Goal: Information Seeking & Learning: Learn about a topic

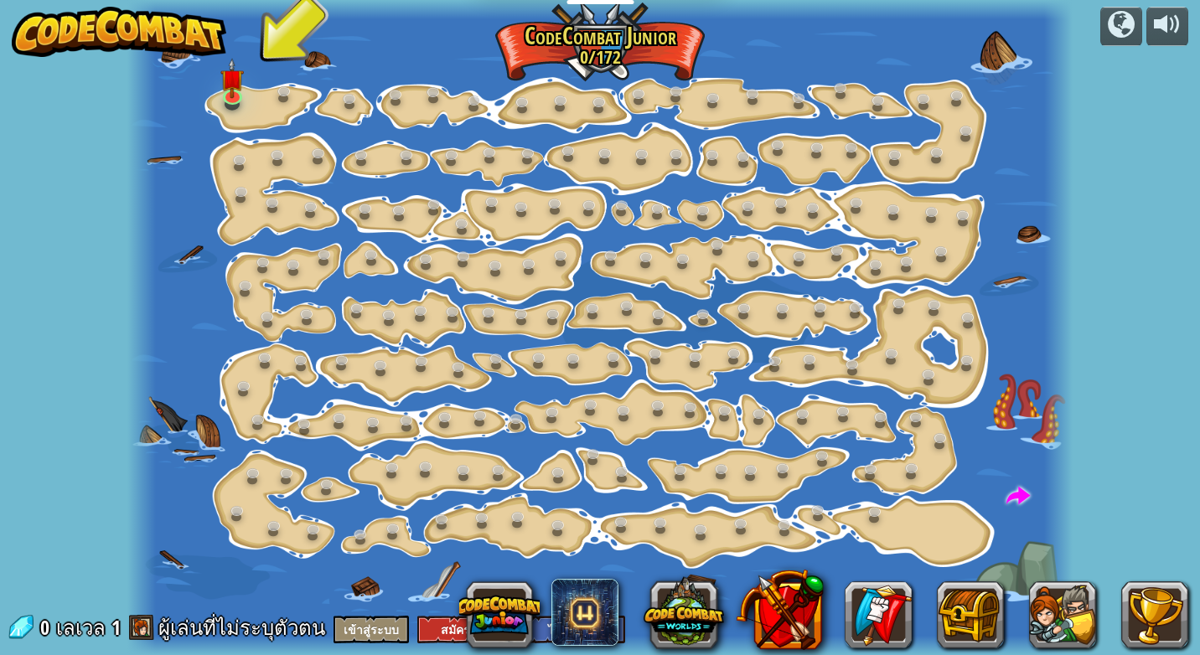
select select "th"
click at [230, 93] on img at bounding box center [231, 68] width 23 height 54
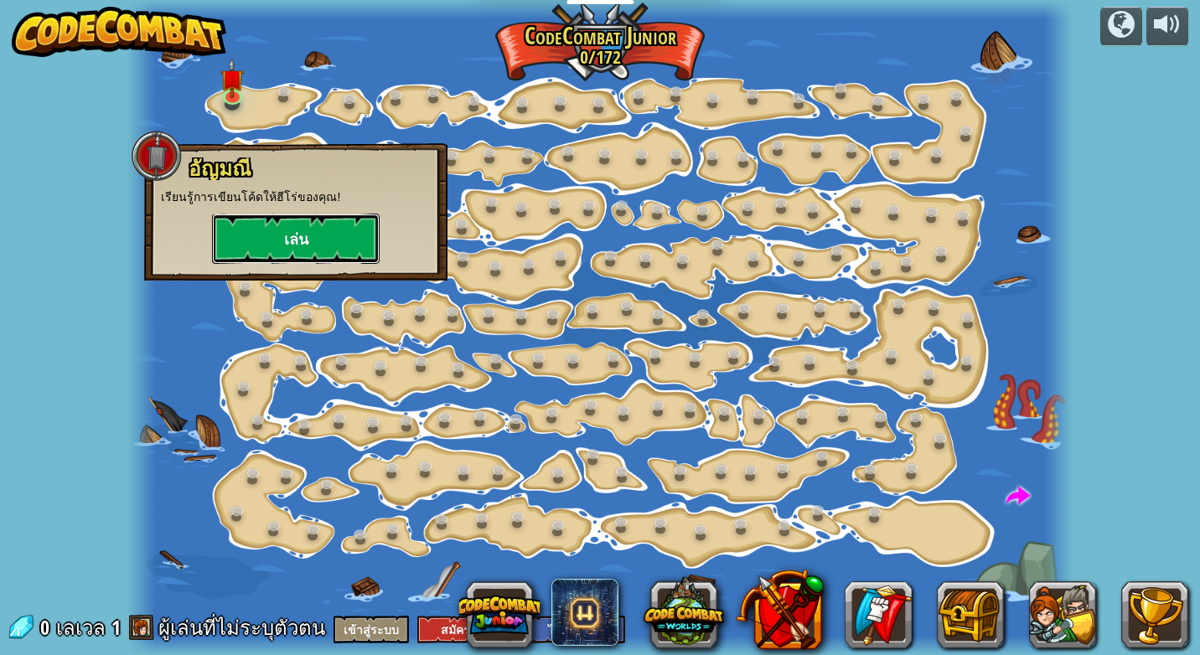
click at [275, 225] on button "เล่น" at bounding box center [296, 239] width 168 height 50
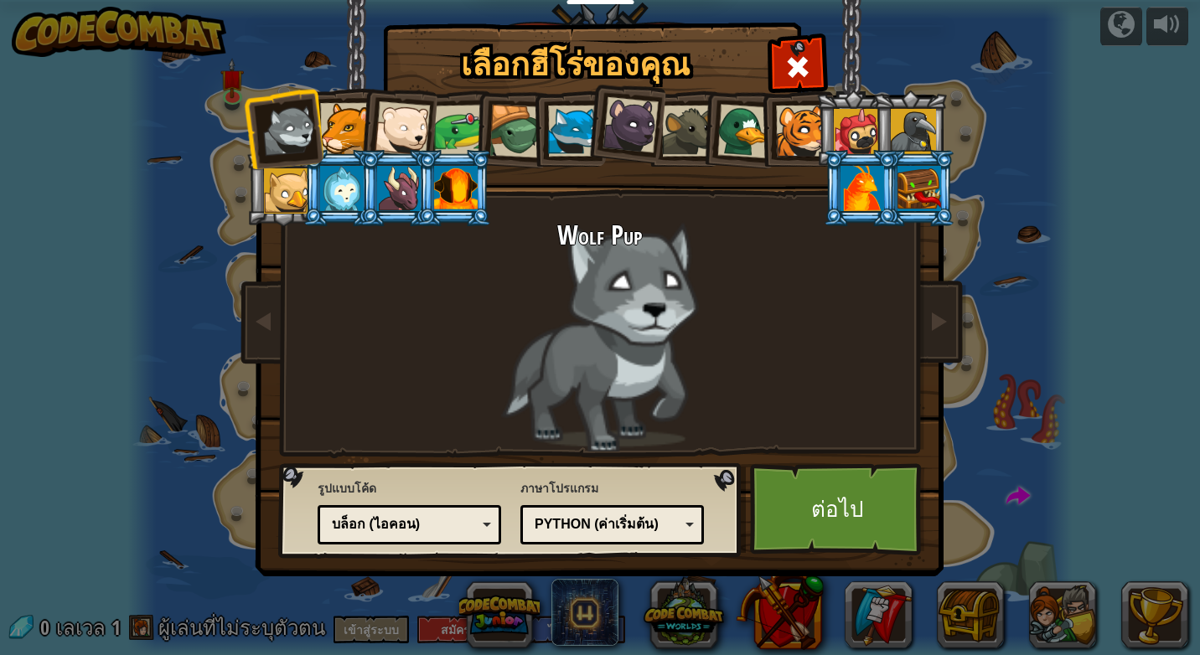
drag, startPoint x: 456, startPoint y: 200, endPoint x: 458, endPoint y: 189, distance: 11.0
click at [456, 201] on div at bounding box center [456, 188] width 44 height 45
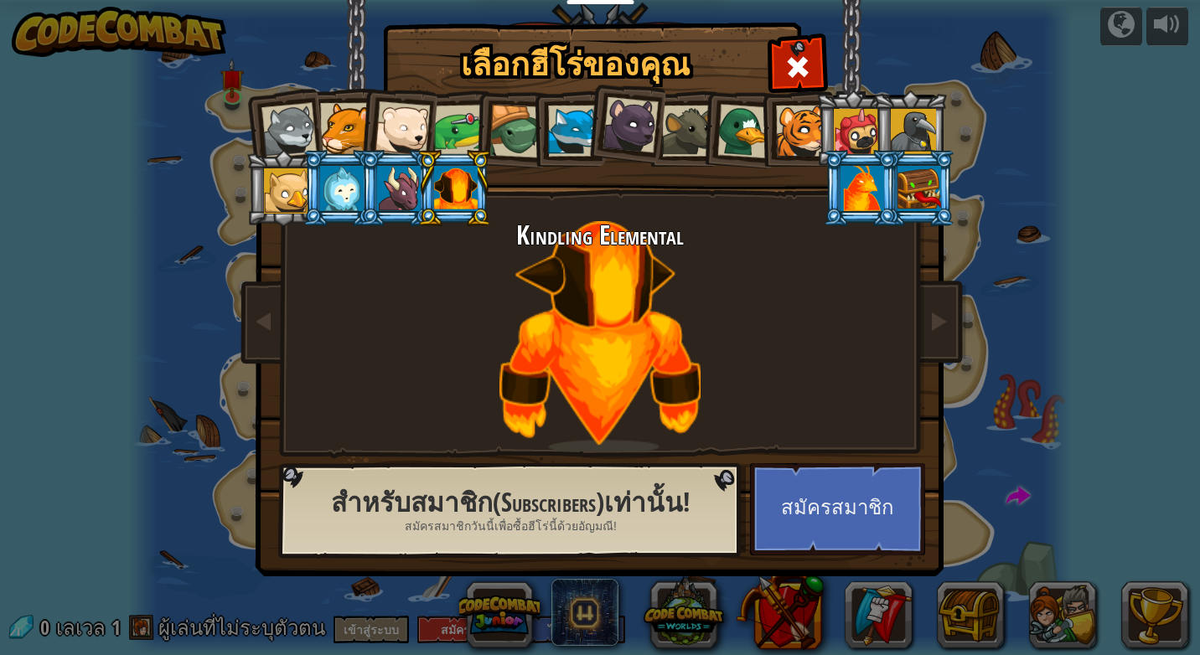
drag, startPoint x: 460, startPoint y: 178, endPoint x: 437, endPoint y: 175, distance: 23.7
click at [452, 178] on div at bounding box center [456, 188] width 44 height 45
click at [353, 177] on div at bounding box center [342, 188] width 44 height 45
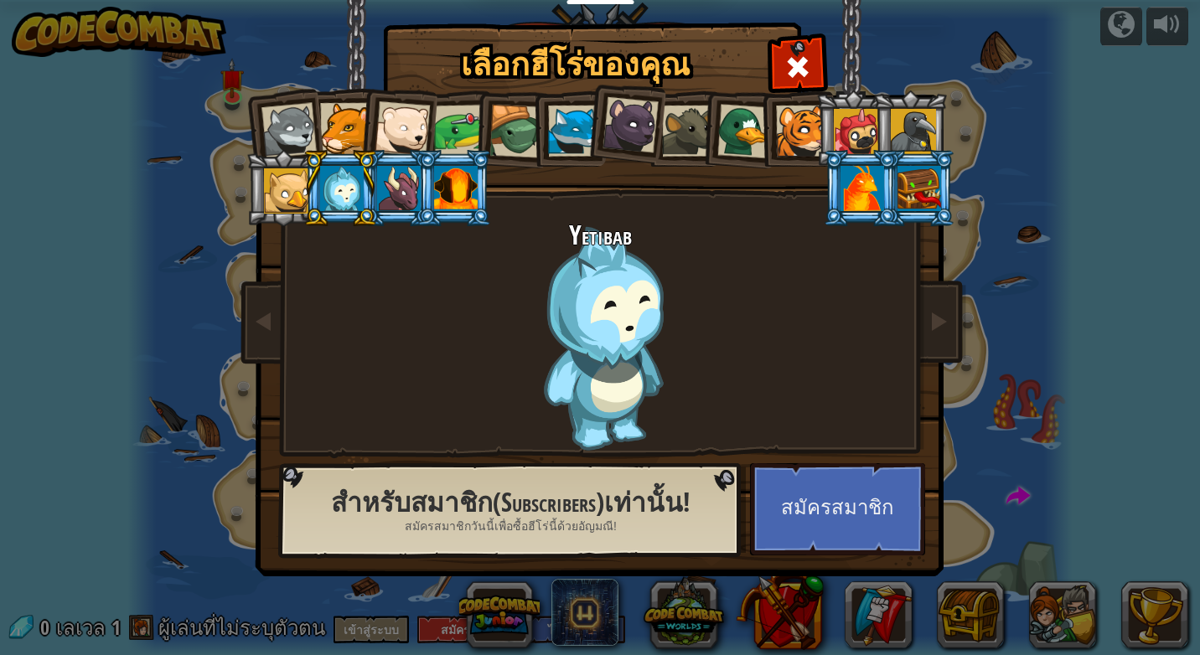
click at [462, 191] on div at bounding box center [456, 188] width 44 height 45
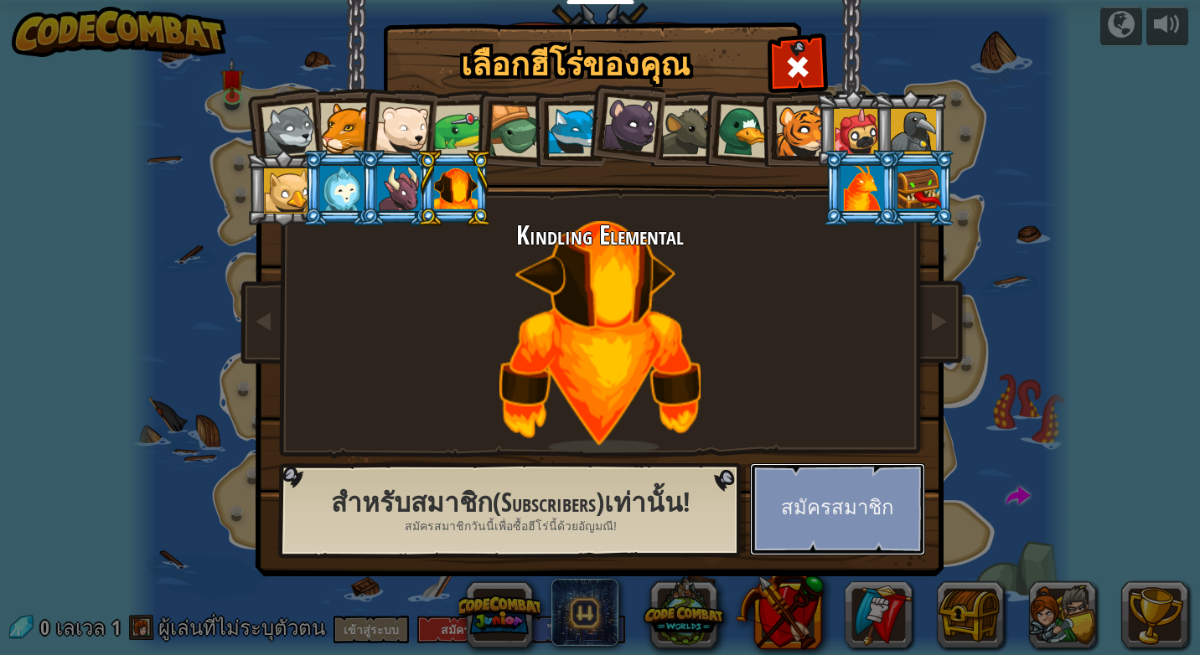
click at [846, 513] on button "สมัครสมาชิก" at bounding box center [837, 509] width 175 height 92
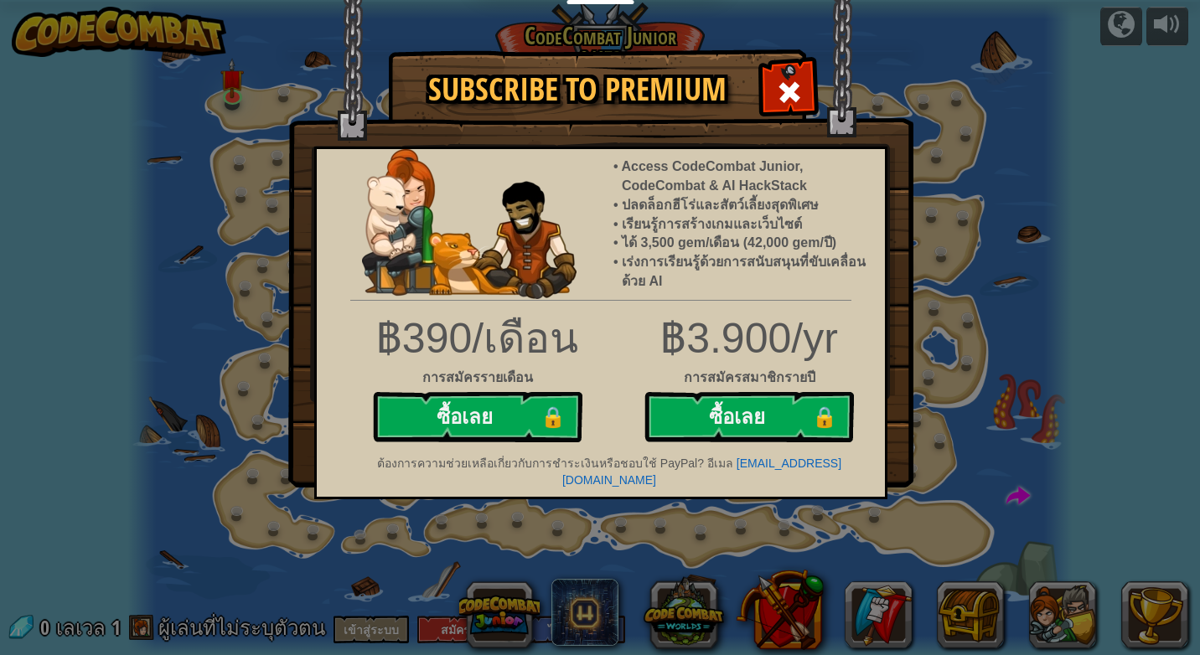
drag, startPoint x: 772, startPoint y: 77, endPoint x: 764, endPoint y: 85, distance: 10.7
click at [764, 85] on div at bounding box center [789, 90] width 53 height 53
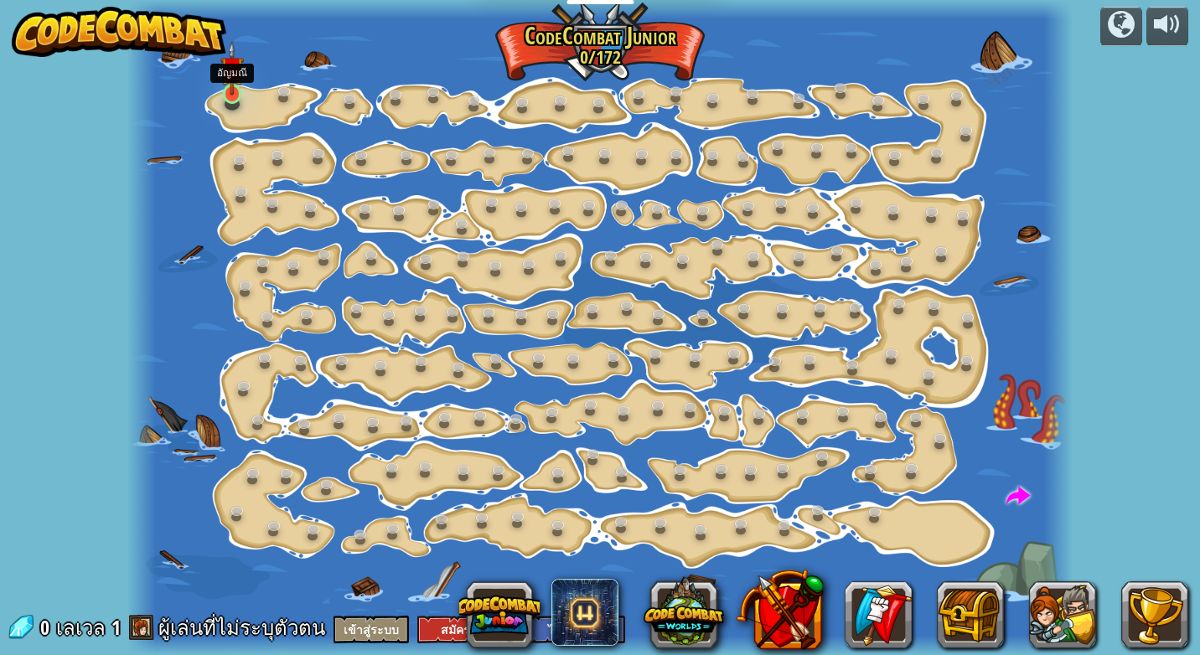
click at [236, 90] on img at bounding box center [231, 68] width 23 height 54
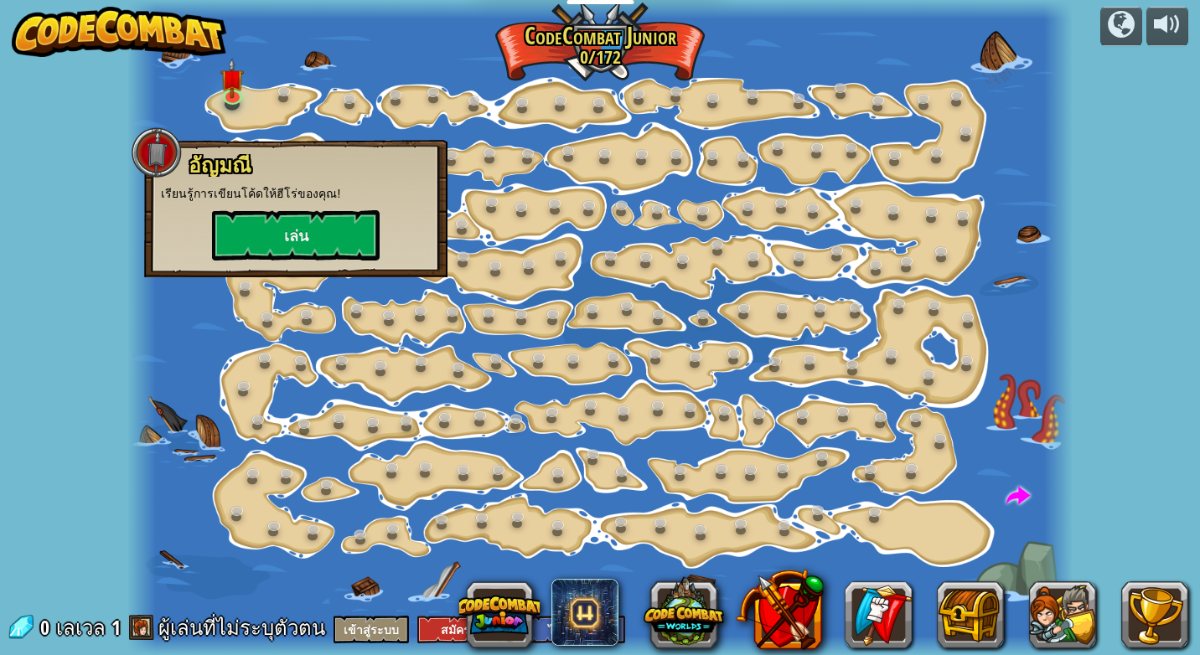
drag, startPoint x: 249, startPoint y: 145, endPoint x: 252, endPoint y: 189, distance: 43.7
click at [252, 189] on div "อัญมณี เรียนรู้การเขียนโค้ดให้ฮีโร่ของคุณ! เล่น" at bounding box center [295, 208] width 303 height 137
drag, startPoint x: 252, startPoint y: 189, endPoint x: 219, endPoint y: 199, distance: 35.2
click at [219, 199] on div "อัญมณี เรียนรู้การเขียนโค้ดให้ฮีโร่ของคุณ! เล่น" at bounding box center [296, 207] width 270 height 106
drag, startPoint x: 219, startPoint y: 199, endPoint x: 297, endPoint y: 254, distance: 95.1
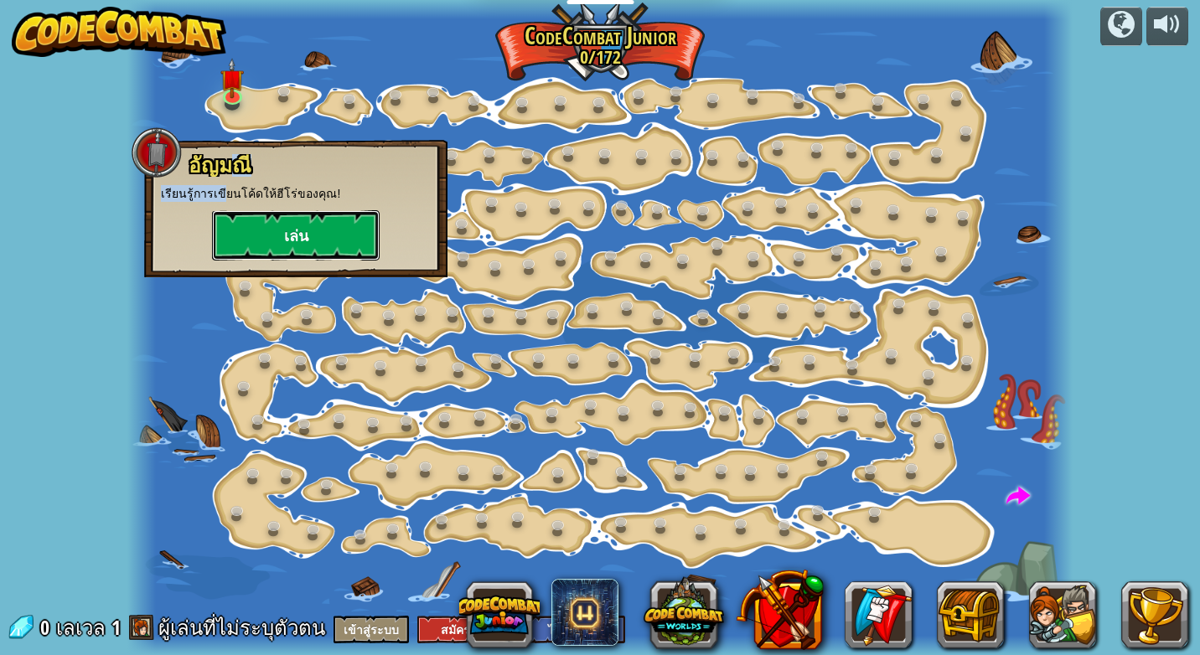
click at [297, 254] on button "เล่น" at bounding box center [296, 235] width 168 height 50
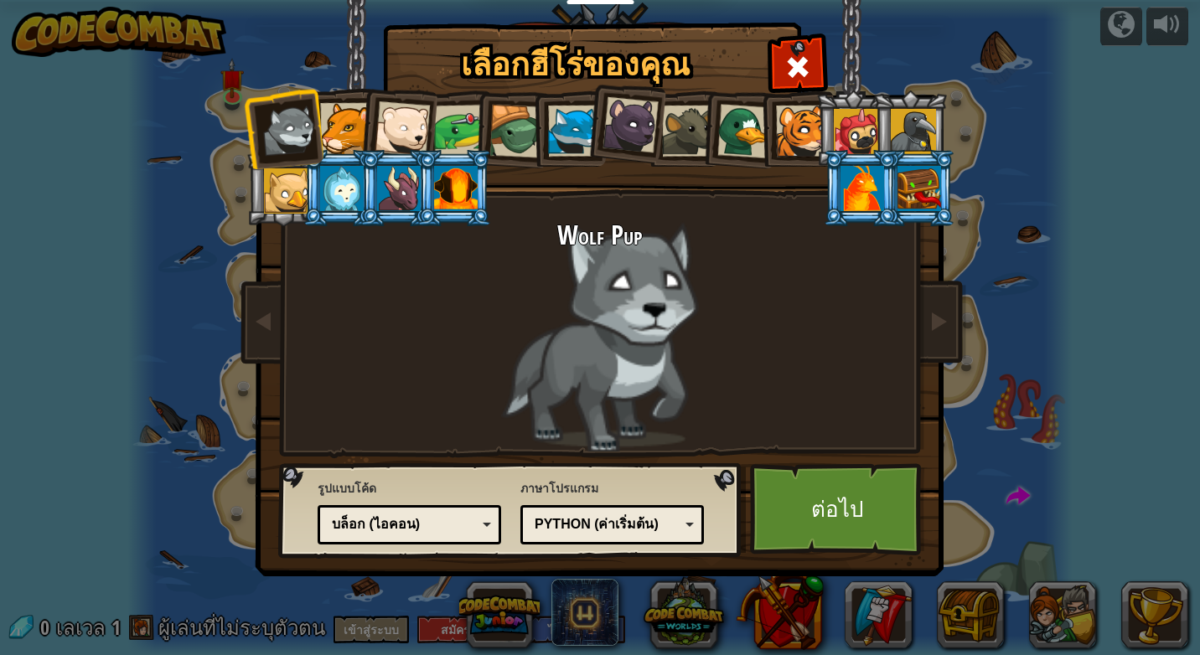
click at [323, 126] on div at bounding box center [345, 128] width 51 height 51
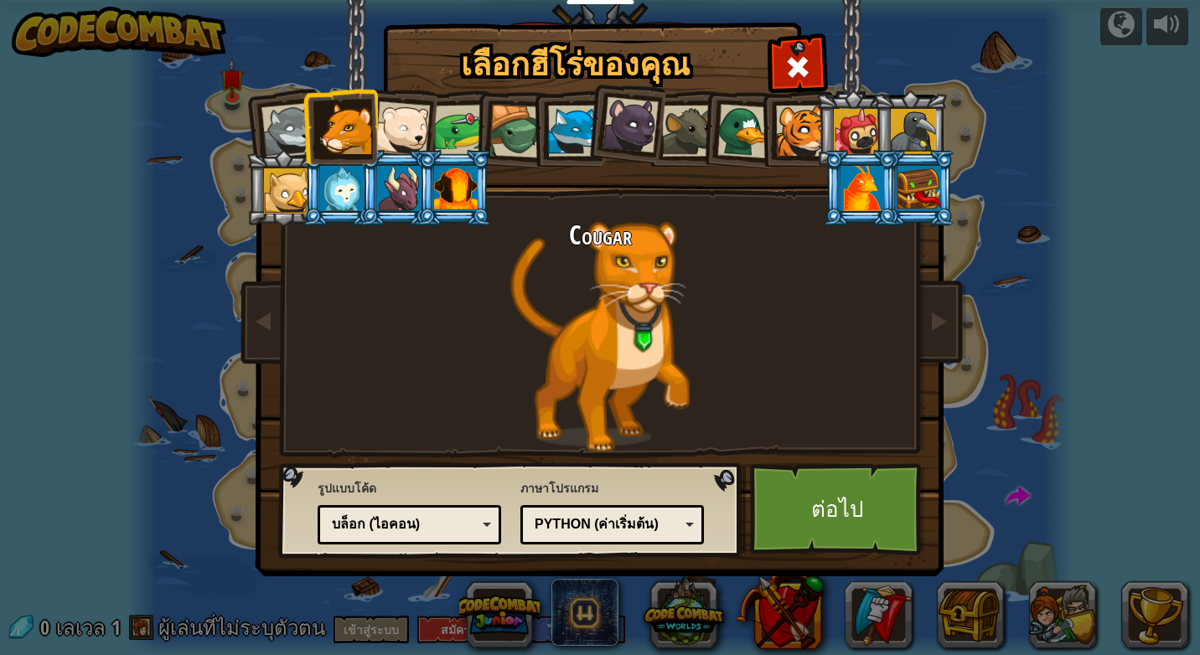
click at [362, 118] on div at bounding box center [345, 128] width 51 height 51
click at [417, 156] on li at bounding box center [453, 188] width 75 height 76
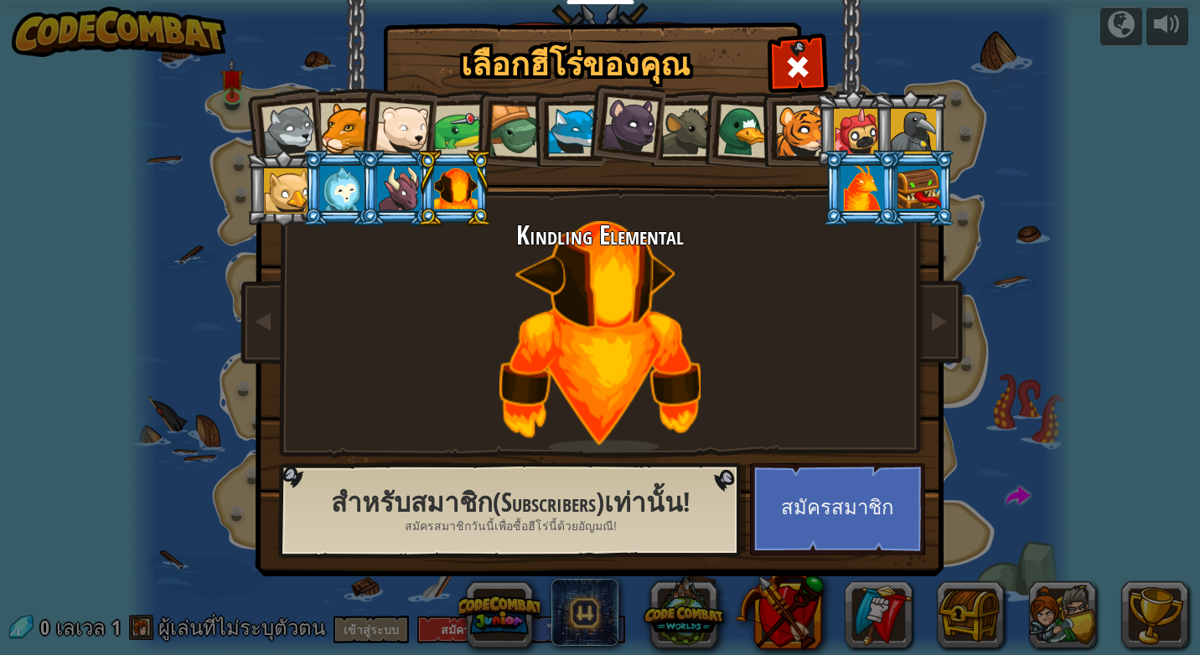
drag, startPoint x: 409, startPoint y: 187, endPoint x: 372, endPoint y: 215, distance: 46.1
click at [383, 209] on div at bounding box center [399, 188] width 44 height 45
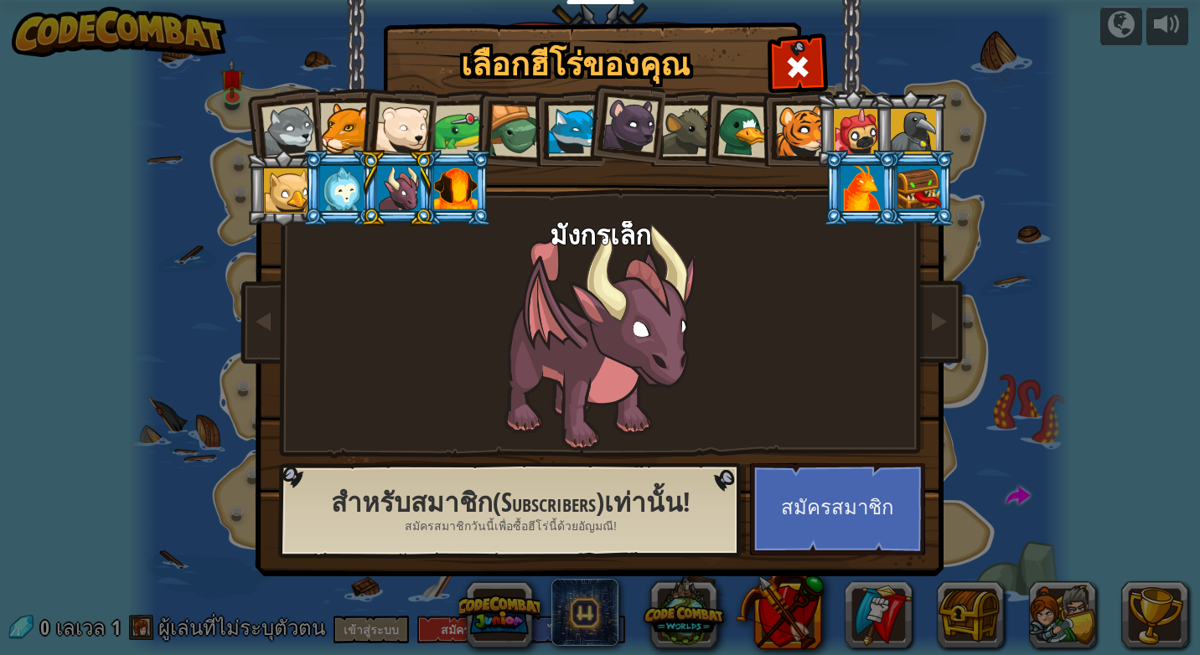
click at [250, 214] on li at bounding box center [283, 188] width 75 height 76
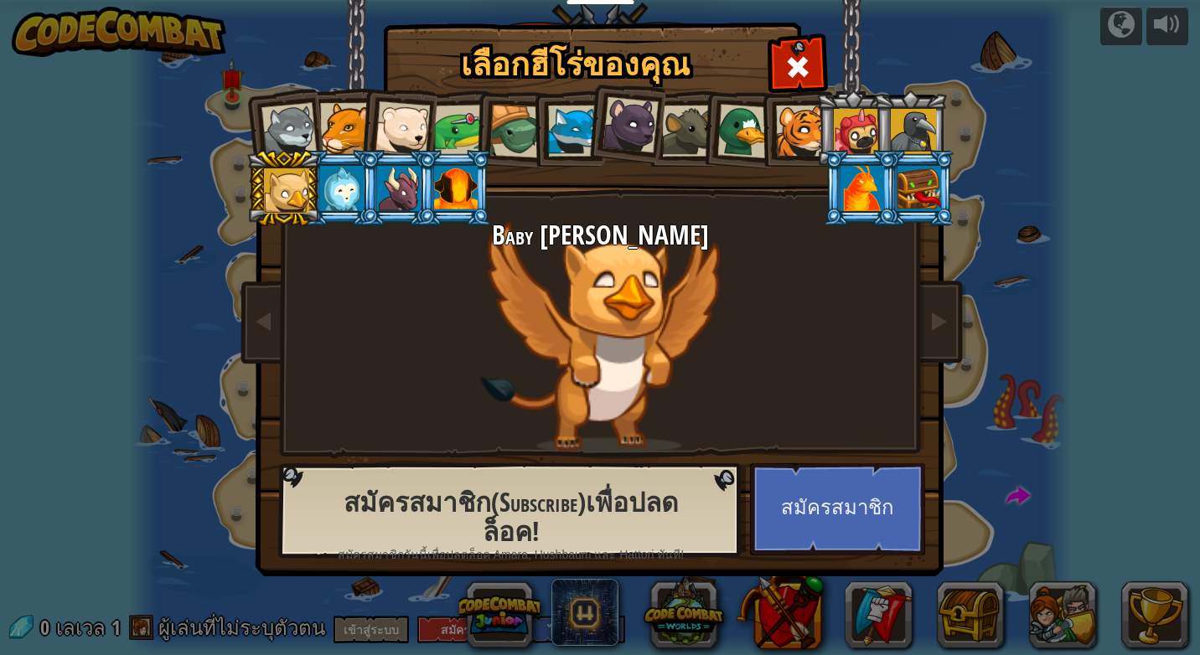
click at [847, 142] on div at bounding box center [856, 131] width 45 height 45
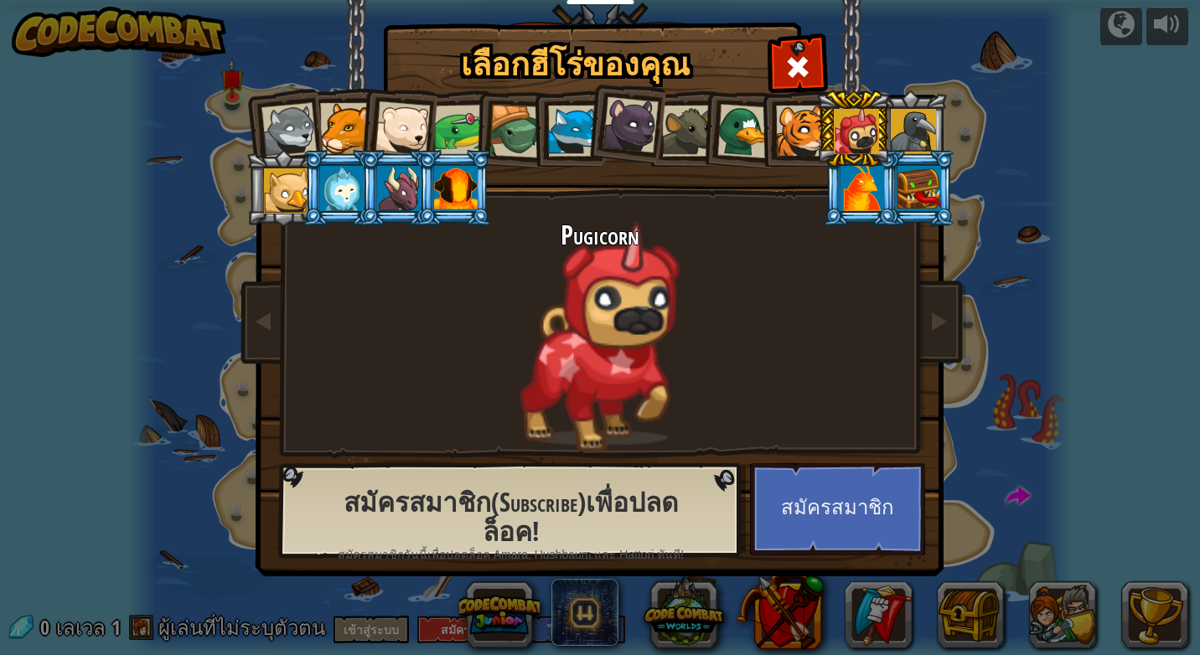
click at [797, 116] on div at bounding box center [801, 131] width 51 height 51
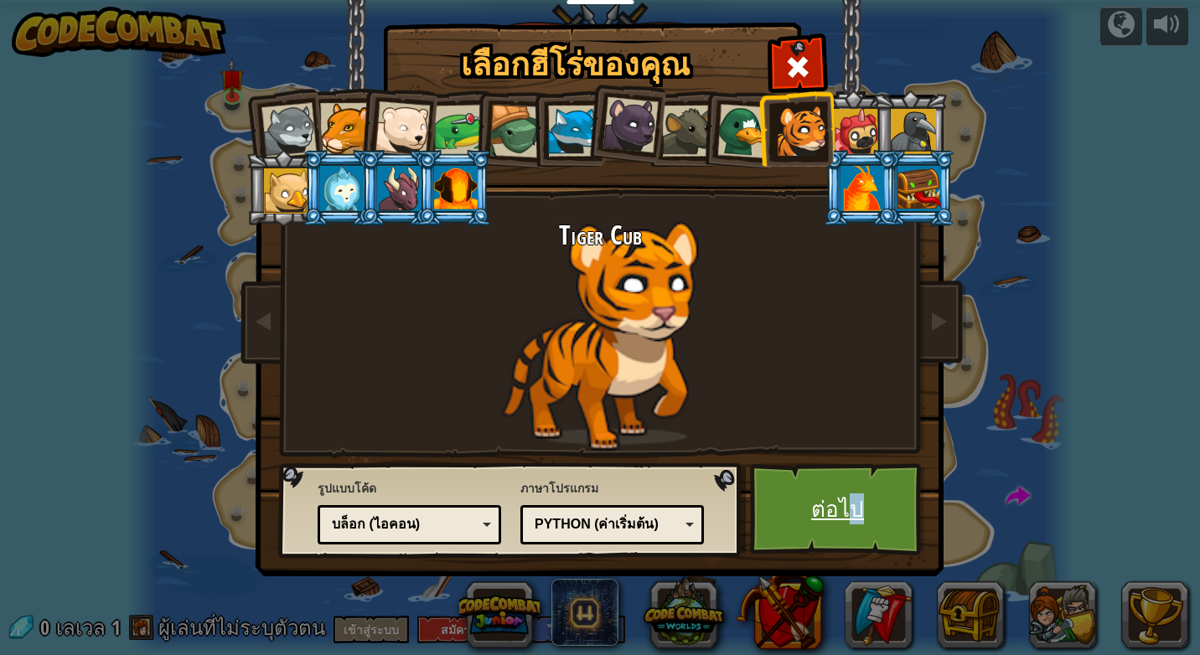
drag, startPoint x: 855, startPoint y: 488, endPoint x: 873, endPoint y: 499, distance: 21.9
click at [873, 499] on link "ต่อไป" at bounding box center [837, 509] width 175 height 92
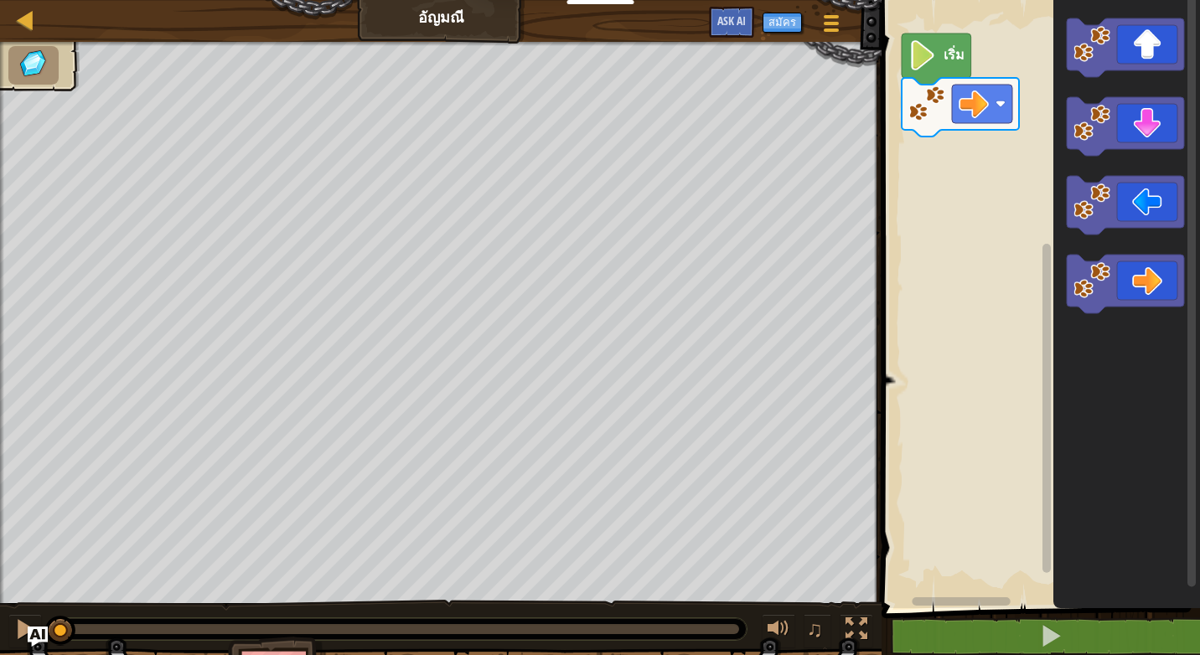
click at [923, 37] on icon "พื้นที่ทำงาน Blockly" at bounding box center [937, 59] width 70 height 51
click at [929, 54] on image "พื้นที่ทำงาน Blockly" at bounding box center [922, 55] width 28 height 30
click at [924, 62] on image "พื้นที่ทำงาน Blockly" at bounding box center [922, 55] width 28 height 30
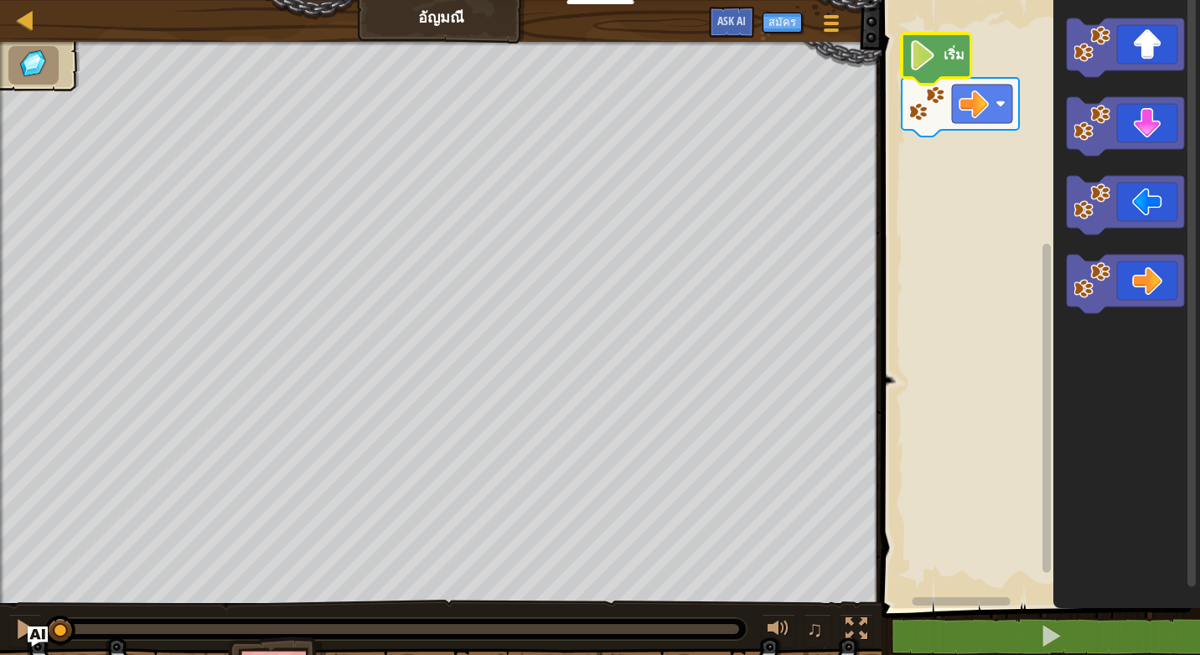
click at [924, 62] on image "พื้นที่ทำงาน Blockly" at bounding box center [922, 55] width 28 height 30
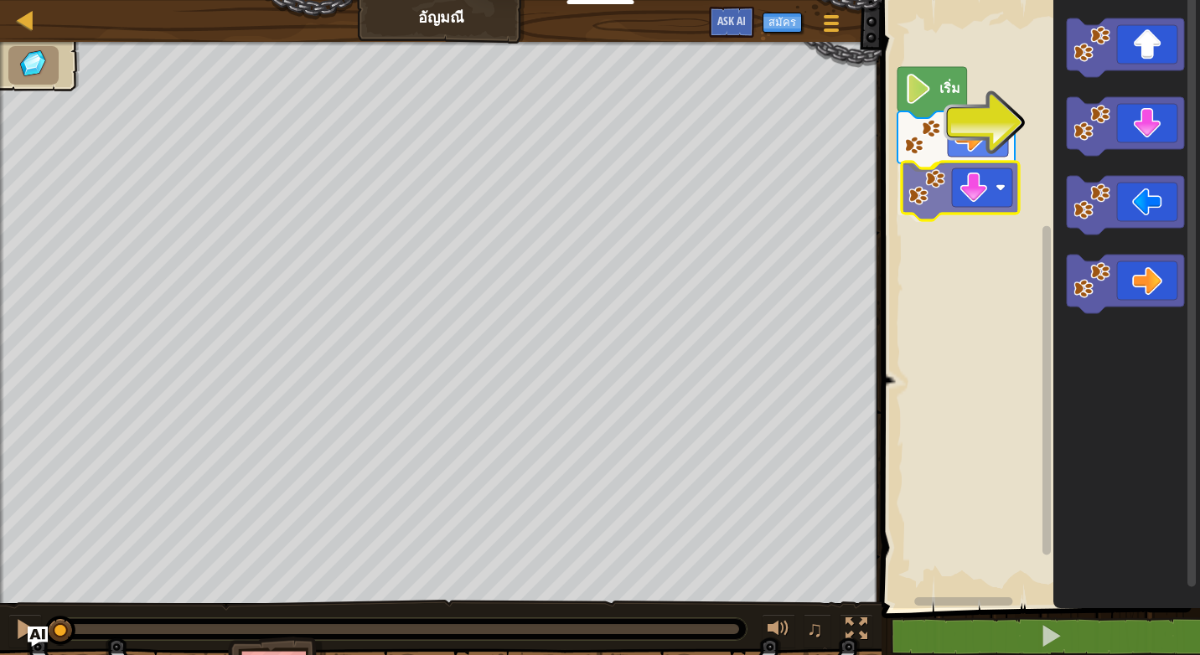
click at [924, 166] on div "เริ่ม" at bounding box center [1038, 300] width 323 height 617
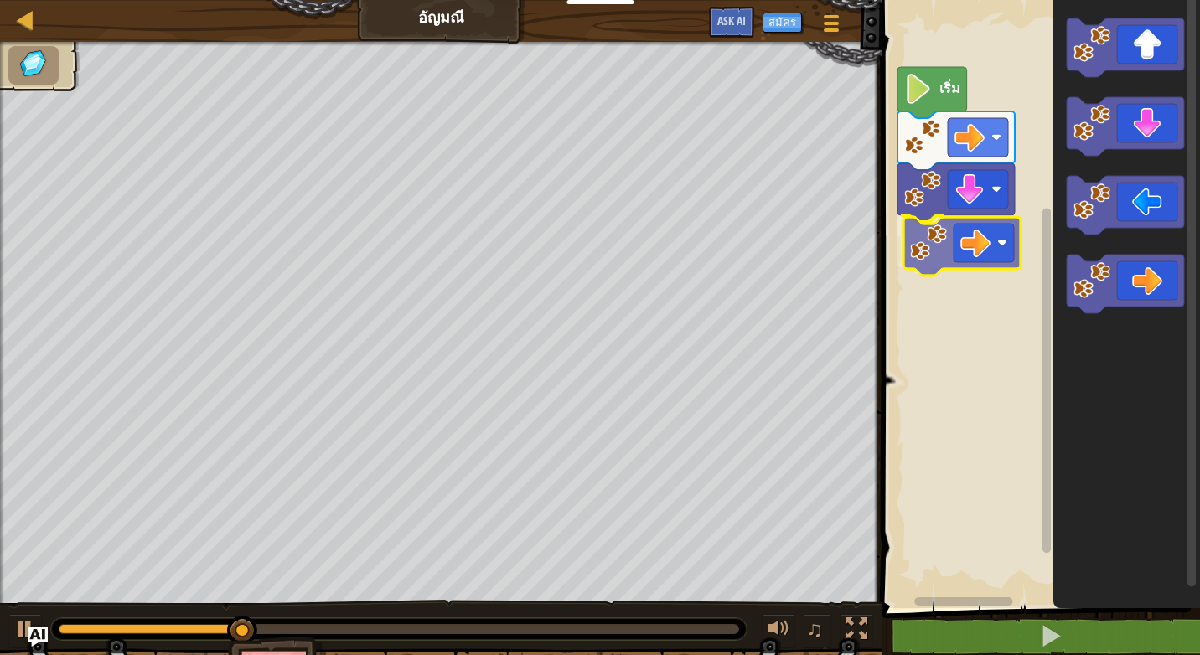
click at [1001, 249] on div "เริ่ม" at bounding box center [1038, 300] width 323 height 617
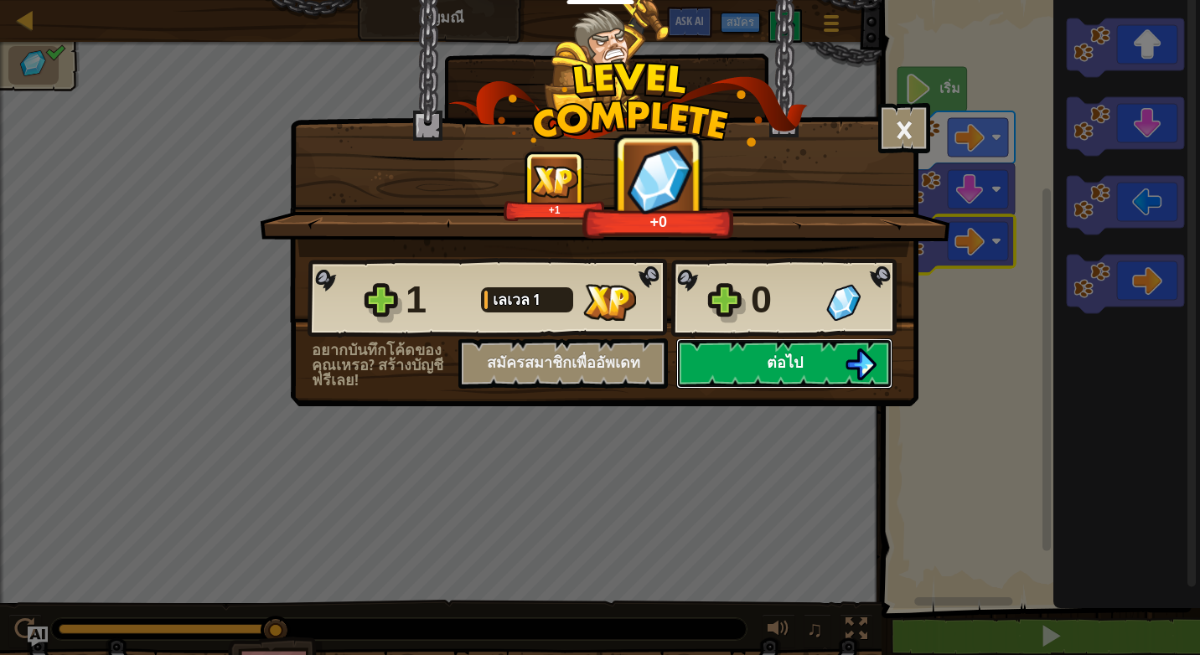
click at [751, 366] on button "ต่อไป" at bounding box center [784, 364] width 216 height 50
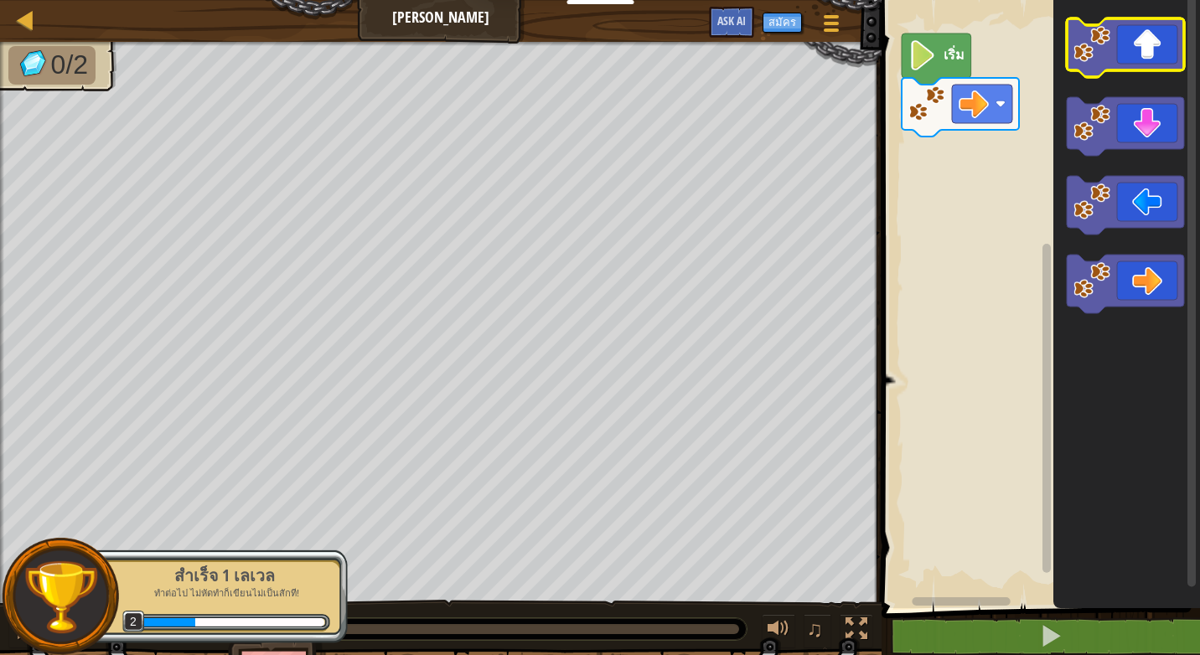
click at [1124, 65] on icon "พื้นที่ทำงาน Blockly" at bounding box center [1125, 47] width 117 height 59
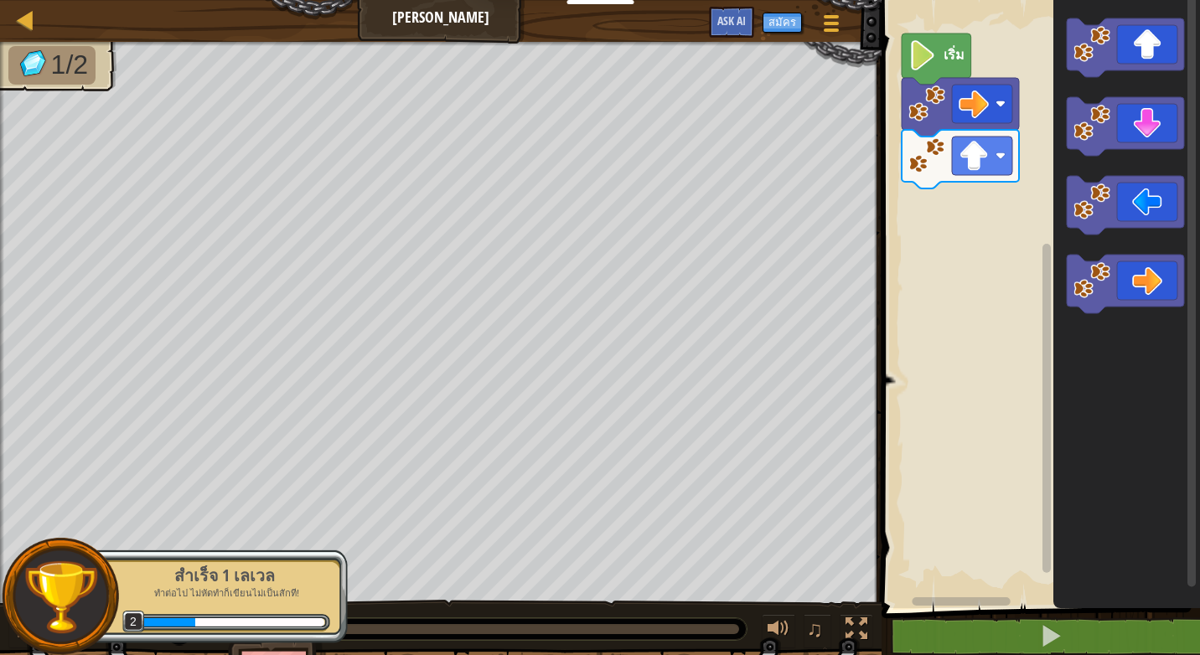
click at [1142, 55] on icon "พื้นที่ทำงาน Blockly" at bounding box center [1125, 47] width 117 height 59
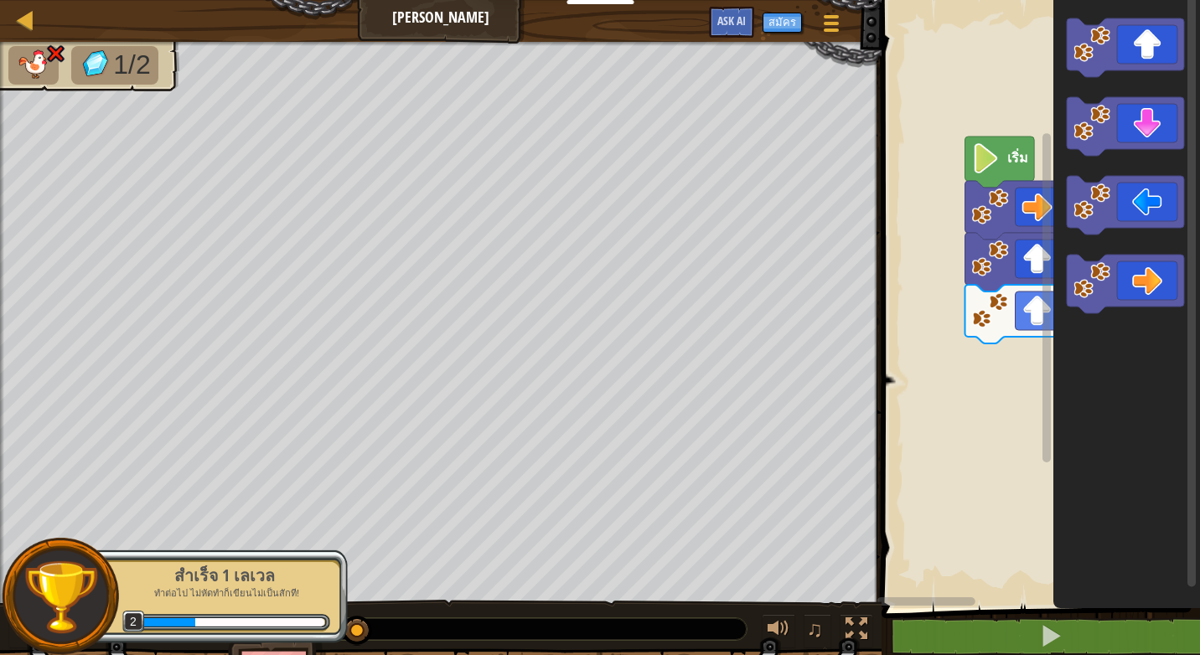
click at [1180, 342] on div "เริ่ม" at bounding box center [1038, 300] width 323 height 617
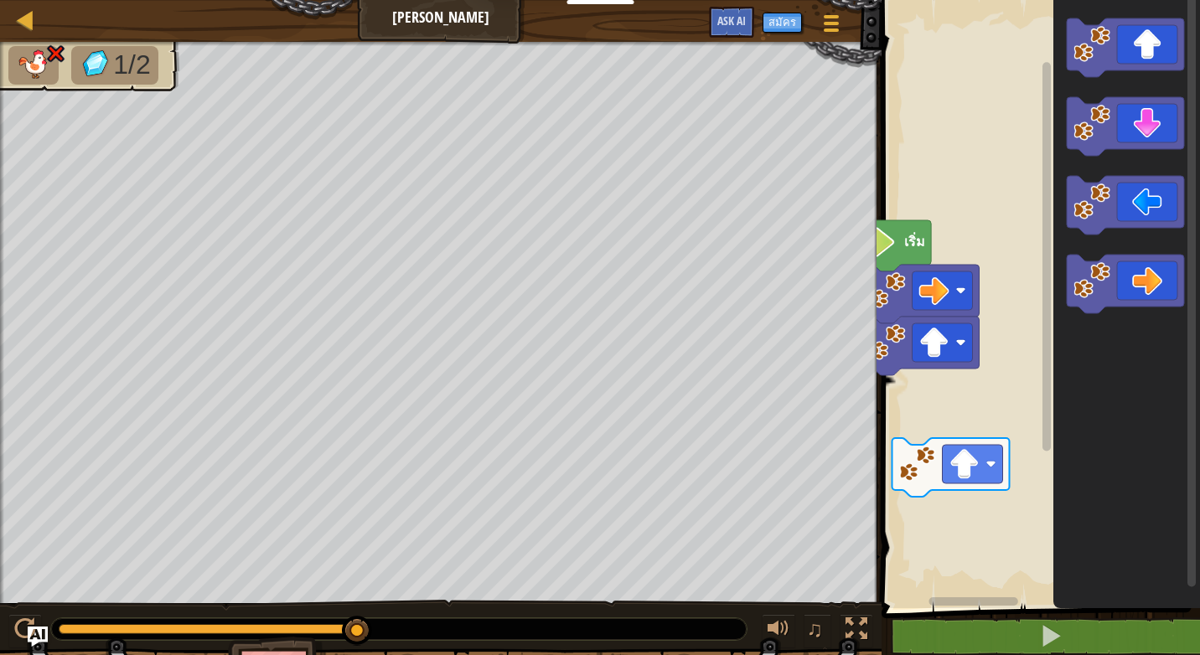
click at [889, 369] on rect "พื้นที่ทำงาน Blockly" at bounding box center [1038, 300] width 323 height 617
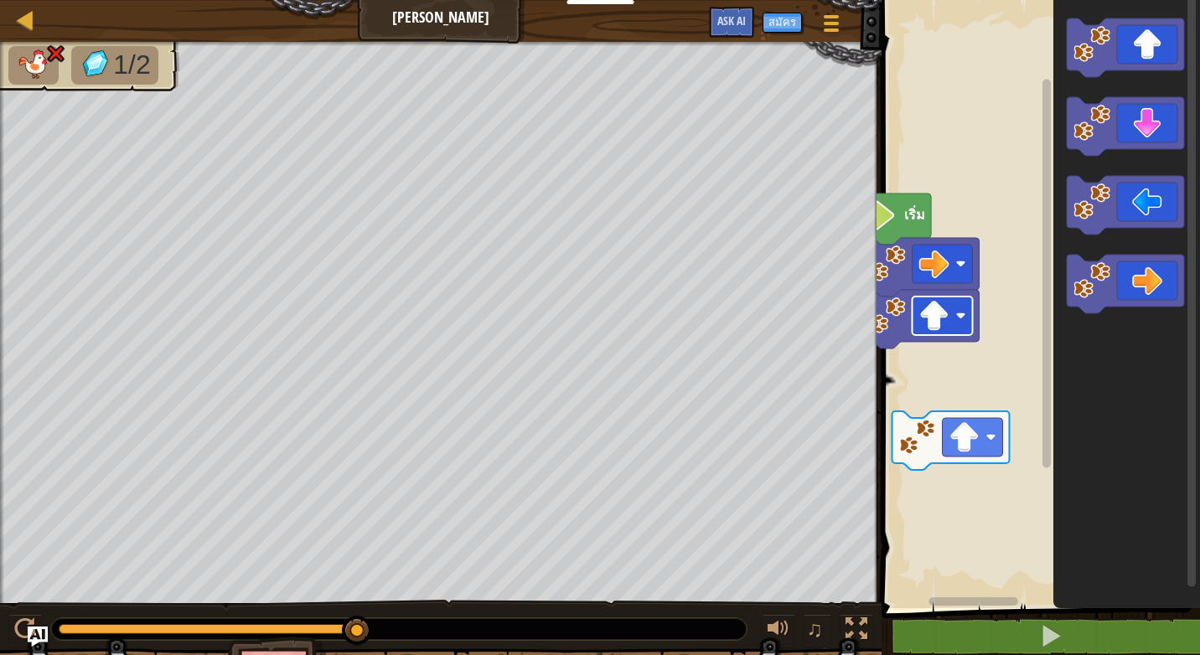
click at [908, 325] on div "แผนที่ ลุยเลย ลุยเลย ลุยเลย เมนูเกม สมัคร Ask AI 1 הההההההההההההההההההההההההההה…" at bounding box center [600, 327] width 1200 height 655
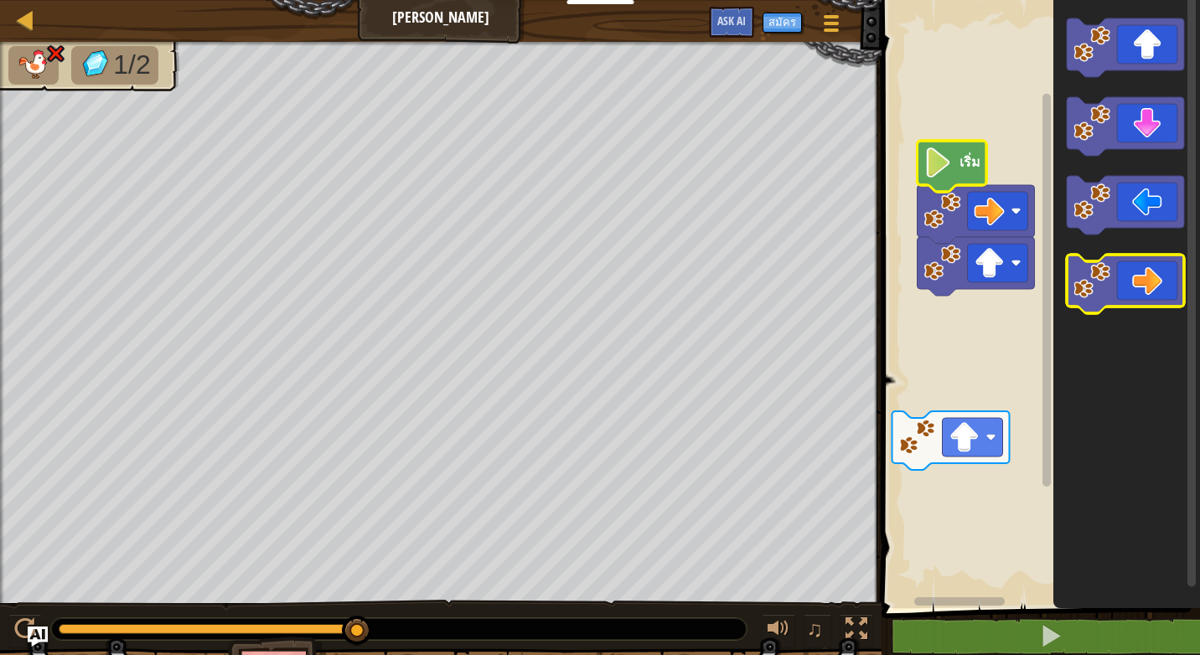
click at [1163, 277] on icon "พื้นที่ทำงาน Blockly" at bounding box center [1125, 284] width 117 height 59
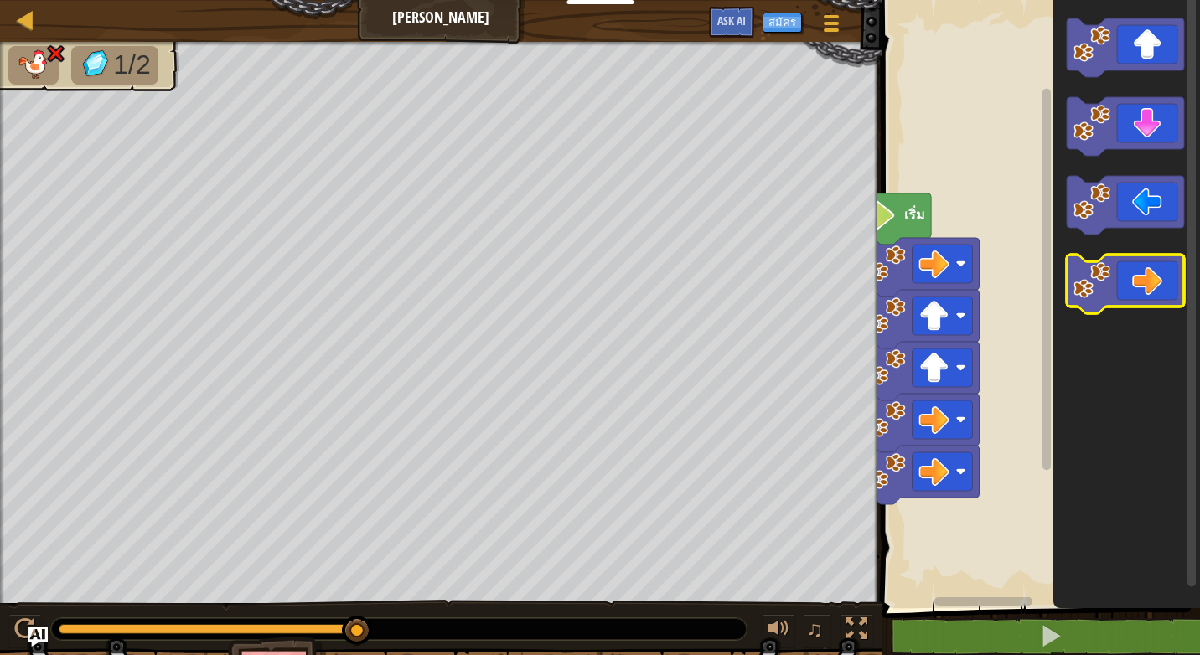
click at [1163, 277] on icon "พื้นที่ทำงาน Blockly" at bounding box center [1125, 284] width 117 height 59
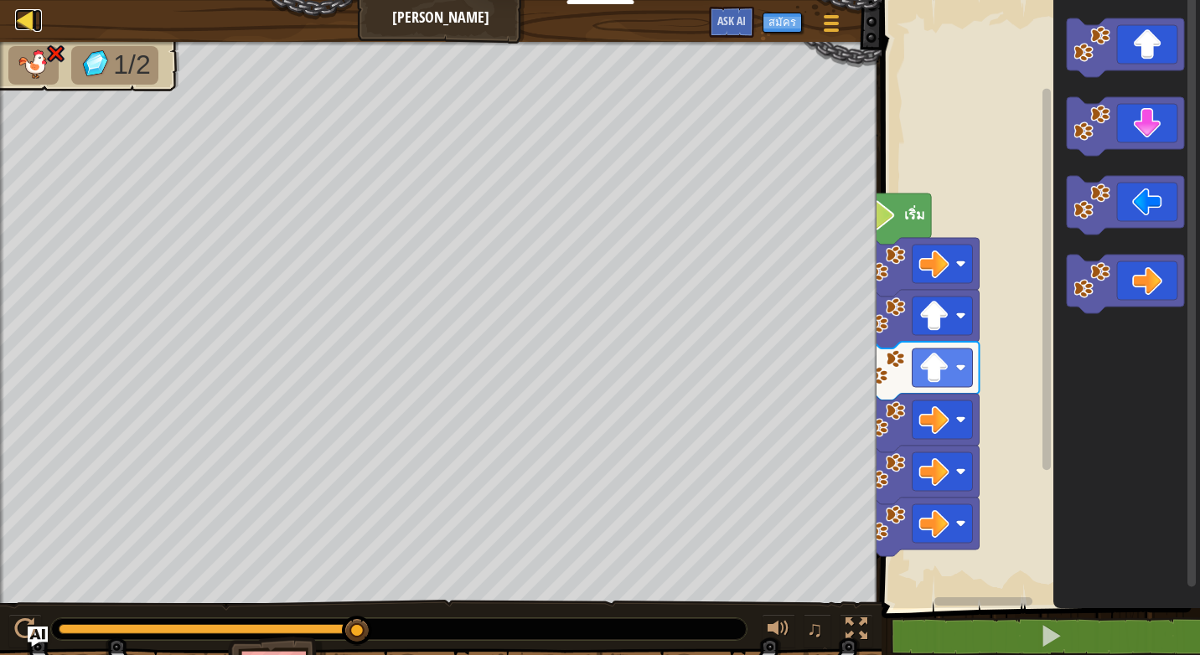
click at [25, 14] on div at bounding box center [25, 19] width 21 height 21
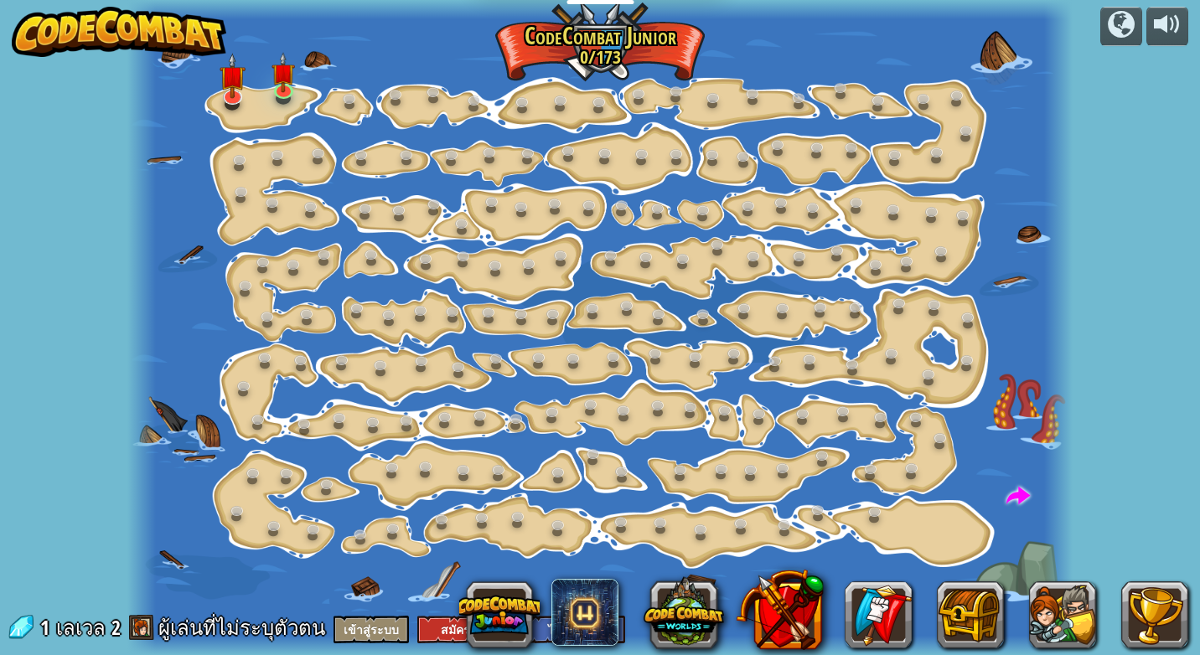
select select "th"
click at [291, 76] on img at bounding box center [283, 62] width 23 height 54
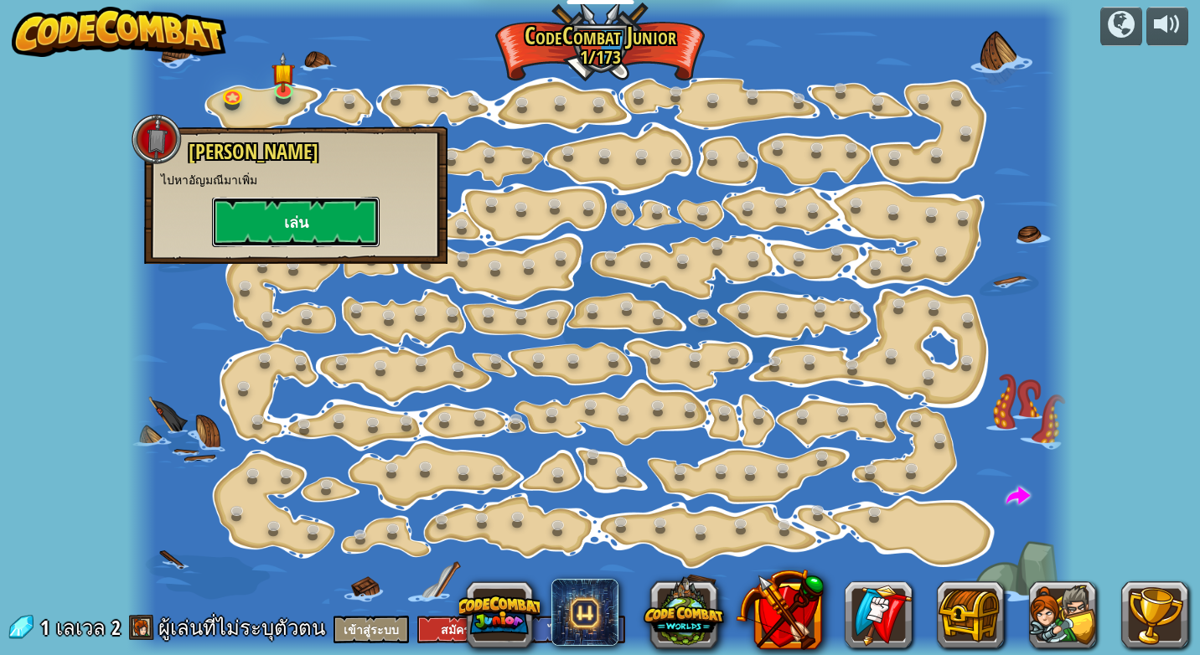
click at [302, 221] on button "เล่น" at bounding box center [296, 222] width 168 height 50
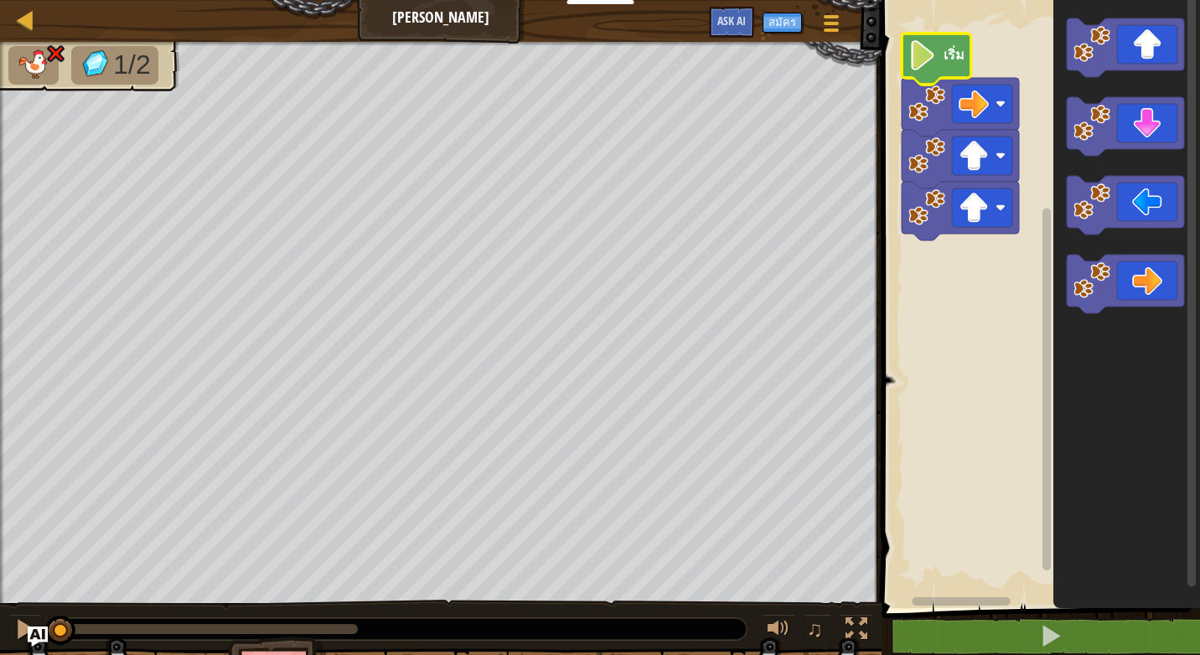
click at [929, 40] on image "พื้นที่ทำงาน Blockly" at bounding box center [922, 55] width 28 height 30
click at [1146, 130] on icon "พื้นที่ทำงาน Blockly" at bounding box center [1125, 126] width 117 height 59
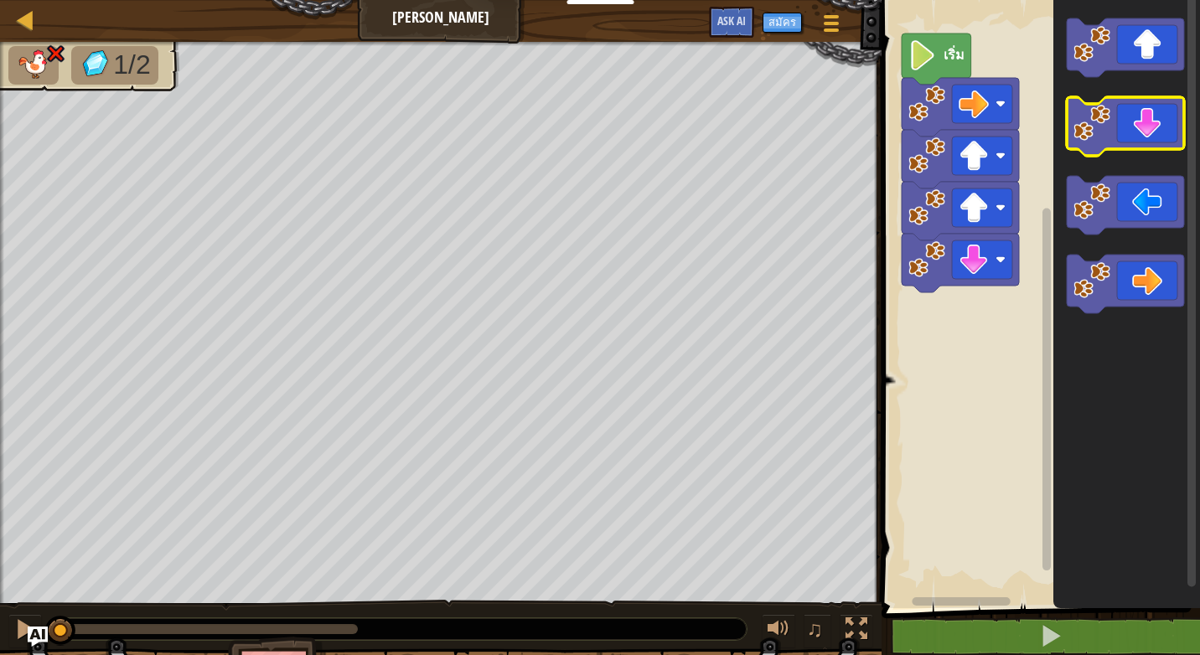
click at [1146, 130] on icon "พื้นที่ทำงาน Blockly" at bounding box center [1125, 126] width 117 height 59
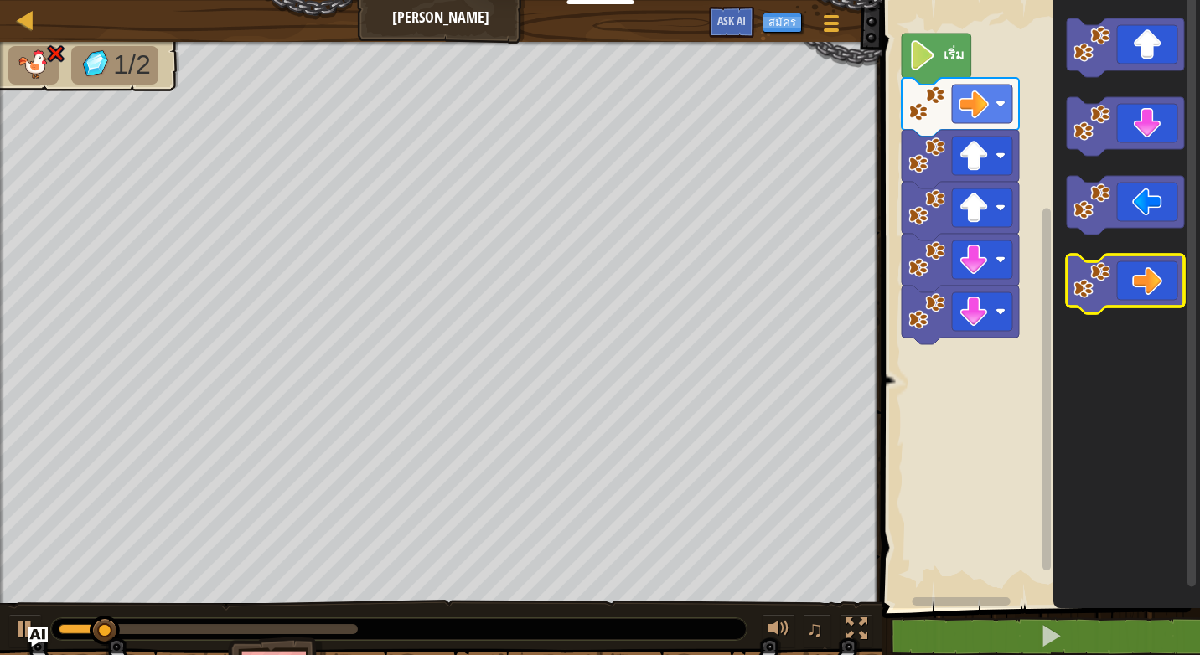
click at [1151, 278] on icon "พื้นที่ทำงาน Blockly" at bounding box center [1125, 284] width 117 height 59
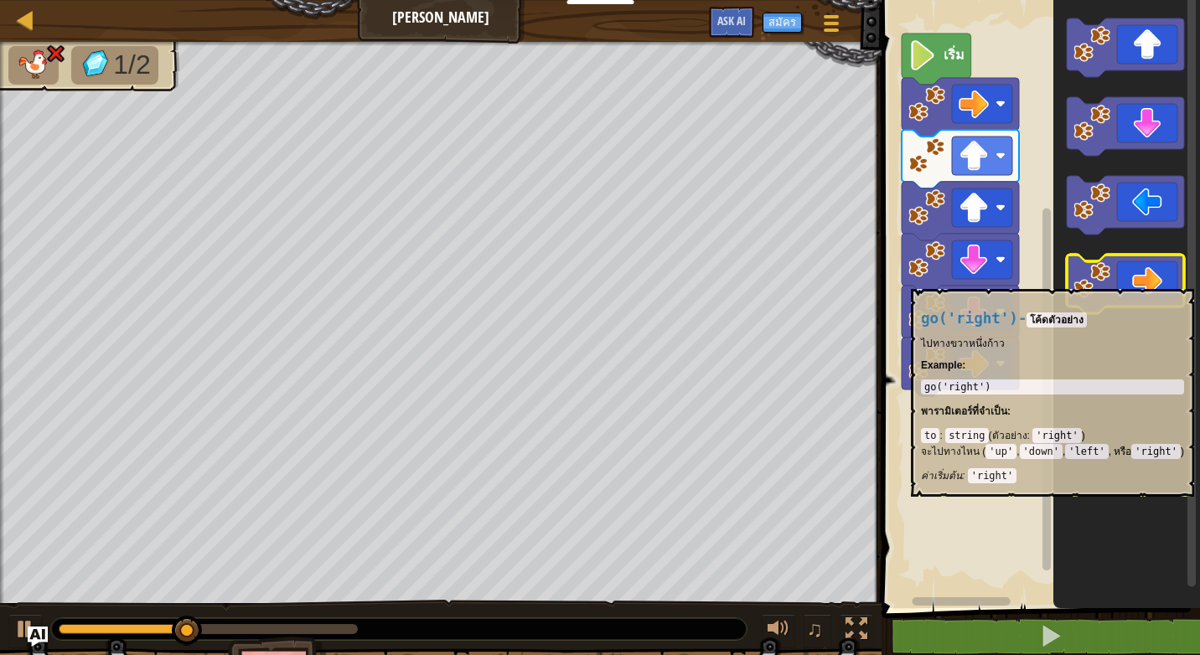
click at [1149, 288] on icon "พื้นที่ทำงาน Blockly" at bounding box center [1125, 284] width 117 height 59
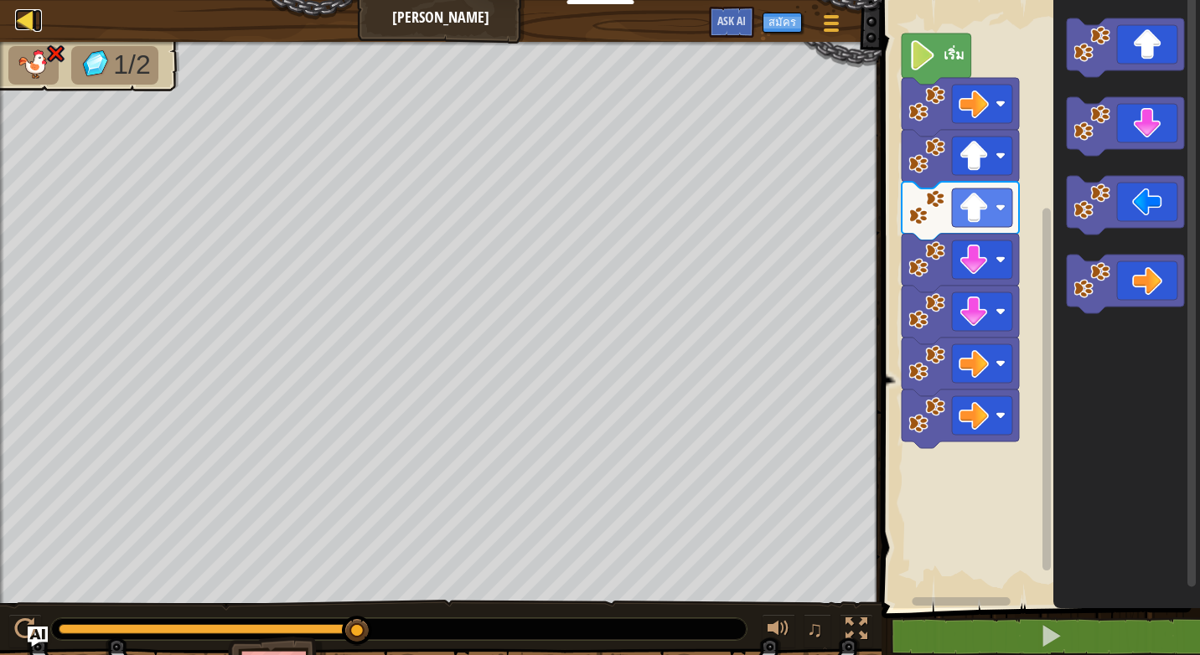
click at [27, 19] on div at bounding box center [25, 19] width 21 height 21
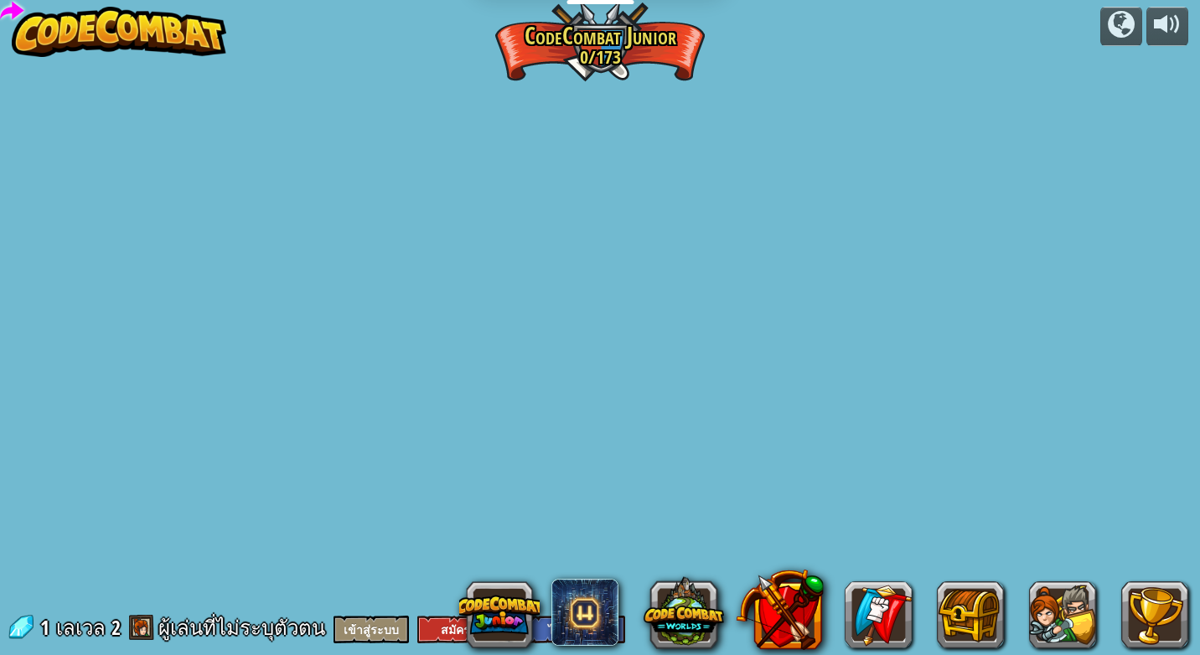
select select "th"
drag, startPoint x: 721, startPoint y: 296, endPoint x: 670, endPoint y: 286, distance: 51.3
click at [717, 310] on div "powered by เปลี่ยนทีละขั้น (ล็อค) เปลี่ยนค่า argument ของขั้นตอน ไปอย่างชาญฉลาด…" at bounding box center [600, 327] width 1200 height 655
drag, startPoint x: 618, startPoint y: 305, endPoint x: 608, endPoint y: 324, distance: 21.7
click at [611, 324] on div "powered by เปลี่ยนทีละขั้น (ล็อค) เปลี่ยนค่า argument ของขั้นตอน ไปอย่างชาญฉลาด…" at bounding box center [600, 327] width 1200 height 655
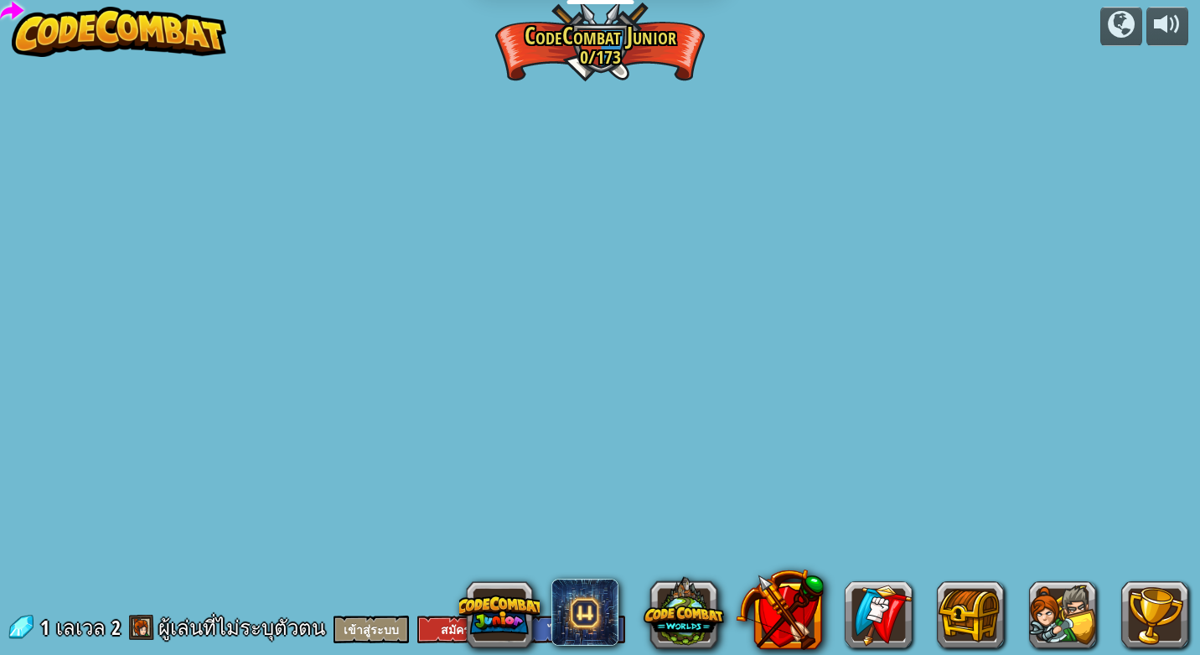
click at [589, 368] on div "powered by เปลี่ยนทีละขั้น (ล็อค) เปลี่ยนค่า argument ของขั้นตอน ไปอย่างชาญฉลาด…" at bounding box center [600, 327] width 1200 height 655
click at [20, 4] on link at bounding box center [10, 7] width 34 height 34
click at [9, 4] on link at bounding box center [10, 7] width 34 height 34
drag, startPoint x: 751, startPoint y: 137, endPoint x: 622, endPoint y: 129, distance: 129.3
click at [745, 140] on div "powered by เปลี่ยนทีละขั้น (ล็อค) เปลี่ยนค่า argument ของขั้นตอน ไปอย่างชาญฉลาด…" at bounding box center [600, 327] width 1200 height 655
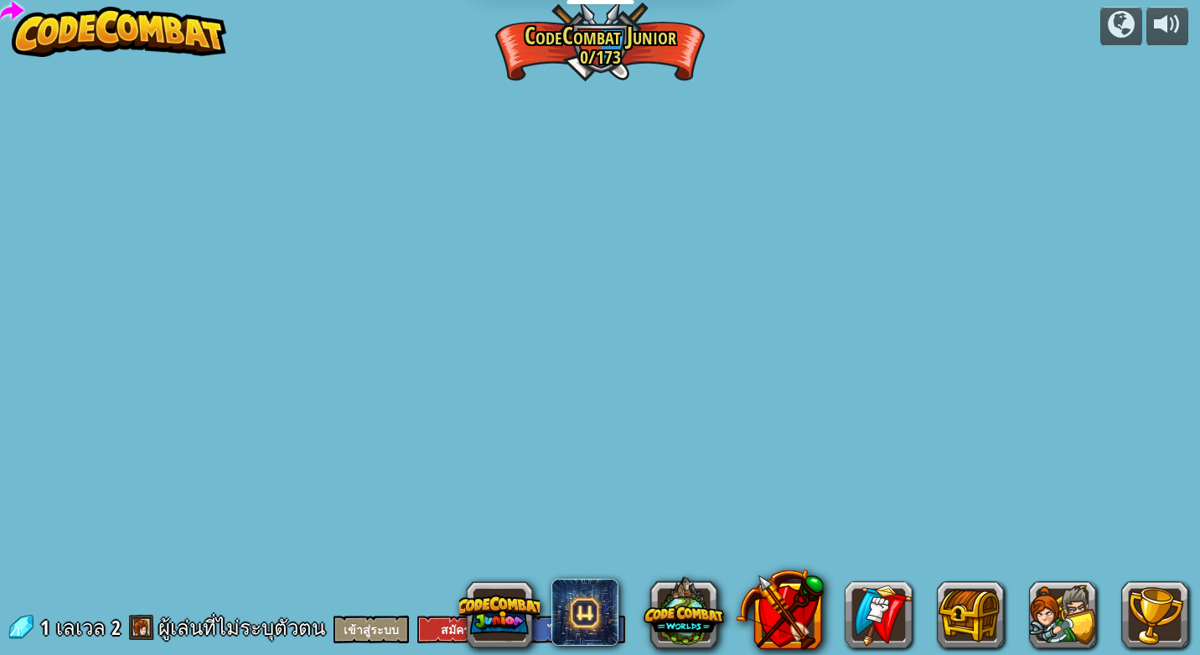
drag, startPoint x: 327, startPoint y: 131, endPoint x: 0, endPoint y: 71, distance: 332.2
click at [225, 152] on div "powered by เปลี่ยนทีละขั้น (ล็อค) เปลี่ยนค่า argument ของขั้นตอน ไปอย่างชาญฉลาด…" at bounding box center [600, 327] width 1200 height 655
click at [6, 13] on link at bounding box center [10, 7] width 34 height 34
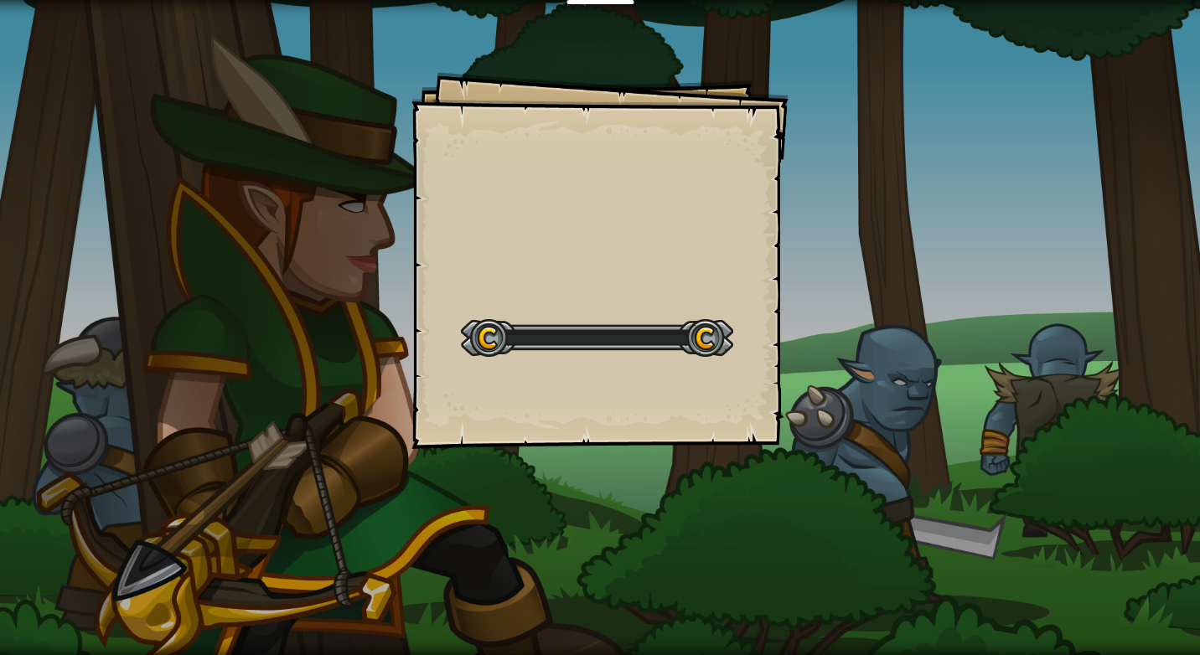
click at [510, 323] on div at bounding box center [597, 338] width 272 height 38
select select "th"
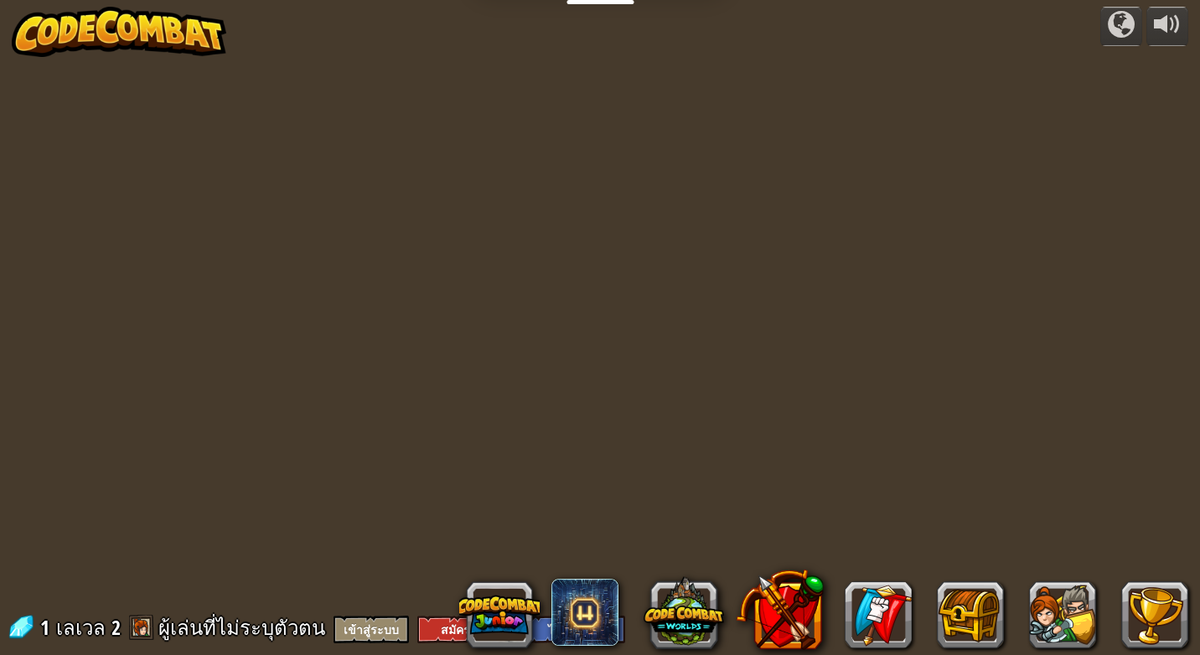
select select "th"
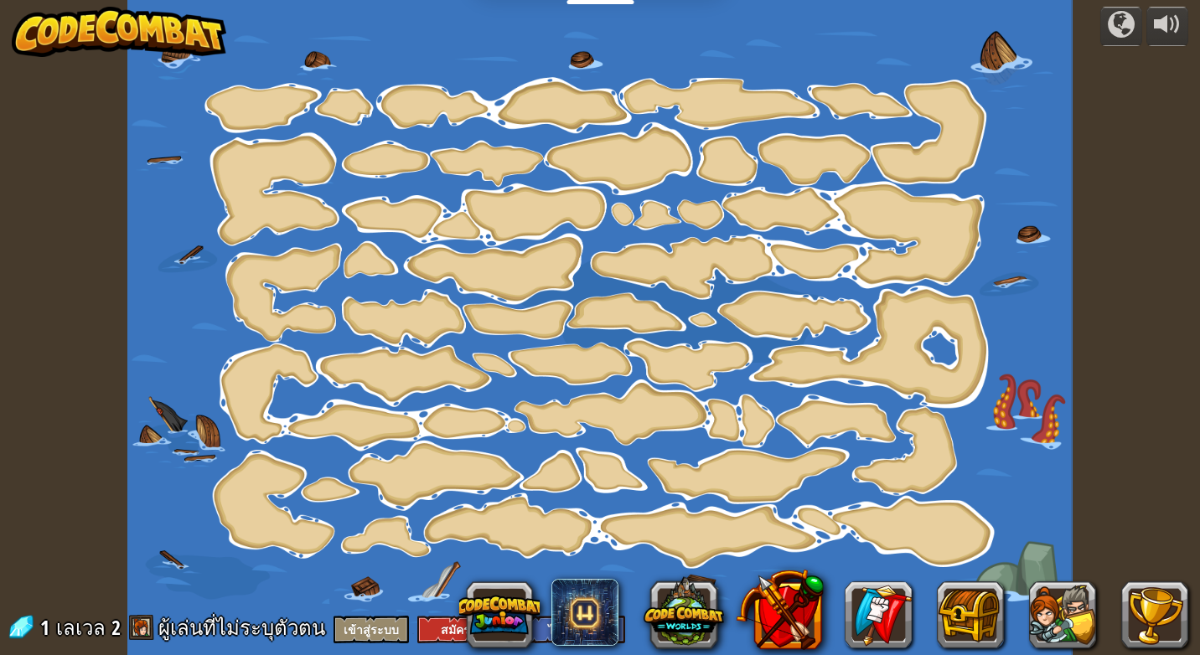
select select "th"
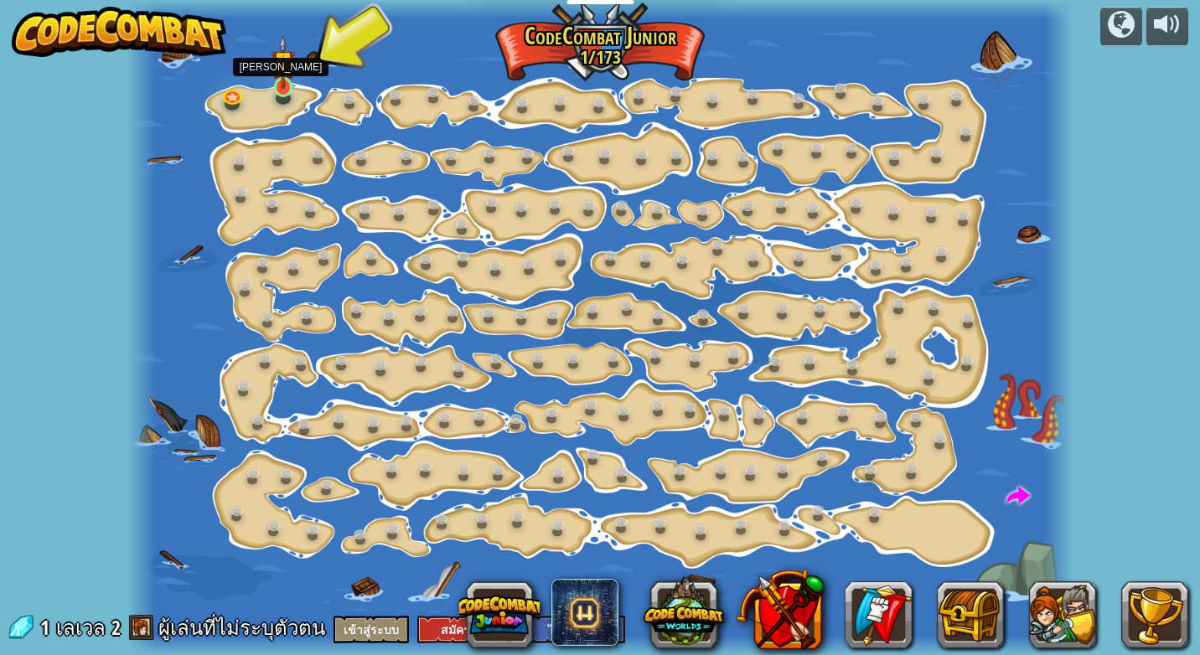
click at [293, 87] on img at bounding box center [283, 62] width 23 height 54
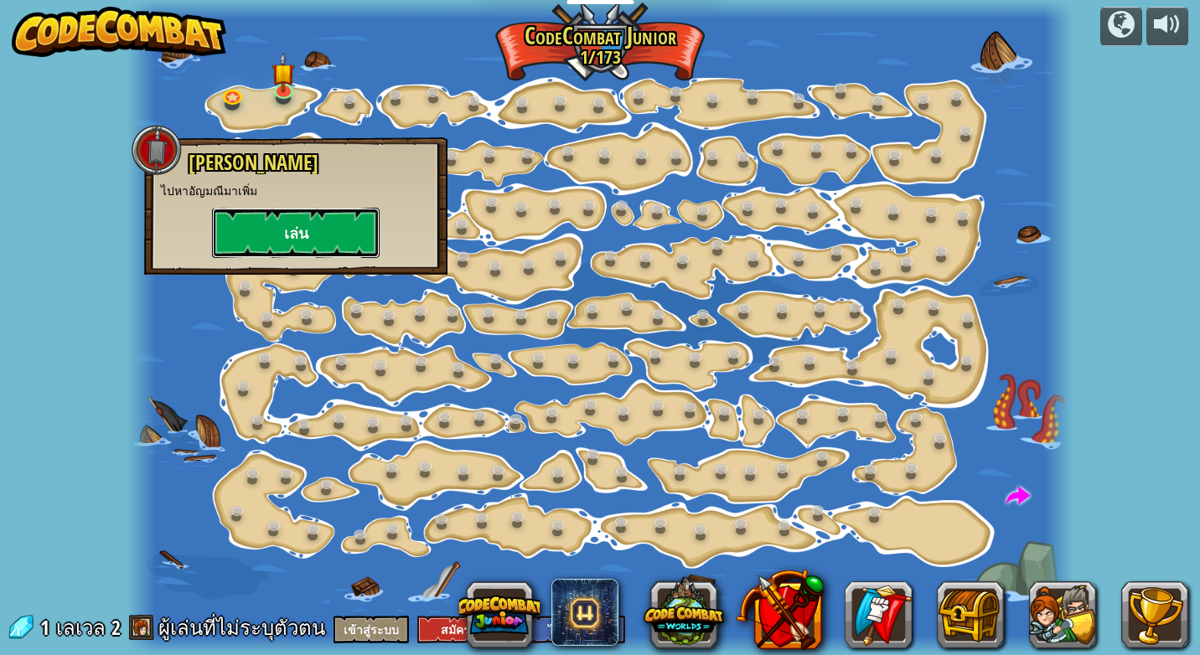
drag, startPoint x: 287, startPoint y: 223, endPoint x: 283, endPoint y: 236, distance: 13.8
click at [283, 236] on button "เล่น" at bounding box center [296, 233] width 168 height 50
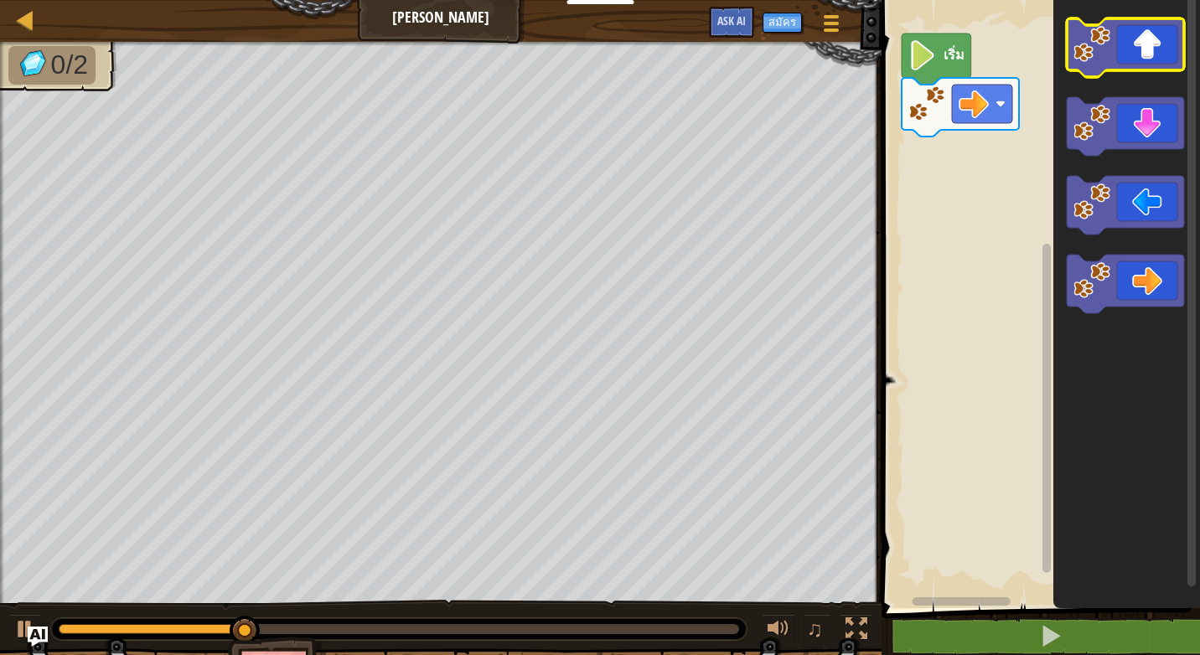
click at [1115, 43] on icon "พื้นที่ทำงาน Blockly" at bounding box center [1125, 47] width 117 height 59
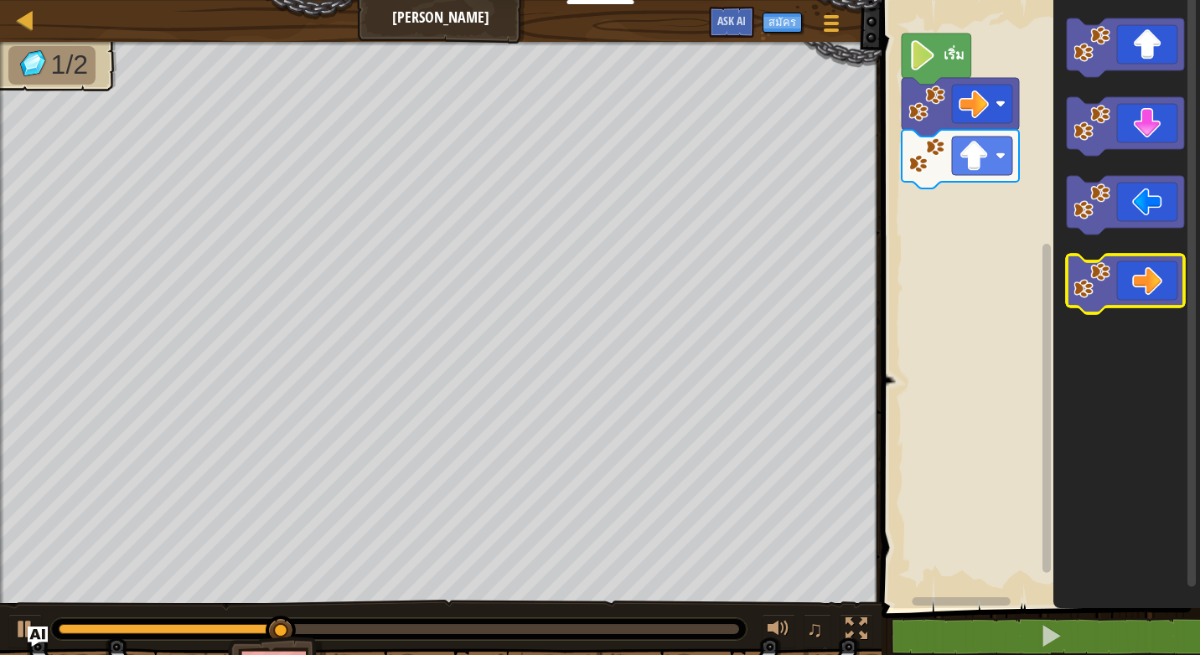
click at [1128, 271] on icon "พื้นที่ทำงาน Blockly" at bounding box center [1125, 284] width 117 height 59
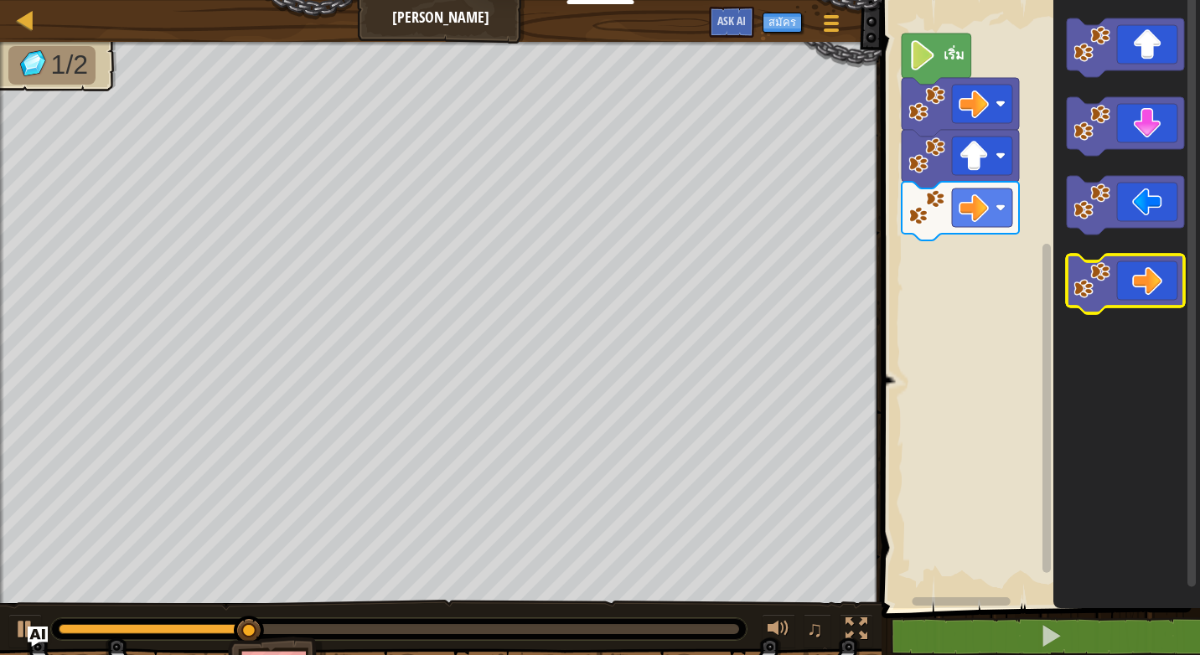
click at [1128, 273] on icon "พื้นที่ทำงาน Blockly" at bounding box center [1125, 284] width 117 height 59
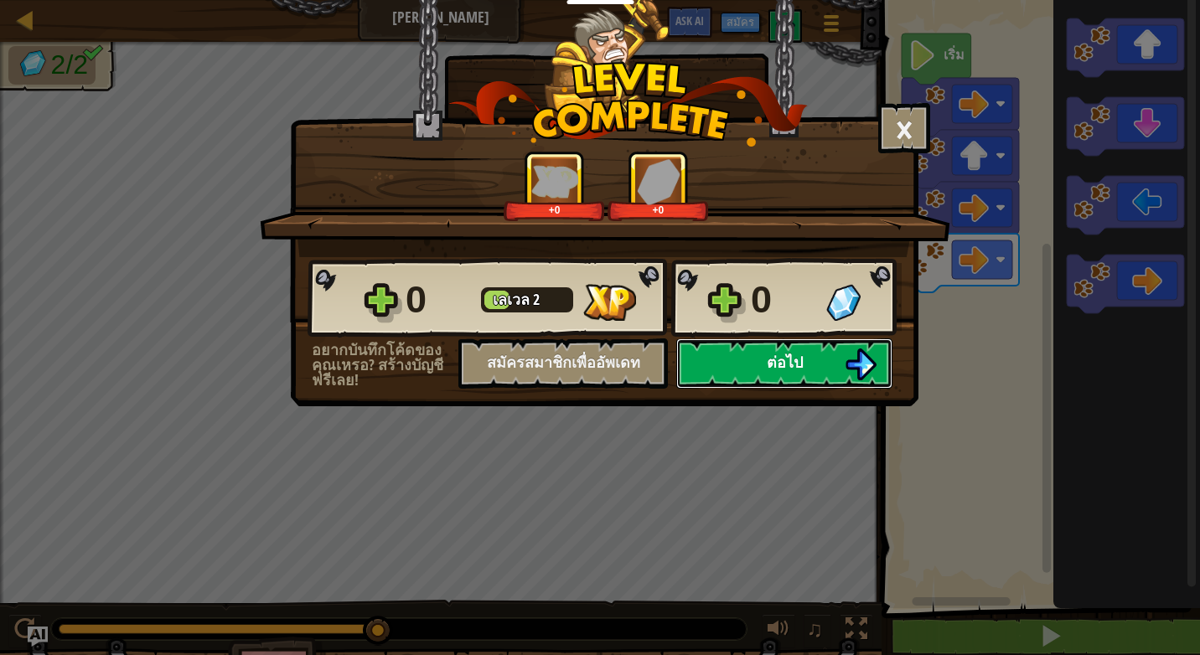
drag, startPoint x: 844, startPoint y: 363, endPoint x: 832, endPoint y: 371, distance: 14.4
click at [832, 371] on button "ต่อไป" at bounding box center [784, 364] width 216 height 50
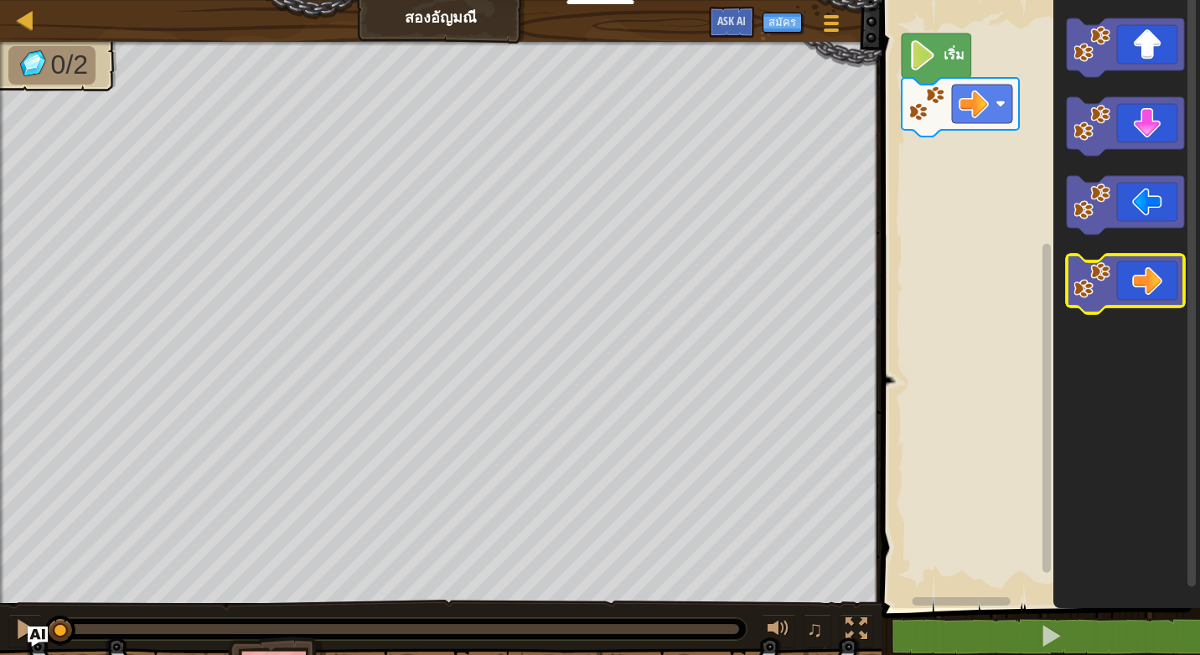
click at [1153, 292] on icon "พื้นที่ทำงาน Blockly" at bounding box center [1125, 284] width 117 height 59
click at [1153, 293] on icon "พื้นที่ทำงาน Blockly" at bounding box center [1125, 284] width 117 height 59
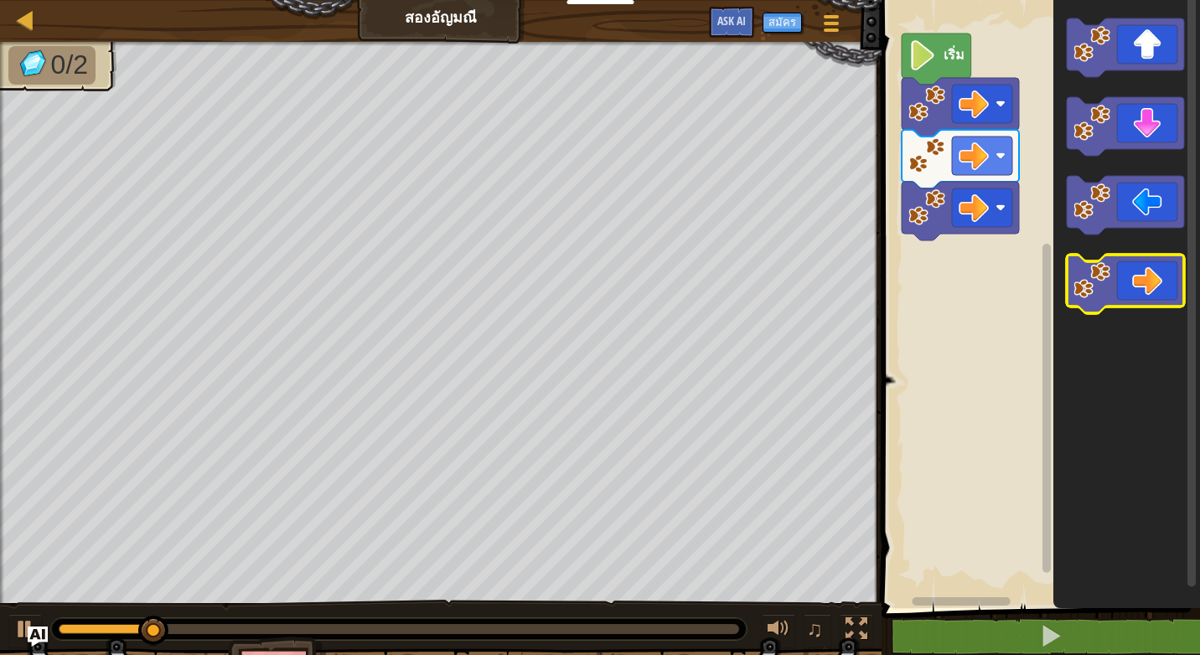
click at [1153, 297] on icon "พื้นที่ทำงาน Blockly" at bounding box center [1125, 284] width 117 height 59
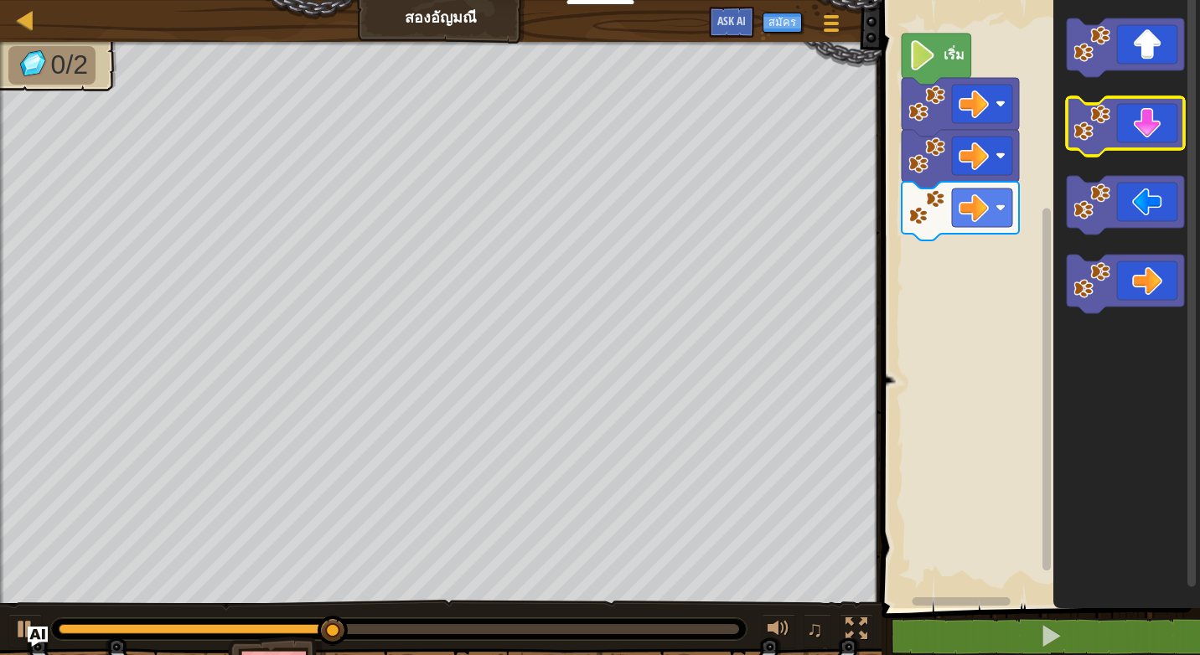
click at [1159, 105] on icon "พื้นที่ทำงาน Blockly" at bounding box center [1125, 126] width 117 height 59
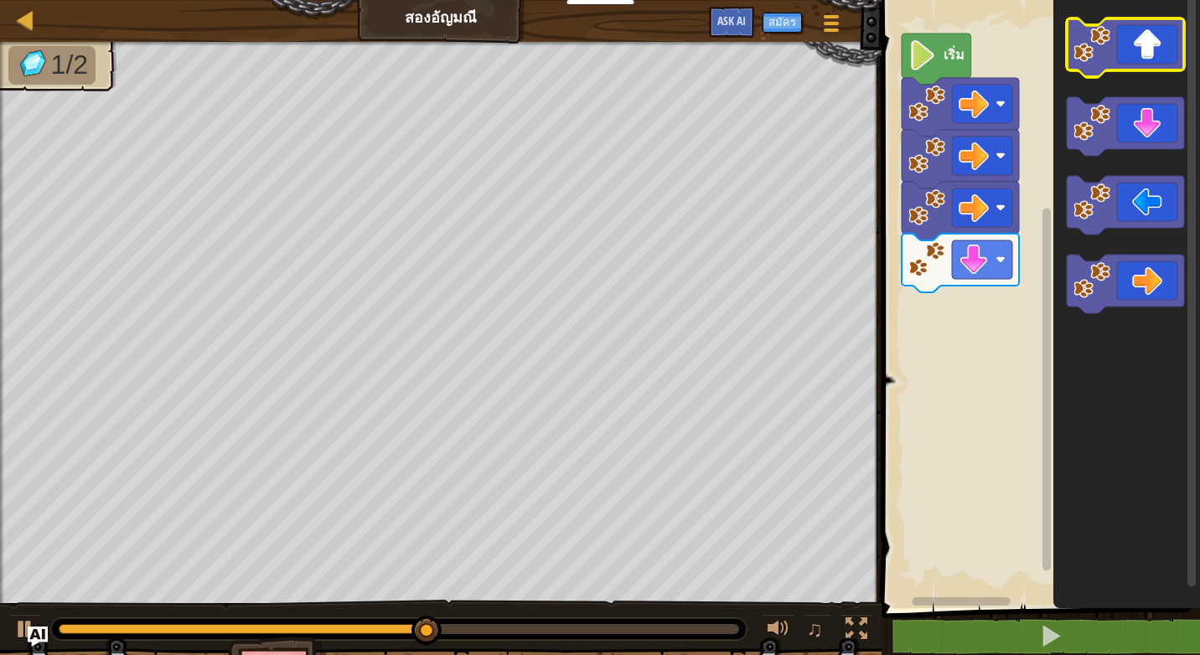
click at [1164, 29] on icon "พื้นที่ทำงาน Blockly" at bounding box center [1125, 47] width 117 height 59
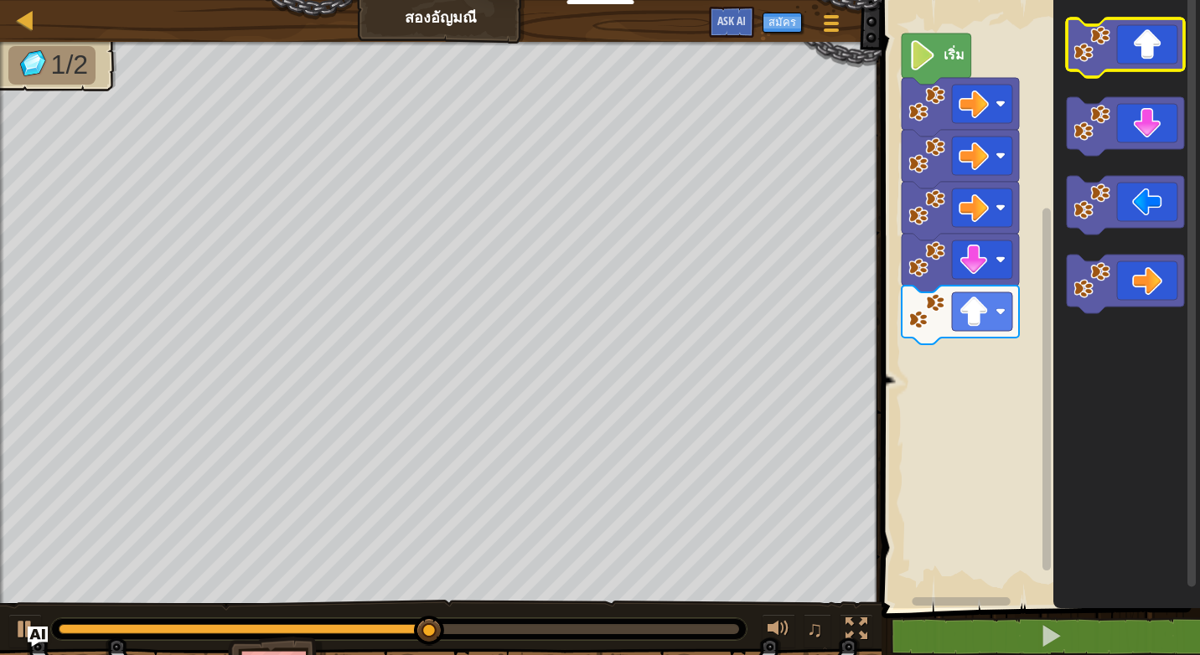
click at [1164, 29] on icon "พื้นที่ทำงาน Blockly" at bounding box center [1125, 47] width 117 height 59
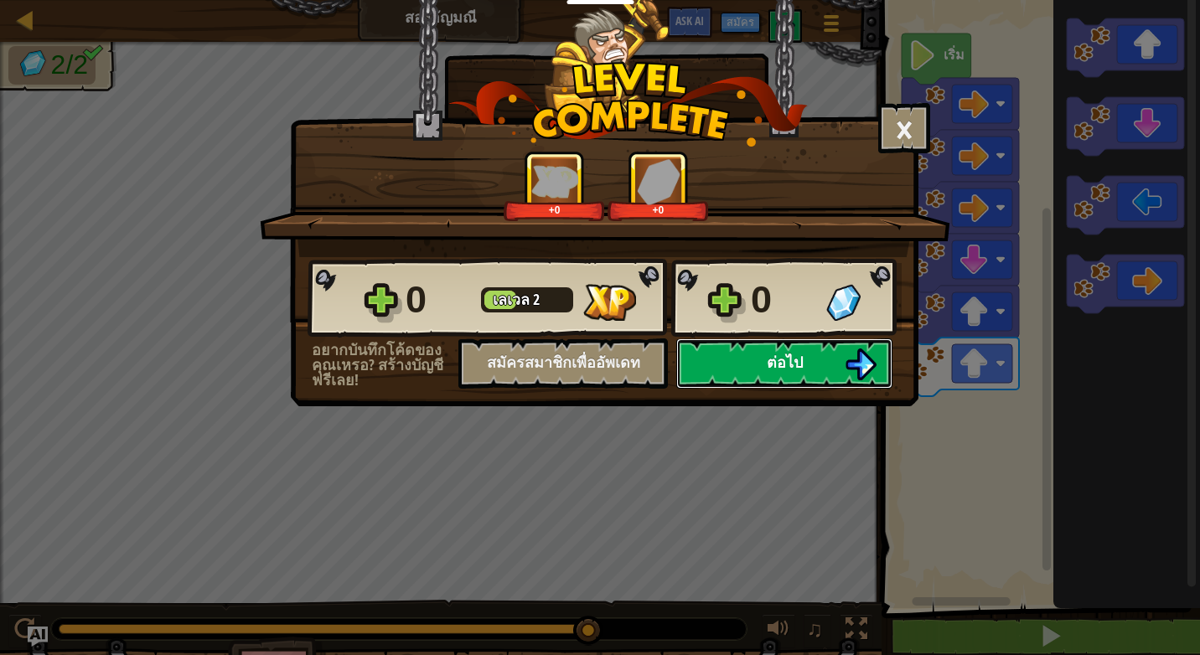
click at [790, 380] on button "ต่อไป" at bounding box center [784, 364] width 216 height 50
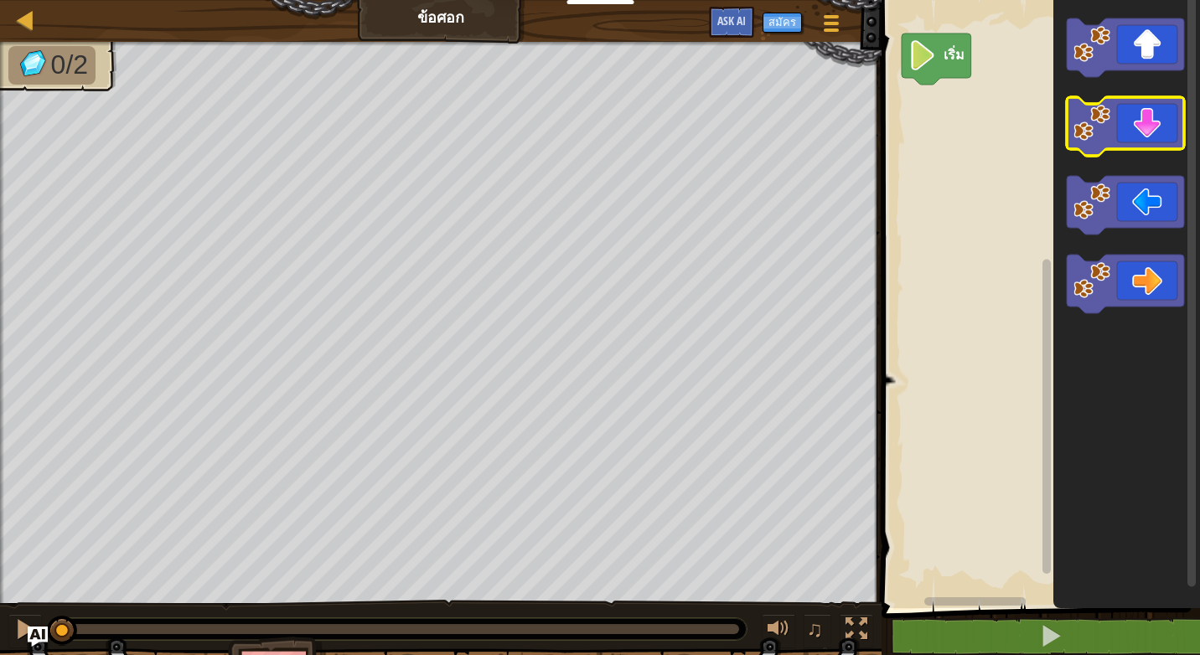
click at [1168, 139] on icon "พื้นที่ทำงาน Blockly" at bounding box center [1125, 126] width 117 height 59
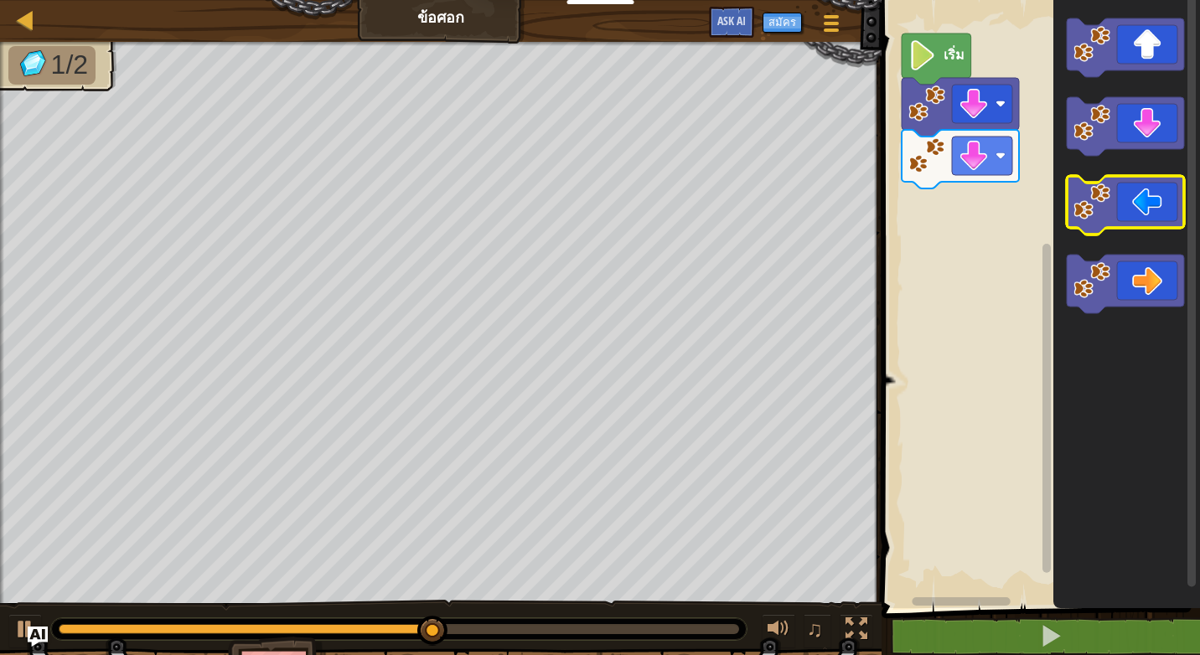
click at [1122, 208] on icon "พื้นที่ทำงาน Blockly" at bounding box center [1125, 205] width 117 height 59
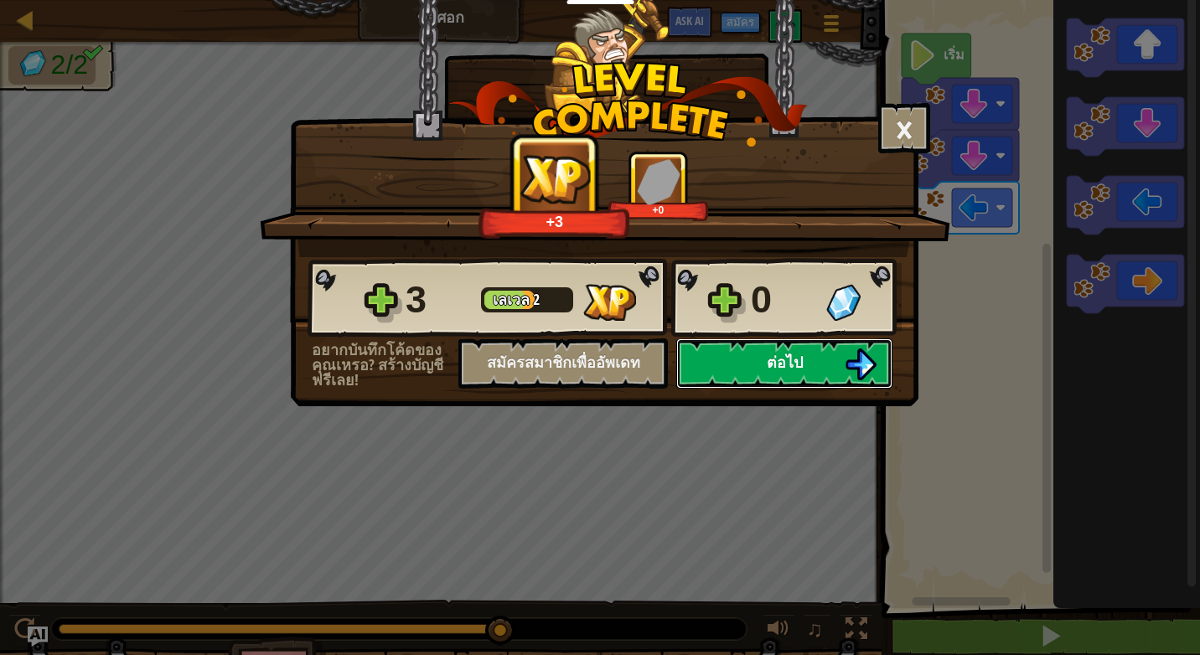
click at [819, 352] on button "ต่อไป" at bounding box center [784, 364] width 216 height 50
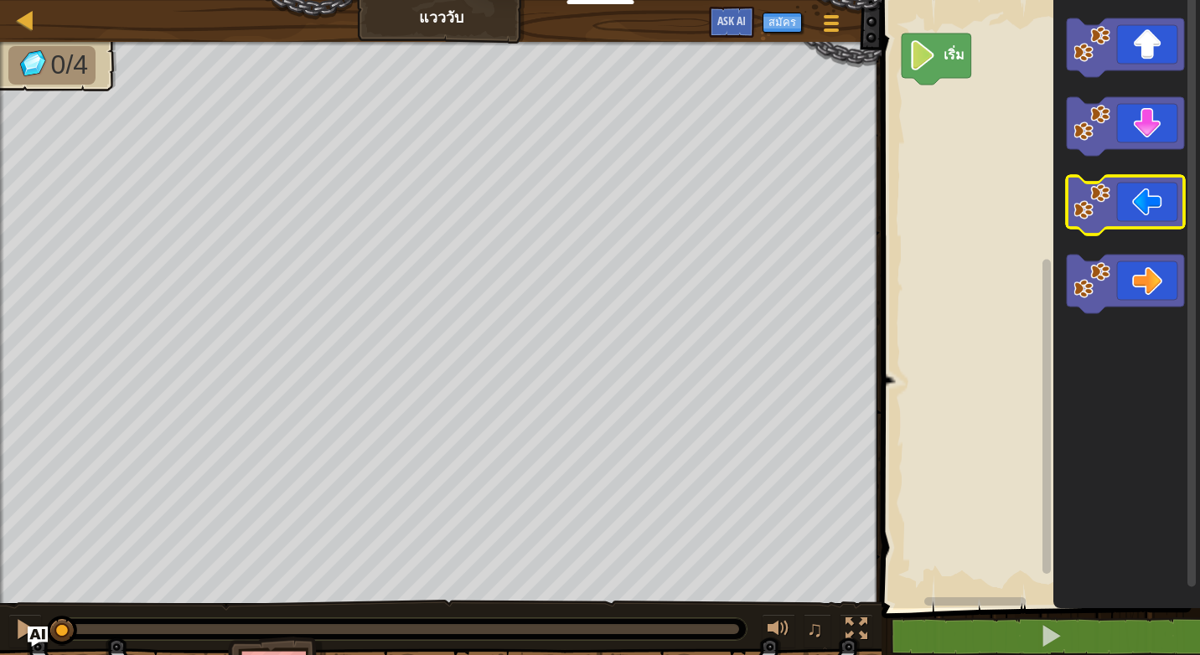
click at [1113, 188] on icon "พื้นที่ทำงาน Blockly" at bounding box center [1125, 205] width 117 height 59
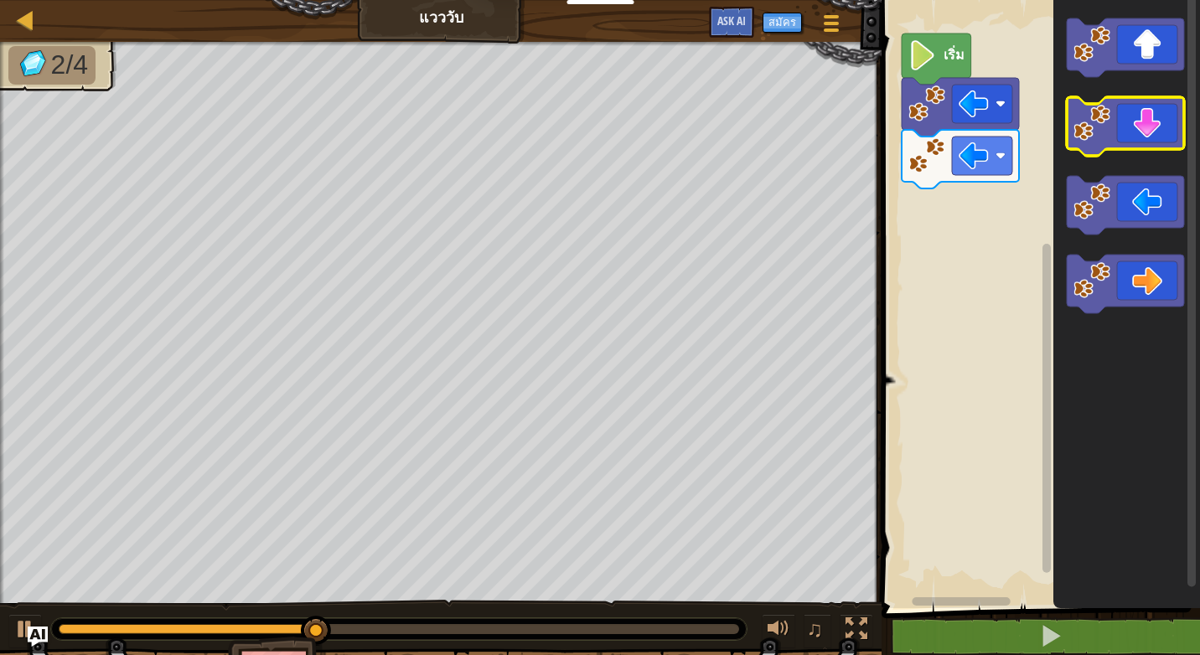
click at [1171, 130] on icon "พื้นที่ทำงาน Blockly" at bounding box center [1125, 126] width 117 height 59
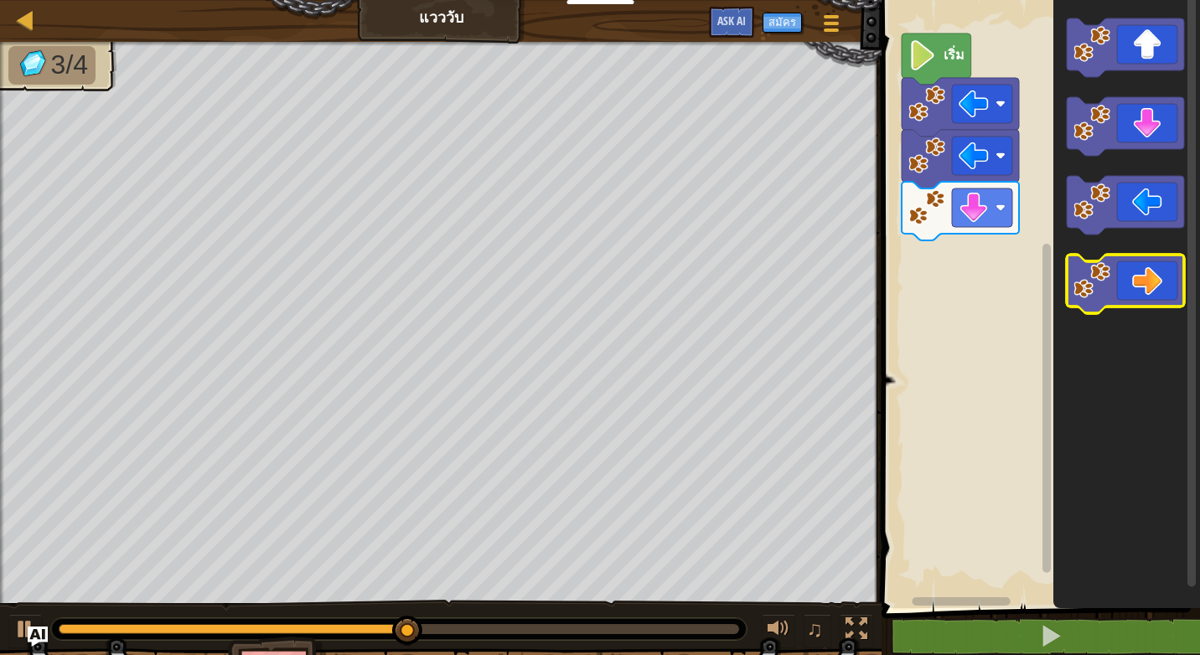
click at [1152, 266] on icon "พื้นที่ทำงาน Blockly" at bounding box center [1125, 284] width 117 height 59
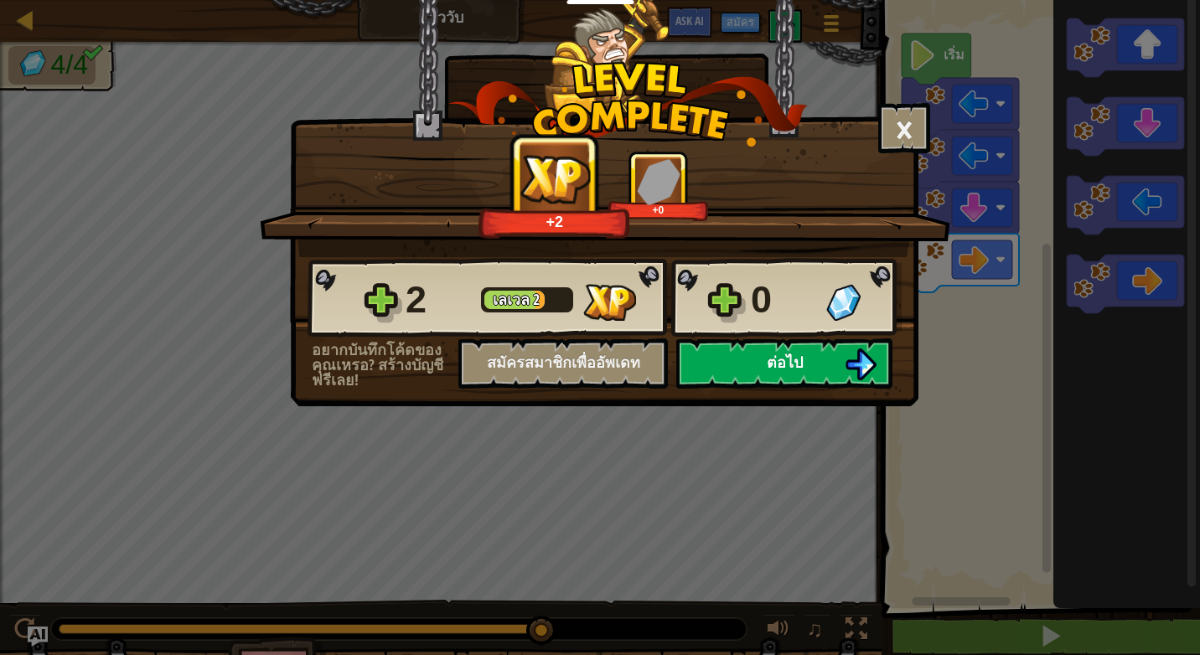
click at [768, 343] on button "ต่อไป" at bounding box center [784, 364] width 216 height 50
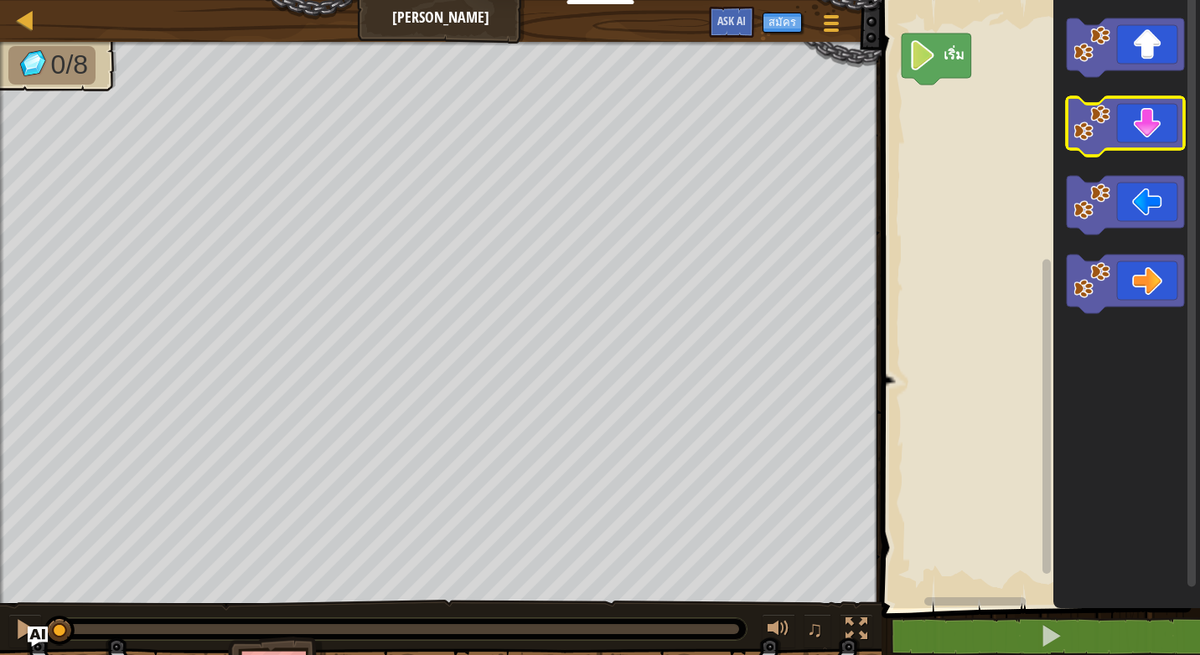
click at [1141, 118] on icon "พื้นที่ทำงาน Blockly" at bounding box center [1125, 126] width 117 height 59
click at [1135, 127] on icon "พื้นที่ทำงาน Blockly" at bounding box center [1125, 126] width 117 height 59
click at [1120, 127] on icon "พื้นที่ทำงาน Blockly" at bounding box center [1125, 126] width 117 height 59
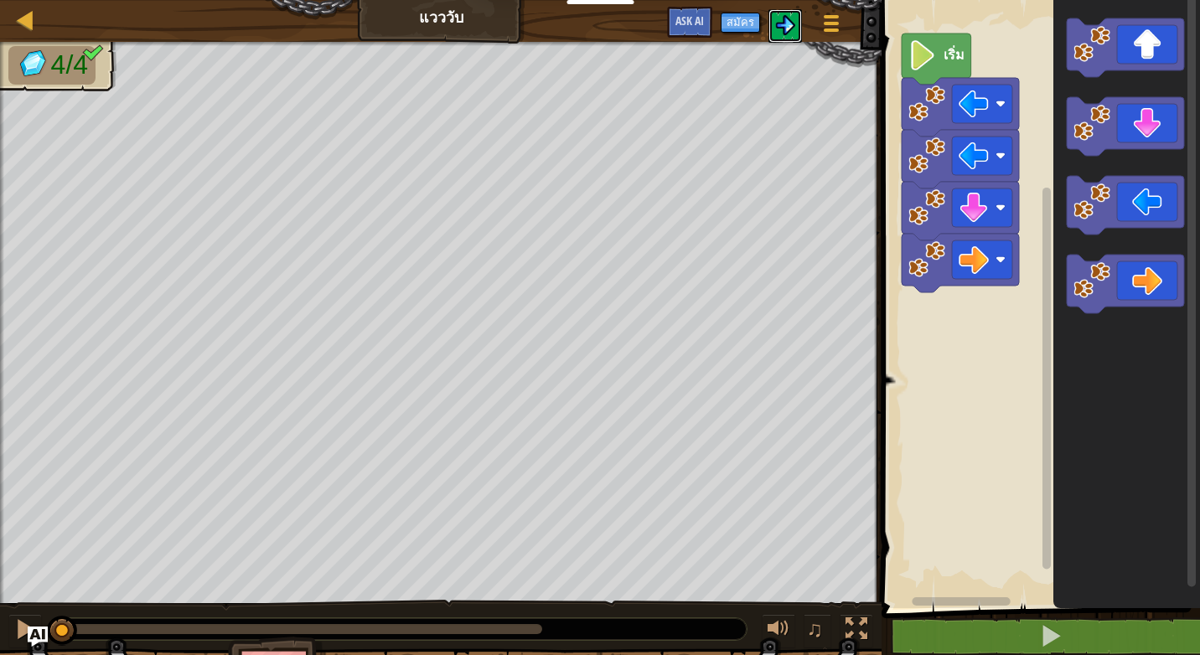
click at [797, 23] on button at bounding box center [785, 26] width 34 height 34
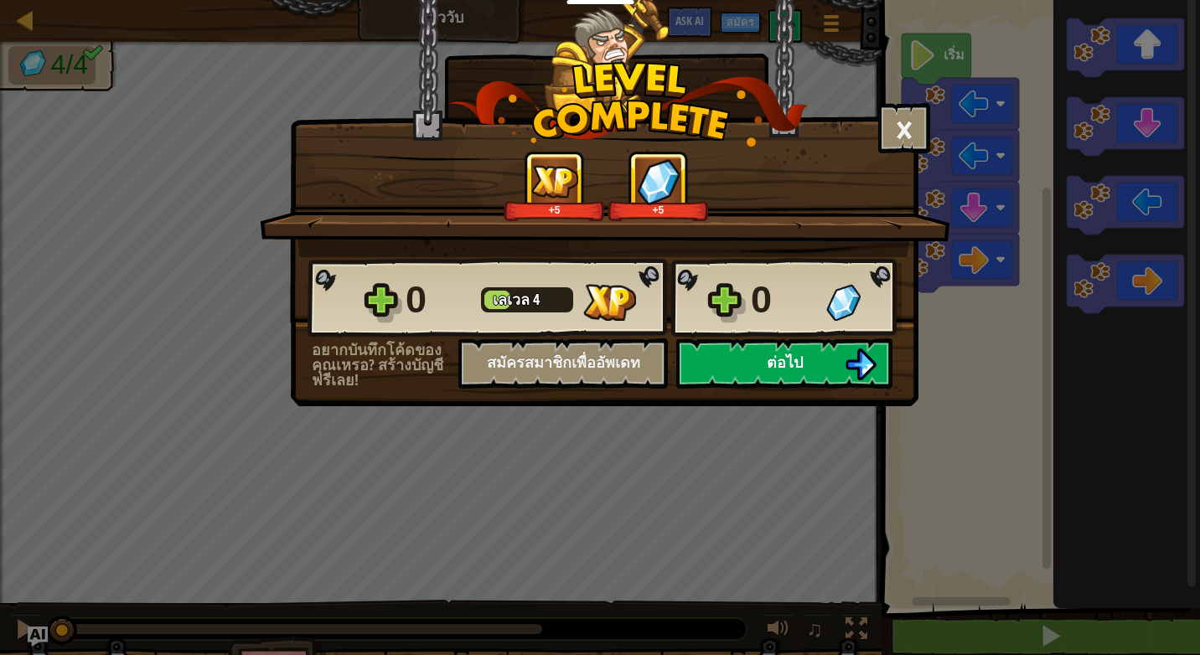
click at [758, 348] on button "ต่อไป" at bounding box center [784, 364] width 216 height 50
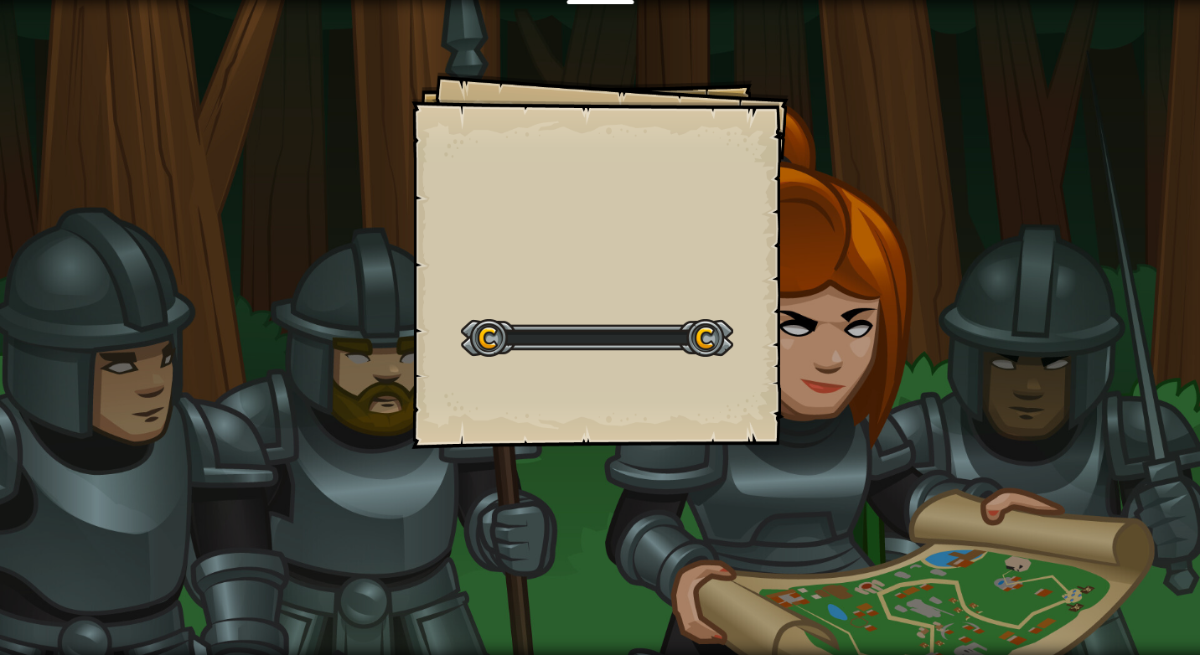
click at [750, 365] on div "Goals Start Level เกิดข้อผิดพลาดในการโหลดจากเซิร์ฟเวอร์ ลองรีเฟรชหน้า ต้องมีการ…" at bounding box center [599, 260] width 377 height 377
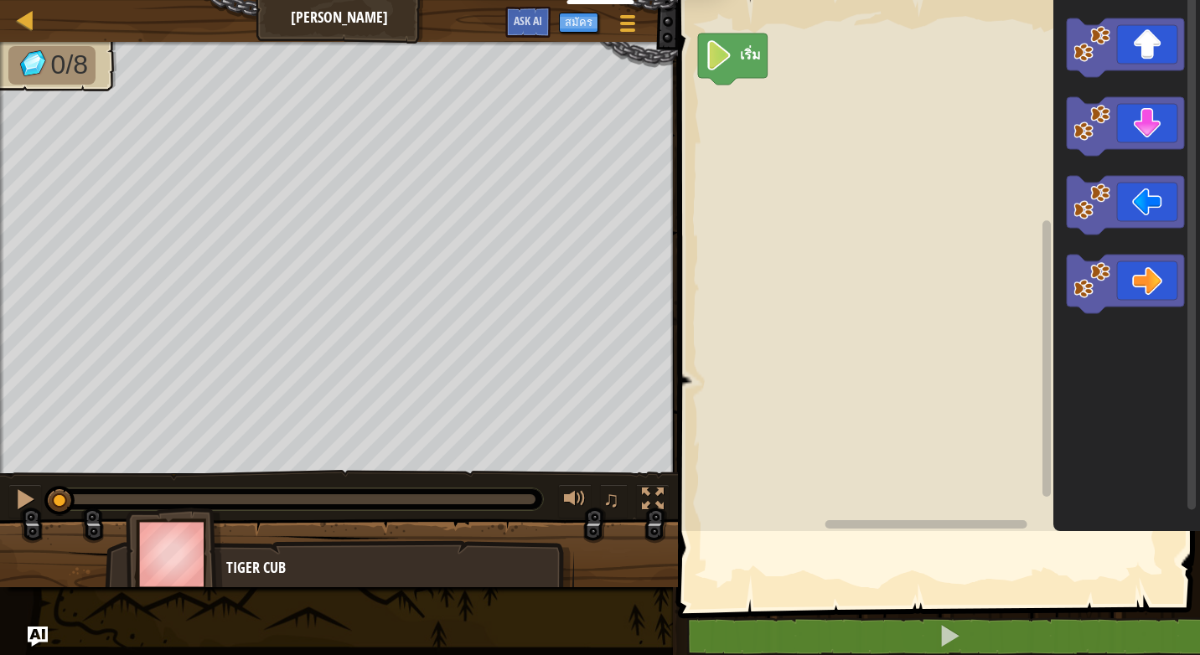
click at [987, 544] on div "1 ההההההההההההההההההההההההההההההההההההההההההההההההההההההההההההההההההההההההההההה…" at bounding box center [936, 337] width 527 height 658
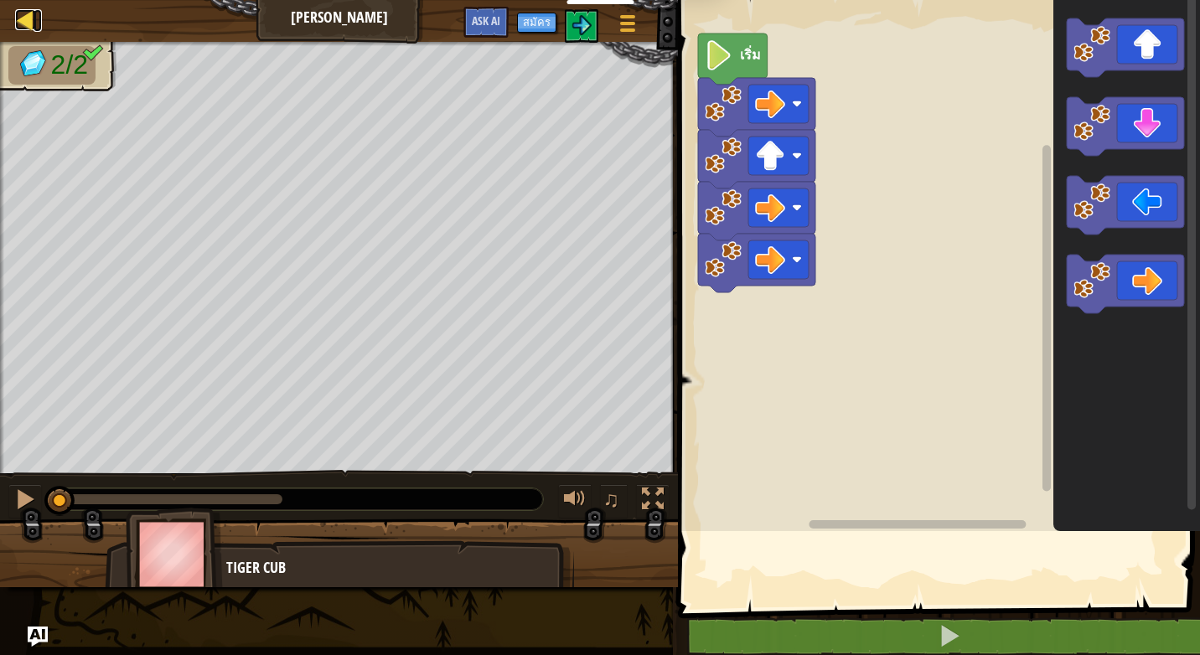
click at [28, 9] on div at bounding box center [25, 19] width 21 height 21
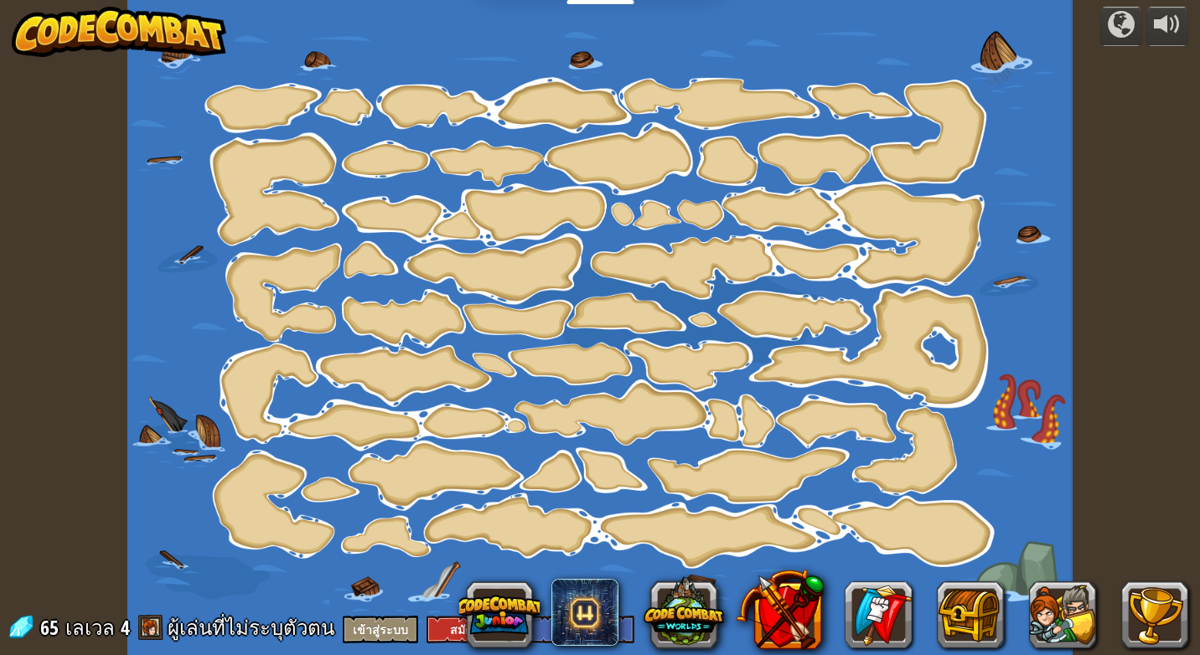
select select "th"
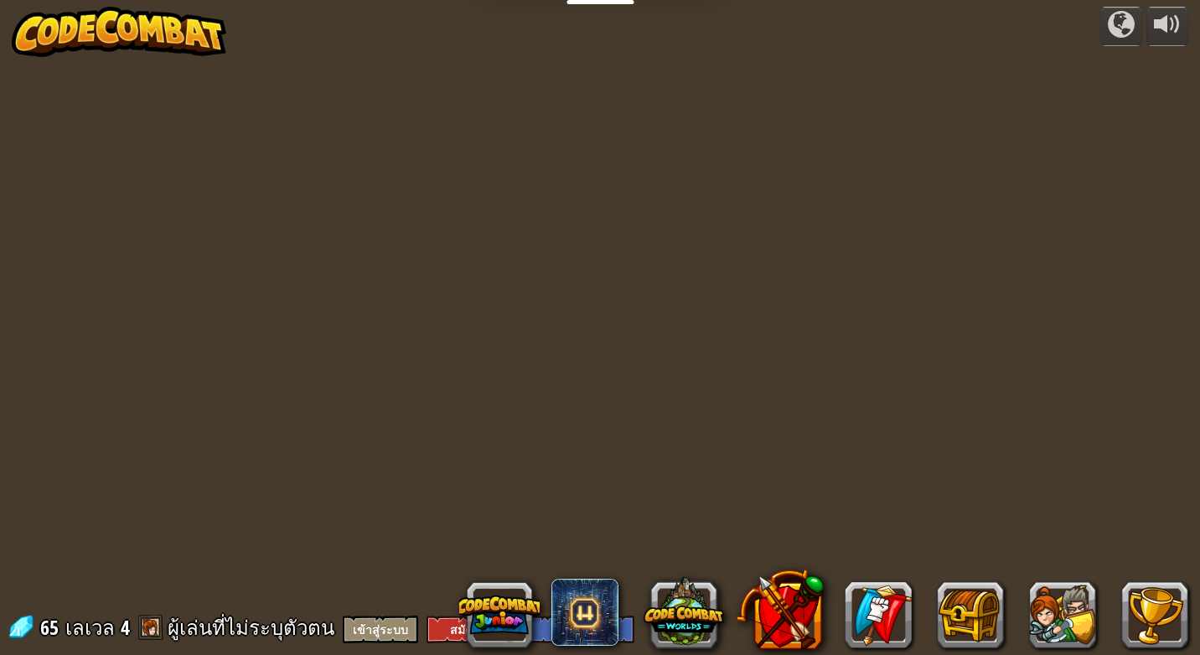
select select "th"
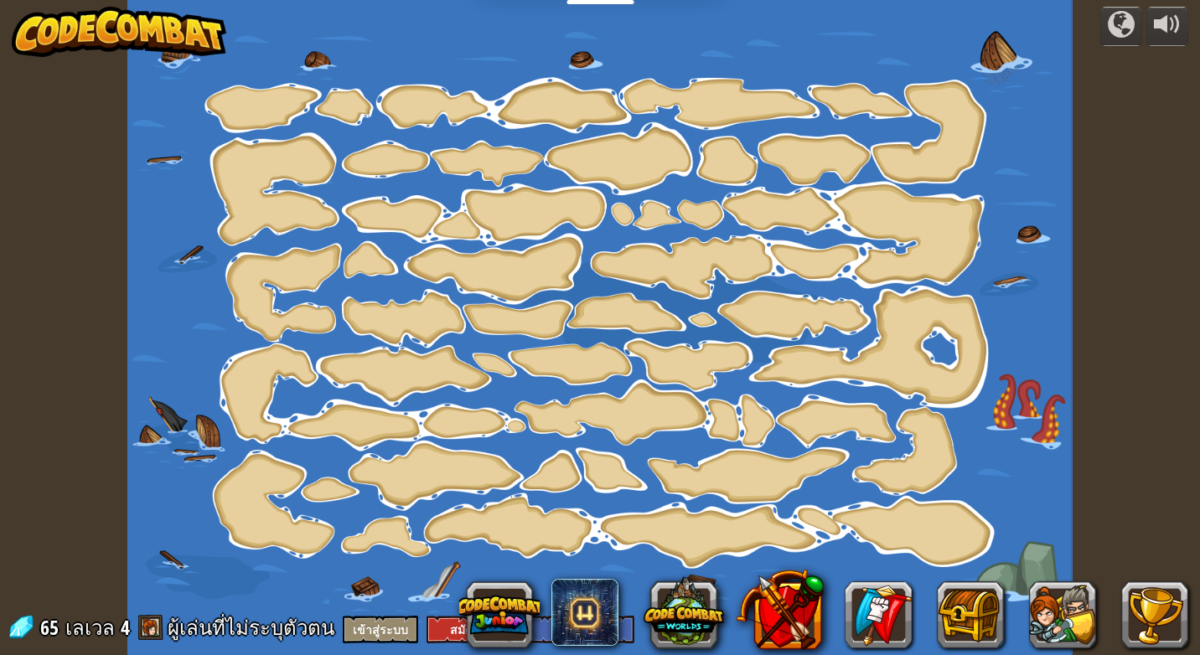
select select "th"
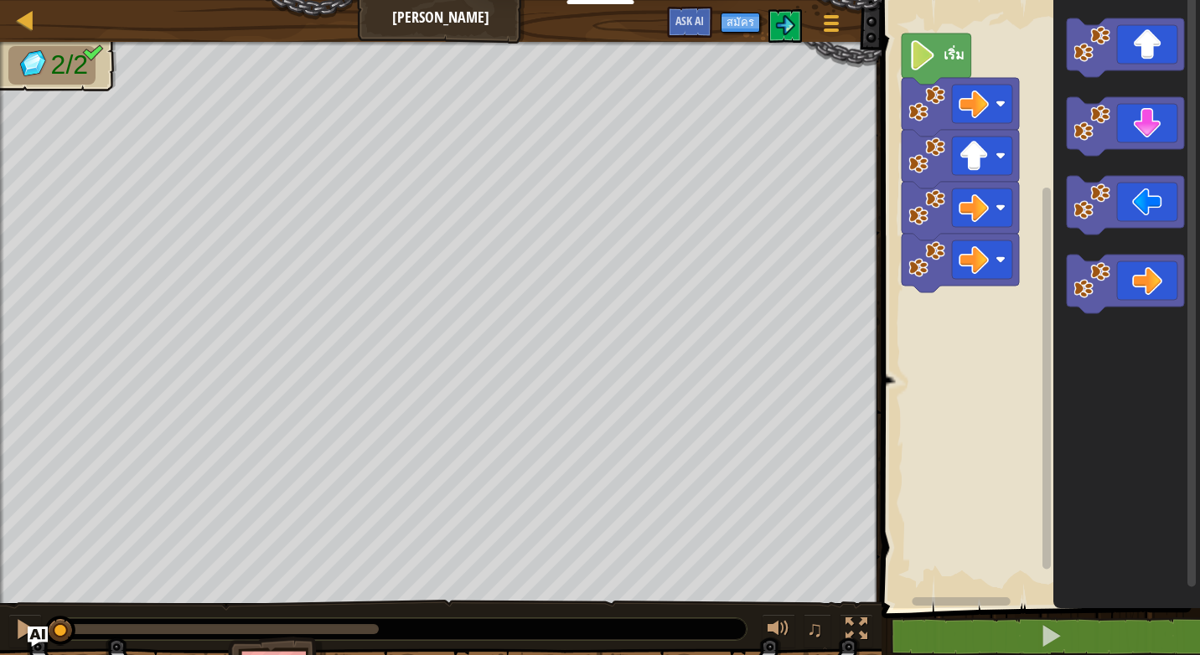
select select "th"
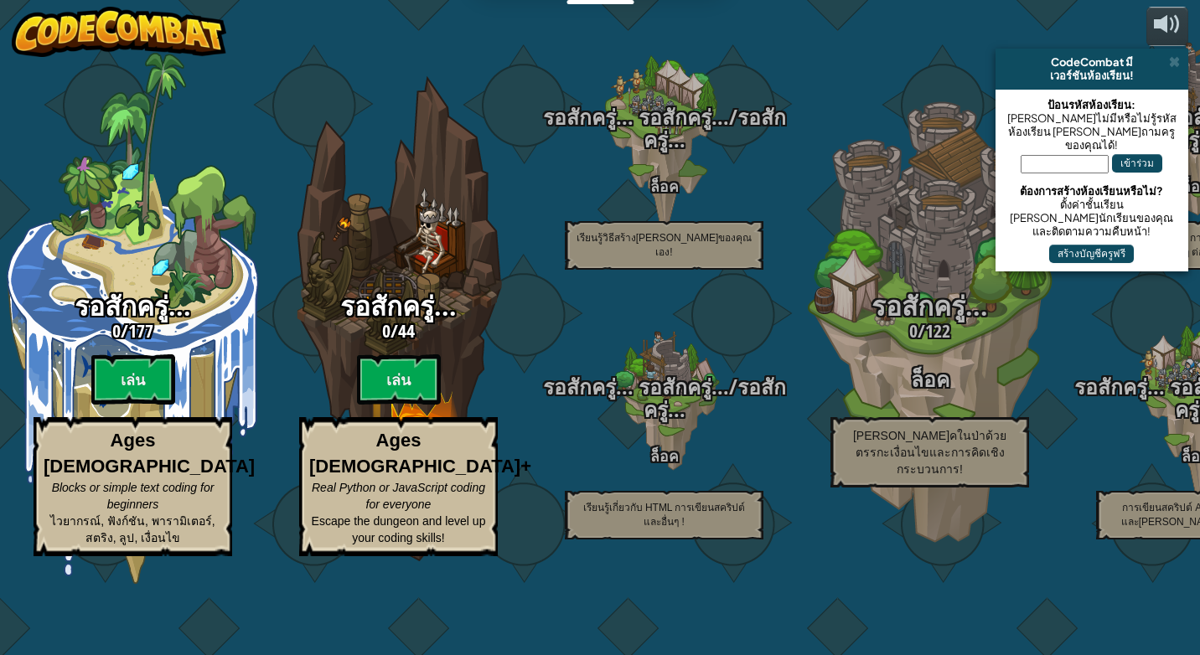
select select "th"
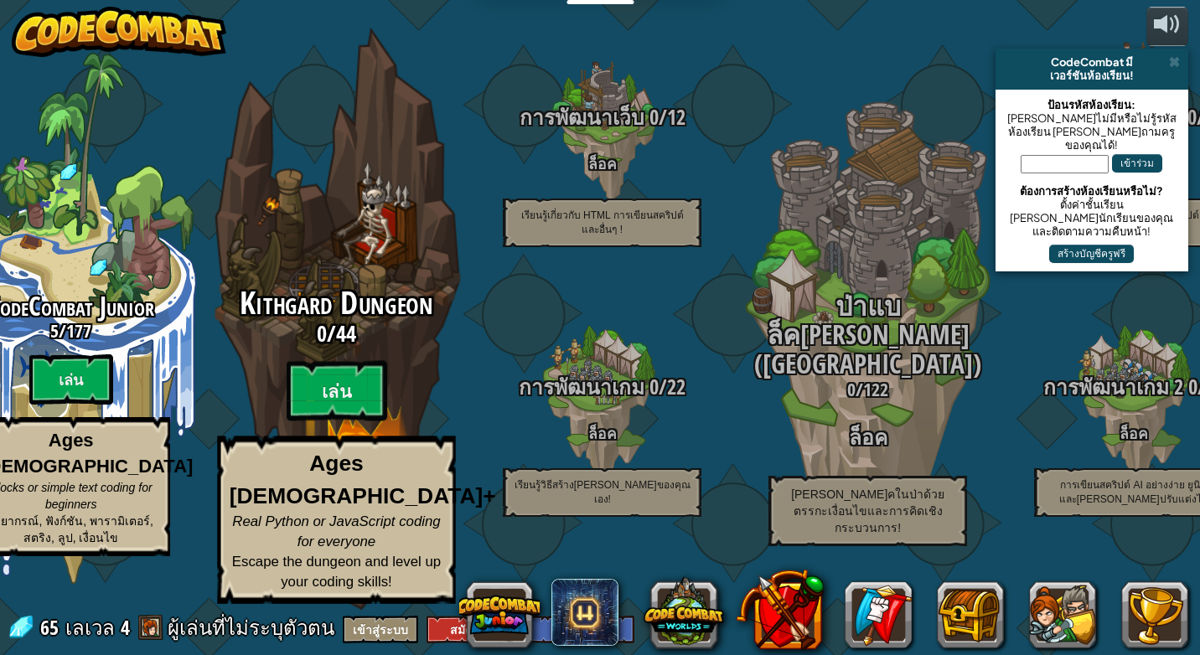
drag, startPoint x: 331, startPoint y: 375, endPoint x: 349, endPoint y: 375, distance: 18.5
click at [349, 349] on span "44" at bounding box center [346, 333] width 20 height 30
select select "th"
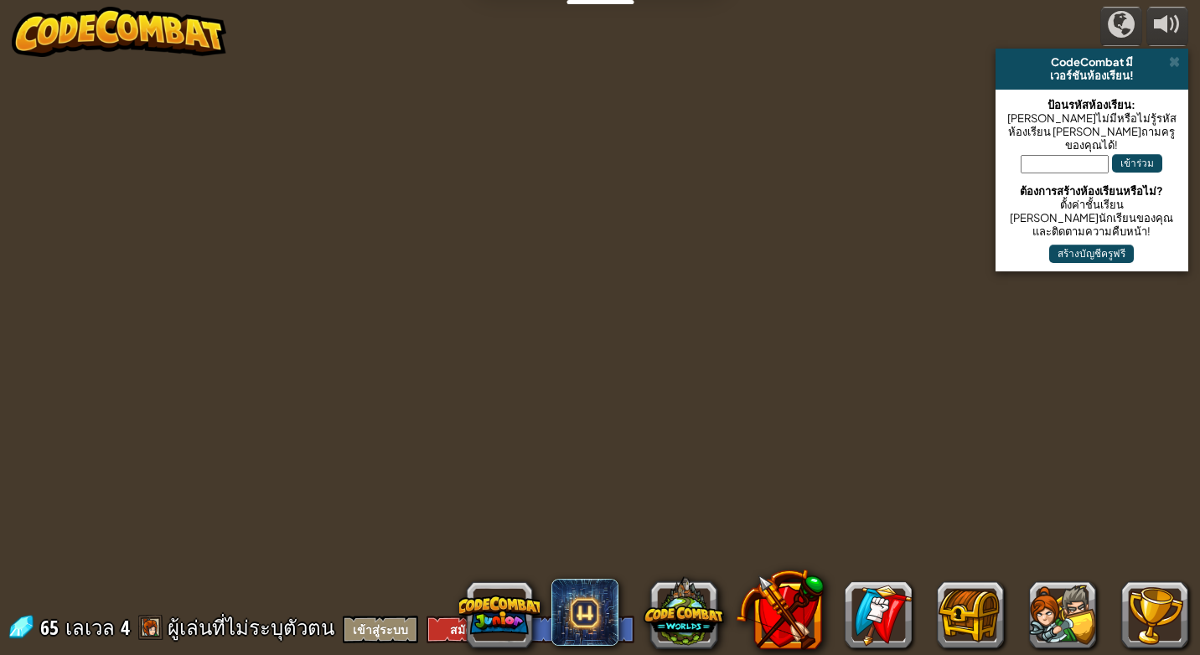
click at [351, 386] on div "powered by CodeCombat มี เวอร์ชันห้องเรียน! ป้อนรหัสห้องเรียน: [PERSON_NAME]ไม่…" at bounding box center [600, 327] width 1200 height 655
select select "th"
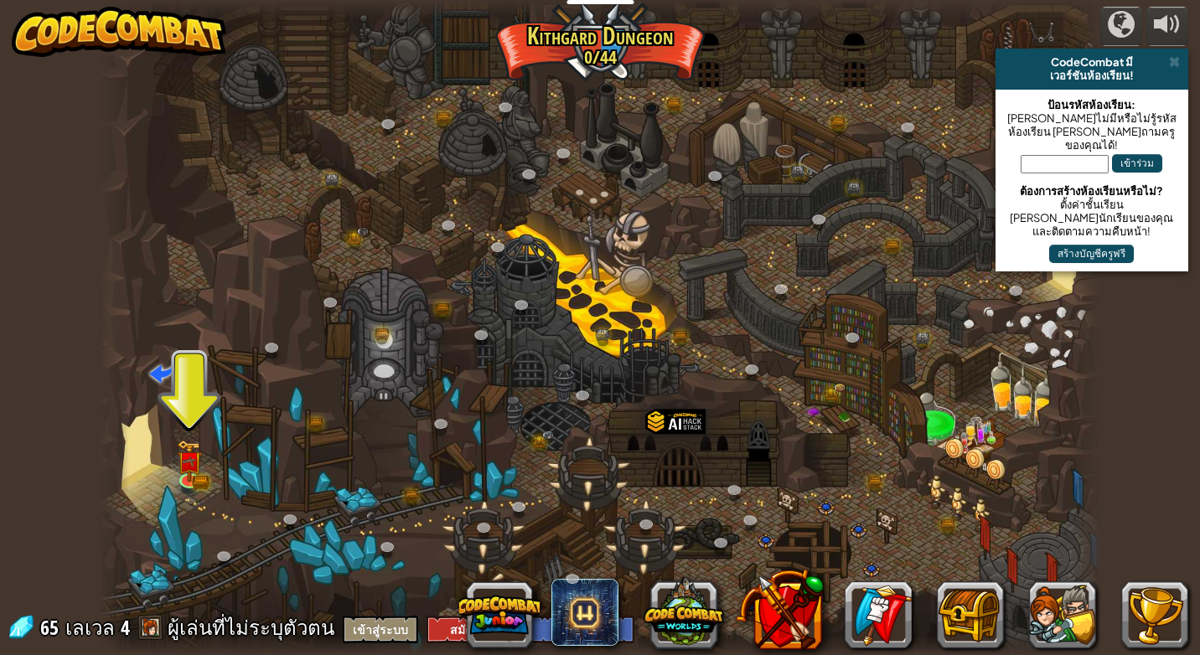
click at [319, 519] on div at bounding box center [600, 327] width 1002 height 655
click at [349, 526] on div at bounding box center [600, 327] width 1002 height 655
drag, startPoint x: 123, startPoint y: 324, endPoint x: 134, endPoint y: 334, distance: 14.8
click at [134, 334] on div "[PERSON_NAME] (ล็อค) ความท้าทาย: เก็บทองให้ได้มากที่สุดโดยใช้ทักษะการเขียนโปรแก…" at bounding box center [600, 327] width 1002 height 655
click at [196, 459] on img at bounding box center [189, 451] width 15 height 15
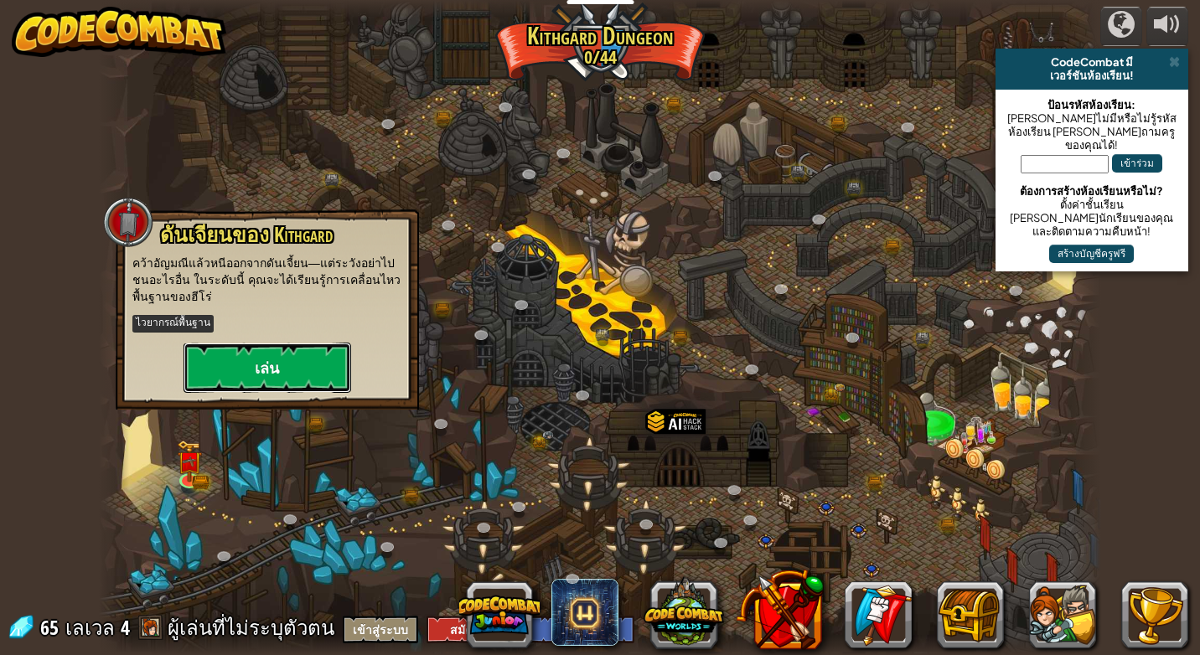
click at [238, 363] on button "เล่น" at bounding box center [268, 368] width 168 height 50
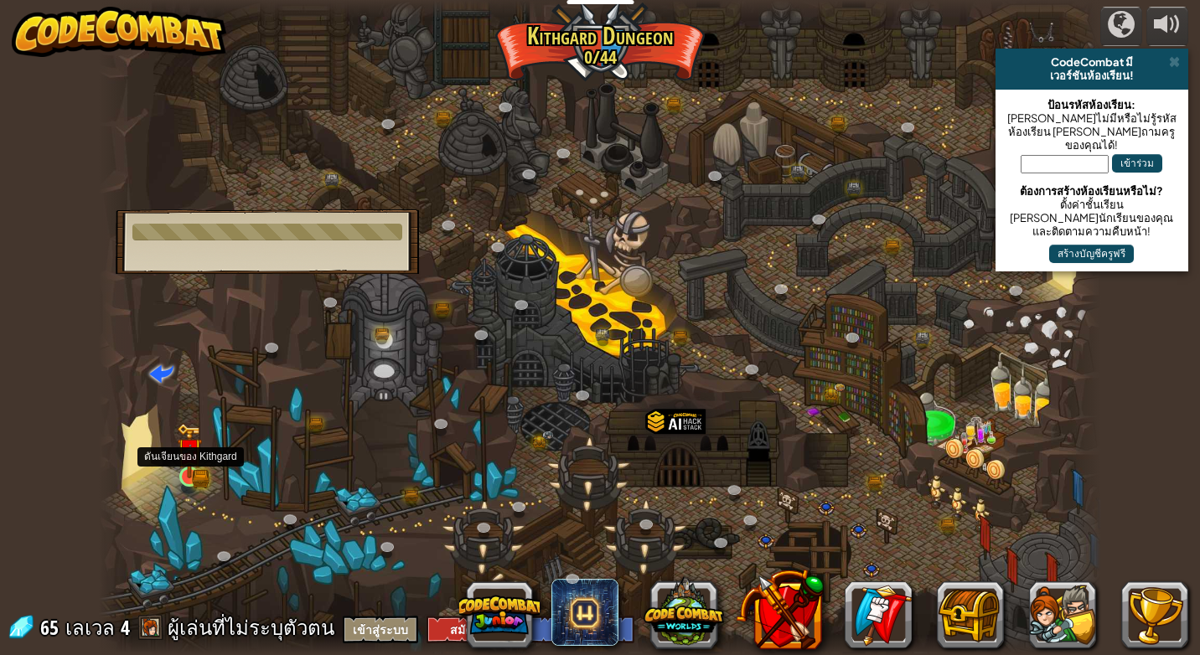
click at [178, 463] on img at bounding box center [189, 451] width 25 height 56
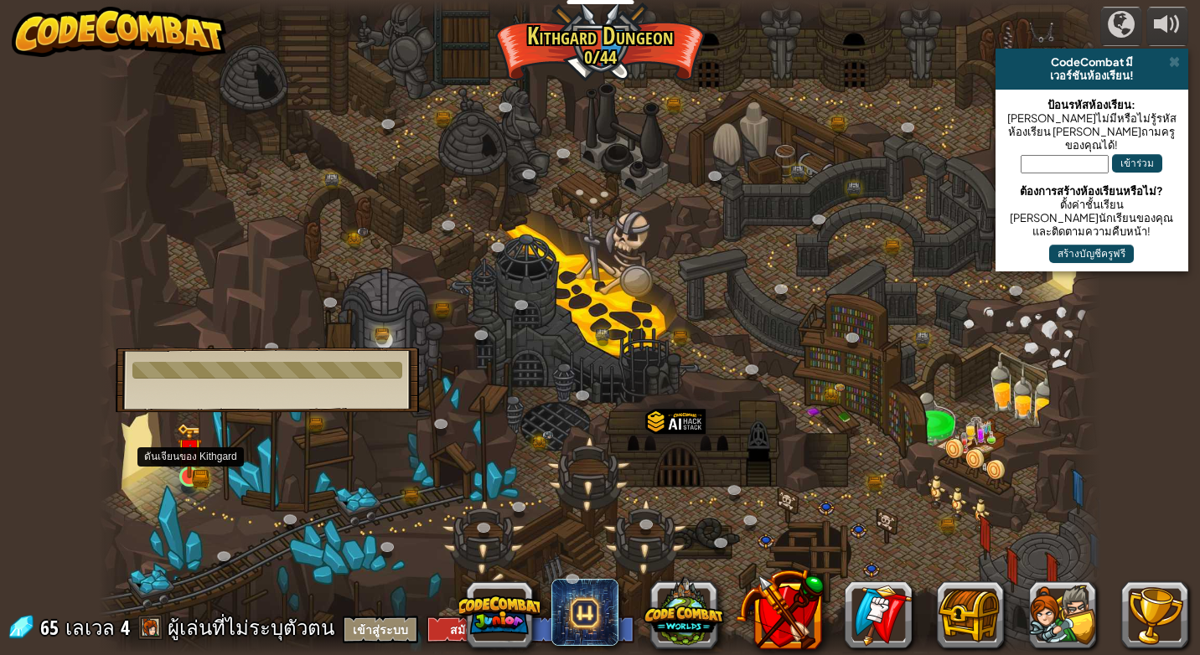
click at [193, 476] on img at bounding box center [189, 451] width 25 height 56
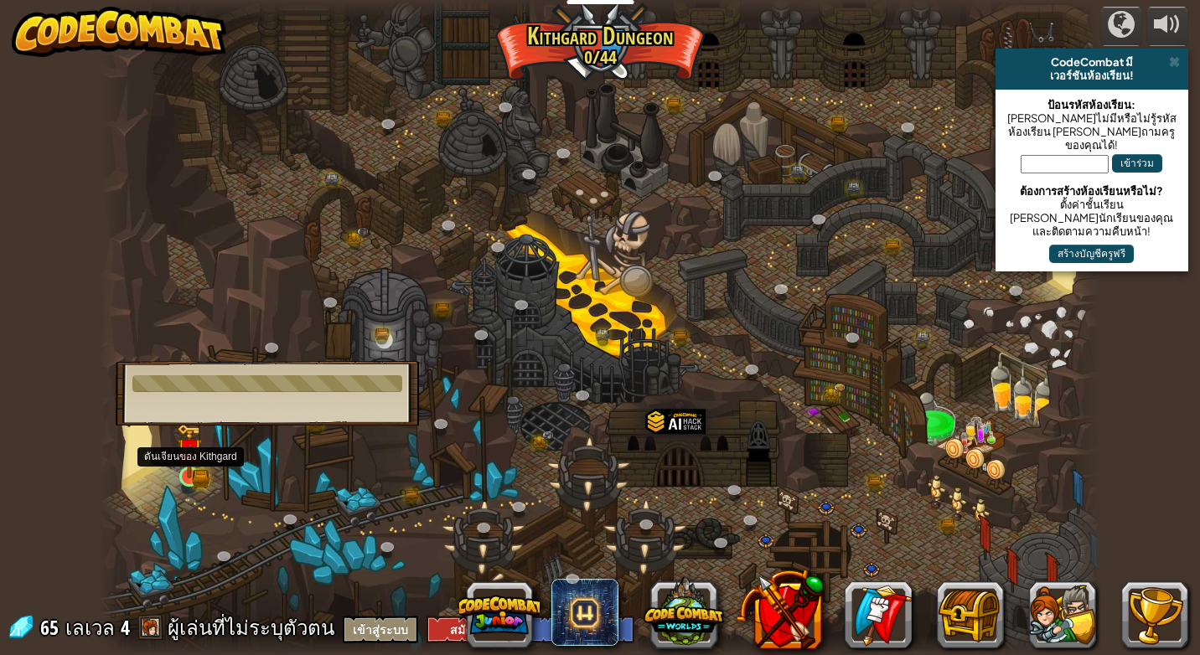
click at [193, 476] on img at bounding box center [189, 451] width 25 height 56
click at [195, 469] on img at bounding box center [189, 451] width 25 height 56
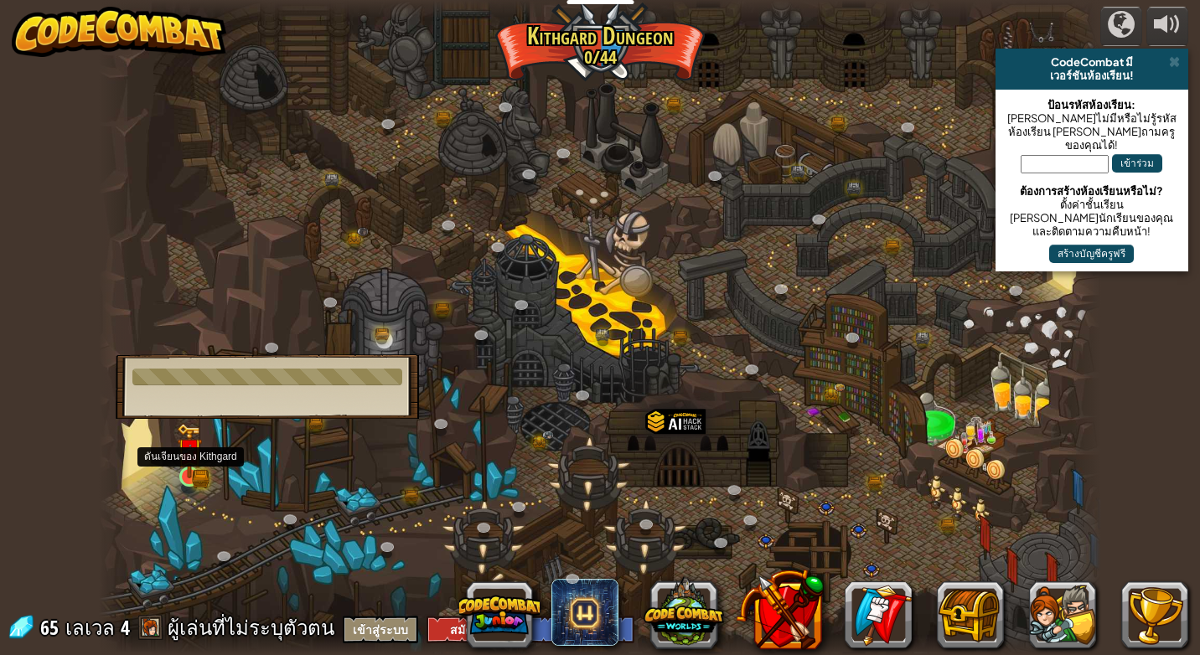
click at [184, 467] on div at bounding box center [189, 477] width 20 height 20
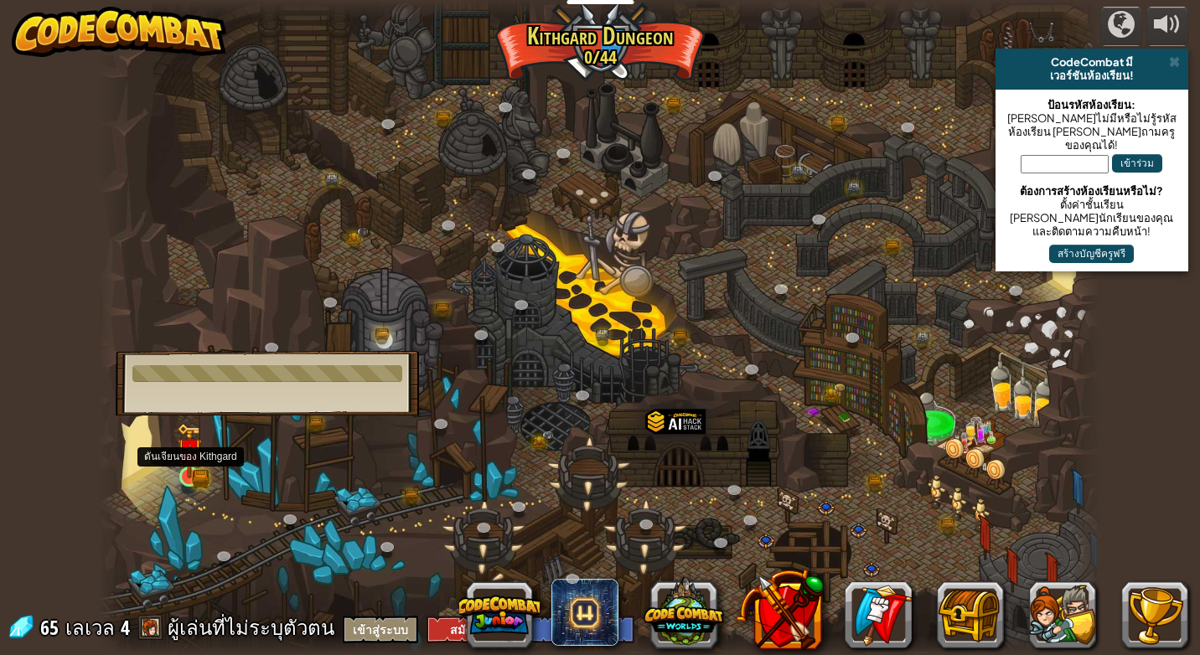
drag, startPoint x: 187, startPoint y: 464, endPoint x: 182, endPoint y: 484, distance: 19.9
click at [187, 466] on img at bounding box center [189, 451] width 25 height 56
click at [182, 484] on link at bounding box center [190, 478] width 34 height 34
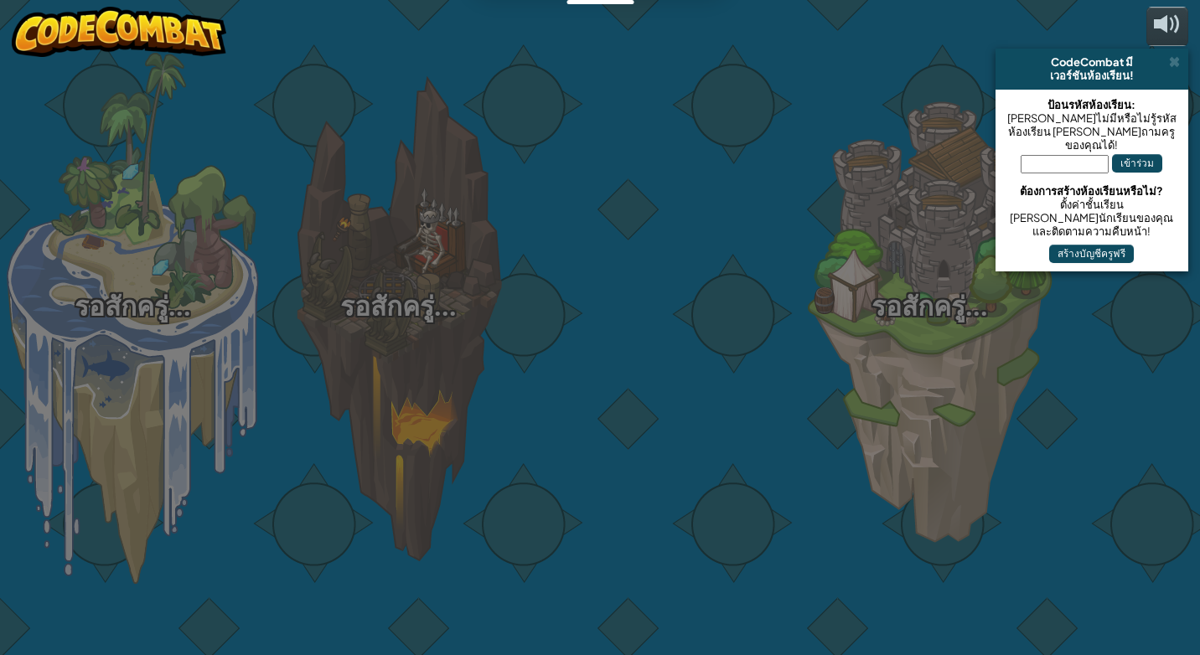
click at [411, 363] on div "รอสักครู่... รอสักครู่... รอสักครู่... รอสักครู่... รอสักครู่... รอสักครู่... ร…" at bounding box center [600, 327] width 1200 height 655
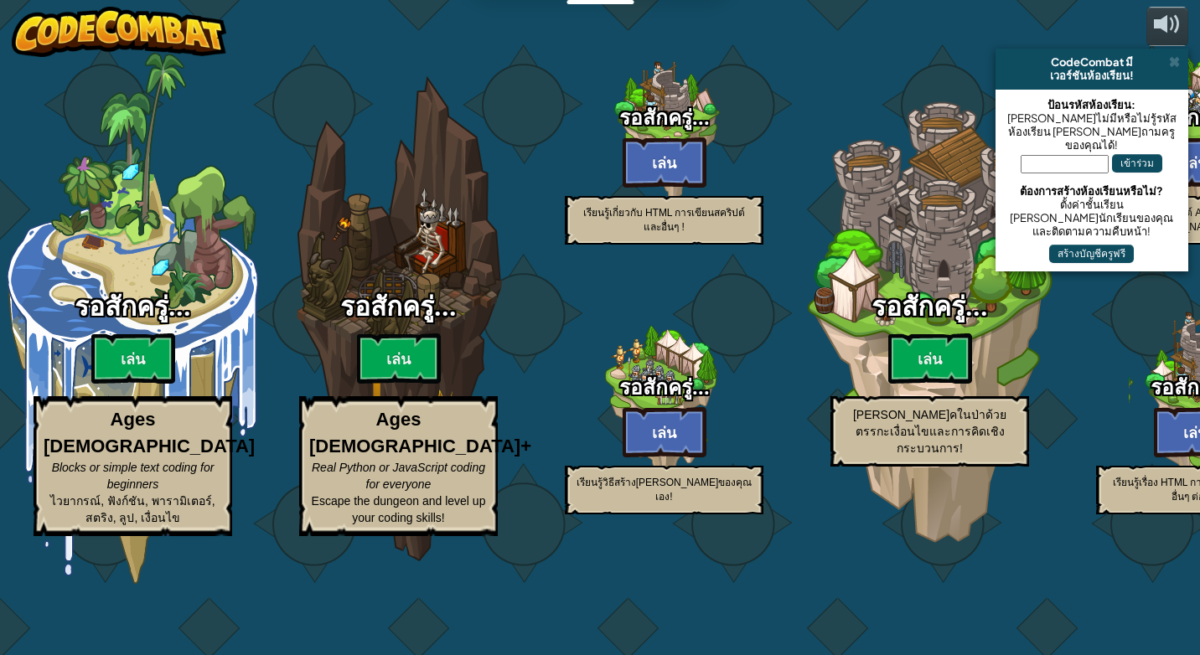
select select "th"
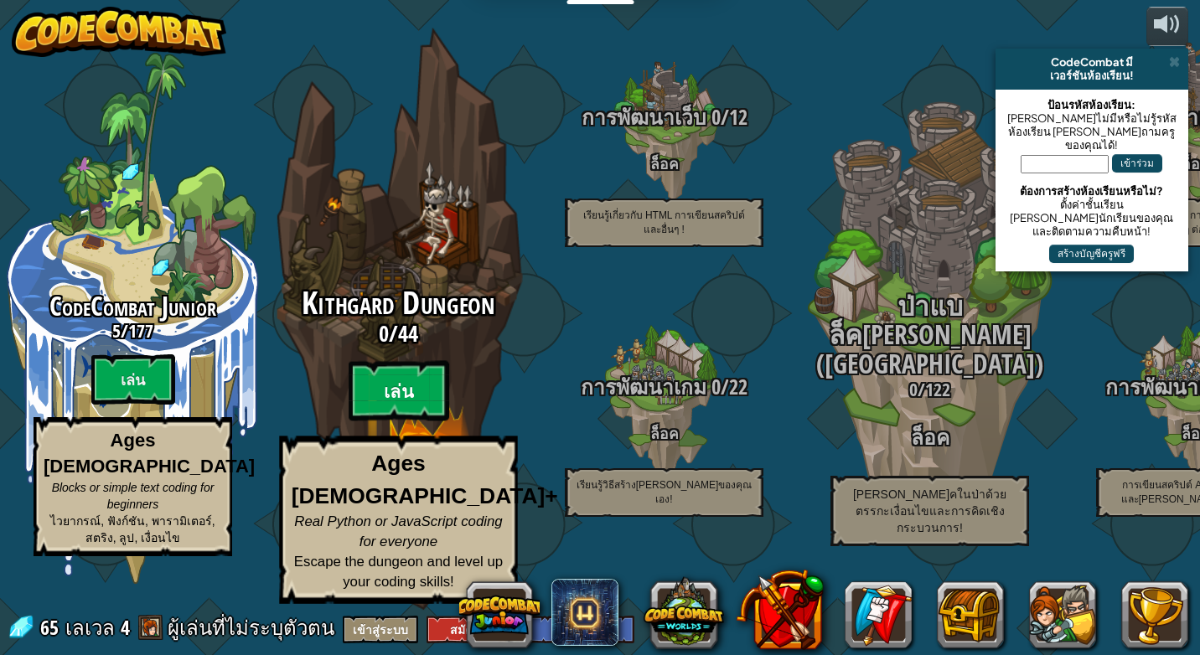
click at [385, 404] on btn "เล่น" at bounding box center [399, 391] width 101 height 60
select select "th"
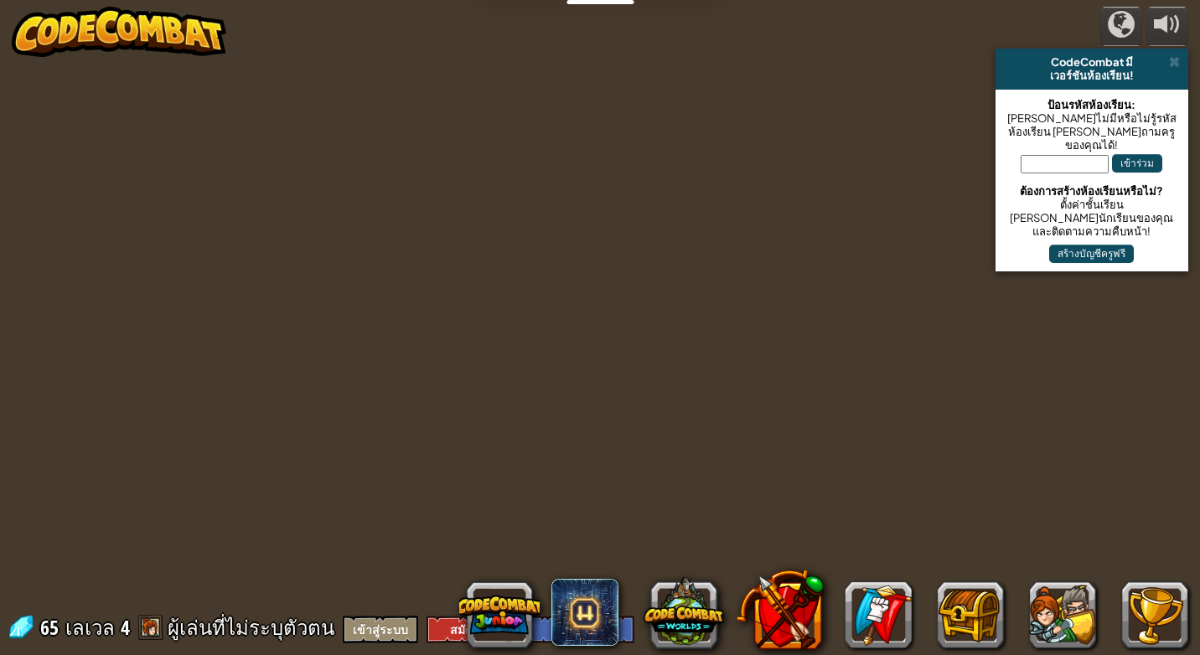
select select "th"
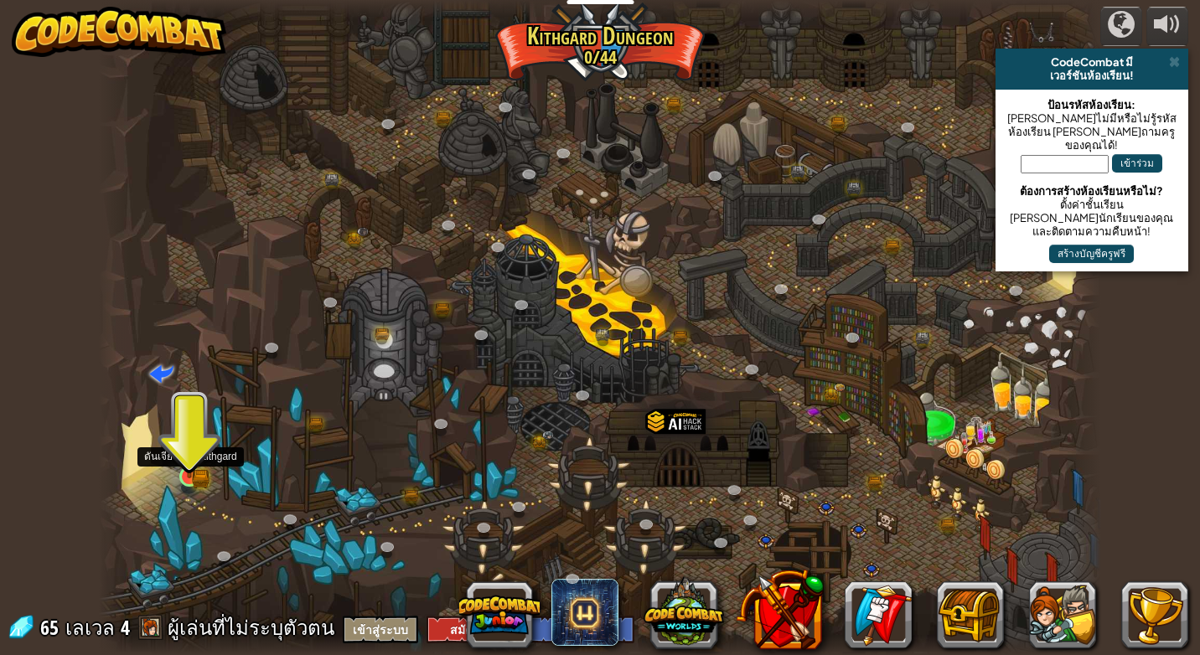
click at [192, 467] on div at bounding box center [189, 477] width 20 height 20
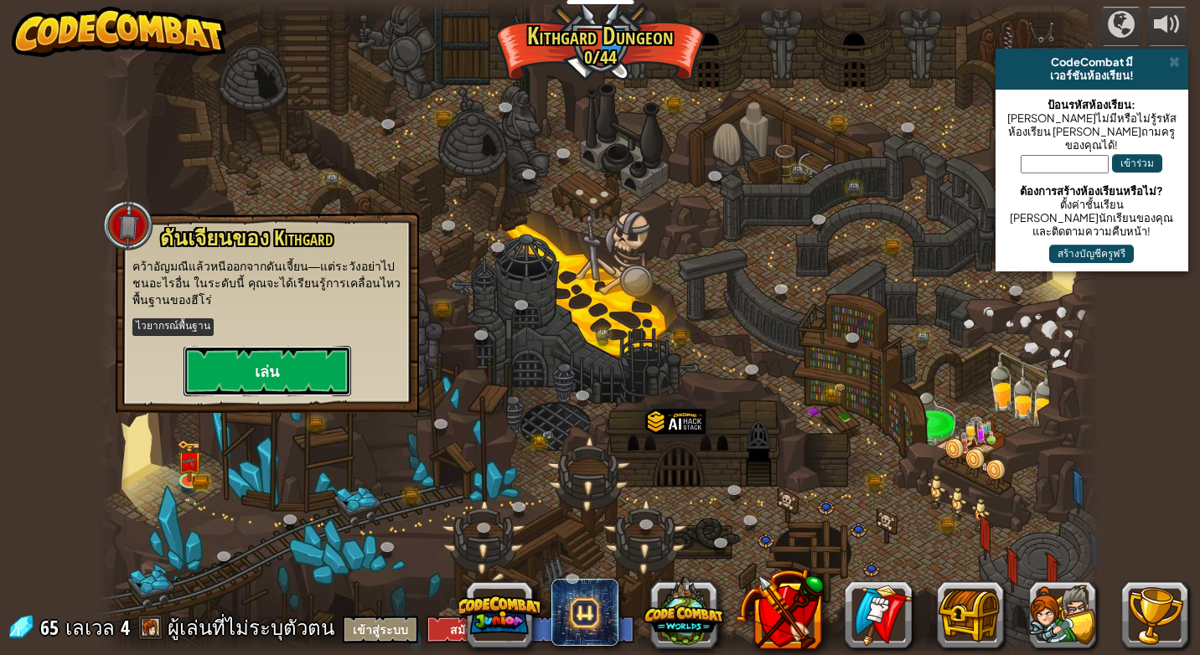
click at [243, 356] on button "เล่น" at bounding box center [268, 371] width 168 height 50
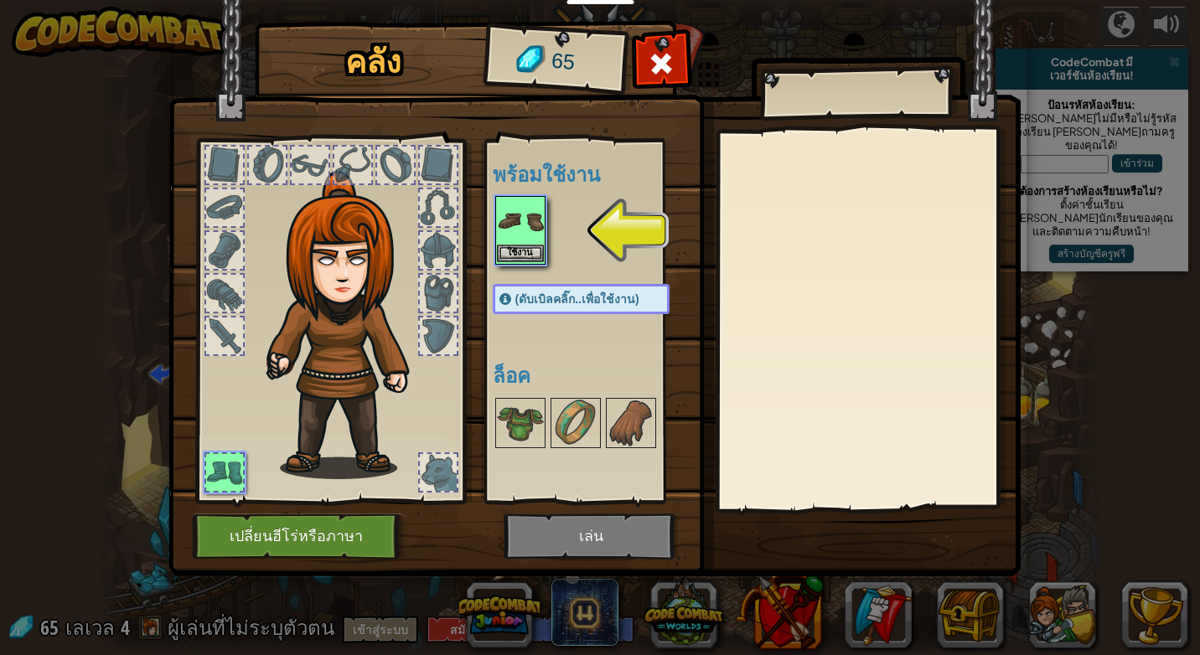
click at [541, 232] on img at bounding box center [520, 221] width 47 height 47
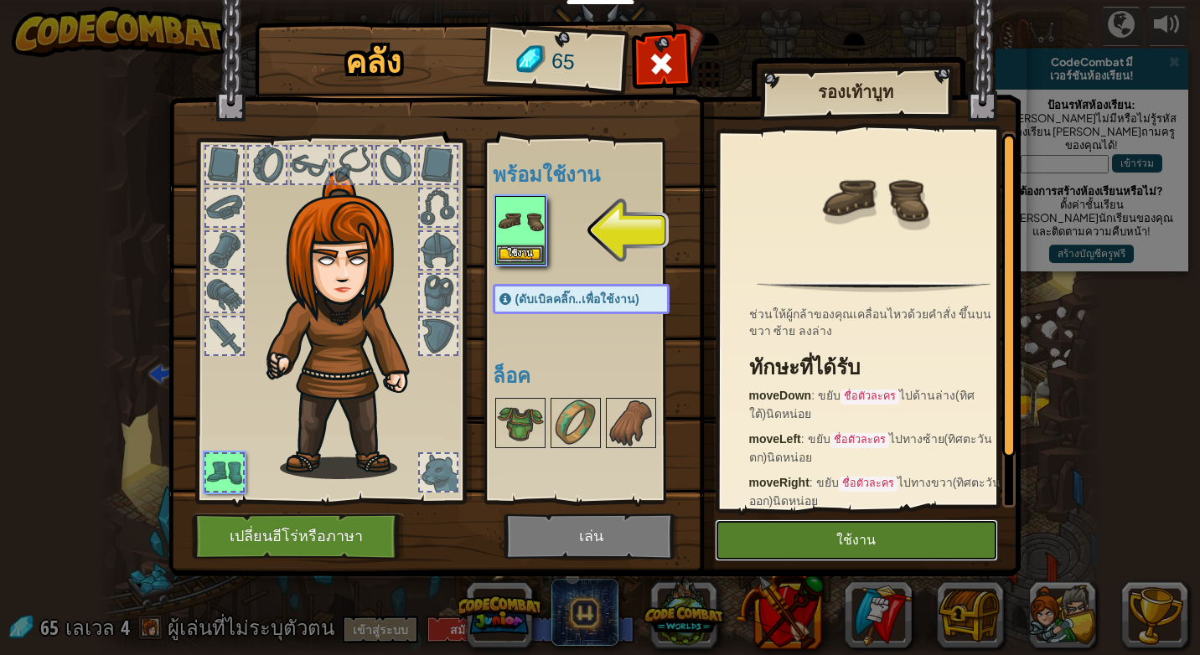
click at [802, 524] on button "ใช้งาน" at bounding box center [856, 541] width 283 height 42
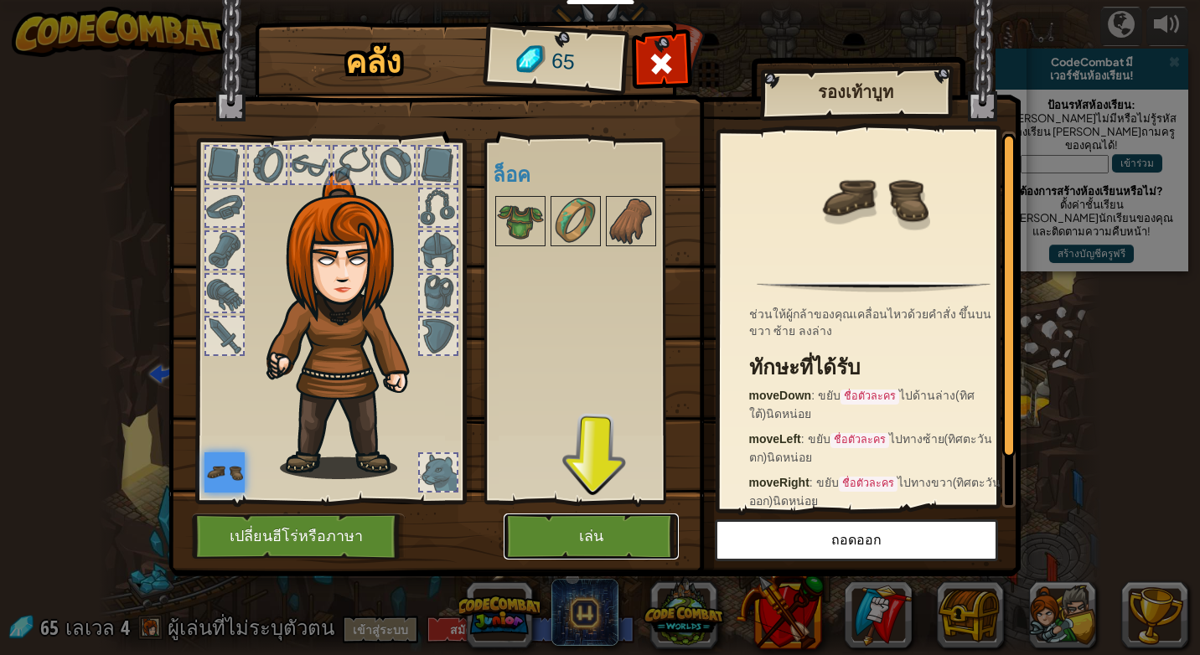
click at [559, 530] on button "เล่น" at bounding box center [591, 537] width 175 height 46
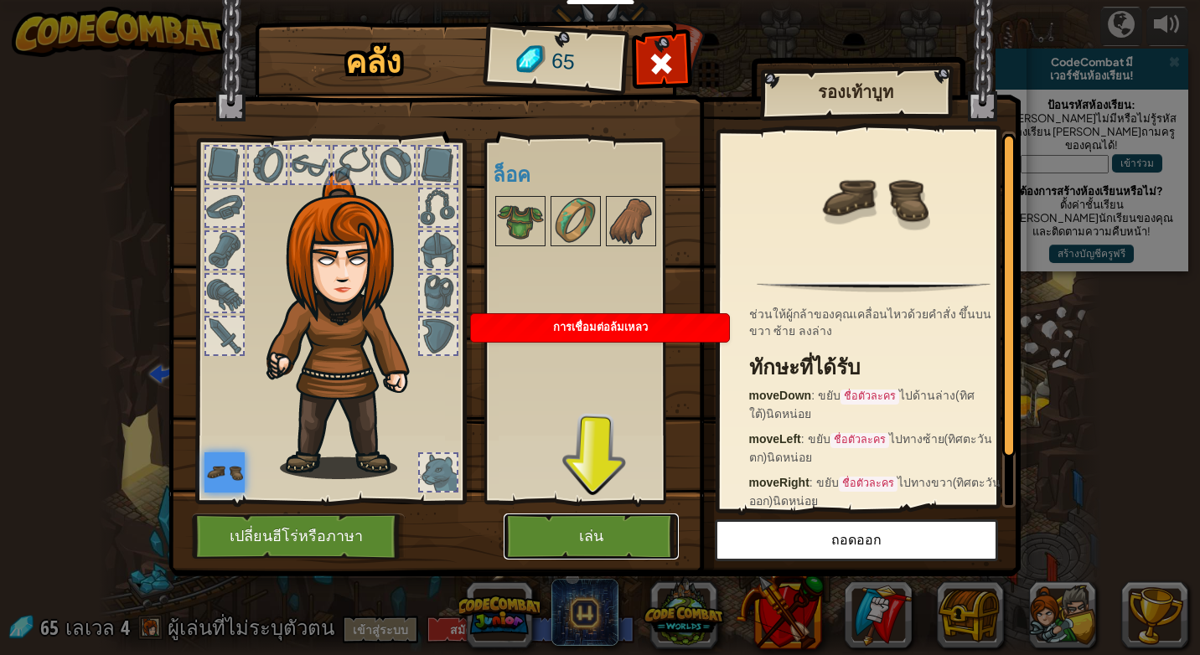
click at [564, 534] on button "เล่น" at bounding box center [591, 537] width 175 height 46
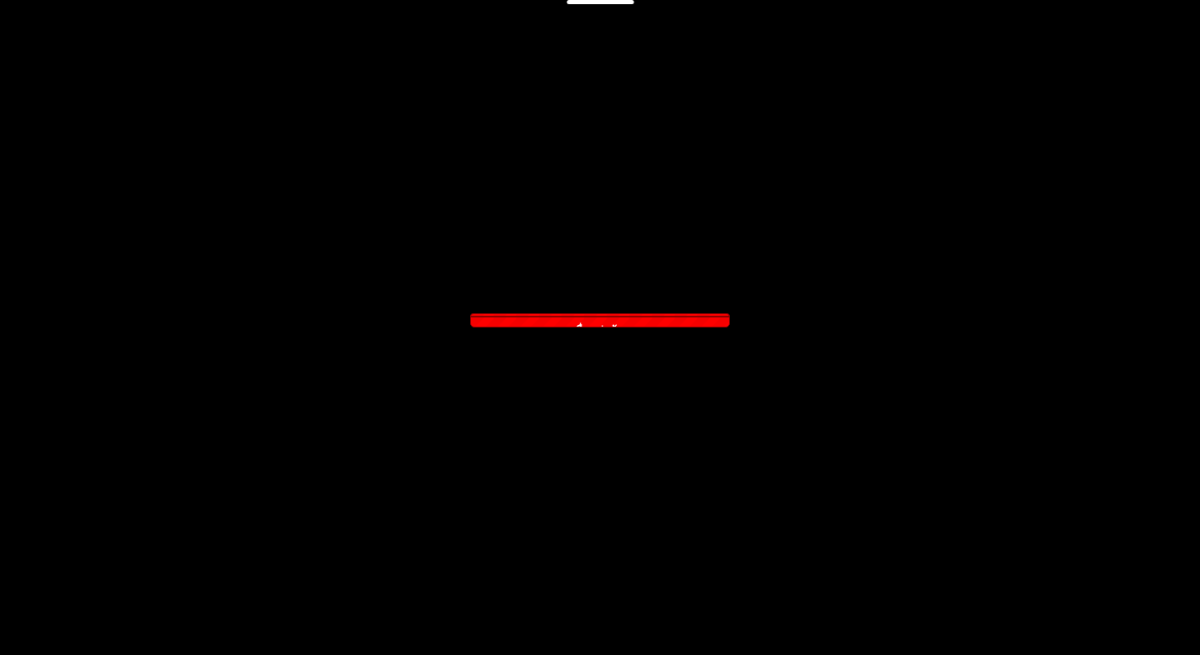
click at [564, 534] on div "เป้าหมาย หลีกเลี่ยงหนาม เก็บ[PERSON_NAME] เริ่มด่าน เกิดข้อผิดพลาดในการโหลดจากเ…" at bounding box center [600, 327] width 1200 height 655
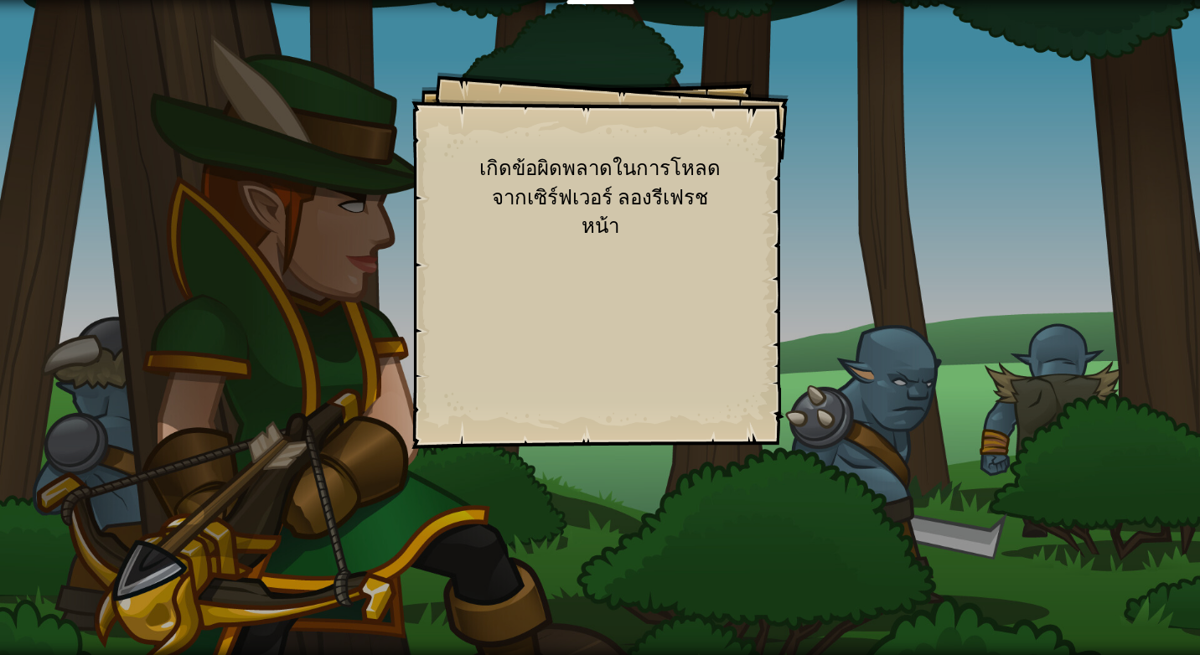
click at [628, 325] on div "เป้าหมาย หลีกเลี่ยงหนาม เก็บ[PERSON_NAME] เริ่มด่าน เกิดข้อผิดพลาดในการโหลดจากเ…" at bounding box center [599, 260] width 377 height 377
click at [623, 318] on div "เป้าหมาย หลีกเลี่ยงหนาม เก็บ[PERSON_NAME] เริ่มด่าน เกิดข้อผิดพลาดในการโหลดจากเ…" at bounding box center [599, 260] width 377 height 377
drag, startPoint x: 618, startPoint y: 323, endPoint x: 607, endPoint y: 313, distance: 14.8
click at [607, 313] on div "เป้าหมาย หลีกเลี่ยงหนาม เก็บ[PERSON_NAME] เริ่มด่าน เกิดข้อผิดพลาดในการโหลดจากเ…" at bounding box center [599, 260] width 377 height 377
click at [551, 327] on div "เป้าหมาย หลีกเลี่ยงหนาม เก็บ[PERSON_NAME] เริ่มด่าน เกิดข้อผิดพลาดในการโหลดจากเ…" at bounding box center [599, 260] width 377 height 377
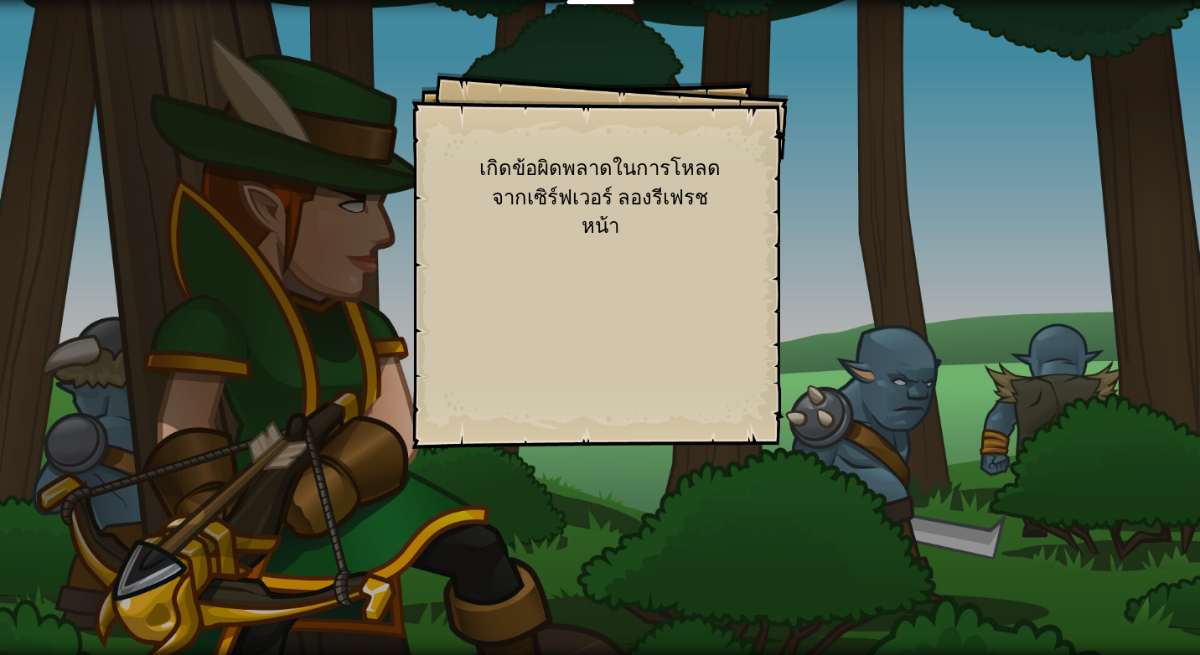
drag, startPoint x: 551, startPoint y: 327, endPoint x: 543, endPoint y: 308, distance: 20.3
click at [546, 313] on div "เป้าหมาย หลีกเลี่ยงหนาม เก็บ[PERSON_NAME] เริ่มด่าน เกิดข้อผิดพลาดในการโหลดจากเ…" at bounding box center [599, 260] width 377 height 377
click at [475, 315] on div "เป้าหมาย หลีกเลี่ยงหนาม เก็บ[PERSON_NAME] เริ่มด่าน เกิดข้อผิดพลาดในการโหลดจากเ…" at bounding box center [599, 260] width 377 height 377
click at [629, 249] on div "เป้าหมาย หลีกเลี่ยงหนาม เก็บ[PERSON_NAME] เริ่มด่าน เกิดข้อผิดพลาดในการโหลดจากเ…" at bounding box center [599, 260] width 377 height 377
click at [394, 251] on div "เป้าหมาย หลีกเลี่ยงหนาม เก็บ[PERSON_NAME] เริ่มด่าน เกิดข้อผิดพลาดในการโหลดจากเ…" at bounding box center [600, 327] width 1200 height 655
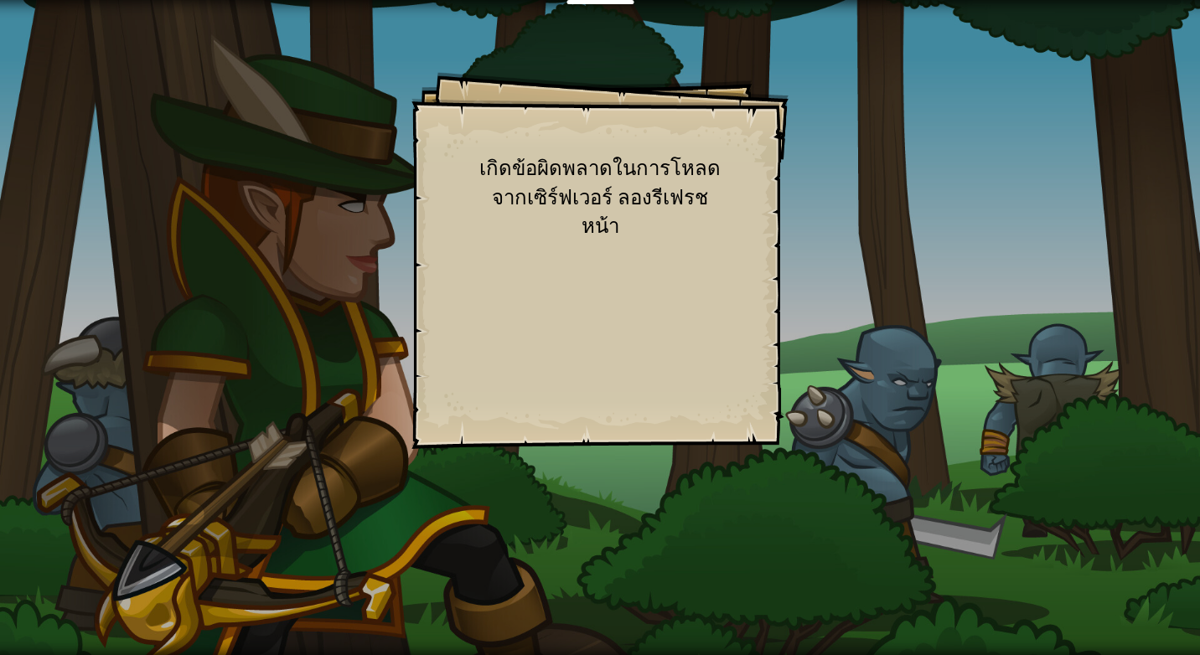
select select "th"
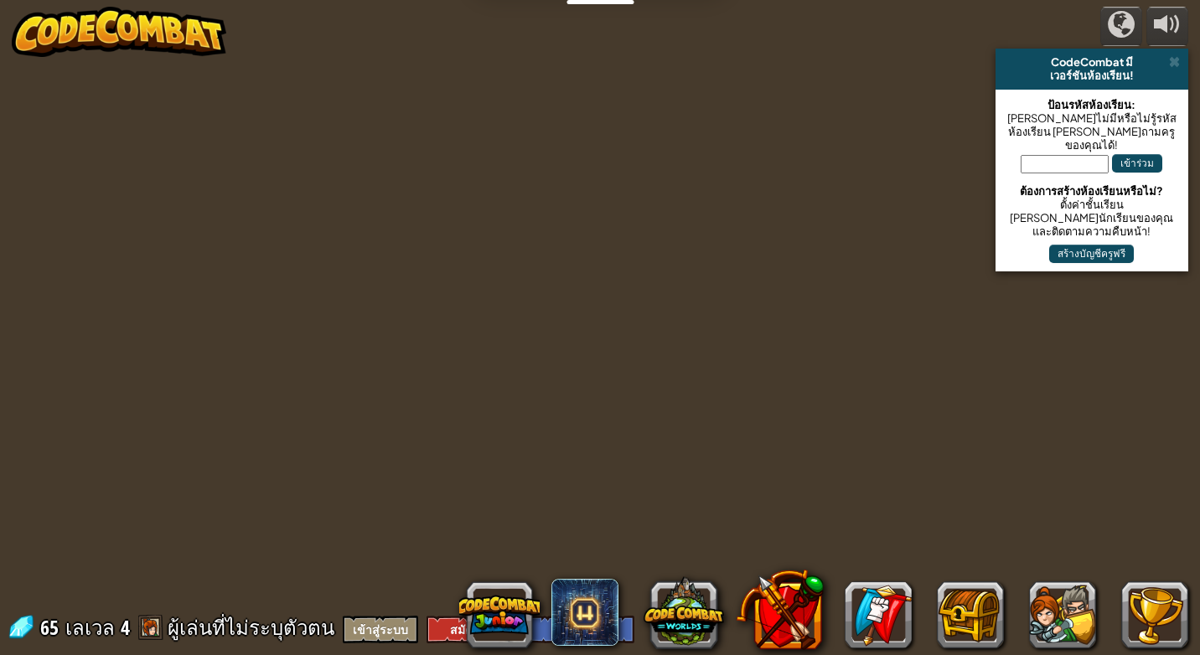
select select "th"
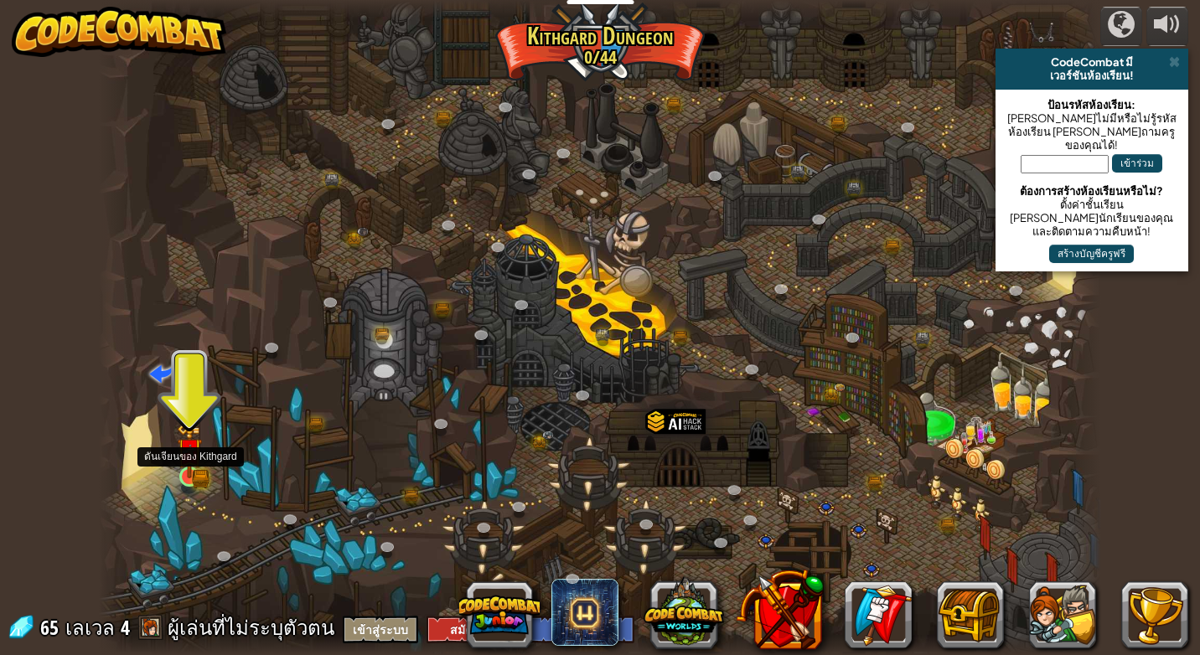
click at [190, 476] on img at bounding box center [189, 451] width 25 height 56
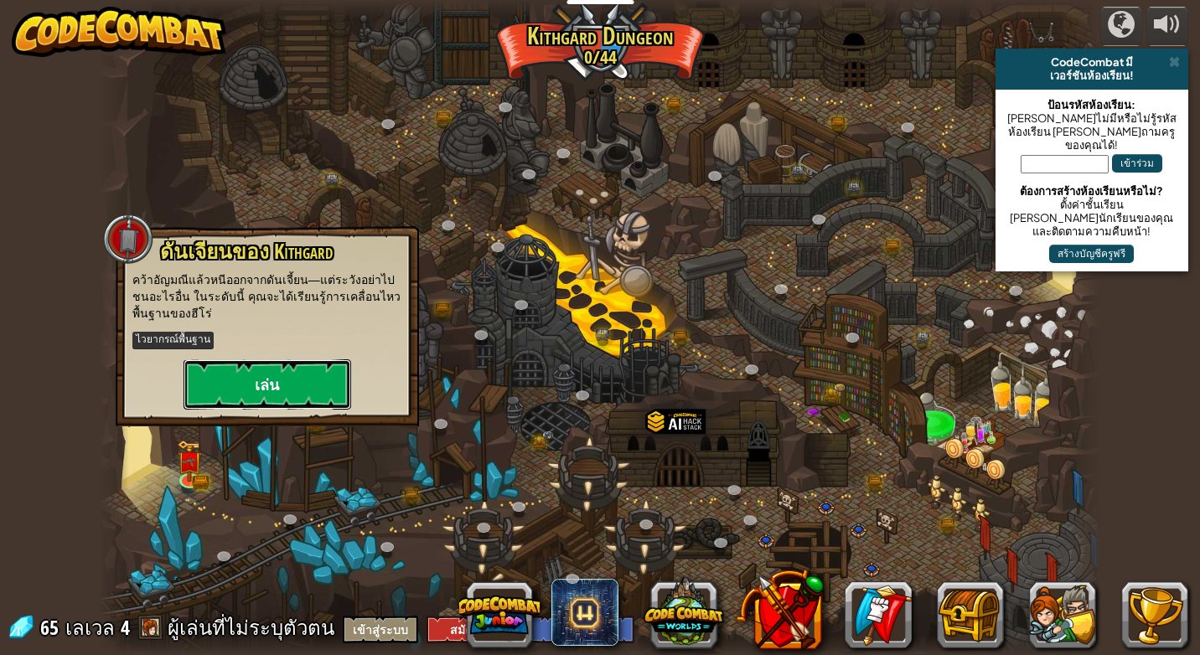
drag, startPoint x: 286, startPoint y: 393, endPoint x: 286, endPoint y: 403, distance: 10.1
click at [286, 403] on button "เล่น" at bounding box center [268, 385] width 168 height 50
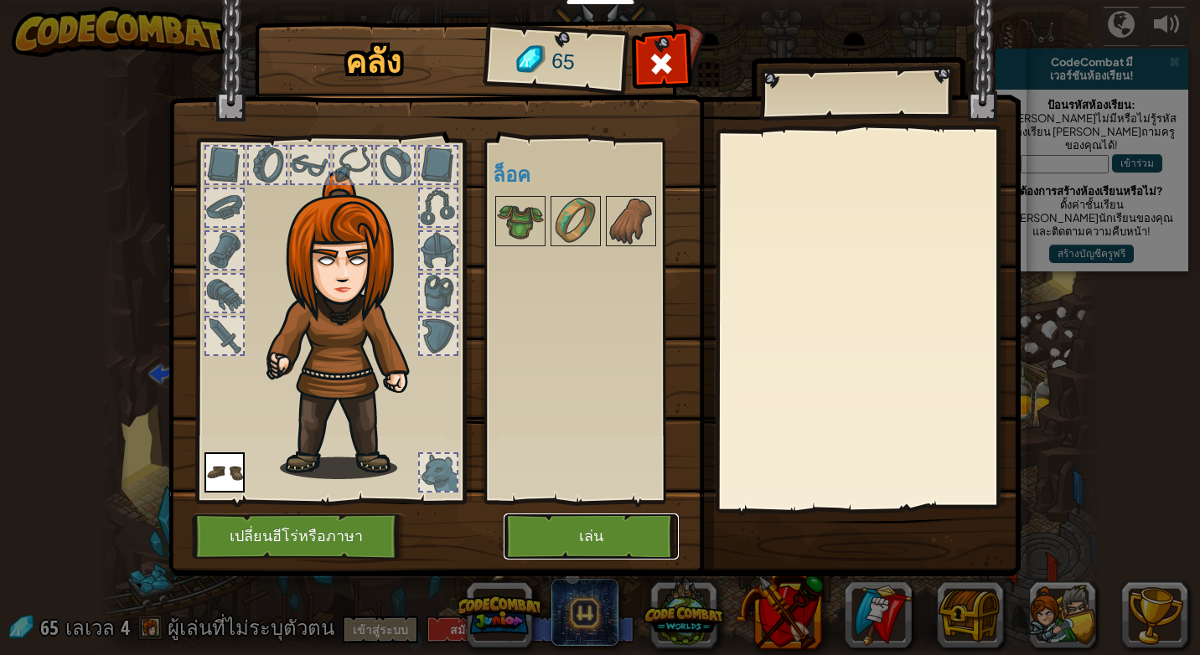
click at [548, 533] on button "เล่น" at bounding box center [591, 537] width 175 height 46
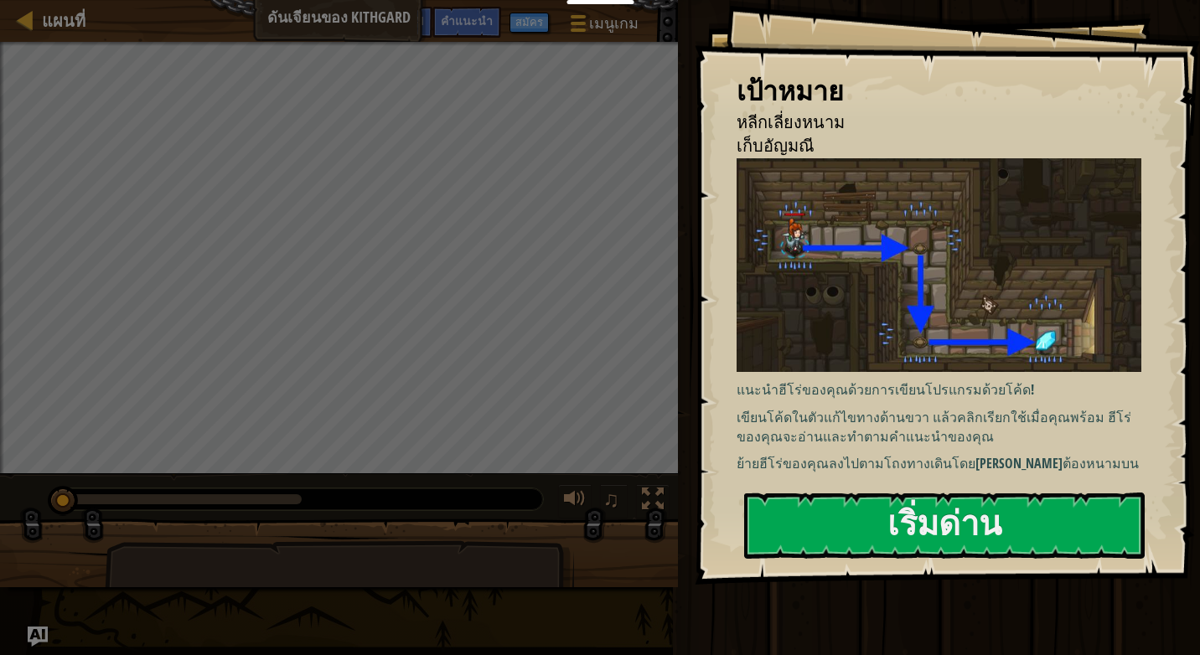
click at [849, 561] on div "เป้าหมาย หลีกเลี่ยงหนาม เก็บ[PERSON_NAME] แนะนำฮีโร่ของคุณด้วยการเขียนโปรแกรมด้…" at bounding box center [947, 292] width 505 height 585
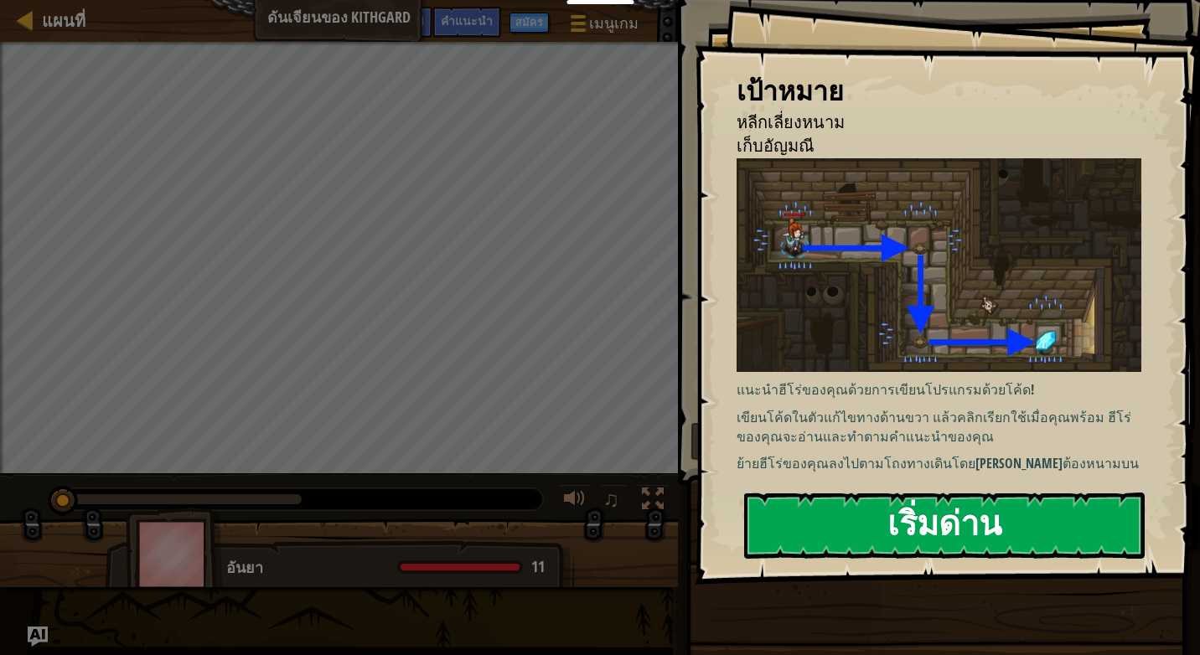
click at [878, 525] on button "เริ่มด่าน" at bounding box center [944, 526] width 401 height 66
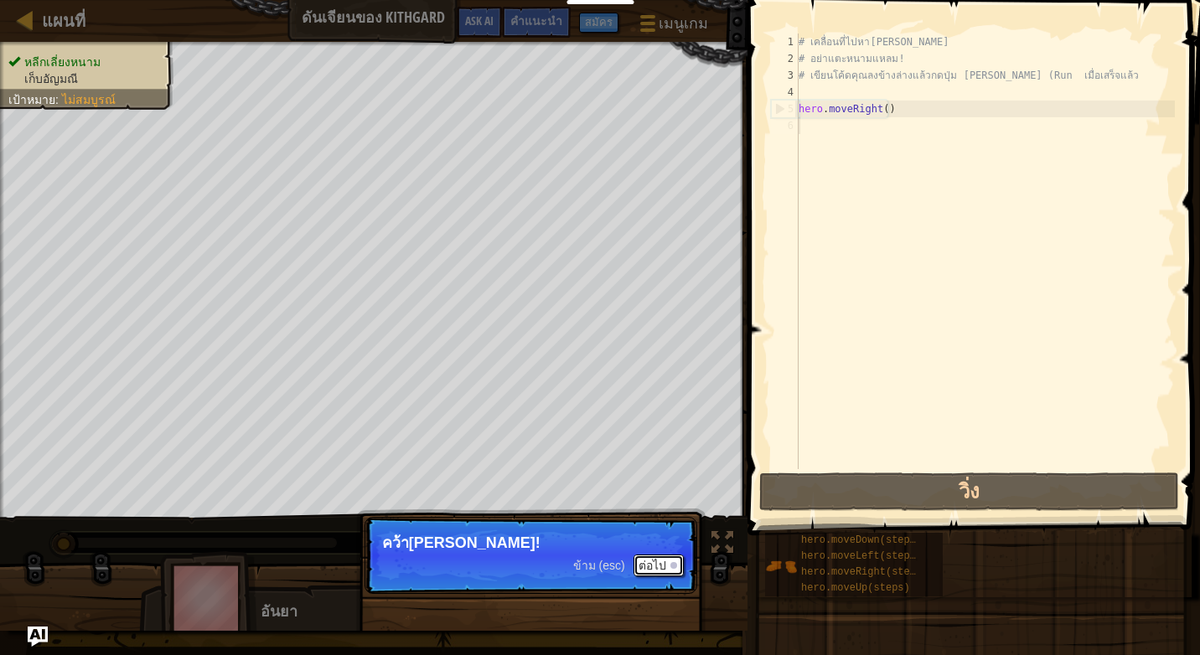
click at [675, 568] on div at bounding box center [673, 565] width 7 height 7
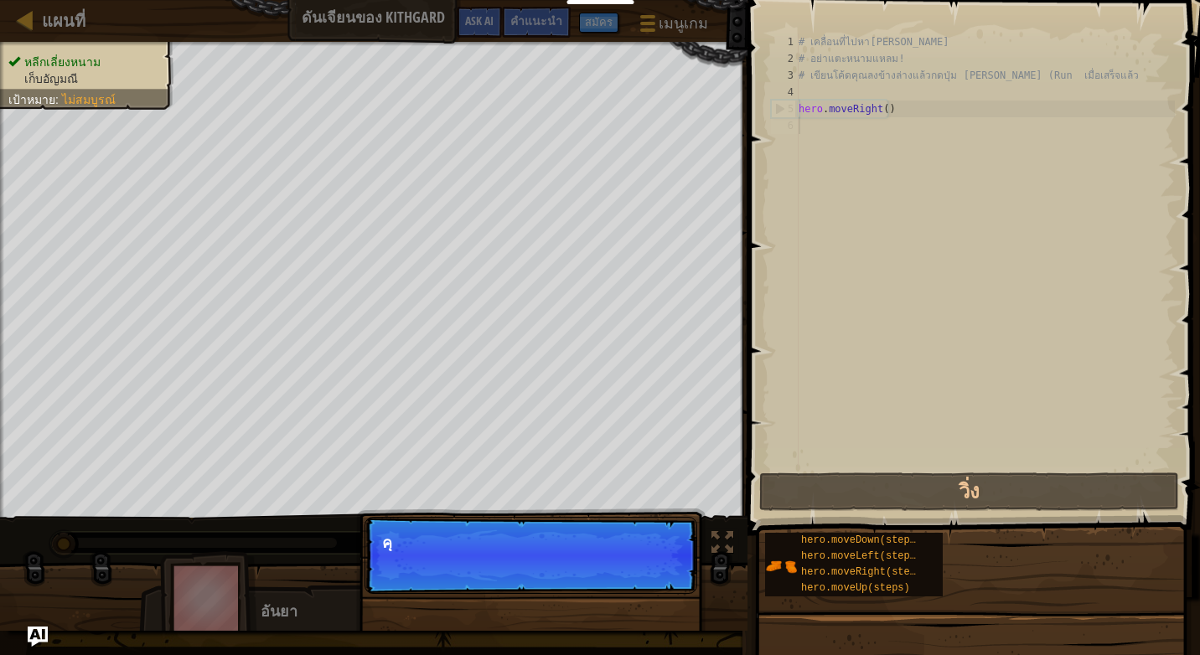
scroll to position [8, 0]
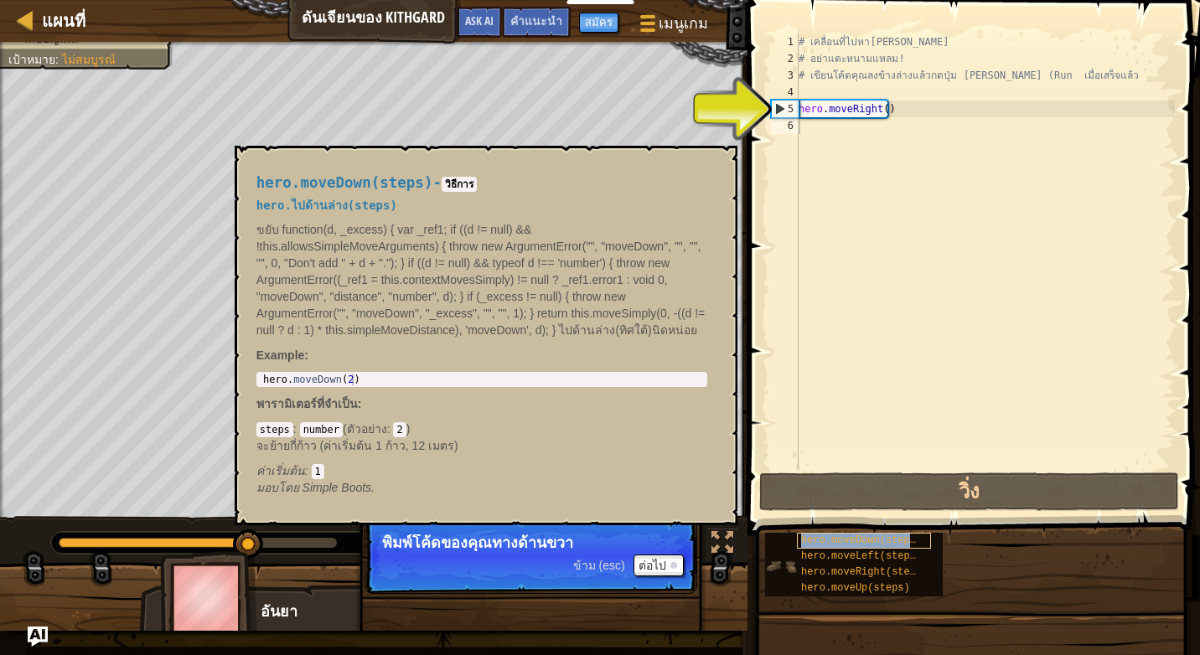
click at [826, 545] on span "hero.moveDown(steps)" at bounding box center [861, 541] width 121 height 12
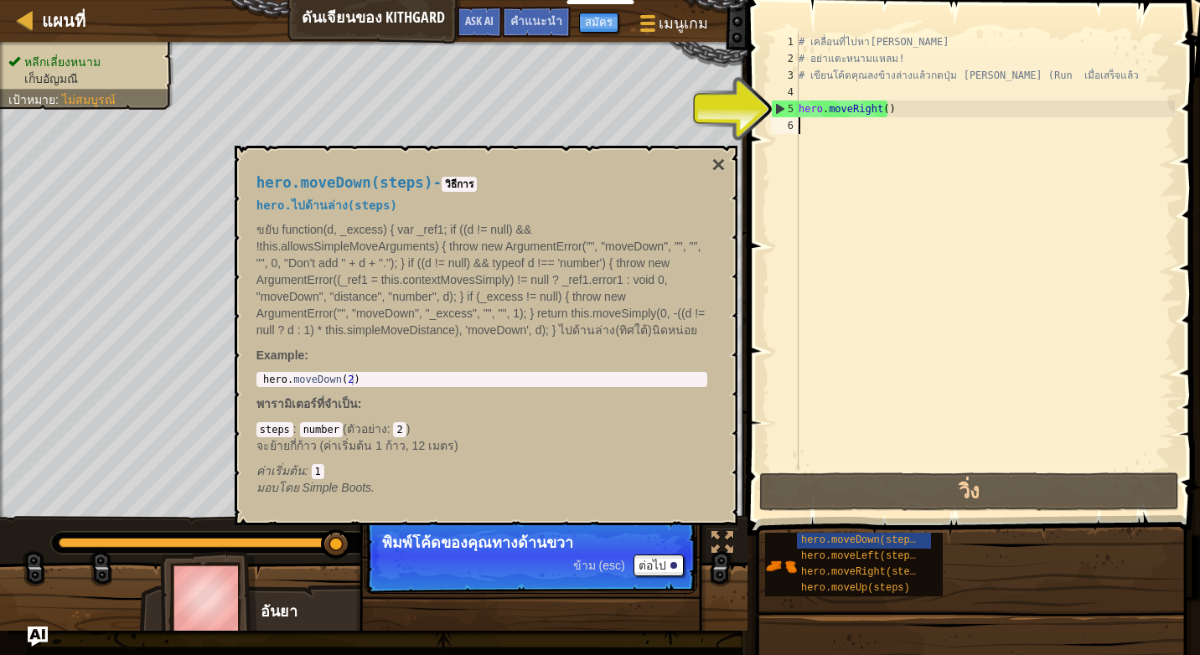
click at [814, 401] on div "# เคลื่อนที่ไปหา[PERSON_NAME] # อย่าแตะหนามแหลม! # เขียนโค้ดคุณลงข้างล่างแล้วกด…" at bounding box center [985, 268] width 380 height 469
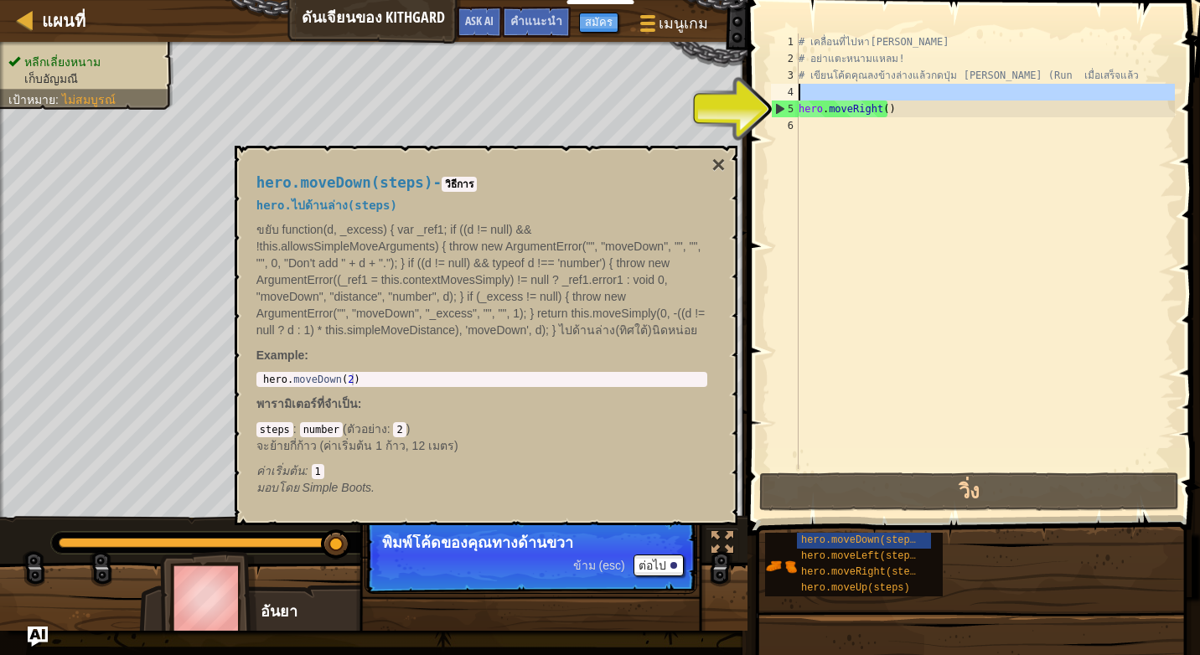
click at [796, 98] on div "4" at bounding box center [785, 92] width 28 height 17
type textarea "hero.moveRight()"
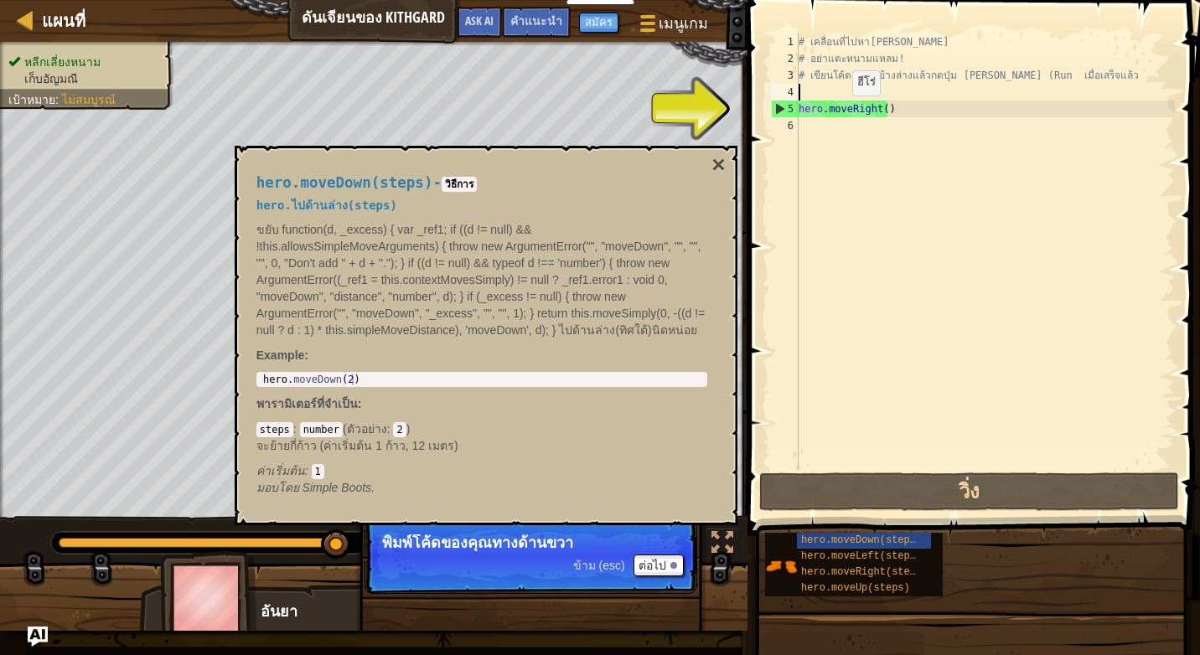
click at [839, 112] on div "# เคลื่อนที่ไปหา[PERSON_NAME] # อย่าแตะหนามแหลม! # เขียนโค้ดคุณลงข้างล่างแล้วกด…" at bounding box center [985, 268] width 380 height 469
click at [881, 113] on div "# เคลื่อนที่ไปหา[PERSON_NAME] # อย่าแตะหนามแหลม! # เขียนโค้ดคุณลงข้างล่างแล้วกด…" at bounding box center [985, 268] width 380 height 469
drag, startPoint x: 896, startPoint y: 107, endPoint x: 869, endPoint y: 123, distance: 31.2
click at [884, 120] on div "# เคลื่อนที่ไปหา[PERSON_NAME] # อย่าแตะหนามแหลม! # เขียนโค้ดคุณลงข้างล่างแล้วกด…" at bounding box center [985, 268] width 380 height 469
type textarea "hero.moveRight()"
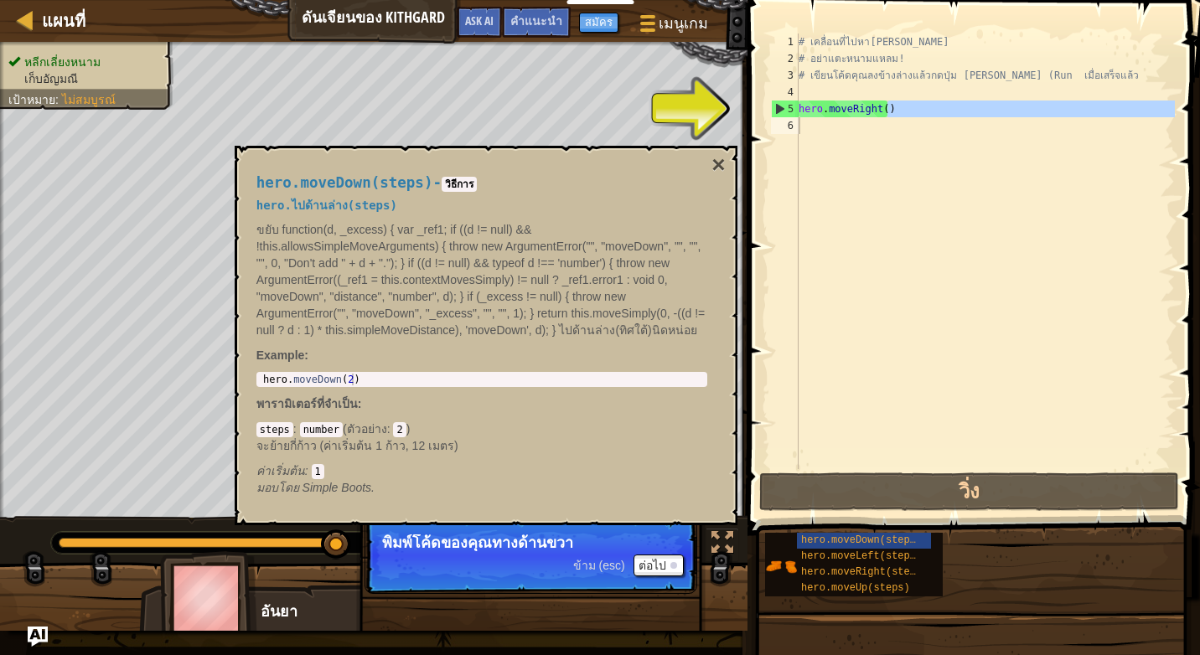
drag, startPoint x: 507, startPoint y: 557, endPoint x: 523, endPoint y: 554, distance: 16.3
click at [516, 556] on p "ข้าม (esc) ต่อไป พิมพ์โค้ดของคุณทางด้านขวา" at bounding box center [531, 555] width 333 height 77
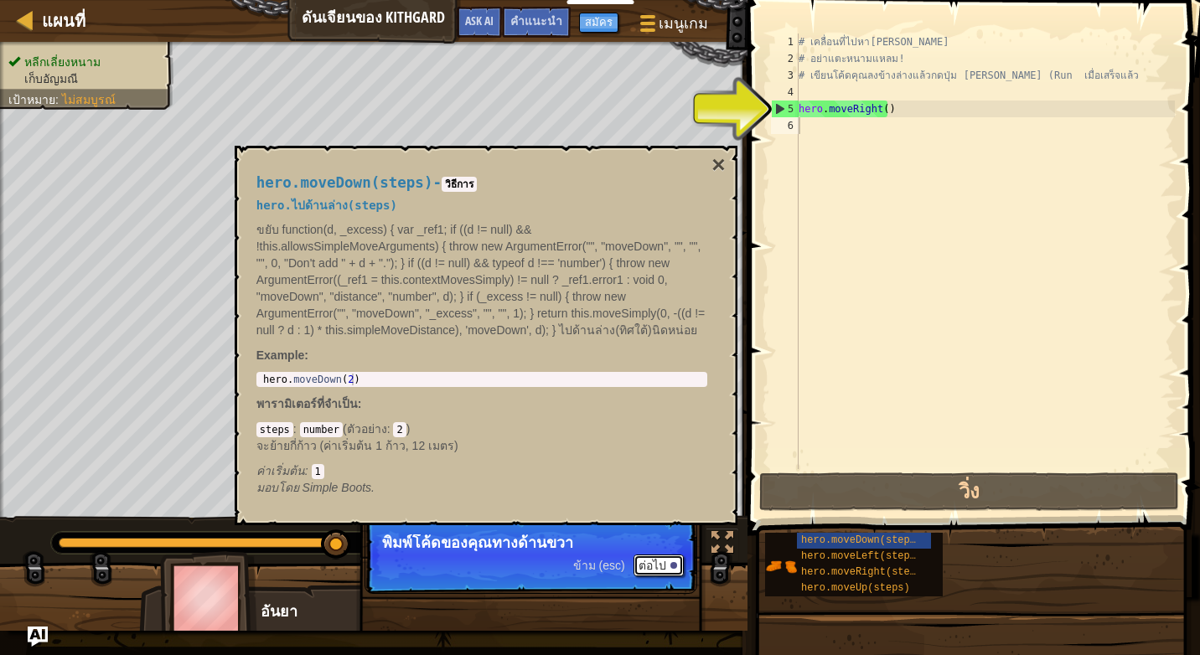
click at [646, 567] on button "ต่อไป" at bounding box center [659, 566] width 50 height 22
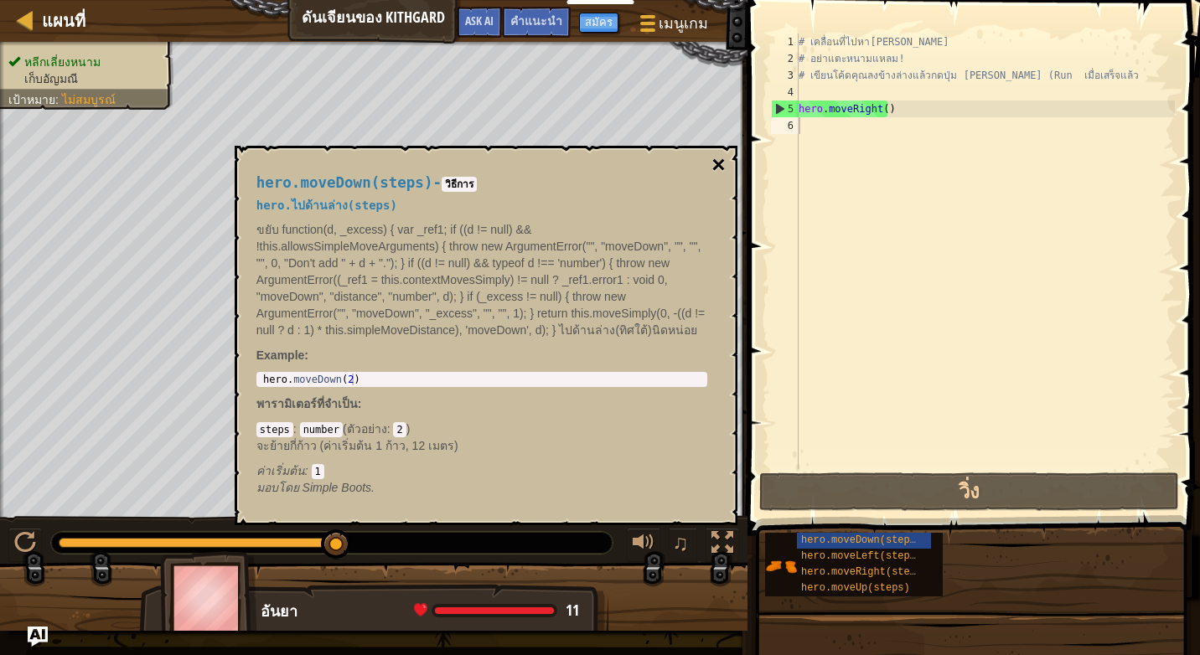
click at [721, 158] on button "×" at bounding box center [717, 164] width 13 height 23
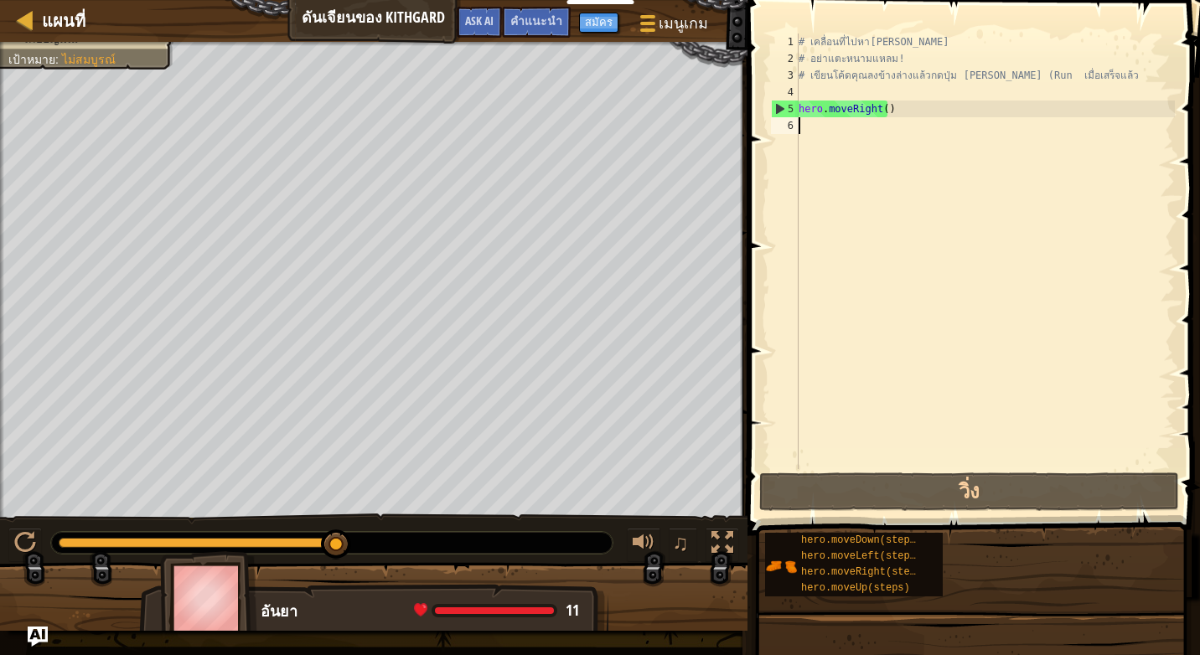
click at [799, 122] on div "1 2 3 4 5 6 # เคลื่อนที่ไปหา[PERSON_NAME] # อย่าแตะหนามแหลม! # เขียนโค้ดคุณลงข้…" at bounding box center [971, 252] width 407 height 436
click at [799, 122] on div "# เคลื่อนที่ไปหา[PERSON_NAME] # อย่าแตะหนามแหลม! # เขียนโค้ดคุณลงข้างล่างแล้วกด…" at bounding box center [985, 268] width 380 height 469
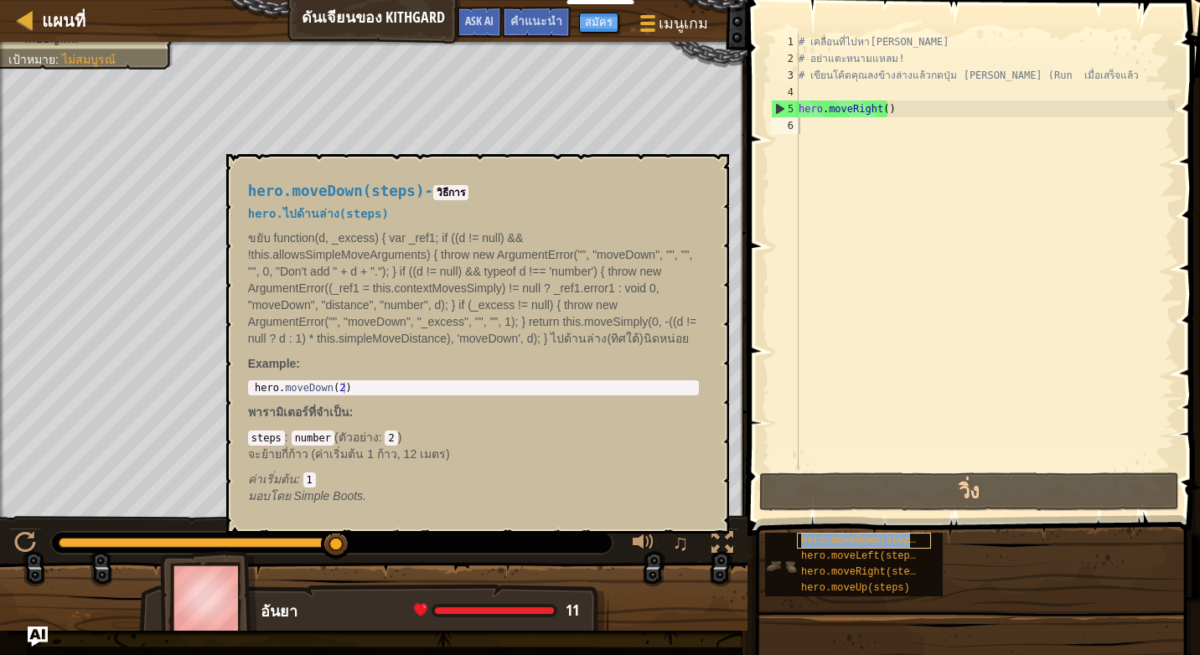
click at [823, 534] on div "hero.moveDown(steps)" at bounding box center [864, 541] width 134 height 16
click at [829, 540] on span "hero.moveDown(steps)" at bounding box center [861, 541] width 121 height 12
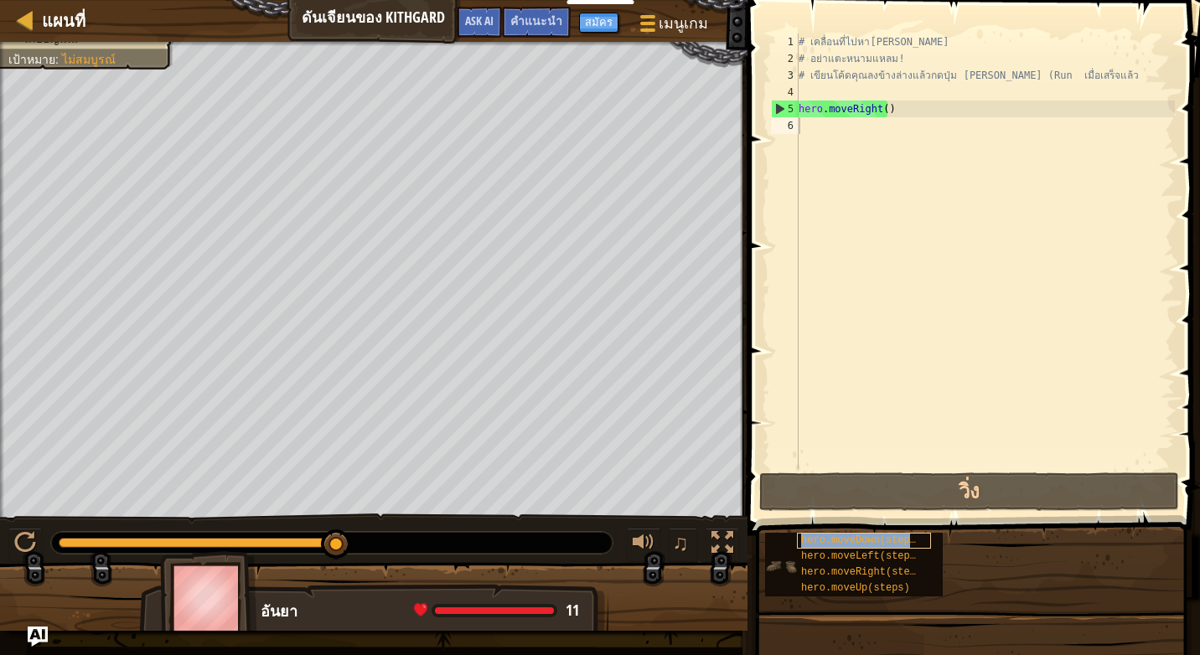
click at [829, 540] on span "hero.moveDown(steps)" at bounding box center [861, 541] width 121 height 12
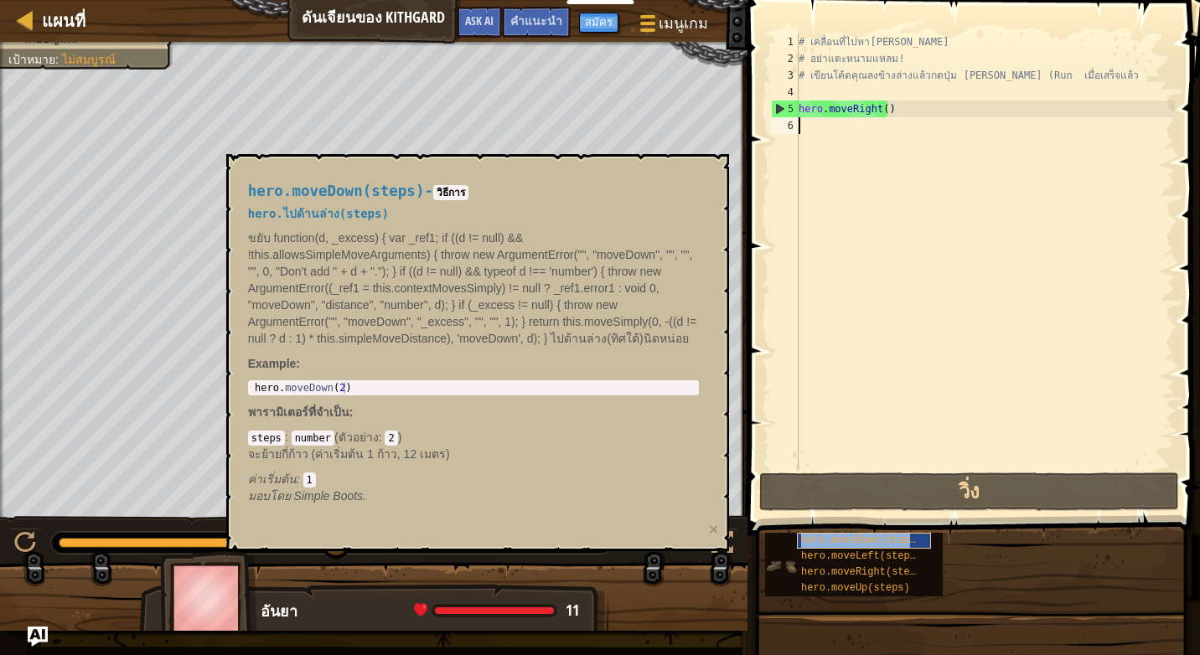
click at [829, 540] on span "hero.moveDown(steps)" at bounding box center [861, 541] width 121 height 12
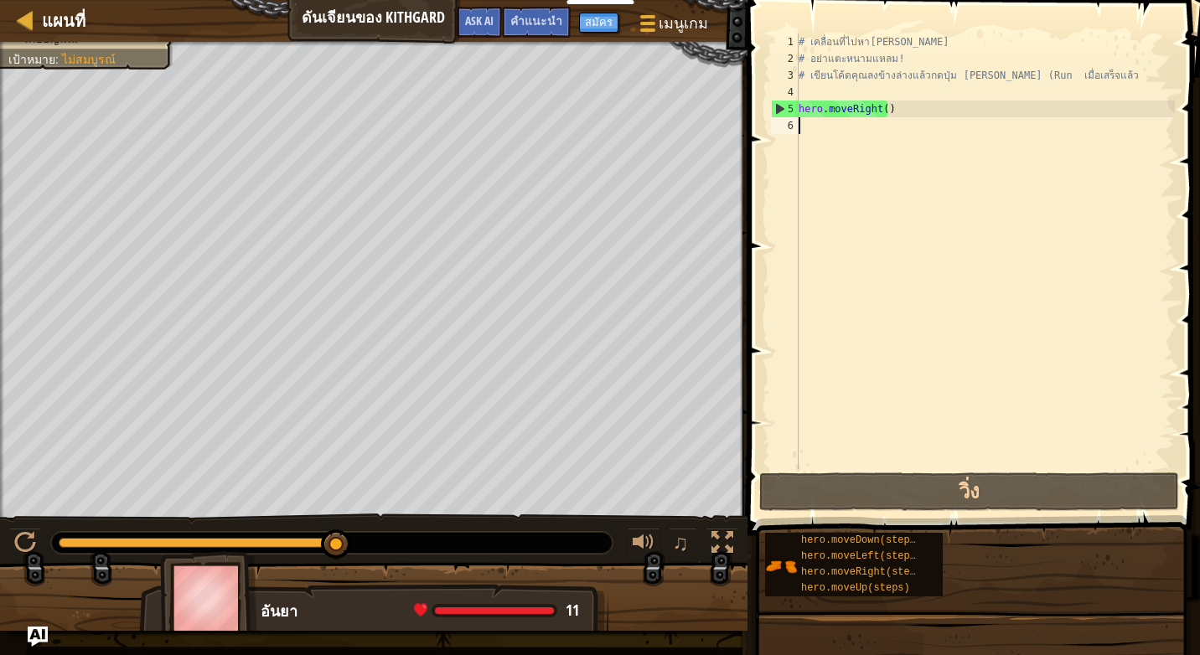
click at [816, 133] on div "# เคลื่อนที่ไปหา[PERSON_NAME] # อย่าแตะหนามแหลม! # เขียนโค้ดคุณลงข้างล่างแล้วกด…" at bounding box center [985, 268] width 380 height 469
click at [783, 549] on div "hero.moveDown(steps) hero.moveLeft(steps) hero.moveRight(steps) hero.moveUp(ste…" at bounding box center [854, 565] width 178 height 64
click at [793, 537] on div "hero.moveDown(steps) hero.moveLeft(steps) hero.moveRight(steps) hero.moveUp(ste…" at bounding box center [854, 565] width 178 height 64
drag, startPoint x: 935, startPoint y: 158, endPoint x: 921, endPoint y: 157, distance: 14.3
click at [931, 159] on div "# เคลื่อนที่ไปหา[PERSON_NAME] # อย่าแตะหนามแหลม! # เขียนโค้ดคุณลงข้างล่างแล้วกด…" at bounding box center [985, 268] width 380 height 469
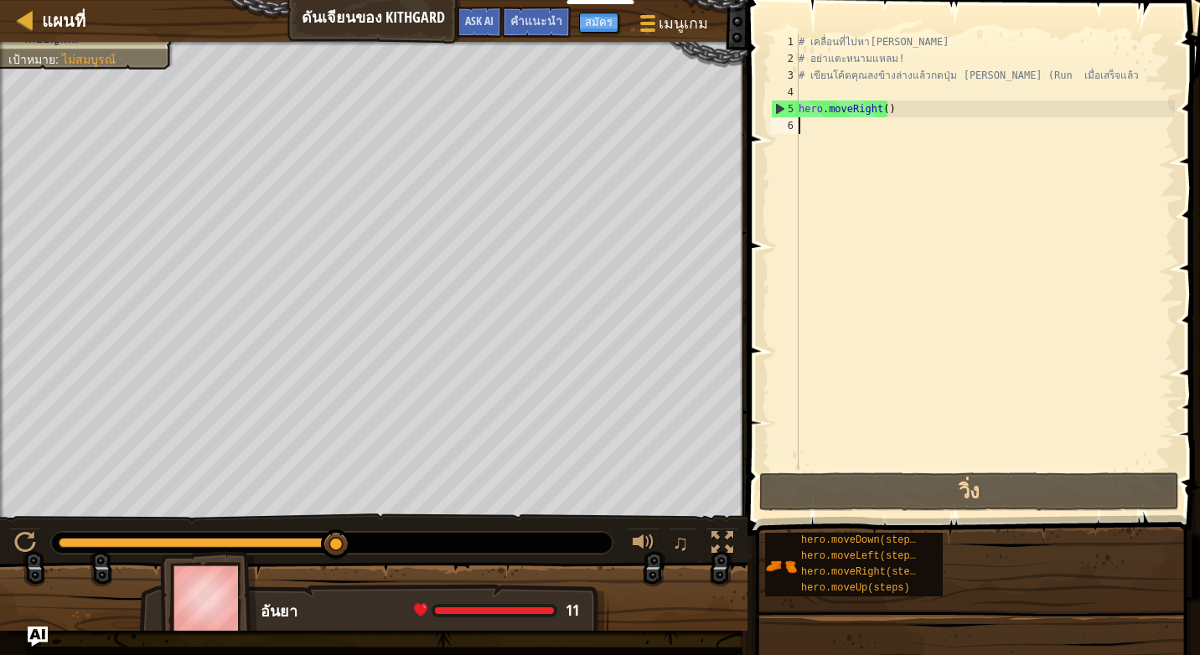
click at [831, 136] on div "# เคลื่อนที่ไปหา[PERSON_NAME] # อย่าแตะหนามแหลม! # เขียนโค้ดคุณลงข้างล่างแล้วกด…" at bounding box center [985, 268] width 380 height 469
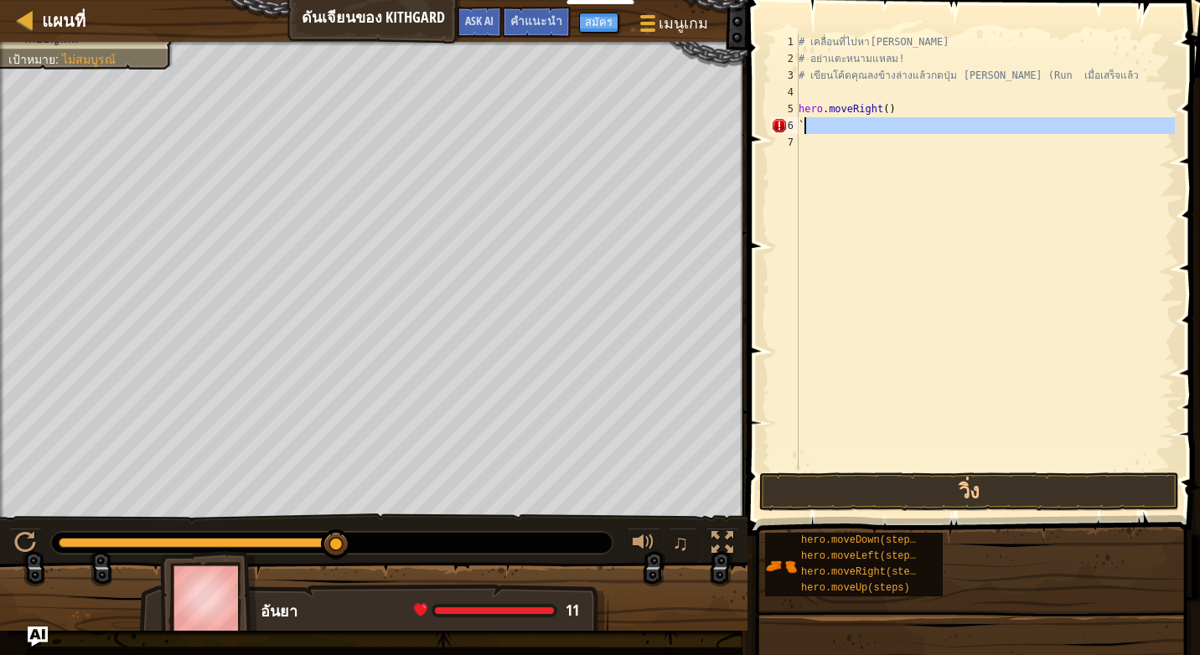
click at [815, 132] on div "# เคลื่อนที่ไปหา[PERSON_NAME] # อย่าแตะหนามแหลม! # เขียนโค้ดคุณลงข้างล่างแล้วกด…" at bounding box center [985, 268] width 380 height 469
click at [935, 482] on button "วิ่ง" at bounding box center [969, 492] width 420 height 39
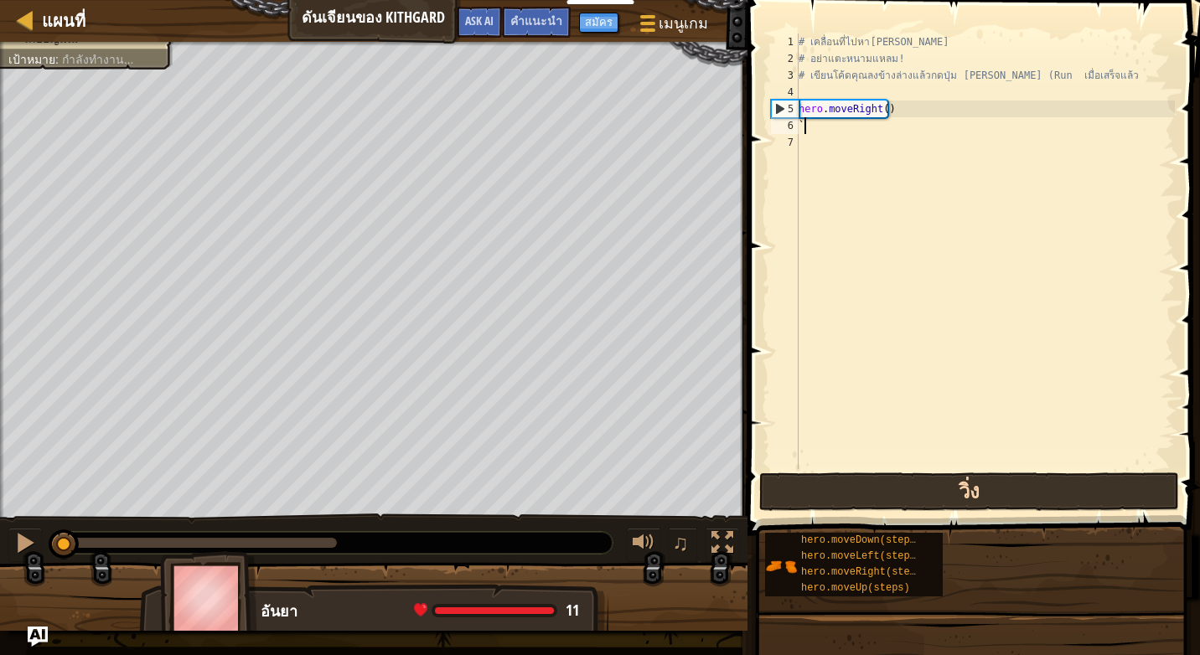
type textarea "`"
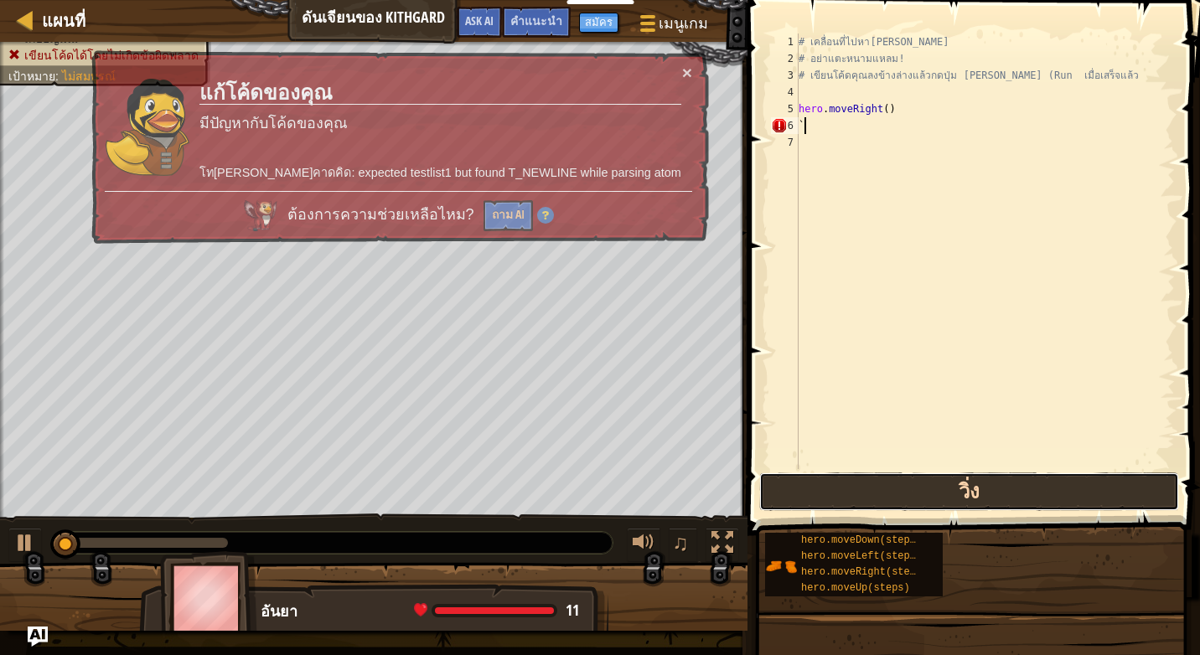
click at [939, 484] on button "วิ่ง" at bounding box center [969, 492] width 420 height 39
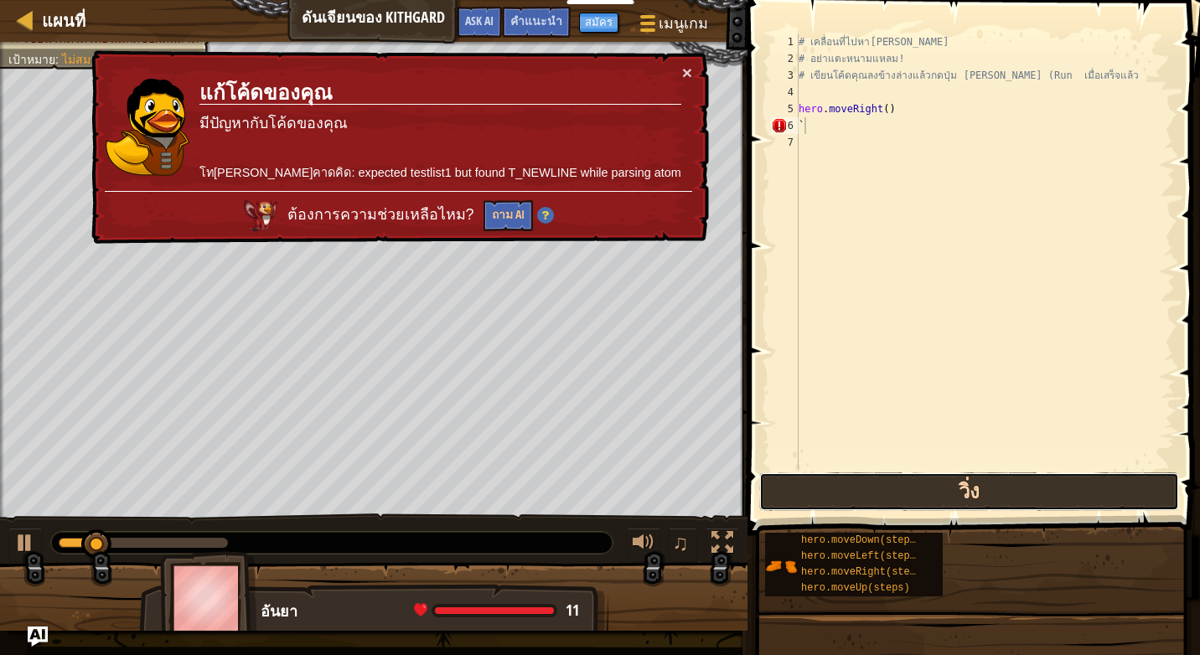
click at [939, 488] on button "วิ่ง" at bounding box center [969, 492] width 420 height 39
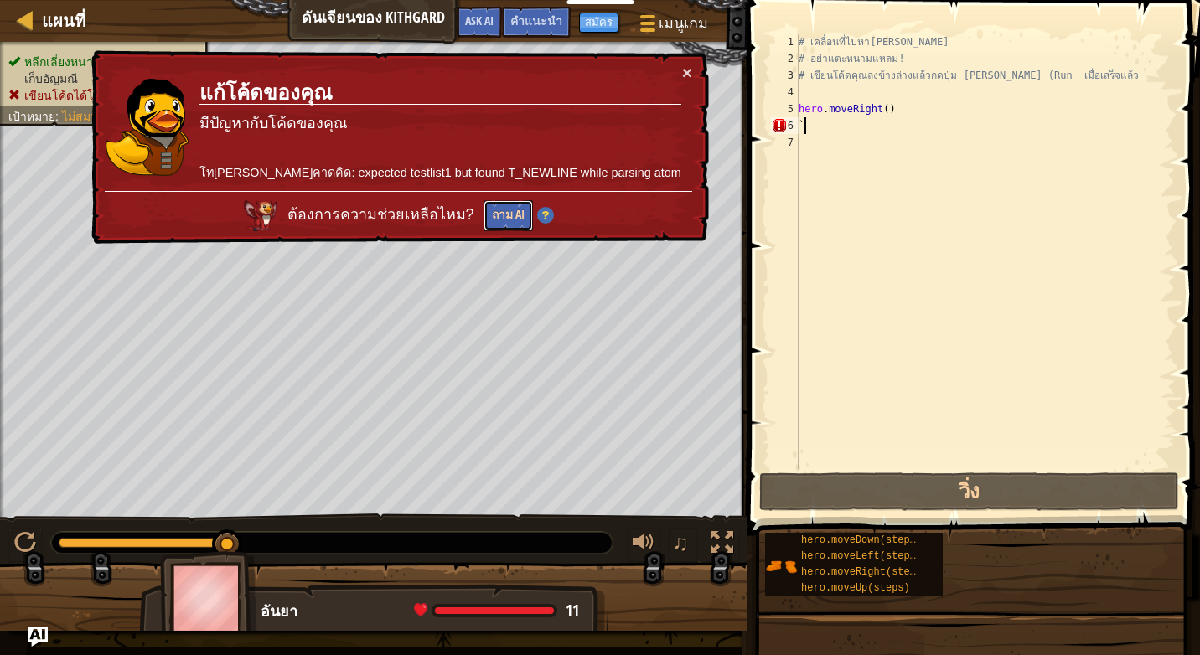
click at [533, 204] on button "ถาม AI" at bounding box center [508, 215] width 49 height 32
click at [532, 211] on button "ถาม AI" at bounding box center [507, 216] width 49 height 31
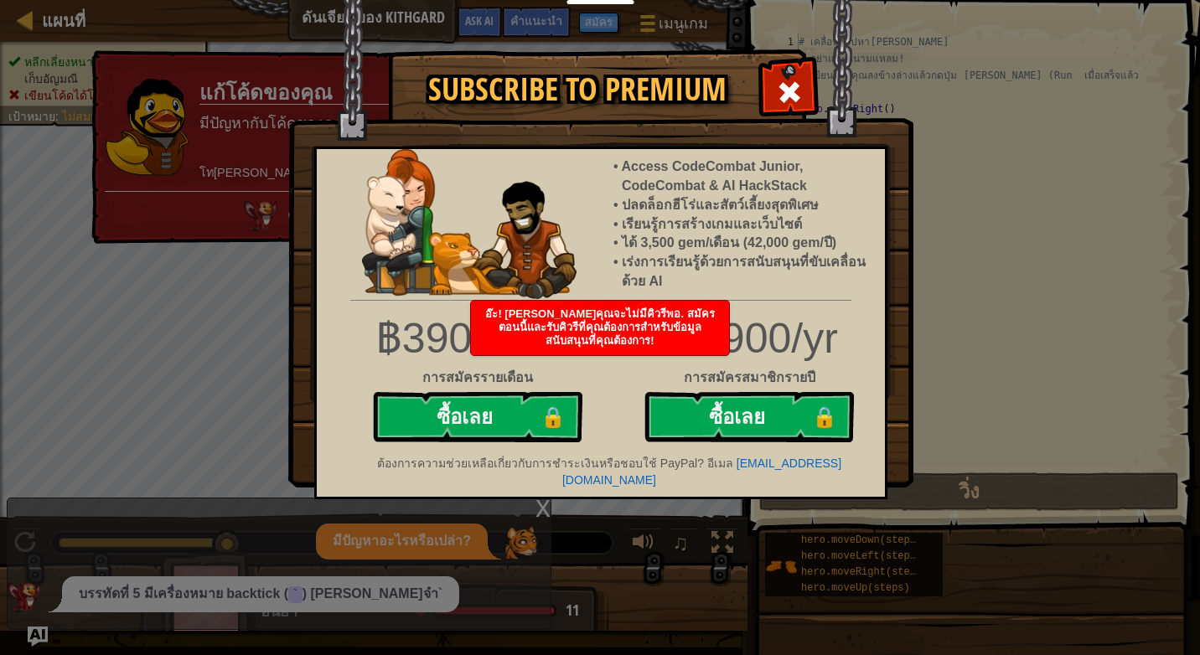
click at [693, 52] on div "Subscribe to Premium Access CodeCombat Junior, CodeCombat & AI HackStack ปลดล็อ…" at bounding box center [599, 51] width 625 height 2
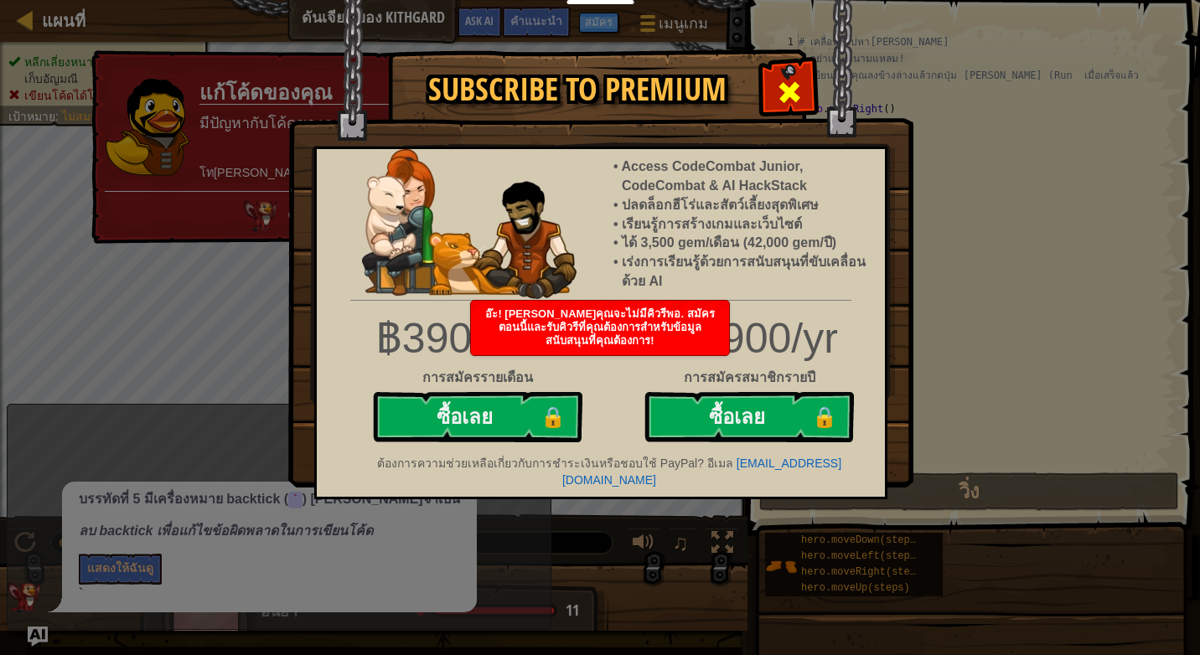
click at [789, 70] on div at bounding box center [789, 90] width 53 height 53
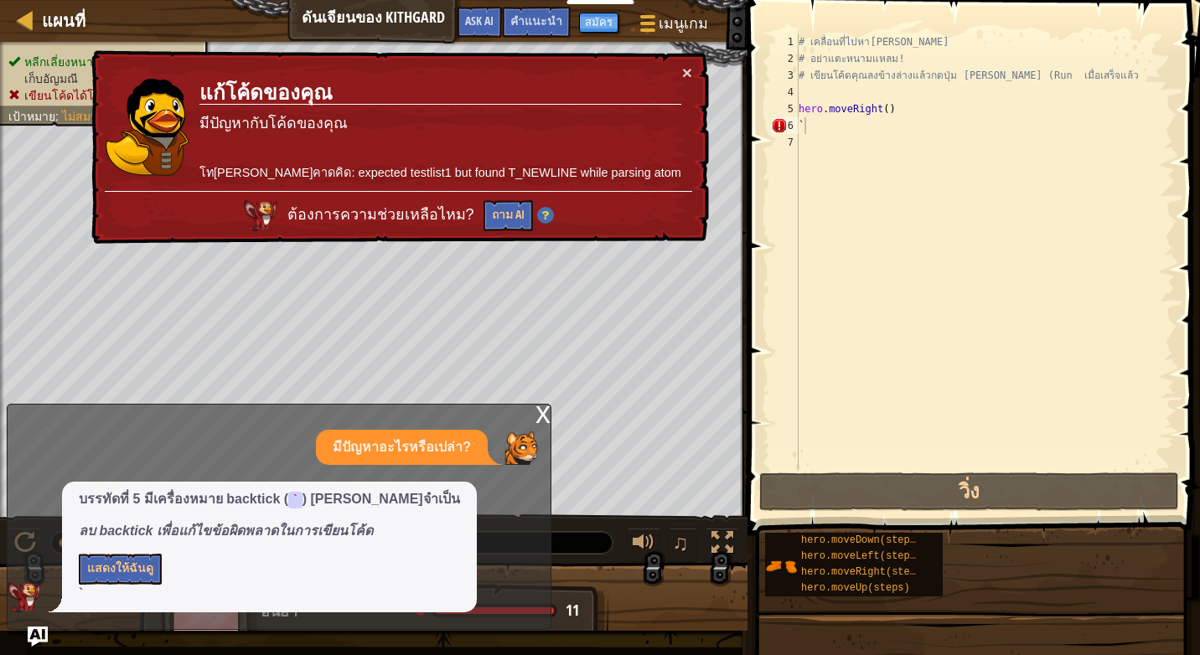
click at [693, 70] on div "× แก้โค้ดของ[PERSON_NAME]ปัญหากับโค้ดของ[PERSON_NAME][PERSON_NAME]คาดคิด: expec…" at bounding box center [398, 147] width 623 height 202
click at [29, 16] on div at bounding box center [25, 19] width 21 height 21
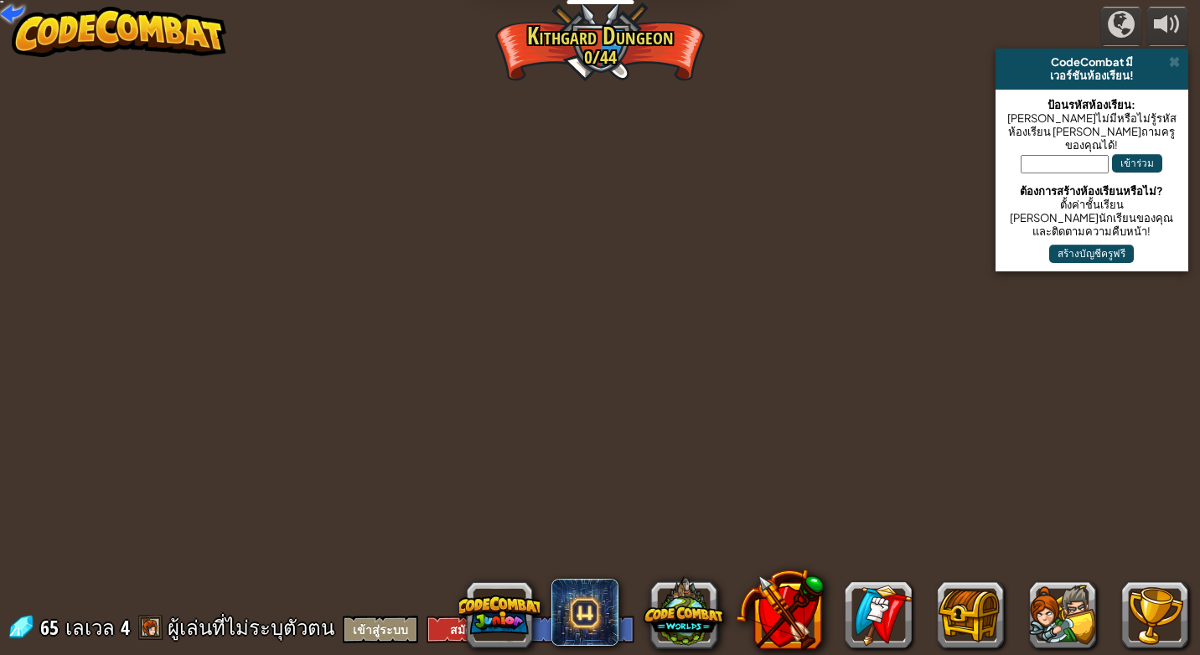
select select "th"
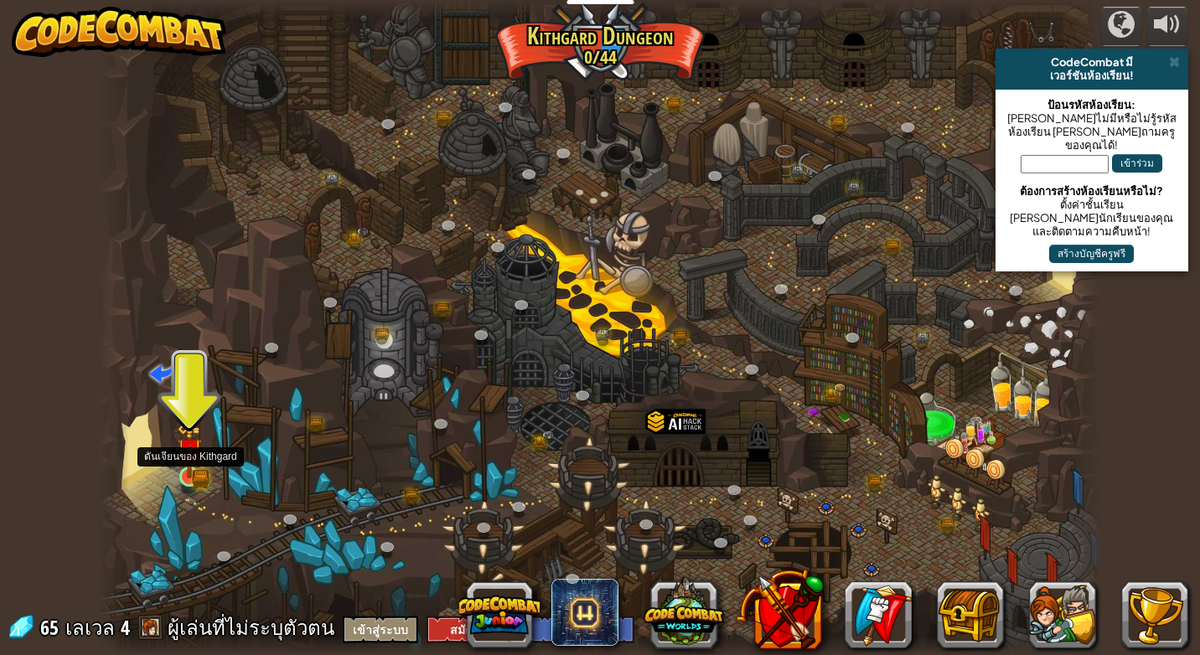
click at [181, 467] on div at bounding box center [189, 477] width 20 height 20
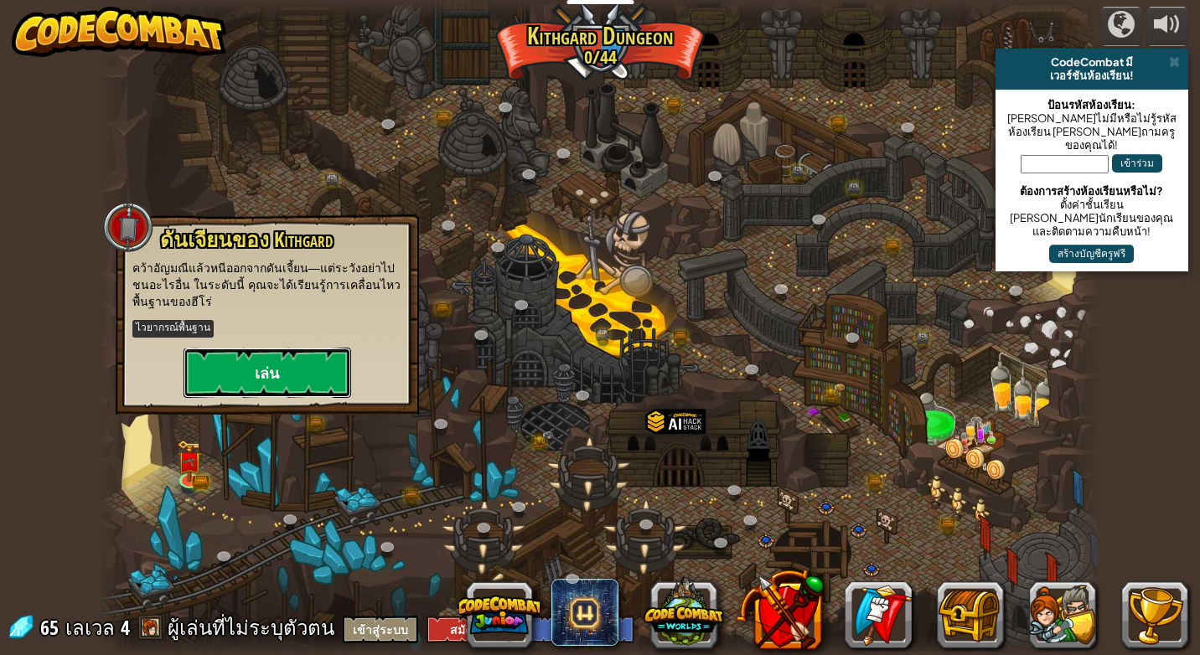
click at [260, 381] on button "เล่น" at bounding box center [268, 373] width 168 height 50
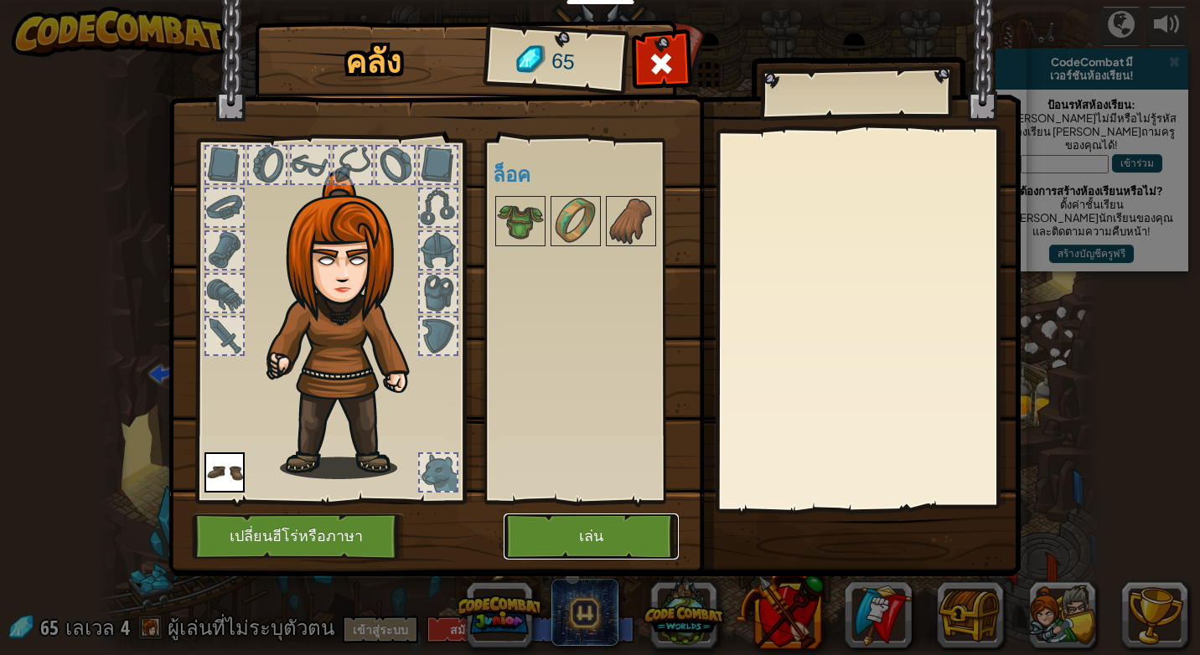
click at [546, 534] on button "เล่น" at bounding box center [591, 537] width 175 height 46
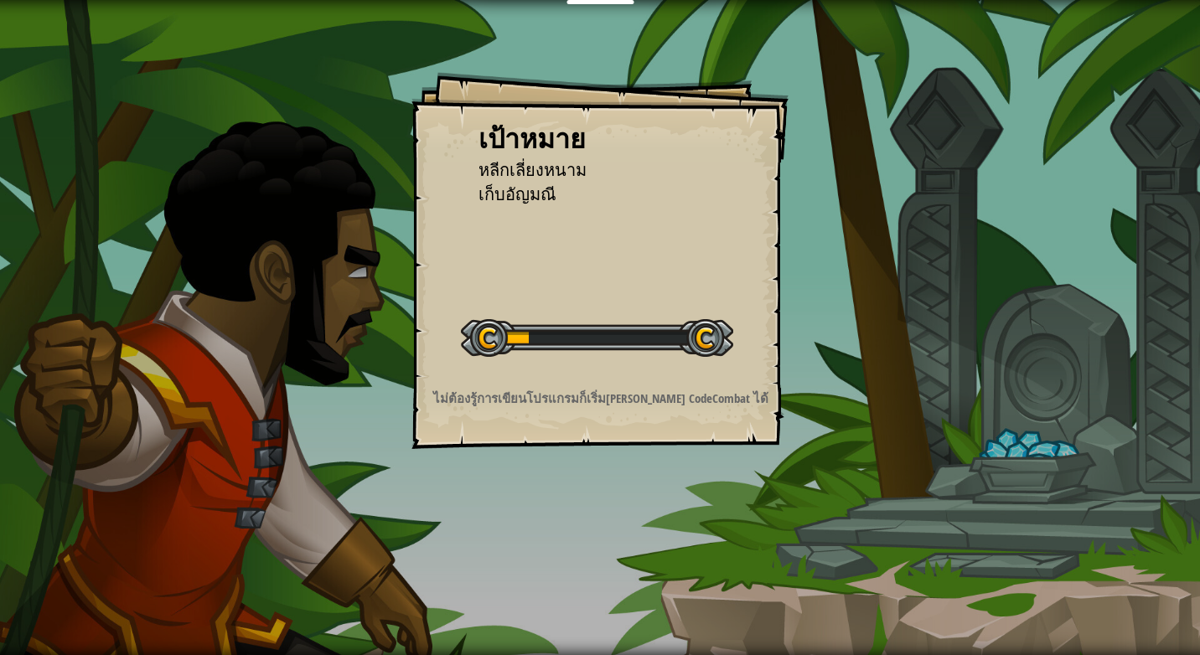
click at [541, 541] on div "เป้าหมาย หลีกเลี่ยงหนาม เก็บ[PERSON_NAME] เริ่มด่าน เกิดข้อผิดพลาดในการโหลดจากเ…" at bounding box center [600, 327] width 1200 height 655
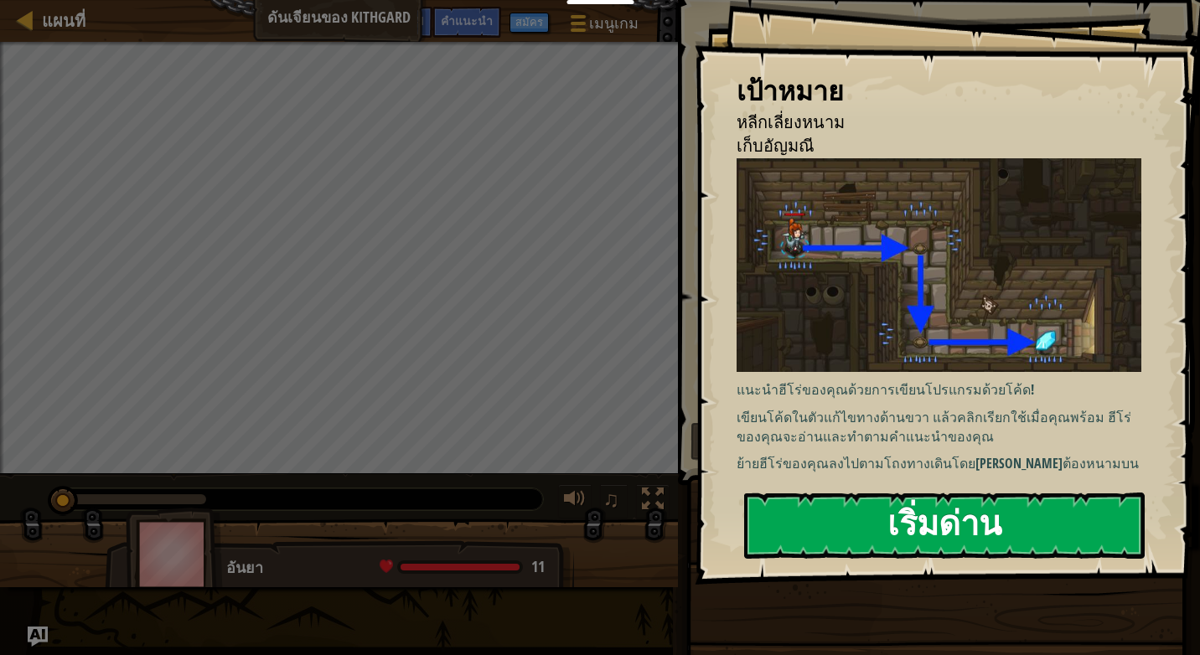
click at [925, 523] on button "เริ่มด่าน" at bounding box center [944, 526] width 401 height 66
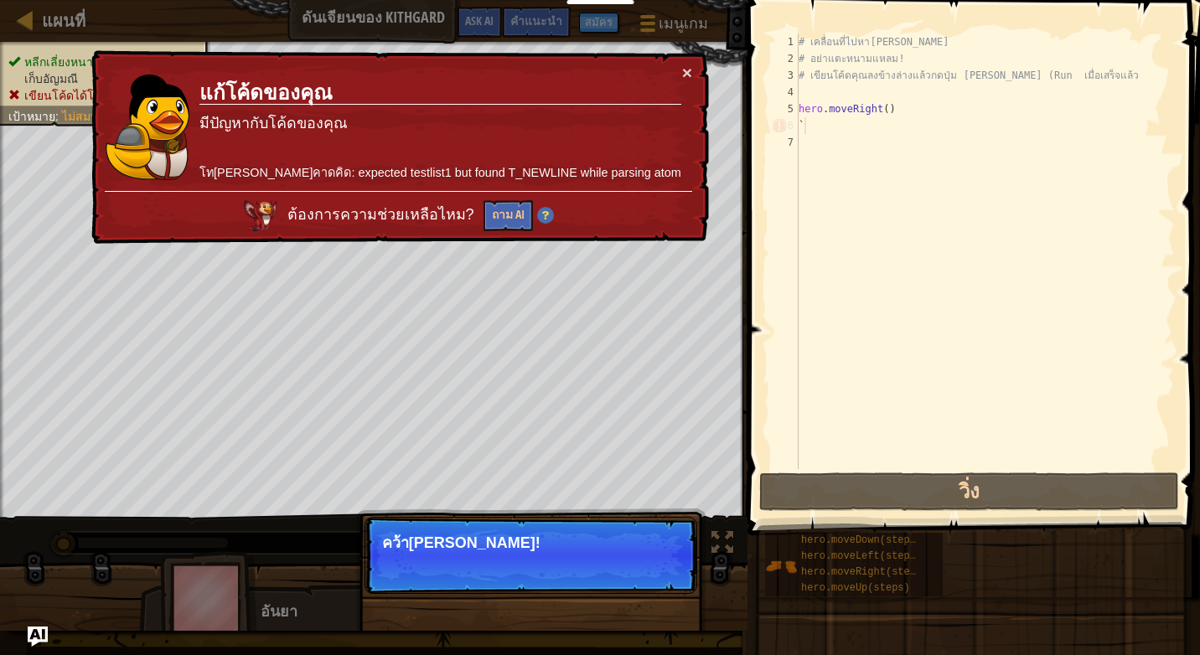
click at [832, 120] on div "# เคลื่อนที่ไปหา[PERSON_NAME] # อย่าแตะหนามแหลม! # เขียนโค้ดคุณลงข้างล่างแล้วกด…" at bounding box center [985, 268] width 380 height 469
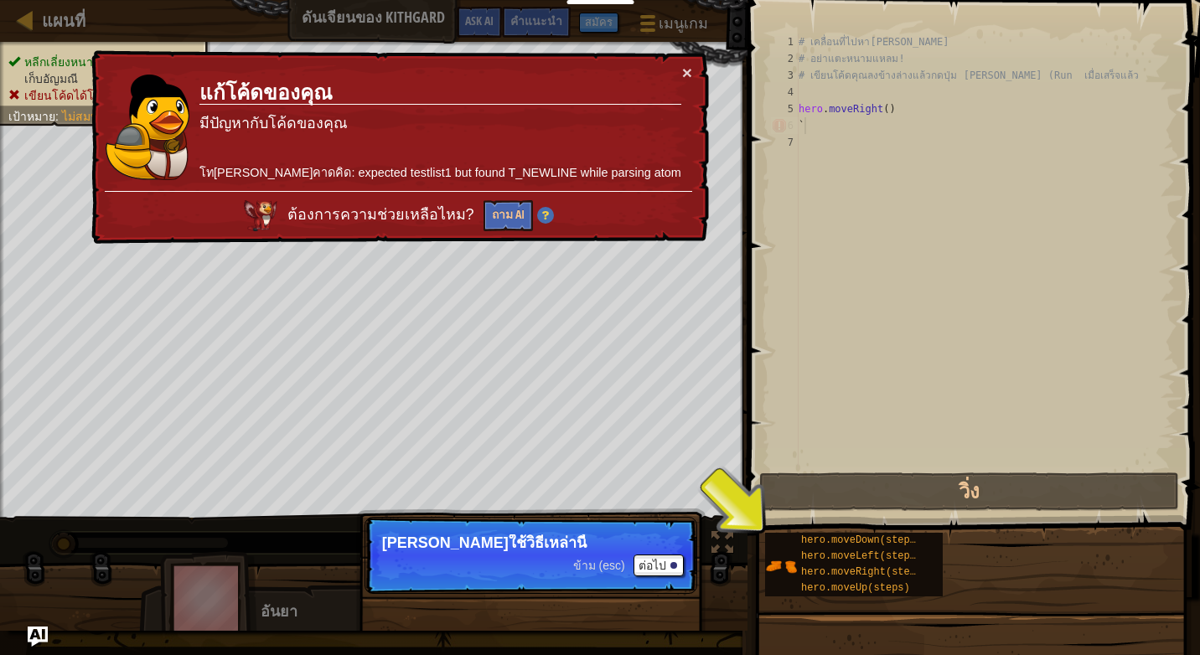
click at [692, 65] on div "× แก้โค้ดของ[PERSON_NAME]ปัญหากับโค้ดของ[PERSON_NAME][PERSON_NAME]คาดคิด: expec…" at bounding box center [398, 148] width 622 height 198
click at [688, 77] on button "×" at bounding box center [687, 73] width 10 height 18
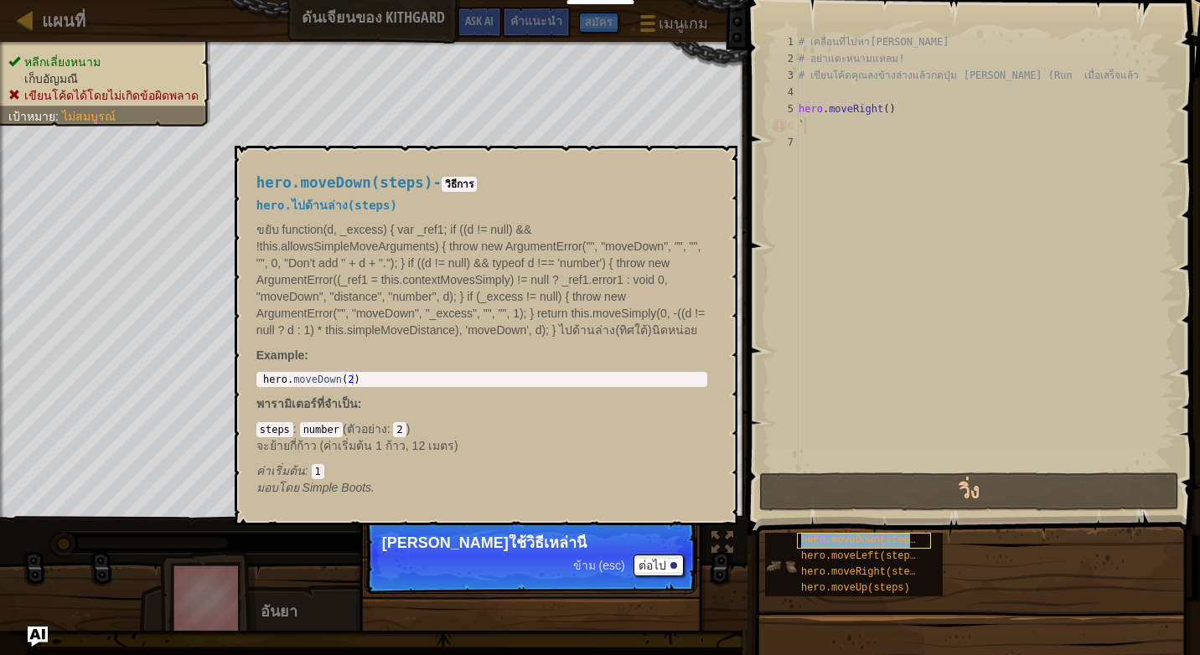
click at [805, 545] on span "hero.moveDown(steps)" at bounding box center [861, 541] width 121 height 12
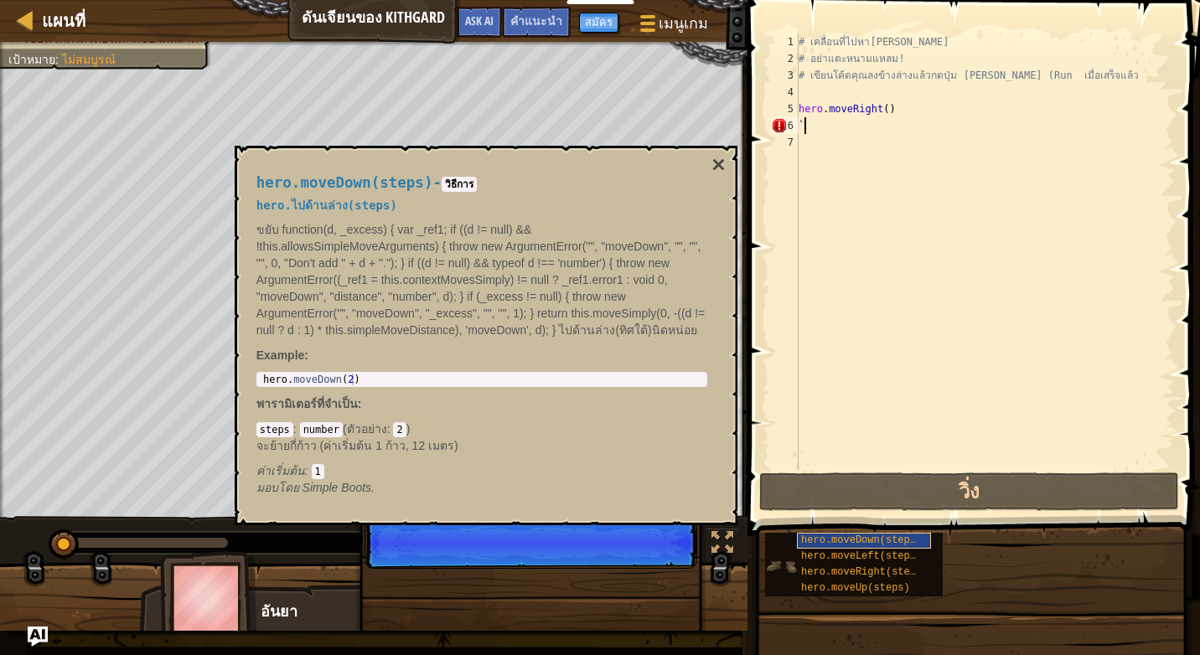
scroll to position [8, 0]
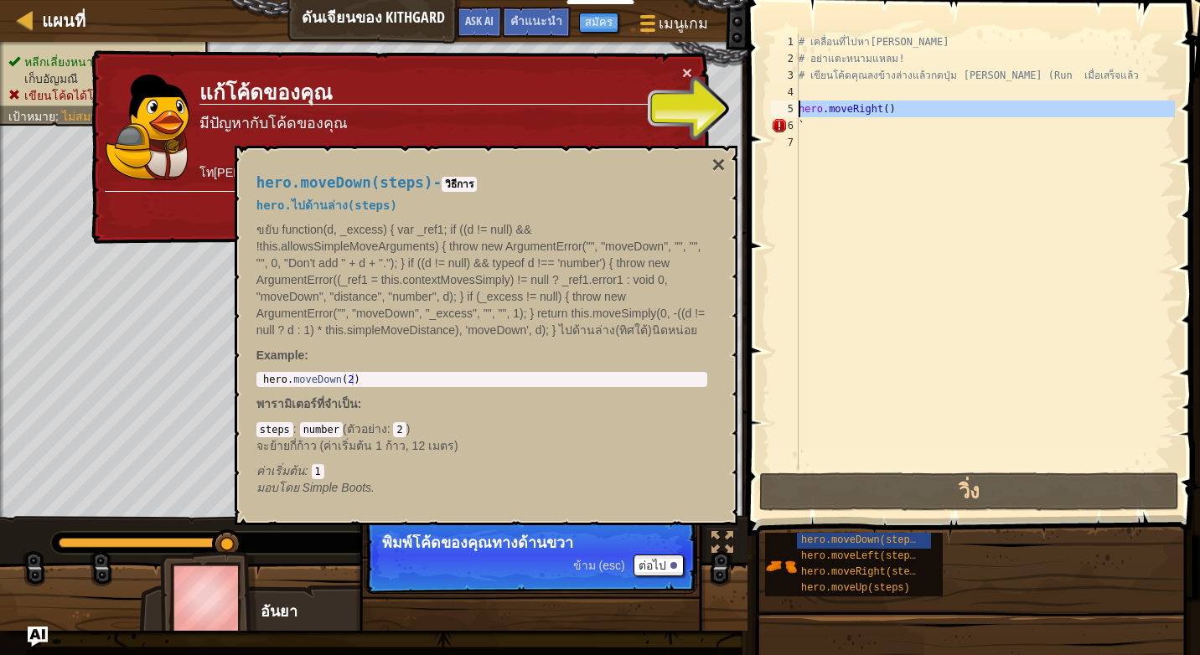
click at [774, 114] on div "5" at bounding box center [785, 109] width 28 height 17
type textarea "hero.moveRight()"
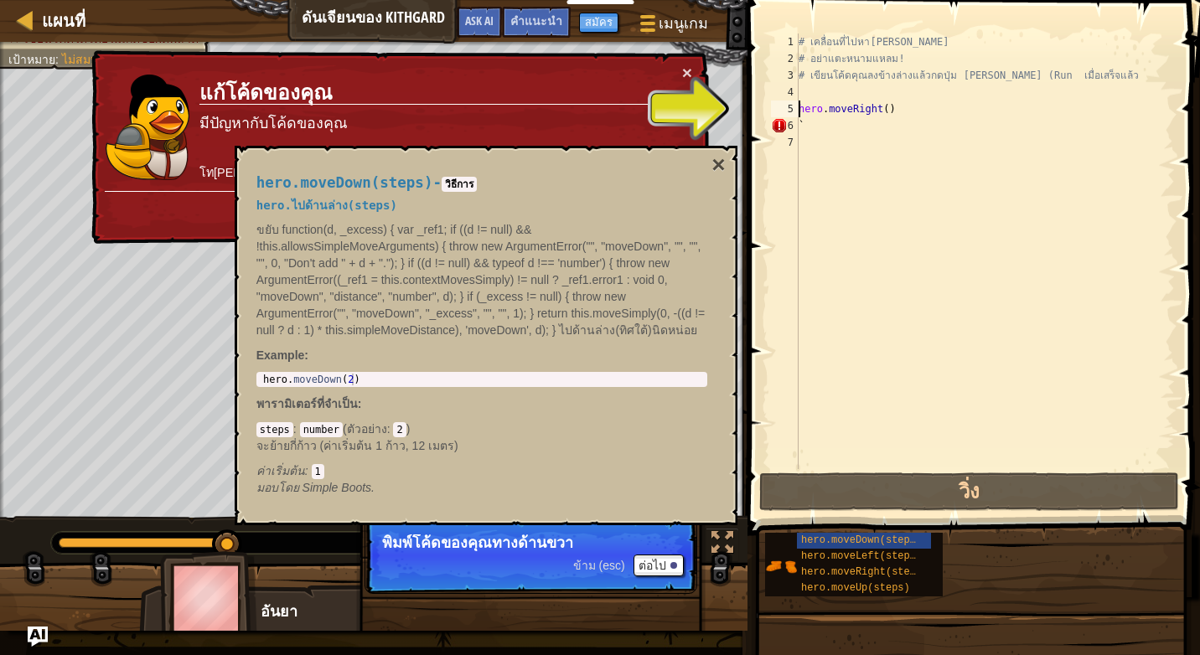
select select "th"
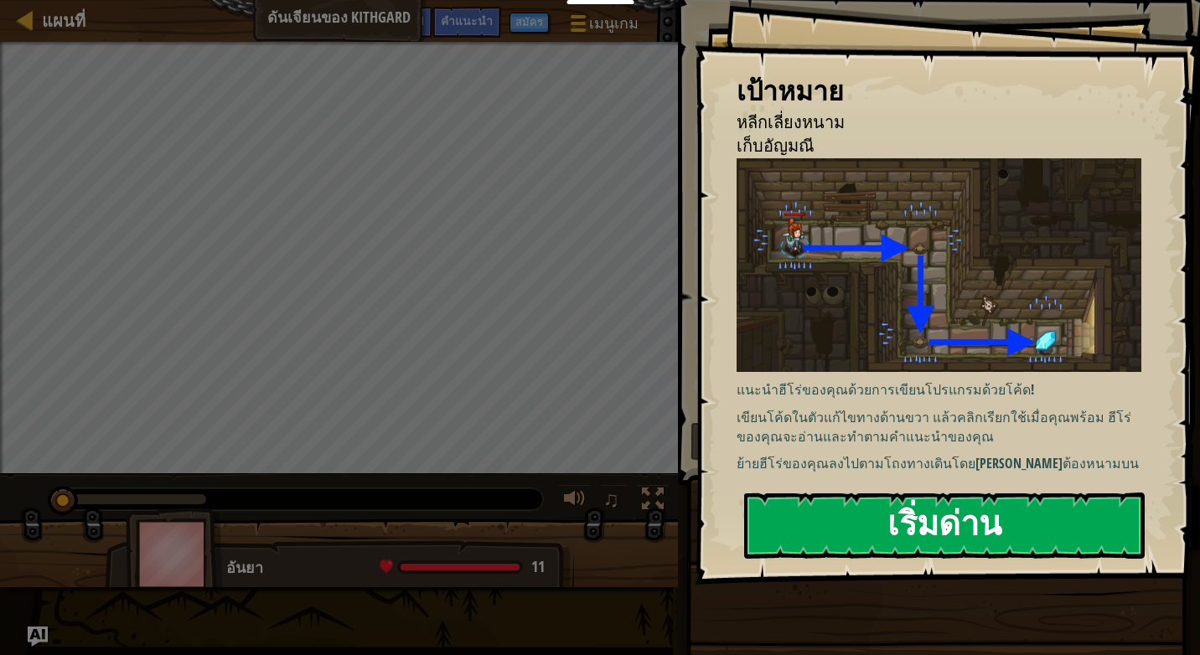
drag, startPoint x: 773, startPoint y: 299, endPoint x: 787, endPoint y: 291, distance: 16.5
click at [779, 493] on button "เริ่มด่าน" at bounding box center [944, 526] width 401 height 66
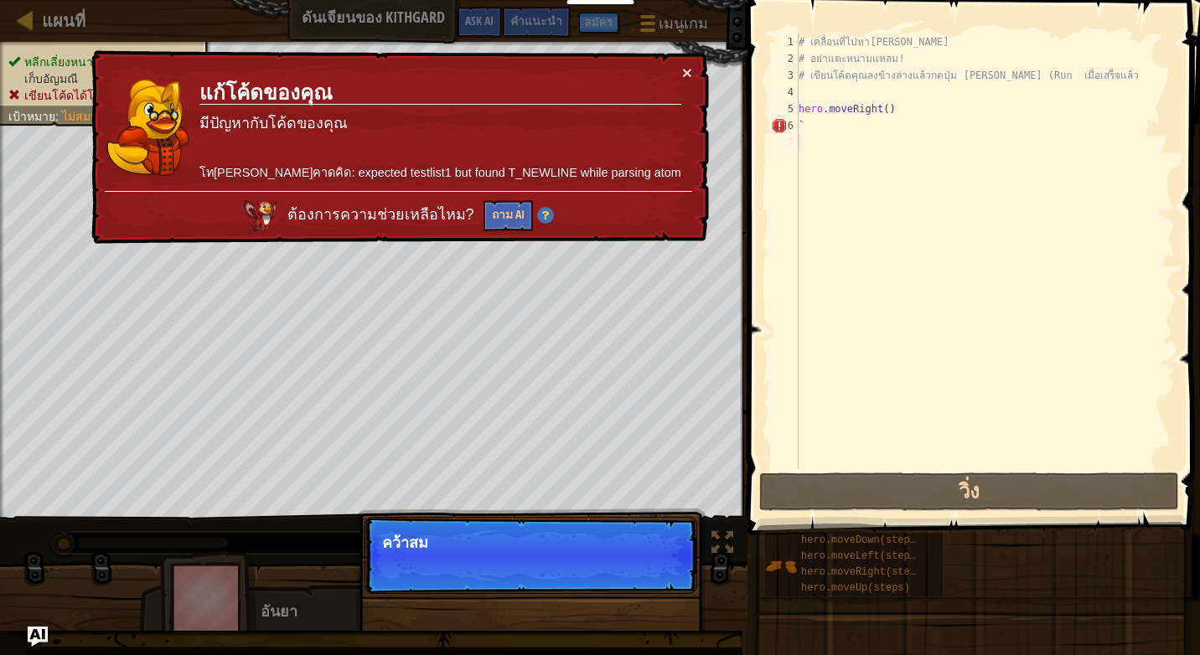
click at [690, 62] on div "× แก้โค้ดของ[PERSON_NAME]ปัญหากับโค้ดของ[PERSON_NAME][PERSON_NAME]คาดคิด: expec…" at bounding box center [398, 147] width 621 height 194
click at [684, 70] on button "×" at bounding box center [687, 74] width 10 height 18
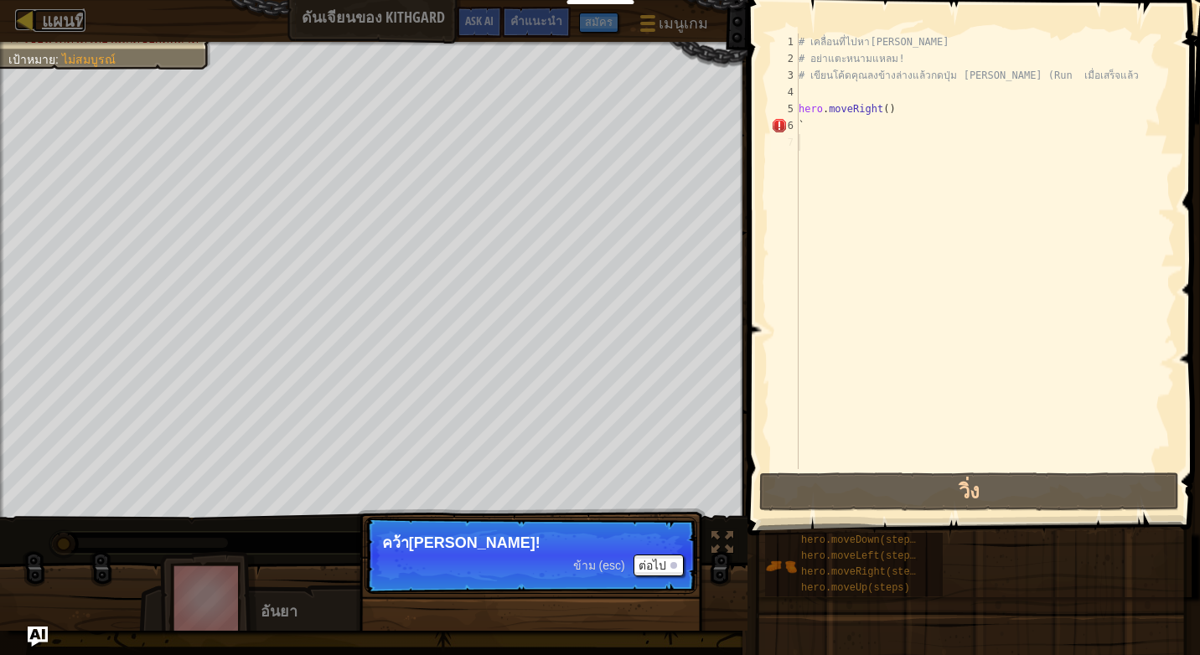
click at [50, 14] on span "แผนที่" at bounding box center [64, 20] width 44 height 23
select select "th"
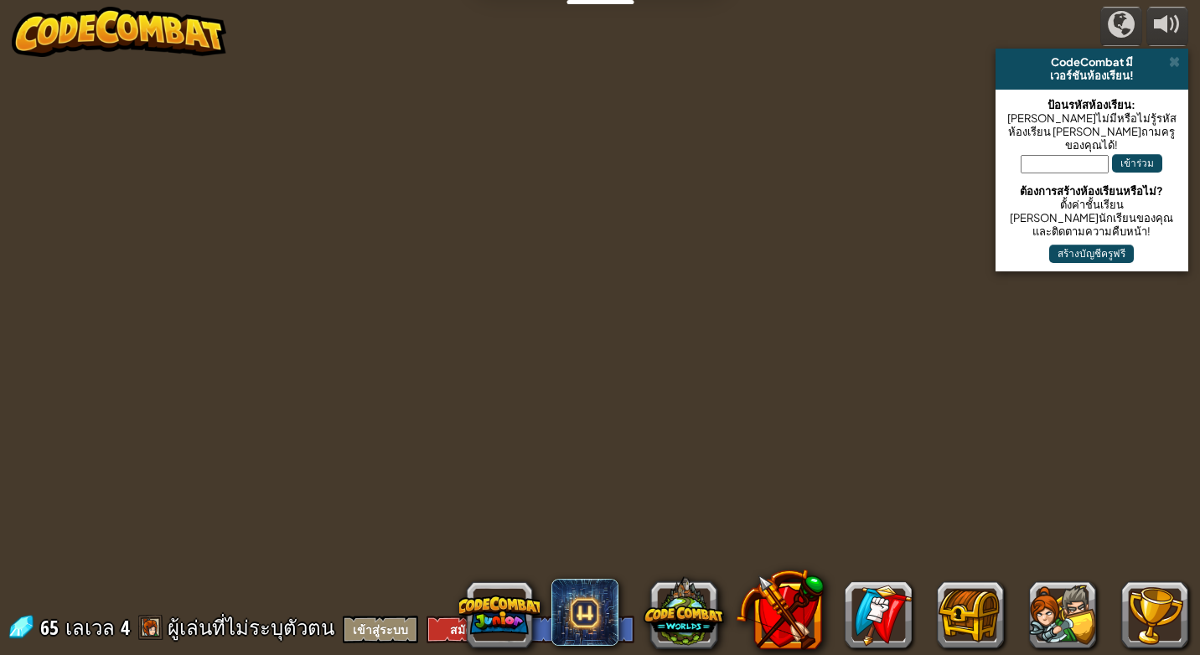
select select "th"
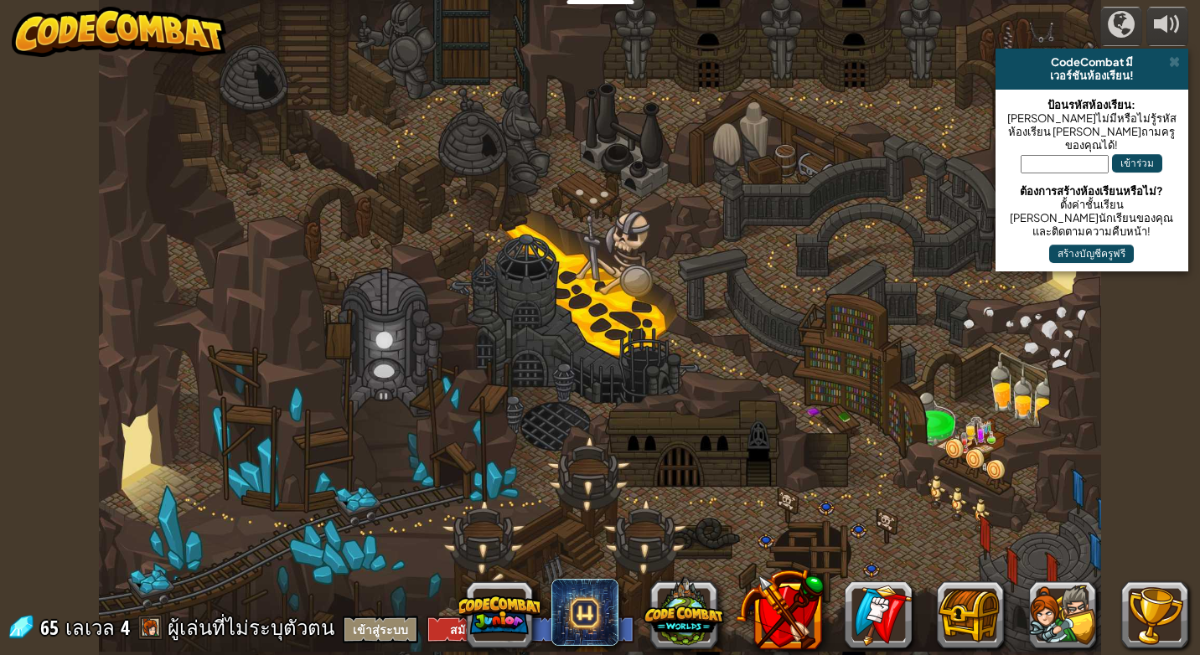
select select "th"
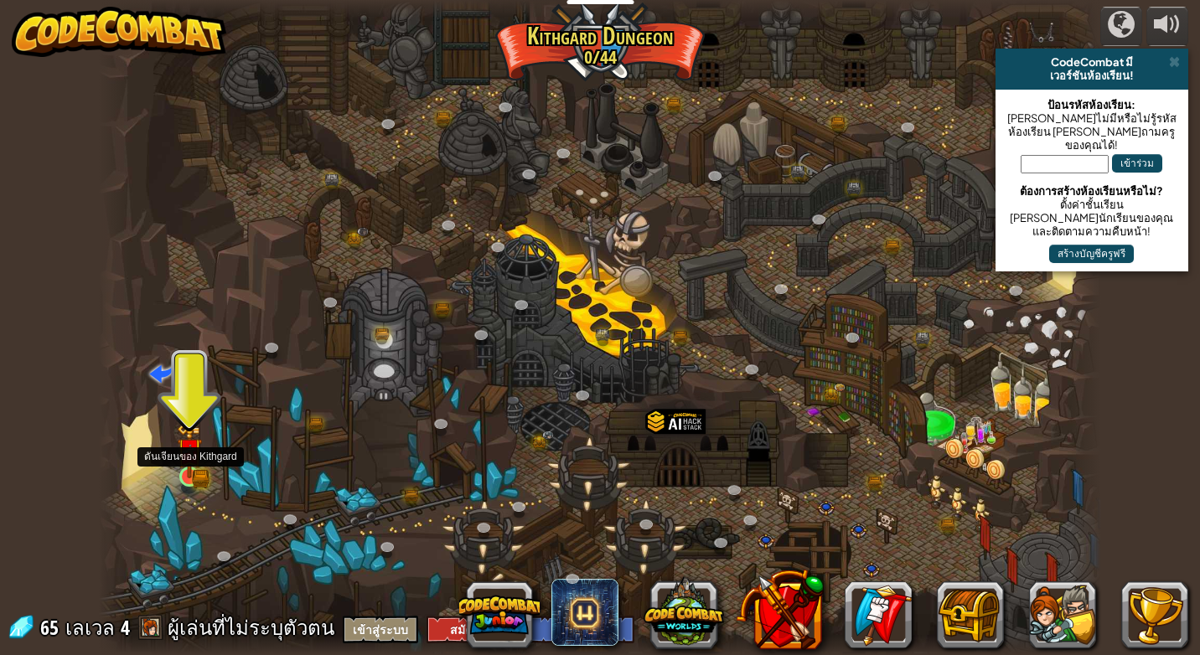
click at [179, 467] on img at bounding box center [189, 451] width 25 height 56
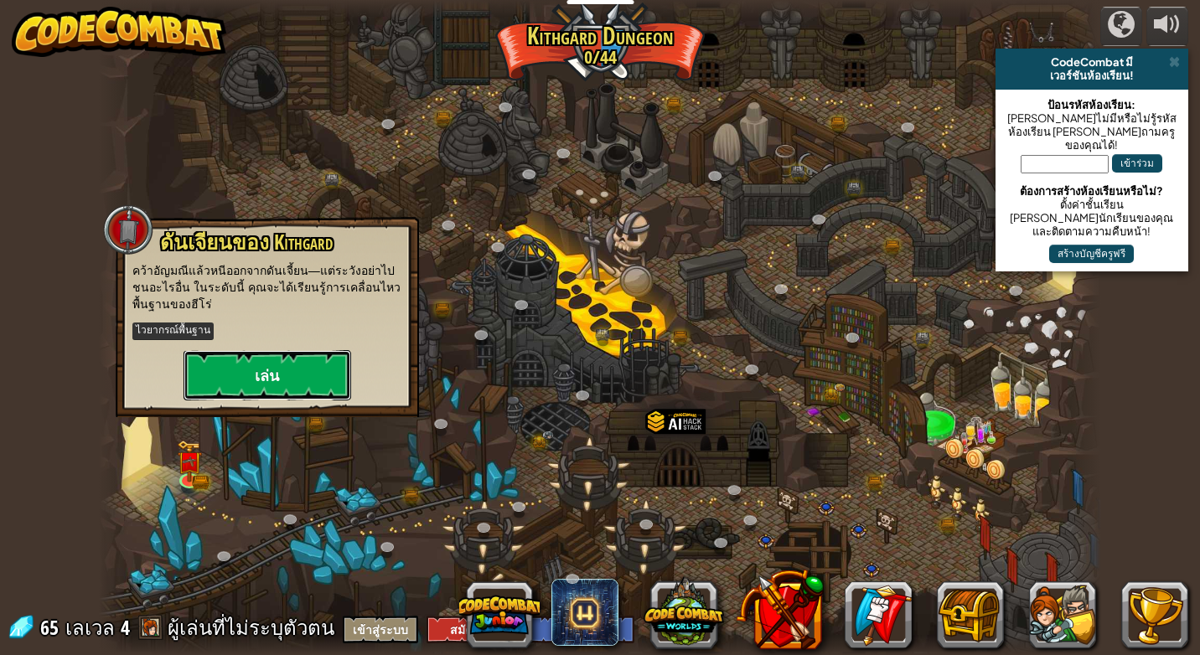
click at [258, 375] on button "เล่น" at bounding box center [268, 375] width 168 height 50
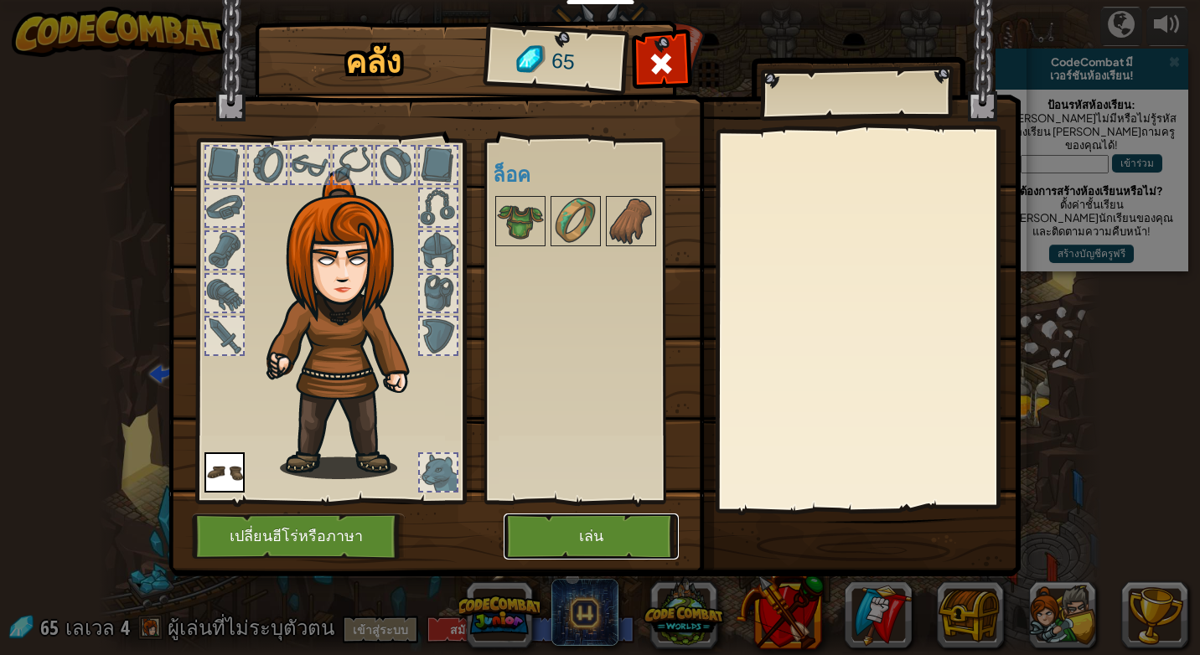
click at [582, 533] on button "เล่น" at bounding box center [591, 537] width 175 height 46
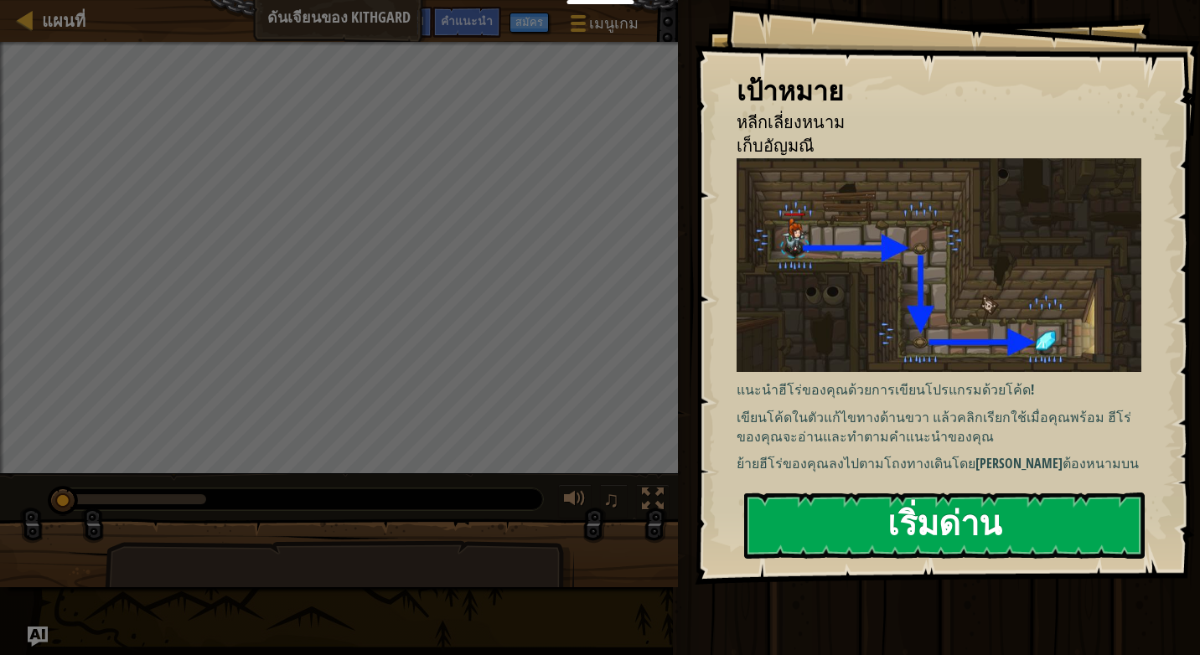
click at [1048, 537] on button "เริ่มด่าน" at bounding box center [944, 526] width 401 height 66
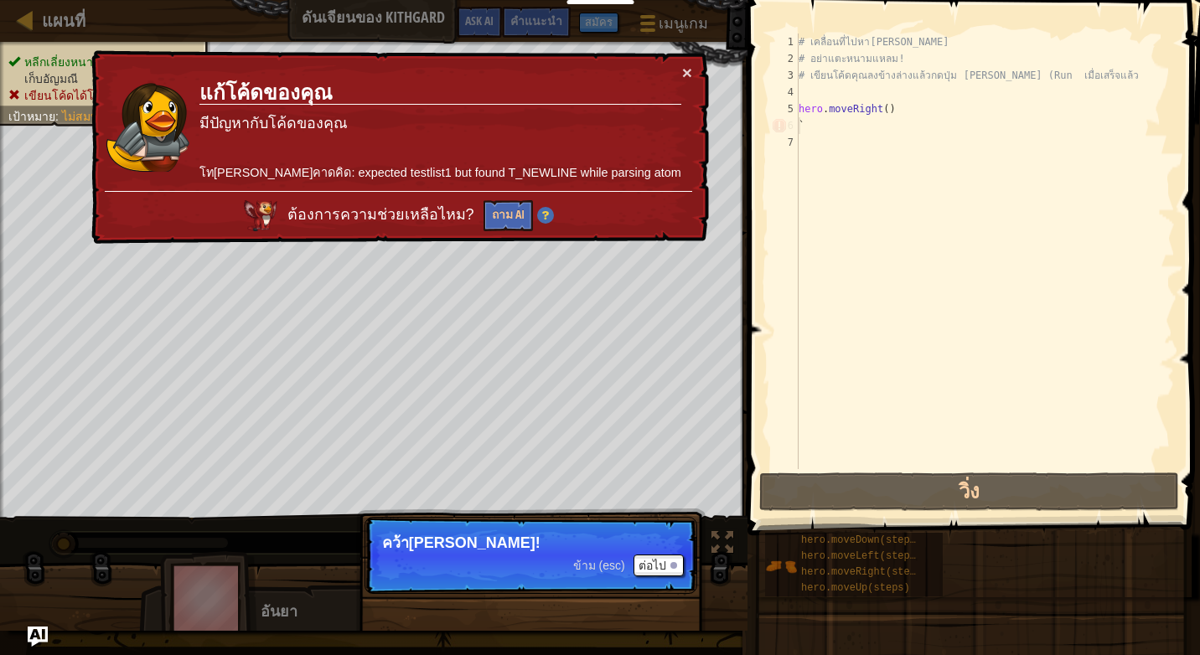
click at [799, 125] on div "# เคลื่อนที่ไปหา[PERSON_NAME] # อย่าแตะหนามแหลม! # เขียนโค้ดคุณลงข้างล่างแล้วกด…" at bounding box center [985, 268] width 380 height 469
type textarea "`"
click at [802, 138] on div "# เคลื่อนที่ไปหา[PERSON_NAME] # อย่าแตะหนามแหลม! # เขียนโค้ดคุณลงข้างล่างแล้วกด…" at bounding box center [985, 268] width 380 height 469
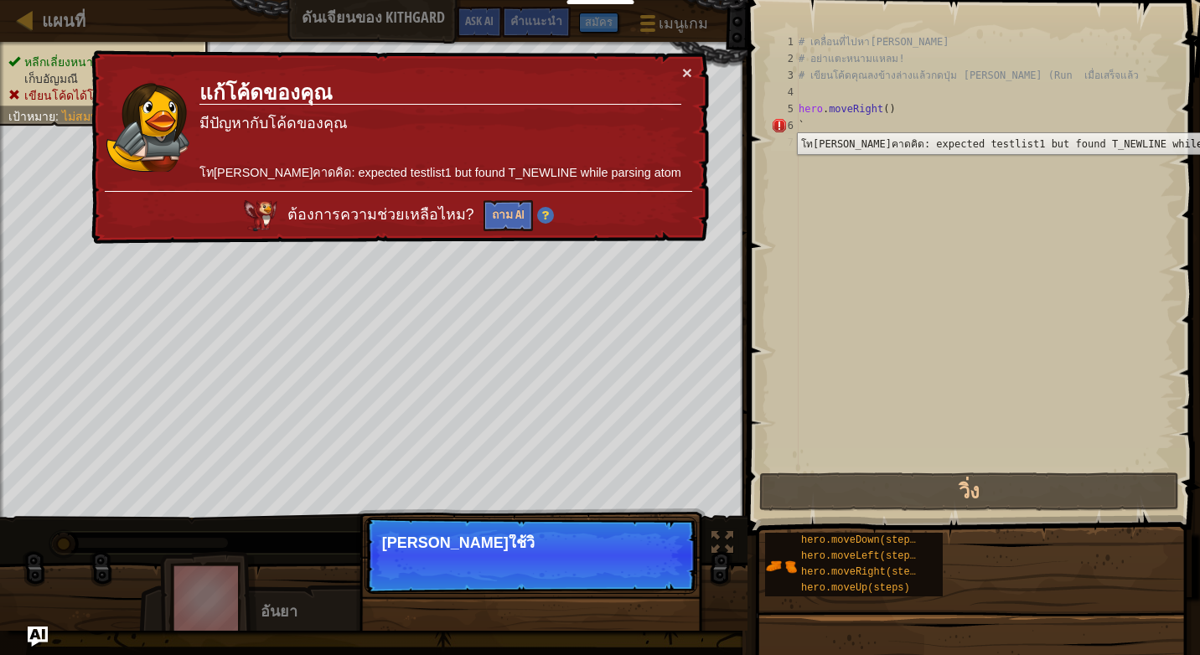
click at [797, 120] on div "6" at bounding box center [785, 125] width 28 height 17
type textarea "`"
drag, startPoint x: 797, startPoint y: 120, endPoint x: 805, endPoint y: 140, distance: 21.5
click at [805, 140] on div "# เคลื่อนที่ไปหา[PERSON_NAME] # อย่าแตะหนามแหลม! # เขียนโค้ดคุณลงข้างล่างแล้วกด…" at bounding box center [985, 268] width 380 height 469
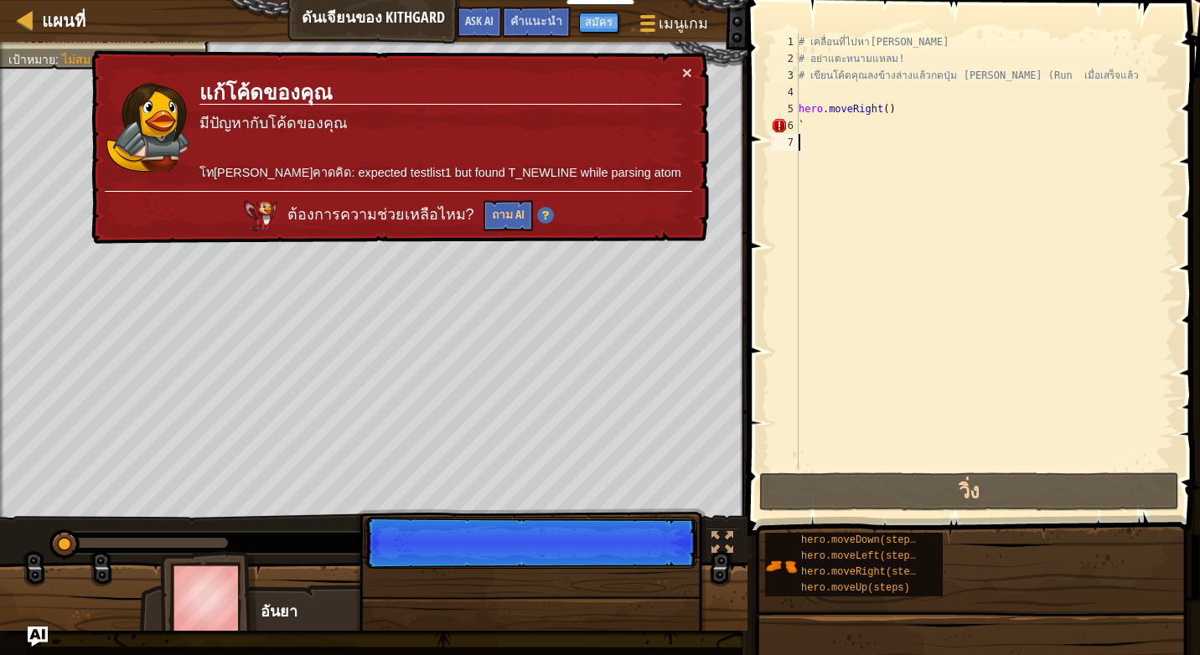
drag, startPoint x: 715, startPoint y: 542, endPoint x: 789, endPoint y: 520, distance: 77.7
click at [754, 534] on div "แผนที่ ดันเจียนของ Kithgard เมนูเกม เสร็จสิ้น สมัคร คำแนะนำ Ask AI 1 הההההההההה…" at bounding box center [600, 327] width 1200 height 655
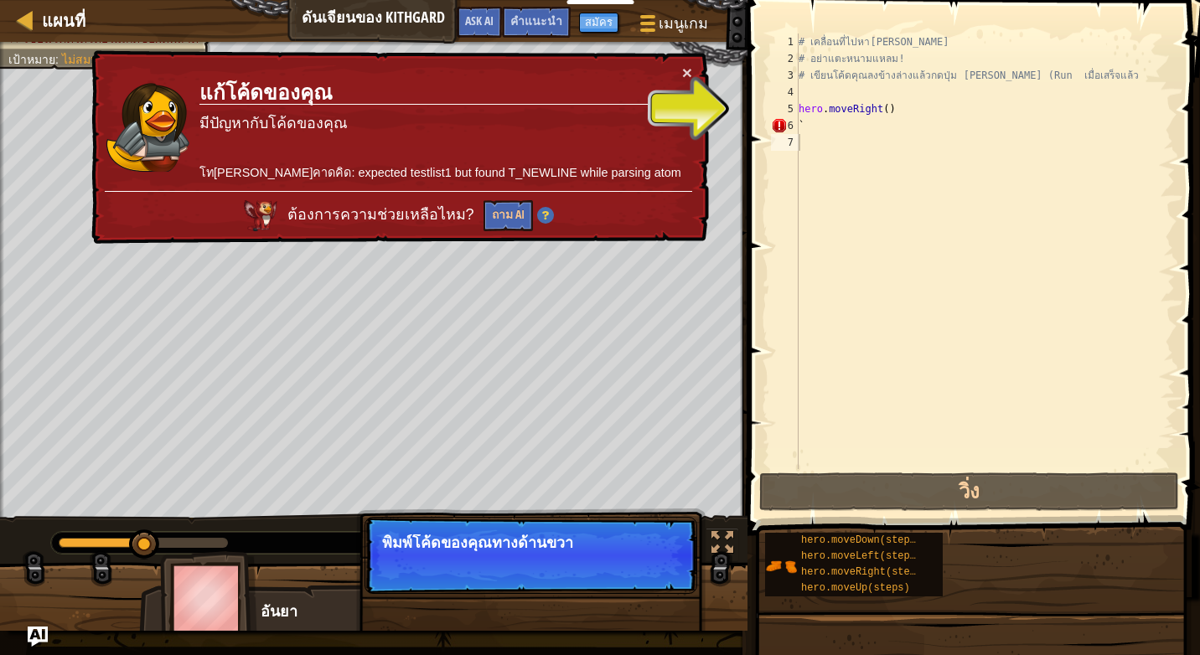
click at [672, 561] on button "ต่อไป" at bounding box center [659, 566] width 50 height 22
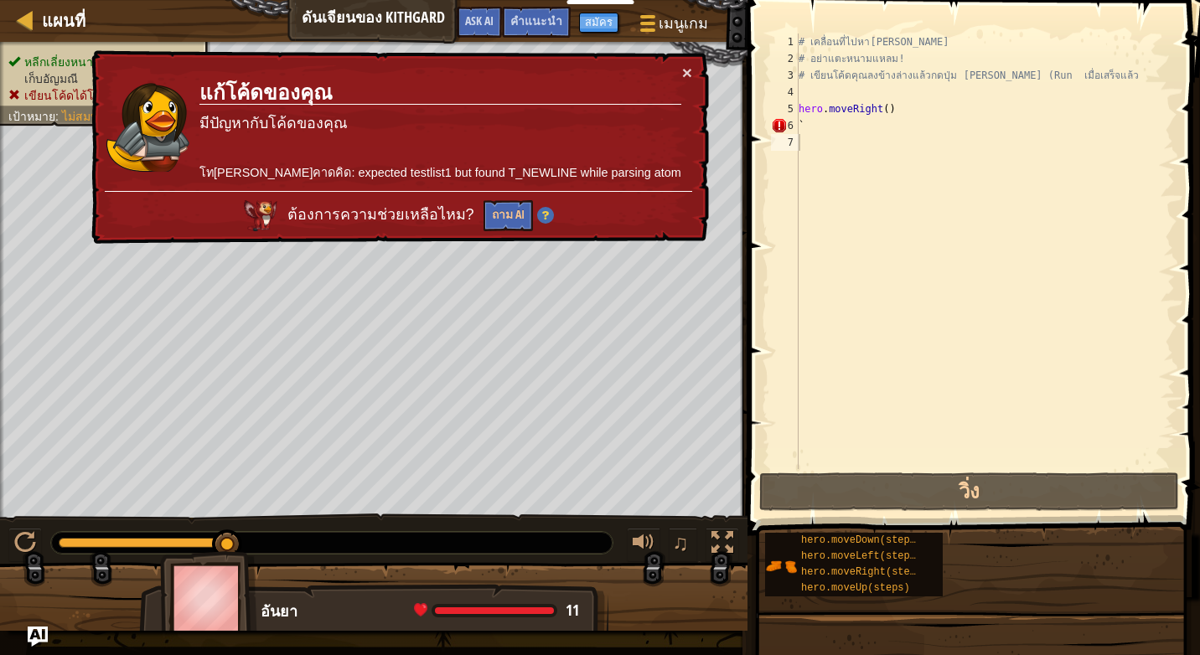
click at [692, 69] on div "× แก้โค้ดของ[PERSON_NAME]ปัญหากับโค้ดของ[PERSON_NAME][PERSON_NAME]คาดคิด: expec…" at bounding box center [398, 148] width 622 height 198
click at [686, 67] on button "×" at bounding box center [687, 73] width 10 height 18
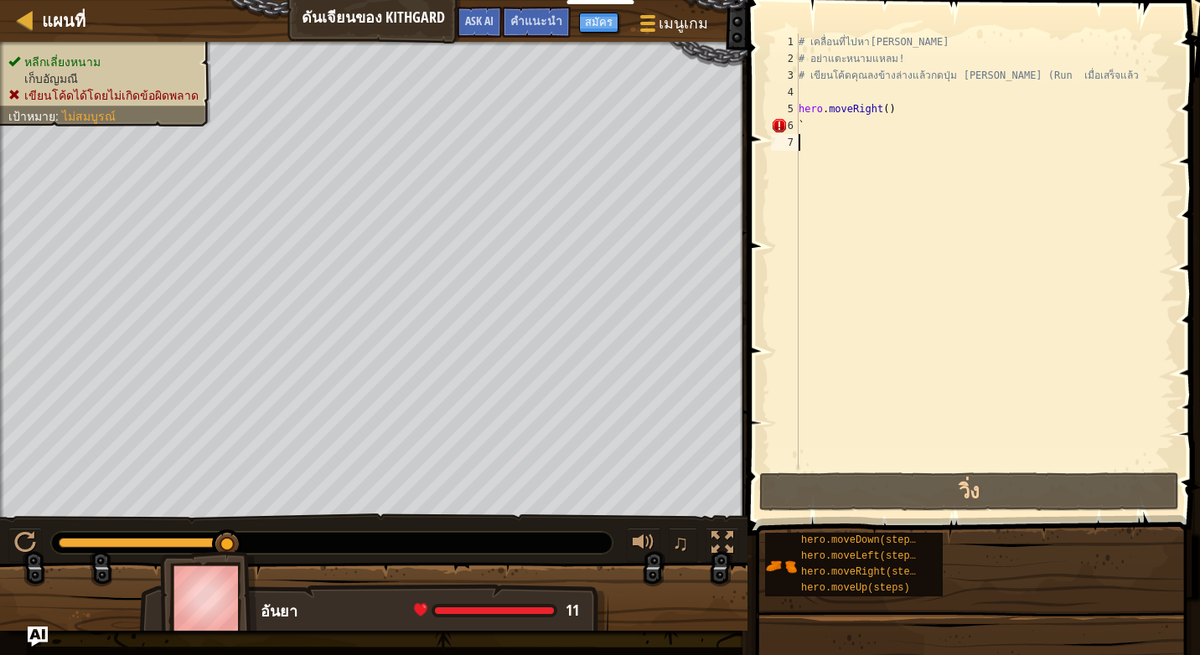
type textarea "`"
click at [744, 191] on span at bounding box center [975, 243] width 466 height 585
click at [773, 143] on div "7" at bounding box center [785, 142] width 28 height 17
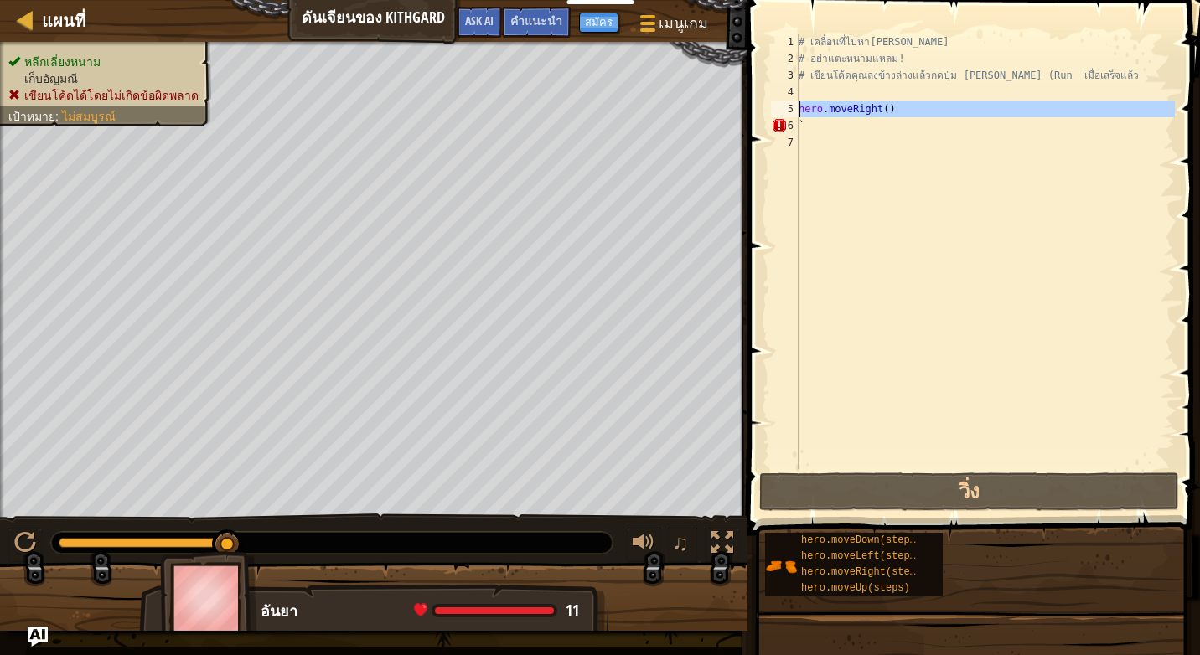
click at [798, 109] on div "5" at bounding box center [785, 109] width 28 height 17
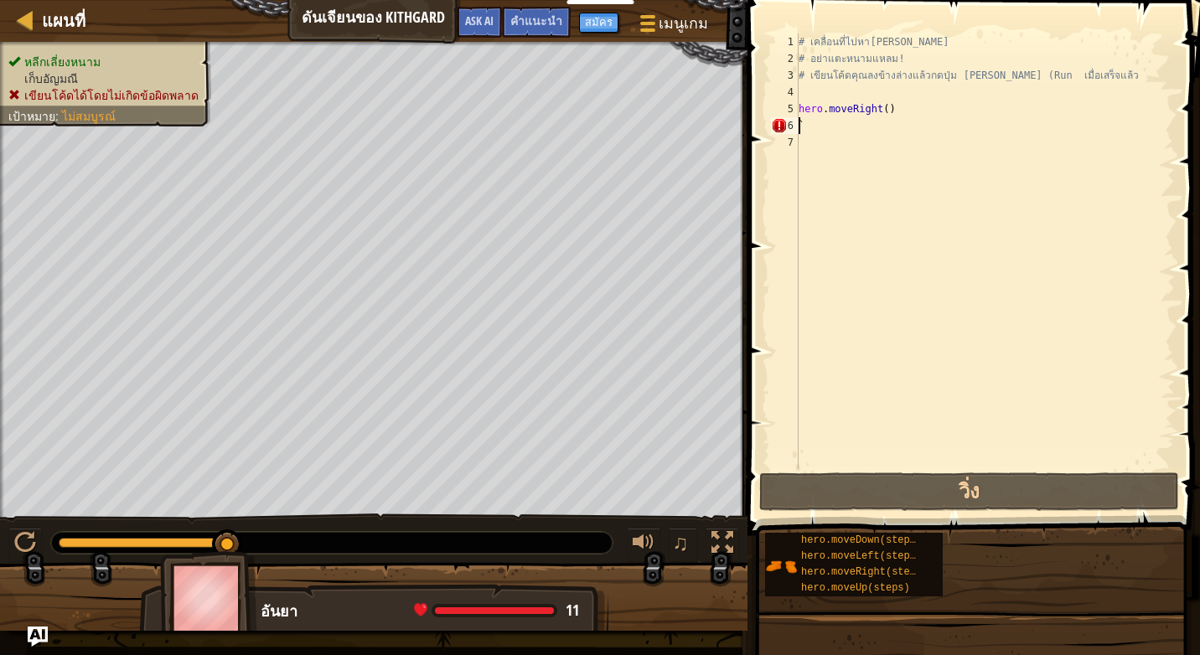
click at [801, 123] on div "# เคลื่อนที่ไปหา[PERSON_NAME] # อย่าแตะหนามแหลม! # เขียนโค้ดคุณลงข้างล่างแล้วกด…" at bounding box center [985, 268] width 380 height 469
type textarea "`"
click at [820, 127] on div "# เคลื่อนที่ไปหา[PERSON_NAME] # อย่าแตะหนามแหลม! # เขียนโค้ดคุณลงข้างล่างแล้วกด…" at bounding box center [985, 268] width 380 height 469
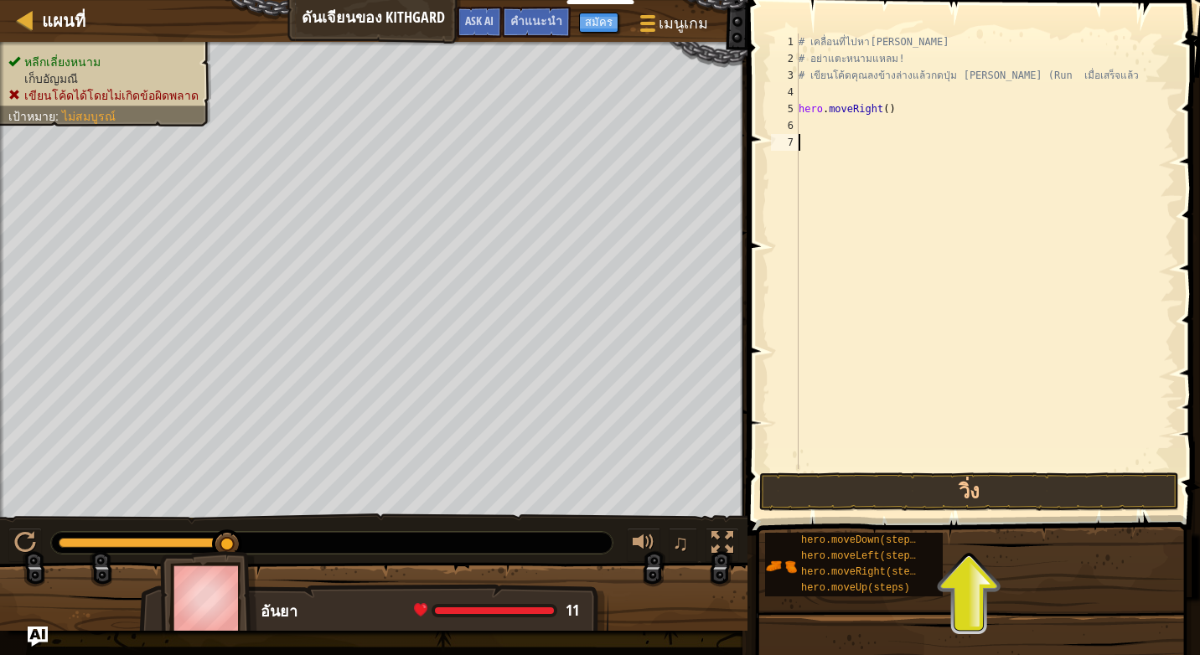
click at [802, 142] on div "# เคลื่อนที่ไปหา[PERSON_NAME] # อย่าแตะหนามแหลม! # เขียนโค้ดคุณลงข้างล่างแล้วกด…" at bounding box center [985, 268] width 380 height 469
click at [815, 135] on div "# เคลื่อนที่ไปหา[PERSON_NAME] # อย่าแตะหนามแหลม! # เขียนโค้ดคุณลงข้างล่างแล้วกด…" at bounding box center [985, 268] width 380 height 469
drag, startPoint x: 812, startPoint y: 133, endPoint x: 795, endPoint y: 134, distance: 16.8
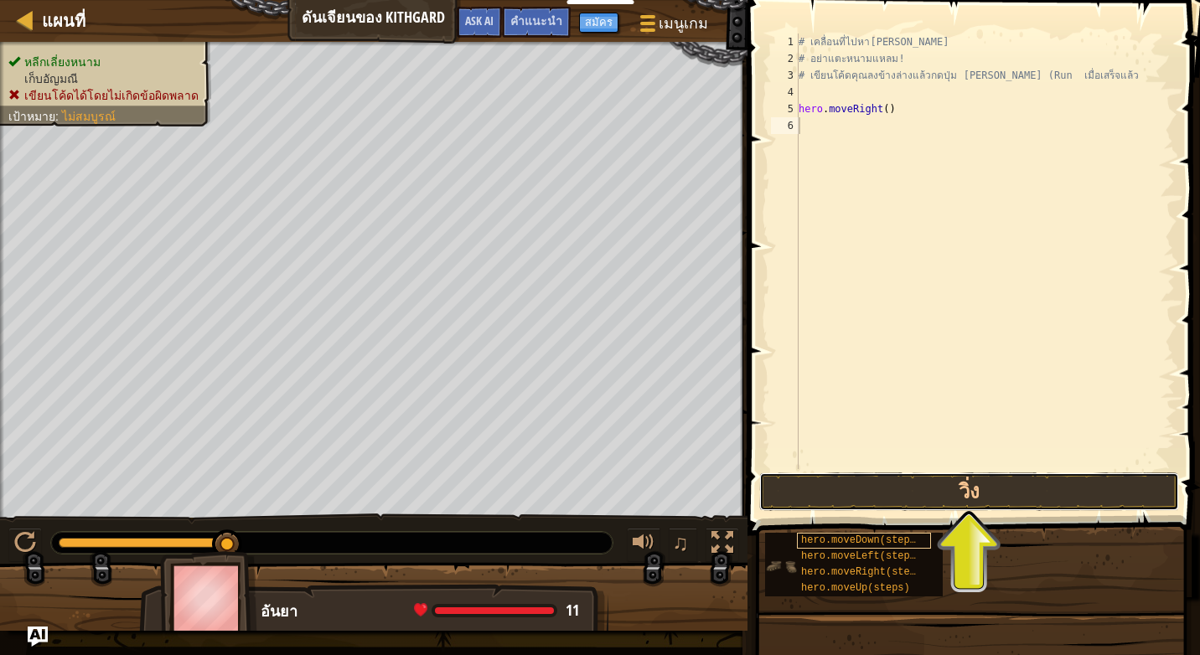
drag, startPoint x: 812, startPoint y: 515, endPoint x: 828, endPoint y: 539, distance: 29.1
click at [826, 537] on div "คำแนะนำ 1 2 3 4 5 6 # เคลื่อนที่ไปหา[PERSON_NAME] # อย่าแตะหนามแหลม! # เขียนโค้…" at bounding box center [971, 323] width 458 height 647
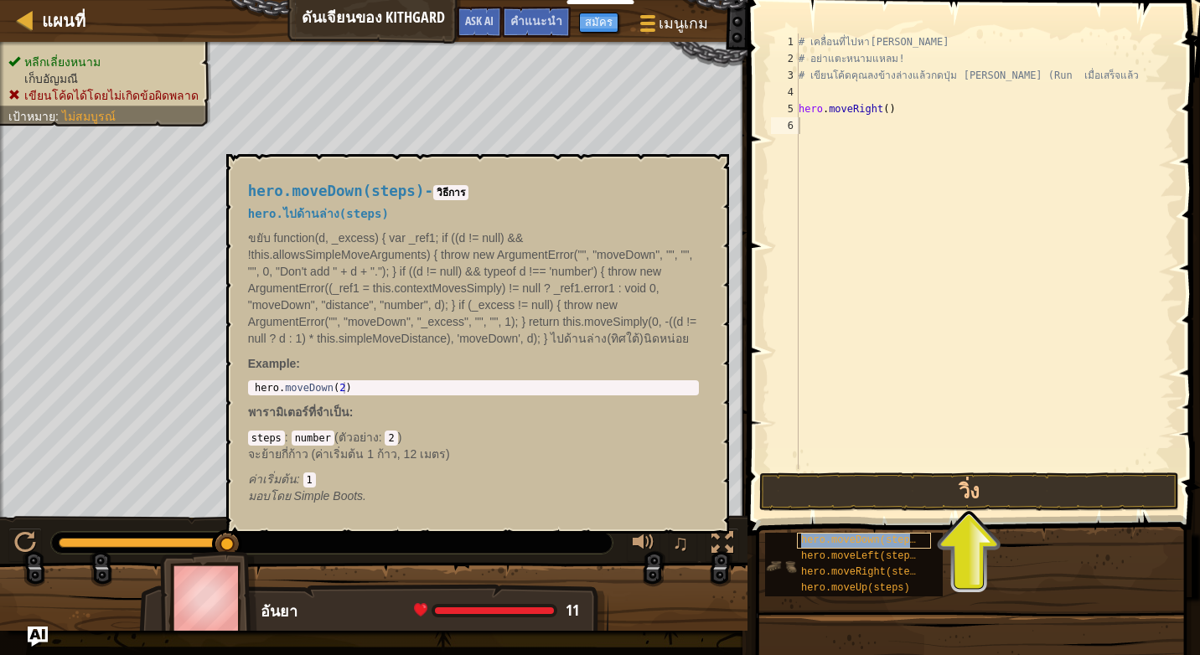
click at [830, 537] on span "hero.moveDown(steps)" at bounding box center [861, 541] width 121 height 12
click at [706, 175] on button "×" at bounding box center [709, 173] width 13 height 23
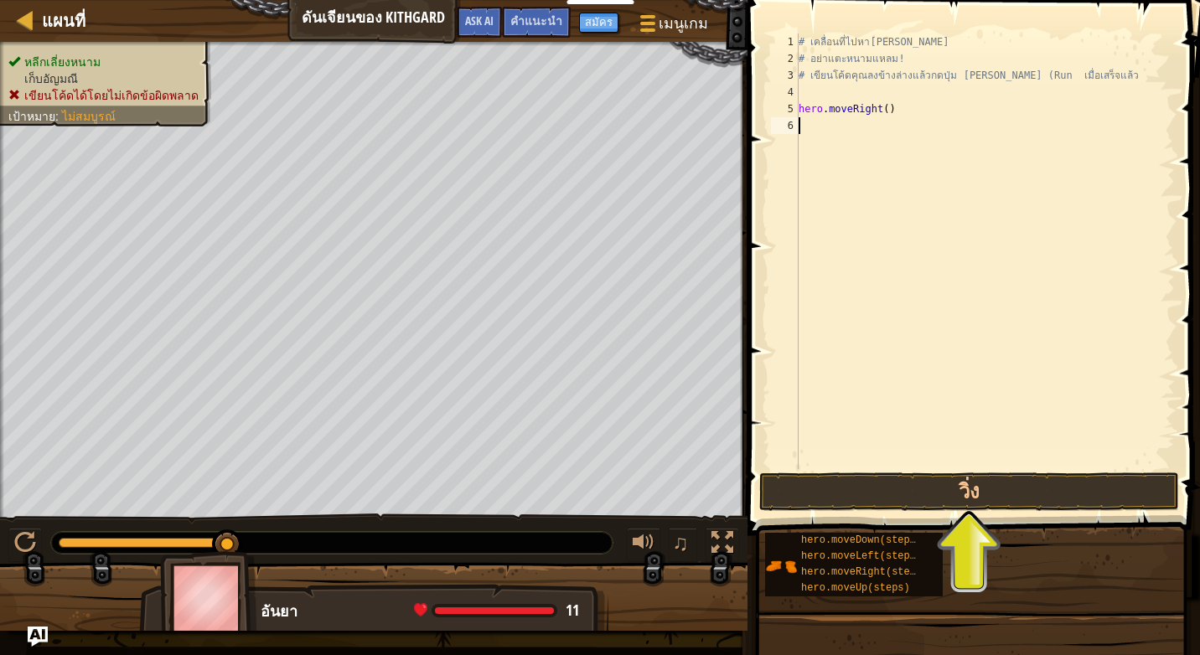
click at [812, 122] on div "# เคลื่อนที่ไปหา[PERSON_NAME] # อย่าแตะหนามแหลม! # เขียนโค้ดคุณลงข้างล่างแล้วกด…" at bounding box center [985, 268] width 380 height 469
type textarea "g"
click at [805, 117] on div "# เคลื่อนที่ไปหา[PERSON_NAME] # อย่าแตะหนามแหลม! # เขียนโค้ดคุณลงข้างล่างแล้วกด…" at bounding box center [985, 268] width 380 height 469
type textarea "h"
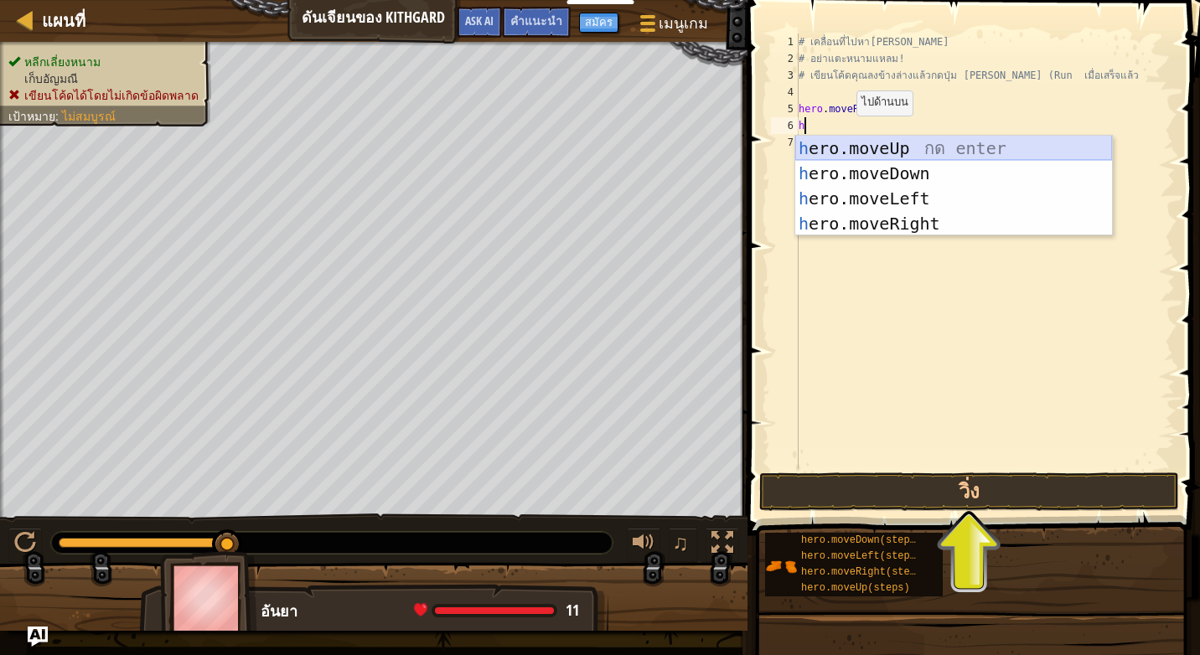
click at [834, 149] on div "h ero.moveUp กด enter h ero.moveDown กด enter h ero.moveLeft กด enter h ero.mov…" at bounding box center [953, 211] width 317 height 151
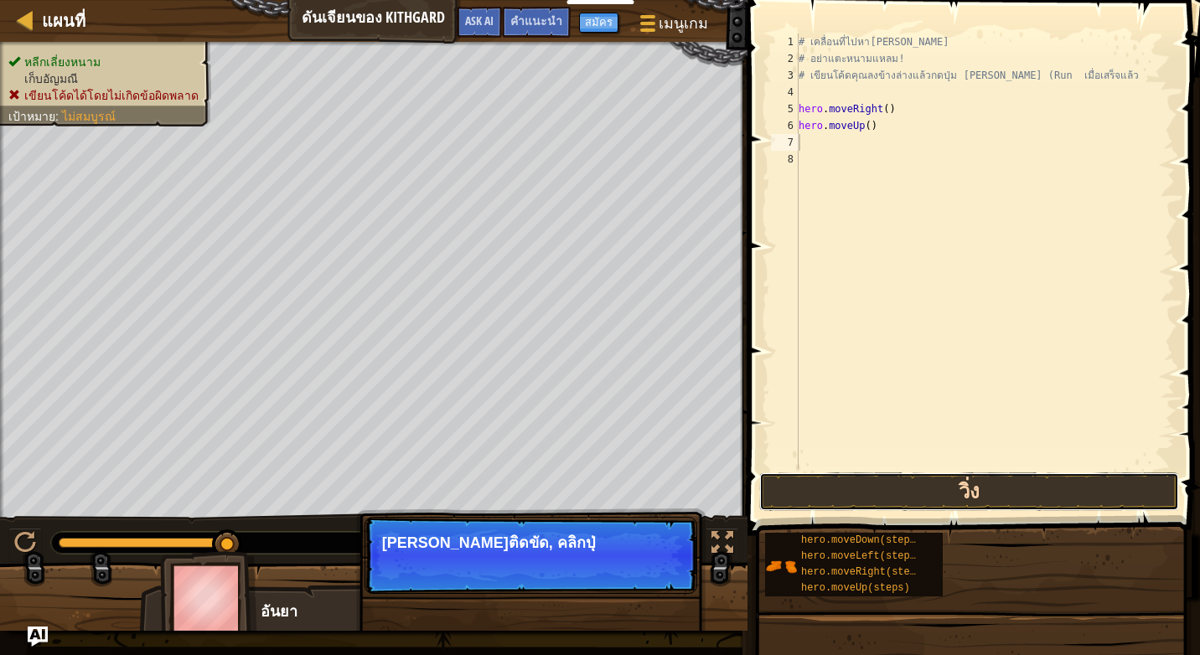
click at [1058, 491] on button "วิ่ง" at bounding box center [969, 492] width 420 height 39
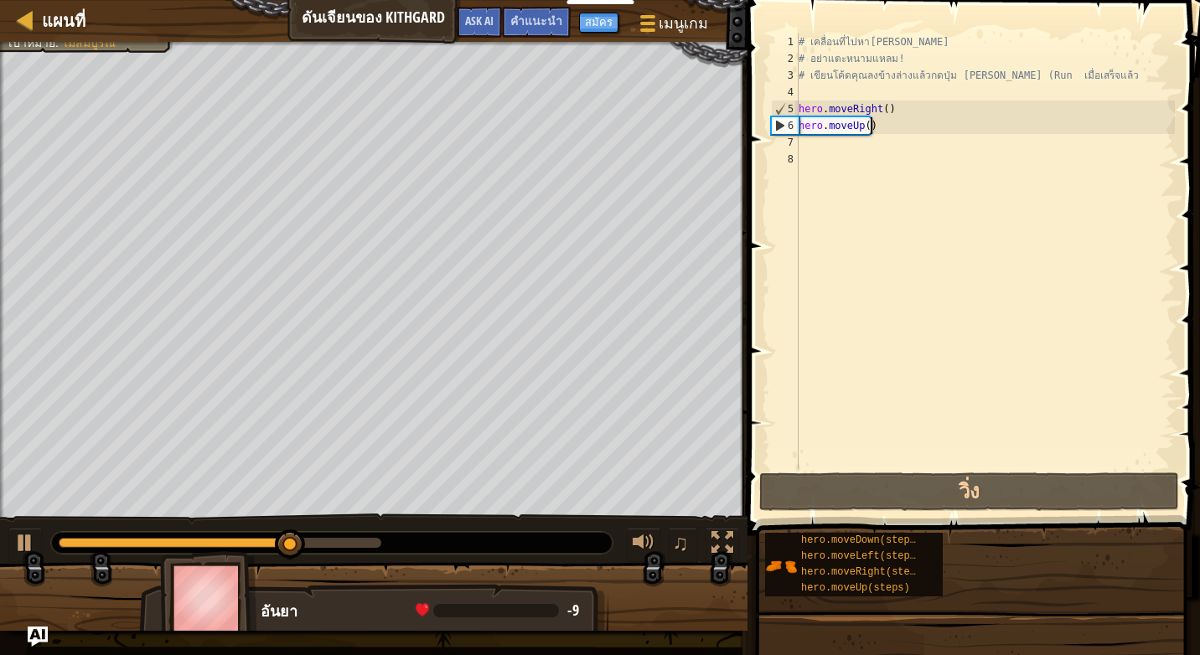
click at [876, 127] on div "# เคลื่อนที่ไปหา[PERSON_NAME] # อย่าแตะหนามแหลม! # เขียนโค้ดคุณลงข้างล่างแล้วกด…" at bounding box center [985, 268] width 380 height 469
click at [857, 126] on div "# เคลื่อนที่ไปหา[PERSON_NAME] # อย่าแตะหนามแหลม! # เขียนโค้ดคุณลงข้างล่างแล้วกด…" at bounding box center [985, 268] width 380 height 469
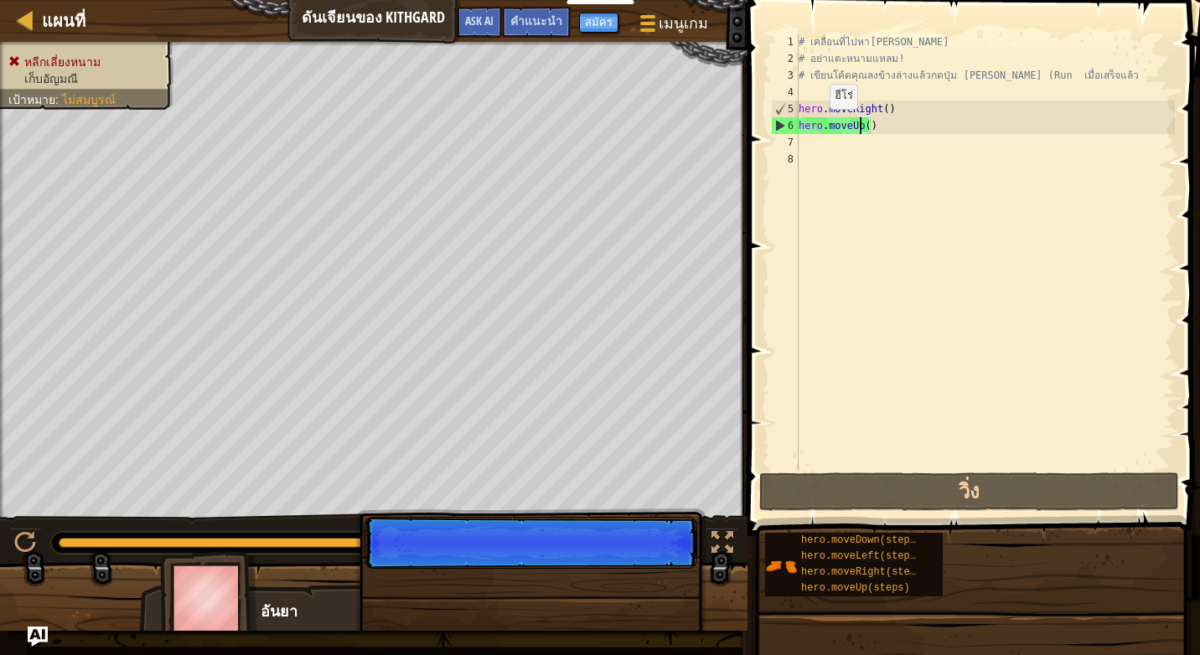
click at [815, 126] on div "# เคลื่อนที่ไปหา[PERSON_NAME] # อย่าแตะหนามแหลม! # เขียนโค้ดคุณลงข้างล่างแล้วกด…" at bounding box center [985, 268] width 380 height 469
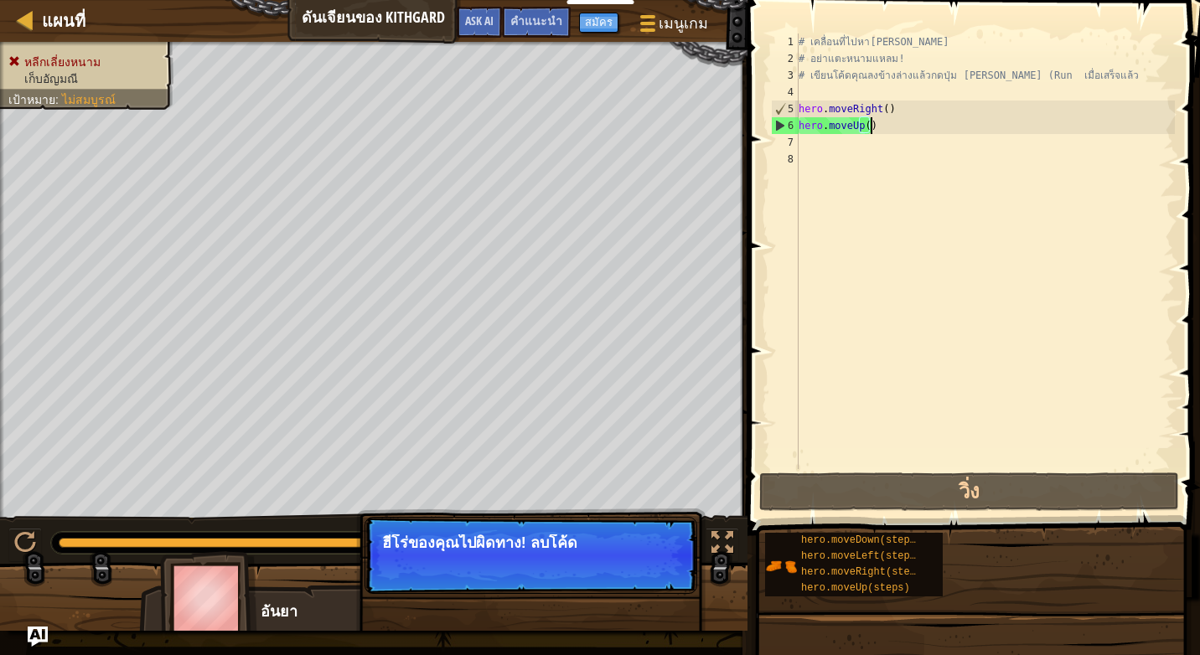
click at [882, 127] on div "# เคลื่อนที่ไปหา[PERSON_NAME] # อย่าแตะหนามแหลม! # เขียนโค้ดคุณลงข้างล่างแล้วกด…" at bounding box center [985, 268] width 380 height 469
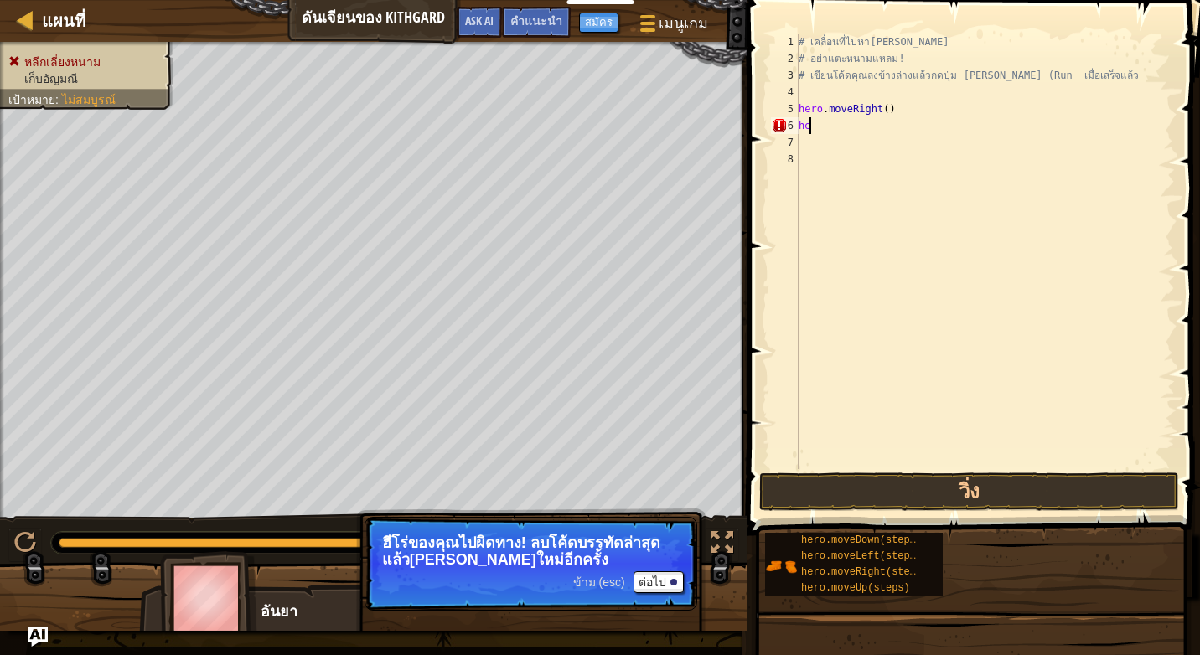
type textarea "h"
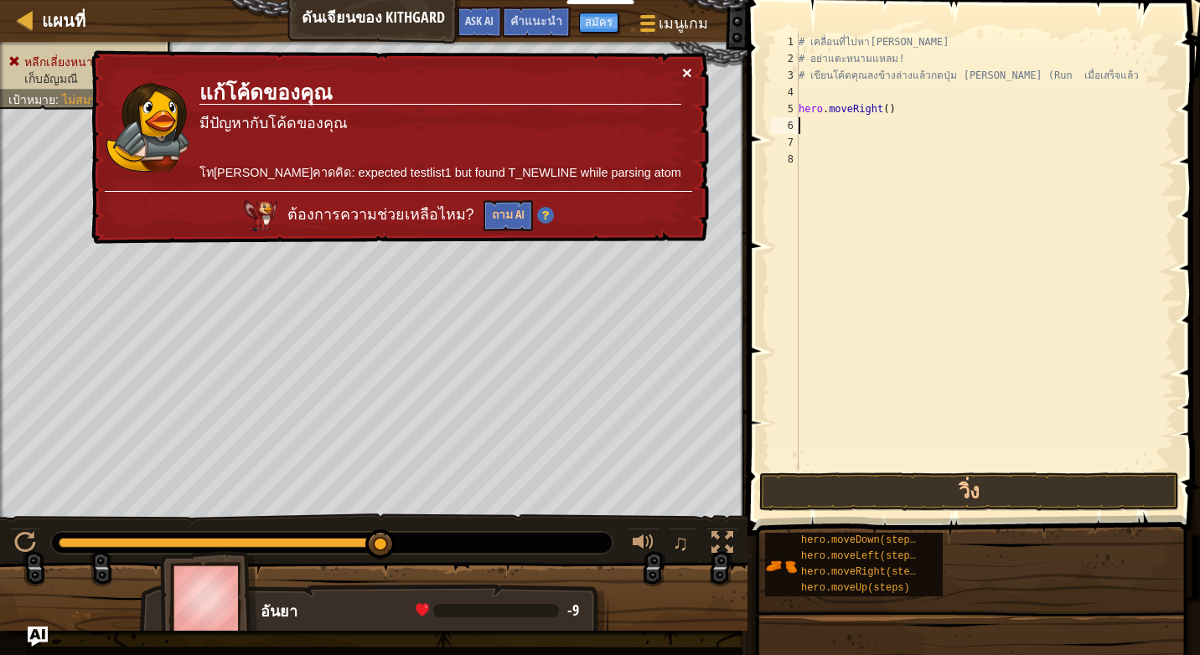
click at [687, 66] on button "×" at bounding box center [687, 74] width 10 height 18
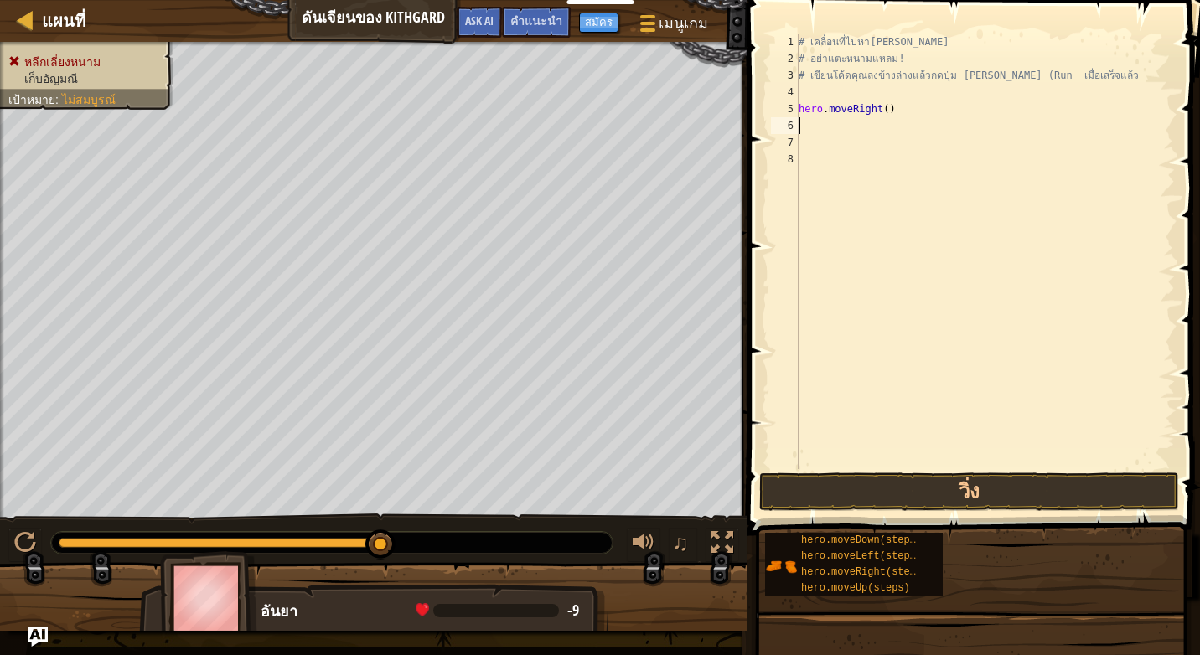
click at [802, 126] on div "# เคลื่อนที่ไปหา[PERSON_NAME] # อย่าแตะหนามแหลม! # เขียนโค้ดคุณลงข้างล่างแล้วกด…" at bounding box center [985, 268] width 380 height 469
type textarea "h"
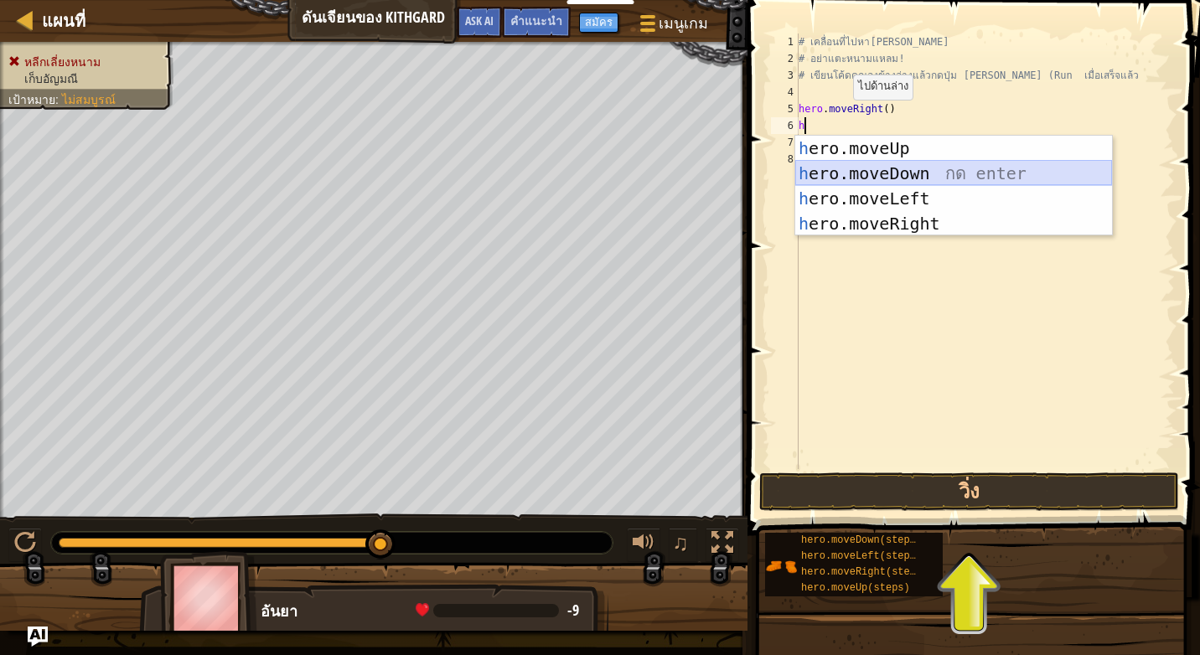
click at [856, 173] on div "h ero.moveUp กด enter h ero.moveDown กด enter h ero.moveLeft กด enter h ero.mov…" at bounding box center [953, 211] width 317 height 151
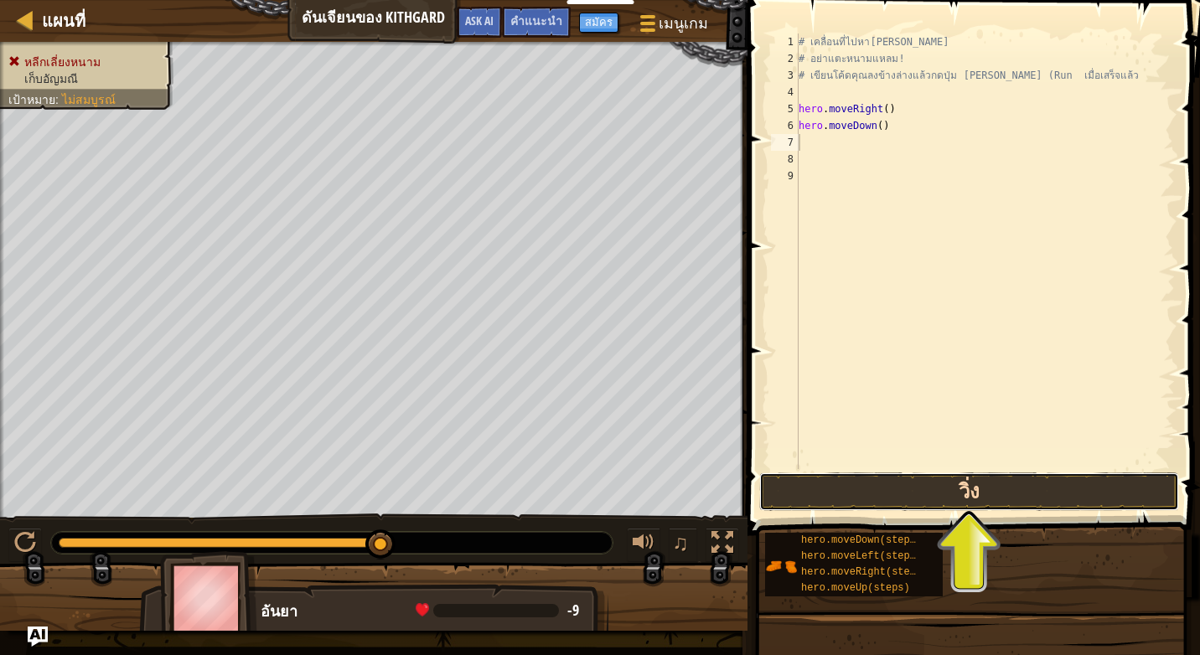
drag, startPoint x: 881, startPoint y: 489, endPoint x: 893, endPoint y: 485, distance: 13.3
click at [891, 489] on button "วิ่ง" at bounding box center [969, 492] width 420 height 39
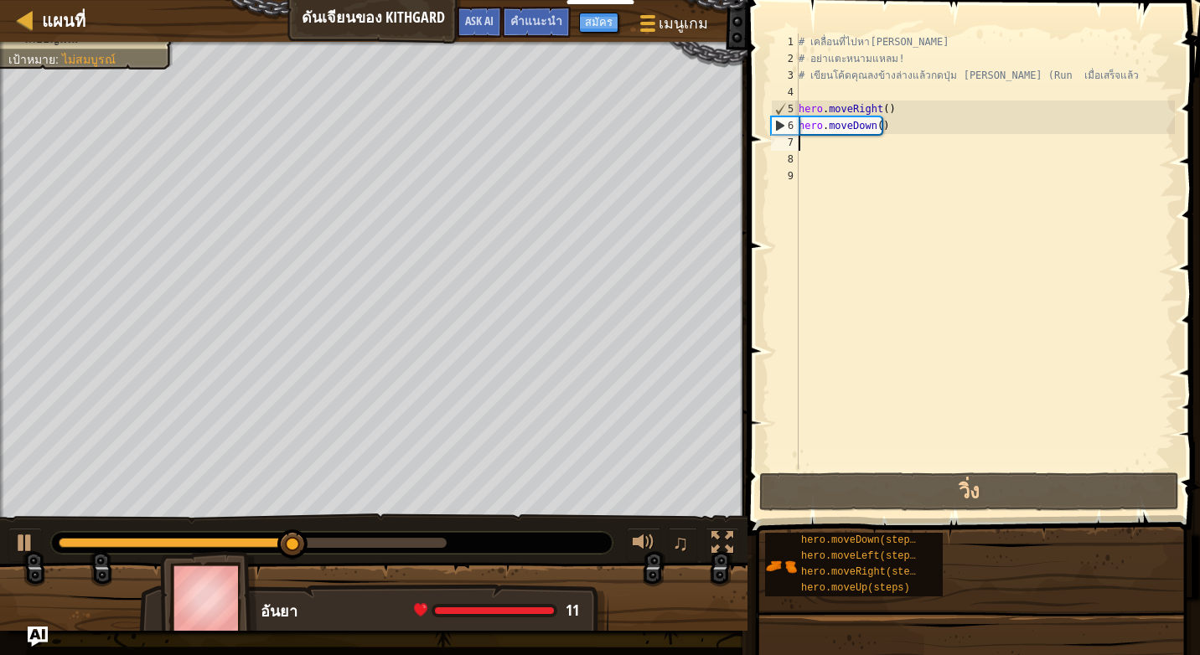
click at [816, 147] on div "# เคลื่อนที่ไปหา[PERSON_NAME] # อย่าแตะหนามแหลม! # เขียนโค้ดคุณลงข้างล่างแล้วกด…" at bounding box center [985, 268] width 380 height 469
click at [815, 147] on div "# เคลื่อนที่ไปหา[PERSON_NAME] # อย่าแตะหนามแหลม! # เขียนโค้ดคุณลงข้างล่างแล้วกด…" at bounding box center [985, 268] width 380 height 469
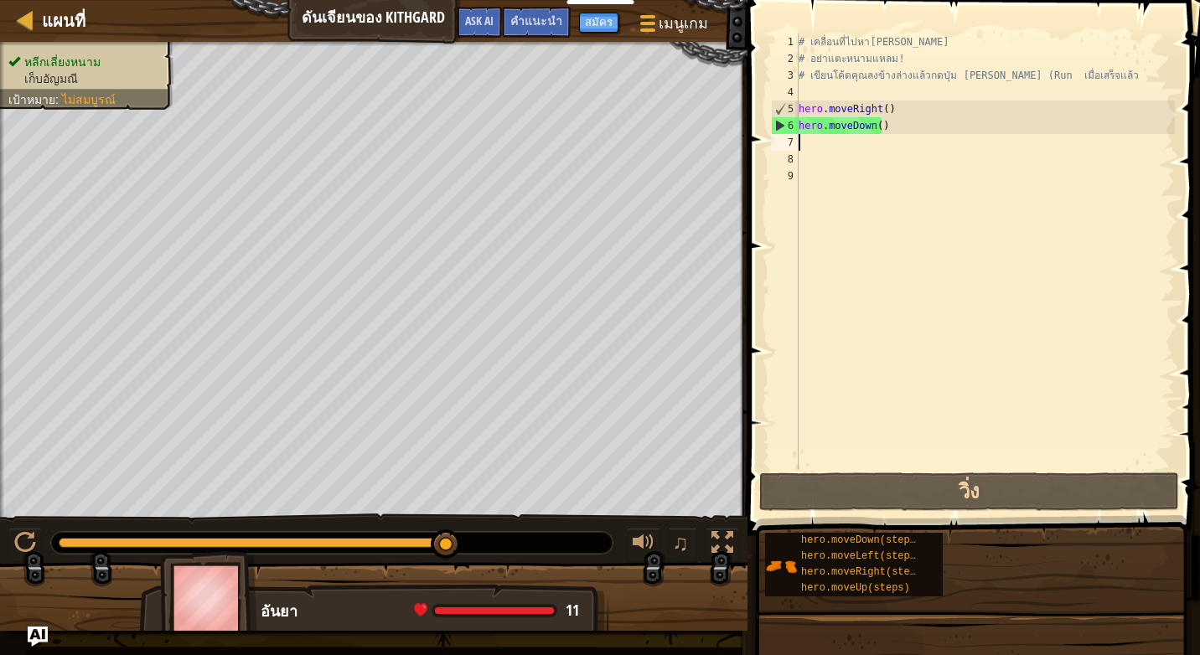
type textarea "h"
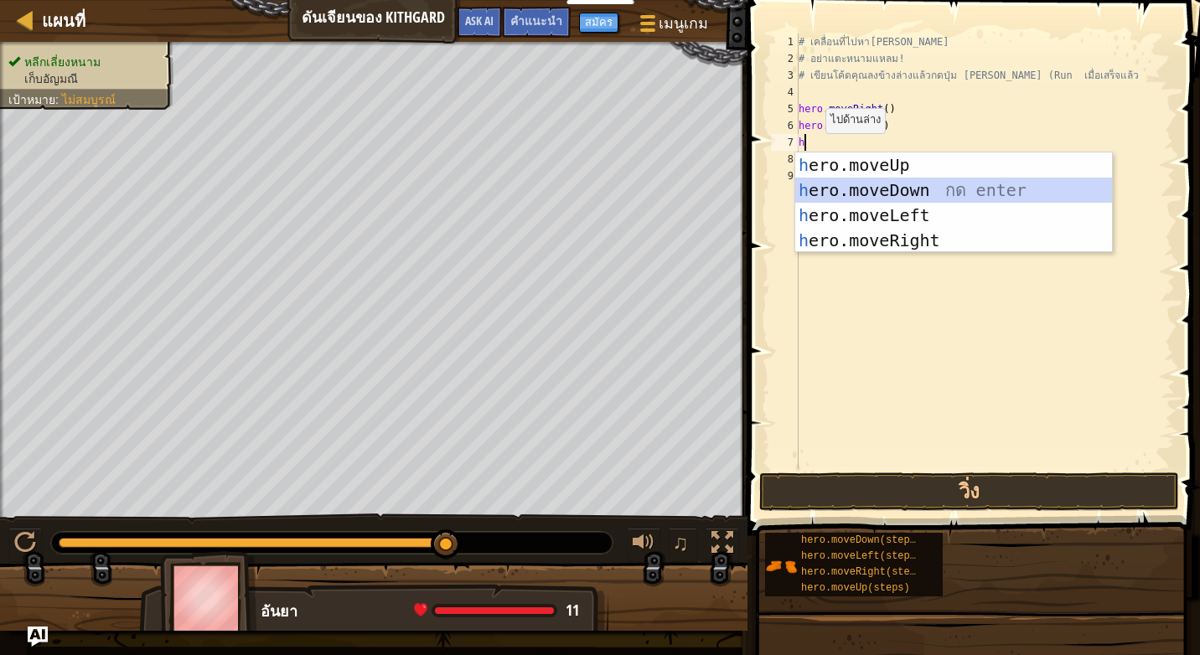
click at [859, 192] on div "h ero.moveUp กด enter h ero.moveDown กด enter h ero.moveLeft กด enter h ero.mov…" at bounding box center [953, 228] width 317 height 151
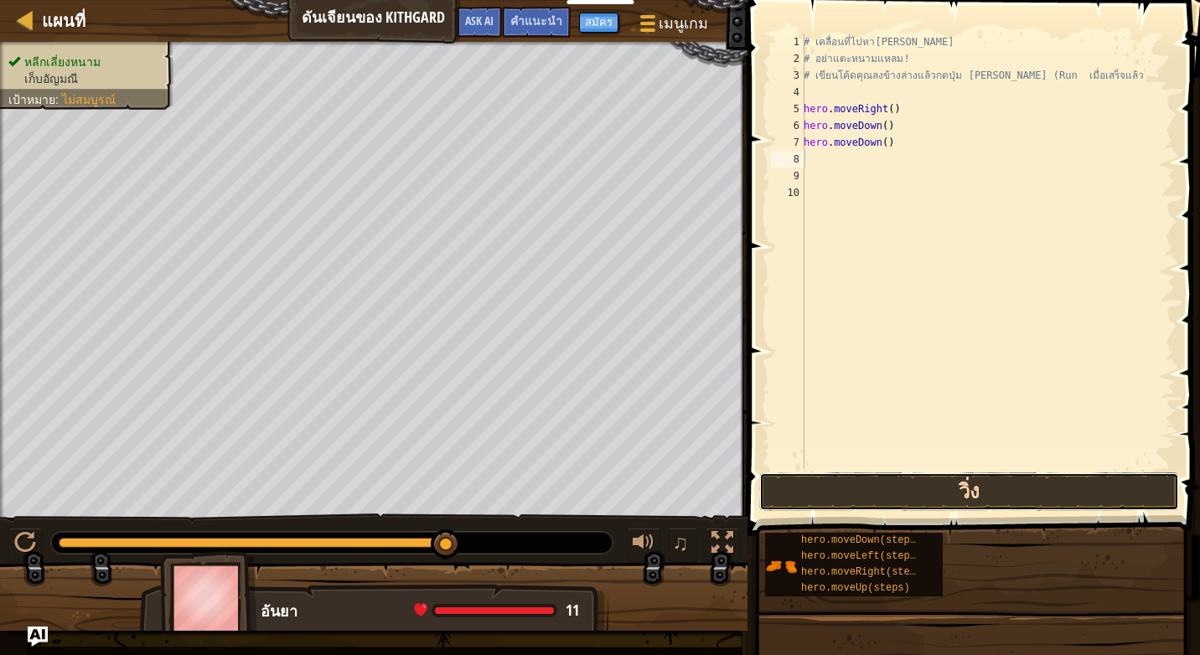
click at [853, 493] on button "วิ่ง" at bounding box center [969, 492] width 420 height 39
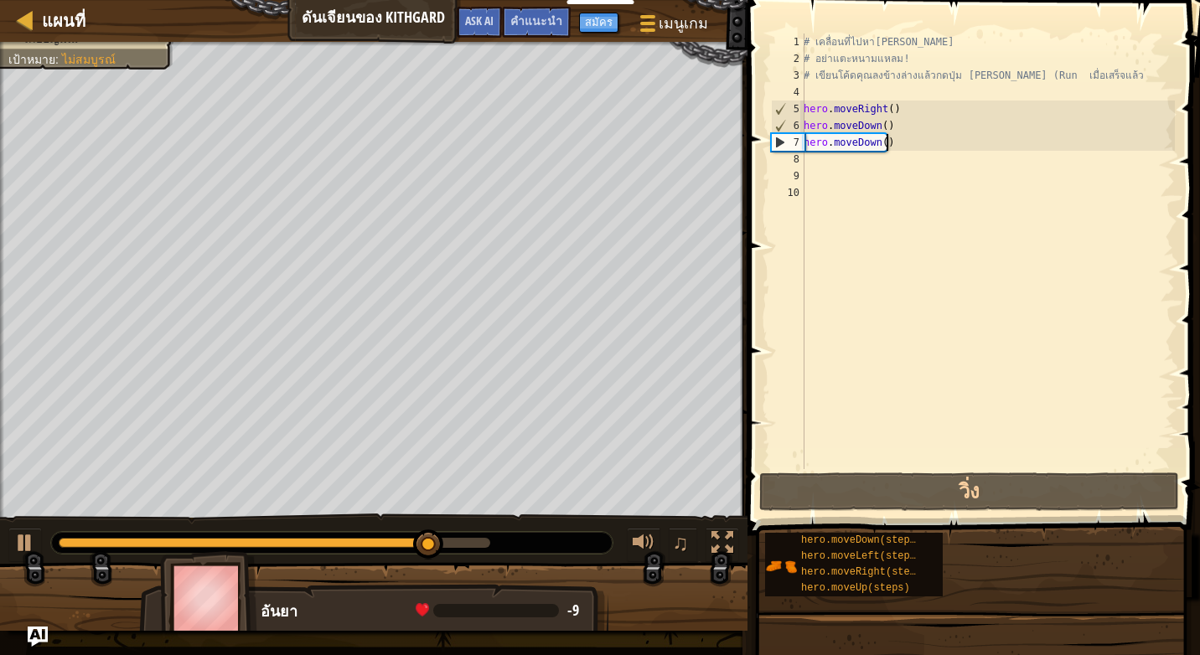
click at [893, 146] on div "# เคลื่อนที่ไปหา[PERSON_NAME] # อย่าแตะหนามแหลม! # เขียนโค้ดคุณลงข้างล่างแล้วกด…" at bounding box center [987, 268] width 375 height 469
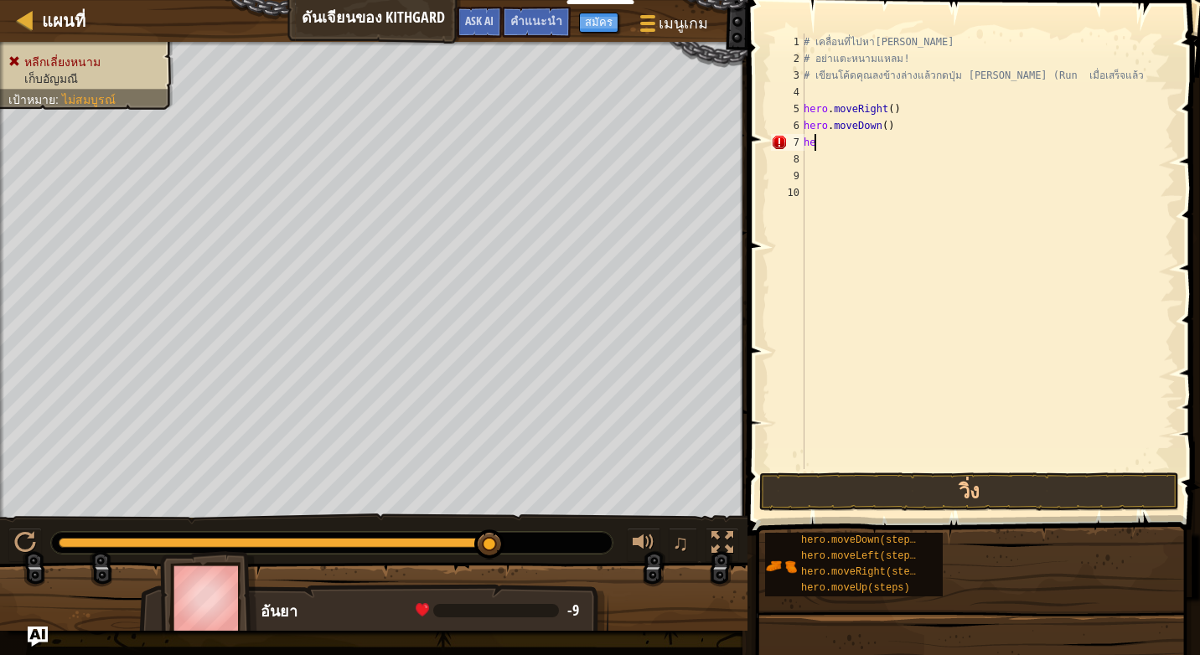
type textarea "h"
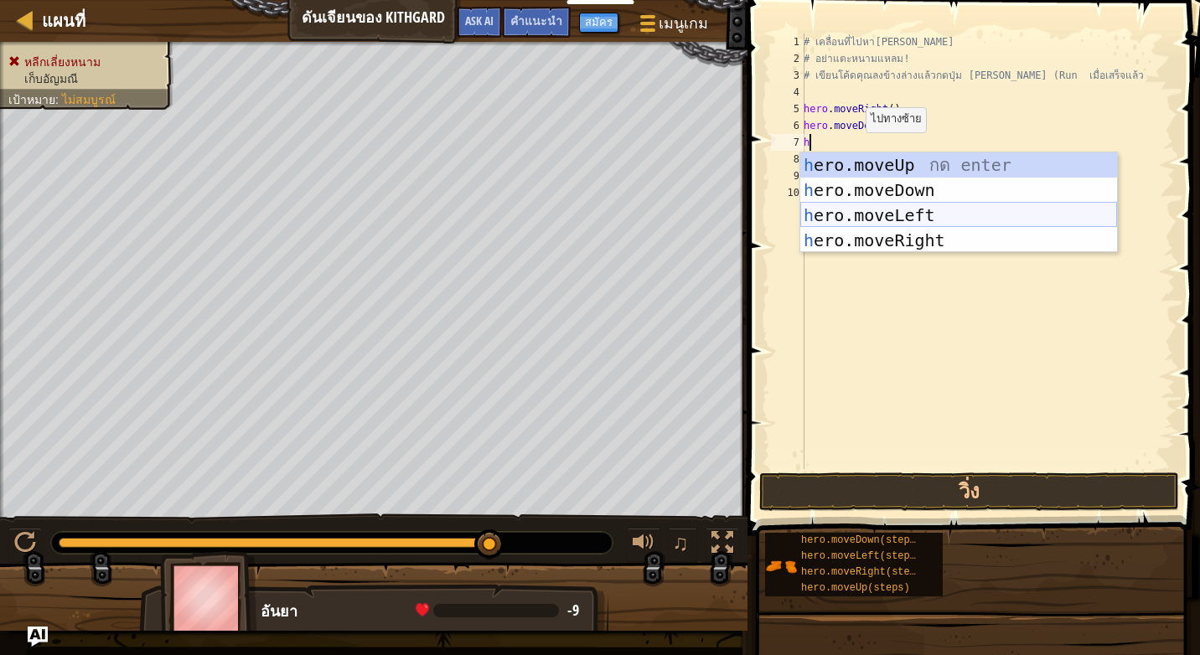
click at [869, 214] on div "h ero.moveUp กด enter h ero.moveDown กด enter h ero.moveLeft กด enter h ero.mov…" at bounding box center [958, 228] width 317 height 151
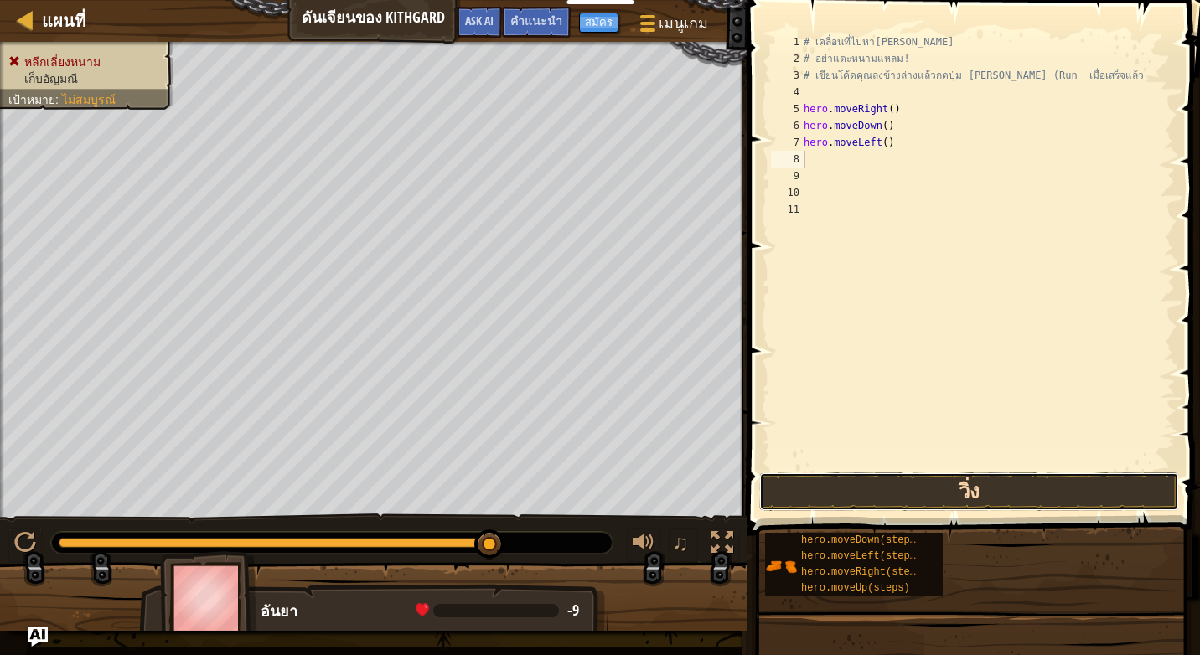
drag, startPoint x: 850, startPoint y: 509, endPoint x: 850, endPoint y: 490, distance: 18.4
click at [850, 493] on button "วิ่ง" at bounding box center [969, 492] width 420 height 39
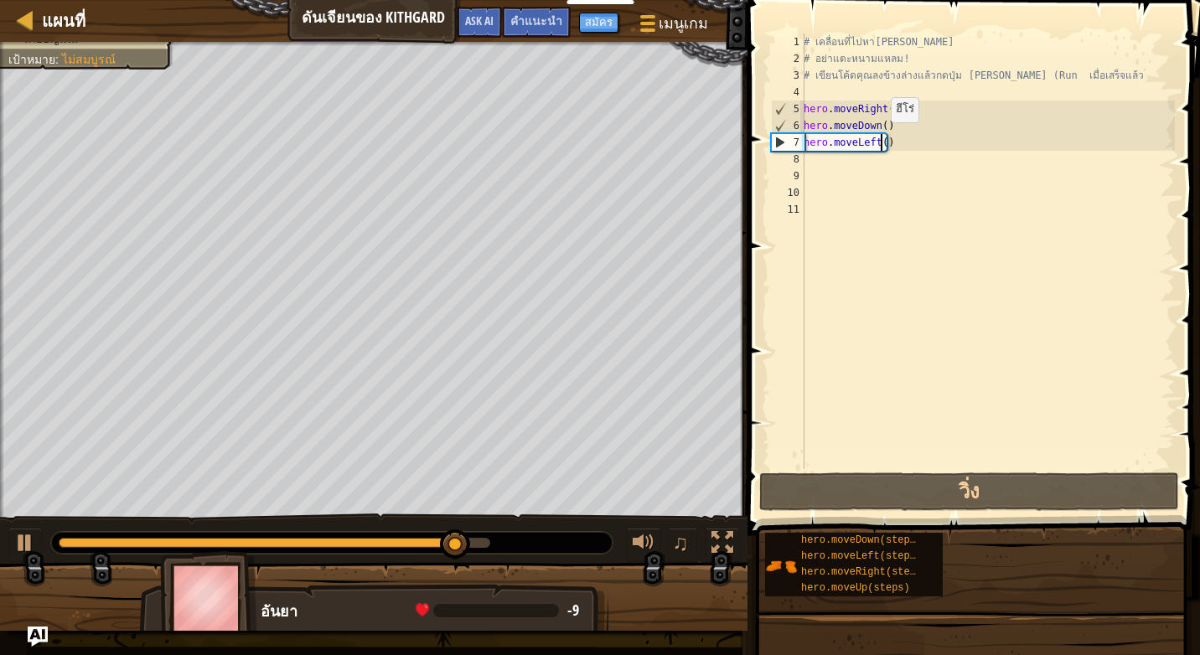
click at [882, 143] on div "# เคลื่อนที่ไปหา[PERSON_NAME] # อย่าแตะหนามแหลม! # เขียนโค้ดคุณลงข้างล่างแล้วกด…" at bounding box center [987, 268] width 375 height 469
click at [882, 144] on div "# เคลื่อนที่ไปหา[PERSON_NAME] # อย่าแตะหนามแหลม! # เขียนโค้ดคุณลงข้างล่างแล้วกด…" at bounding box center [987, 268] width 375 height 469
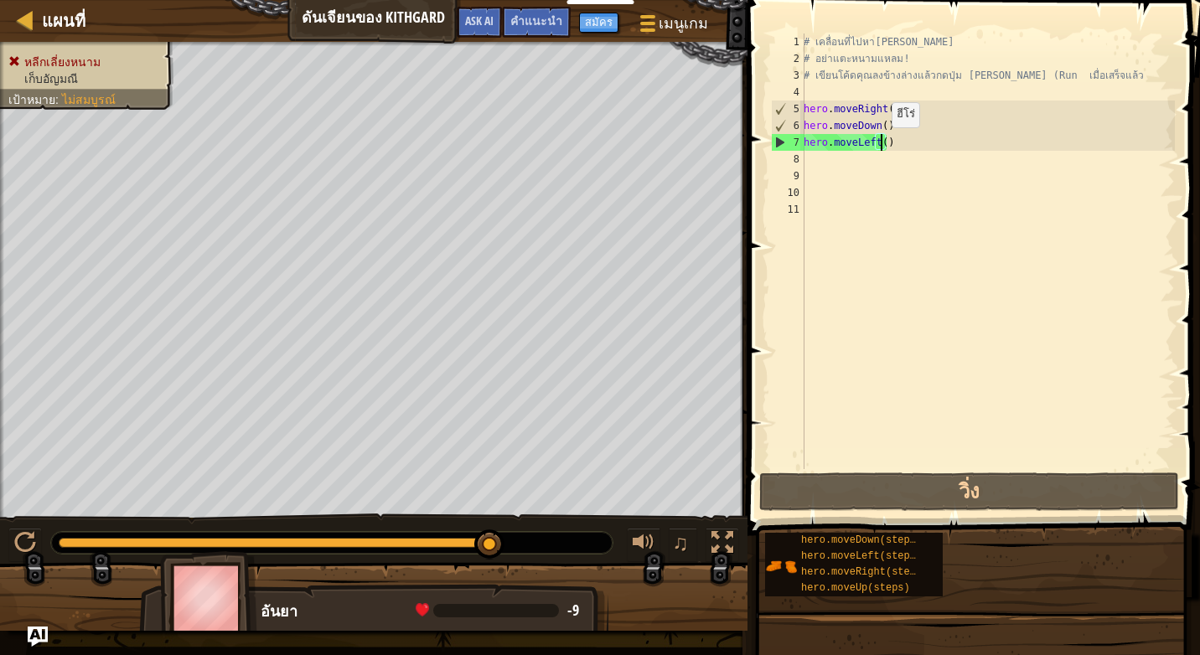
click at [882, 144] on div "# เคลื่อนที่ไปหา[PERSON_NAME] # อย่าแตะหนามแหลม! # เขียนโค้ดคุณลงข้างล่างแล้วกด…" at bounding box center [987, 268] width 375 height 469
click at [882, 142] on div "# เคลื่อนที่ไปหา[PERSON_NAME] # อย่าแตะหนามแหลม! # เขียนโค้ดคุณลงข้างล่างแล้วกด…" at bounding box center [987, 268] width 375 height 469
click at [884, 142] on div "# เคลื่อนที่ไปหา[PERSON_NAME] # อย่าแตะหนามแหลม! # เขียนโค้ดคุณลงข้างล่างแล้วกด…" at bounding box center [987, 268] width 375 height 469
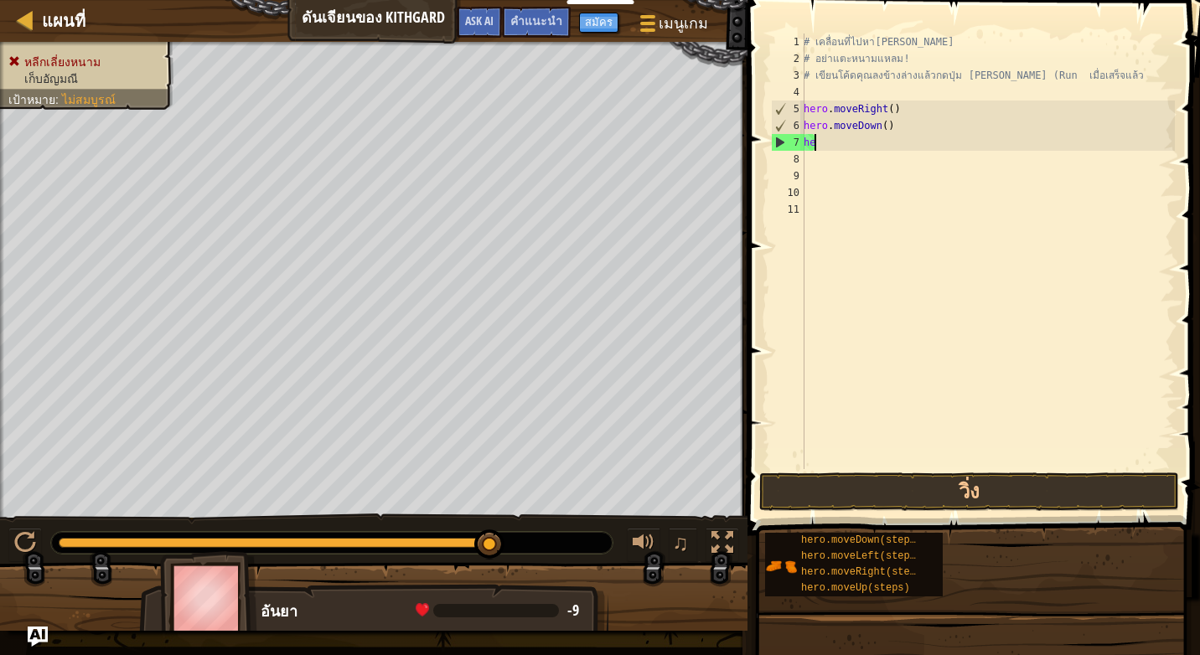
type textarea "h"
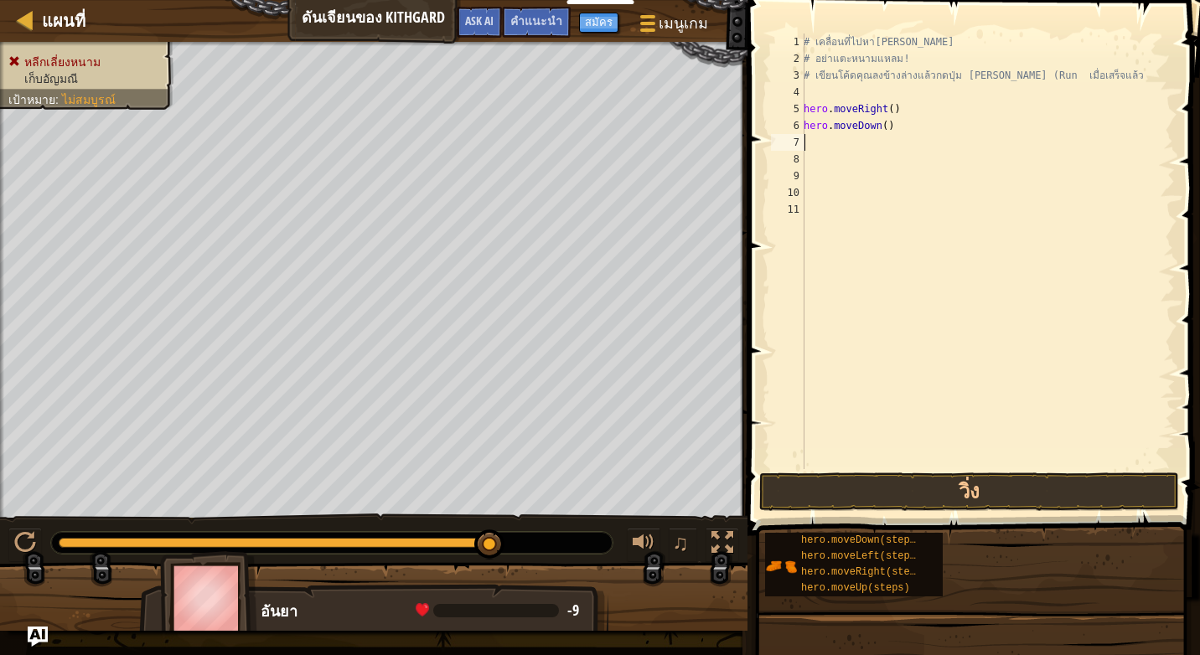
type textarea "h"
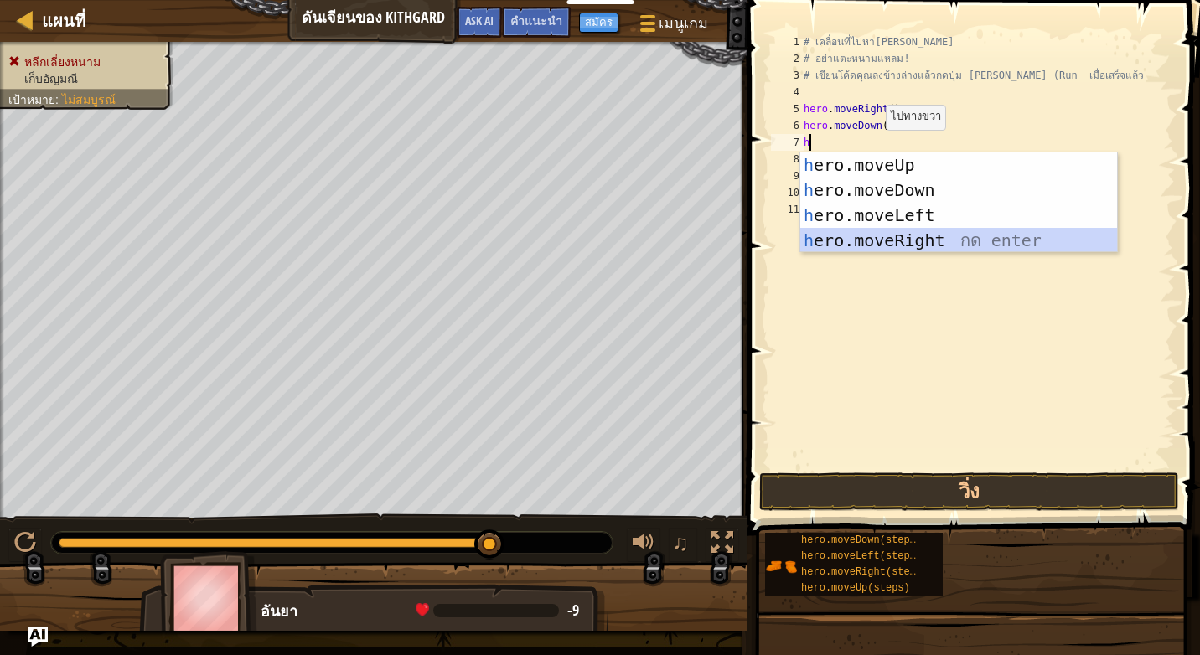
click at [903, 235] on div "h ero.moveUp กด enter h ero.moveDown กด enter h ero.moveLeft กด enter h ero.mov…" at bounding box center [958, 228] width 317 height 151
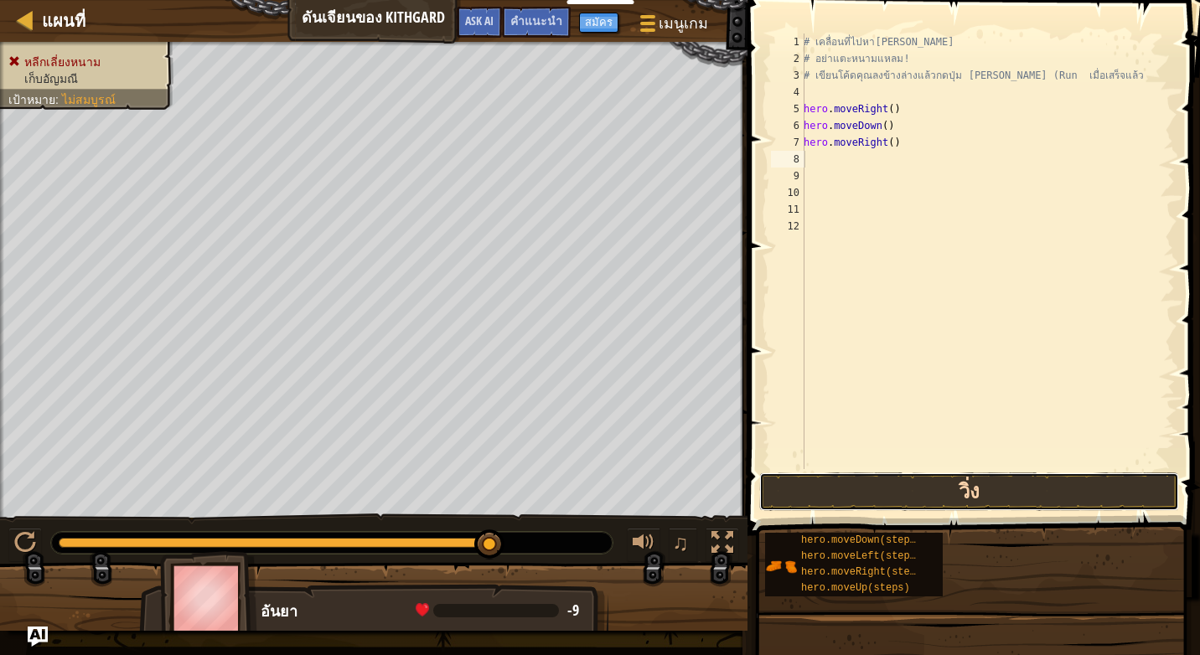
click at [831, 505] on button "วิ่ง" at bounding box center [969, 492] width 420 height 39
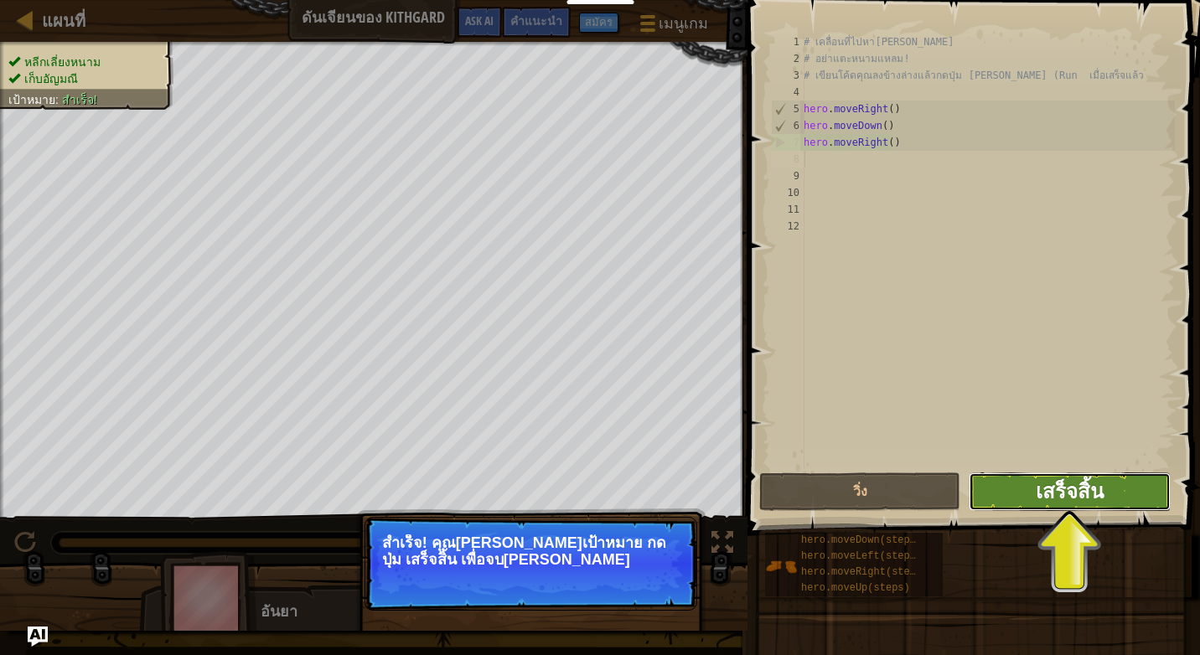
click at [1068, 483] on span "เสร็จสิ้น" at bounding box center [1070, 491] width 68 height 27
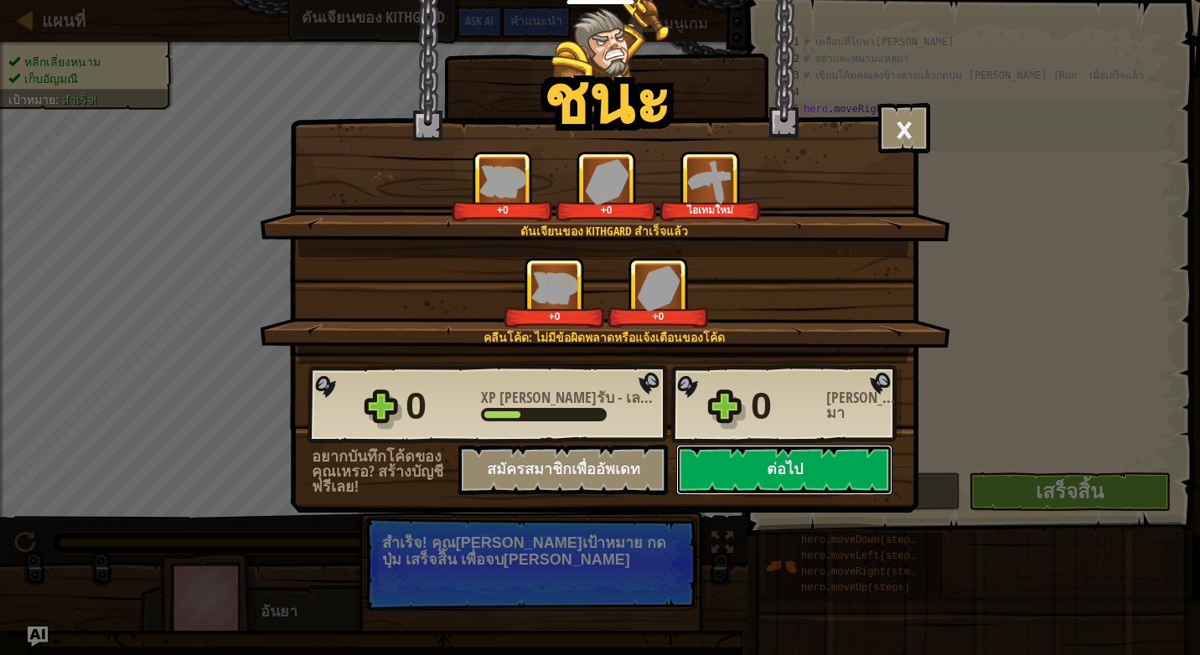
drag, startPoint x: 831, startPoint y: 479, endPoint x: 840, endPoint y: 501, distance: 24.1
click at [840, 499] on div "ชนะ × [PERSON_NAME]มากฮีโร คุณกำลังสร้างความ[PERSON_NAME]เพื่อหนีจาก Kithgard ด…" at bounding box center [604, 256] width 629 height 513
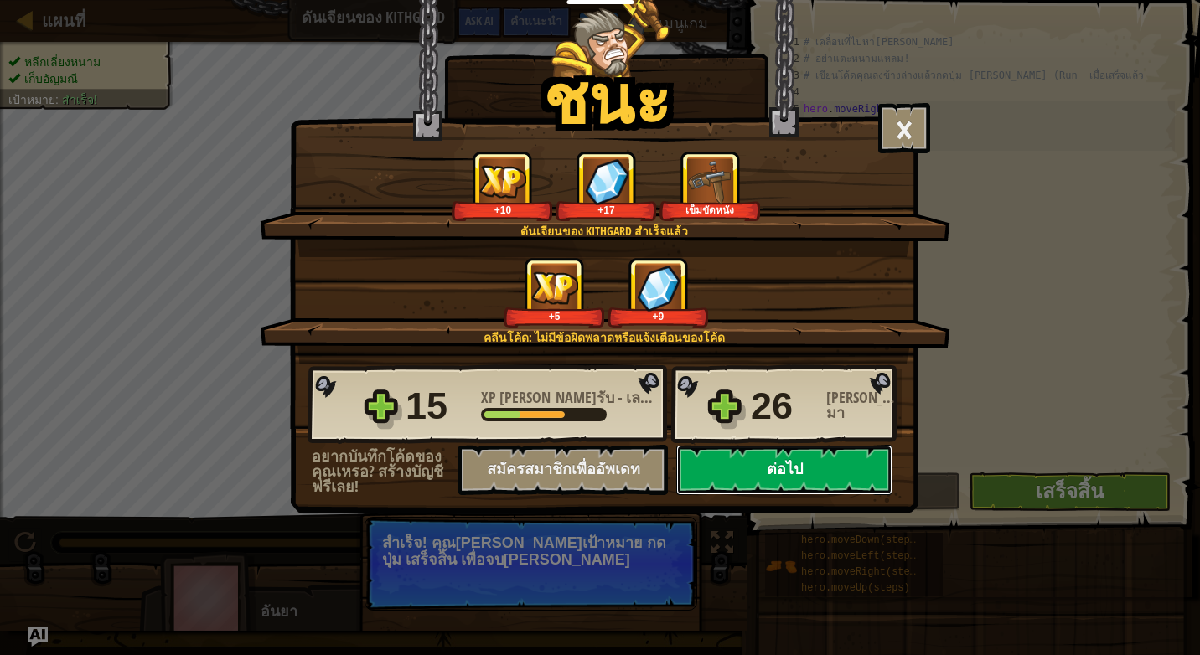
click at [832, 463] on button "ต่อไป" at bounding box center [784, 470] width 216 height 50
select select "th"
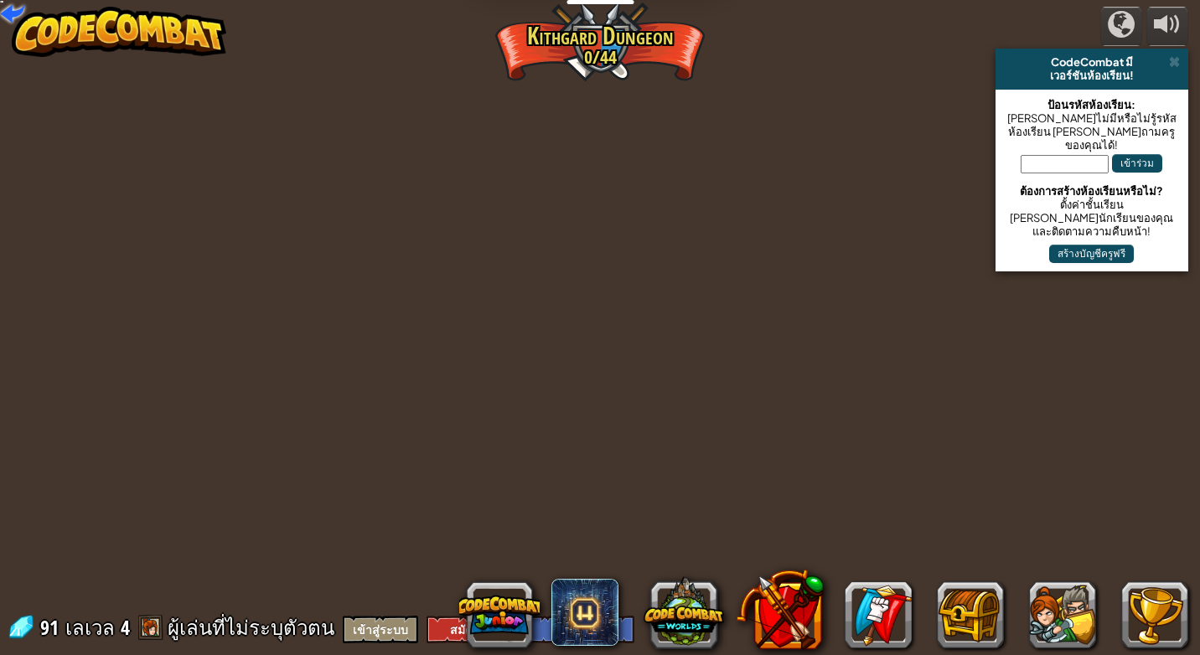
select select "th"
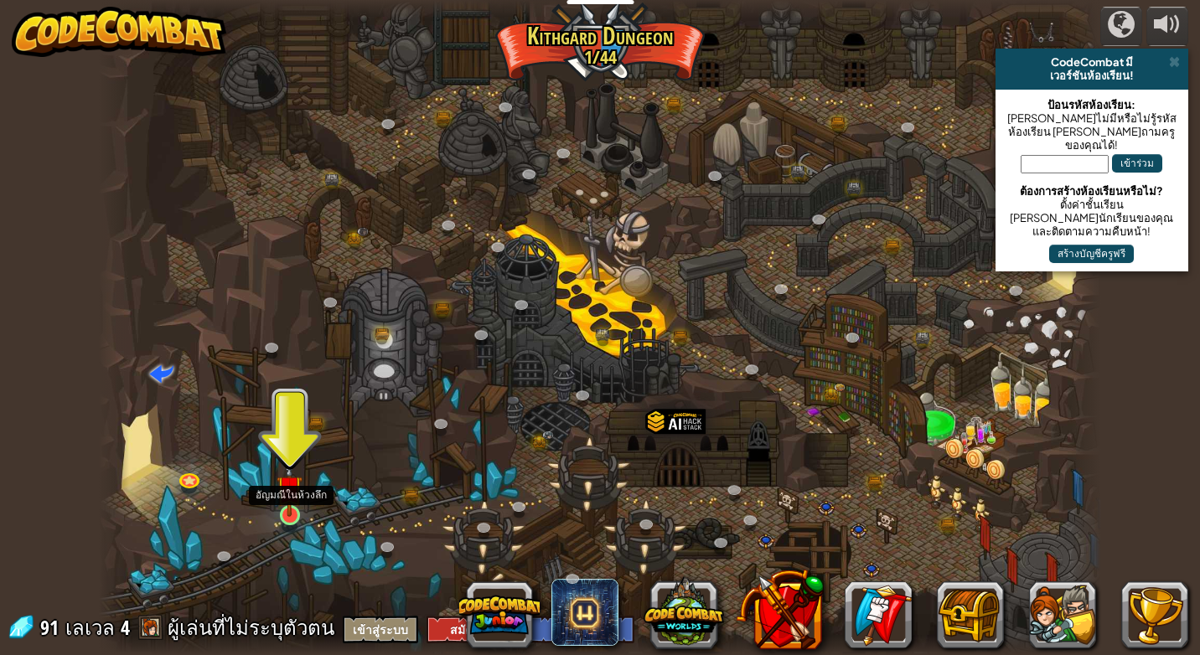
click at [280, 501] on img at bounding box center [289, 488] width 25 height 59
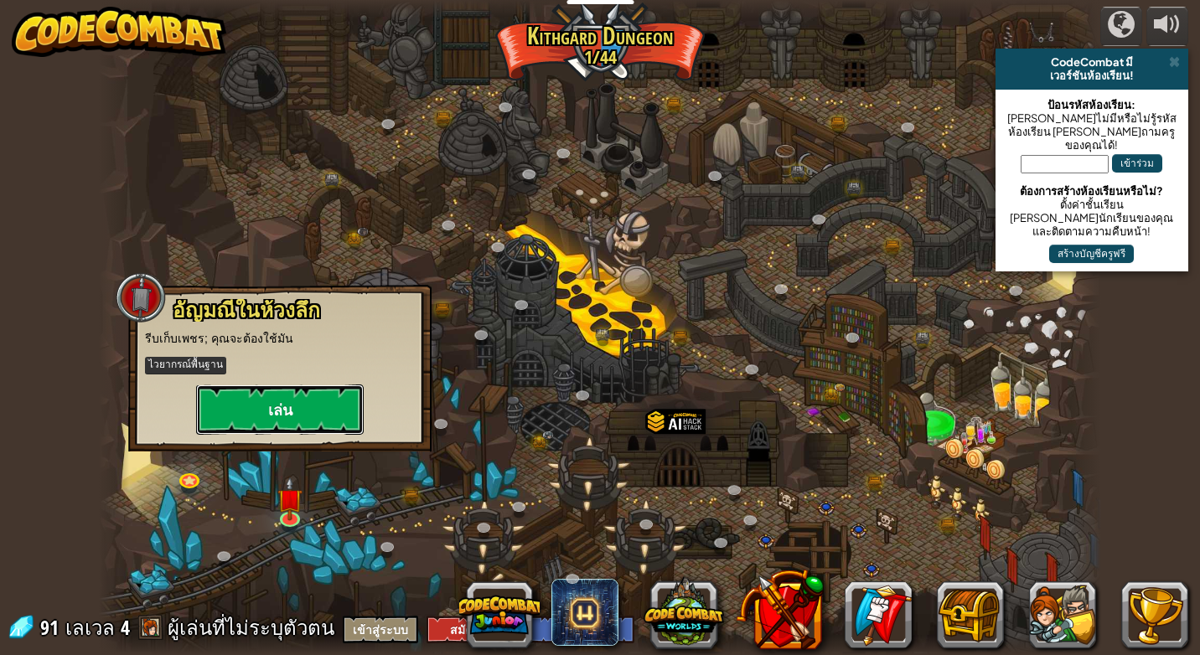
click at [297, 419] on button "เล่น" at bounding box center [280, 410] width 168 height 50
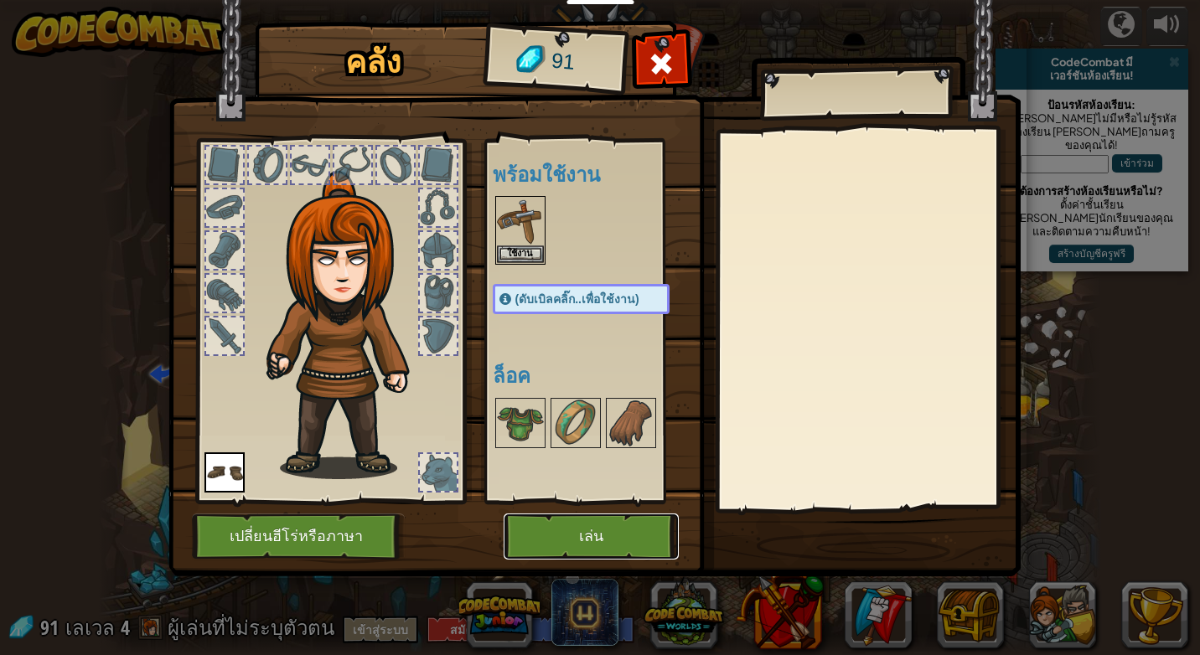
click at [547, 538] on button "เล่น" at bounding box center [591, 537] width 175 height 46
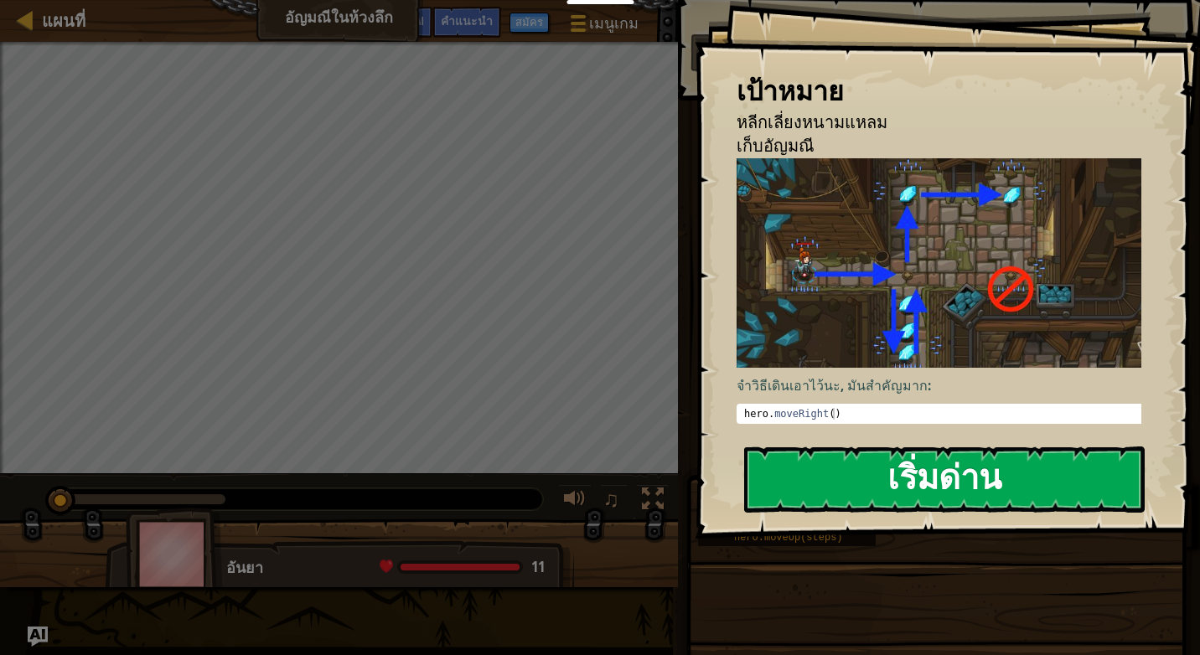
click at [970, 447] on button "เริ่มด่าน" at bounding box center [944, 480] width 401 height 66
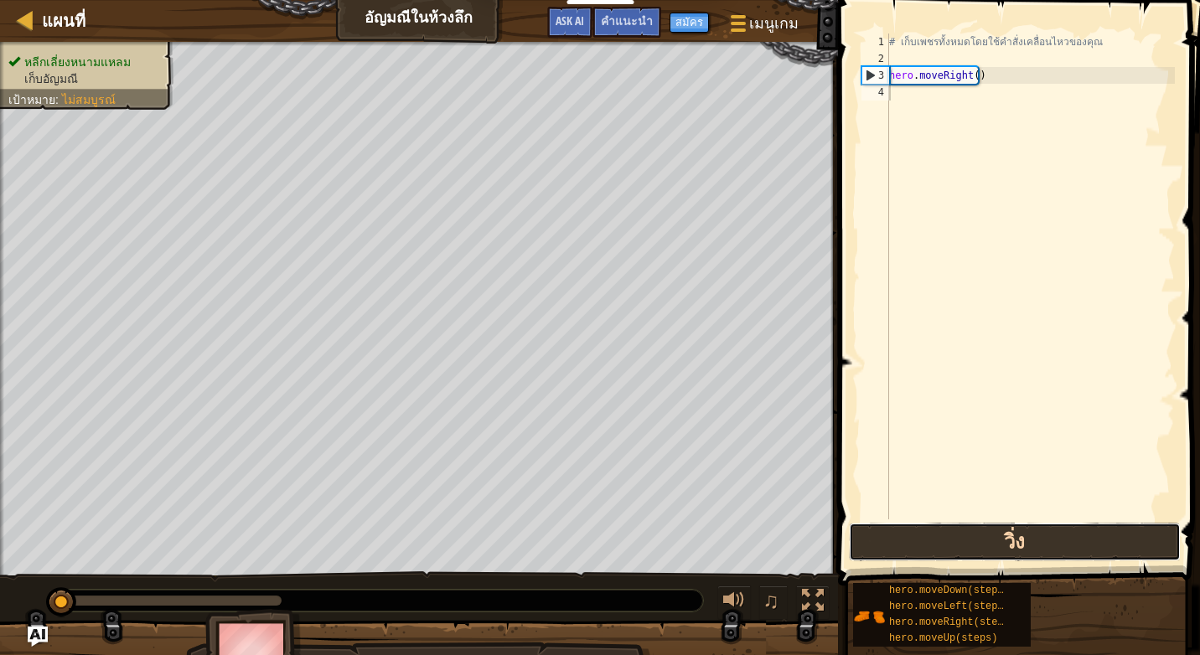
click at [952, 530] on button "วิ่ง" at bounding box center [1015, 542] width 332 height 39
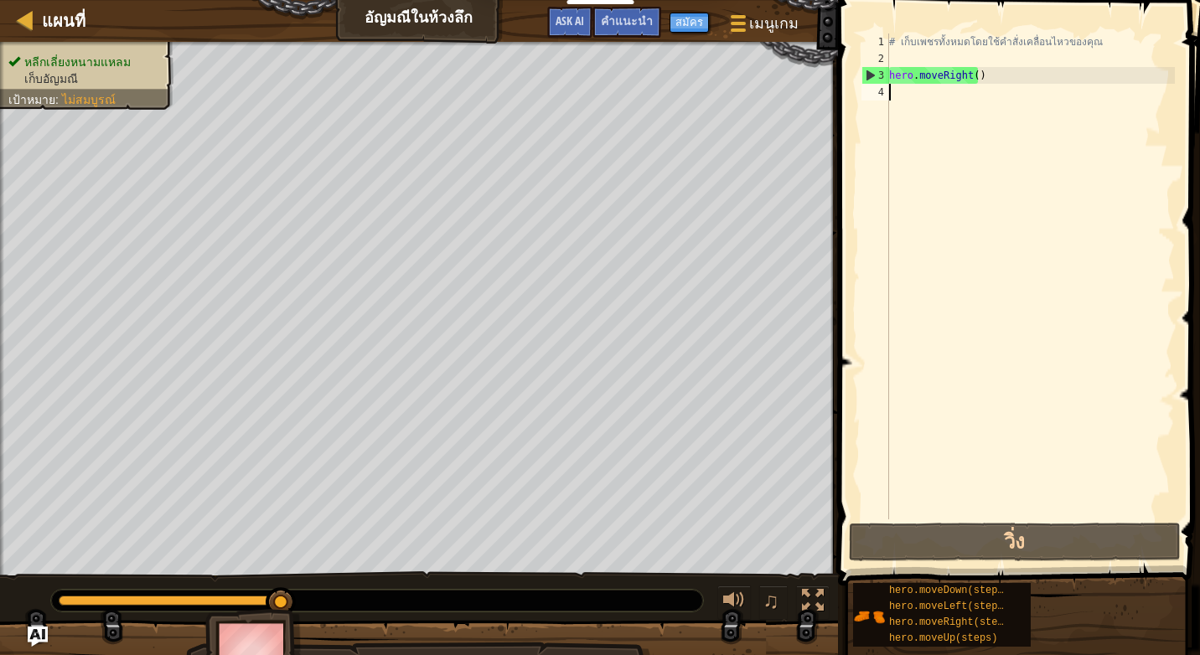
type textarea "h"
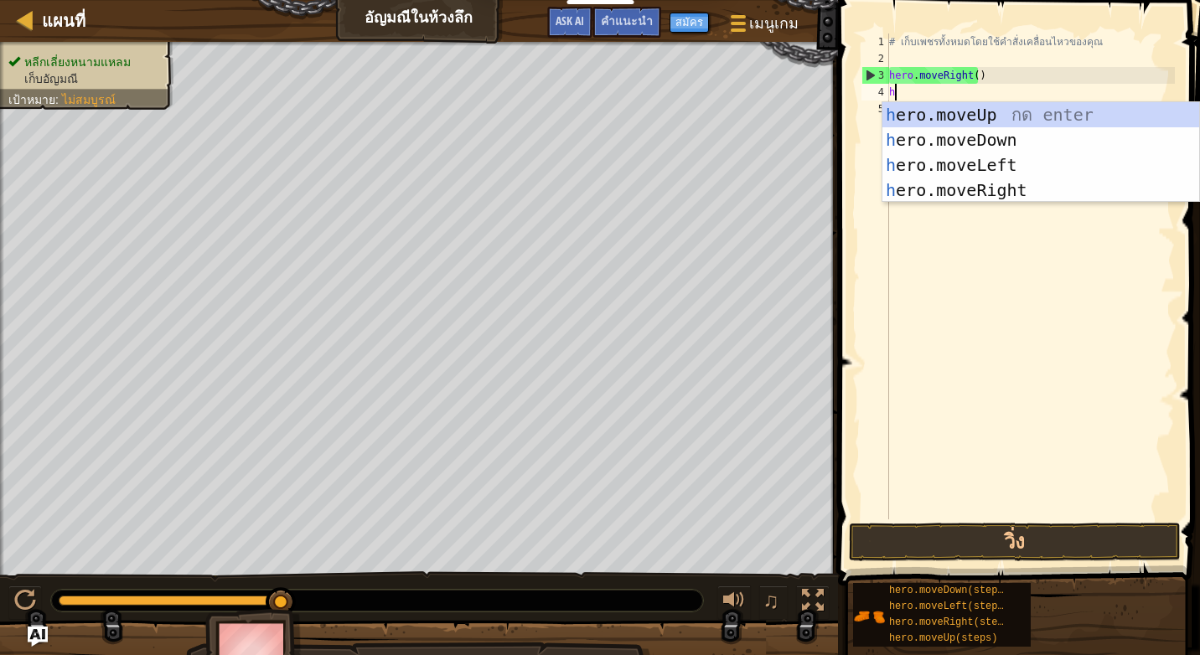
scroll to position [8, 0]
click at [905, 109] on div "h ero.moveUp กด enter h ero.moveDown กด enter h ero.moveLeft กด enter h ero.mov…" at bounding box center [1040, 177] width 317 height 151
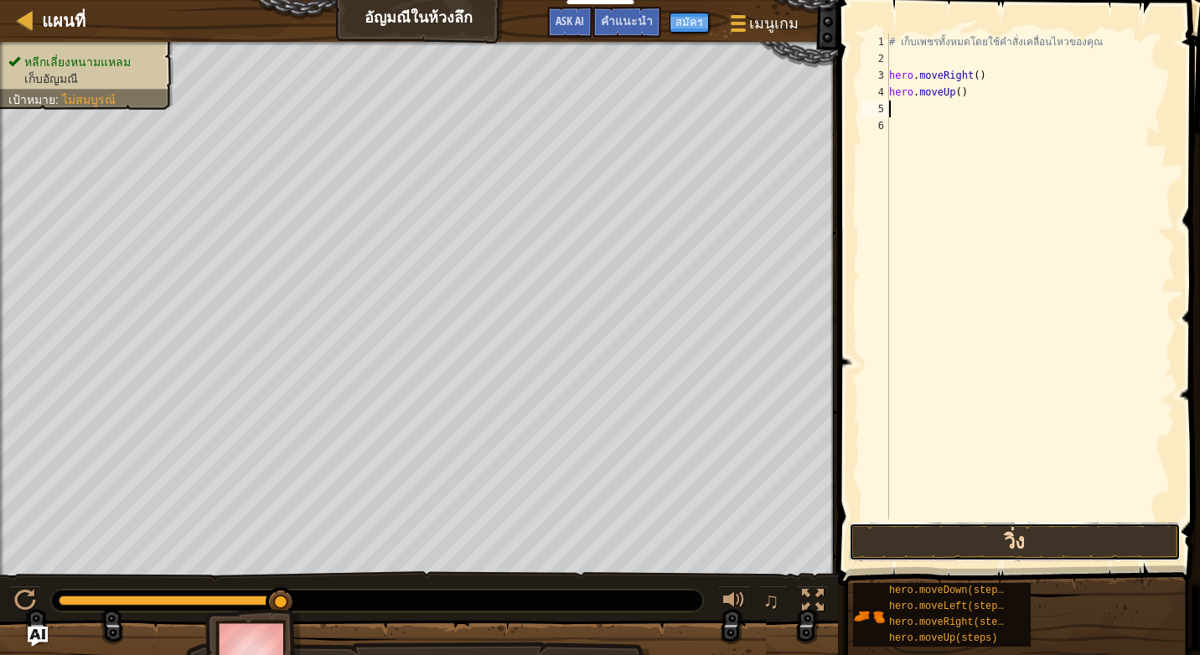
click at [1071, 548] on button "วิ่ง" at bounding box center [1015, 542] width 332 height 39
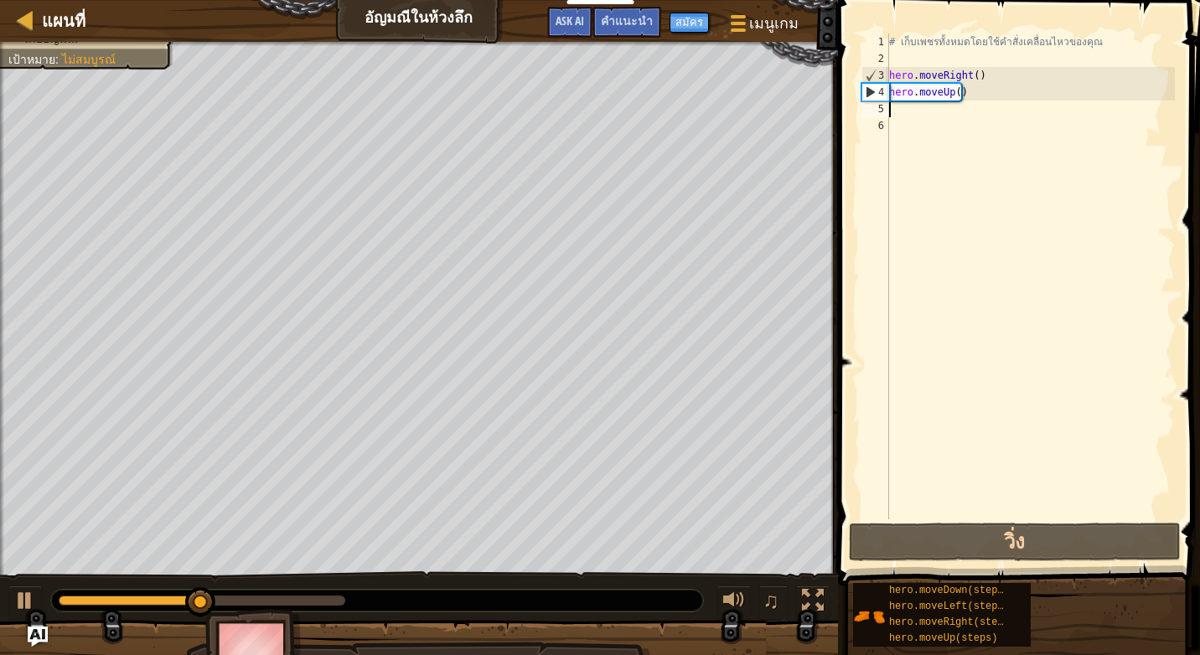
click at [903, 116] on div "# เก็บเพชรทั้งหมดโดยใช้คำสั่งเคลื่อนไหวของคุณ hero . moveRight ( ) hero . moveU…" at bounding box center [1030, 294] width 289 height 520
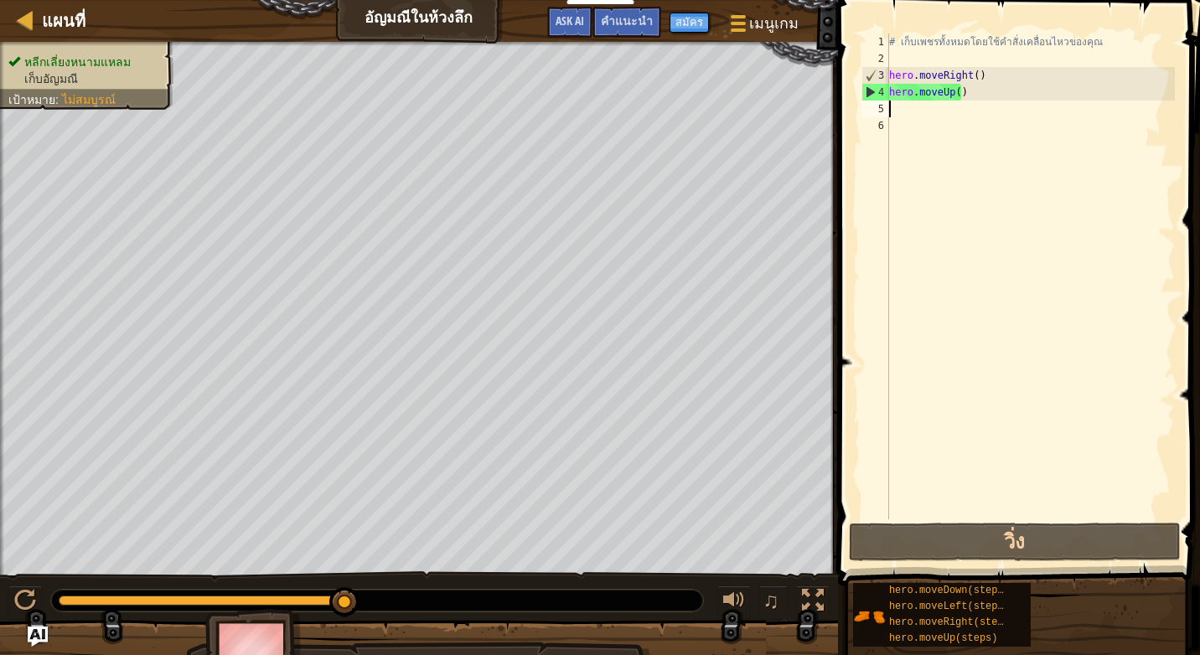
type textarea "h"
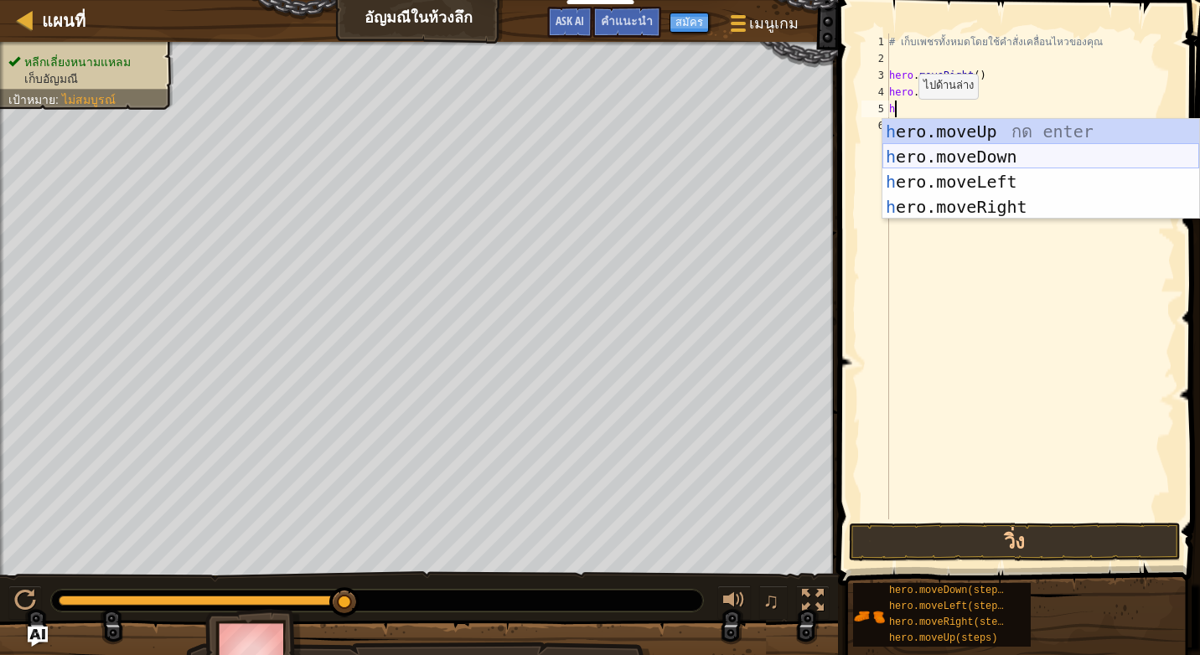
click at [940, 157] on div "h ero.moveUp กด enter h ero.moveDown กด enter h ero.moveLeft กด enter h ero.mov…" at bounding box center [1040, 194] width 317 height 151
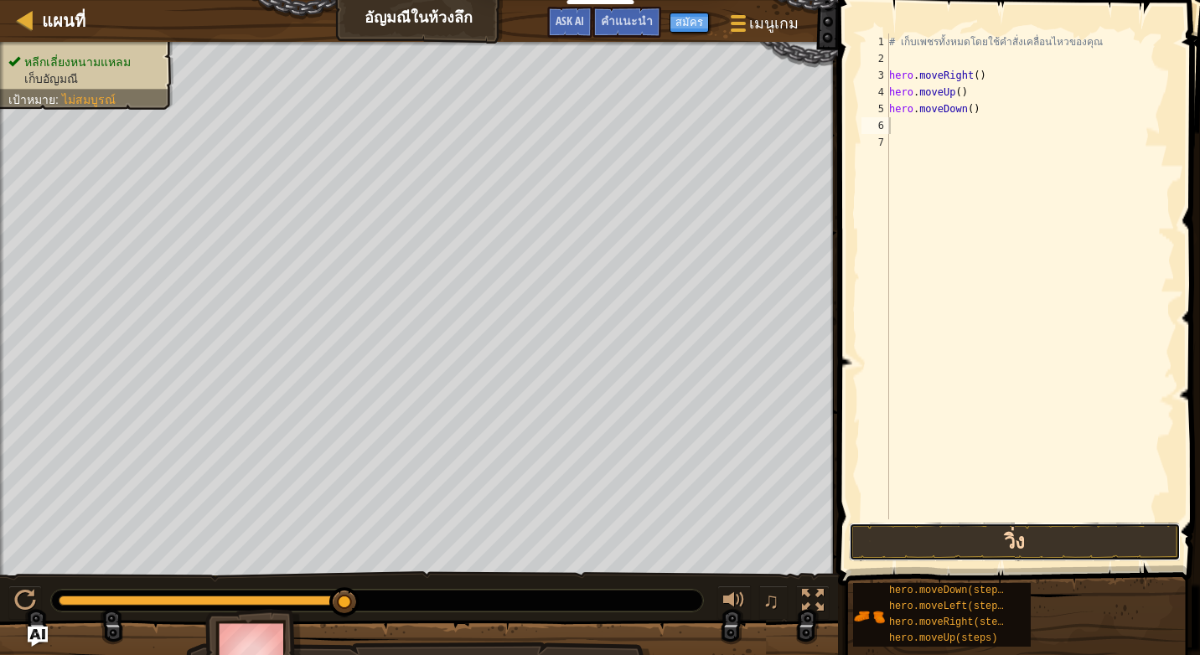
click at [1009, 541] on button "วิ่ง" at bounding box center [1015, 542] width 332 height 39
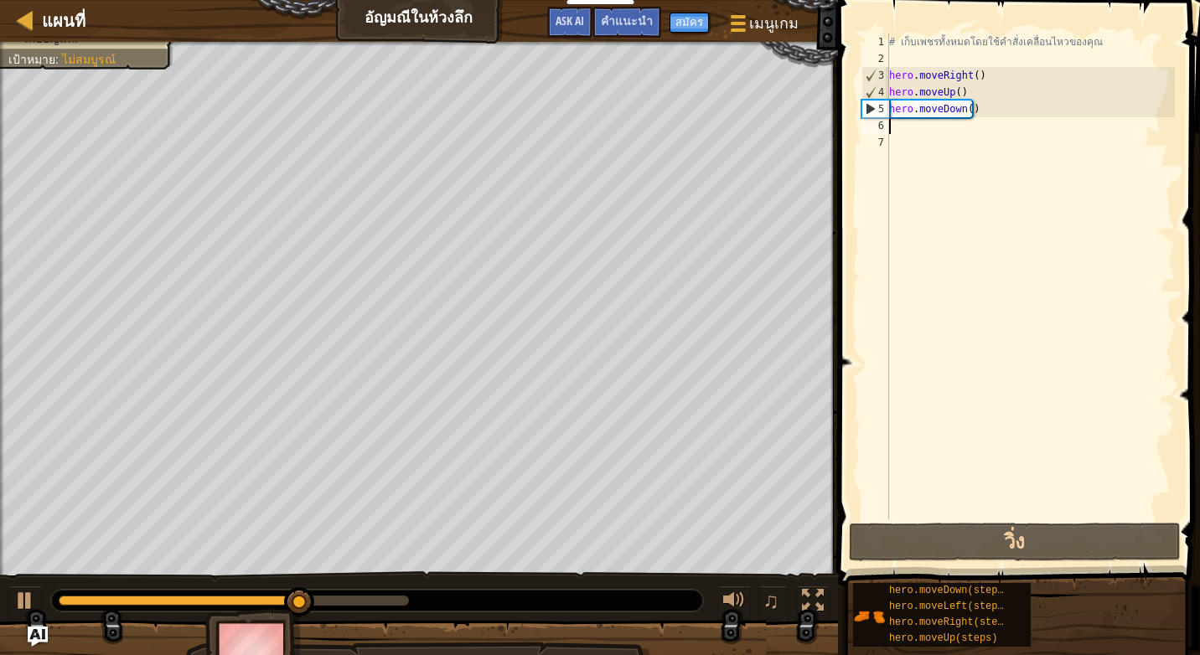
drag, startPoint x: 987, startPoint y: 107, endPoint x: 984, endPoint y: 116, distance: 9.0
click at [984, 116] on div "# เก็บเพชรทั้งหมดโดยใช้คำสั่งเคลื่อนไหวของคุณ hero . moveRight ( ) hero . moveU…" at bounding box center [1030, 294] width 289 height 520
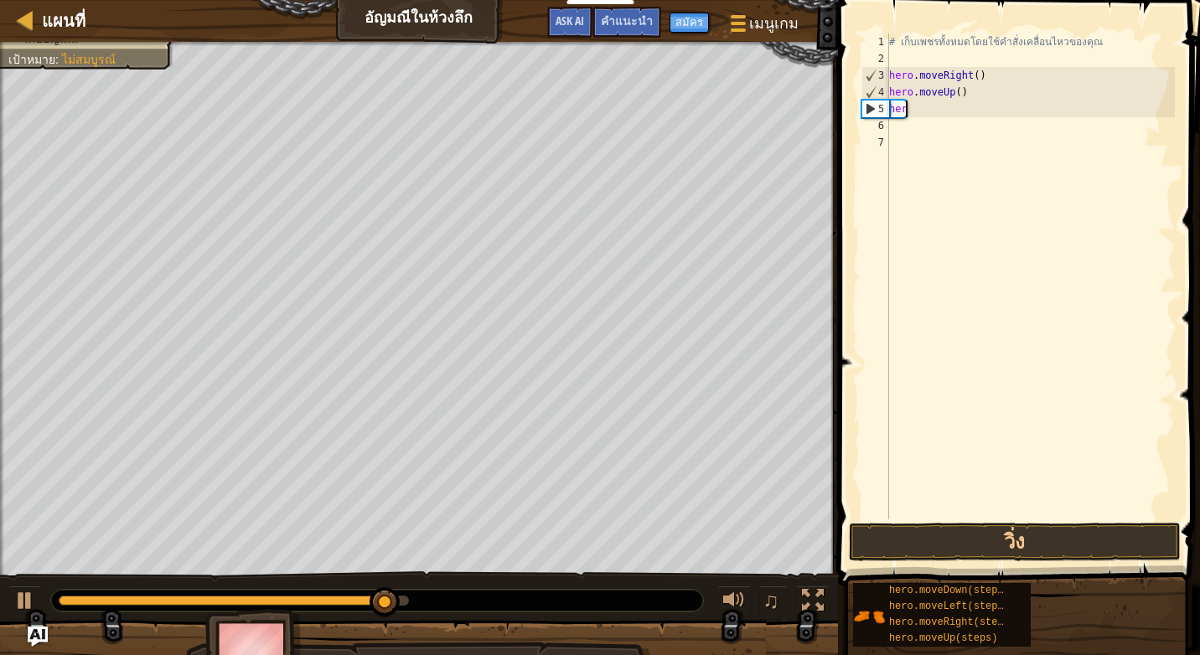
type textarea "h"
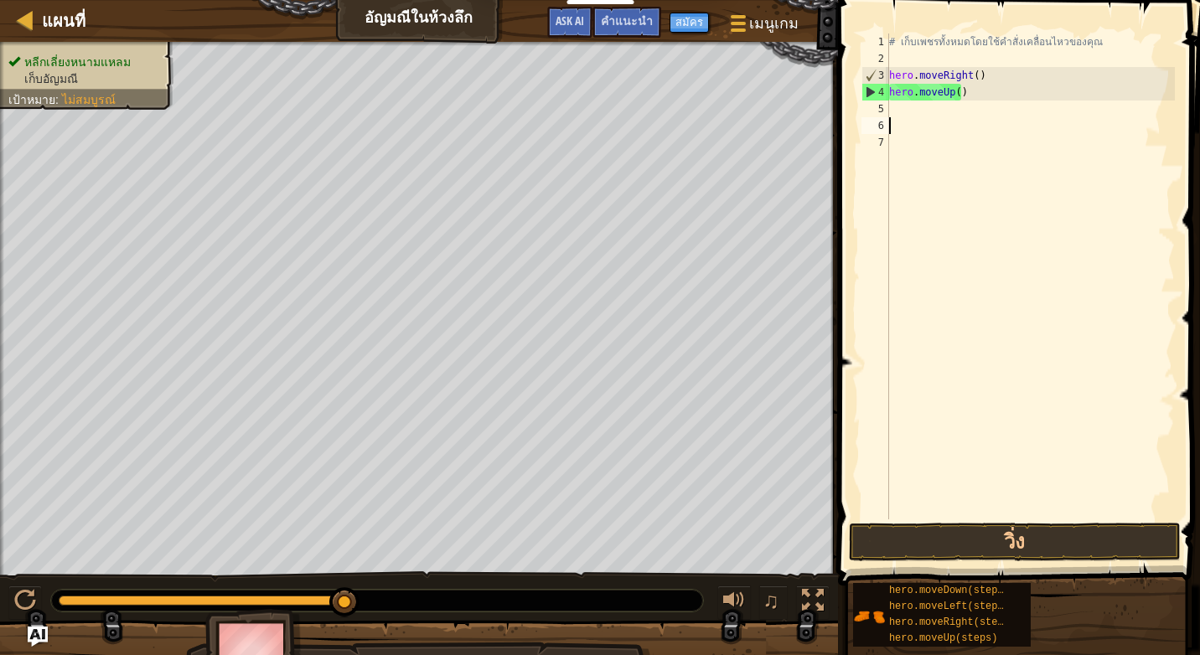
click at [899, 121] on div "# เก็บเพชรทั้งหมดโดยใช้คำสั่งเคลื่อนไหวของคุณ hero . moveRight ( ) hero . moveU…" at bounding box center [1030, 294] width 289 height 520
click at [898, 110] on div "# เก็บเพชรทั้งหมดโดยใช้คำสั่งเคลื่อนไหวของคุณ hero . moveRight ( ) hero . moveU…" at bounding box center [1030, 294] width 289 height 520
type textarea "d"
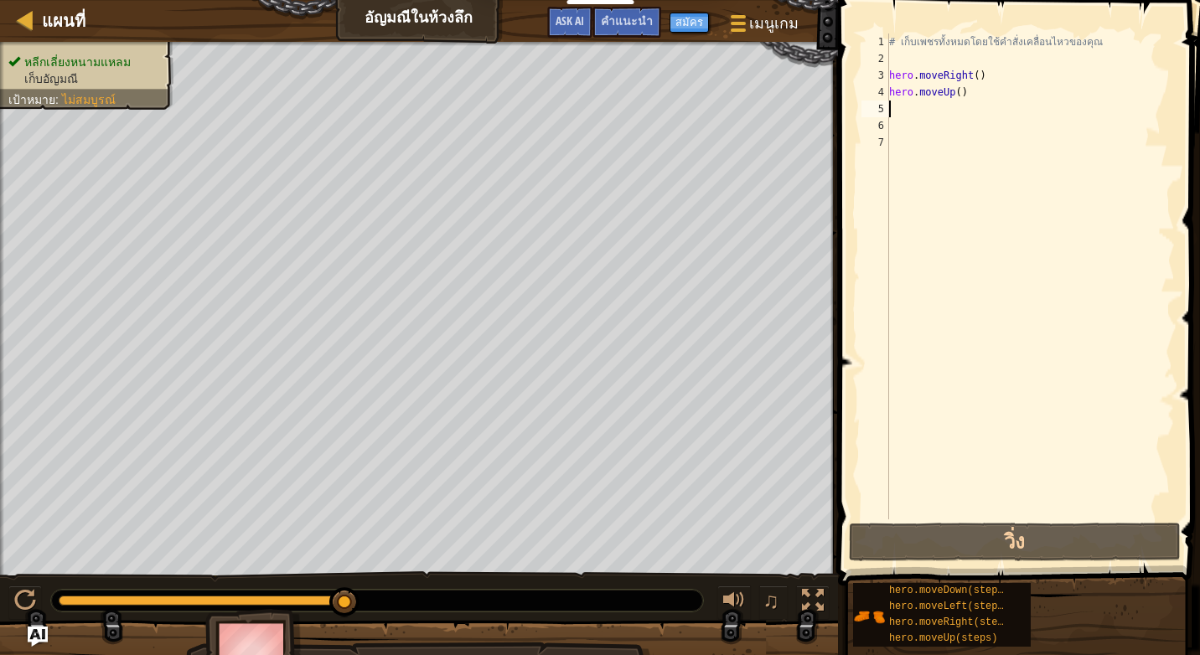
type textarea "h"
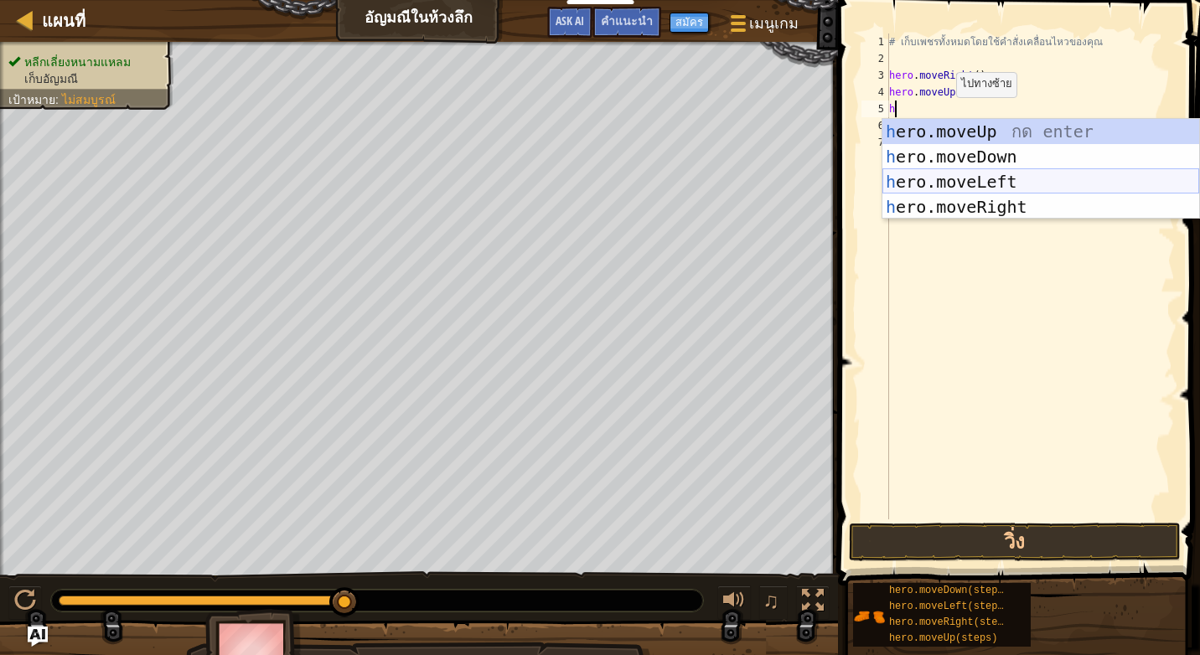
click at [925, 179] on div "h ero.moveUp กด enter h ero.moveDown กด enter h ero.moveLeft กด enter h ero.mov…" at bounding box center [1040, 194] width 317 height 151
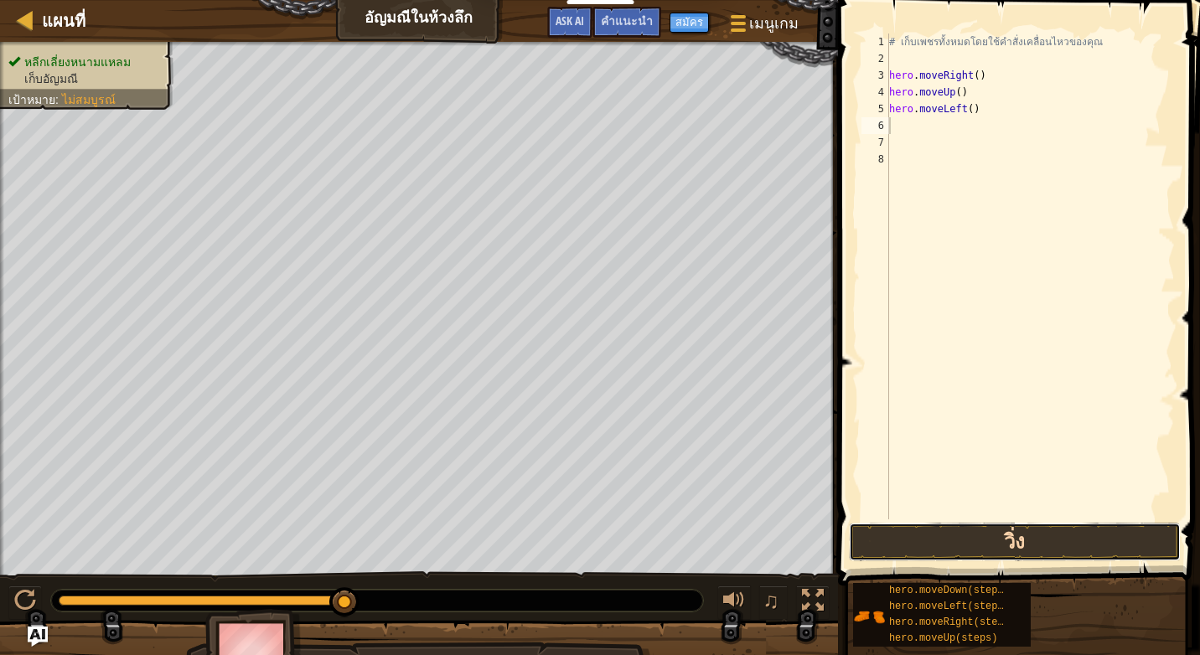
click at [997, 544] on button "วิ่ง" at bounding box center [1015, 542] width 332 height 39
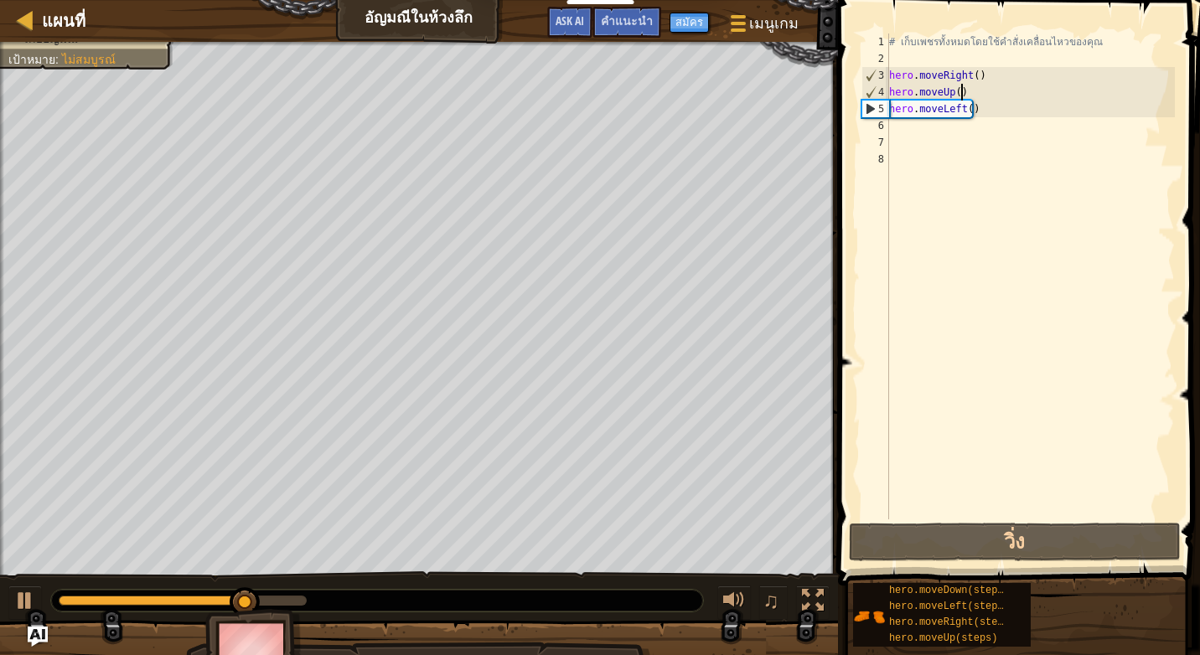
click at [972, 98] on div "# เก็บเพชรทั้งหมดโดยใช้คำสั่งเคลื่อนไหวของคุณ hero . moveRight ( ) hero . moveU…" at bounding box center [1030, 294] width 289 height 520
click at [975, 102] on div "# เก็บเพชรทั้งหมดโดยใช้คำสั่งเคลื่อนไหวของคุณ hero . moveRight ( ) hero . moveU…" at bounding box center [1030, 294] width 289 height 520
click at [974, 109] on div "# เก็บเพชรทั้งหมดโดยใช้คำสั่งเคลื่อนไหวของคุณ hero . moveRight ( ) hero . moveU…" at bounding box center [1030, 294] width 289 height 520
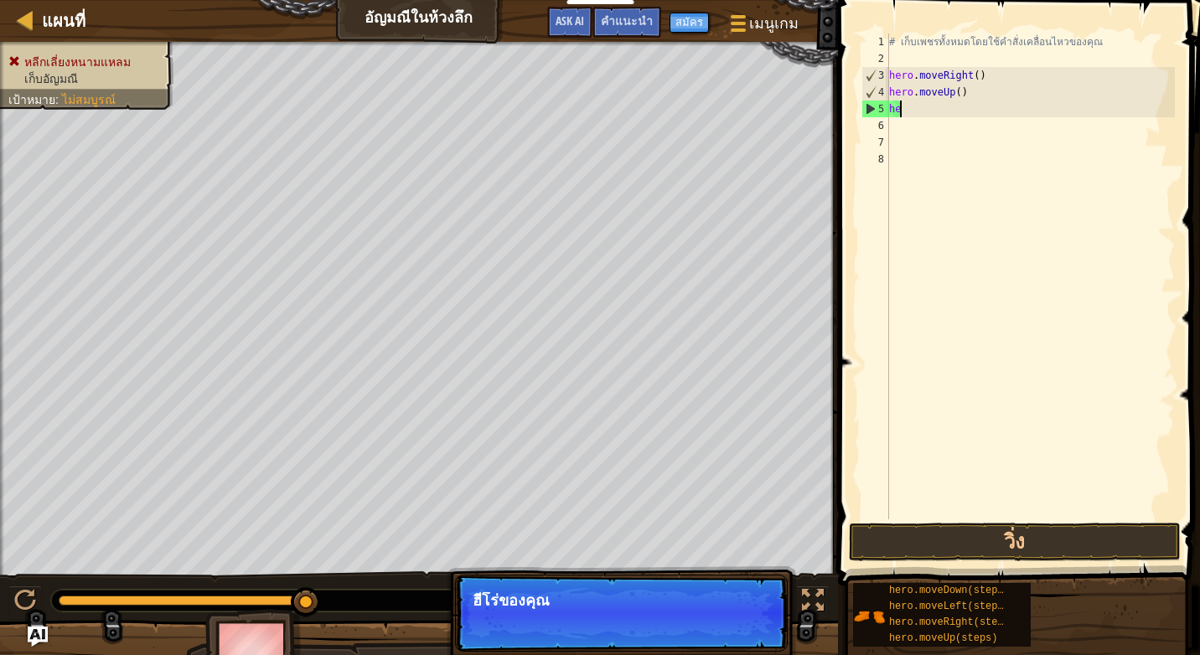
type textarea "h"
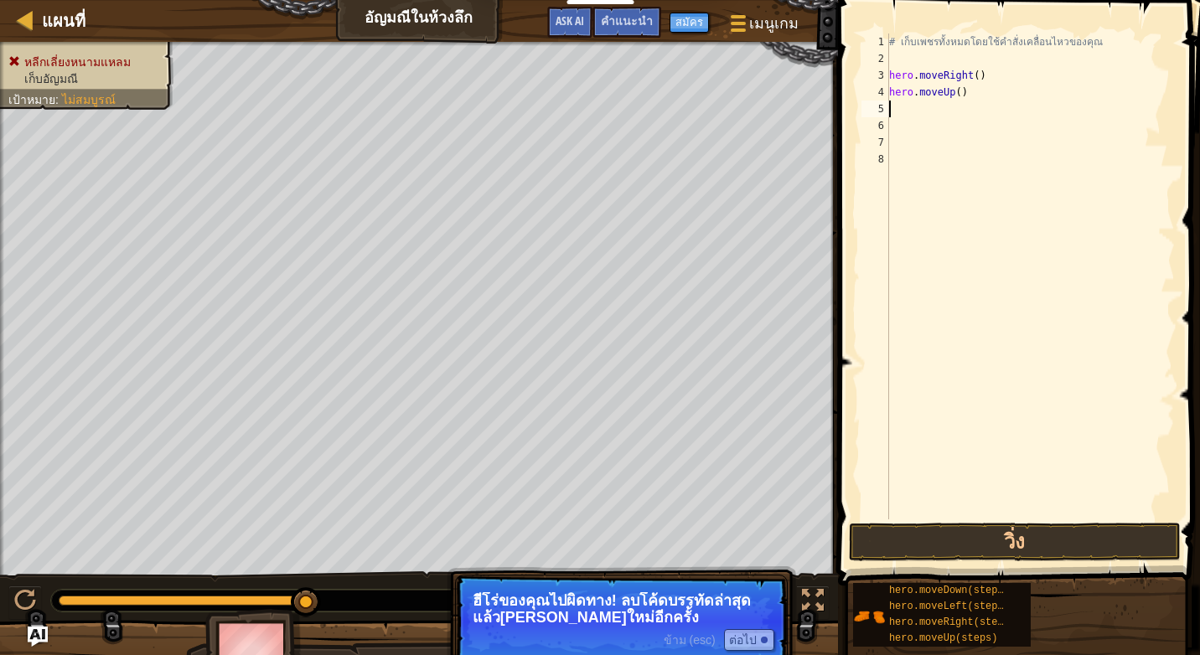
type textarea "h"
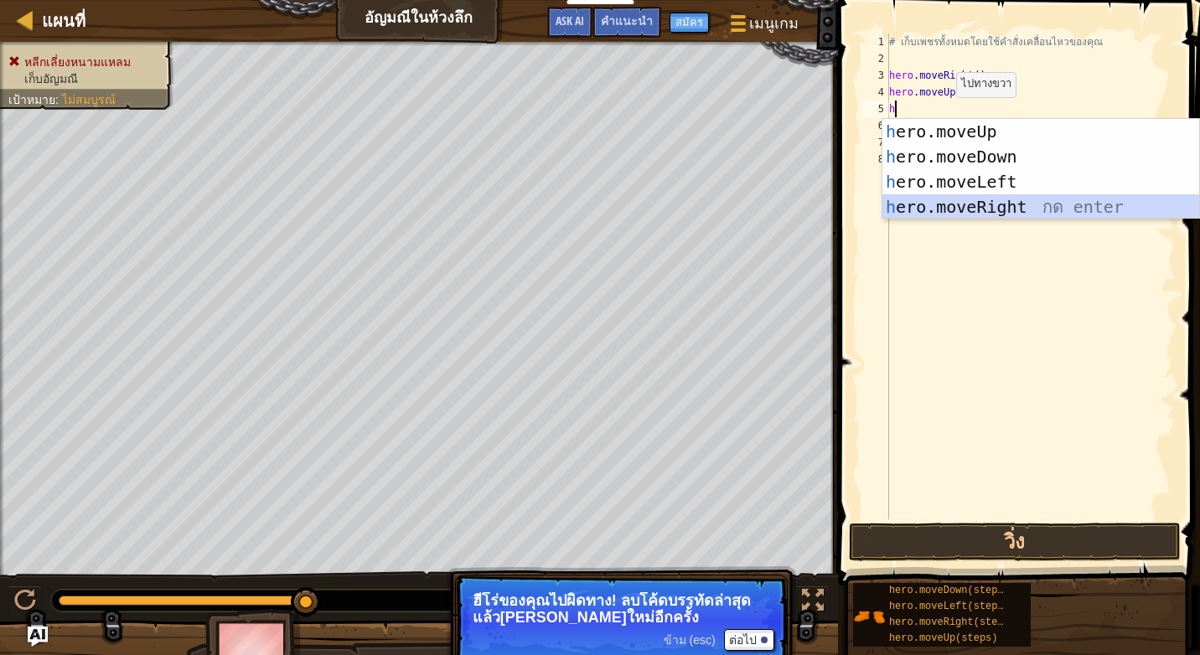
drag, startPoint x: 971, startPoint y: 198, endPoint x: 987, endPoint y: 215, distance: 23.7
click at [982, 209] on div "h ero.moveUp กด enter h ero.moveDown กด enter h ero.moveLeft กด enter h ero.mov…" at bounding box center [1040, 194] width 317 height 151
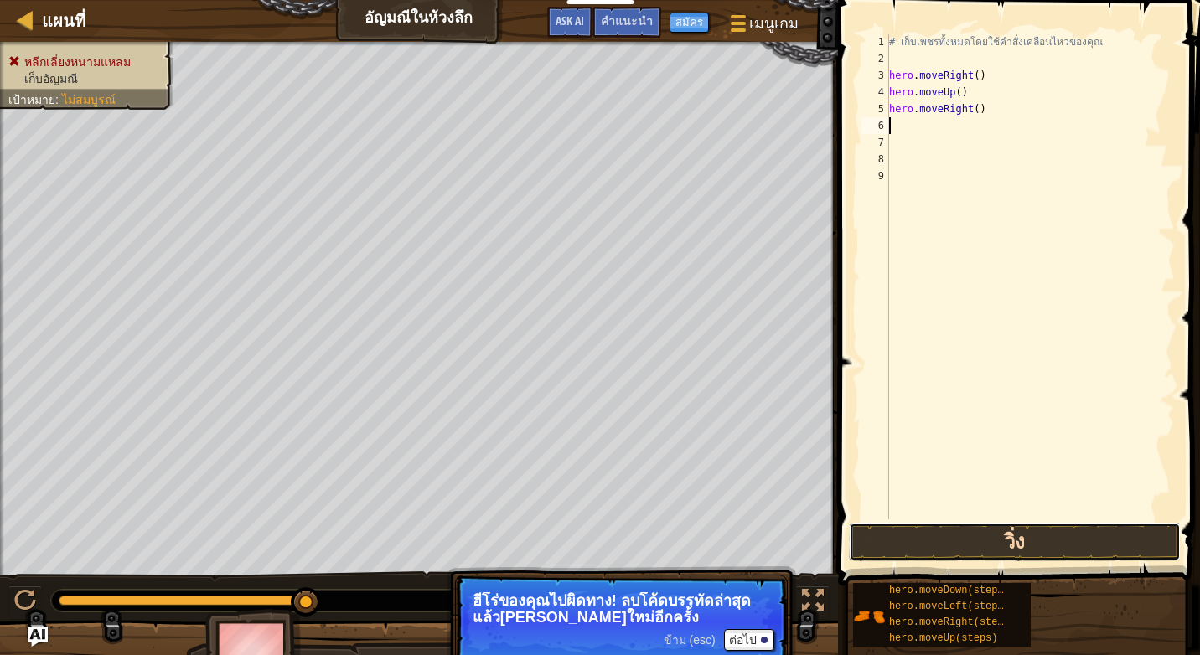
click at [1018, 546] on button "วิ่ง" at bounding box center [1015, 542] width 332 height 39
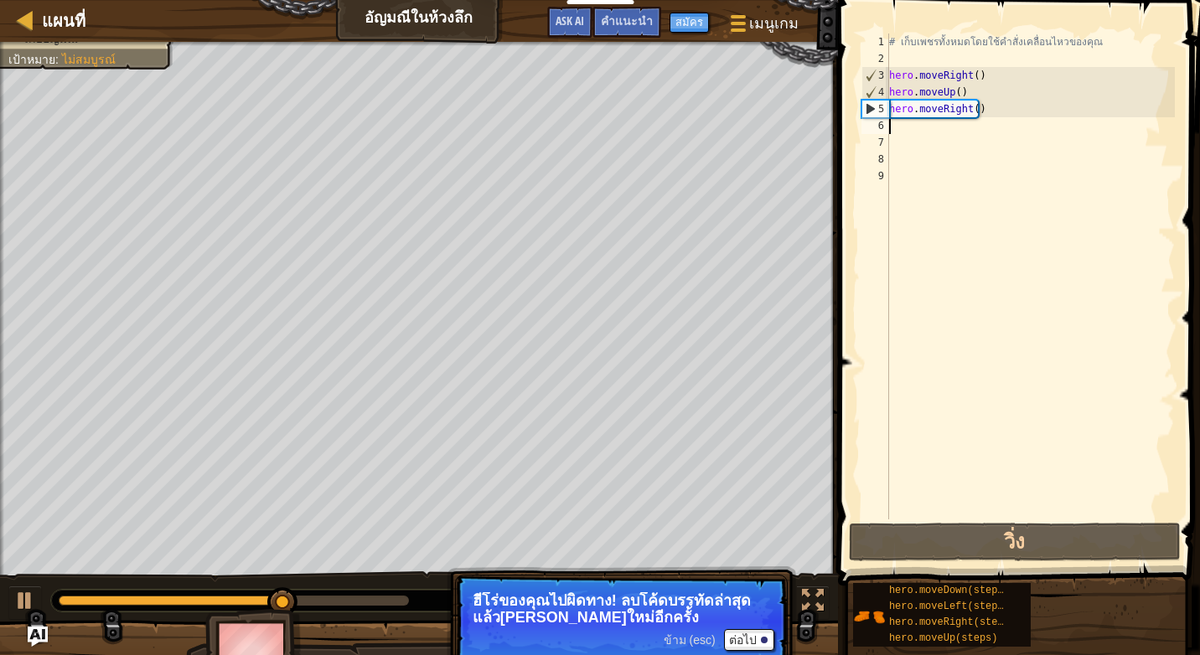
click at [909, 132] on div "# เก็บเพชรทั้งหมดโดยใช้คำสั่งเคลื่อนไหวของคุณ hero . moveRight ( ) hero . moveU…" at bounding box center [1030, 294] width 289 height 520
click at [909, 119] on div "# เก็บเพชรทั้งหมดโดยใช้คำสั่งเคลื่อนไหวของคุณ hero . moveRight ( ) hero . moveU…" at bounding box center [1030, 294] width 289 height 520
type textarea "h"
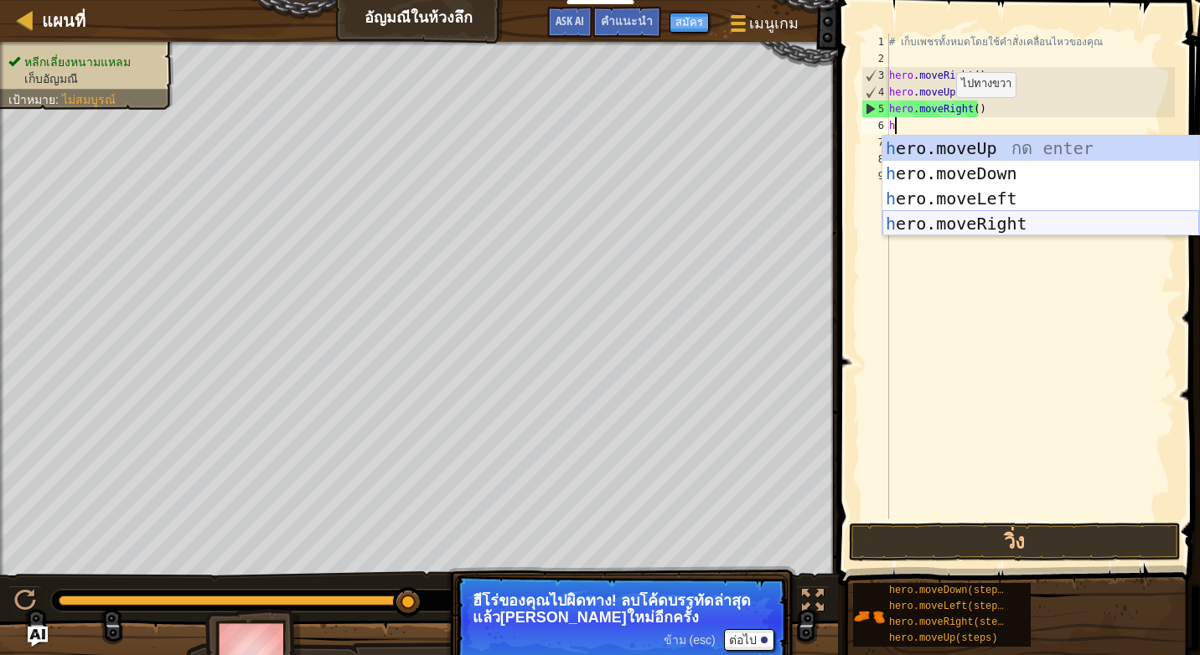
click at [923, 225] on div "h ero.moveUp กด enter h ero.moveDown กด enter h ero.moveLeft กด enter h ero.mov…" at bounding box center [1040, 211] width 317 height 151
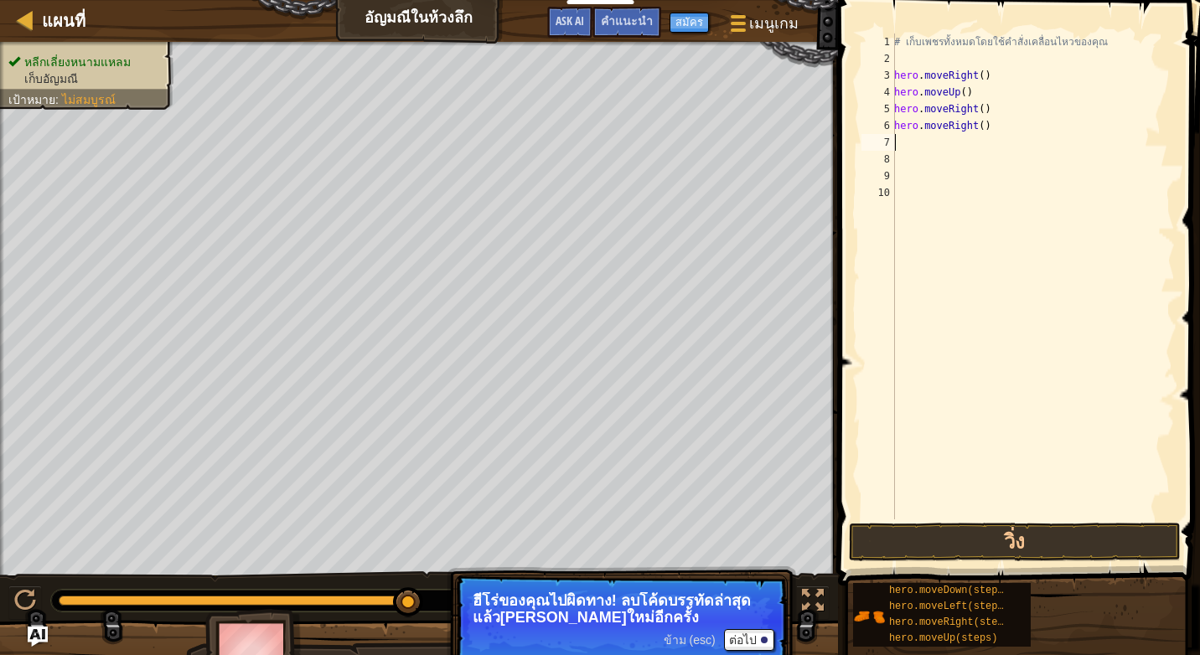
click at [985, 134] on div "# เก็บเพชรทั้งหมดโดยใช้คำสั่งเคลื่อนไหวของคุณ hero . moveRight ( ) hero . moveU…" at bounding box center [1033, 294] width 284 height 520
click at [990, 124] on div "# เก็บเพชรทั้งหมดโดยใช้คำสั่งเคลื่อนไหวของคุณ hero . moveRight ( ) hero . moveU…" at bounding box center [1033, 294] width 284 height 520
type textarea "h"
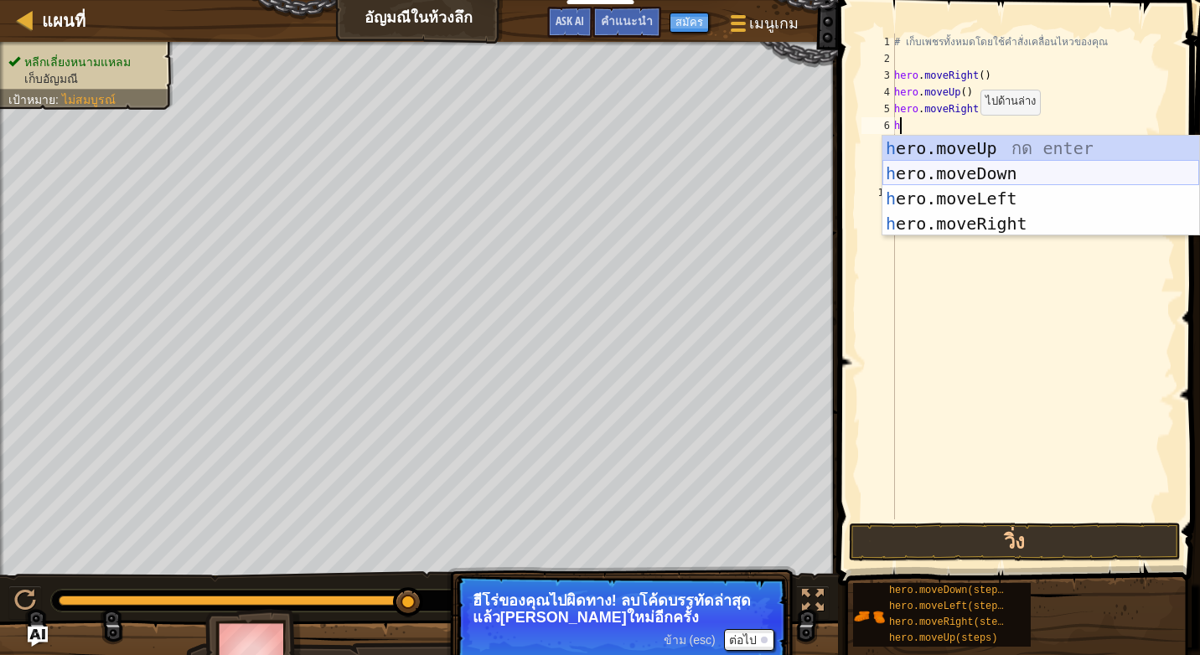
click at [989, 179] on div "h ero.moveUp กด enter h ero.moveDown กด enter h ero.moveLeft กด enter h ero.mov…" at bounding box center [1040, 211] width 317 height 151
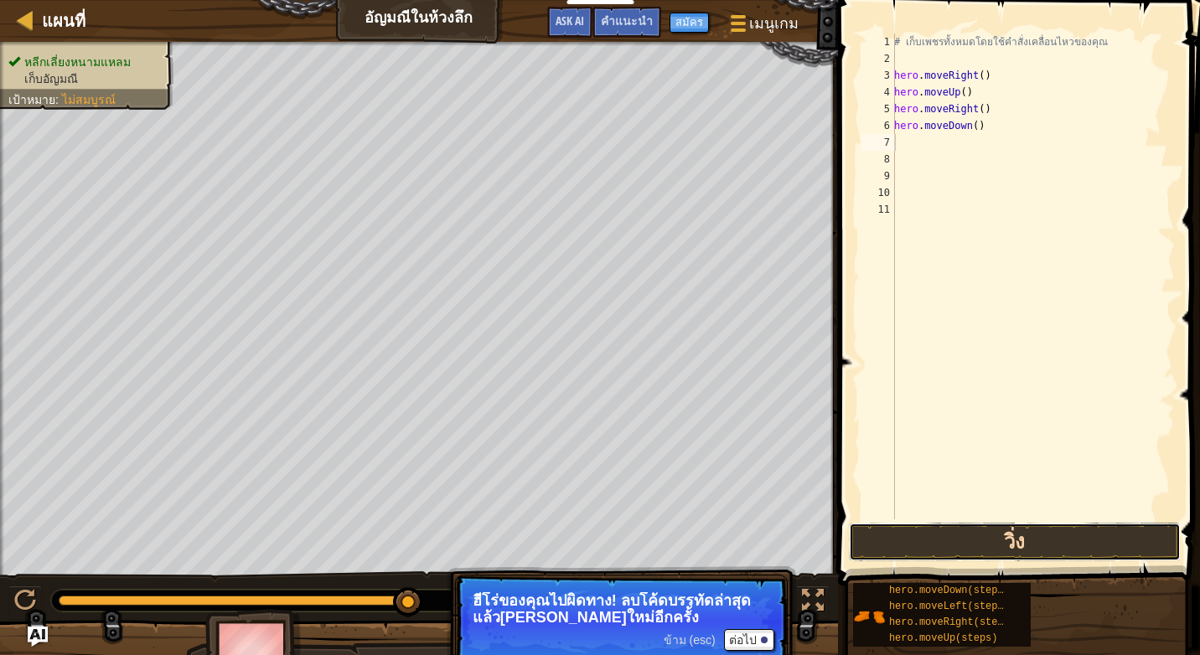
click at [948, 548] on button "วิ่ง" at bounding box center [1015, 542] width 332 height 39
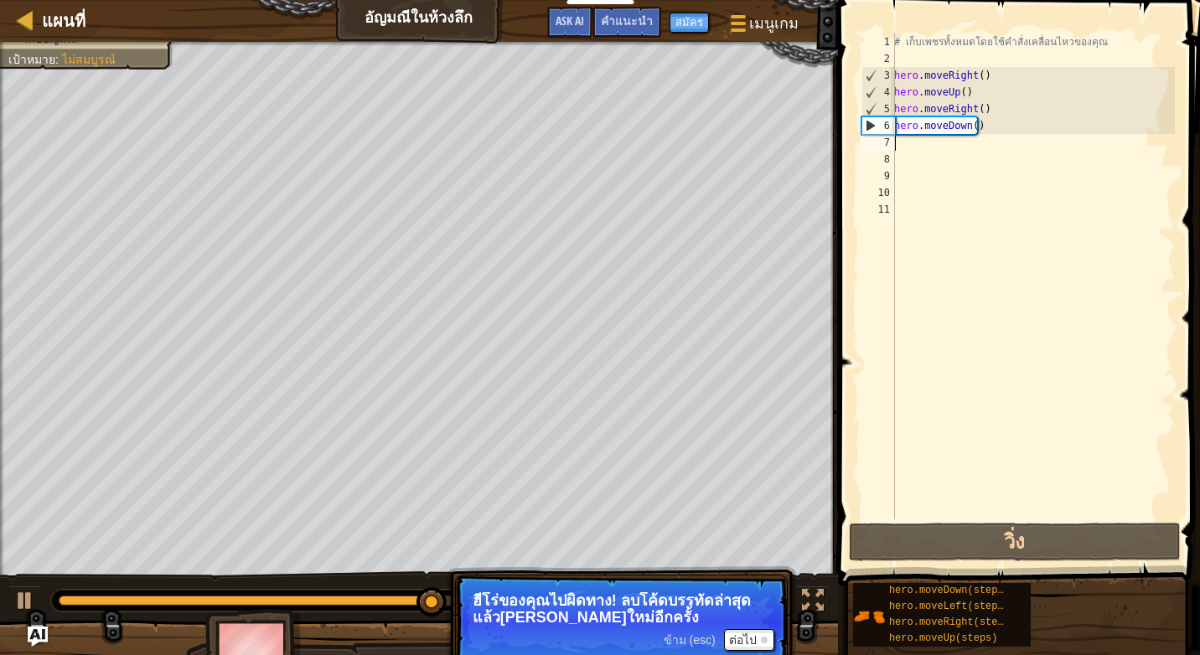
click at [925, 139] on div "# เก็บเพชรทั้งหมดโดยใช้คำสั่งเคลื่อนไหวของคุณ hero . moveRight ( ) hero . moveU…" at bounding box center [1033, 294] width 284 height 520
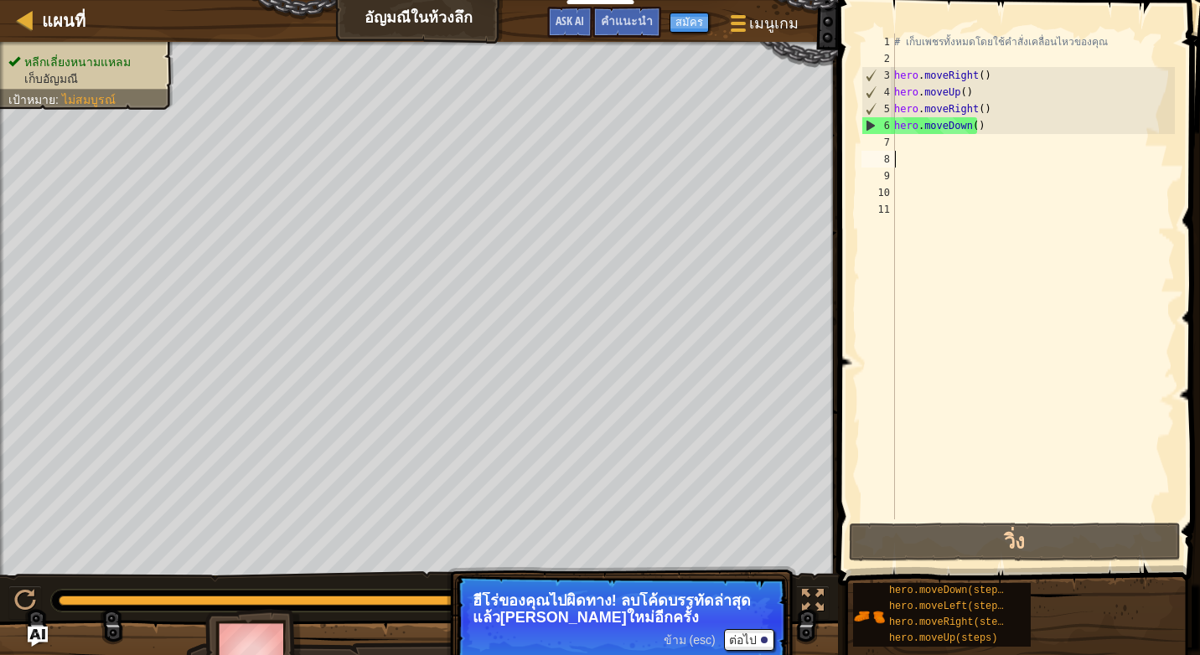
click at [919, 153] on div "# เก็บเพชรทั้งหมดโดยใช้คำสั่งเคลื่อนไหวของคุณ hero . moveRight ( ) hero . moveU…" at bounding box center [1033, 294] width 284 height 520
click at [910, 145] on div "# เก็บเพชรทั้งหมดโดยใช้คำสั่งเคลื่อนไหวของคุณ hero . moveRight ( ) hero . moveU…" at bounding box center [1033, 294] width 284 height 520
type textarea "h"
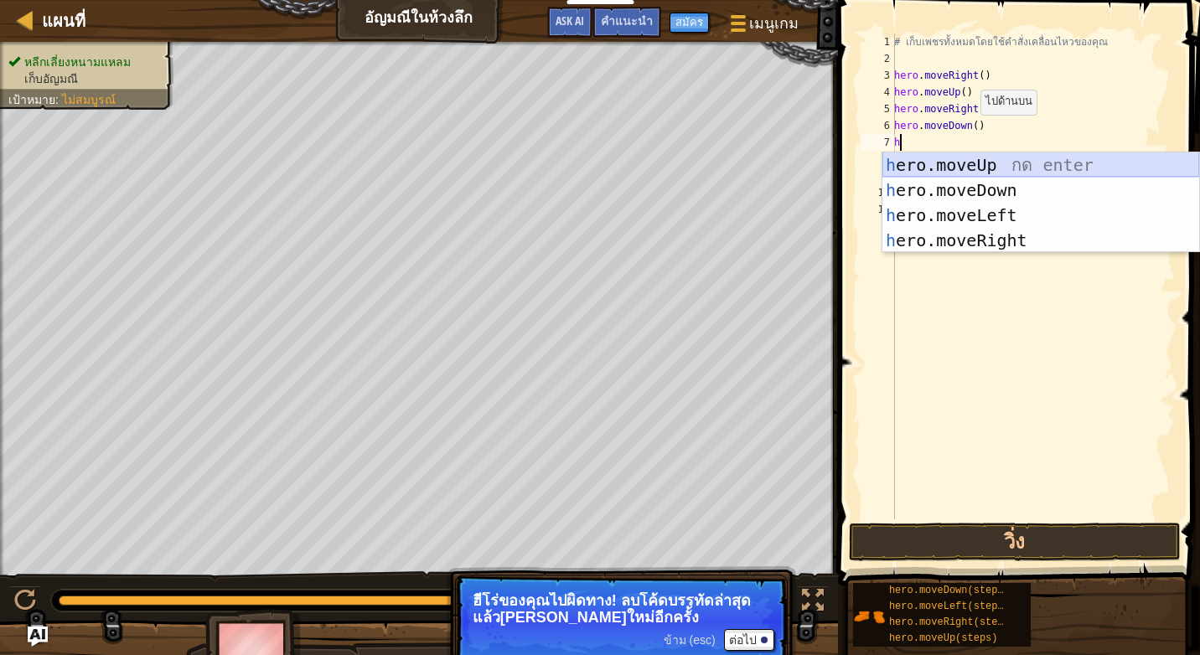
click at [939, 169] on div "h ero.moveUp กด enter h ero.moveDown กด enter h ero.moveLeft กด enter h ero.mov…" at bounding box center [1040, 228] width 317 height 151
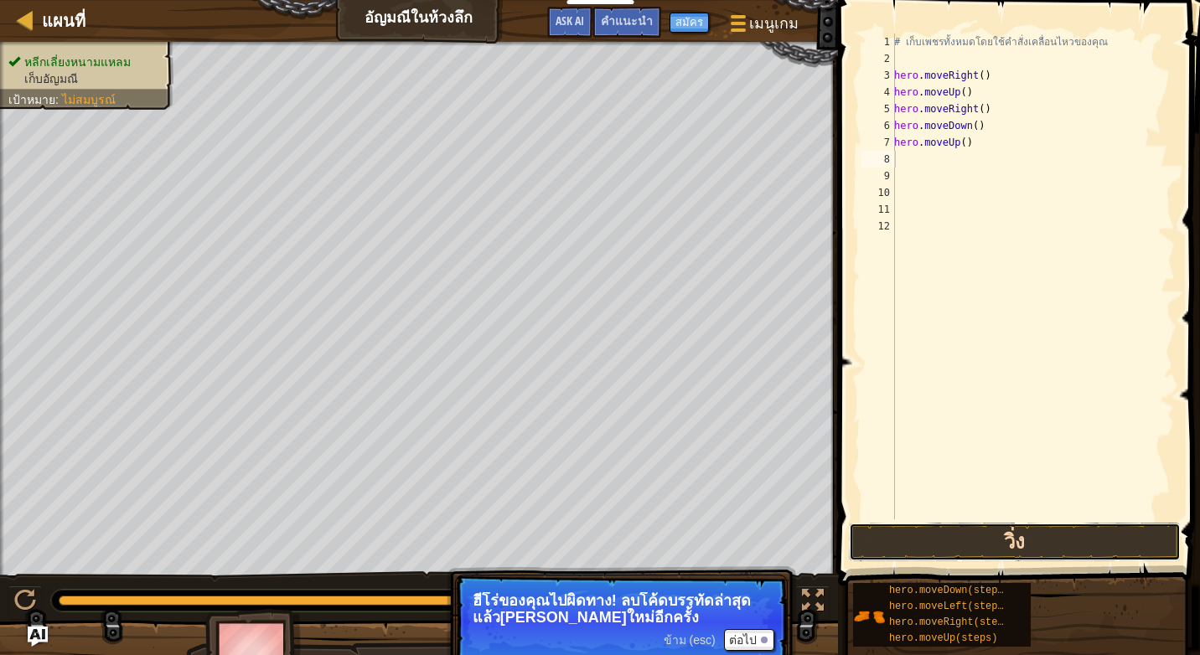
click at [1033, 541] on button "วิ่ง" at bounding box center [1015, 542] width 332 height 39
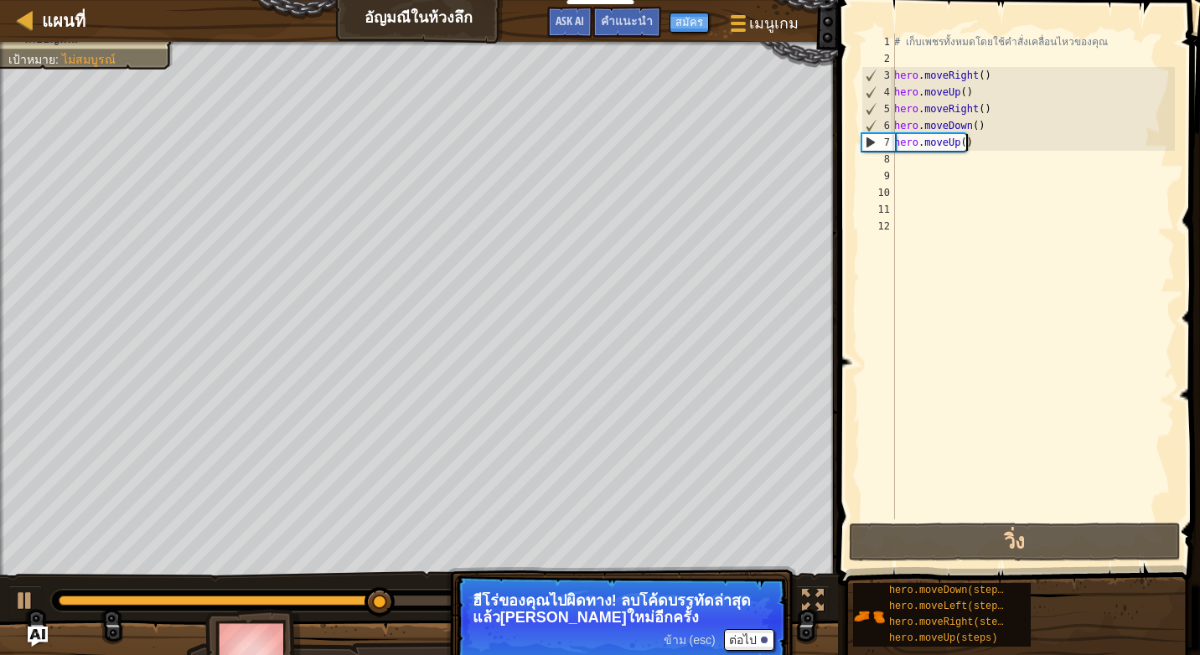
click at [969, 146] on div "# เก็บเพชรทั้งหมดโดยใช้คำสั่งเคลื่อนไหวของคุณ hero . moveRight ( ) hero . moveU…" at bounding box center [1033, 294] width 284 height 520
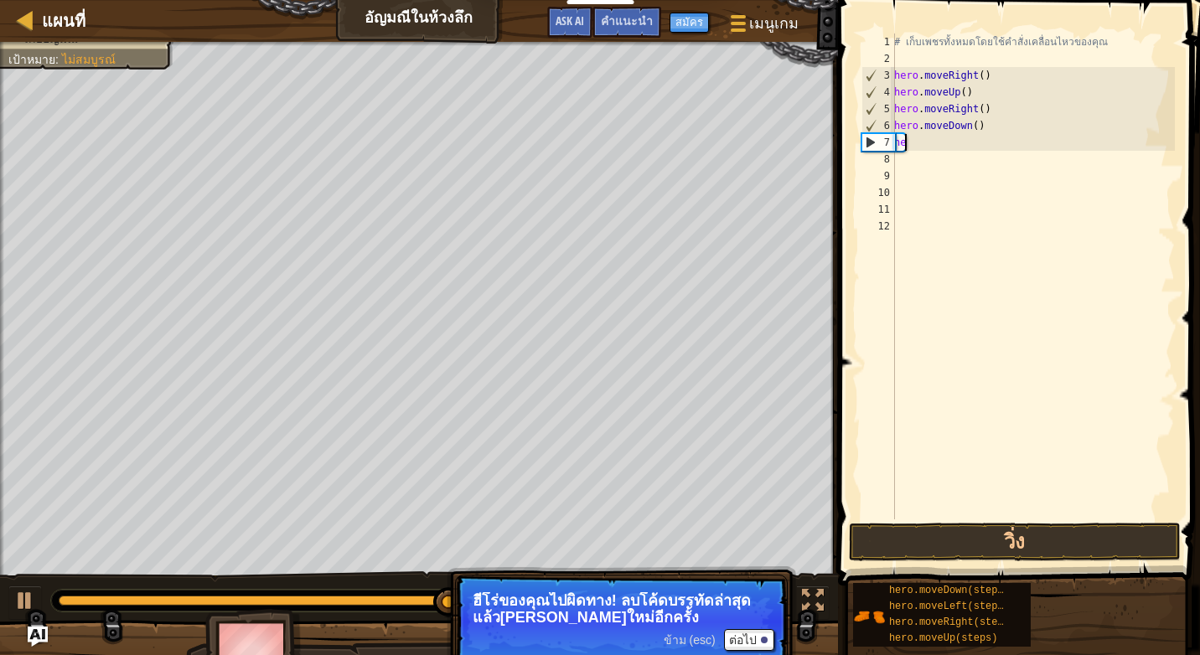
type textarea "h"
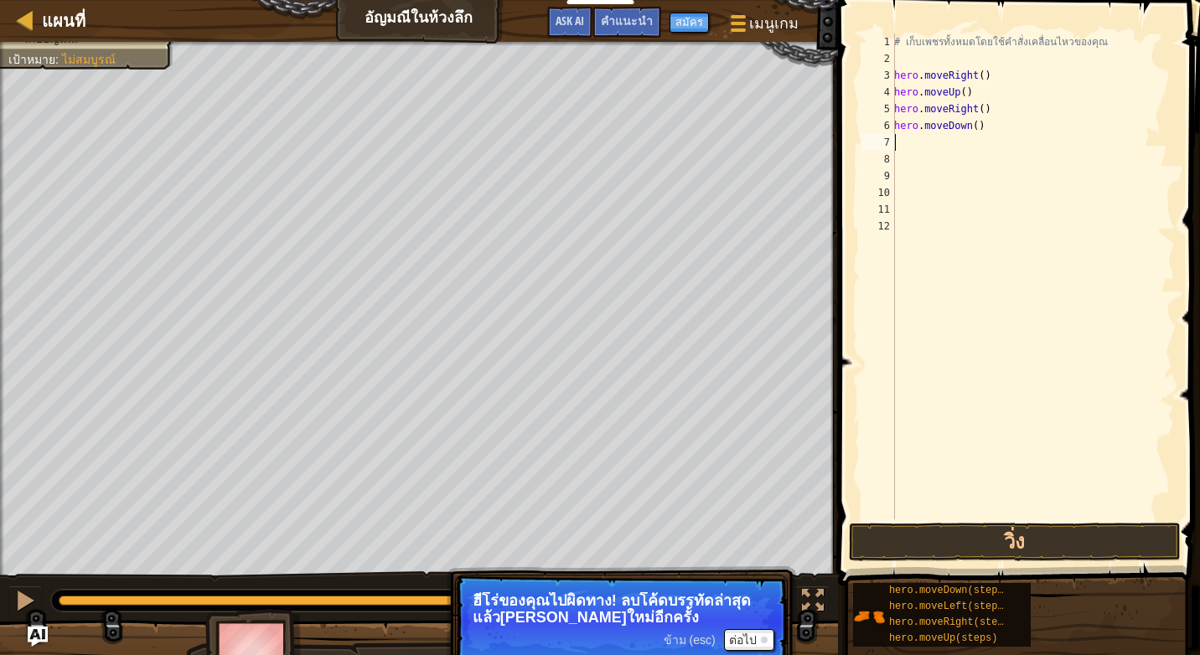
type textarea "h"
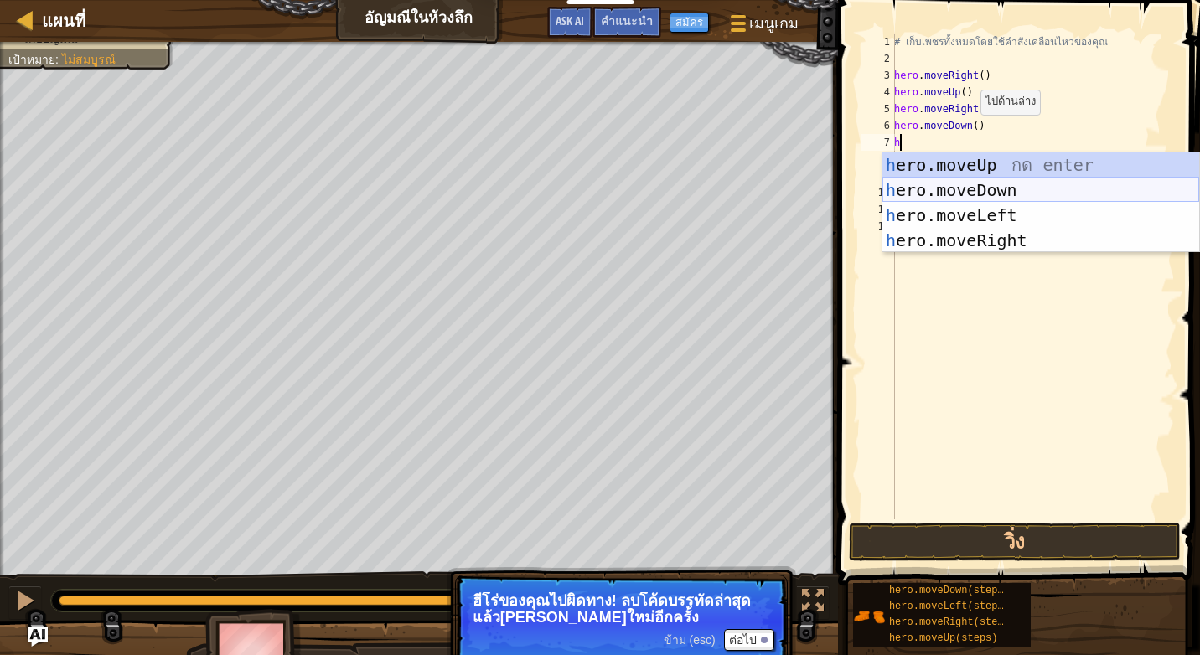
drag, startPoint x: 915, startPoint y: 183, endPoint x: 947, endPoint y: 206, distance: 39.6
click at [933, 191] on div "h ero.moveUp กด enter h ero.moveDown กด enter h ero.moveLeft กด enter h ero.mov…" at bounding box center [1040, 228] width 317 height 151
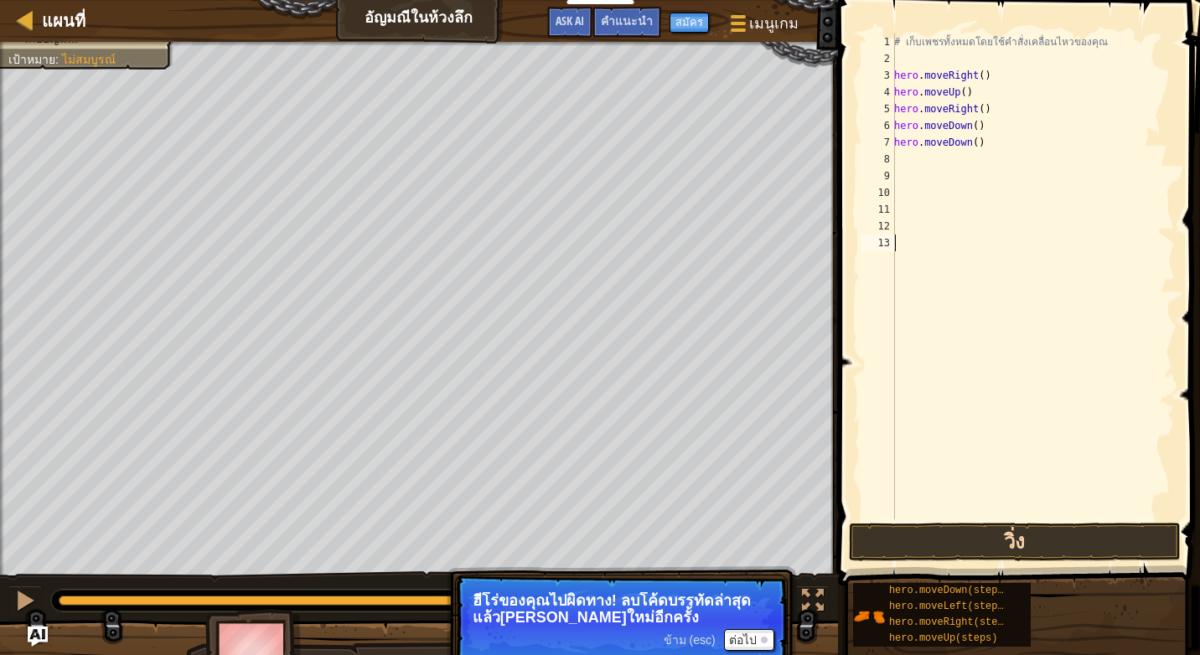
drag, startPoint x: 979, startPoint y: 517, endPoint x: 982, endPoint y: 535, distance: 17.9
click at [980, 522] on div "1 2 3 4 5 6 7 8 9 10 11 12 13 # เก็บเพชรทั้งหมดโดยใช้คำสั่งเคลื่อนไหวของคุณ her…" at bounding box center [1016, 325] width 367 height 635
click at [982, 544] on button "วิ่ง" at bounding box center [1015, 542] width 332 height 39
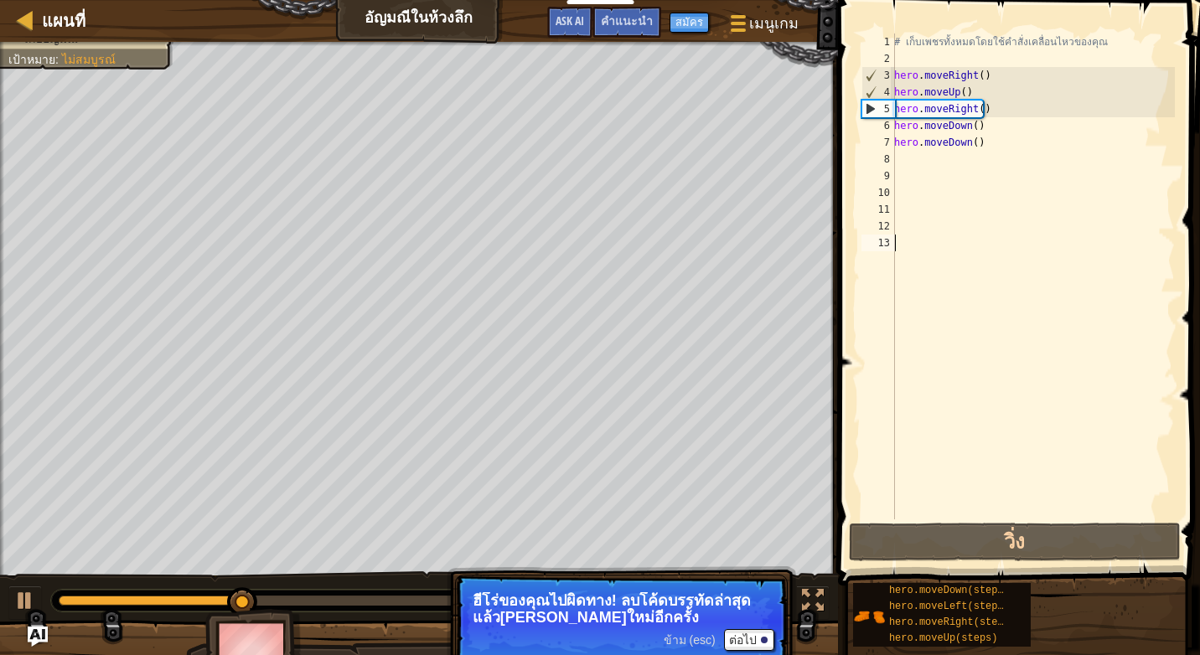
click at [979, 145] on div "# เก็บเพชรทั้งหมดโดยใช้คำสั่งเคลื่อนไหวของคุณ hero . moveRight ( ) hero . moveU…" at bounding box center [1033, 294] width 284 height 520
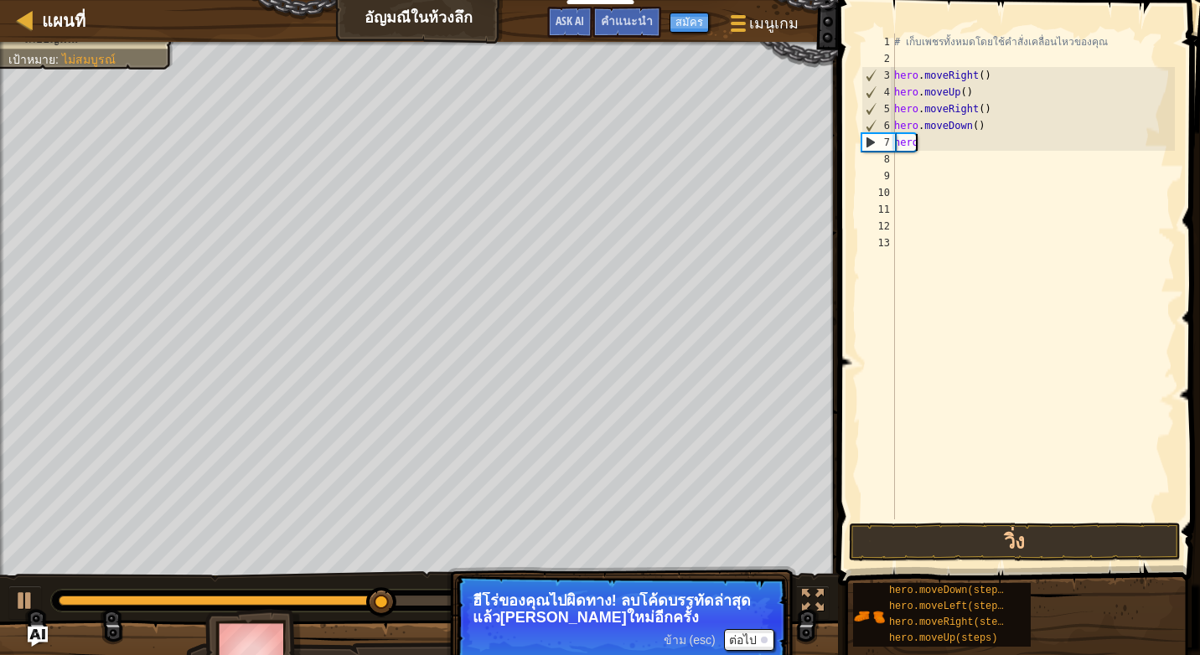
type textarea "h"
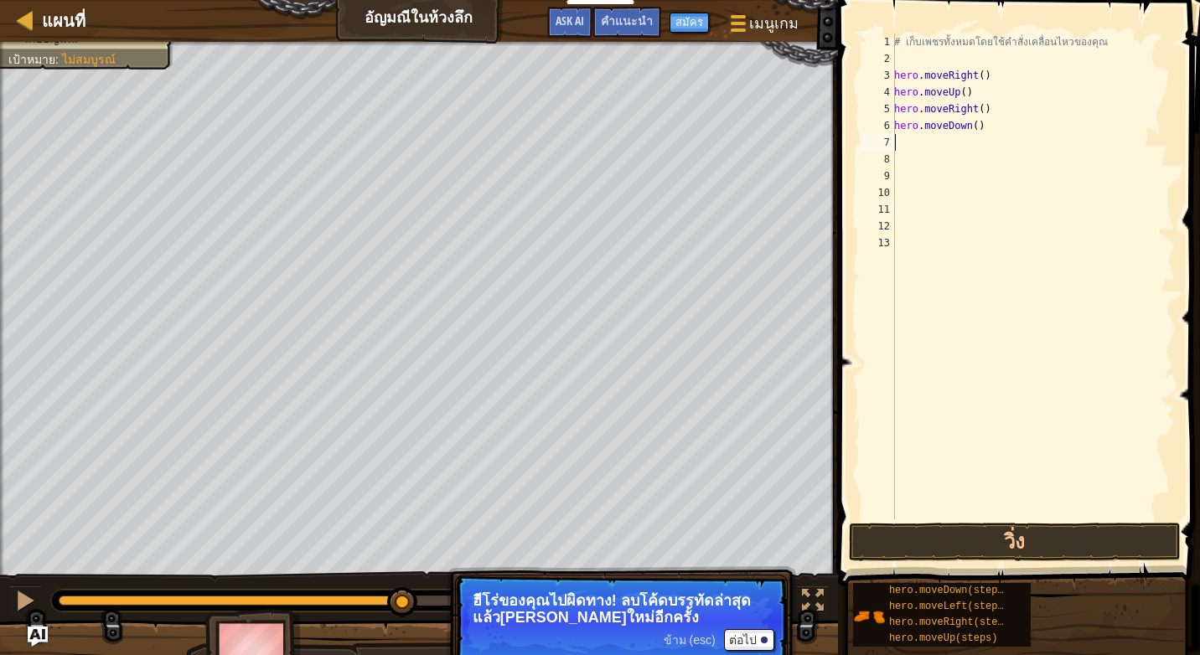
type textarea "h"
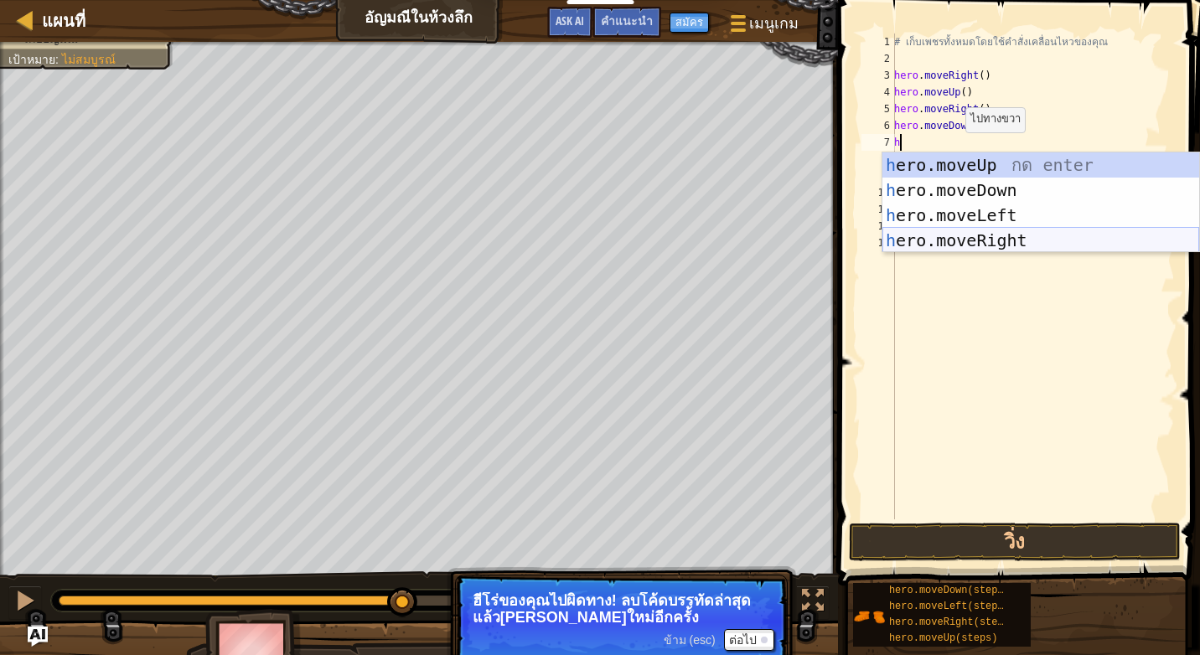
drag, startPoint x: 921, startPoint y: 229, endPoint x: 963, endPoint y: 287, distance: 72.1
click at [924, 238] on div "h ero.moveUp กด enter h ero.moveDown กด enter h ero.moveLeft กด enter h ero.mov…" at bounding box center [1040, 228] width 317 height 151
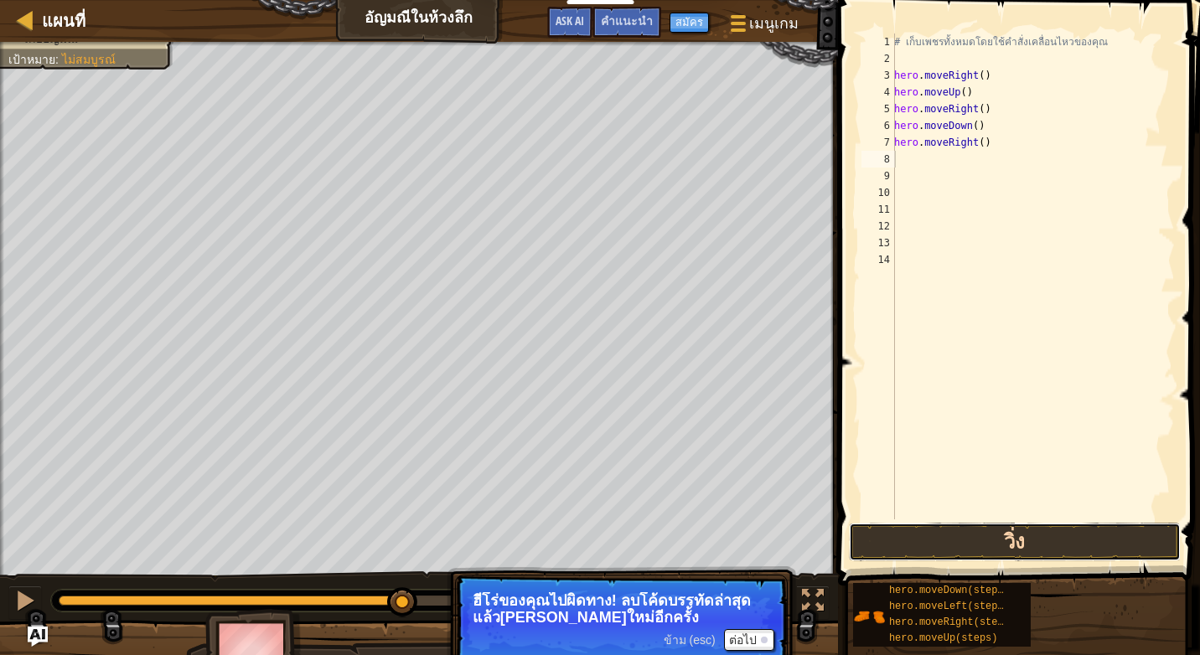
click at [955, 532] on button "วิ่ง" at bounding box center [1015, 542] width 332 height 39
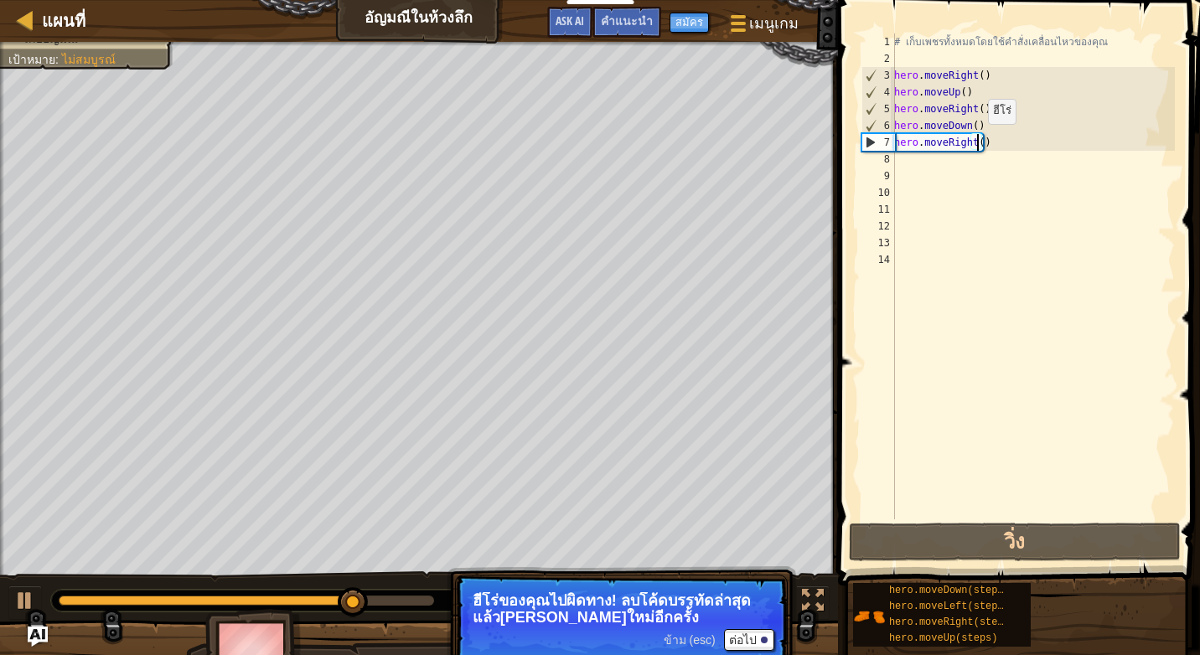
click at [979, 141] on div "# เก็บเพชรทั้งหมดโดยใช้คำสั่งเคลื่อนไหวของคุณ hero . moveRight ( ) hero . moveU…" at bounding box center [1033, 294] width 284 height 520
click at [984, 143] on div "# เก็บเพชรทั้งหมดโดยใช้คำสั่งเคลื่อนไหวของคุณ hero . moveRight ( ) hero . moveU…" at bounding box center [1033, 294] width 284 height 520
click at [978, 137] on div "# เก็บเพชรทั้งหมดโดยใช้คำสั่งเคลื่อนไหวของคุณ hero . moveRight ( ) hero . moveU…" at bounding box center [1033, 294] width 284 height 520
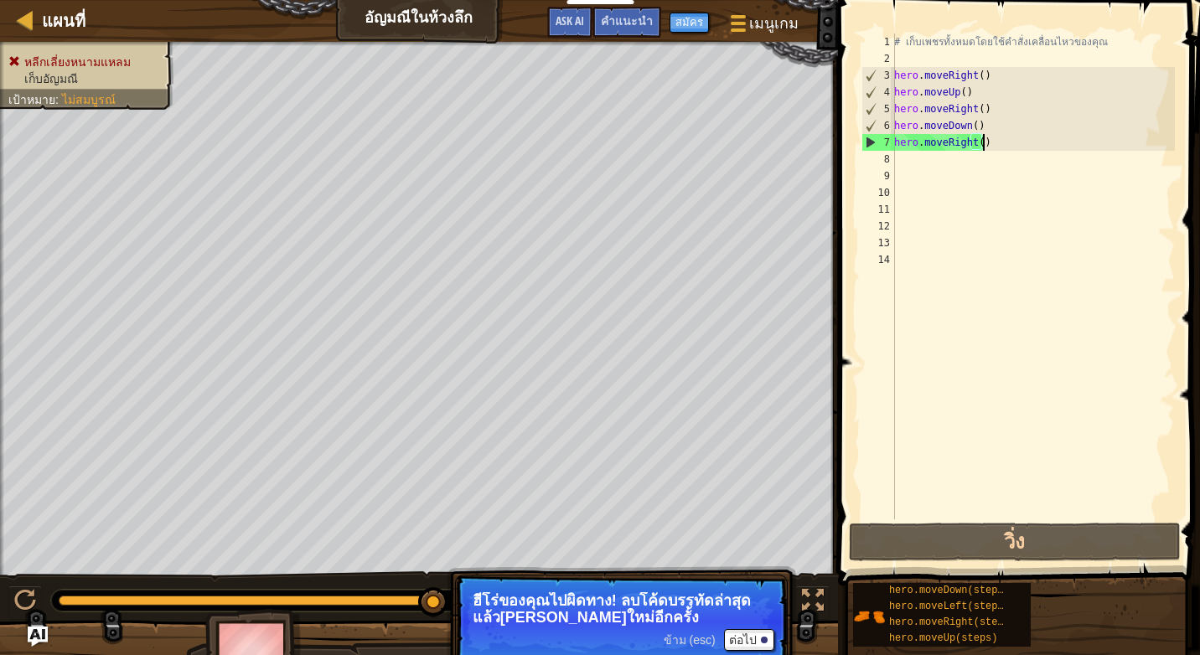
click at [982, 140] on div "# เก็บเพชรทั้งหมดโดยใช้คำสั่งเคลื่อนไหวของคุณ hero . moveRight ( ) hero . moveU…" at bounding box center [1033, 294] width 284 height 520
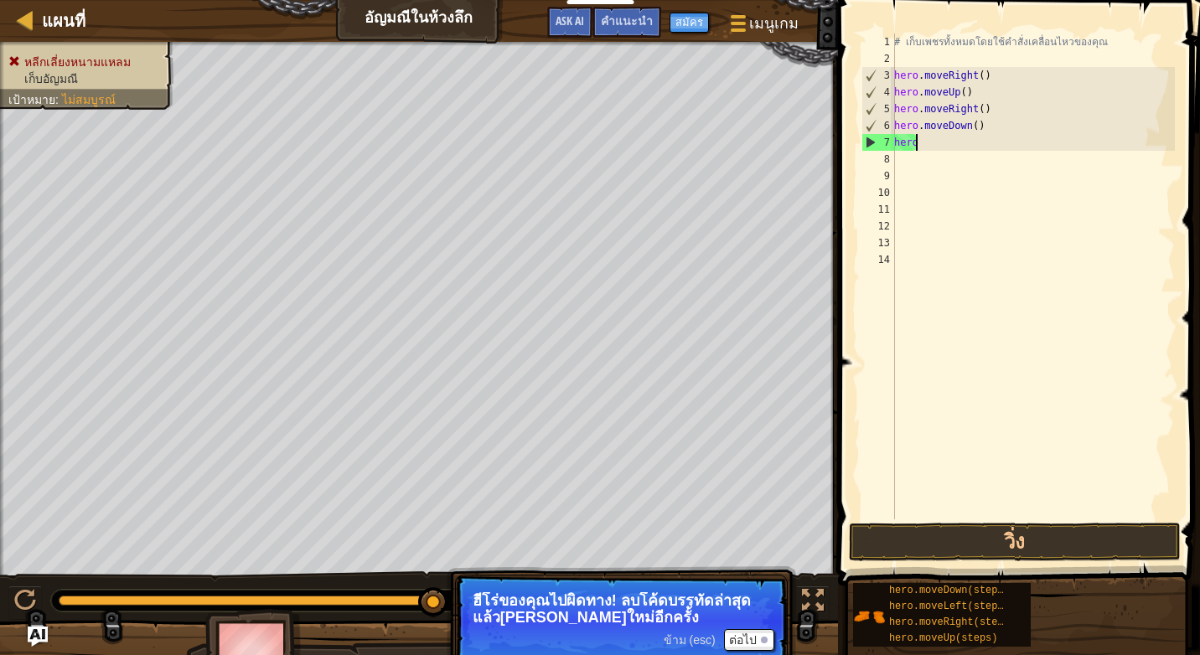
type textarea "h"
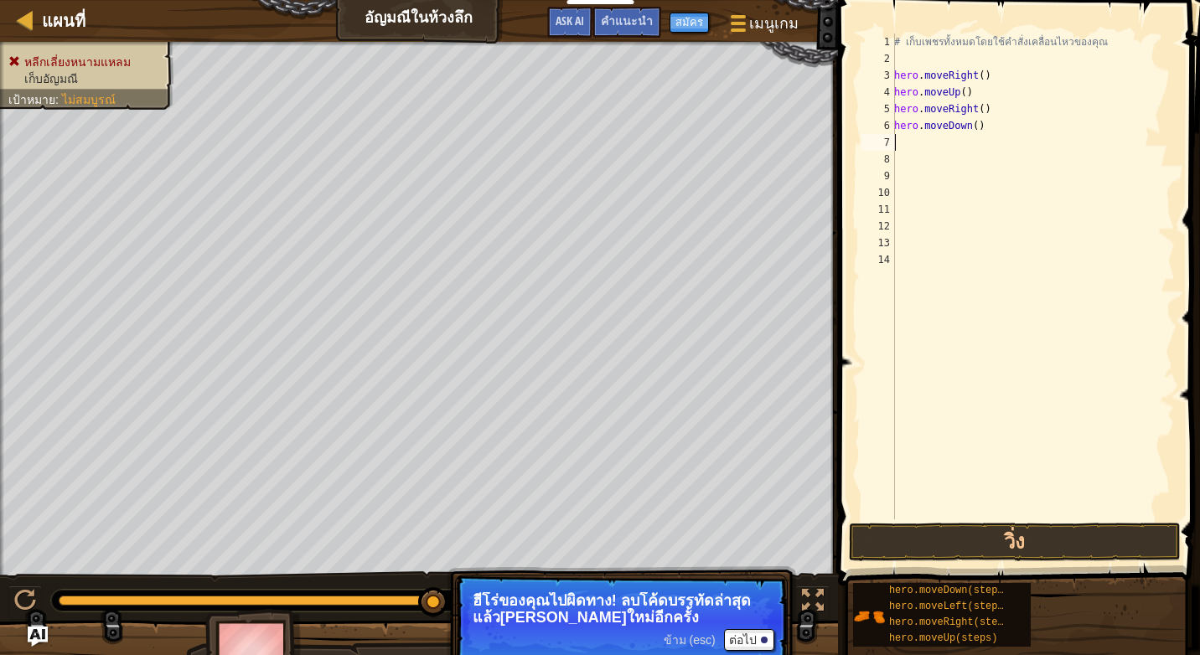
type textarea "h"
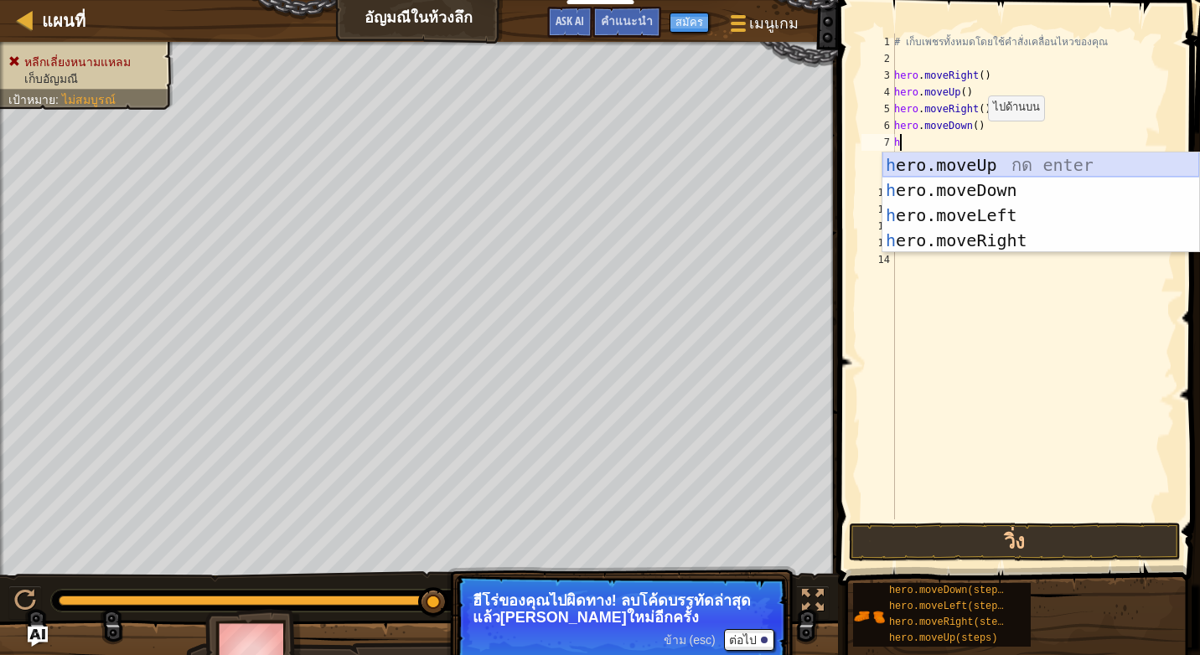
drag, startPoint x: 909, startPoint y: 177, endPoint x: 918, endPoint y: 193, distance: 18.0
click at [917, 191] on div "h ero.moveUp กด enter h ero.moveDown กด enter h ero.moveLeft กด enter h ero.mov…" at bounding box center [1040, 228] width 317 height 151
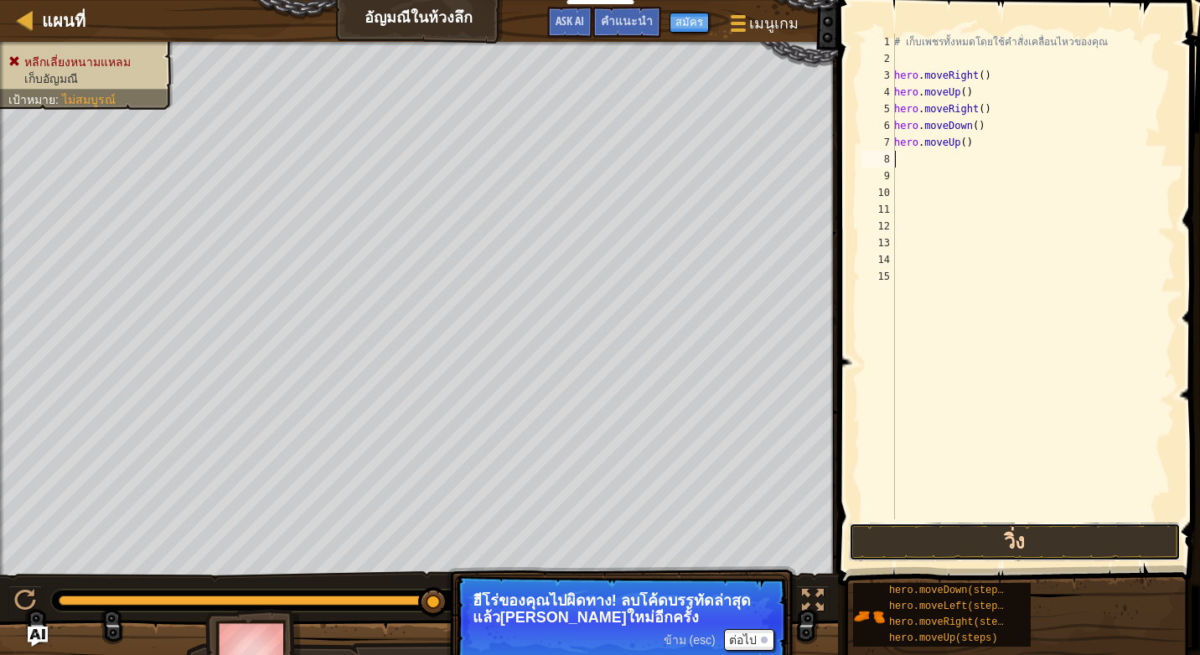
drag, startPoint x: 926, startPoint y: 530, endPoint x: 935, endPoint y: 546, distance: 18.4
click at [930, 536] on button "วิ่ง" at bounding box center [1015, 542] width 332 height 39
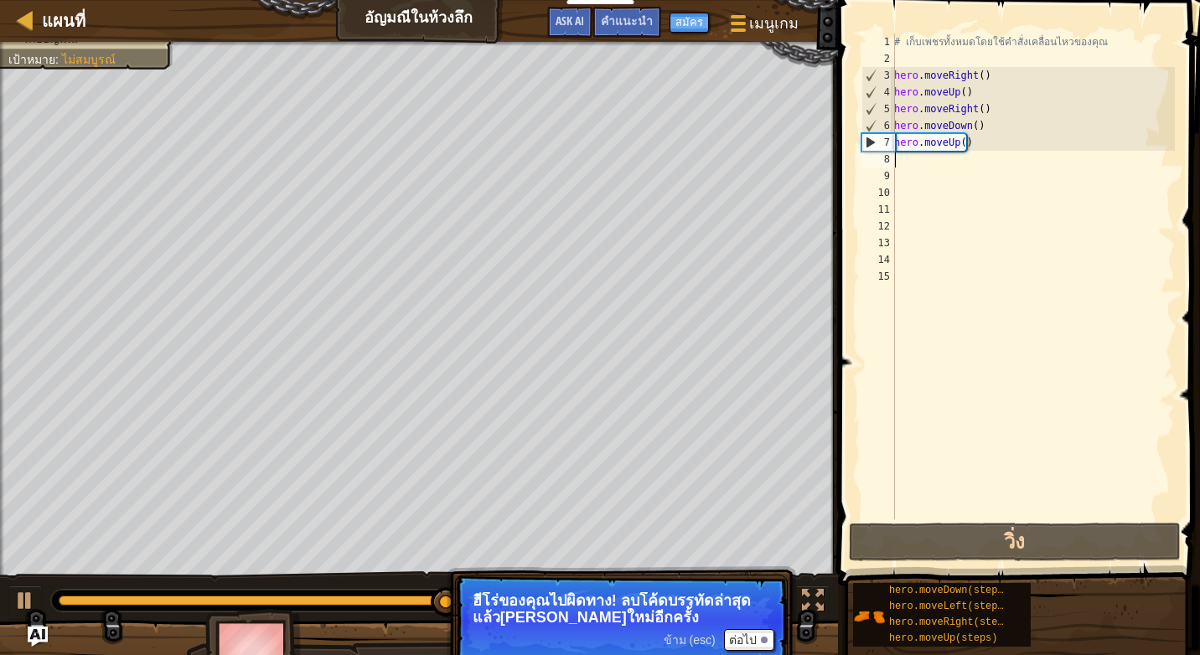
click at [907, 158] on div "# เก็บเพชรทั้งหมดโดยใช้คำสั่งเคลื่อนไหวของคุณ hero . moveRight ( ) hero . moveU…" at bounding box center [1033, 294] width 284 height 520
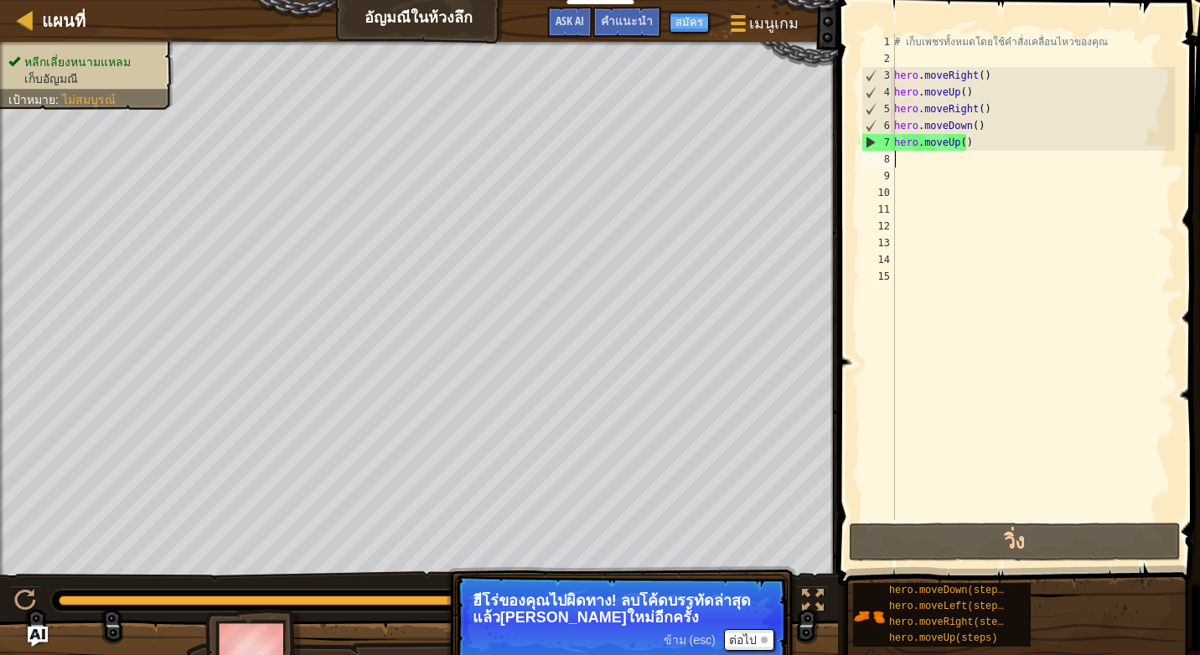
type textarea "h"
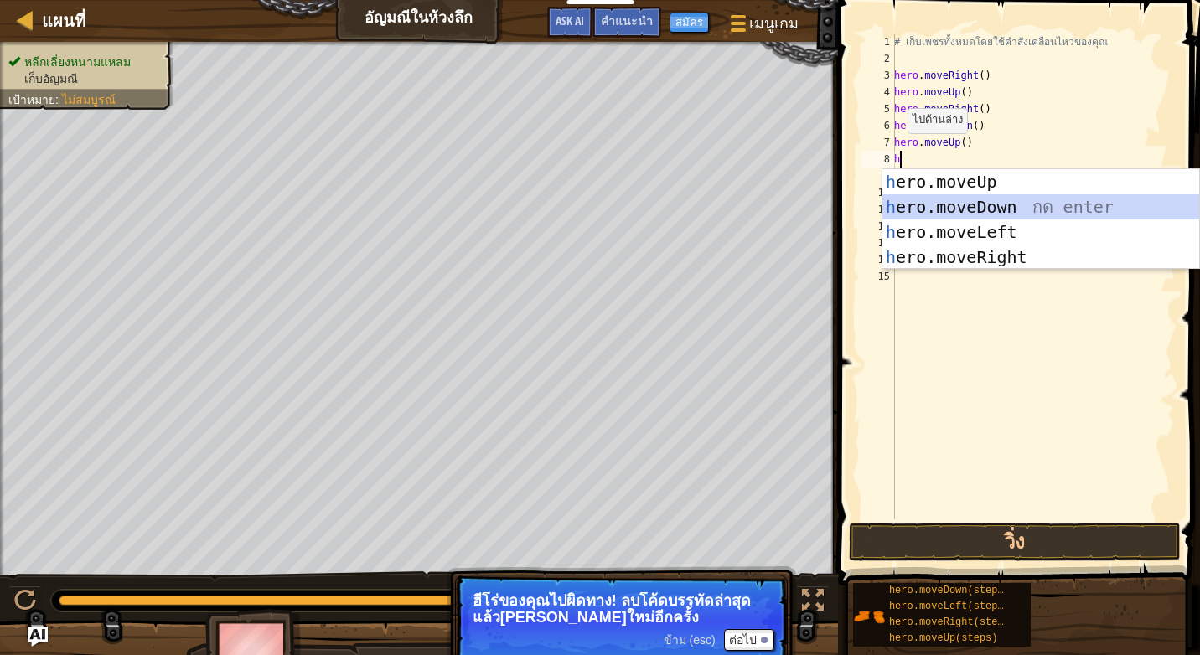
drag, startPoint x: 936, startPoint y: 199, endPoint x: 943, endPoint y: 395, distance: 195.4
click at [938, 206] on div "h ero.moveUp กด enter h ero.moveDown กด enter h ero.moveLeft กด enter h ero.mov…" at bounding box center [1040, 244] width 317 height 151
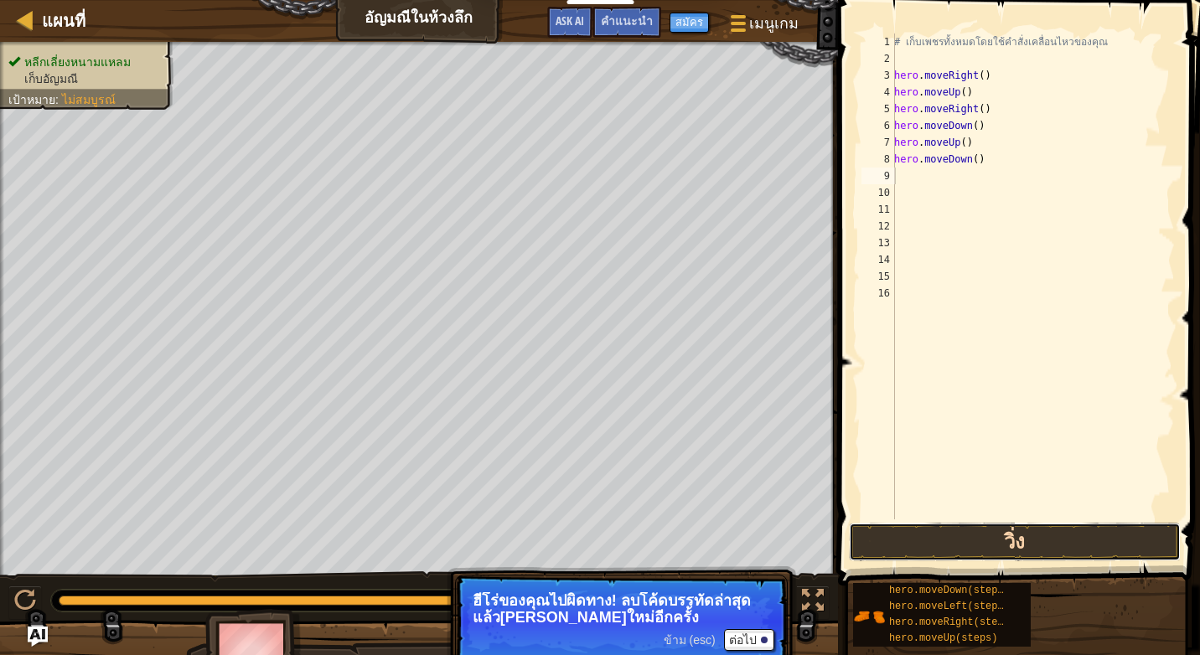
drag, startPoint x: 996, startPoint y: 542, endPoint x: 1003, endPoint y: 551, distance: 11.3
click at [999, 543] on button "วิ่ง" at bounding box center [1015, 542] width 332 height 39
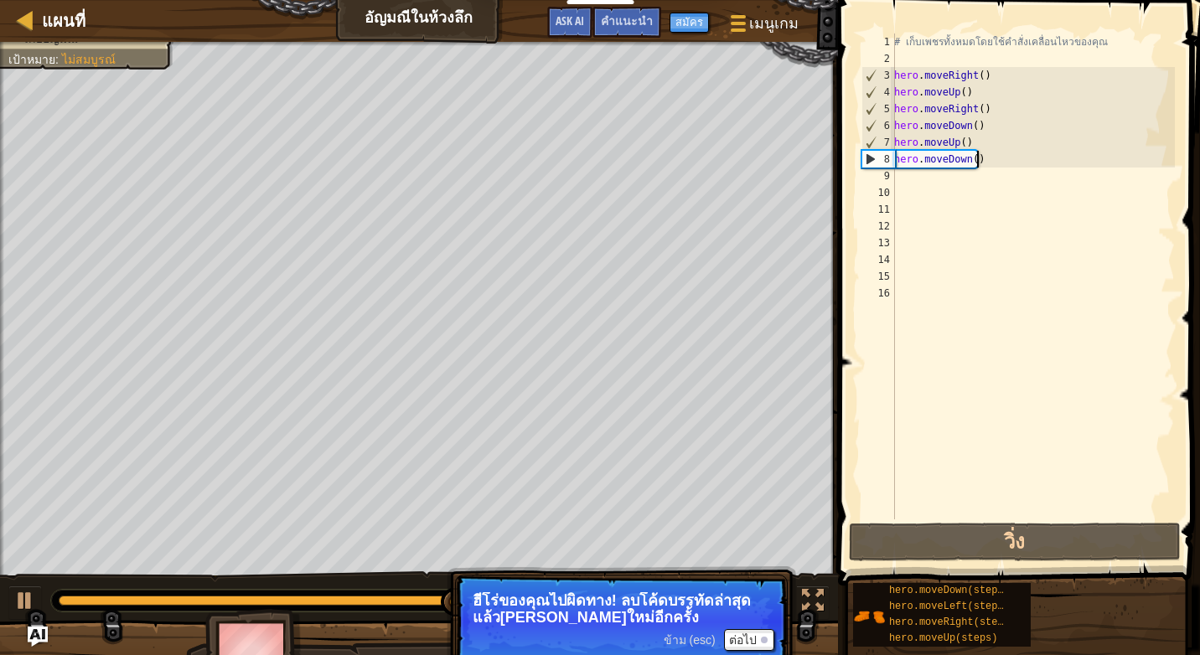
click at [980, 153] on div "# เก็บเพชรทั้งหมดโดยใช้คำสั่งเคลื่อนไหวของคุณ hero . moveRight ( ) hero . moveU…" at bounding box center [1033, 294] width 284 height 520
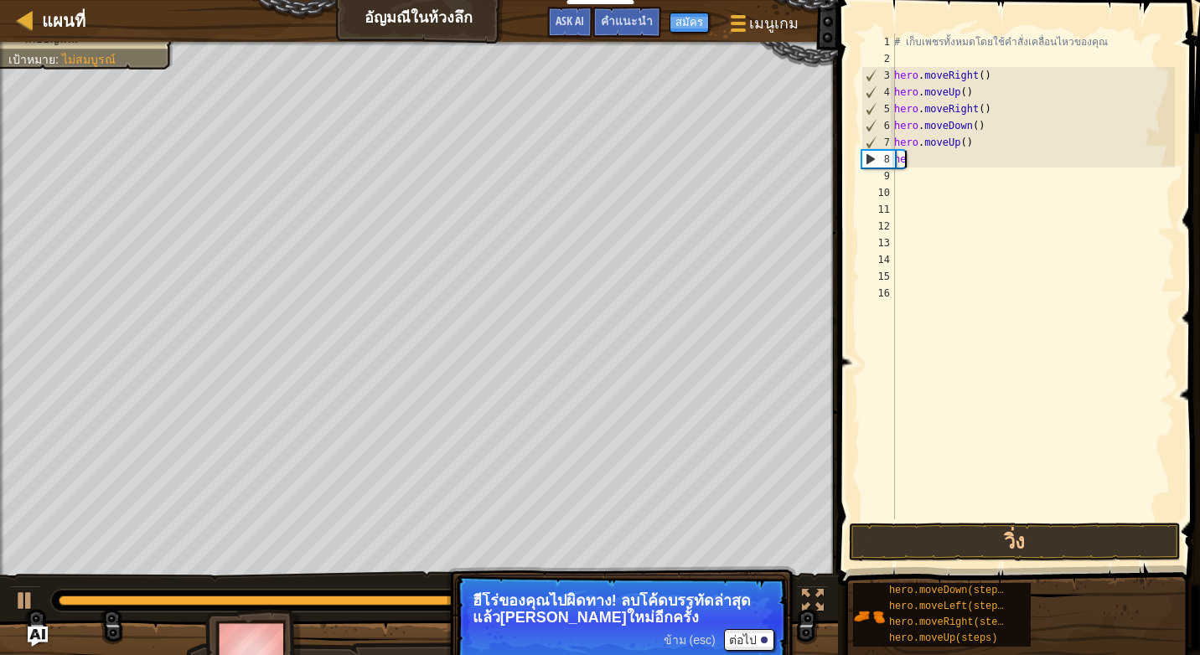
type textarea "h"
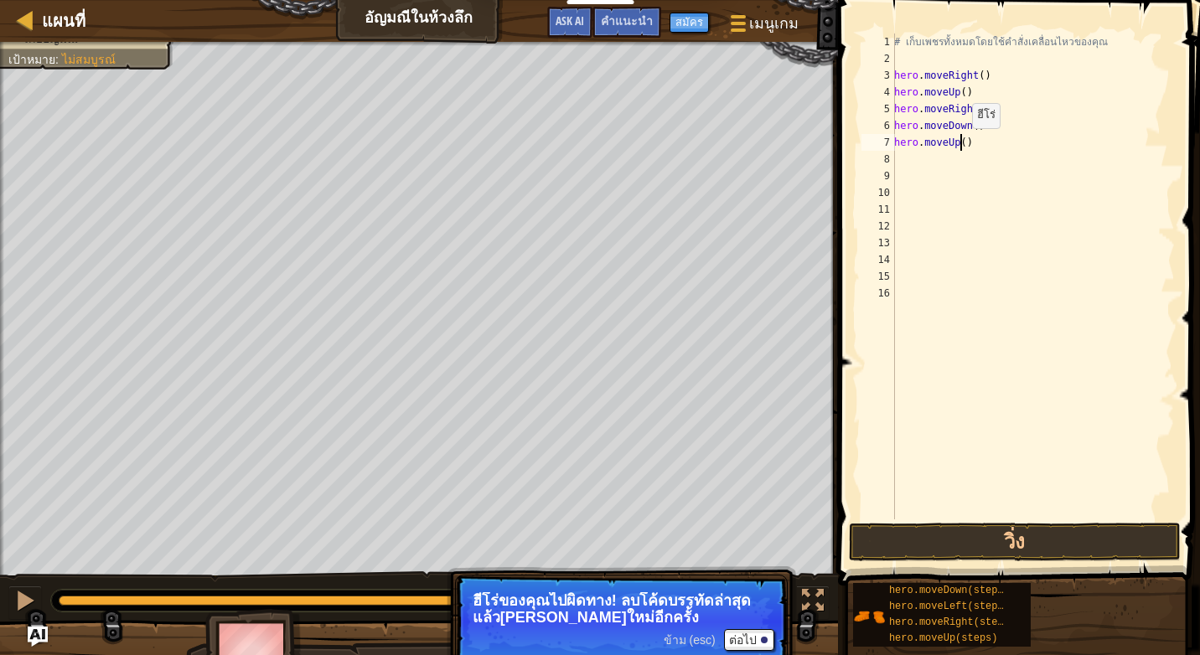
click at [965, 145] on div "# เก็บเพชรทั้งหมดโดยใช้คำสั่งเคลื่อนไหวของคุณ hero . moveRight ( ) hero . moveU…" at bounding box center [1033, 294] width 284 height 520
click at [965, 145] on div "# เก็บเพชรทั้งหมดโดยใช้คำสั่งเคลื่อนไหวของคุณ hero . moveRight ( ) hero . moveU…" at bounding box center [1033, 277] width 284 height 486
type textarea "h"
drag, startPoint x: 951, startPoint y: 529, endPoint x: 943, endPoint y: 538, distance: 12.5
click at [948, 532] on button "วิ่ง" at bounding box center [1015, 542] width 332 height 39
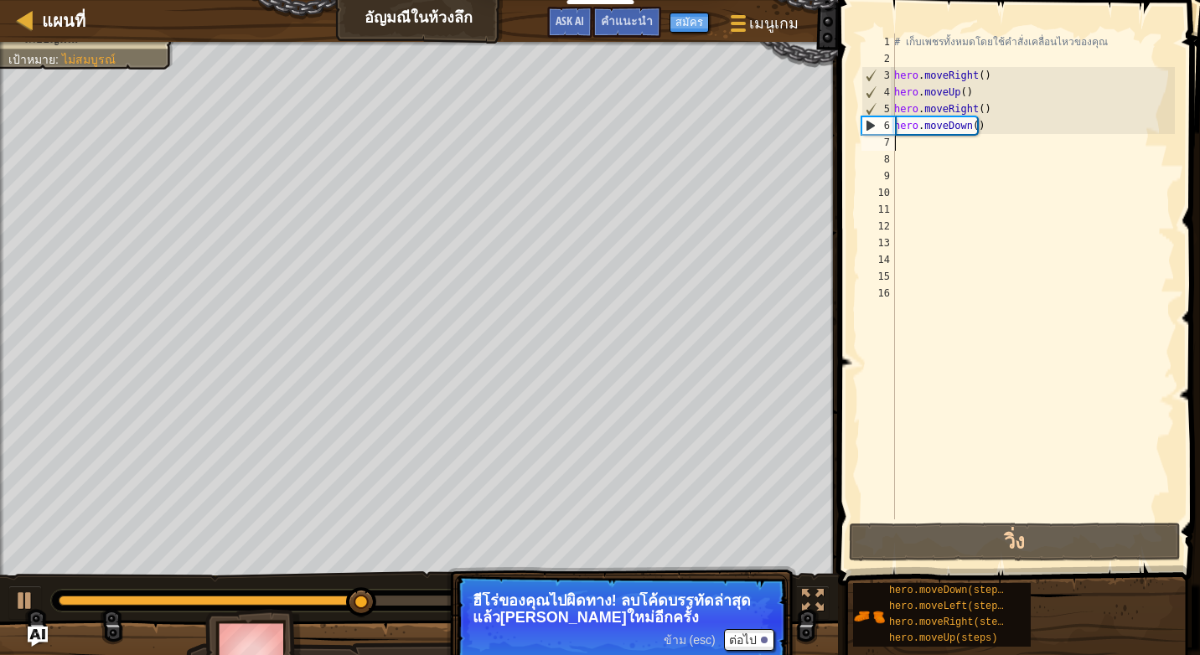
type textarea "h"
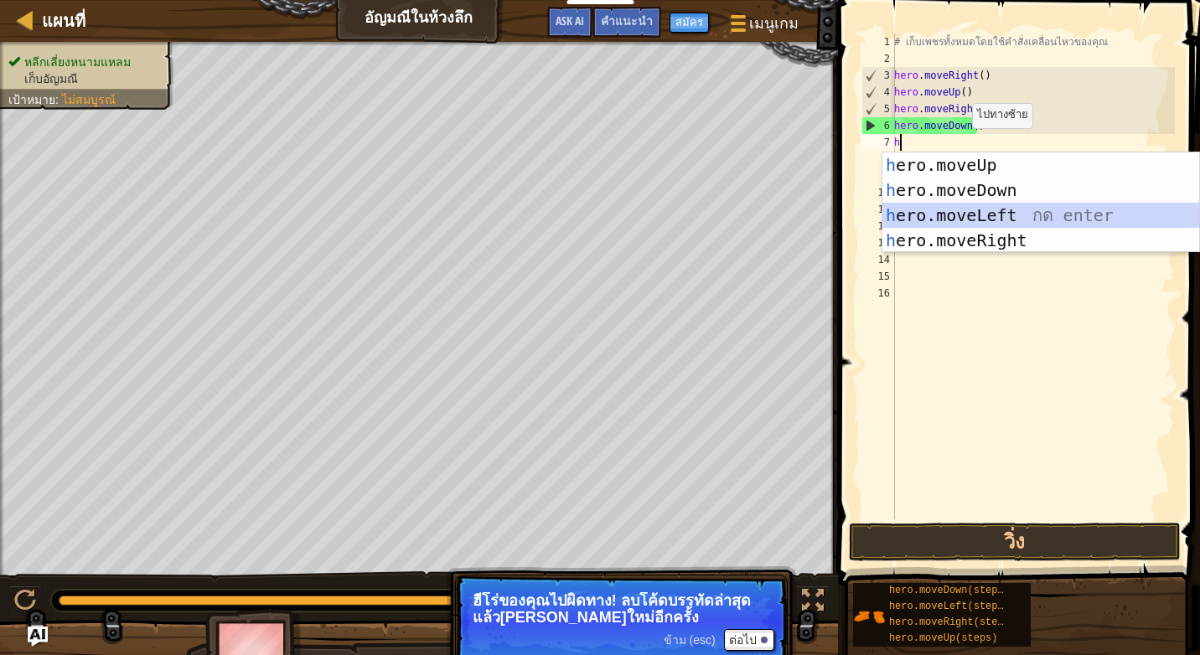
drag, startPoint x: 915, startPoint y: 207, endPoint x: 920, endPoint y: 256, distance: 48.9
click at [915, 209] on div "h ero.moveUp กด enter h ero.moveDown กด enter h ero.moveLeft กด enter h ero.mov…" at bounding box center [1040, 228] width 317 height 151
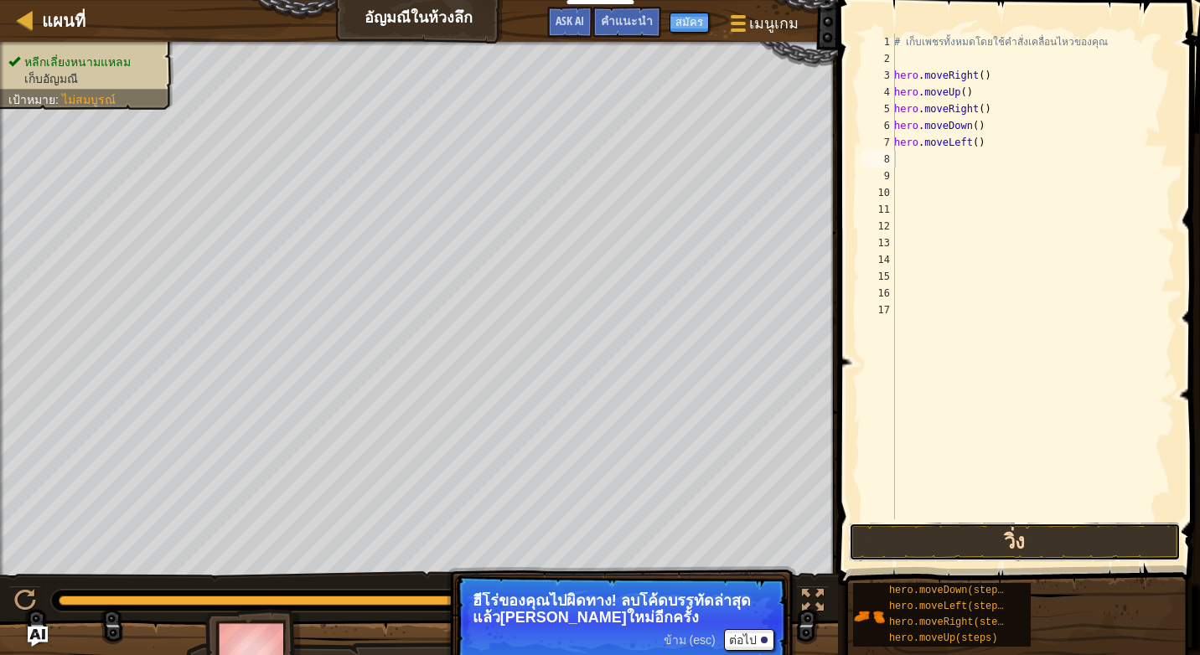
click at [960, 528] on button "วิ่ง" at bounding box center [1015, 542] width 332 height 39
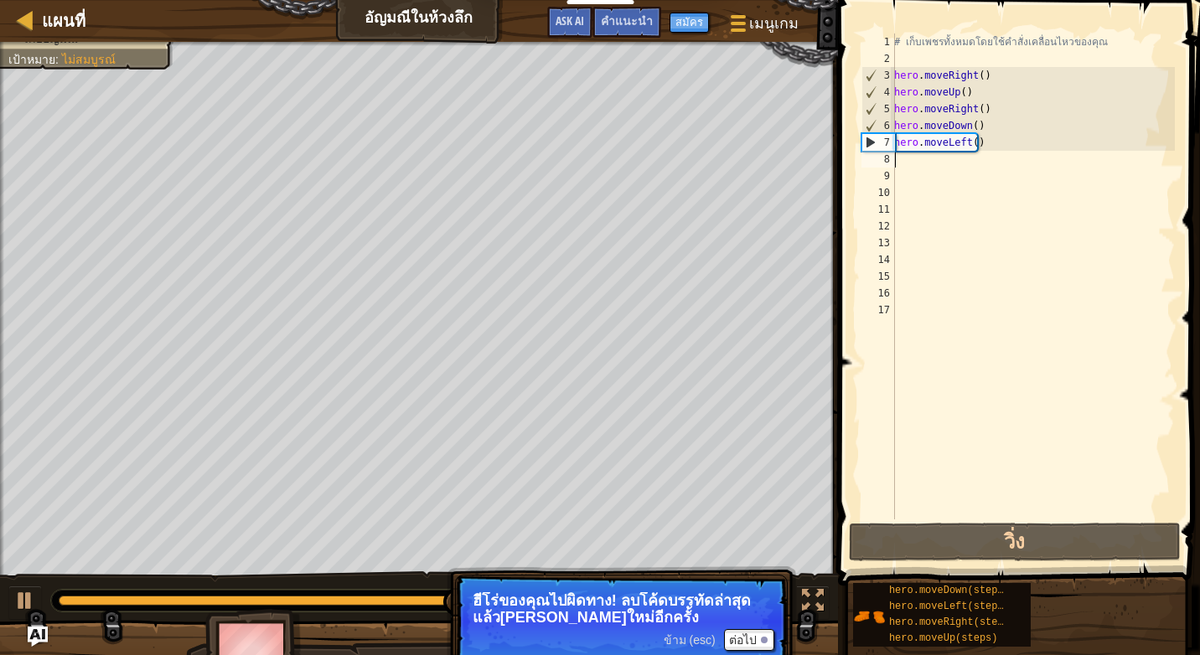
type textarea "h"
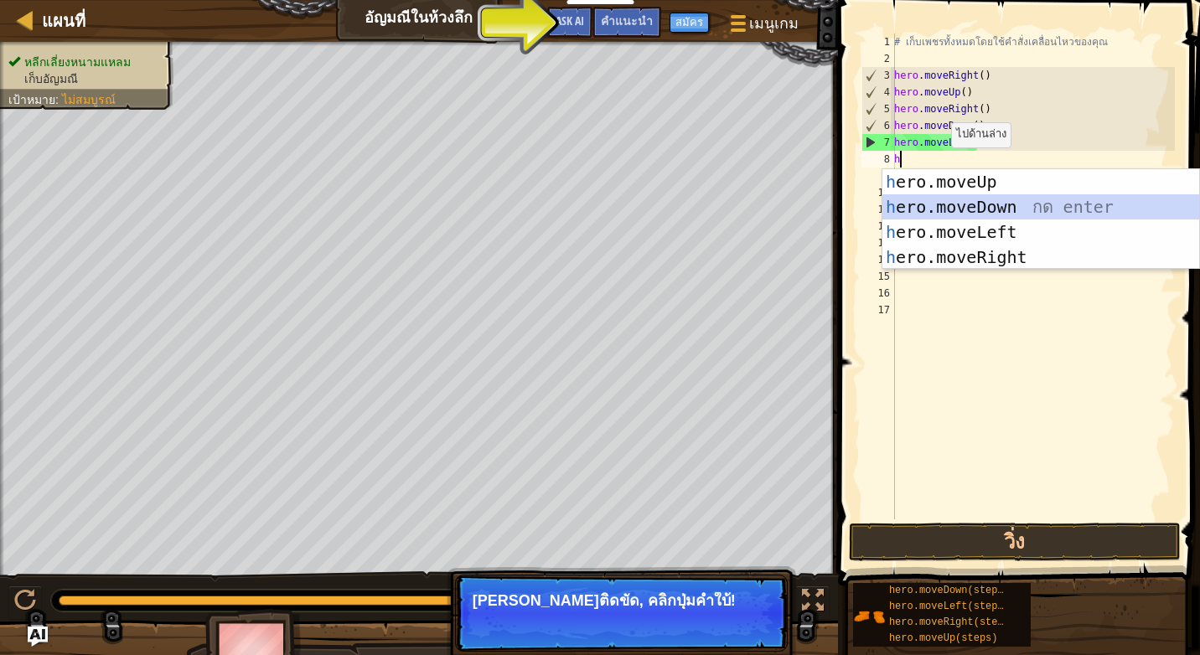
click at [978, 213] on div "h ero.moveUp กด enter h ero.moveDown กด enter h ero.moveLeft กด enter h ero.mov…" at bounding box center [1040, 244] width 317 height 151
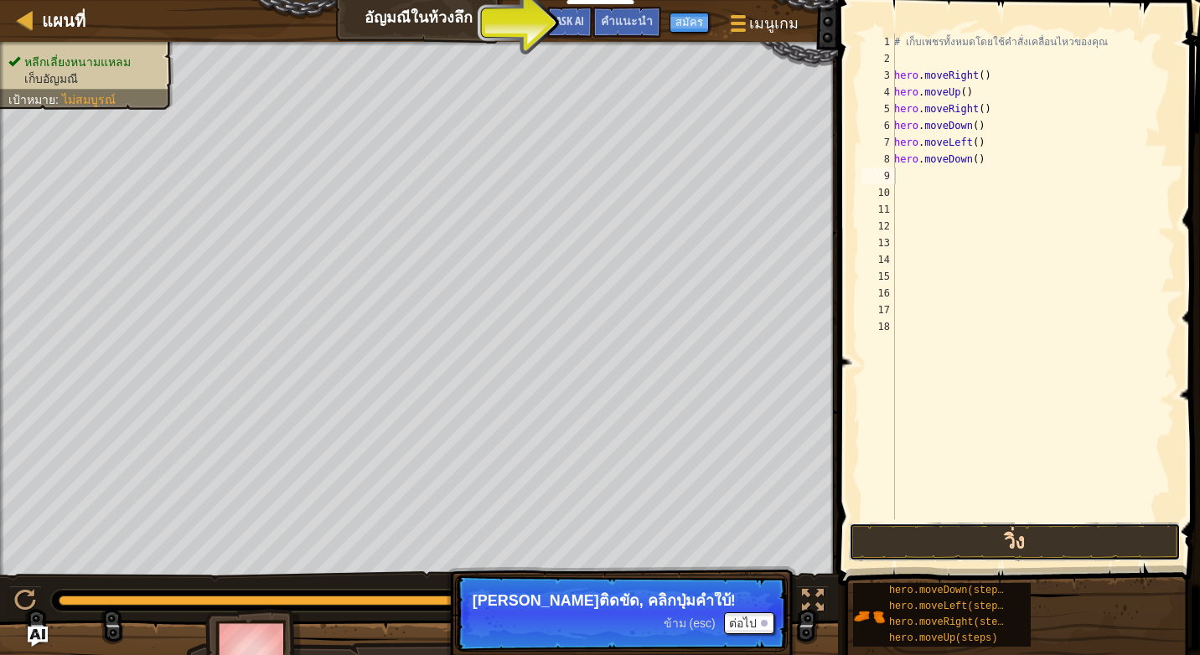
click at [980, 544] on button "วิ่ง" at bounding box center [1015, 542] width 332 height 39
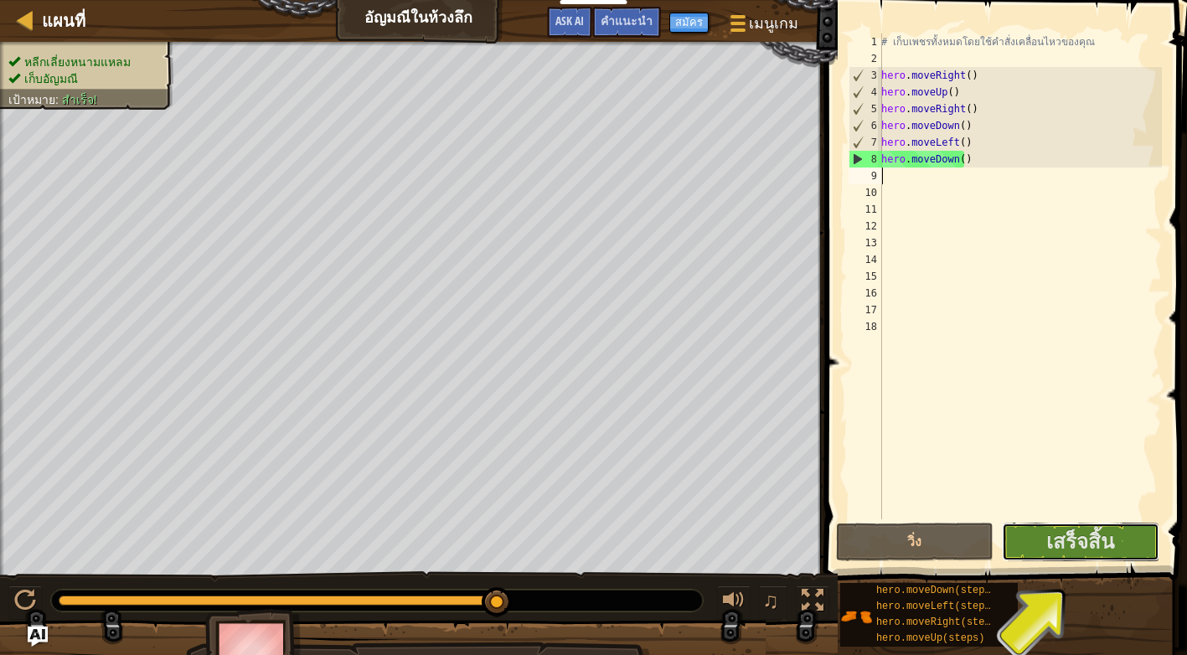
drag, startPoint x: 1103, startPoint y: 540, endPoint x: 1113, endPoint y: 575, distance: 36.6
click at [1110, 561] on div "1 2 3 4 5 6 7 8 9 10 11 12 13 14 15 16 17 18 # เก็บเพชรทั้งหมดโดยใช้คำสั่งเคลื่…" at bounding box center [1003, 325] width 367 height 635
click at [1073, 531] on span "เสร็จสิ้น" at bounding box center [1081, 541] width 68 height 27
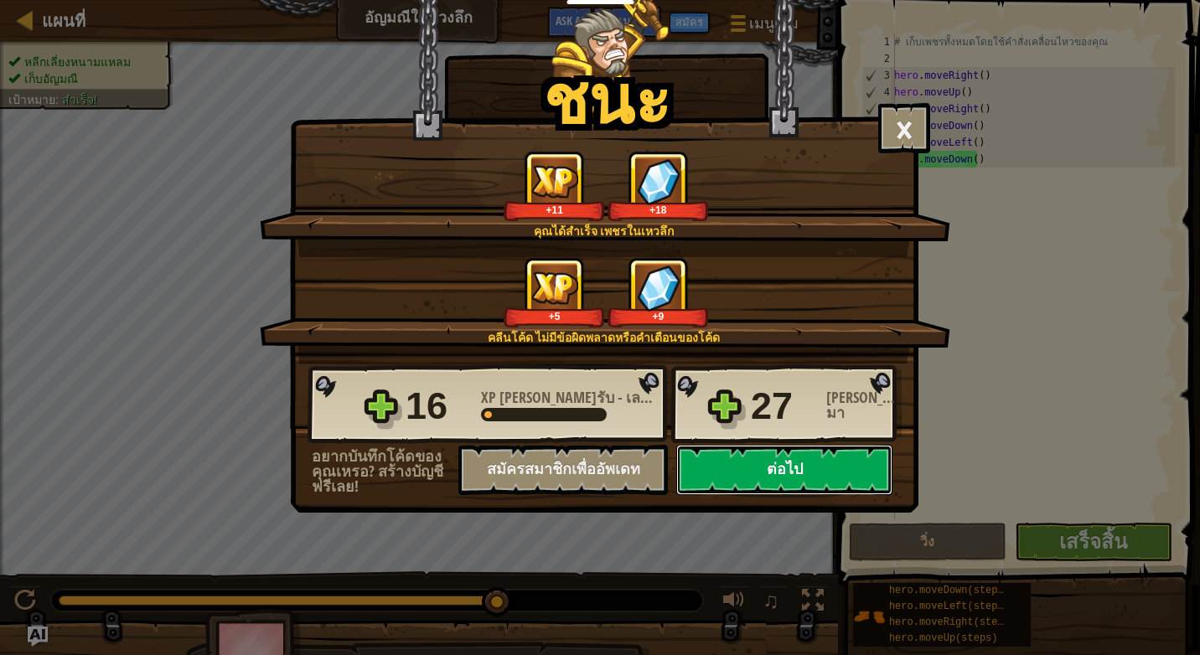
click at [782, 479] on button "ต่อไป" at bounding box center [784, 470] width 216 height 50
select select "th"
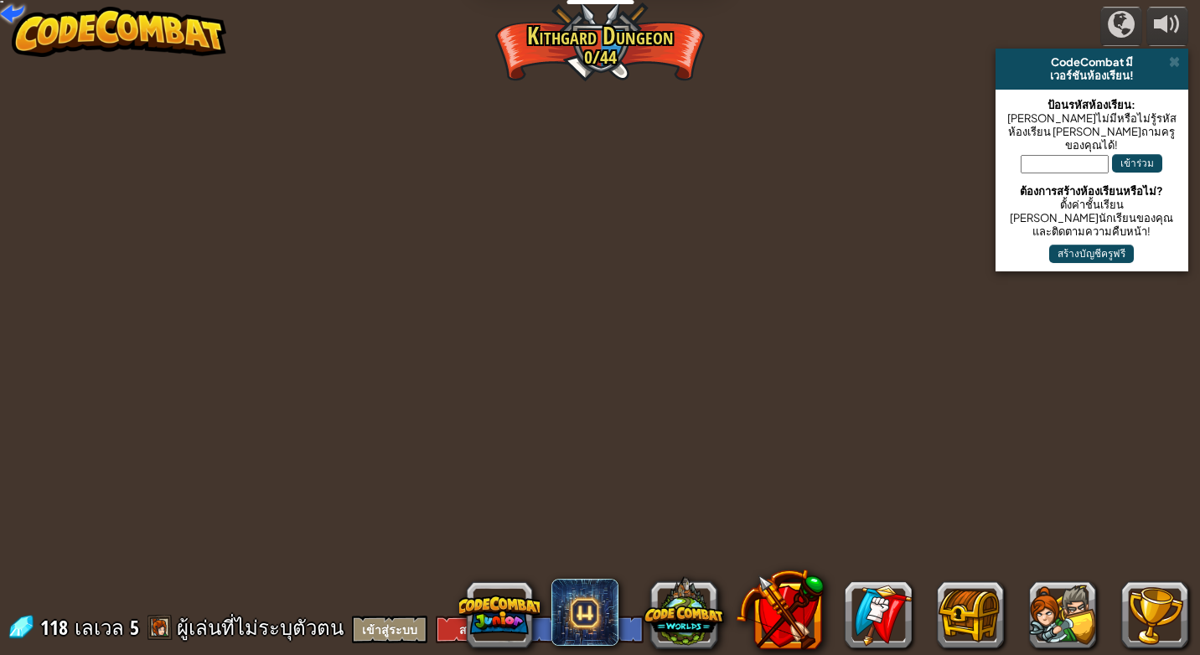
select select "th"
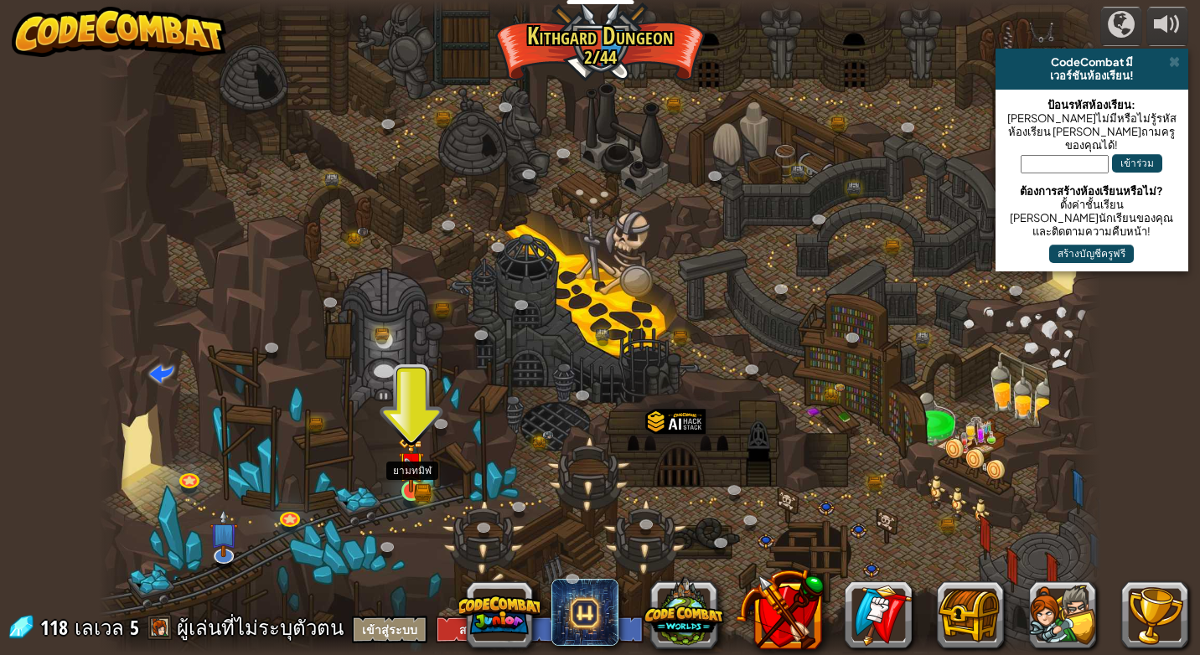
click at [417, 493] on div at bounding box center [411, 491] width 20 height 20
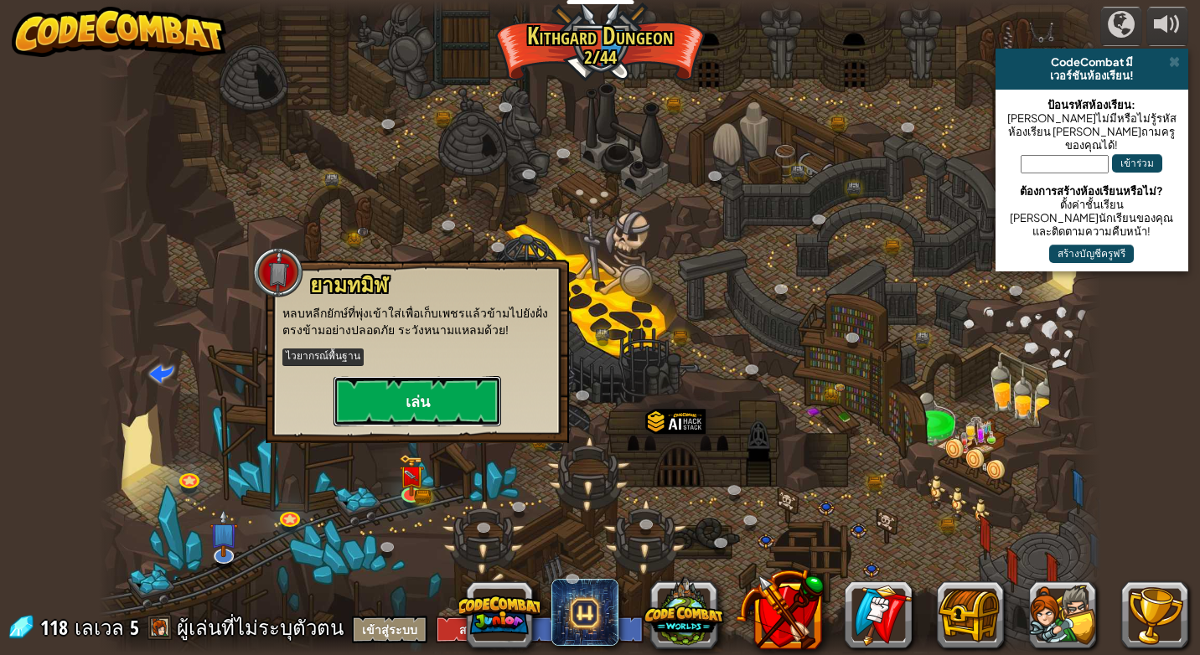
click at [401, 396] on button "เล่น" at bounding box center [418, 401] width 168 height 50
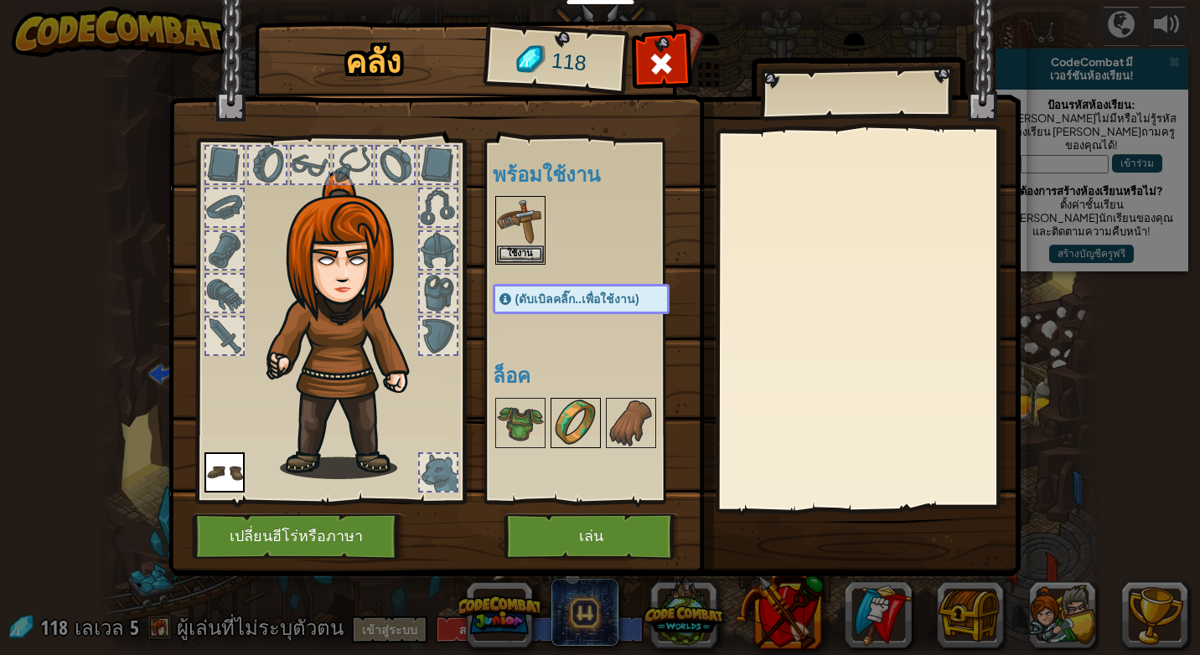
click at [593, 421] on img at bounding box center [575, 423] width 47 height 47
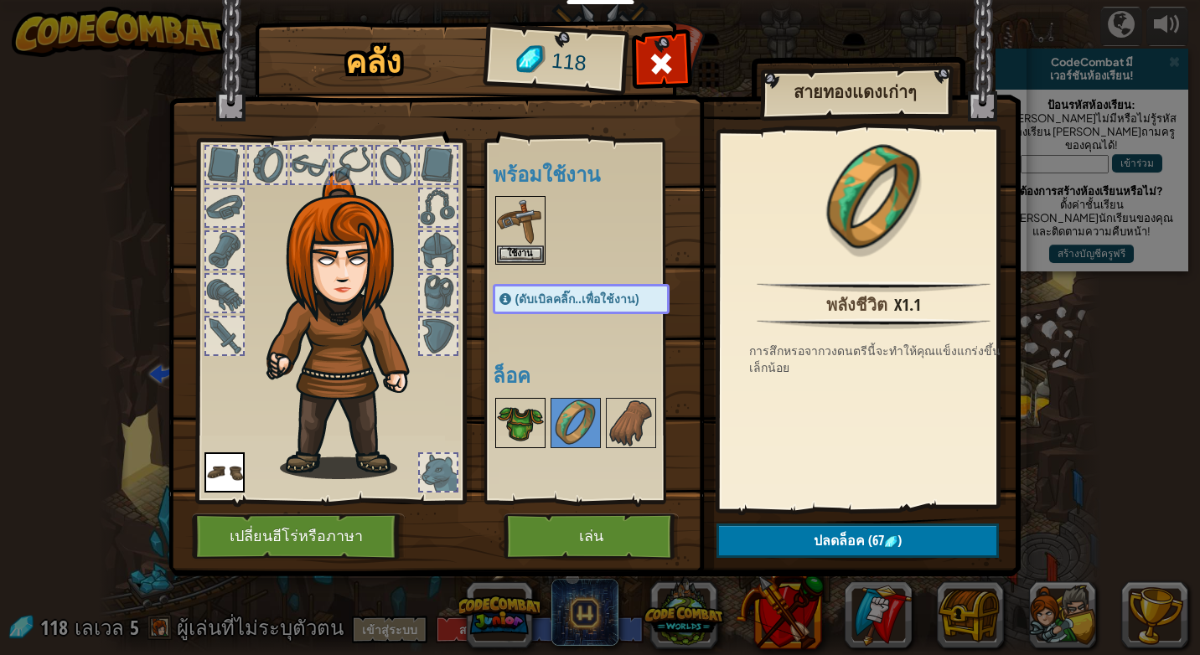
click at [530, 428] on img at bounding box center [520, 423] width 47 height 47
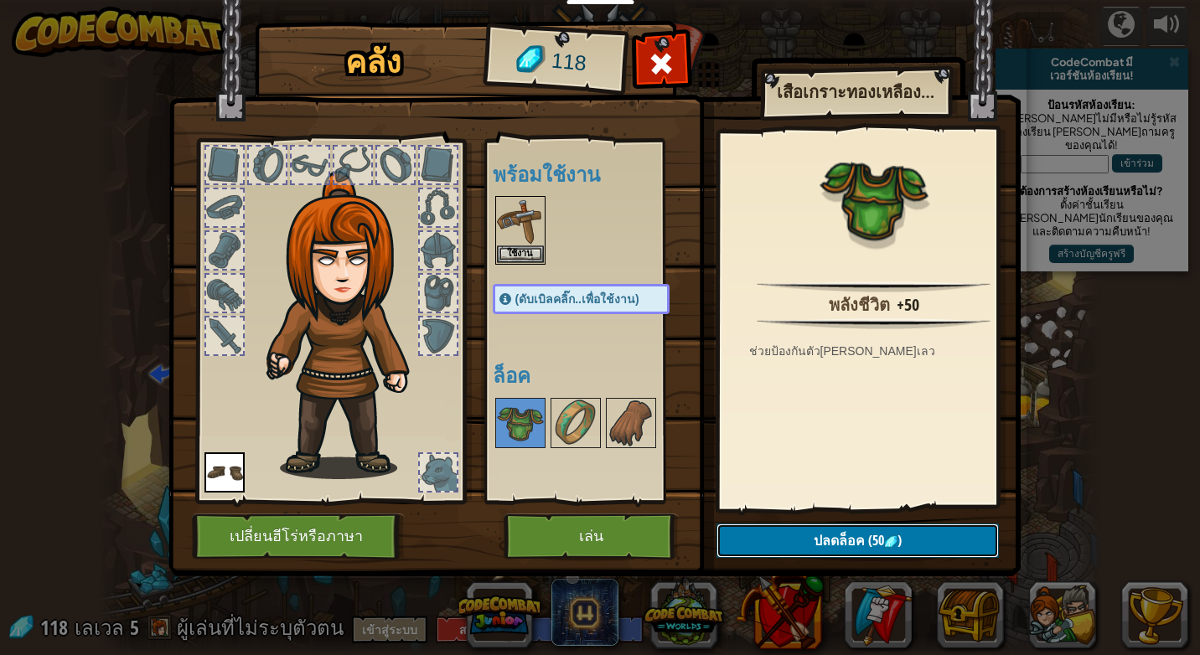
click at [872, 538] on span "(50" at bounding box center [874, 540] width 19 height 18
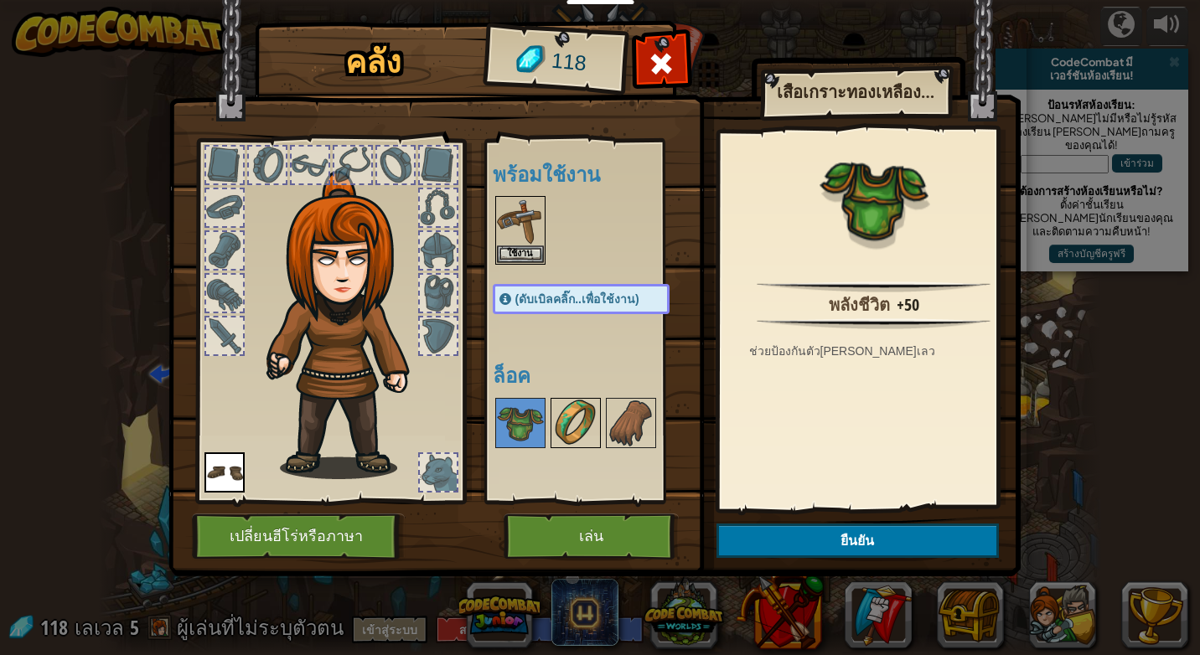
drag, startPoint x: 570, startPoint y: 419, endPoint x: 547, endPoint y: 422, distance: 22.9
click at [571, 419] on img at bounding box center [575, 423] width 47 height 47
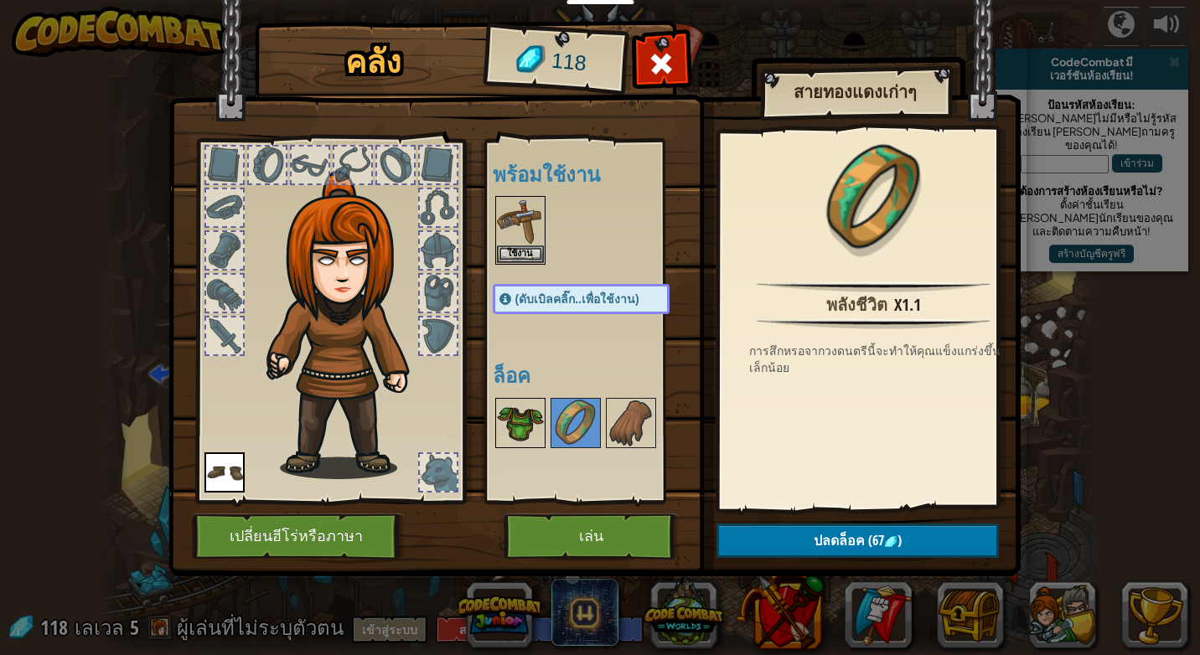
click at [527, 421] on img at bounding box center [520, 423] width 47 height 47
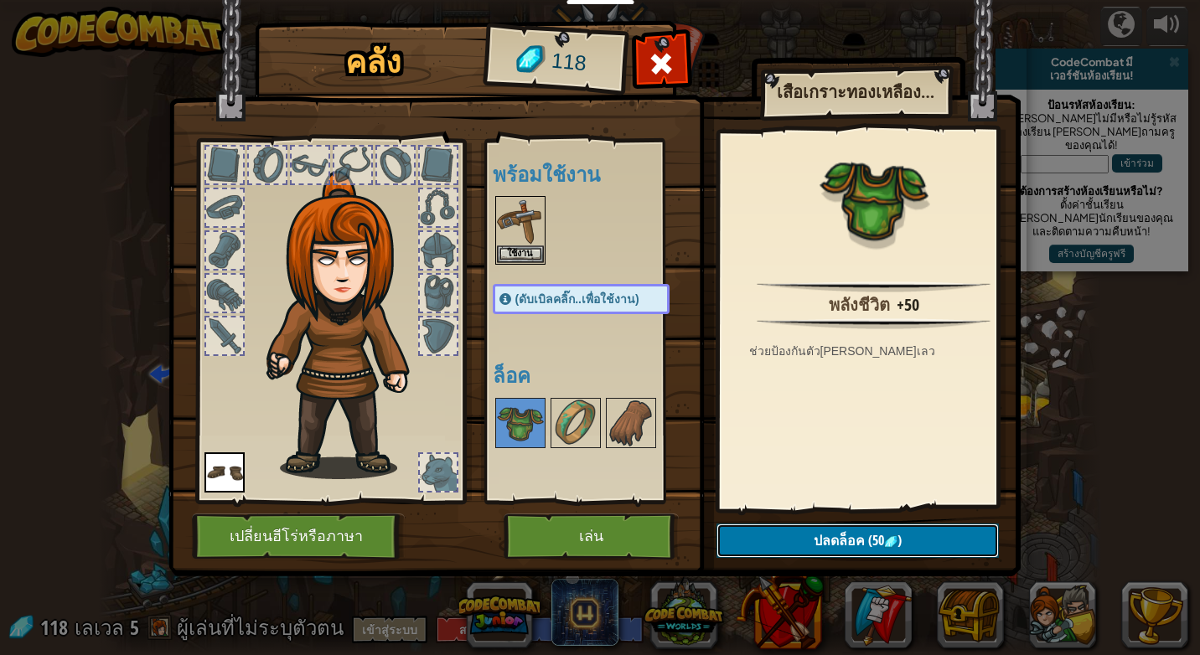
click at [858, 528] on button "ปลดล็อค (50 )" at bounding box center [858, 541] width 282 height 34
click at [858, 528] on button "ยืนยัน" at bounding box center [858, 541] width 282 height 34
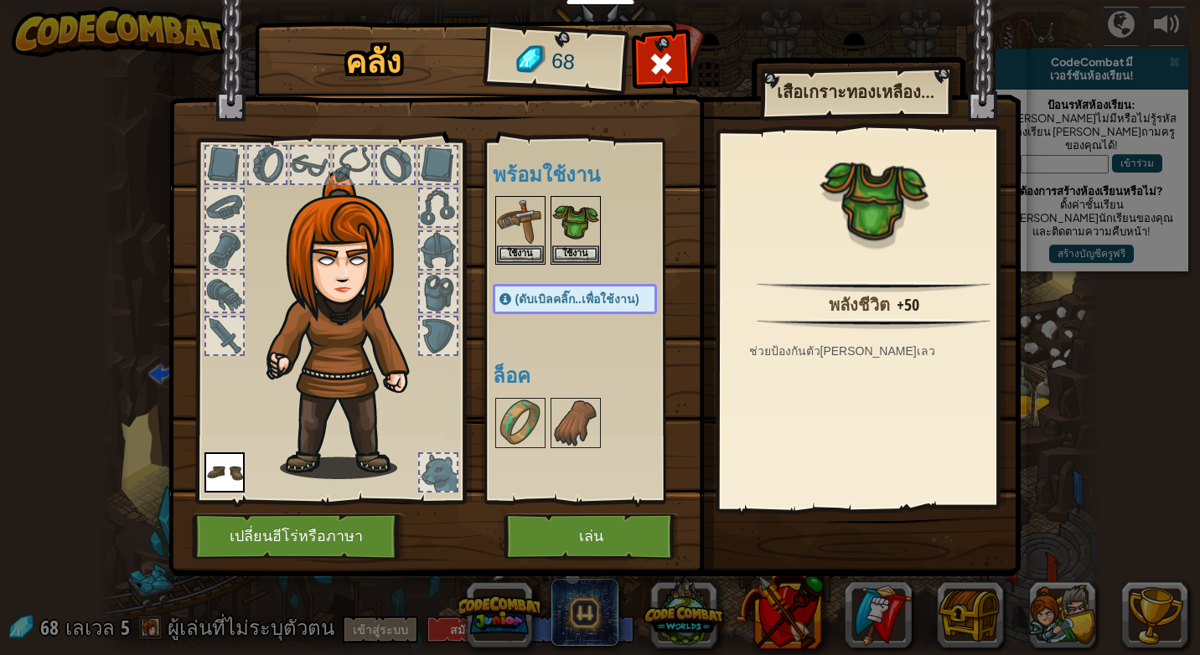
click at [858, 528] on img at bounding box center [594, 272] width 852 height 608
click at [595, 230] on div "คลัง 68 พร้อมใช้งาน ใช้งาน ใช้งาน ใช้งาน (ดับเบิลคลิ๊ก..เพื่อใช้งาน) ล็อค เสื้อ…" at bounding box center [600, 327] width 1200 height 655
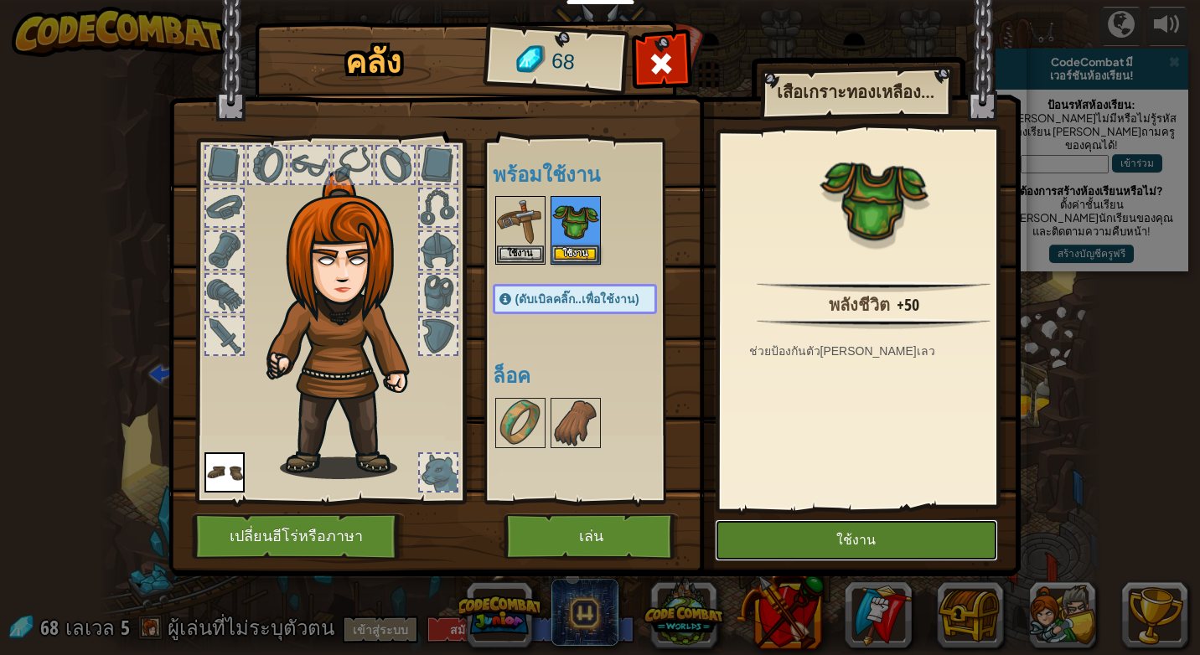
click at [826, 524] on button "ใช้งาน" at bounding box center [856, 541] width 283 height 42
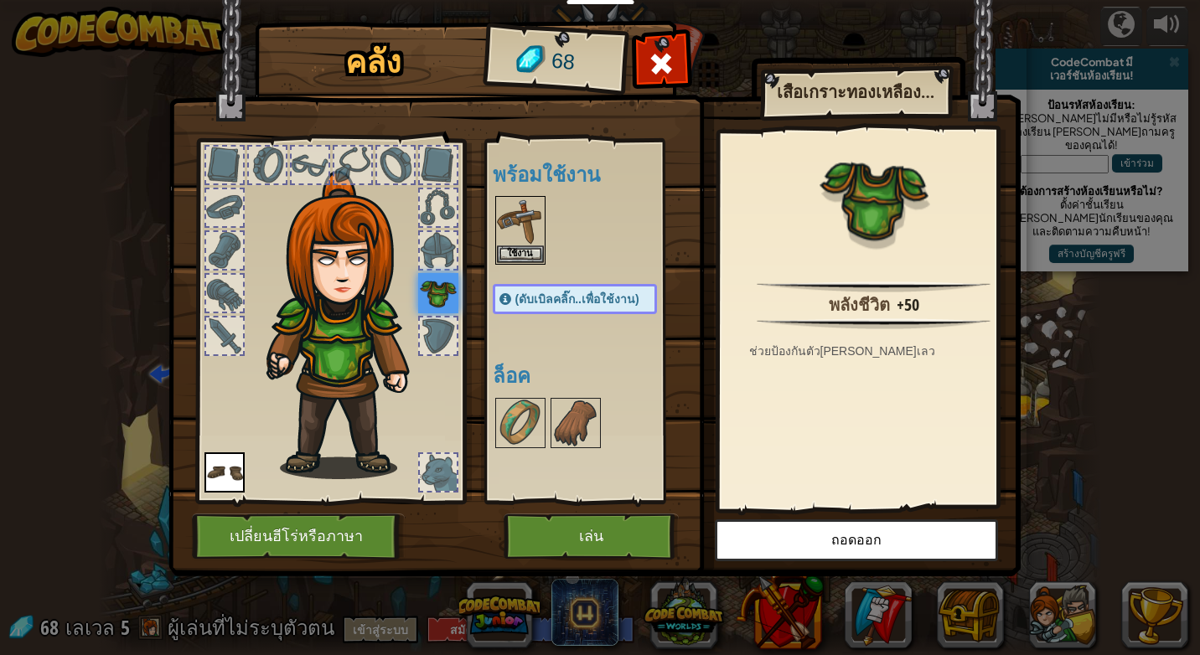
click at [571, 392] on div "พร้อมใช้งาน ใช้งาน ใช้งาน ใช้งาน (ดับเบิลคลิ๊ก..เพื่อใช้งาน) ล็อค" at bounding box center [592, 321] width 198 height 349
click at [586, 413] on img at bounding box center [575, 423] width 47 height 47
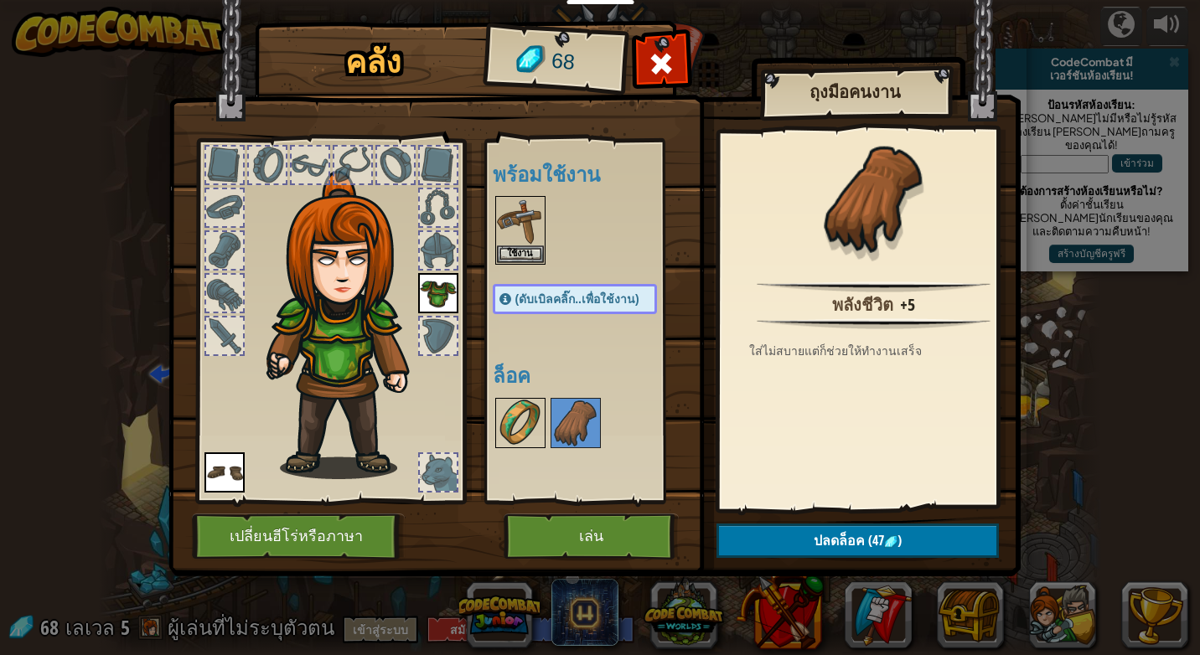
drag, startPoint x: 514, startPoint y: 406, endPoint x: 670, endPoint y: 416, distance: 156.1
click at [522, 406] on img at bounding box center [520, 423] width 47 height 47
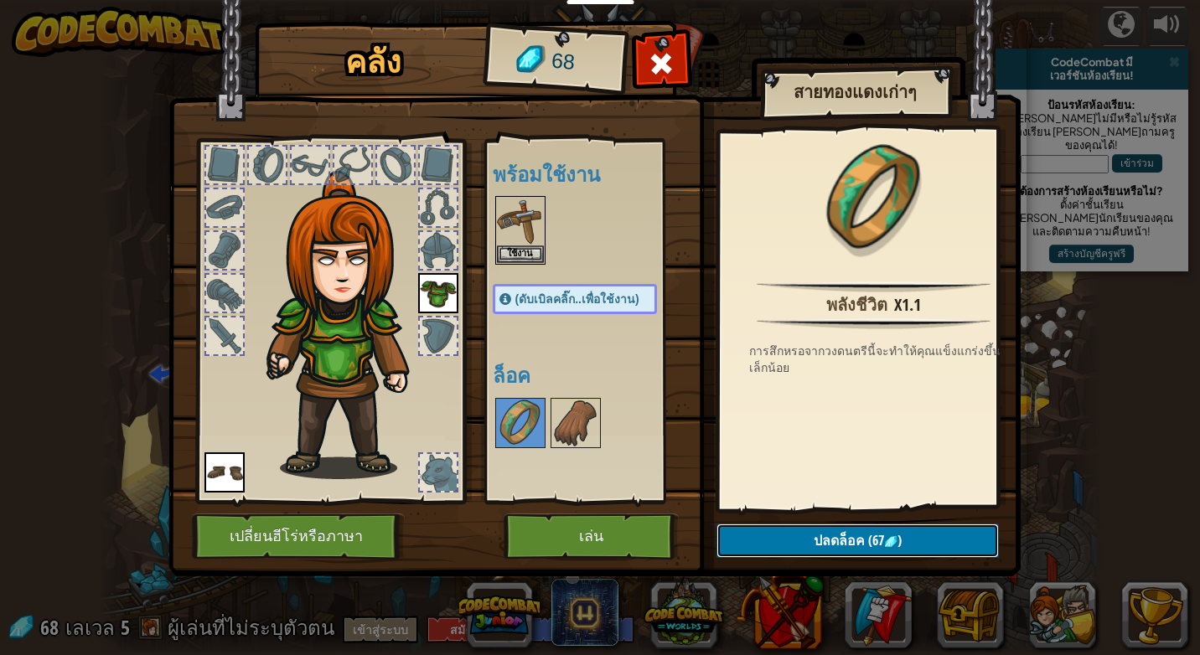
click at [903, 527] on button "ปลดล็อค (67 )" at bounding box center [858, 541] width 282 height 34
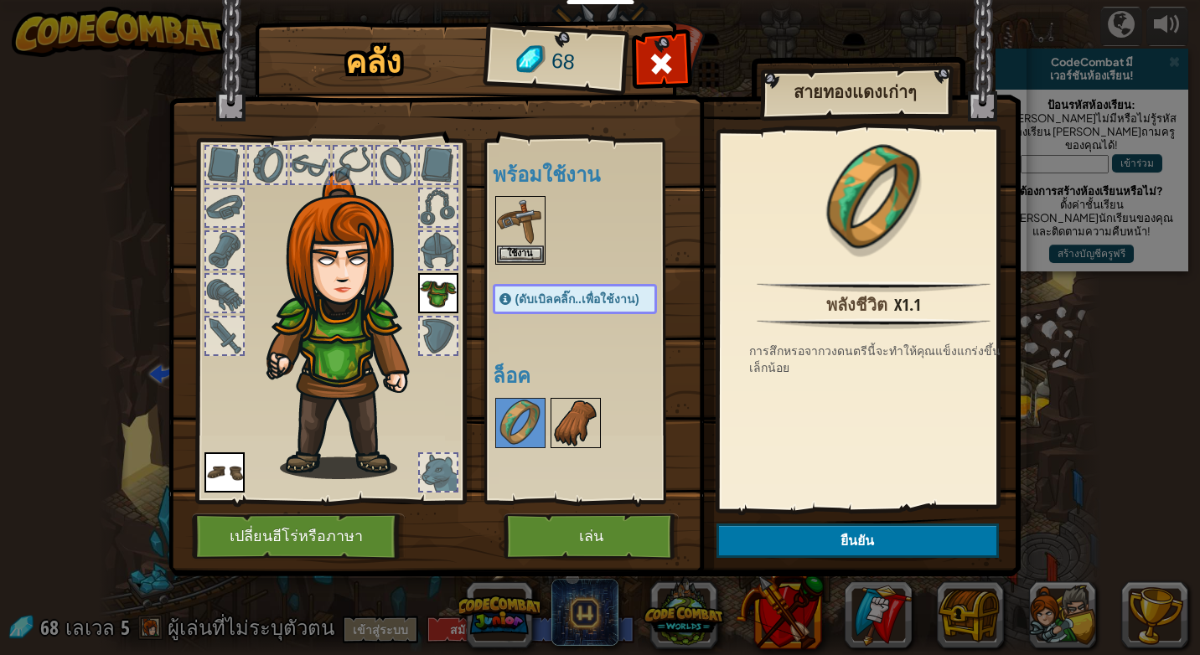
click at [569, 426] on img at bounding box center [575, 423] width 47 height 47
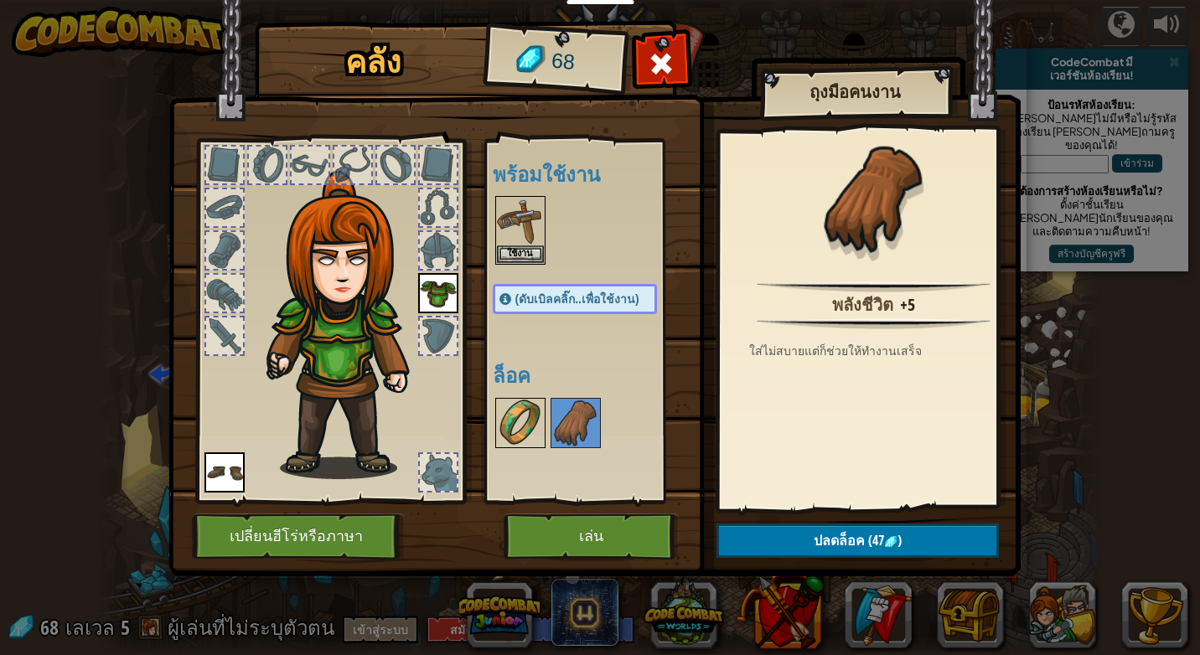
click at [525, 429] on img at bounding box center [520, 423] width 47 height 47
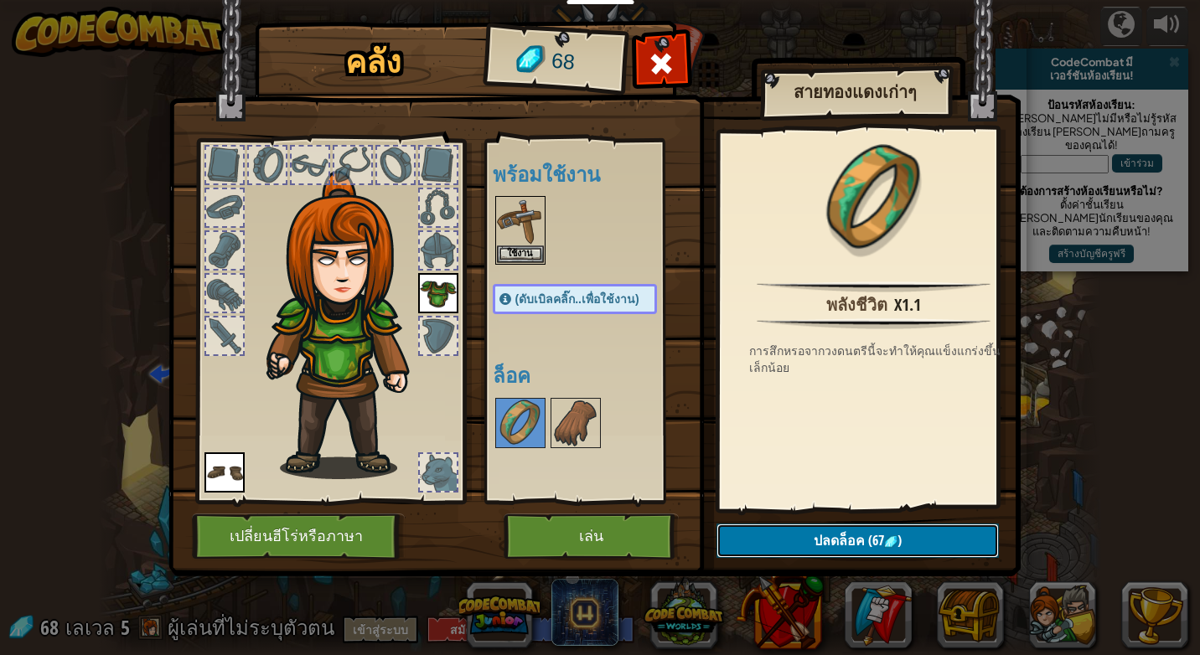
click at [792, 535] on button "ปลดล็อค (67 )" at bounding box center [858, 541] width 282 height 34
click at [792, 535] on button "ยืนยัน" at bounding box center [858, 541] width 282 height 34
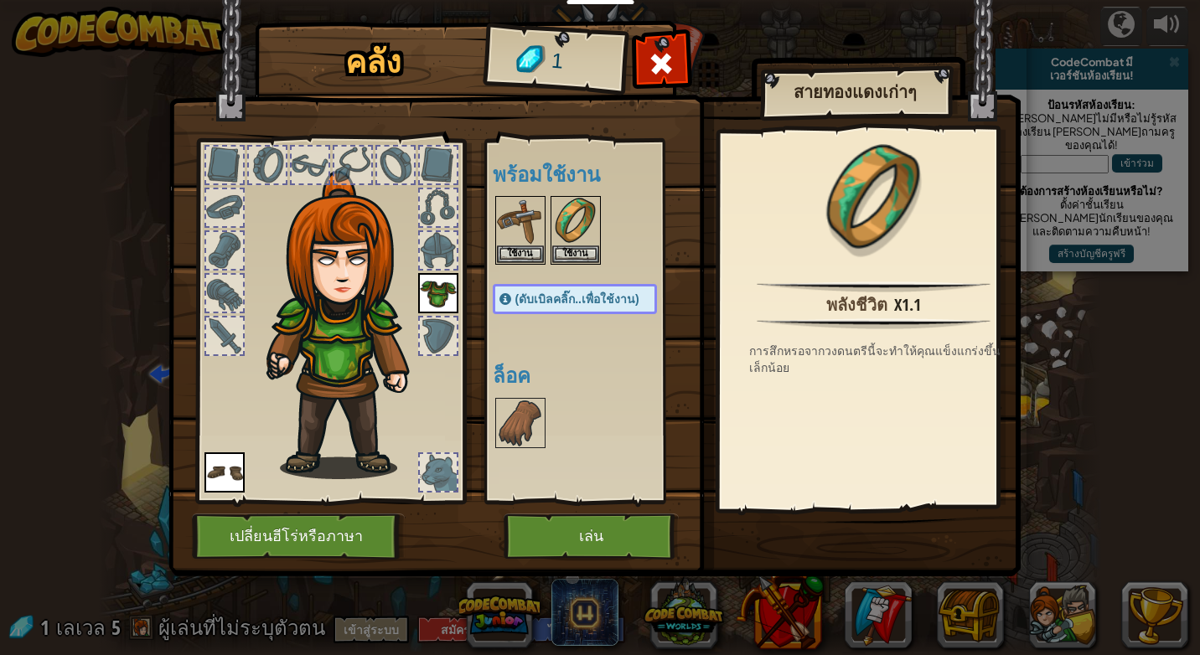
click at [792, 535] on img at bounding box center [594, 272] width 852 height 608
drag, startPoint x: 575, startPoint y: 246, endPoint x: 596, endPoint y: 279, distance: 39.5
click at [581, 259] on button "ใช้งาน" at bounding box center [575, 255] width 47 height 18
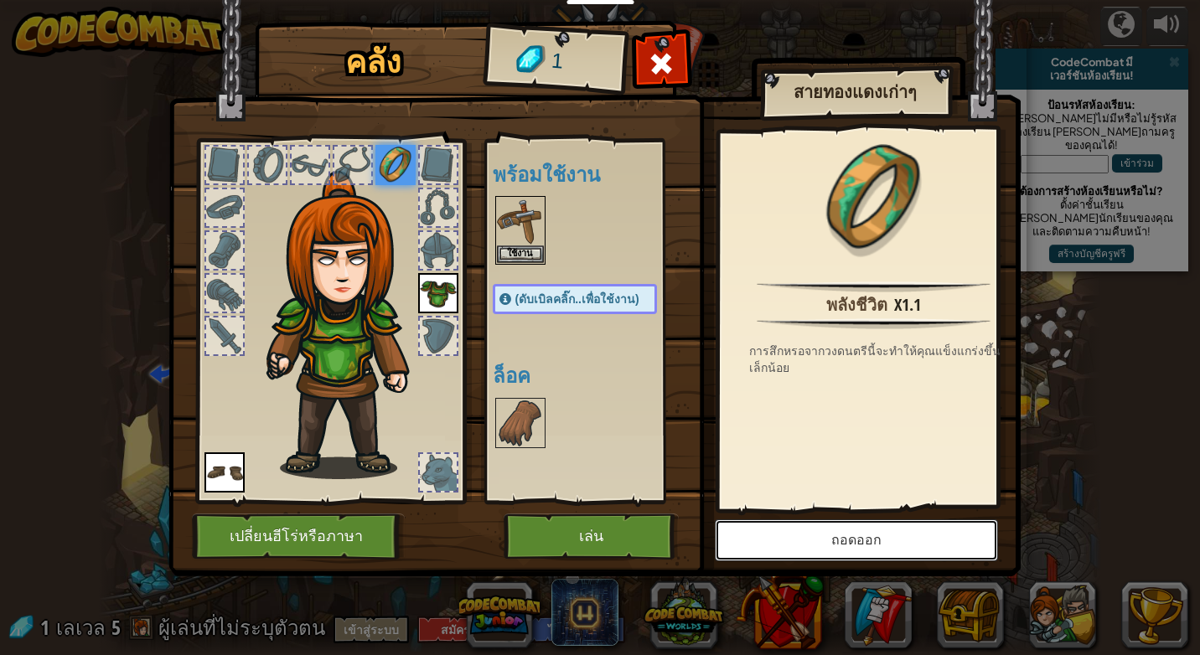
click at [815, 531] on button "ถอดออก" at bounding box center [856, 541] width 283 height 42
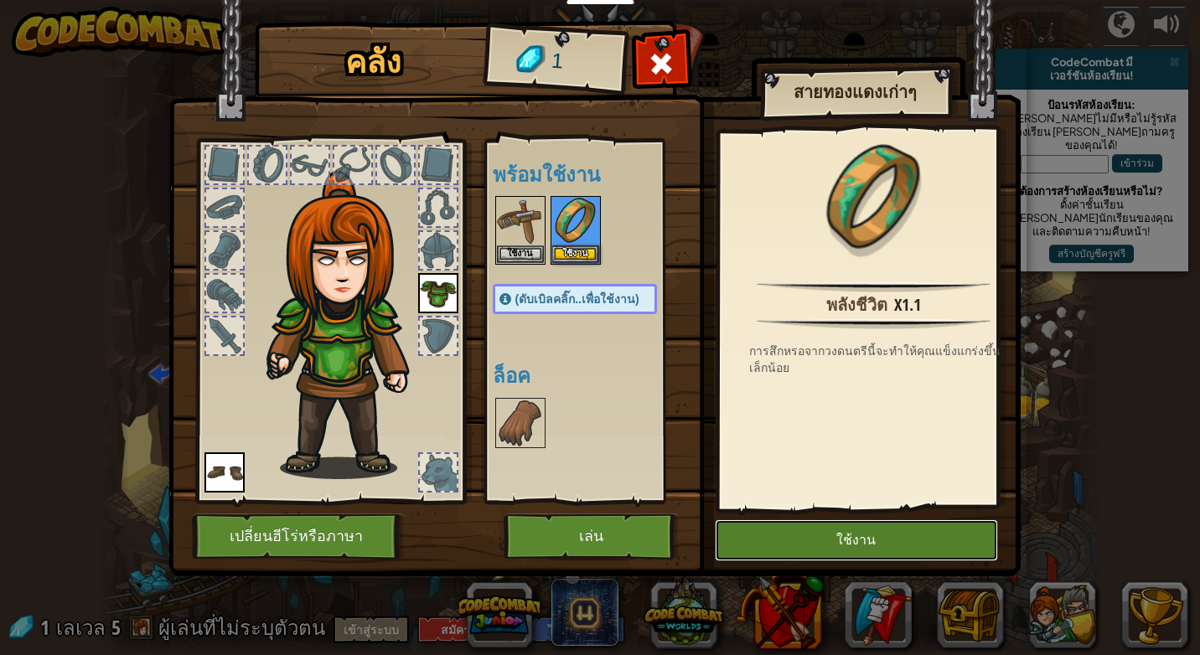
click at [811, 532] on button "ใช้งาน" at bounding box center [856, 541] width 283 height 42
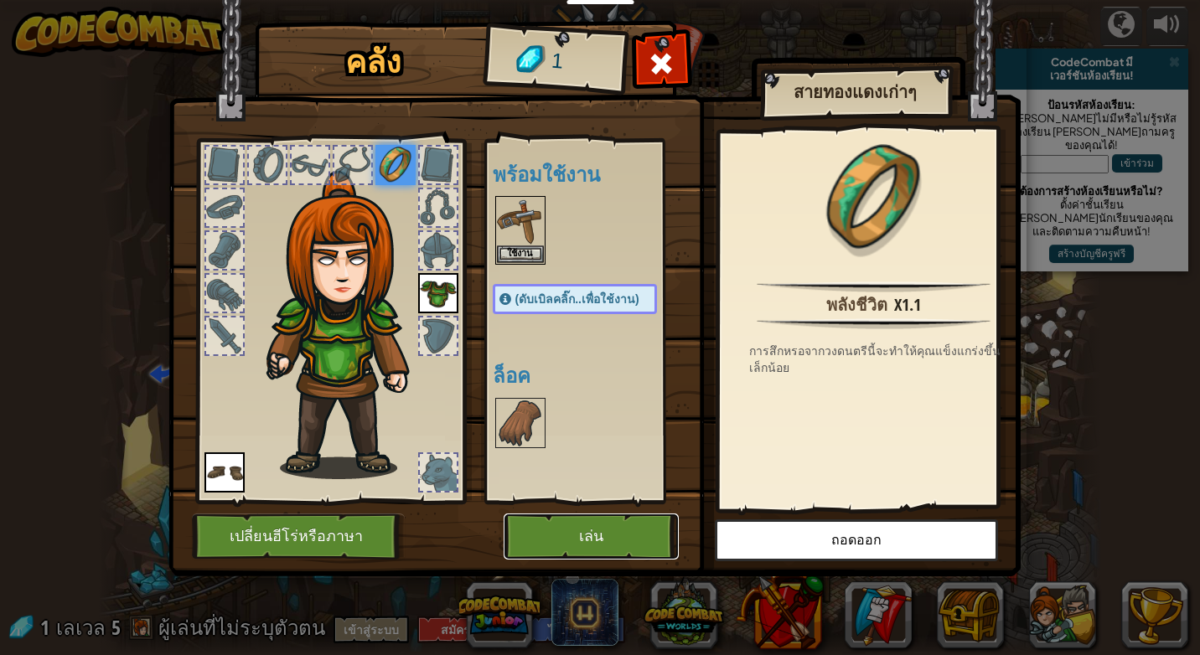
drag, startPoint x: 584, startPoint y: 539, endPoint x: 592, endPoint y: 544, distance: 9.8
click at [592, 544] on button "เล่น" at bounding box center [591, 537] width 175 height 46
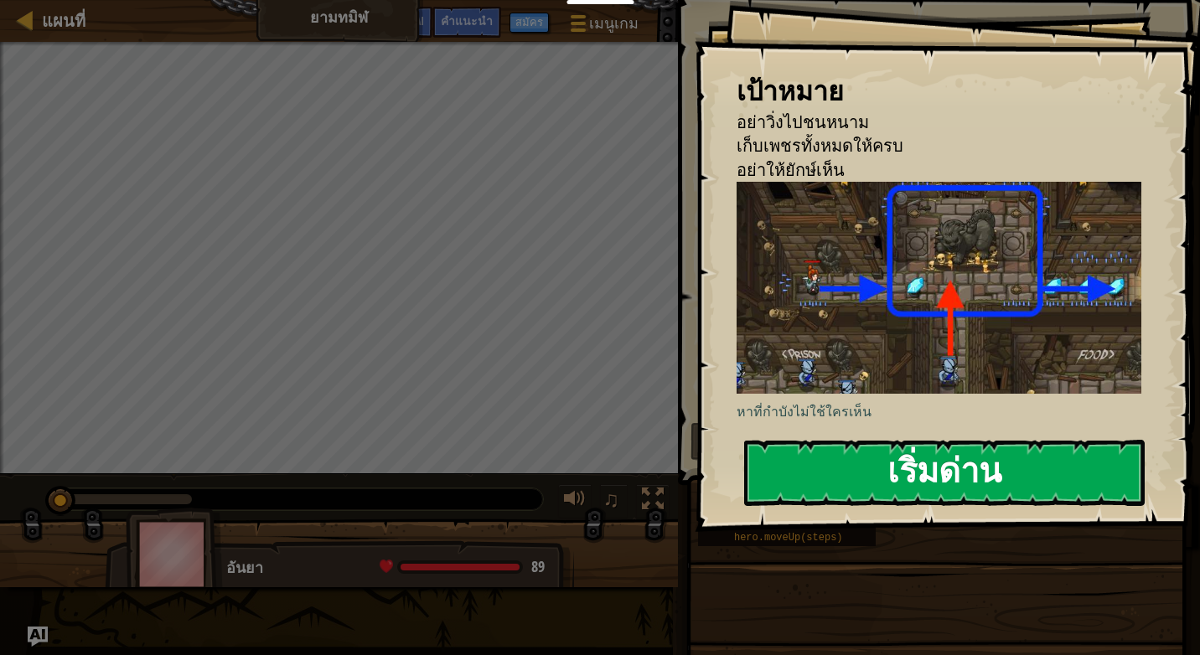
click at [836, 444] on button "เริ่มด่าน" at bounding box center [944, 473] width 401 height 66
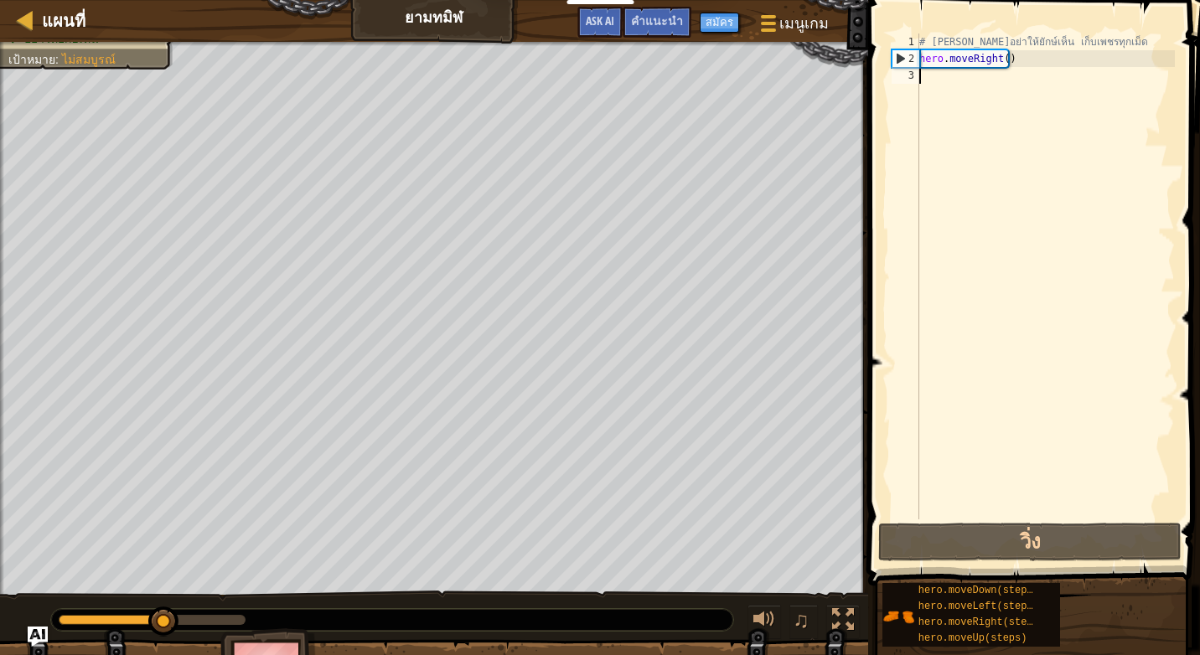
click at [923, 71] on div "# [PERSON_NAME]อย่าให้ยักษ์เห็น เก็บเพชรทุกเม็ด hero . moveRight ( )" at bounding box center [1045, 294] width 259 height 520
type textarea "h"
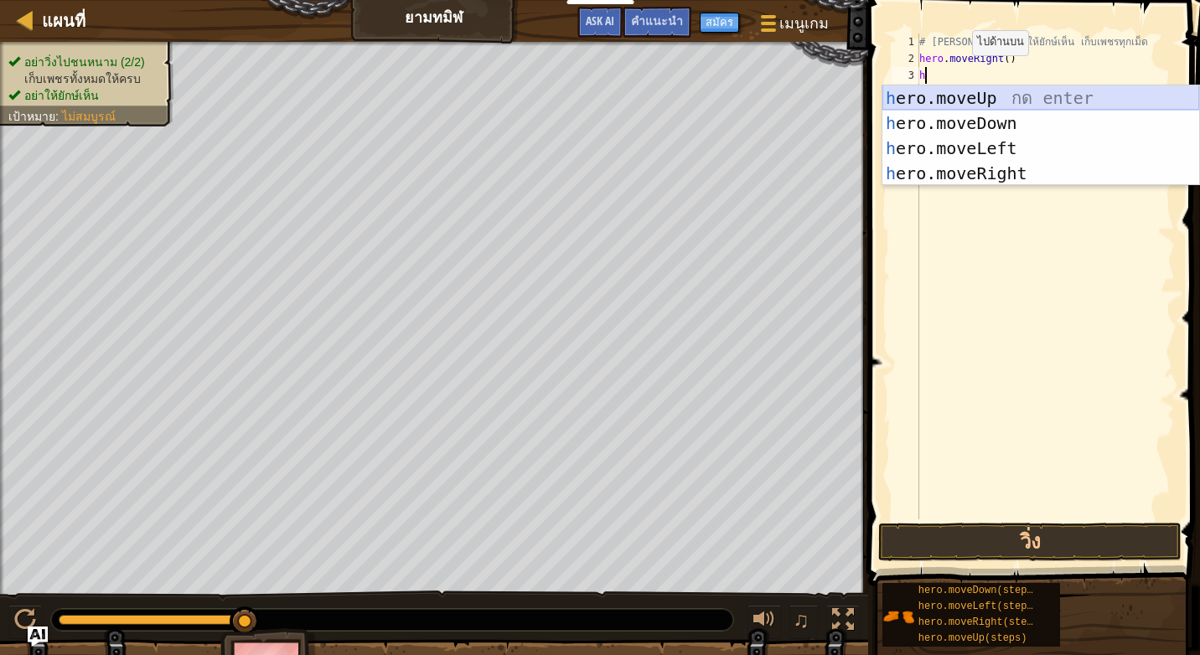
click at [958, 92] on div "h ero.moveUp กด enter h ero.moveDown กด enter h ero.moveLeft กด enter h ero.mov…" at bounding box center [1040, 160] width 317 height 151
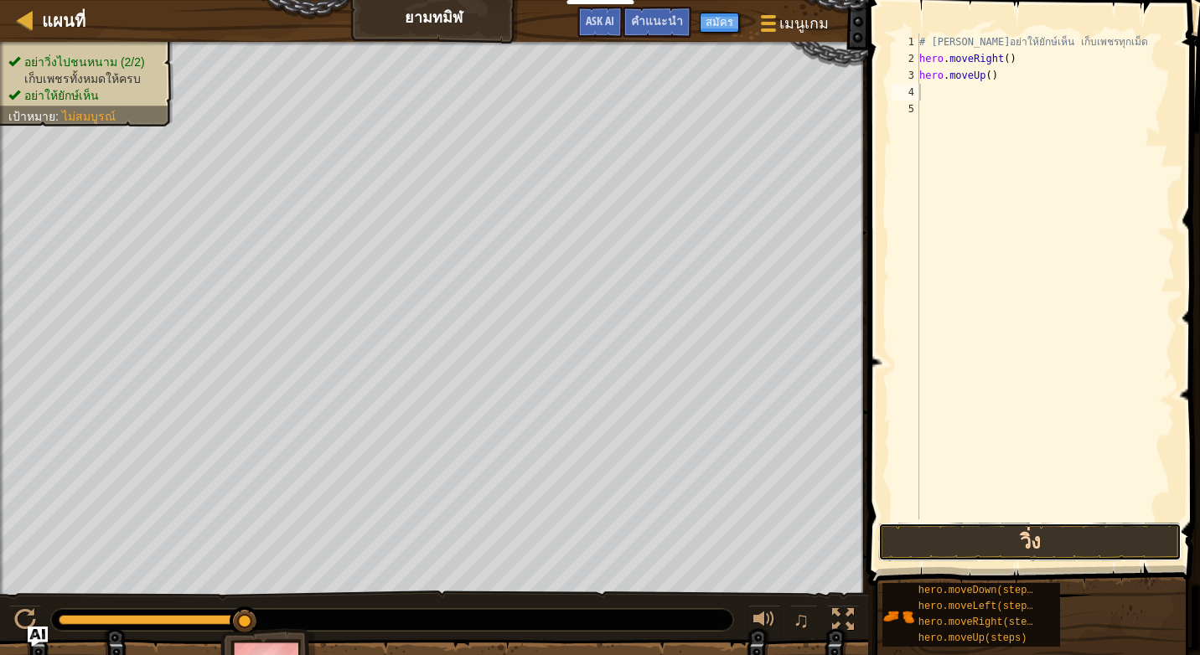
drag, startPoint x: 932, startPoint y: 530, endPoint x: 940, endPoint y: 525, distance: 9.8
click at [933, 531] on button "วิ่ง" at bounding box center [1029, 542] width 303 height 39
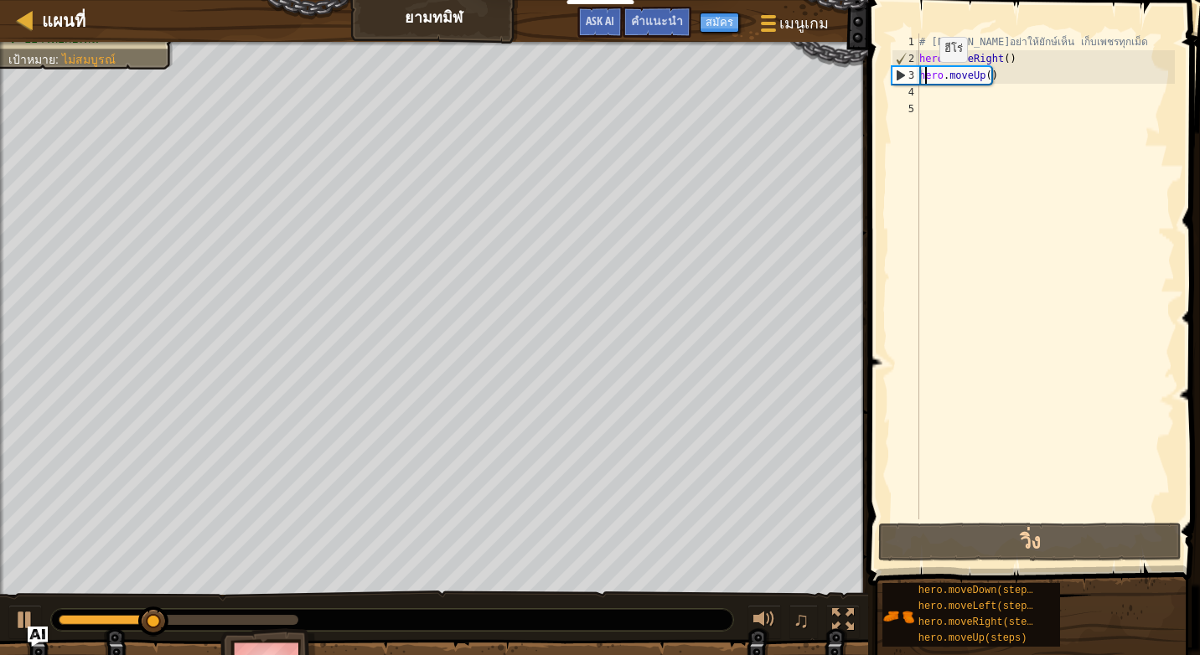
click at [925, 79] on div "# [PERSON_NAME]อย่าให้ยักษ์เห็น เก็บเพชรทุกเม็ด hero . moveRight ( ) hero . mov…" at bounding box center [1045, 294] width 259 height 520
type textarea "hero.moveUp()"
click at [933, 101] on div "# [PERSON_NAME]อย่าให้ยักษ์เห็น เก็บเพชรทุกเม็ด hero . moveRight ( ) hero . mov…" at bounding box center [1045, 294] width 259 height 520
click at [933, 92] on div "# [PERSON_NAME]อย่าให้ยักษ์เห็น เก็บเพชรทุกเม็ด hero . moveRight ( ) hero . mov…" at bounding box center [1045, 294] width 259 height 520
type textarea "h"
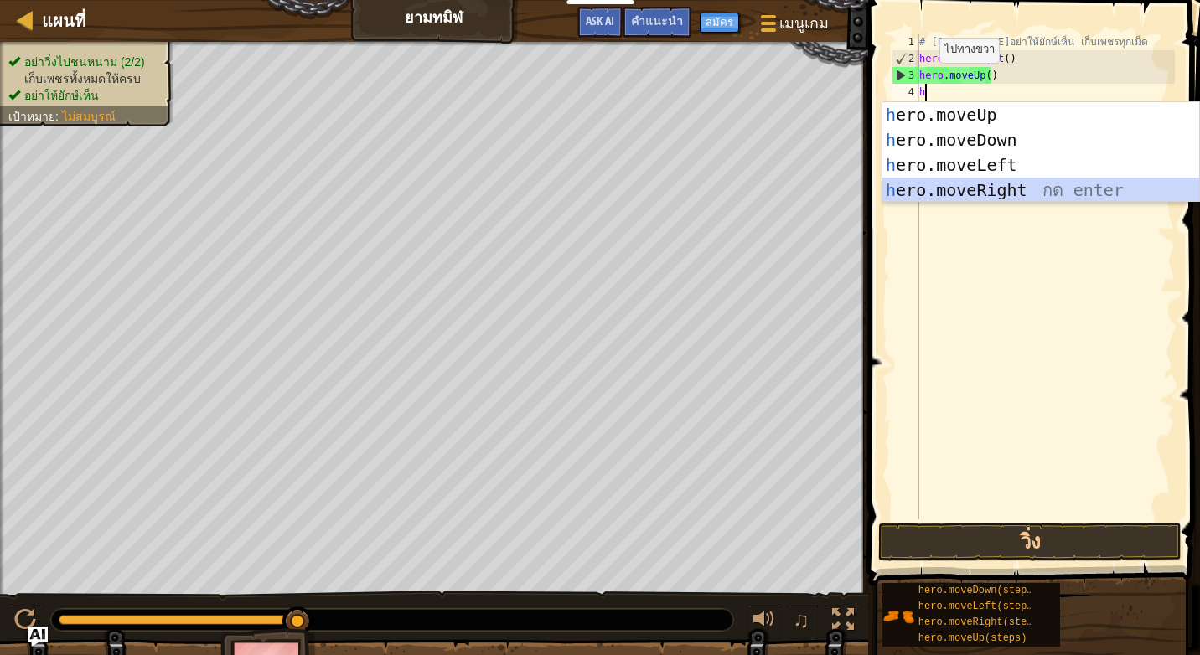
click at [965, 191] on div "h ero.moveUp กด enter h ero.moveDown กด enter h ero.moveLeft กด enter h ero.mov…" at bounding box center [1040, 177] width 317 height 151
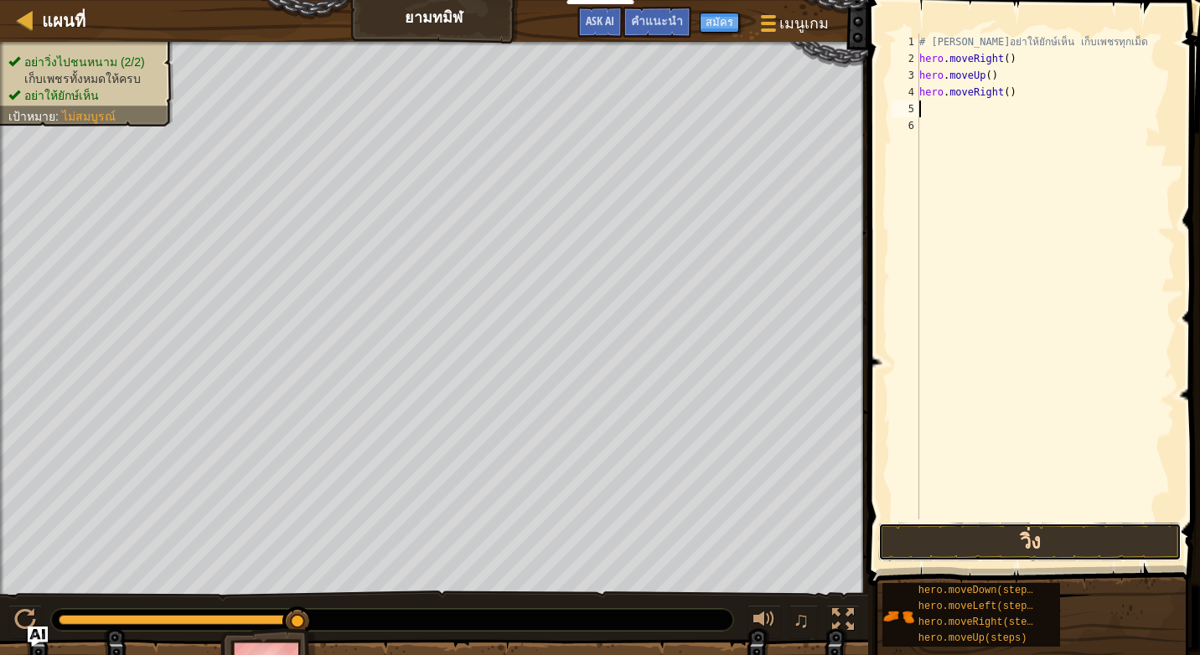
click at [968, 538] on button "วิ่ง" at bounding box center [1029, 542] width 303 height 39
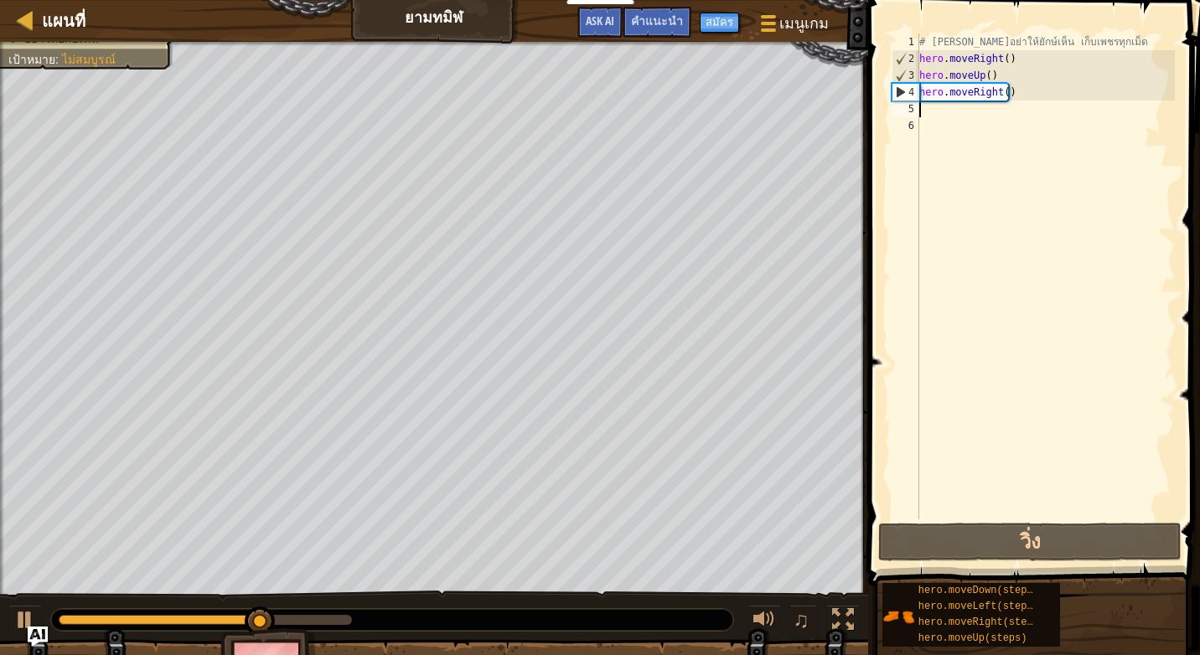
type textarea "h"
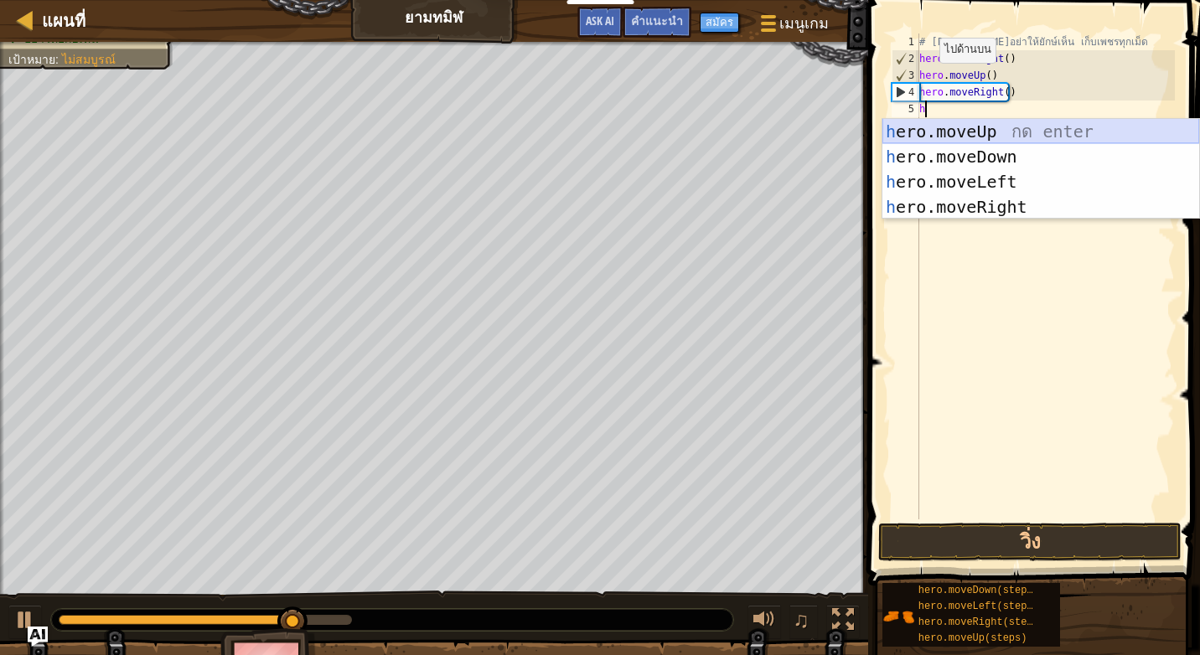
click at [1014, 128] on div "h ero.moveUp กด enter h ero.moveDown กด enter h ero.moveLeft กด enter h ero.mov…" at bounding box center [1040, 194] width 317 height 151
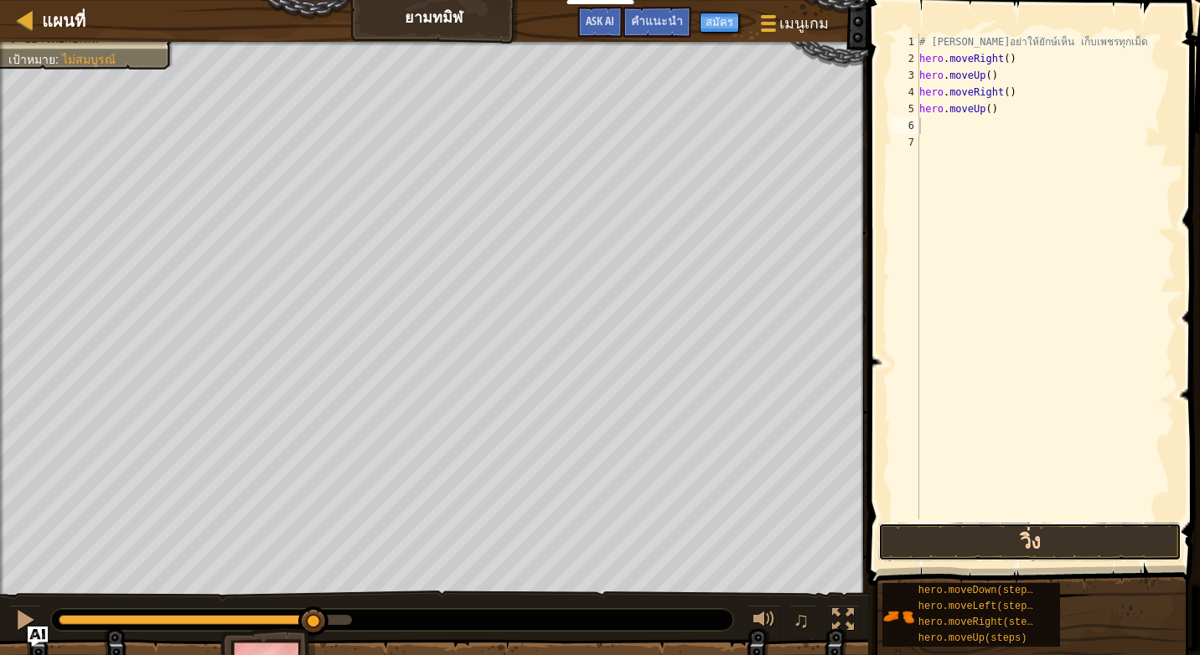
click at [1030, 539] on button "วิ่ง" at bounding box center [1029, 542] width 303 height 39
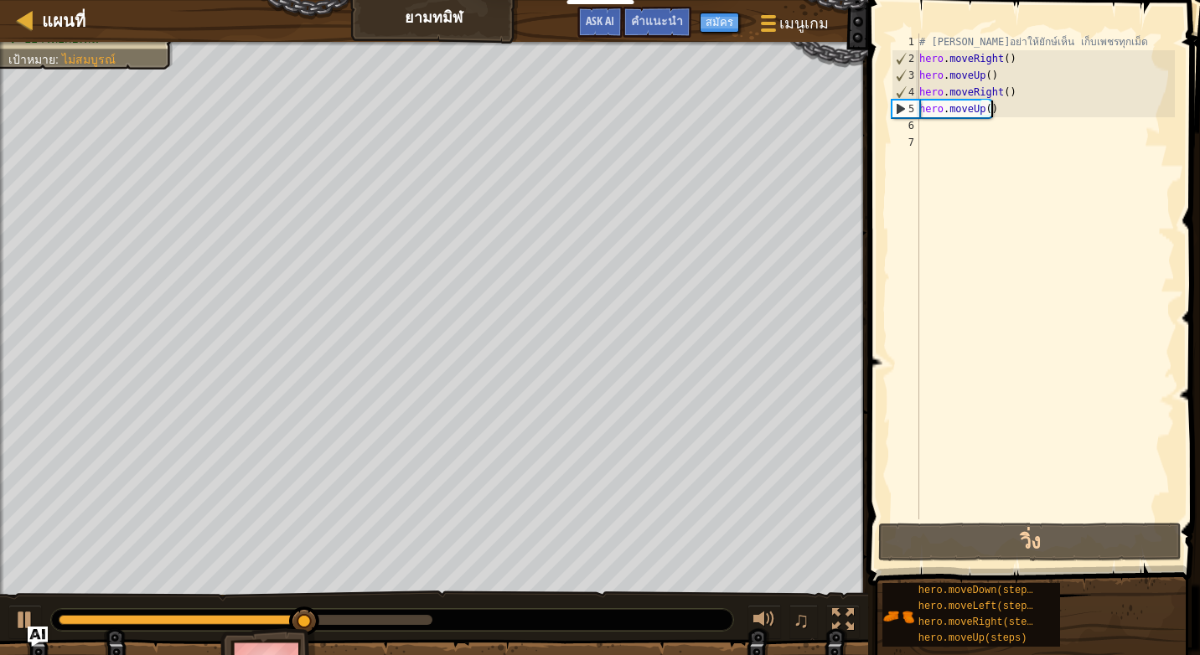
click at [993, 113] on div "# [PERSON_NAME]อย่าให้ยักษ์เห็น เก็บเพชรทุกเม็ด hero . moveRight ( ) hero . mov…" at bounding box center [1045, 294] width 259 height 520
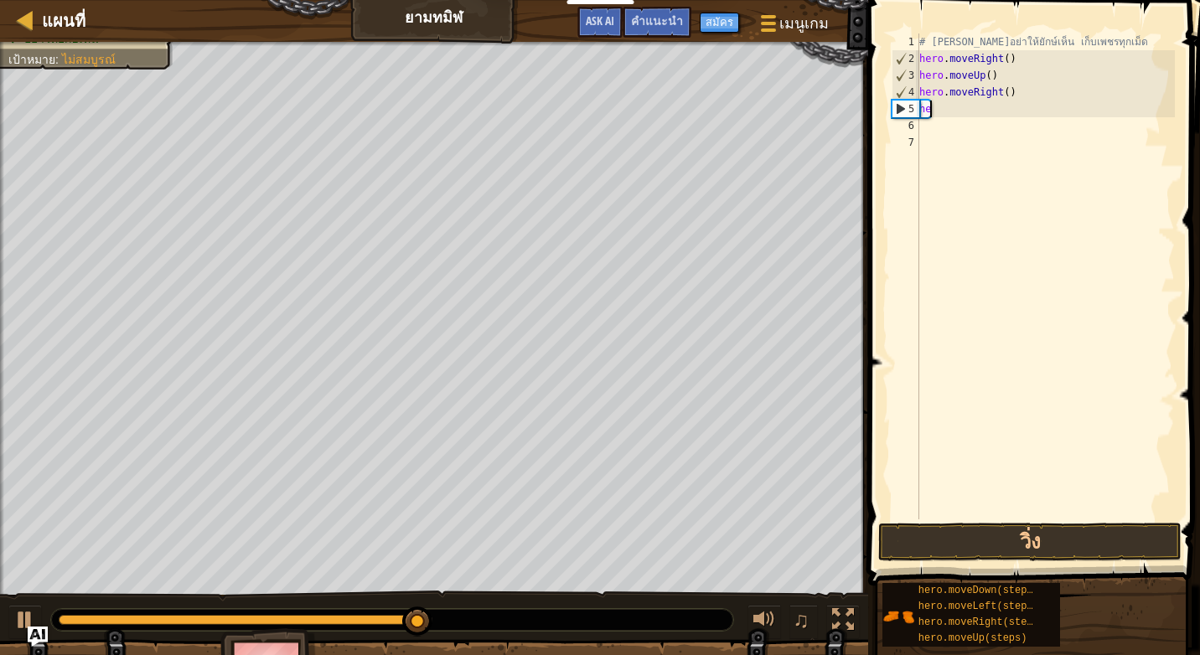
type textarea "h"
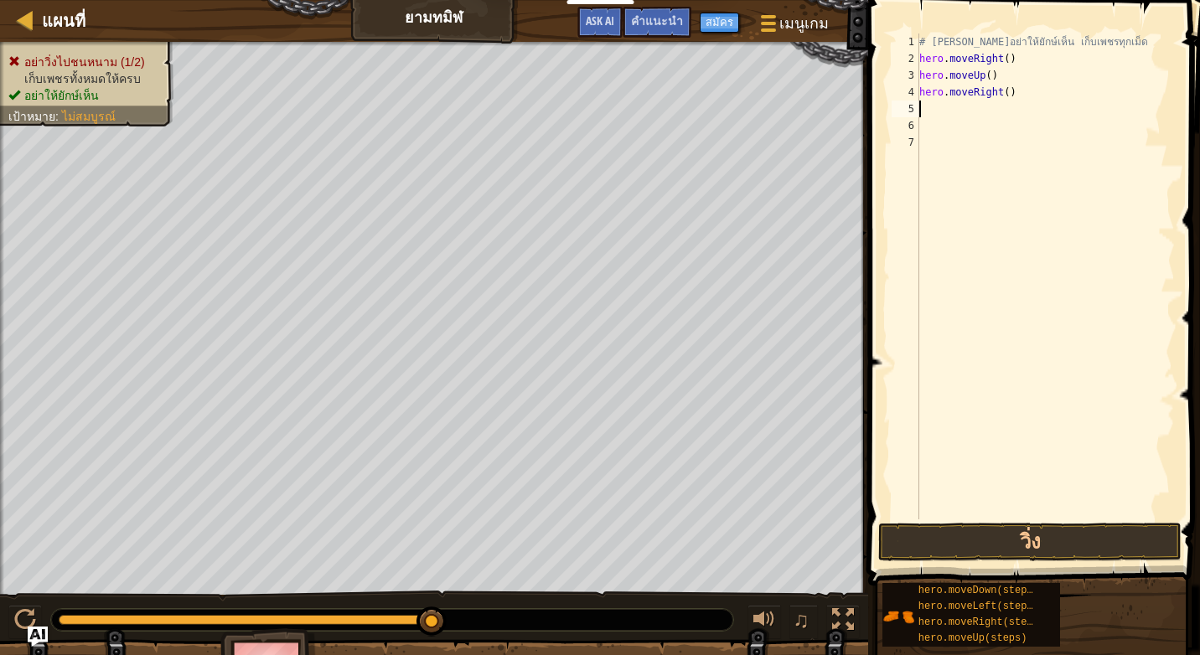
type textarea "h"
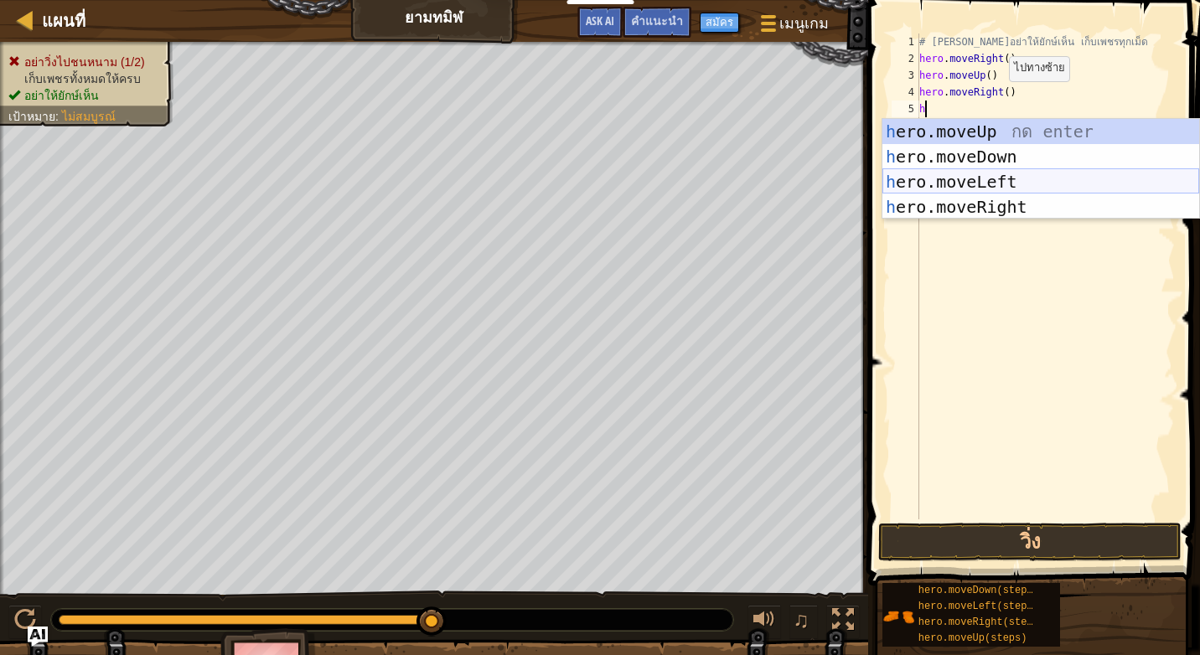
click at [987, 173] on div "h ero.moveUp กด enter h ero.moveDown กด enter h ero.moveLeft กด enter h ero.mov…" at bounding box center [1040, 194] width 317 height 151
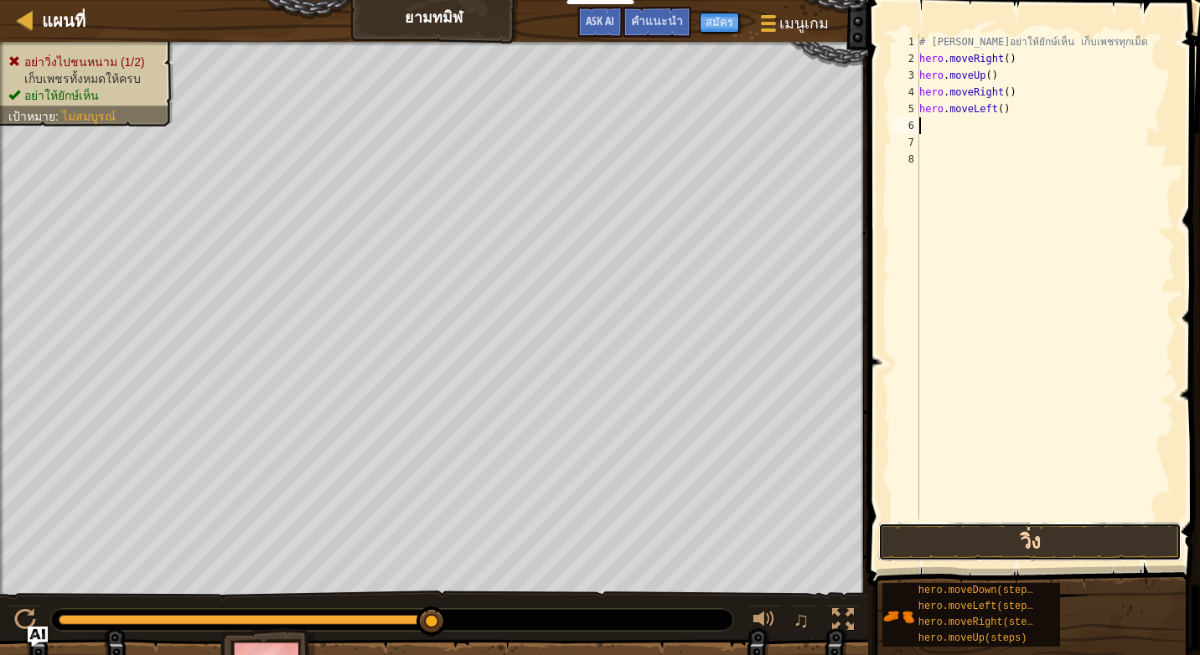
drag, startPoint x: 1033, startPoint y: 540, endPoint x: 1045, endPoint y: 546, distance: 13.5
click at [1038, 544] on button "วิ่ง" at bounding box center [1029, 542] width 303 height 39
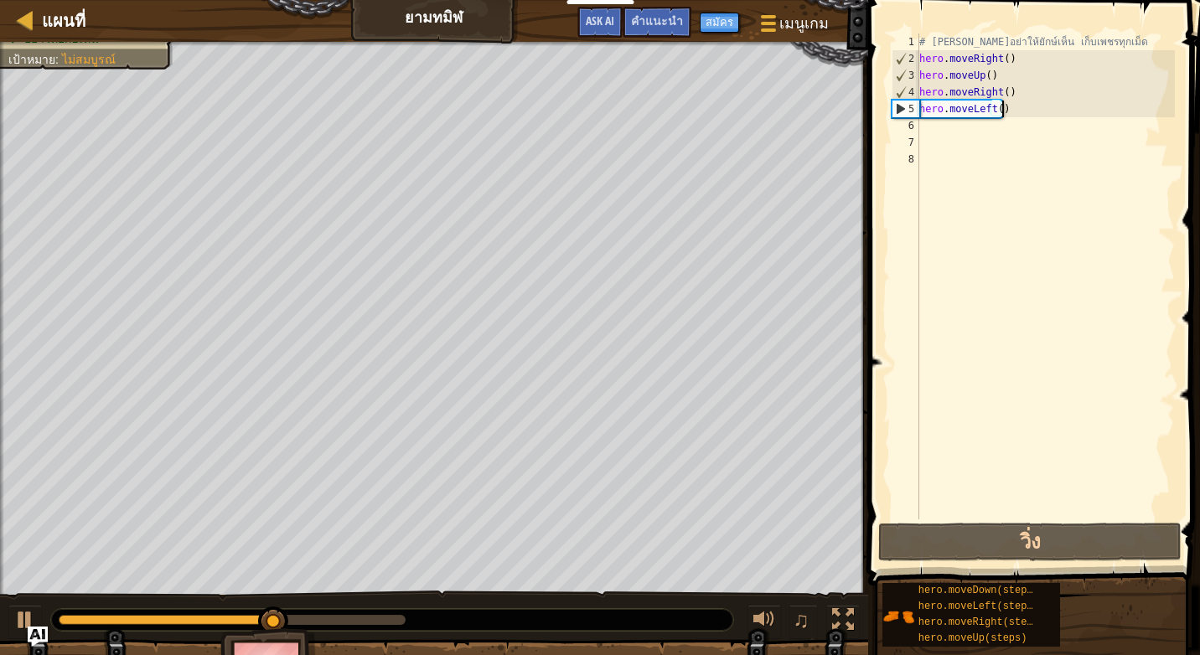
click at [1001, 112] on div "# [PERSON_NAME]อย่าให้ยักษ์เห็น เก็บเพชรทุกเม็ด hero . moveRight ( ) hero . mov…" at bounding box center [1045, 294] width 259 height 520
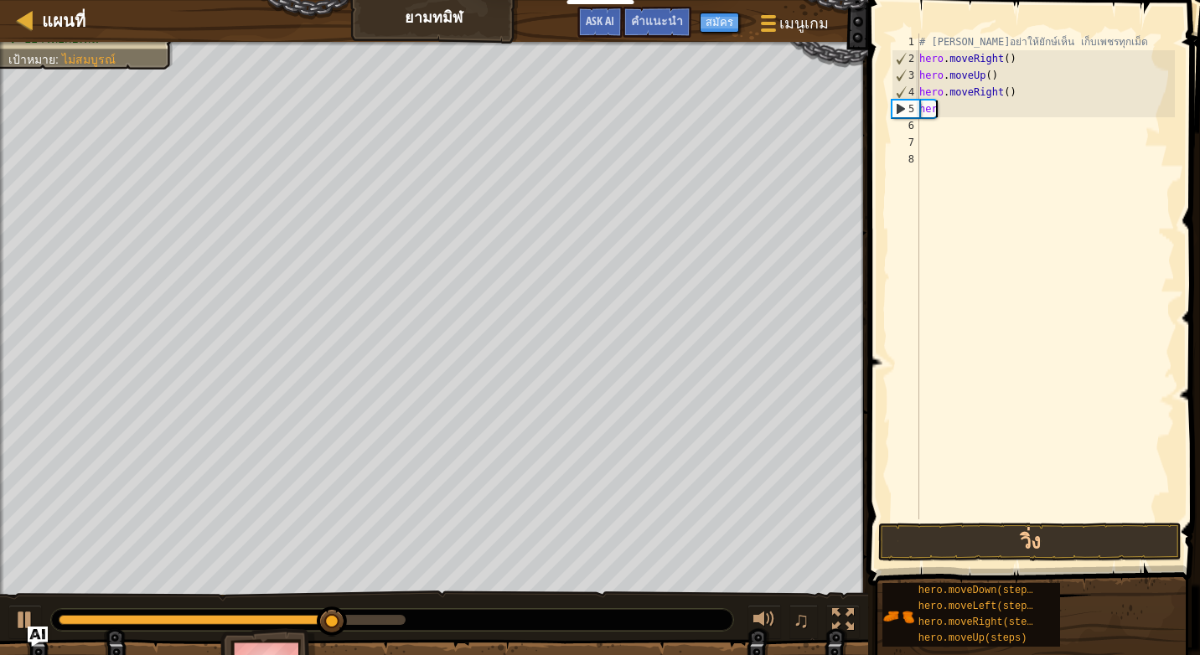
type textarea "h"
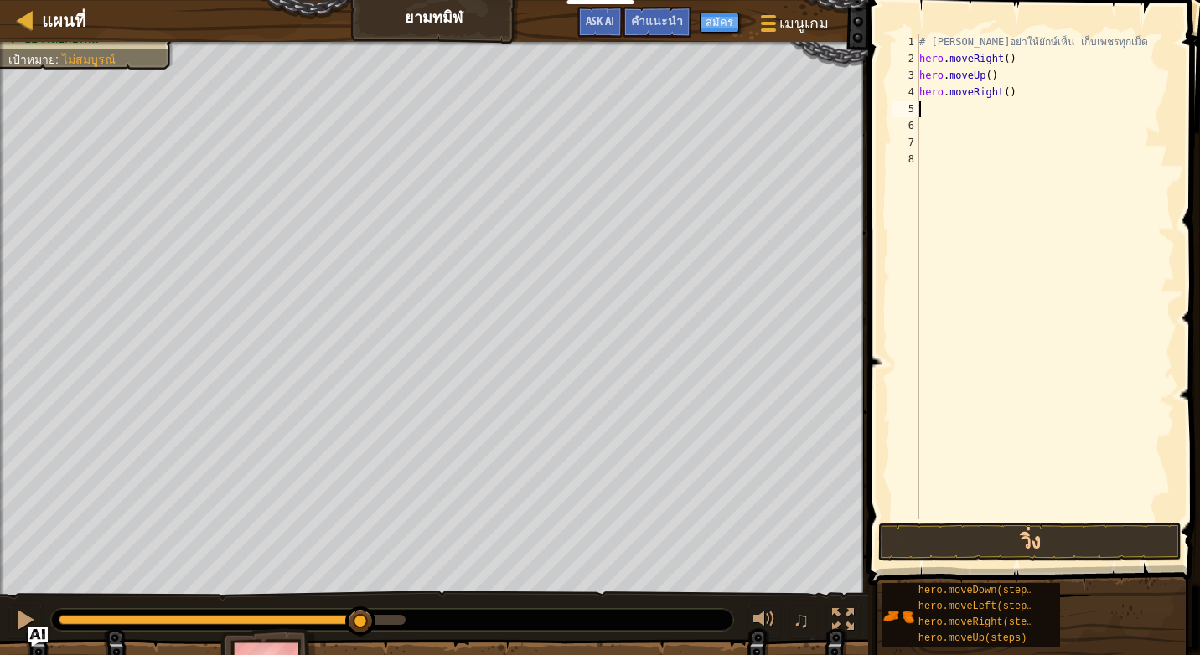
type textarea "h"
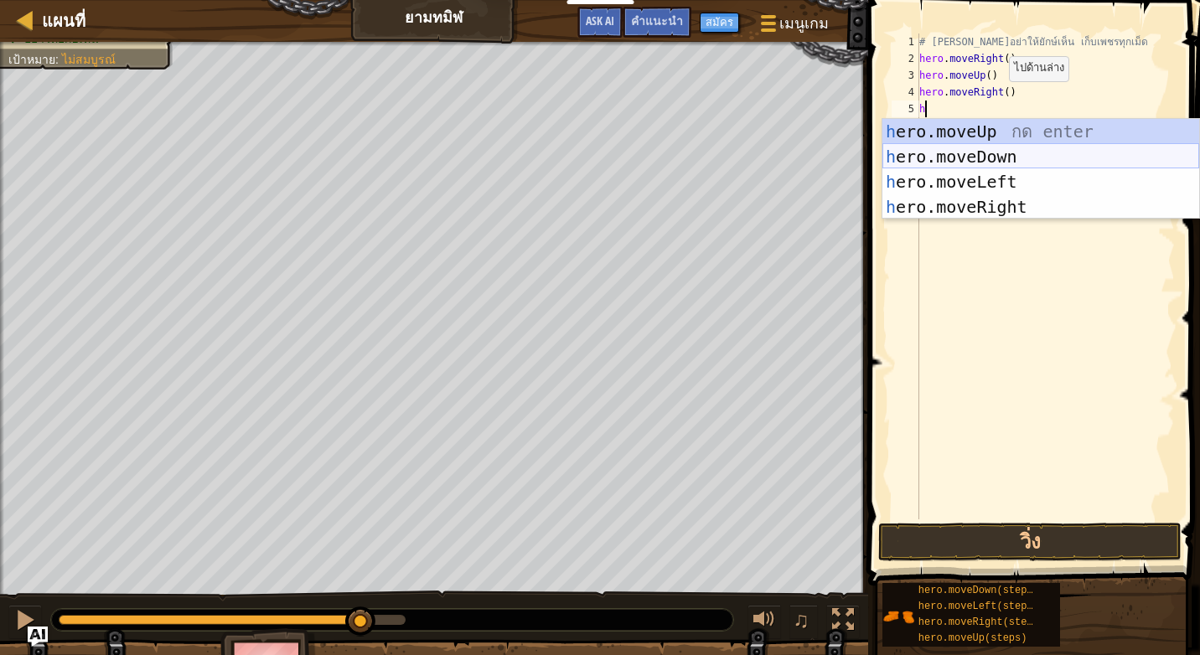
click at [1001, 153] on div "h ero.moveUp กด enter h ero.moveDown กด enter h ero.moveLeft กด enter h ero.mov…" at bounding box center [1040, 194] width 317 height 151
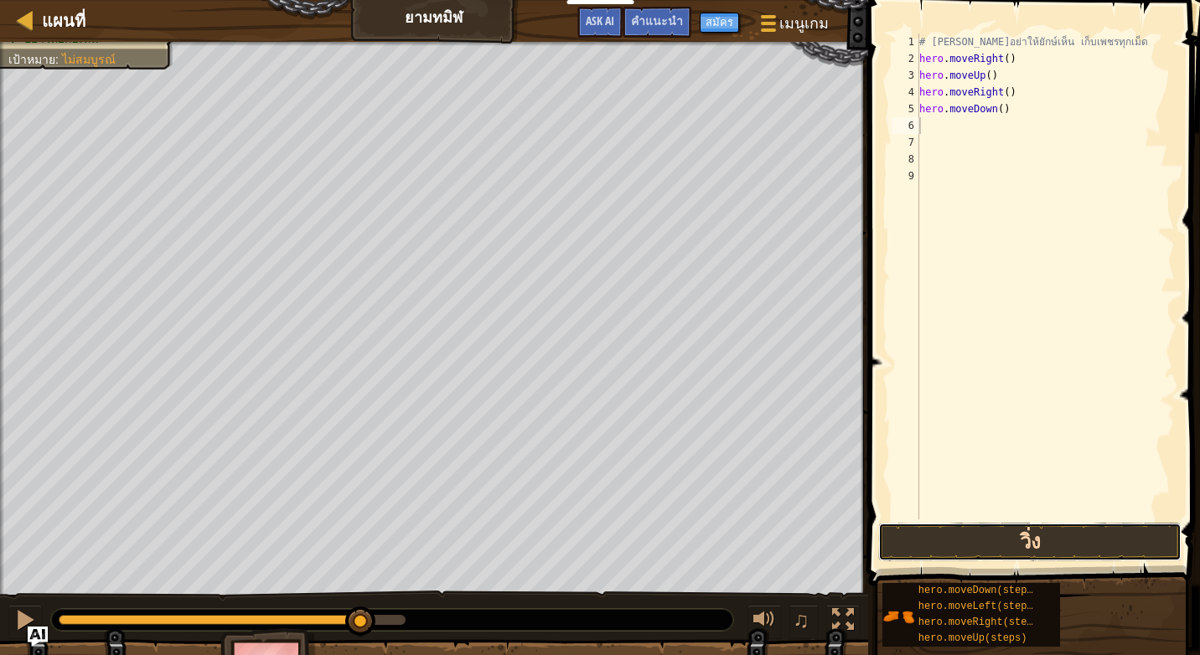
click at [1044, 542] on button "วิ่ง" at bounding box center [1029, 542] width 303 height 39
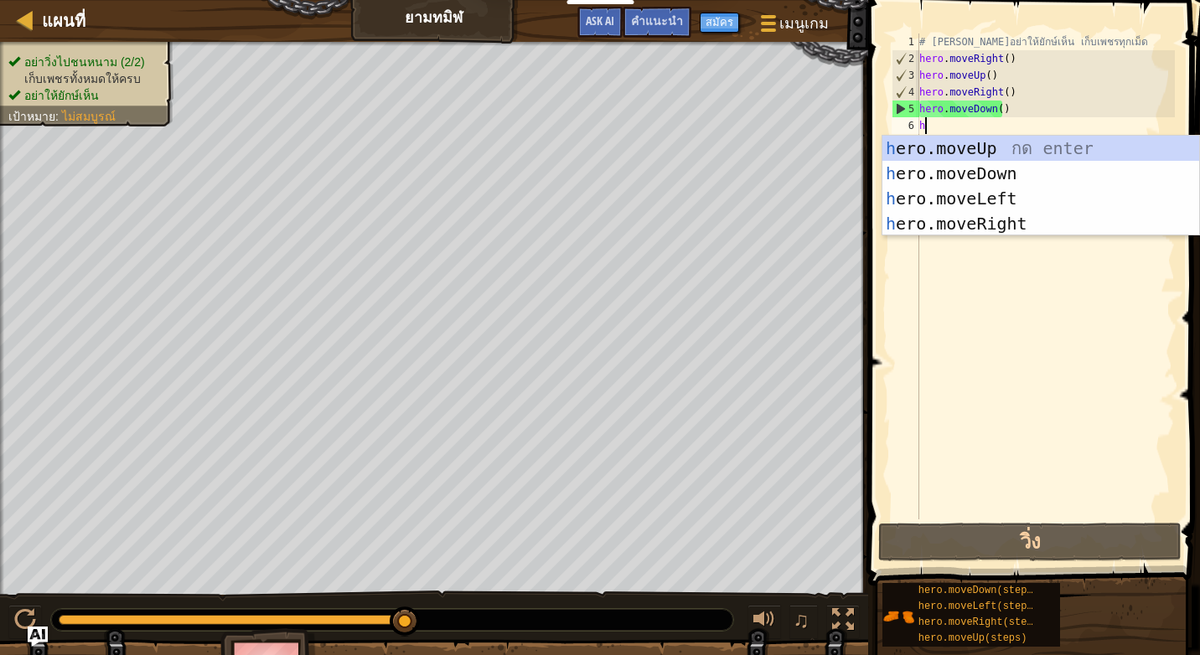
type textarea "h"
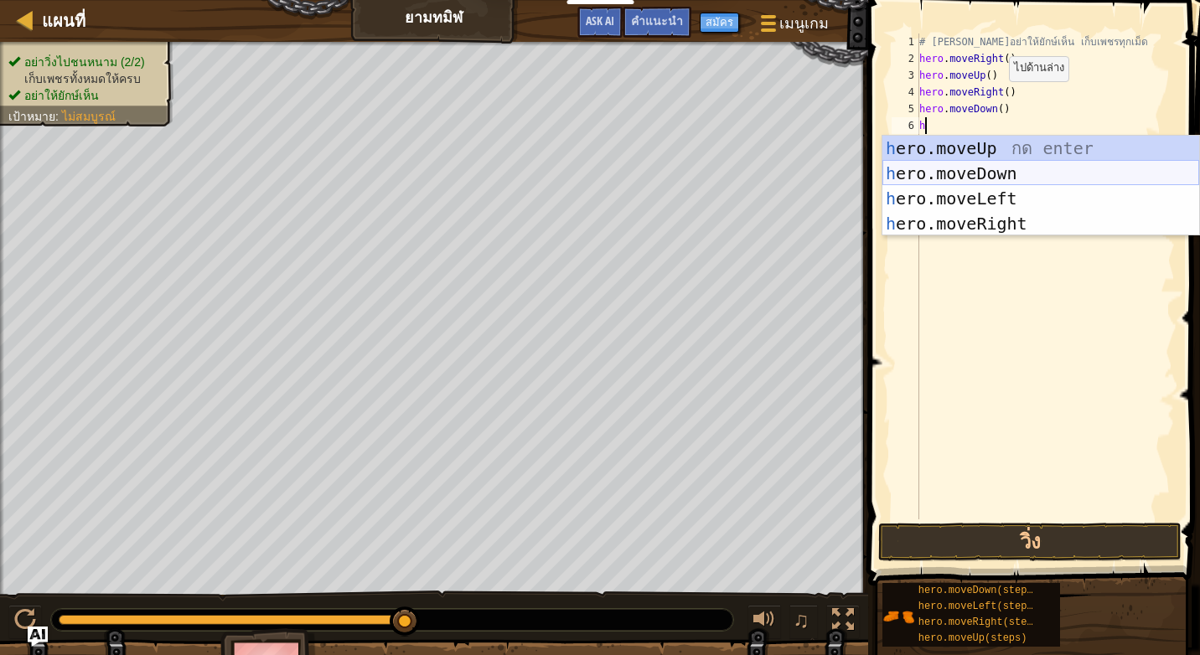
click at [947, 177] on div "h ero.moveUp กด enter h ero.moveDown กด enter h ero.moveLeft กด enter h ero.mov…" at bounding box center [1040, 211] width 317 height 151
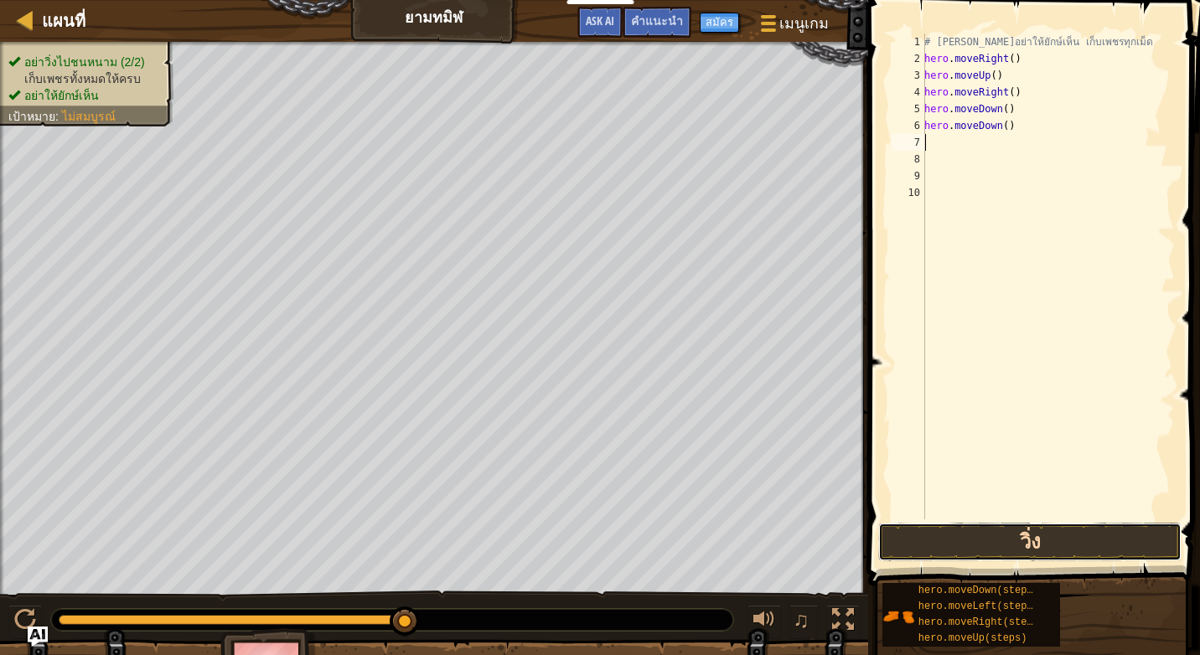
click at [998, 540] on button "วิ่ง" at bounding box center [1029, 542] width 303 height 39
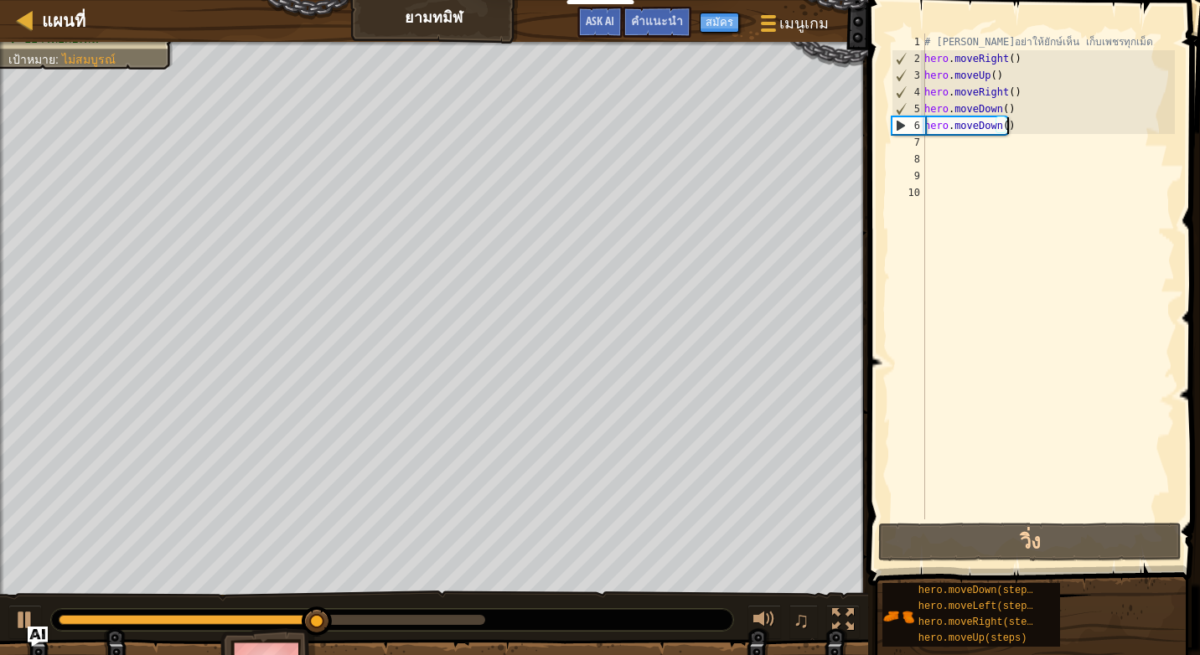
click at [1016, 122] on div "# [PERSON_NAME]อย่าให้ยักษ์เห็น เก็บเพชรทุกเม็ด hero . moveRight ( ) hero . mov…" at bounding box center [1048, 294] width 254 height 520
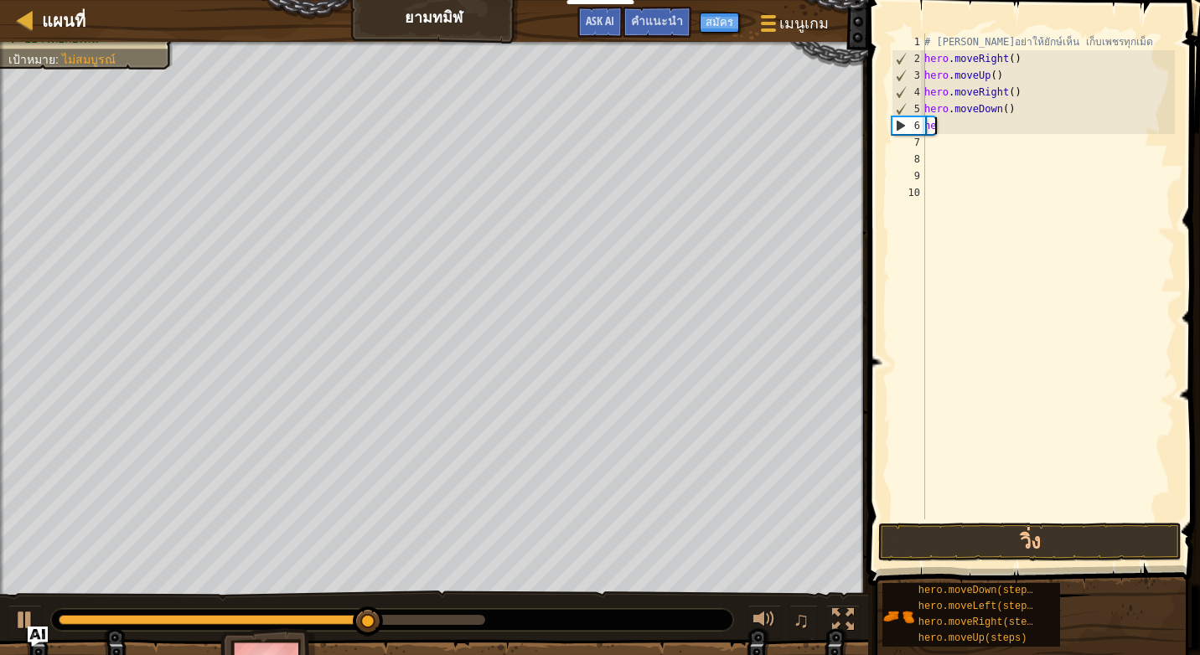
type textarea "h"
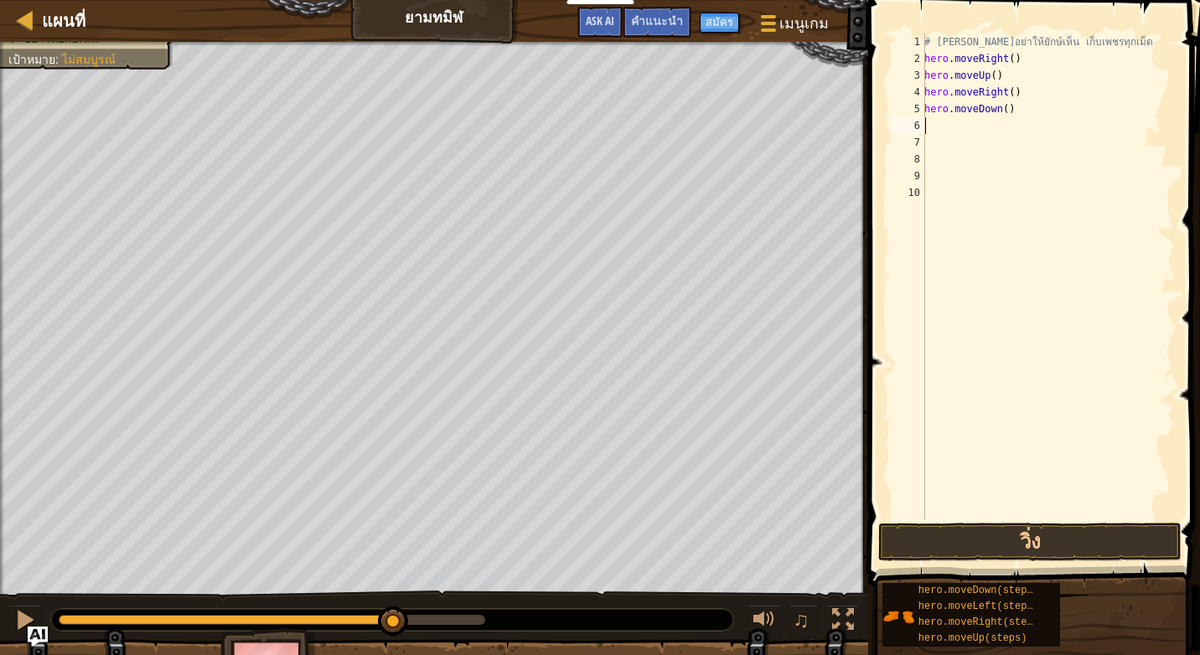
type textarea "h"
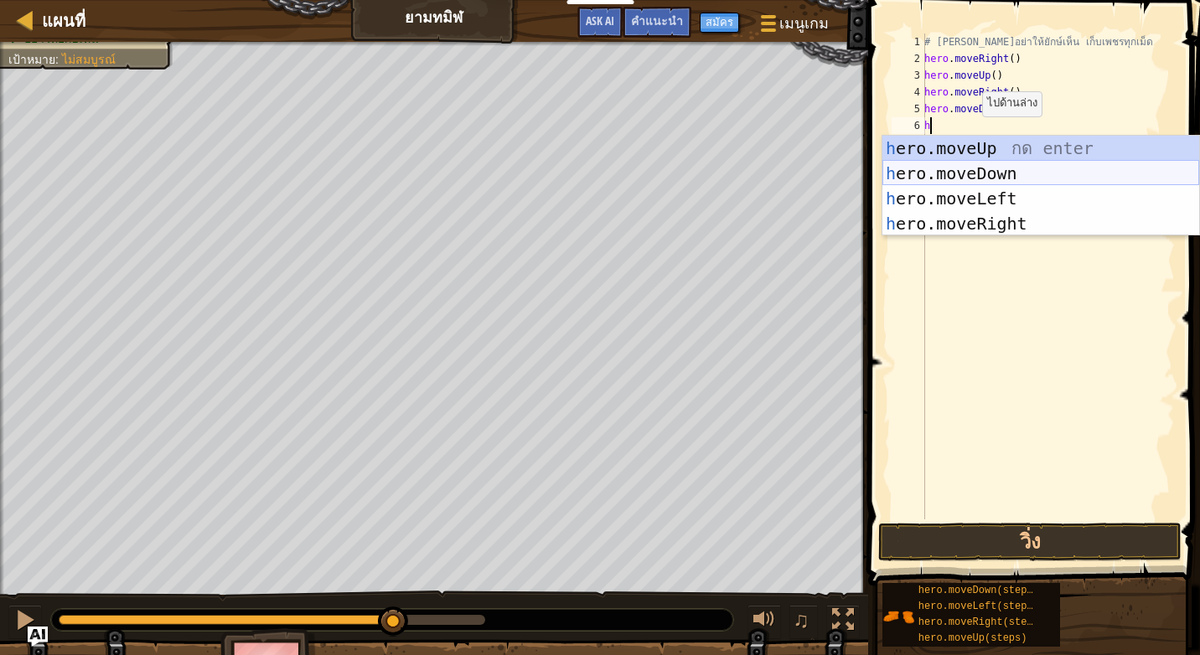
click at [986, 172] on div "h ero.moveUp กด enter h ero.moveDown กด enter h ero.moveLeft กด enter h ero.mov…" at bounding box center [1040, 211] width 317 height 151
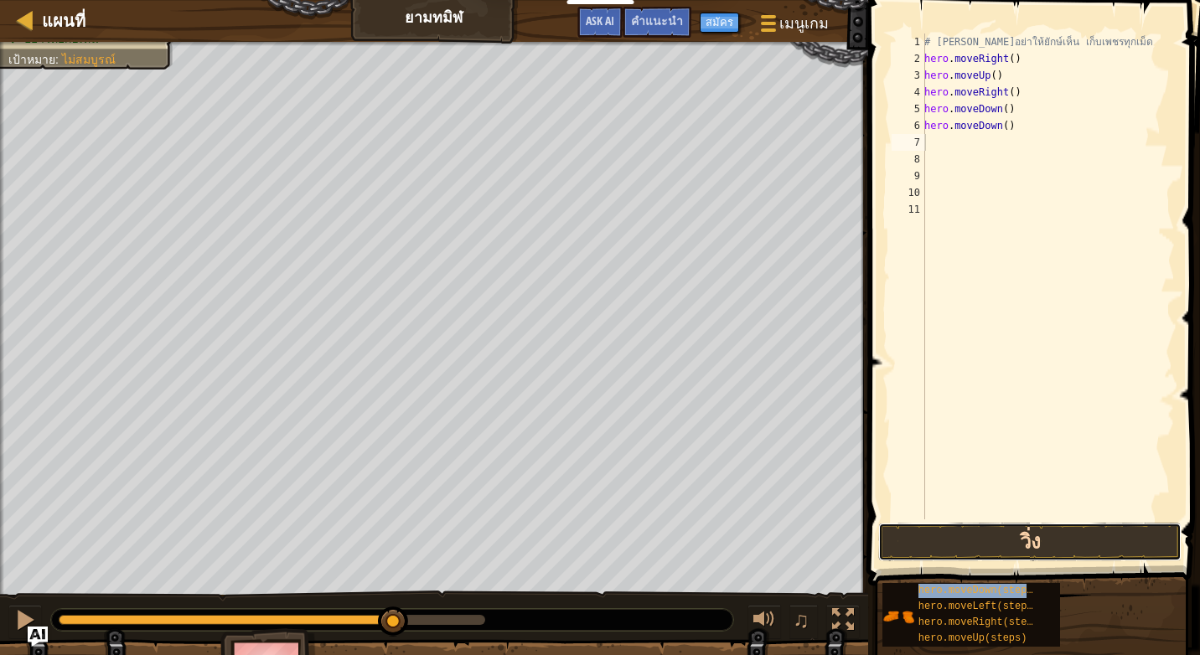
click at [997, 545] on button "วิ่ง" at bounding box center [1029, 542] width 303 height 39
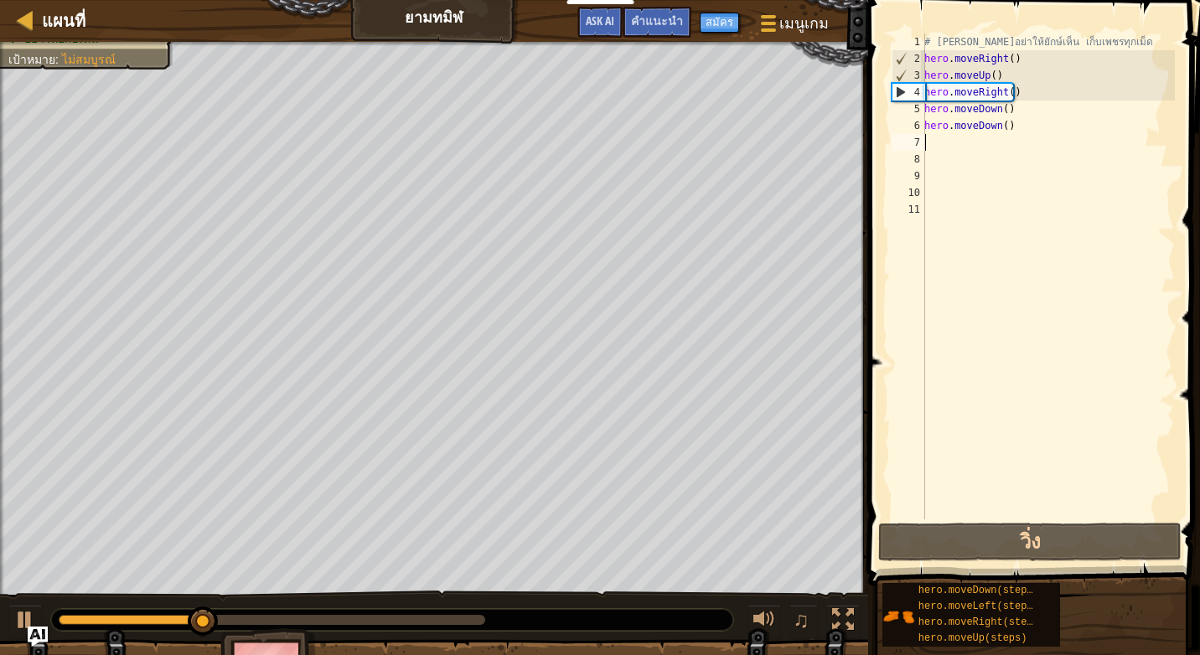
click at [1021, 129] on div "# [PERSON_NAME]อย่าให้ยักษ์เห็น เก็บเพชรทุกเม็ด hero . moveRight ( ) hero . mov…" at bounding box center [1048, 294] width 254 height 520
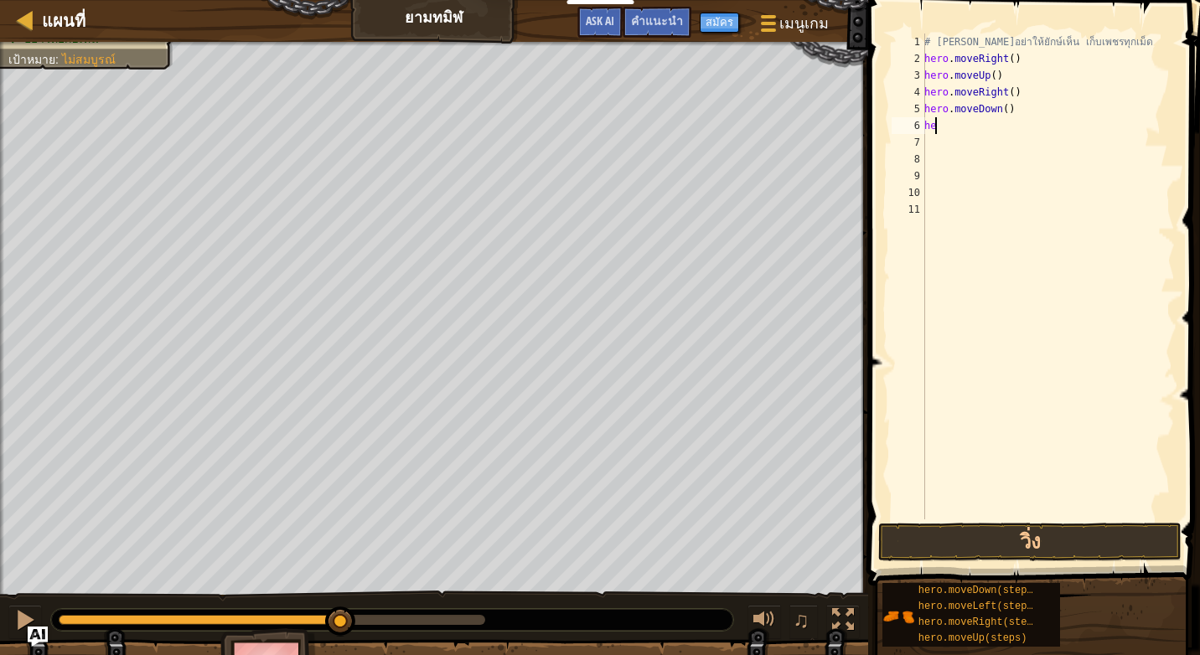
type textarea "h"
click at [1021, 121] on div "# [PERSON_NAME]อย่าให้ยักษ์เห็น เก็บเพชรทุกเม็ด hero . moveRight ( ) hero . mov…" at bounding box center [1048, 294] width 254 height 520
click at [1025, 536] on button "วิ่ง" at bounding box center [1029, 542] width 303 height 39
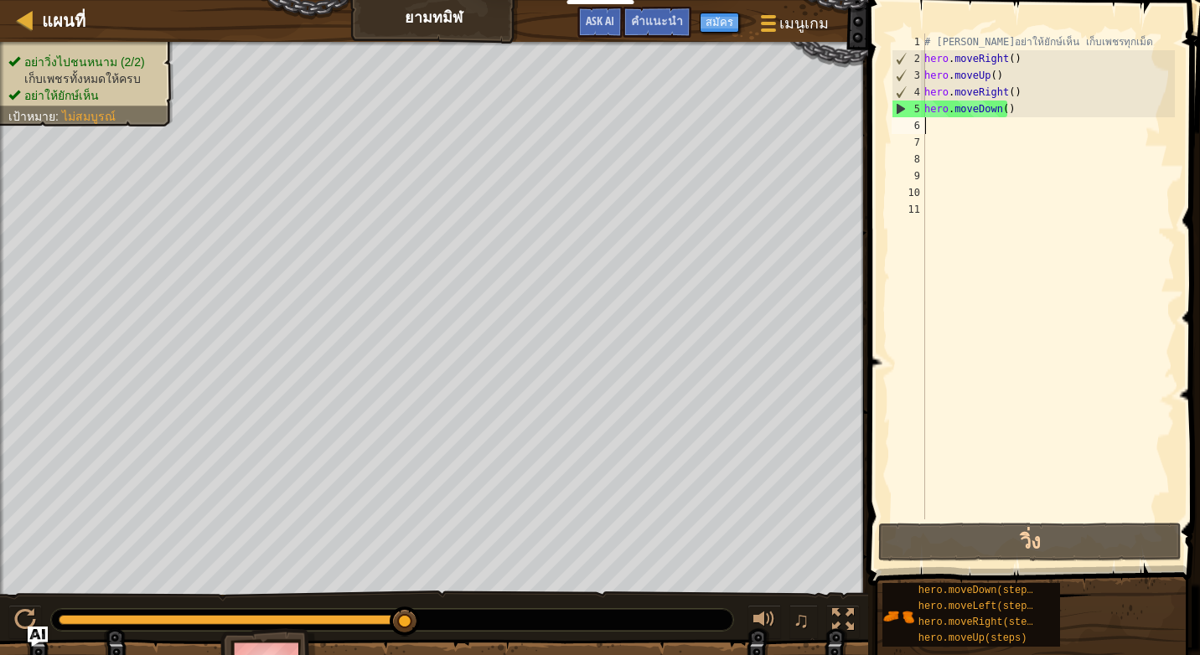
click at [966, 125] on div "# [PERSON_NAME]อย่าให้ยักษ์เห็น เก็บเพชรทุกเม็ด hero . moveRight ( ) hero . mov…" at bounding box center [1048, 294] width 254 height 520
type textarea "h"
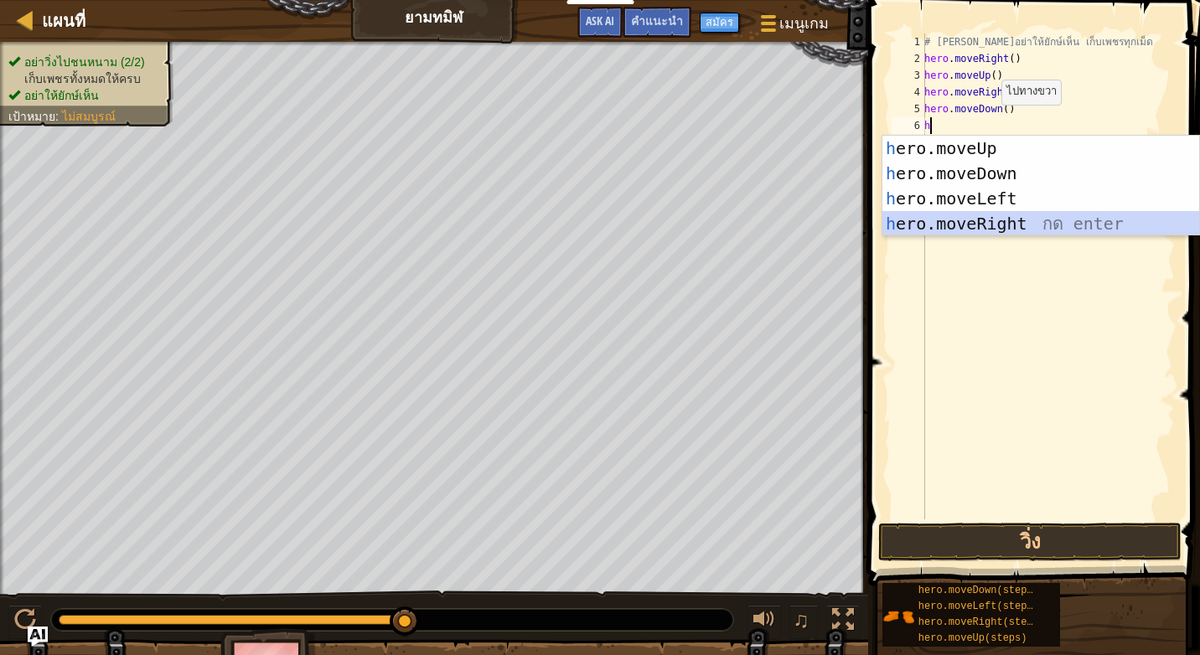
drag, startPoint x: 984, startPoint y: 216, endPoint x: 986, endPoint y: 233, distance: 16.9
click at [984, 217] on div "h ero.moveUp กด enter h ero.moveDown กด enter h ero.moveLeft กด enter h ero.mov…" at bounding box center [1040, 211] width 317 height 151
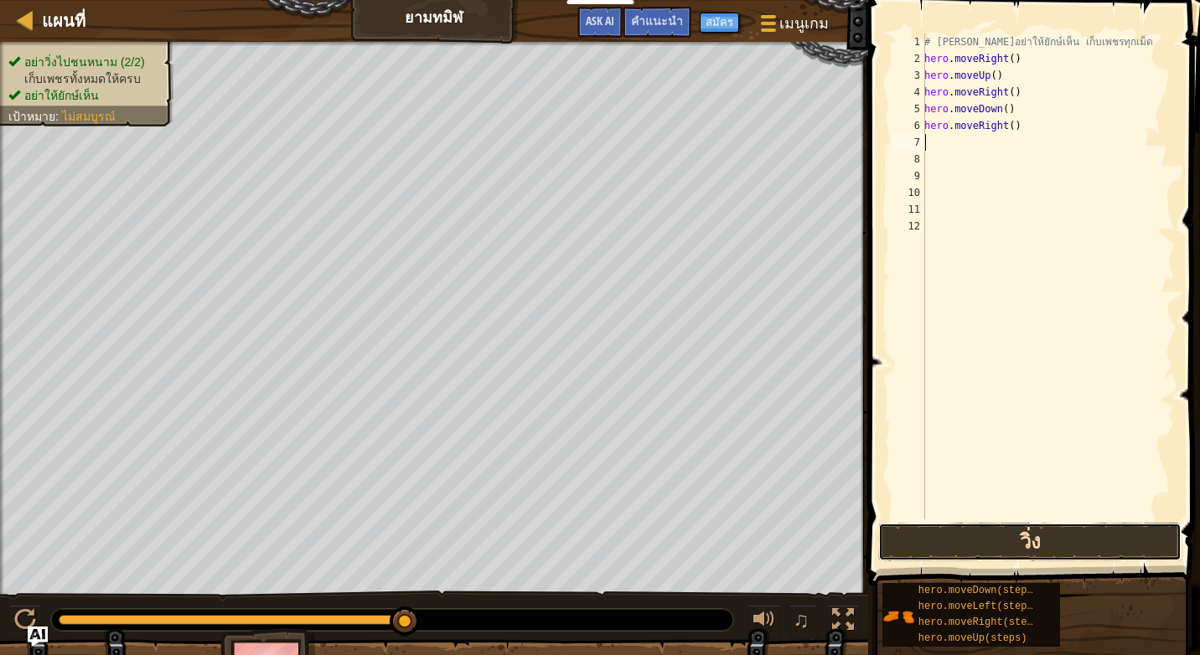
drag, startPoint x: 961, startPoint y: 554, endPoint x: 964, endPoint y: 543, distance: 11.2
click at [961, 552] on button "วิ่ง" at bounding box center [1029, 542] width 303 height 39
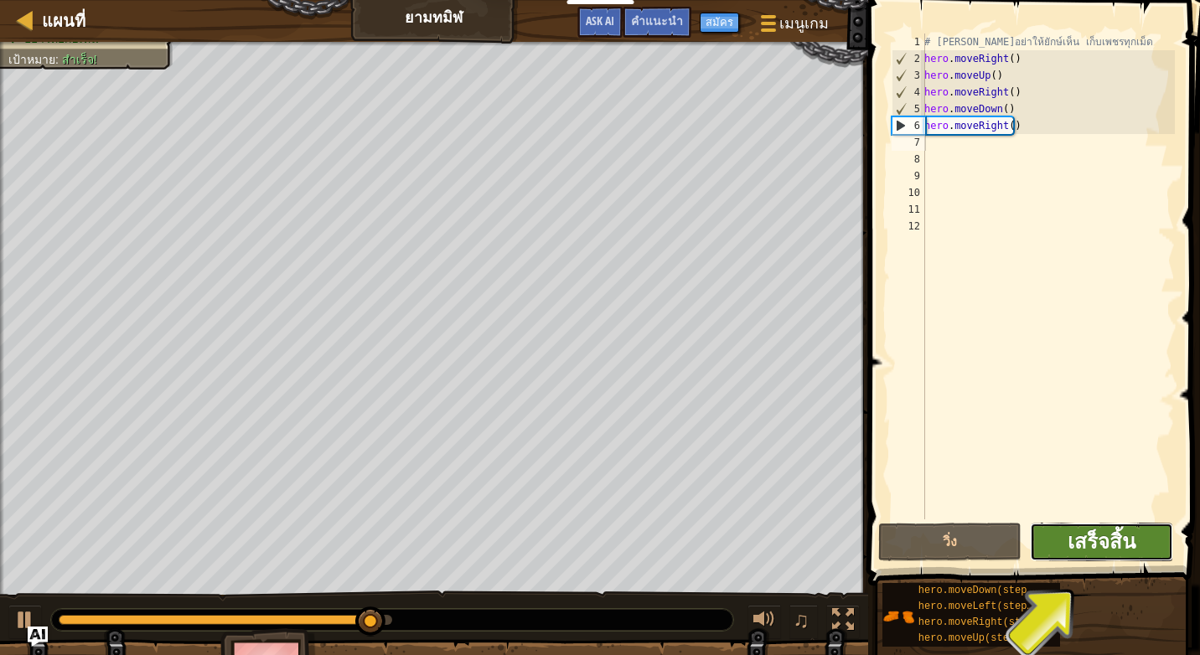
click at [1112, 542] on span "เสร็จสิ้น" at bounding box center [1102, 541] width 68 height 27
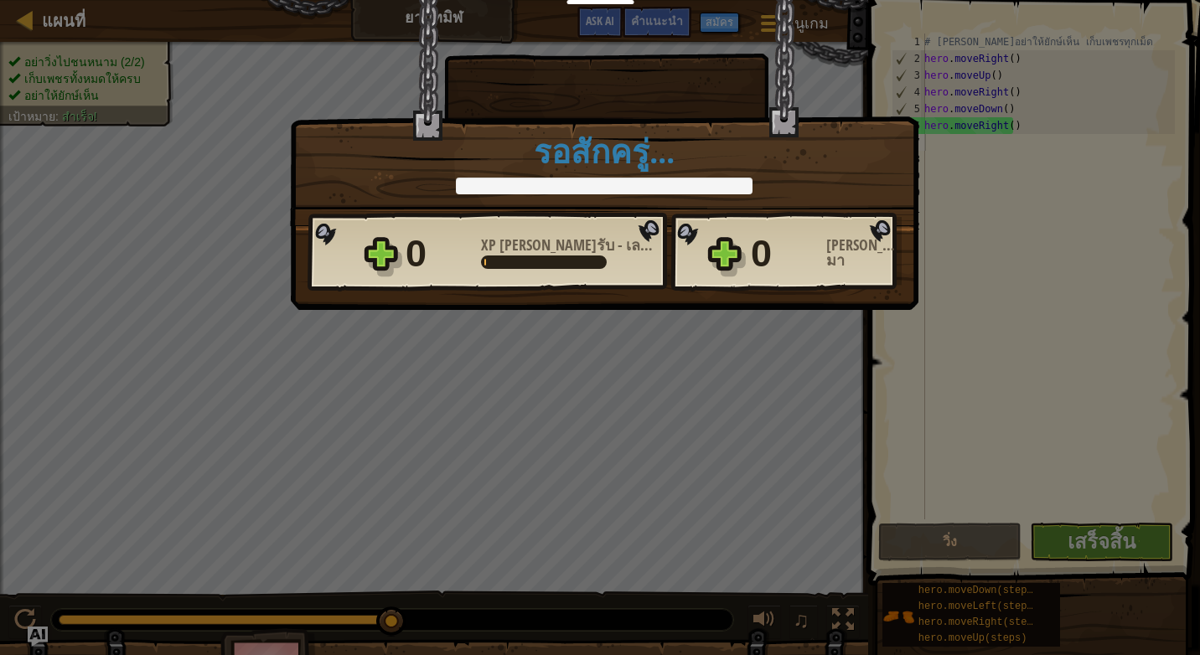
click at [598, 292] on div "0 XP [PERSON_NAME]รับ - [PERSON_NAME] 5 0 [PERSON_NAME]ได้มา" at bounding box center [605, 252] width 594 height 80
click at [673, 216] on div "0 XP [PERSON_NAME]รับ - [PERSON_NAME] 5 0 [PERSON_NAME]ได้มา" at bounding box center [605, 252] width 594 height 80
click at [634, 165] on h1 "รอสักครู่..." at bounding box center [604, 151] width 593 height 35
click at [1088, 519] on div "ชนะ × เจ๋งมาก ทำสำเร็จโดยไม่มีใครเห็นล่ะ สู้ต่อไปนะ มีวันหนึ่งที่จะได้เรียนรู้ก…" at bounding box center [600, 327] width 1200 height 655
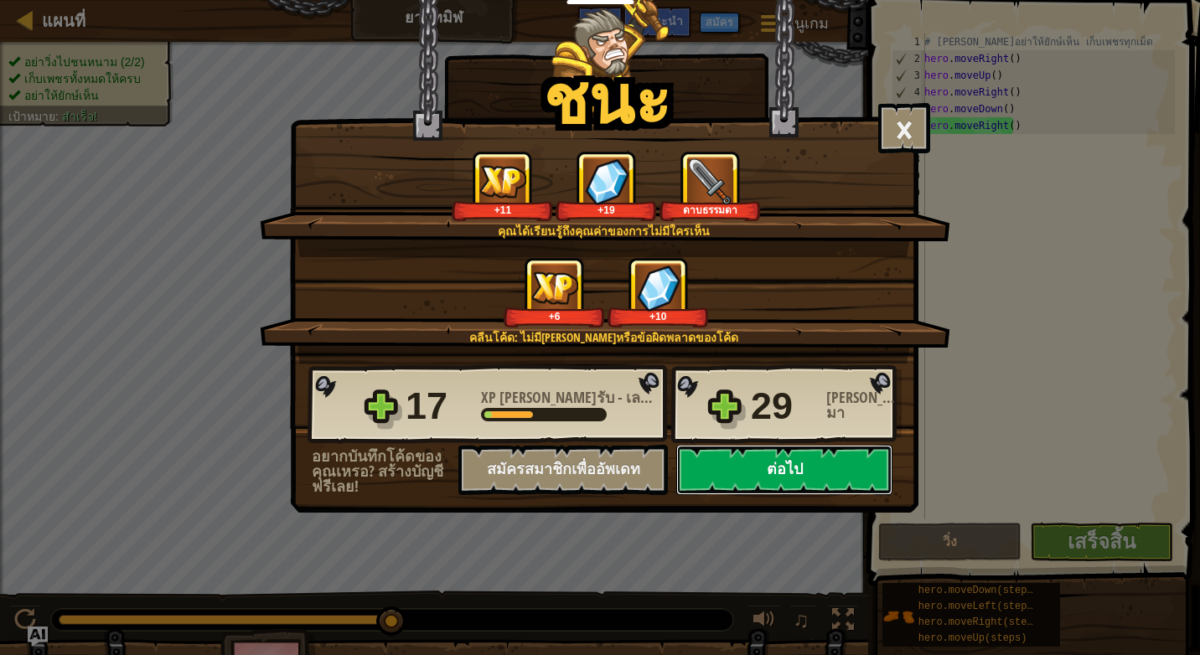
click at [838, 456] on button "ต่อไป" at bounding box center [784, 470] width 216 height 50
select select "th"
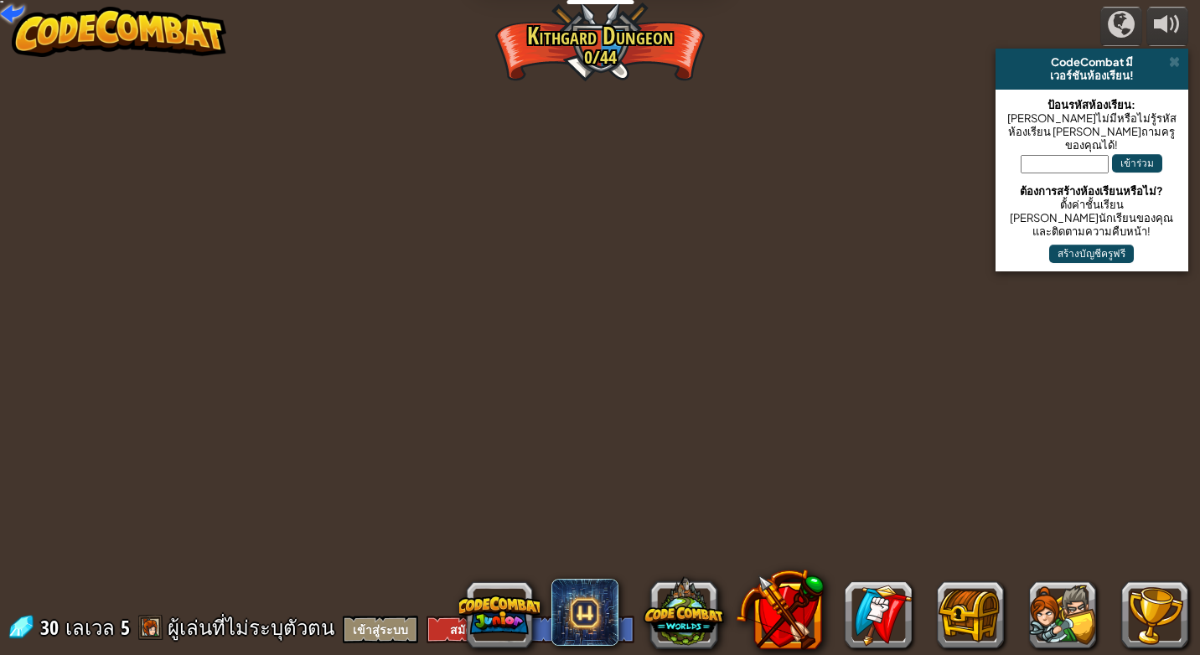
select select "th"
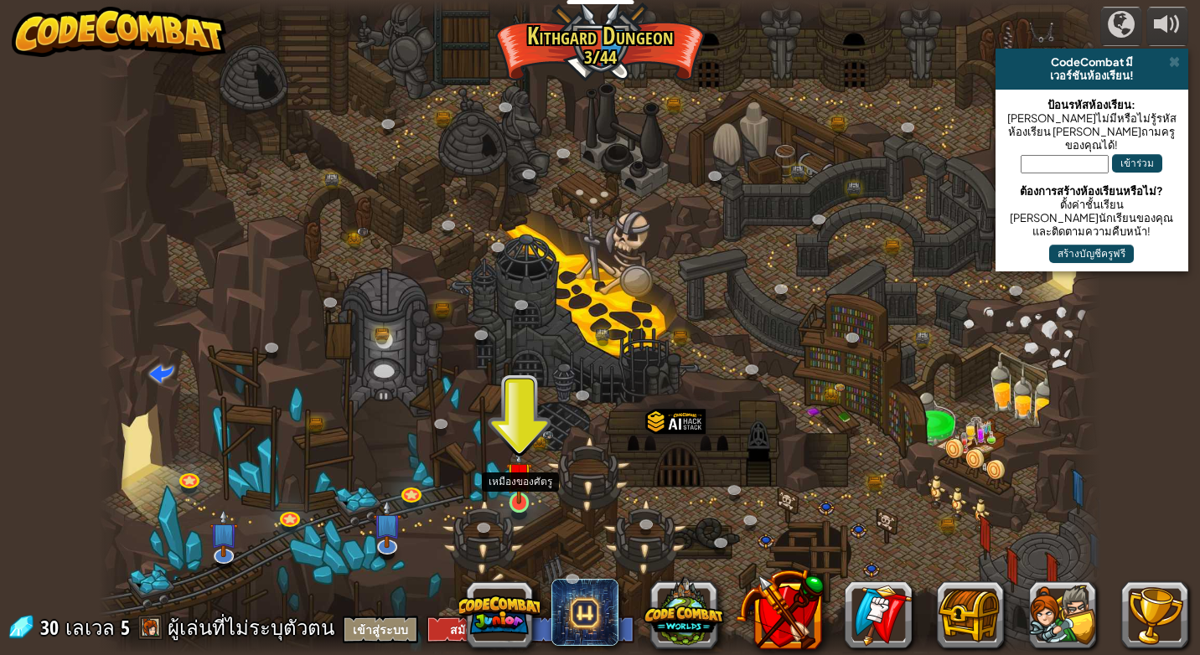
drag, startPoint x: 521, startPoint y: 504, endPoint x: 520, endPoint y: 489, distance: 15.2
click at [521, 502] on img at bounding box center [518, 475] width 25 height 59
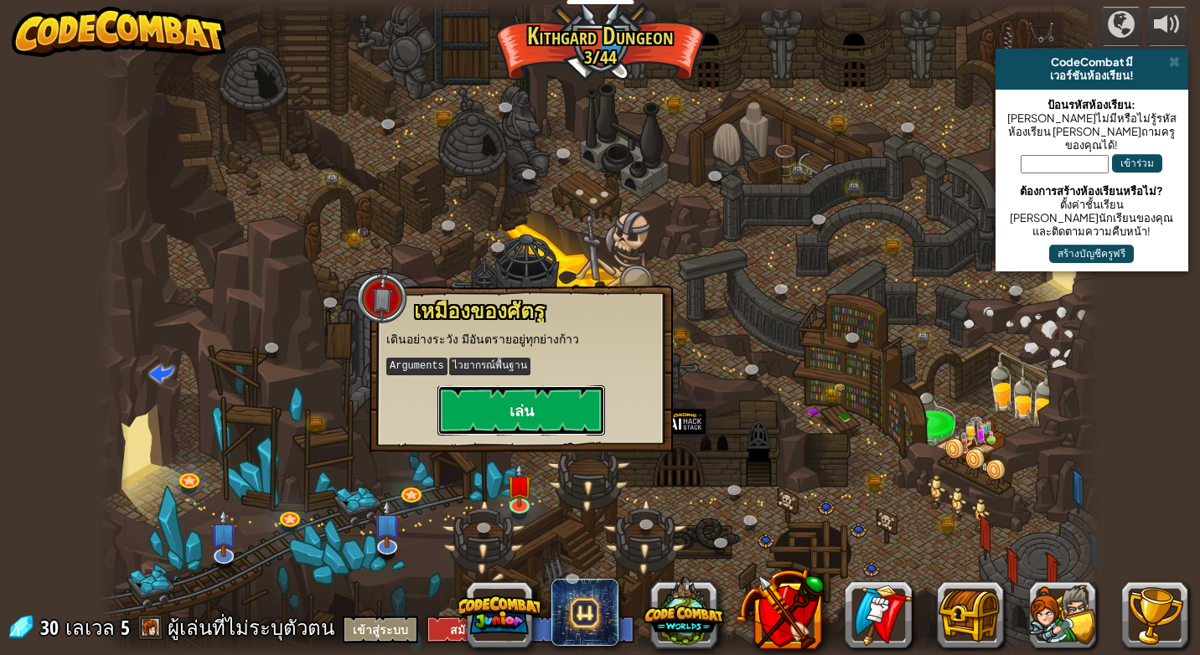
click at [493, 432] on button "เล่น" at bounding box center [521, 410] width 168 height 50
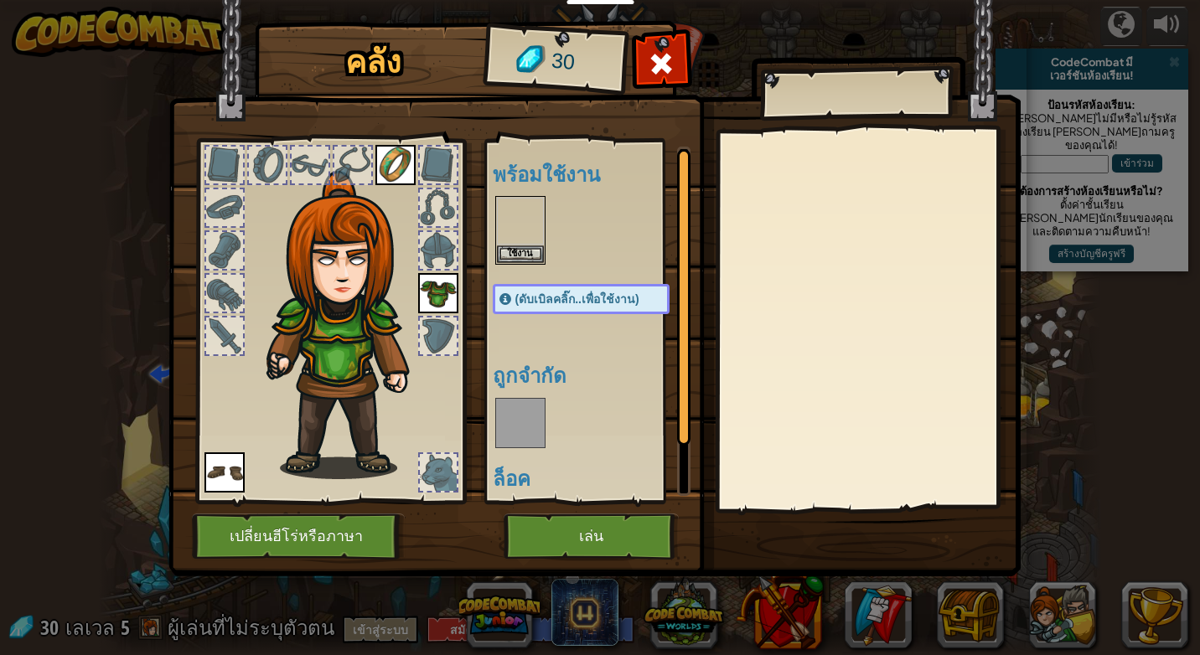
drag, startPoint x: 493, startPoint y: 432, endPoint x: 501, endPoint y: 421, distance: 14.4
click at [494, 2] on body "นักการศึกษา สร้างบัญชีฟรี โซลูชั่นสำหรับโรงเรียนและเขต ดูเครื่องมือสำหรับครู กา…" at bounding box center [600, 1] width 1200 height 2
click at [517, 223] on img at bounding box center [520, 221] width 47 height 47
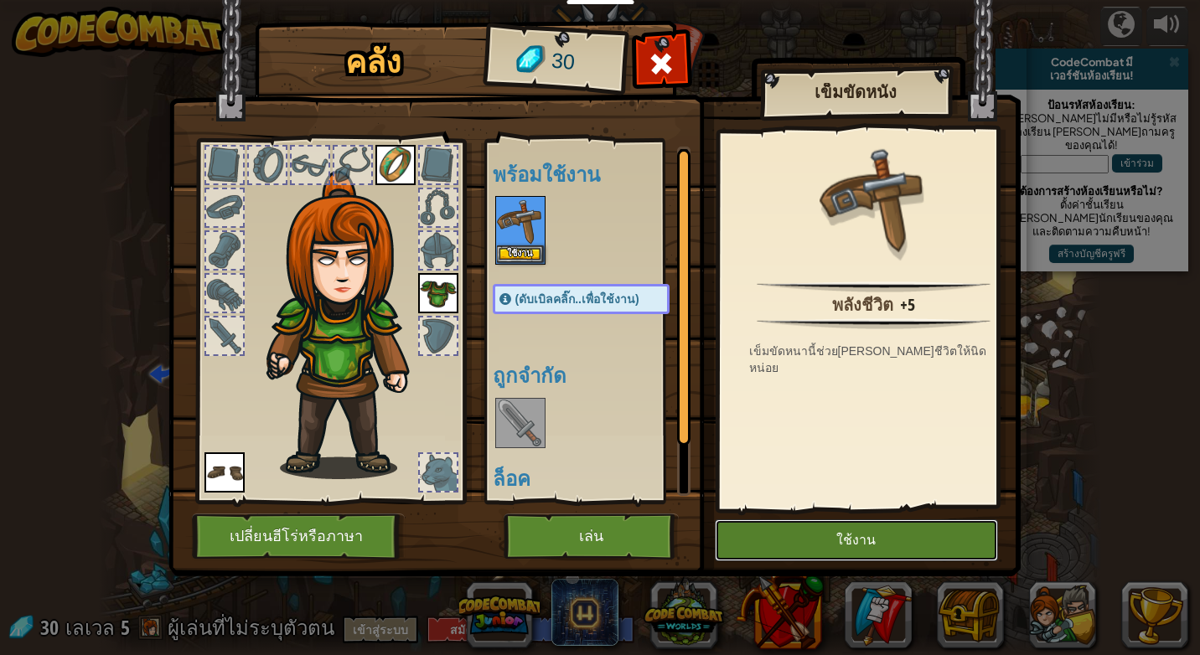
drag, startPoint x: 883, startPoint y: 542, endPoint x: 891, endPoint y: 535, distance: 10.1
click at [887, 538] on button "ใช้งาน" at bounding box center [856, 541] width 283 height 42
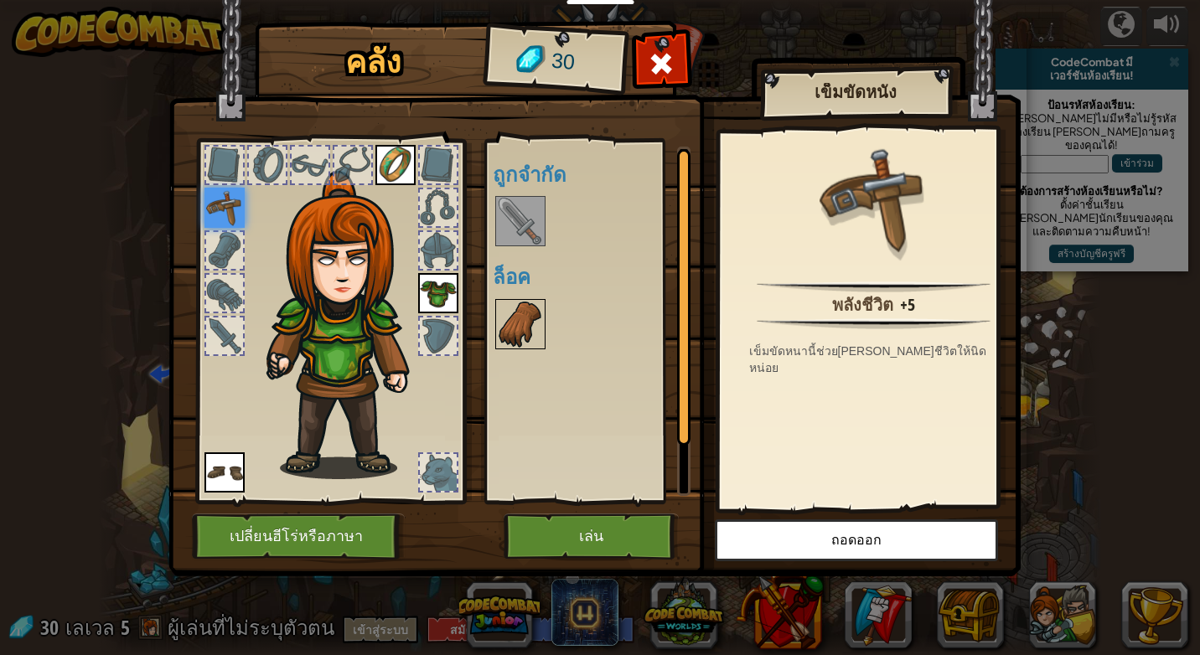
click at [502, 323] on div "พร้อมใช้งาน ใช้งาน ใช้งาน ใช้งาน ใช้งาน (ดับเบิลคลิ๊ก..เพื่อใช้งาน) ถูกจำกัด ล็…" at bounding box center [587, 321] width 205 height 365
click at [507, 323] on img at bounding box center [520, 324] width 47 height 47
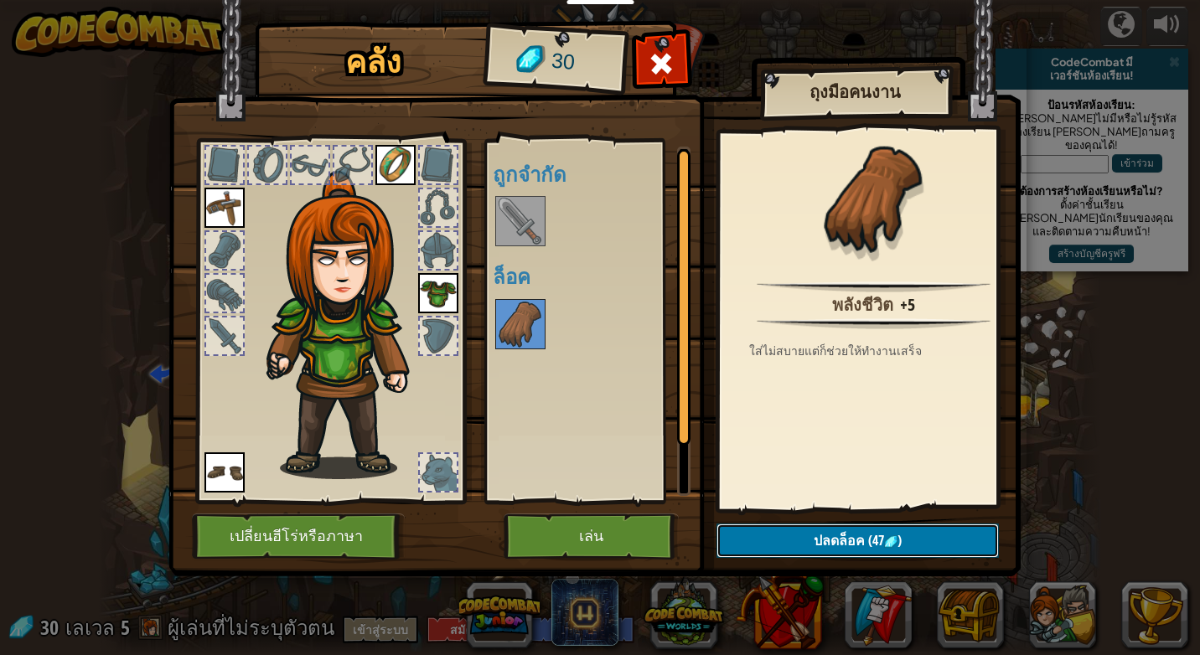
click at [897, 545] on img at bounding box center [890, 541] width 13 height 13
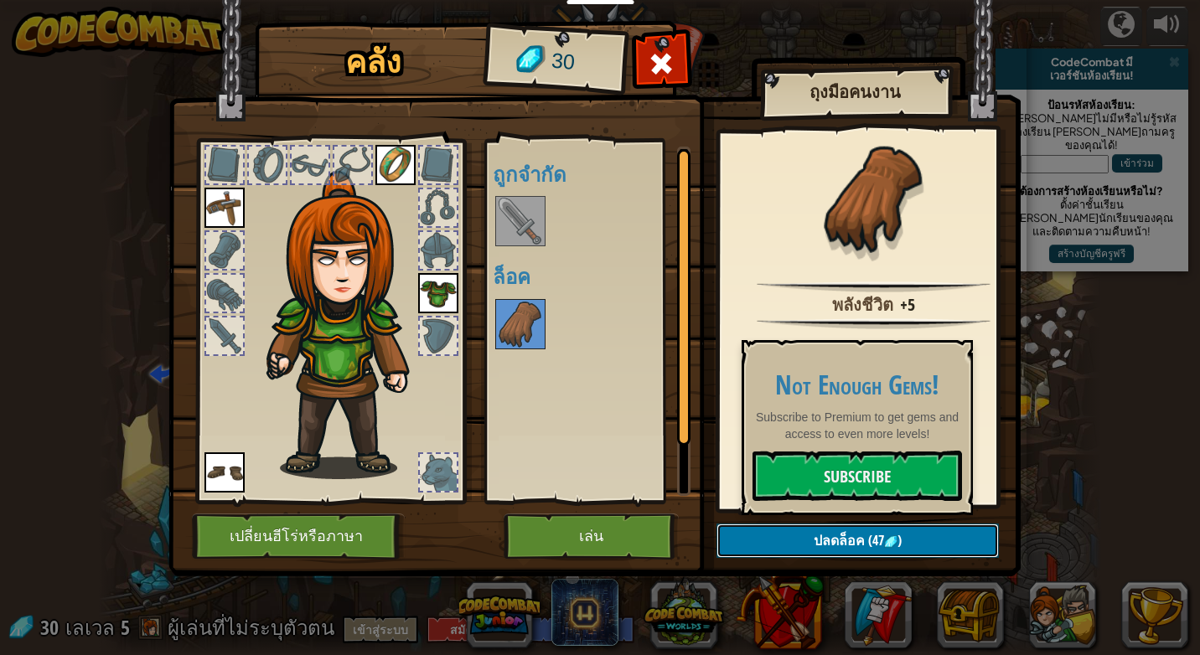
click at [897, 545] on img at bounding box center [890, 541] width 13 height 13
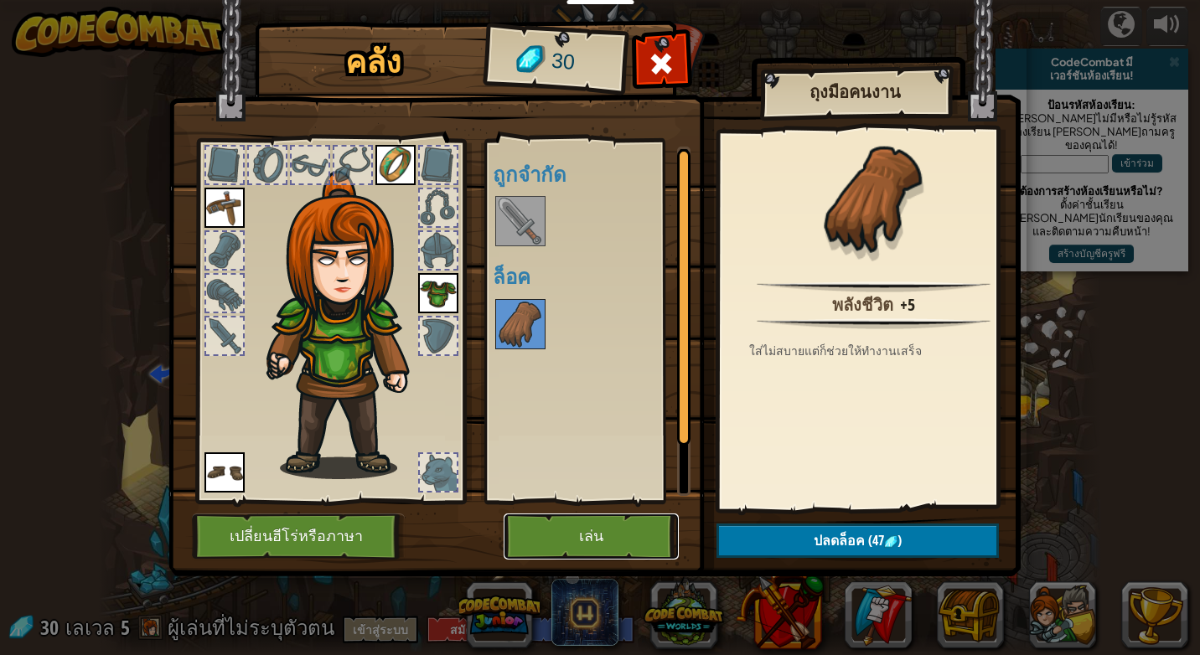
click at [590, 519] on button "เล่น" at bounding box center [591, 537] width 175 height 46
click at [589, 529] on button "เล่น" at bounding box center [591, 537] width 175 height 46
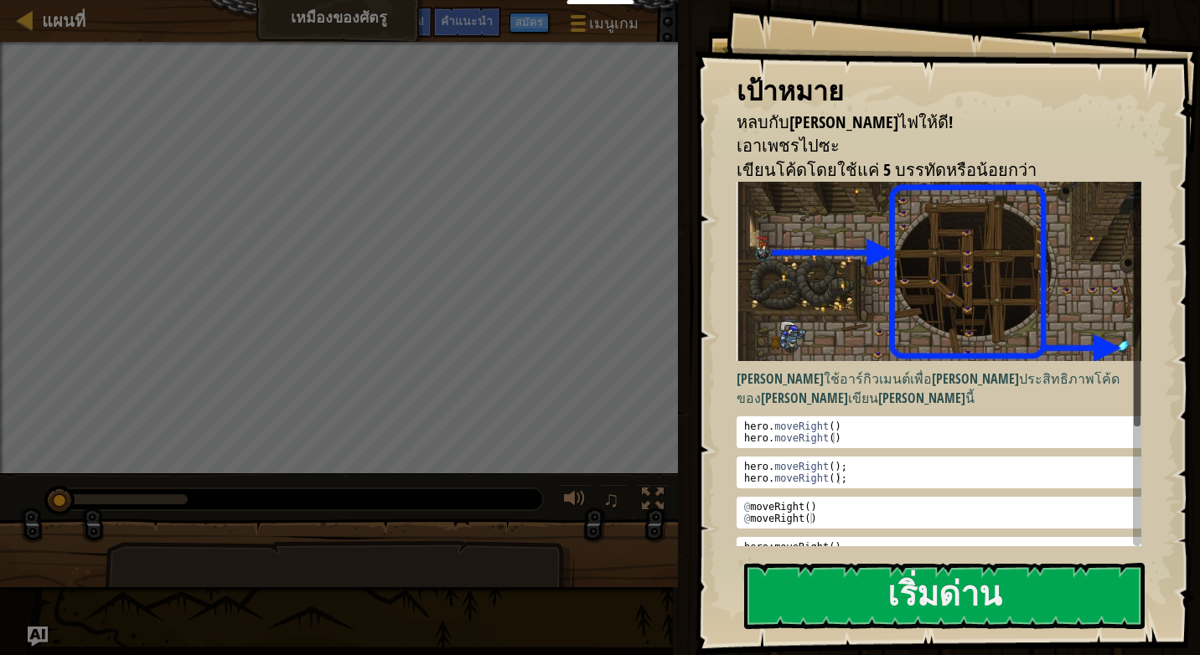
type textarea "hero:moveRight()"
click at [891, 545] on div "hero : moveRight ( ) hero : moveRight ( )" at bounding box center [945, 564] width 409 height 47
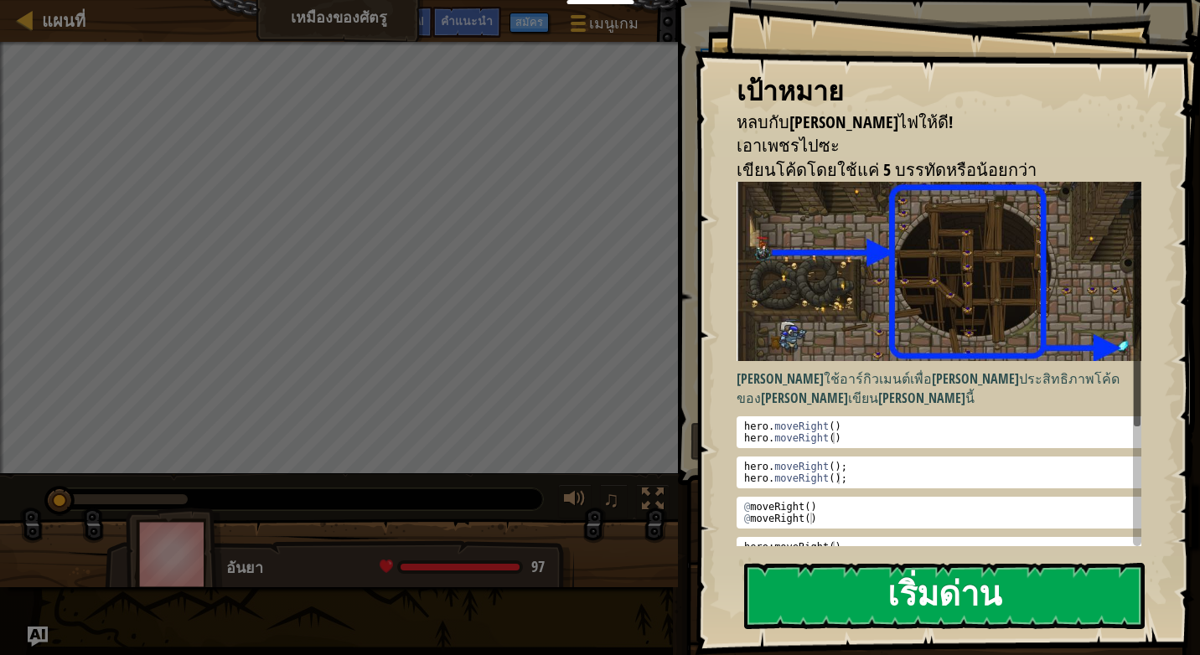
click at [869, 587] on button "เริ่มด่าน" at bounding box center [944, 596] width 401 height 66
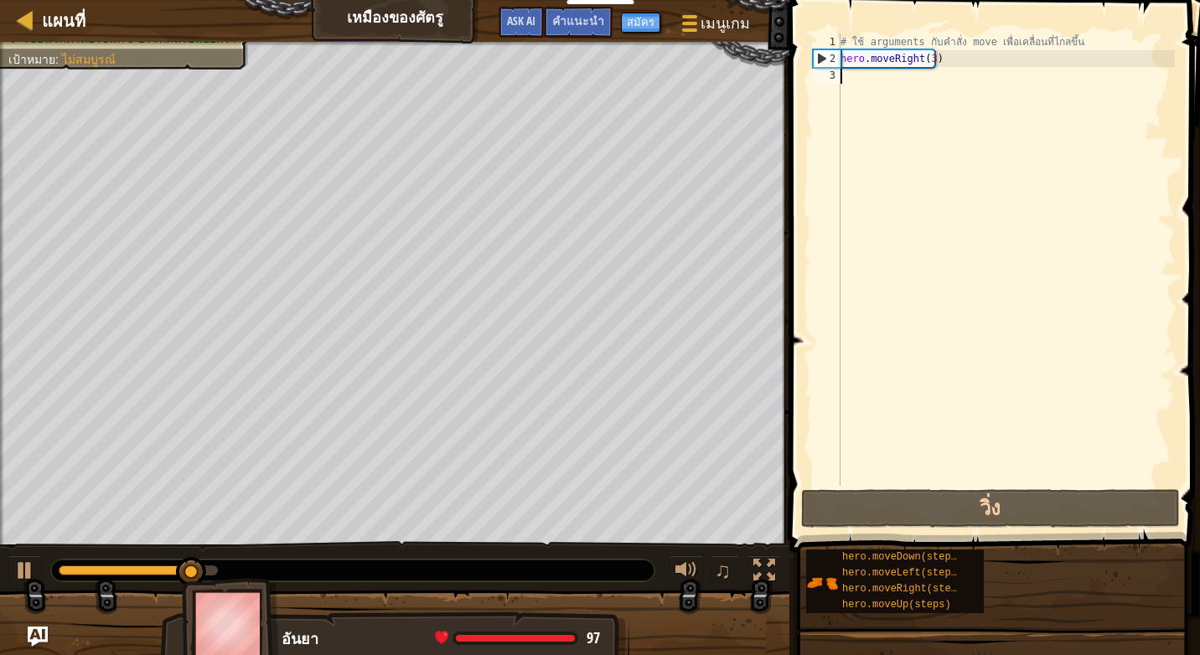
click at [858, 71] on div "# ใช้ arguments กับคำสั่ง move เพื่อเคลื่อนที่ไกลขึ้น hero . moveRight ( 3 )" at bounding box center [1006, 277] width 338 height 486
type textarea "h"
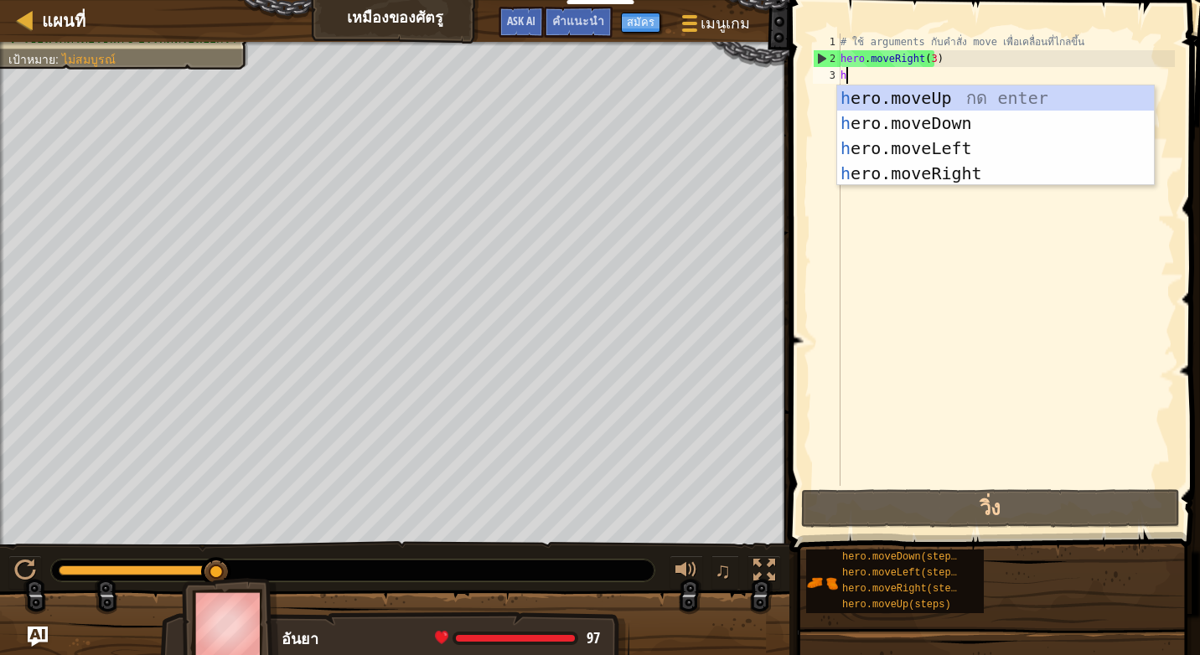
scroll to position [8, 0]
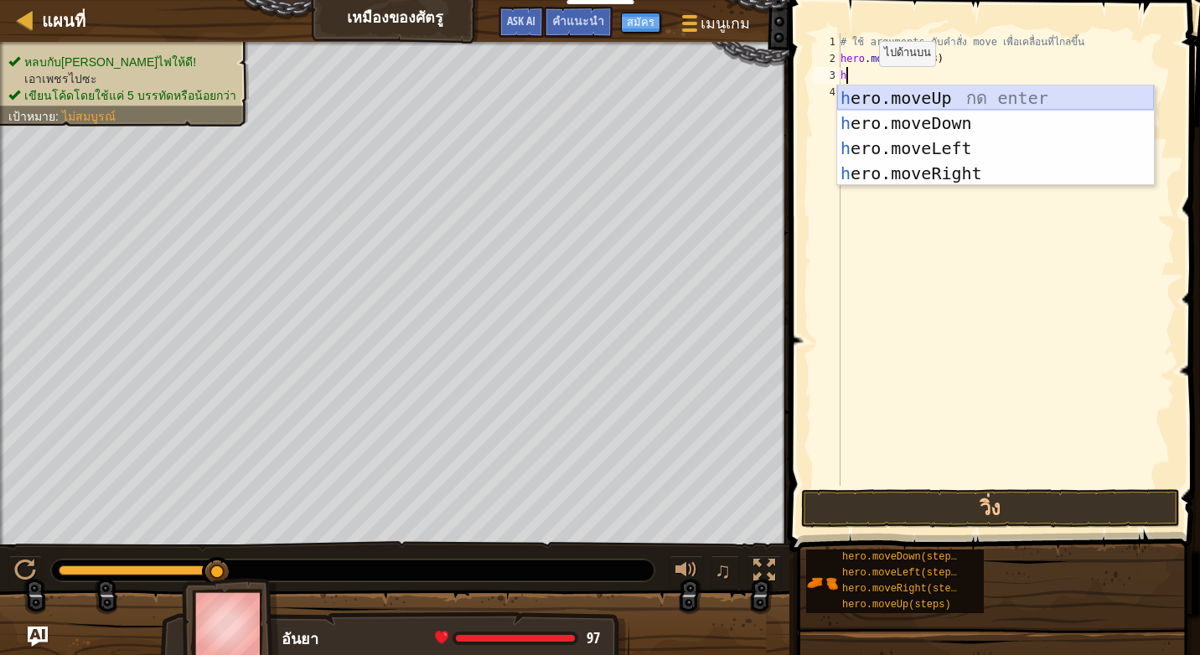
drag, startPoint x: 908, startPoint y: 99, endPoint x: 917, endPoint y: 94, distance: 9.8
click at [916, 94] on div "h ero.moveUp กด enter h ero.moveDown กด enter h ero.moveLeft กด enter h ero.mov…" at bounding box center [995, 160] width 317 height 151
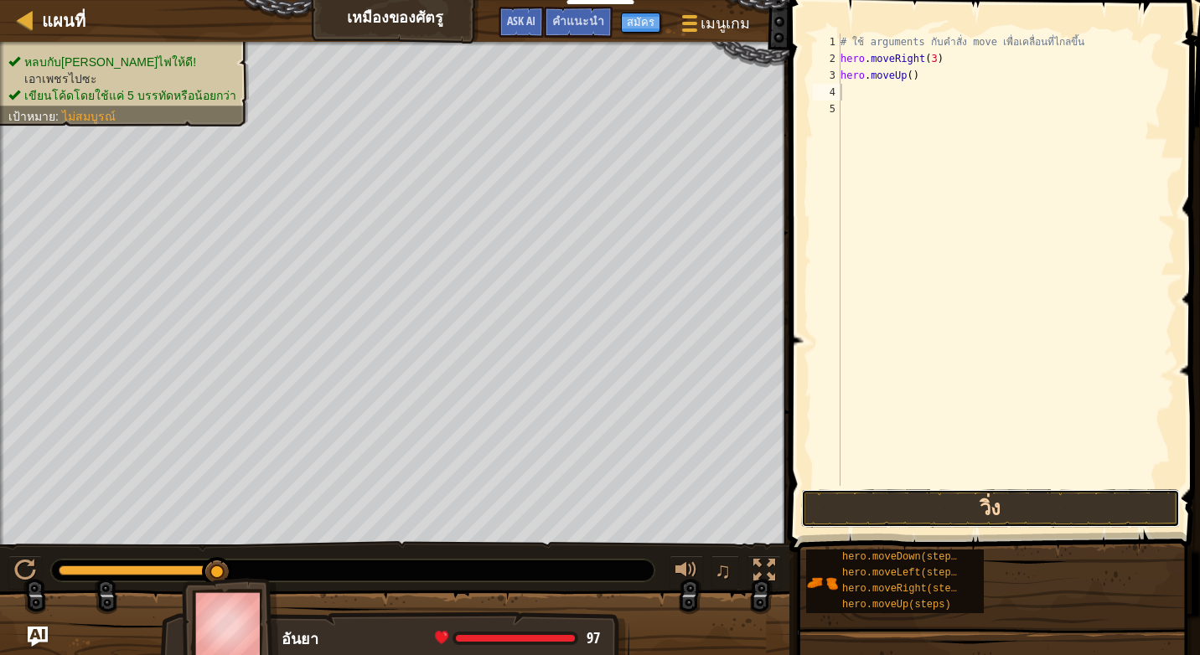
click at [971, 496] on button "วิ่ง" at bounding box center [990, 508] width 379 height 39
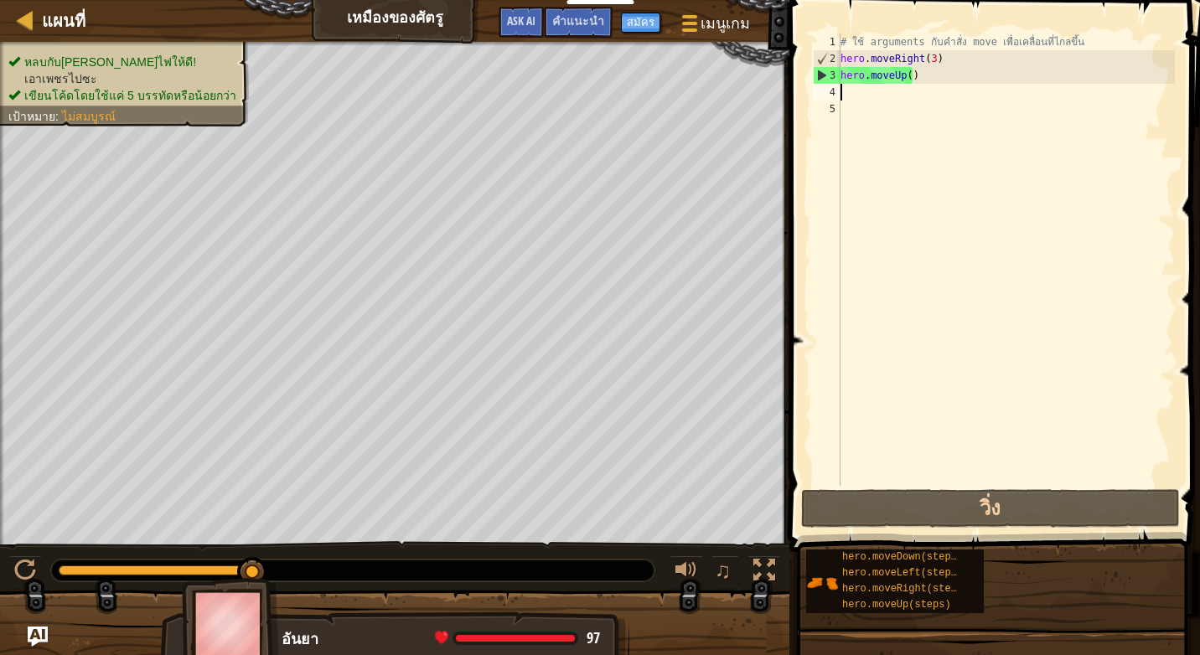
type textarea "h"
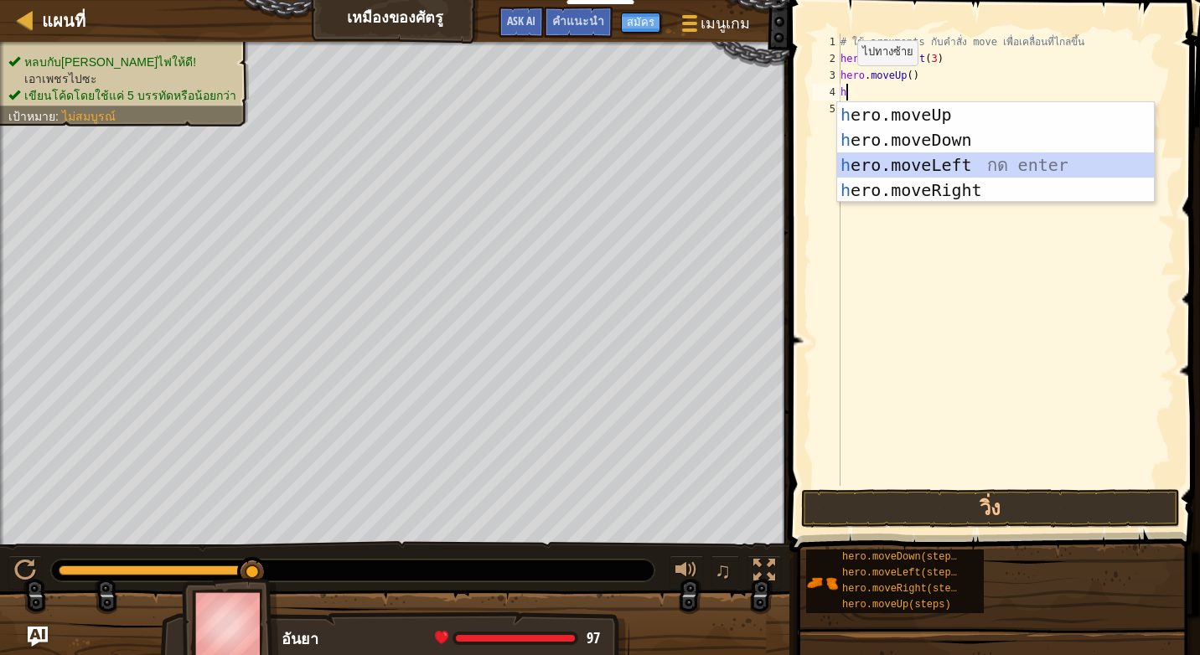
drag, startPoint x: 957, startPoint y: 158, endPoint x: 960, endPoint y: 168, distance: 9.8
click at [956, 159] on div "h ero.moveUp กด enter h ero.moveDown กด enter h ero.moveLeft กด enter h ero.mov…" at bounding box center [995, 177] width 317 height 151
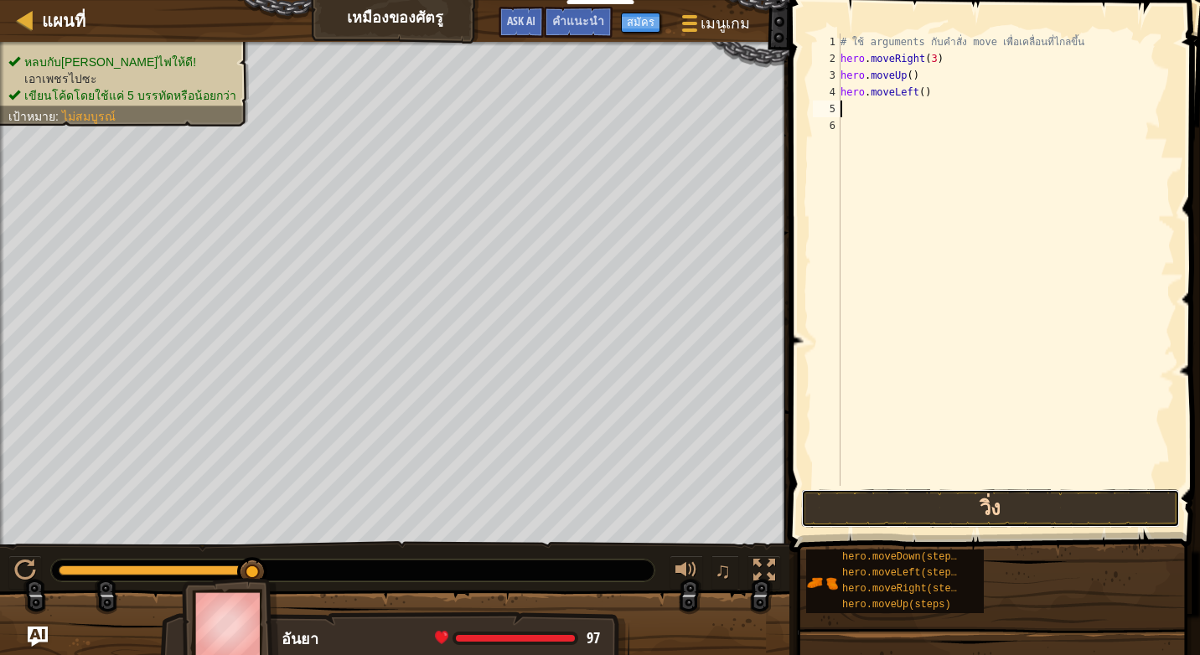
drag, startPoint x: 925, startPoint y: 506, endPoint x: 949, endPoint y: 526, distance: 31.5
click at [937, 515] on button "วิ่ง" at bounding box center [990, 508] width 379 height 39
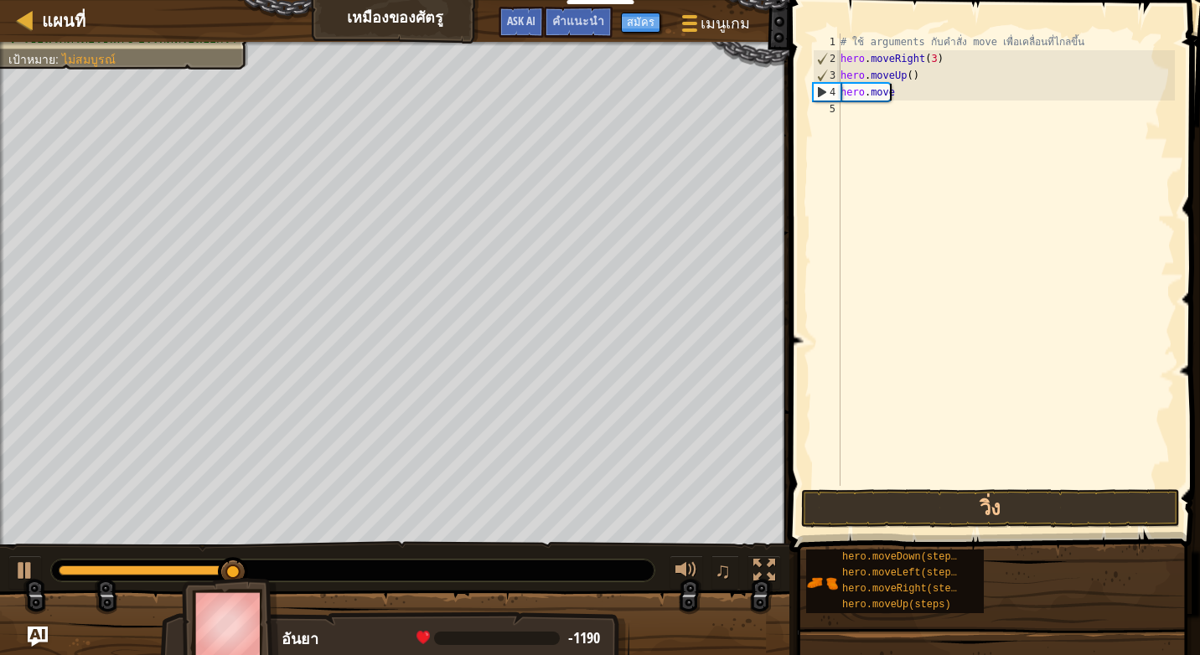
type textarea "h"
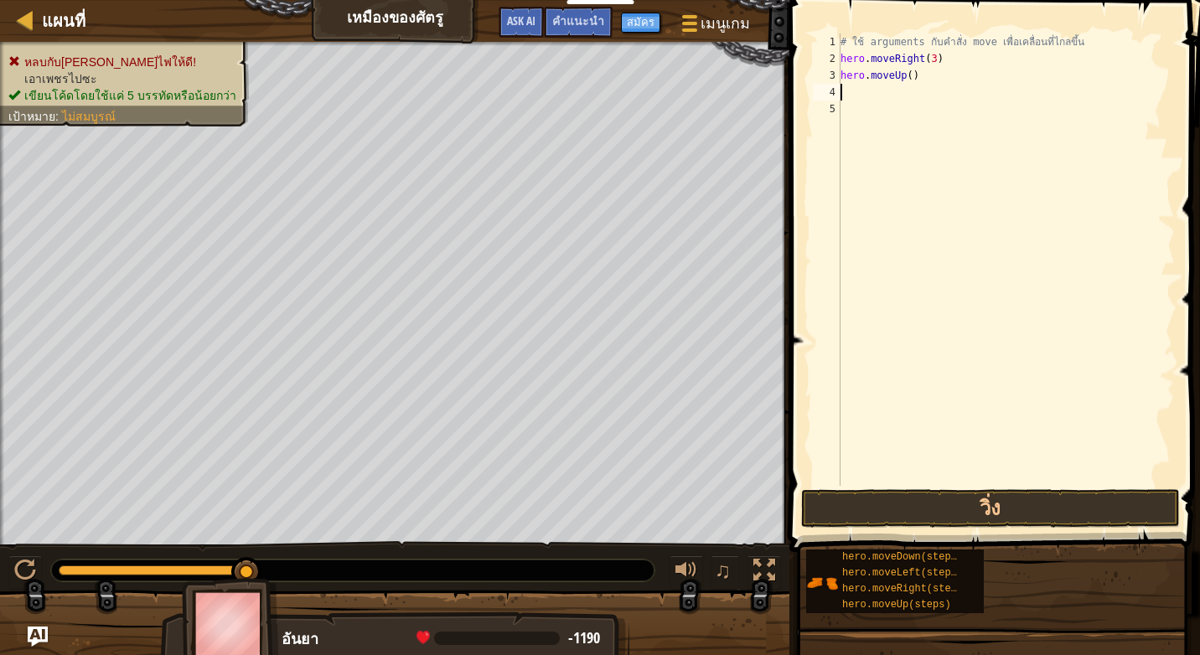
type textarea "h"
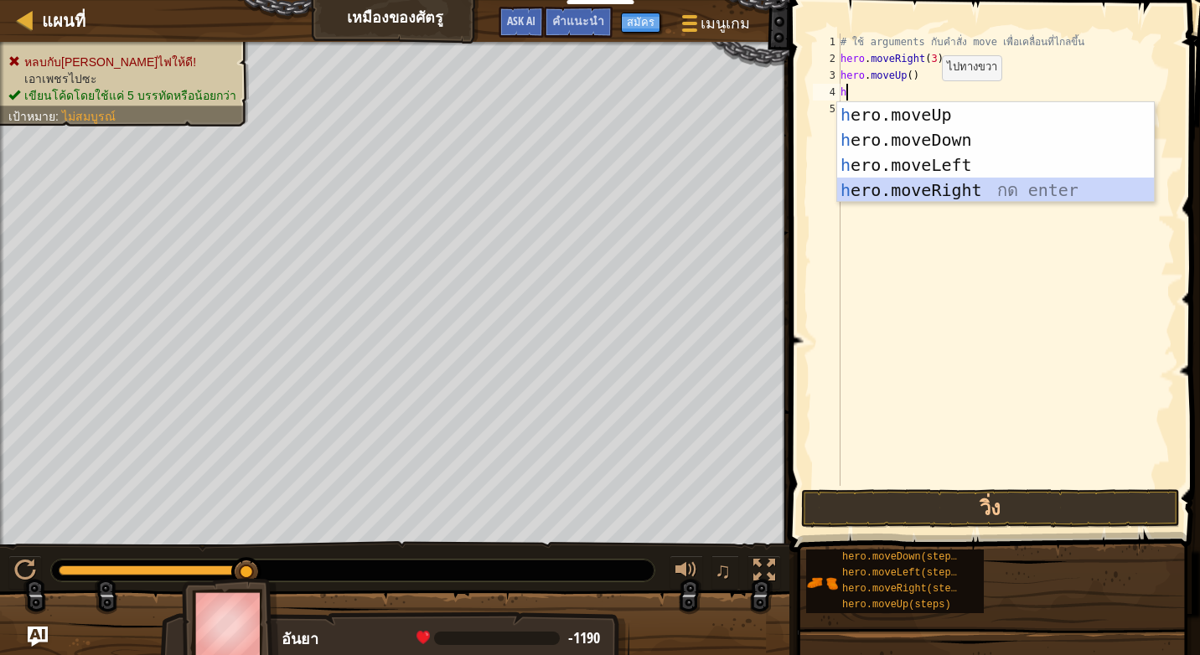
click at [911, 192] on div "h ero.moveUp กด enter h ero.moveDown กด enter h ero.moveLeft กด enter h ero.mov…" at bounding box center [995, 177] width 317 height 151
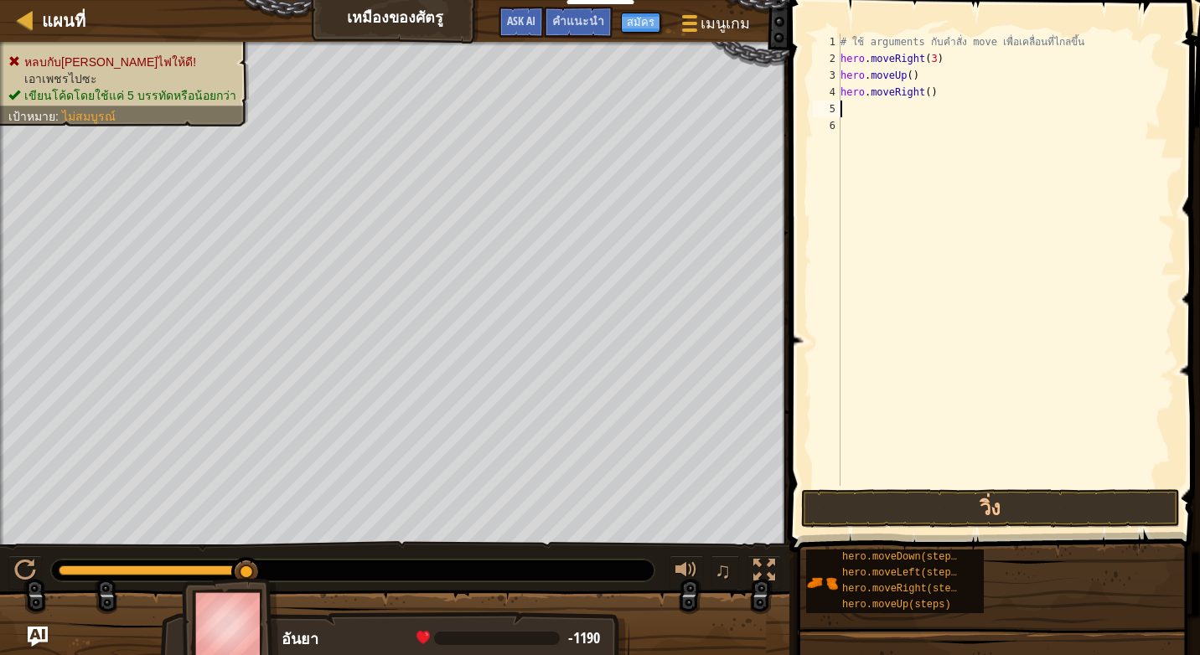
type textarea "h"
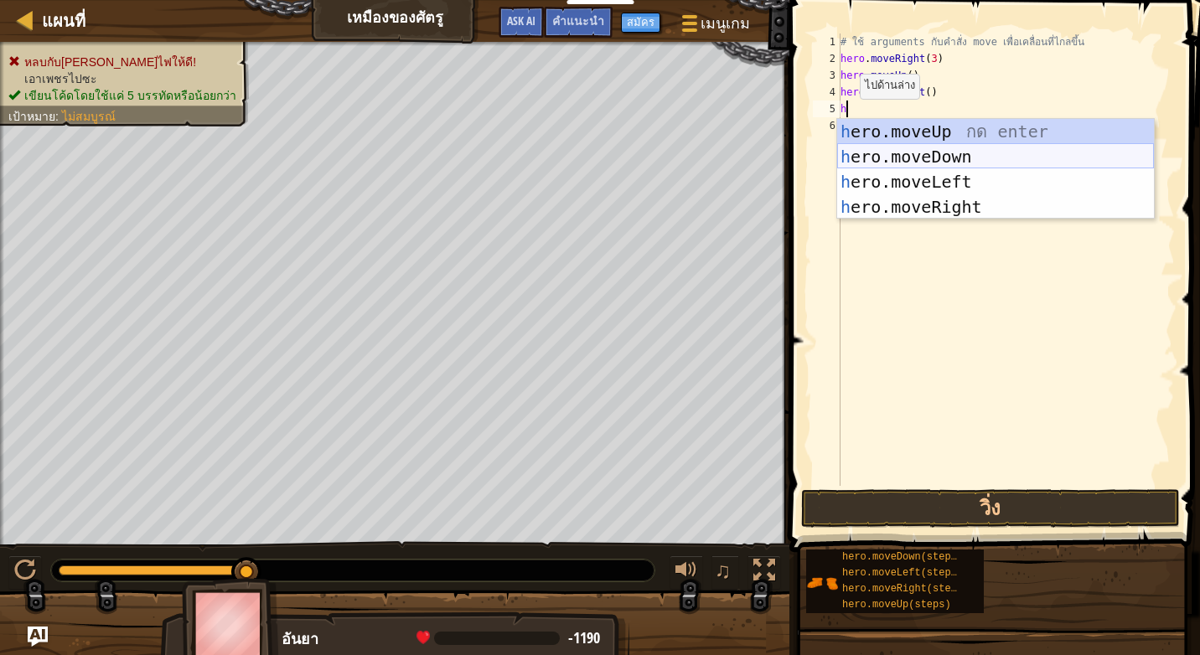
click at [880, 160] on div "h ero.moveUp กด enter h ero.moveDown กด enter h ero.moveLeft กด enter h ero.mov…" at bounding box center [995, 194] width 317 height 151
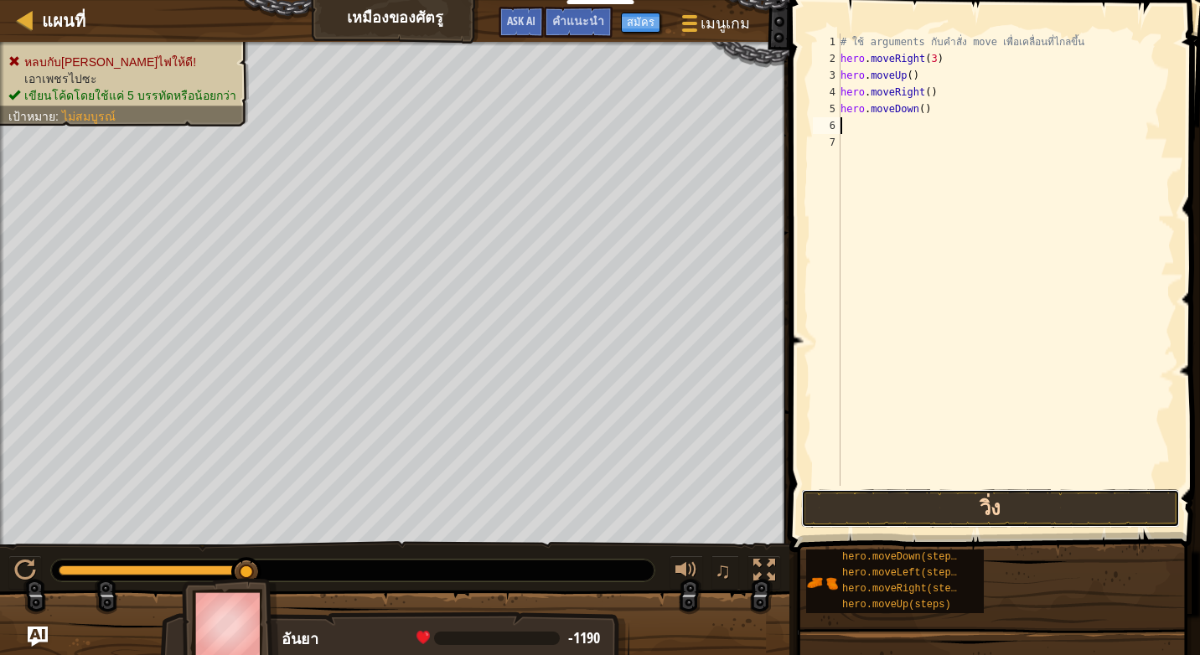
click at [926, 515] on button "วิ่ง" at bounding box center [990, 508] width 379 height 39
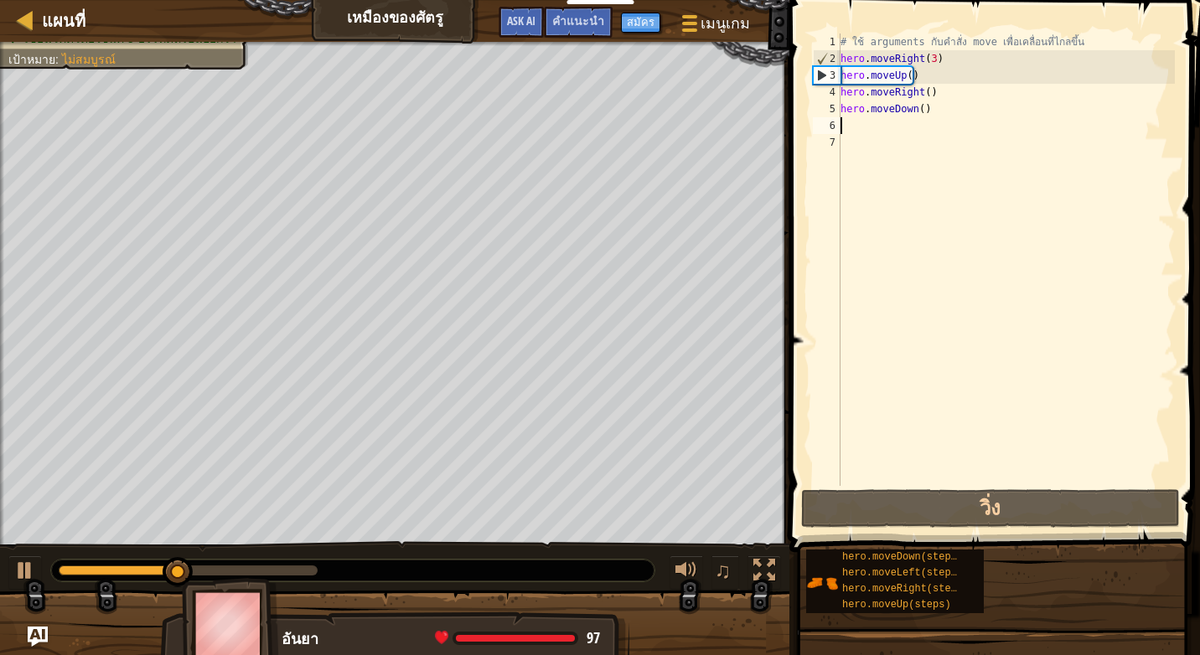
type textarea "h"
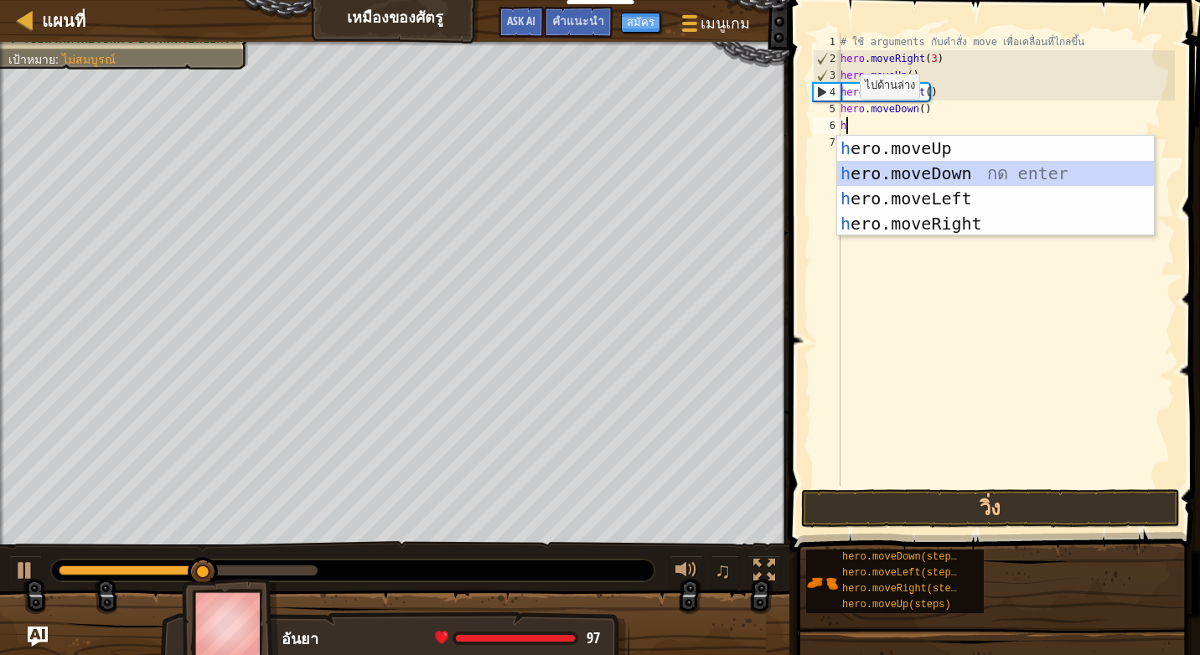
click at [918, 166] on div "h ero.moveUp กด enter h ero.moveDown กด enter h ero.moveLeft กด enter h ero.mov…" at bounding box center [995, 211] width 317 height 151
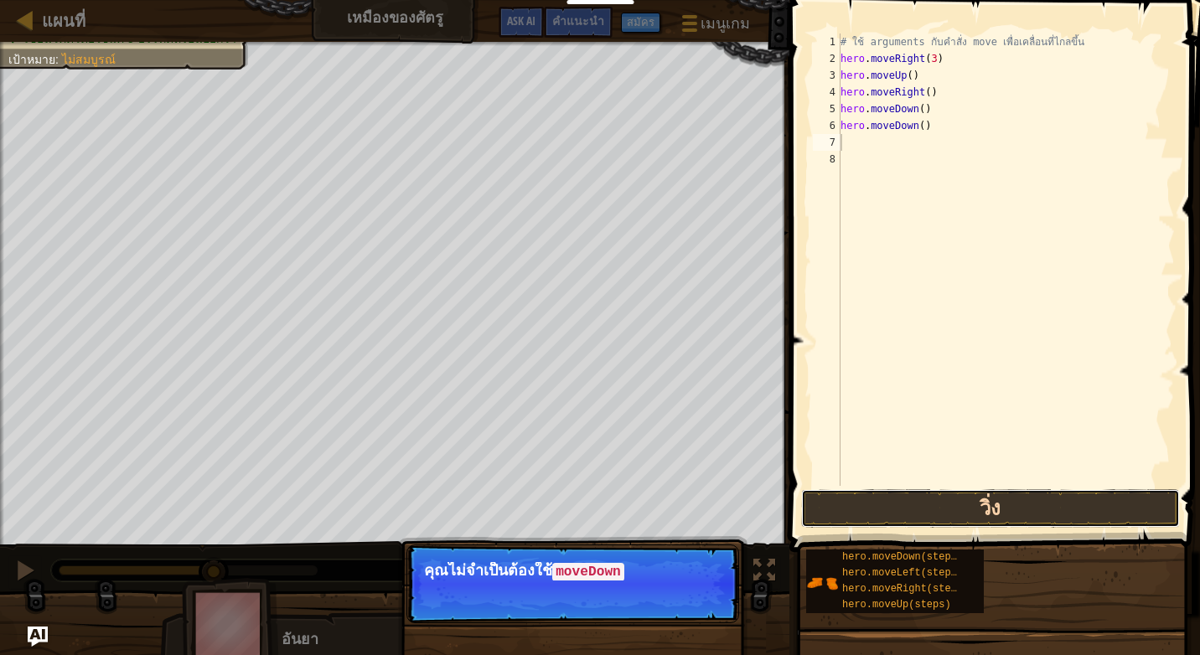
click at [856, 509] on button "วิ่ง" at bounding box center [990, 508] width 379 height 39
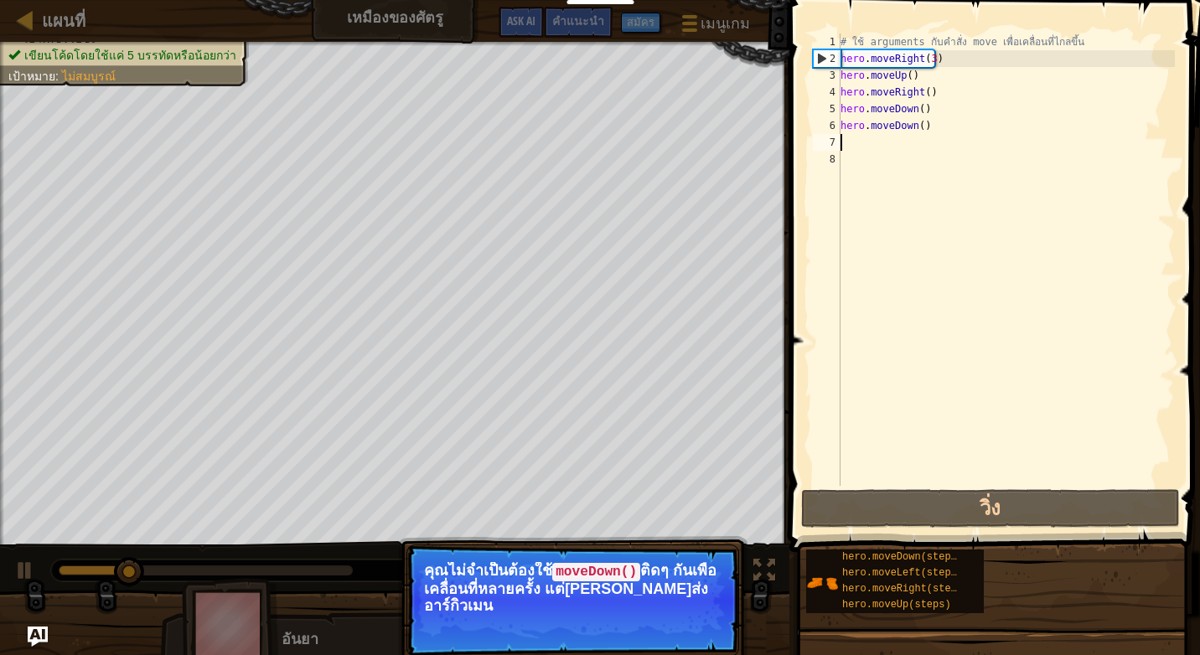
click at [865, 149] on div "# ใช้ arguments กับคำสั่ง move เพื่อเคลื่อนที่ไกลขึ้น hero . moveRight ( 3 ) he…" at bounding box center [1006, 277] width 338 height 486
type textarea "h"
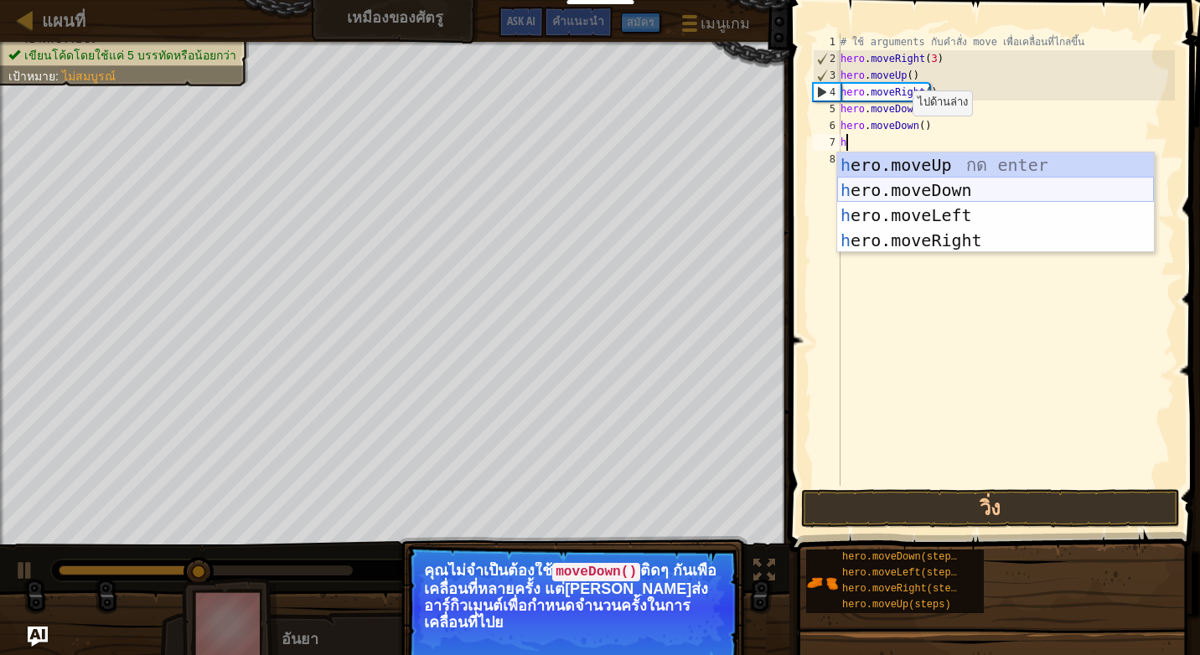
click at [860, 183] on div "h ero.moveUp กด enter h ero.moveDown กด enter h ero.moveLeft กด enter h ero.mov…" at bounding box center [995, 228] width 317 height 151
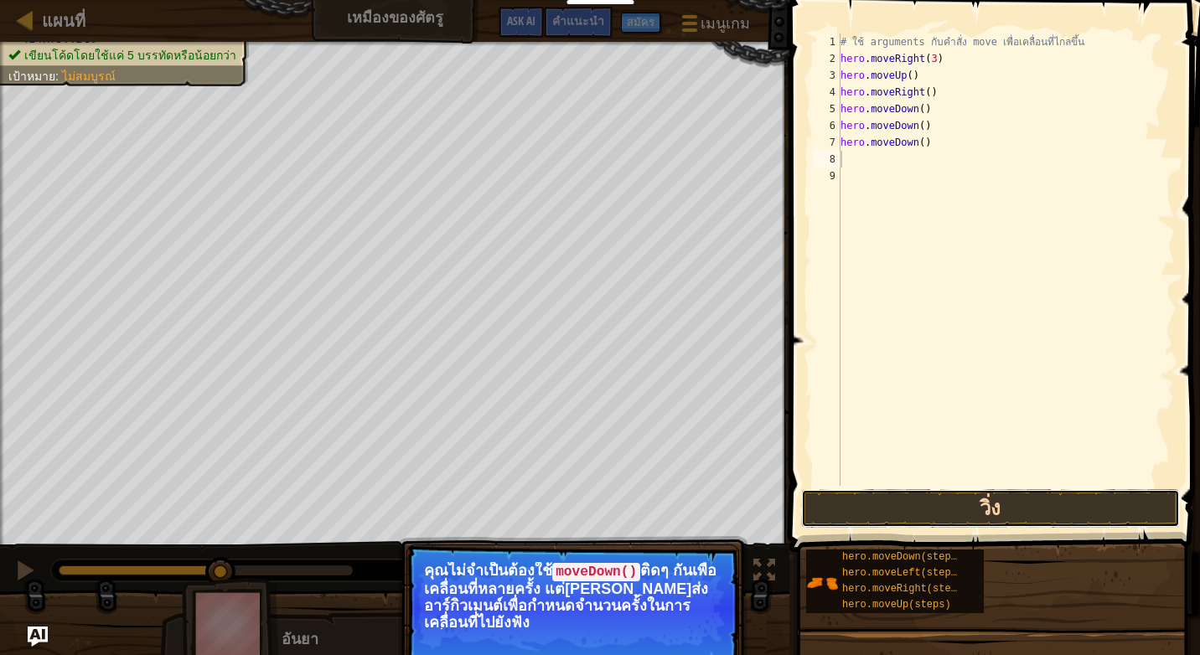
click at [875, 525] on button "วิ่ง" at bounding box center [990, 508] width 379 height 39
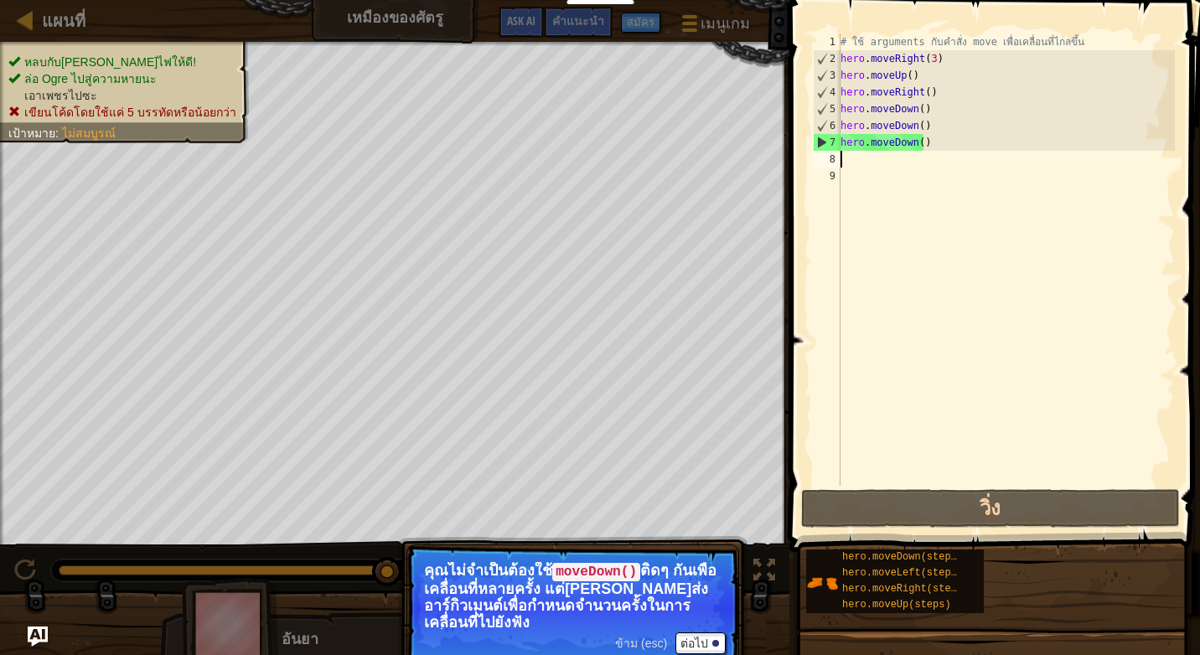
type textarea "h"
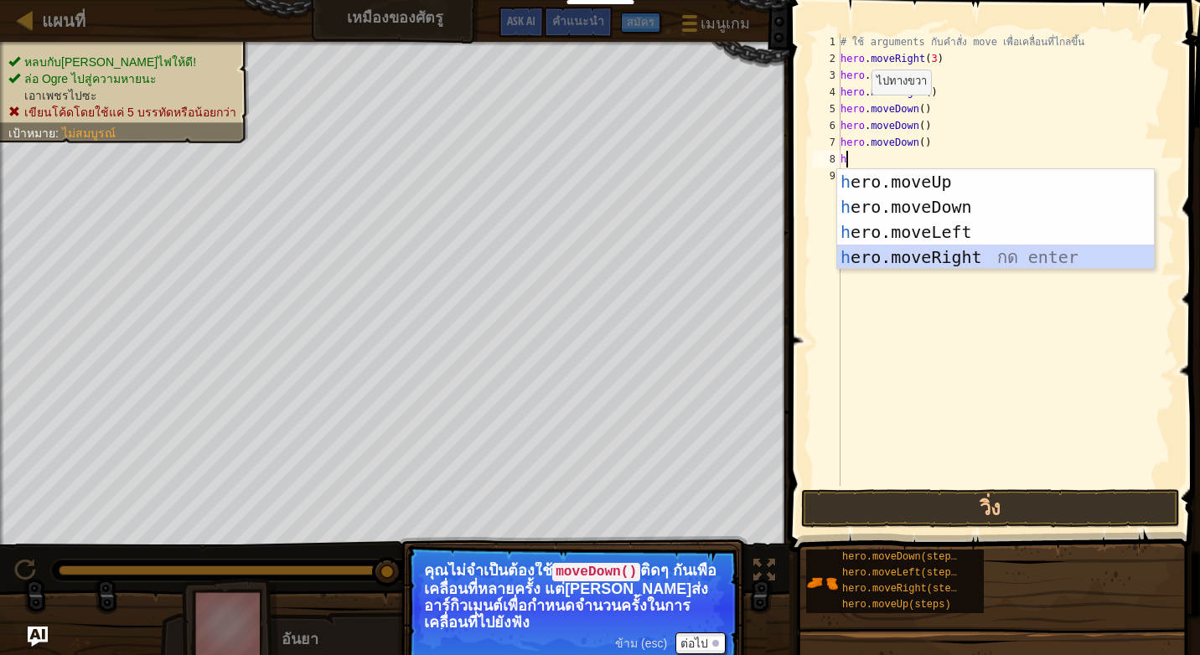
click at [898, 265] on div "h ero.moveUp กด enter h ero.moveDown กด enter h ero.moveLeft กด enter h ero.mov…" at bounding box center [995, 244] width 317 height 151
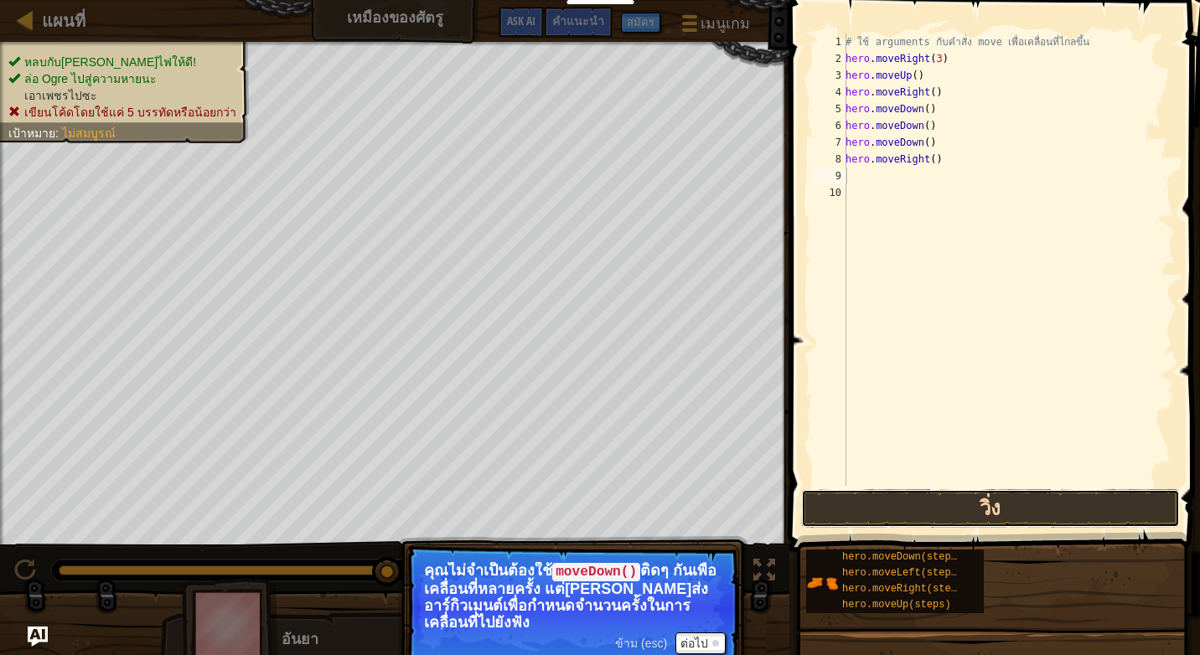
click at [955, 495] on button "วิ่ง" at bounding box center [990, 508] width 379 height 39
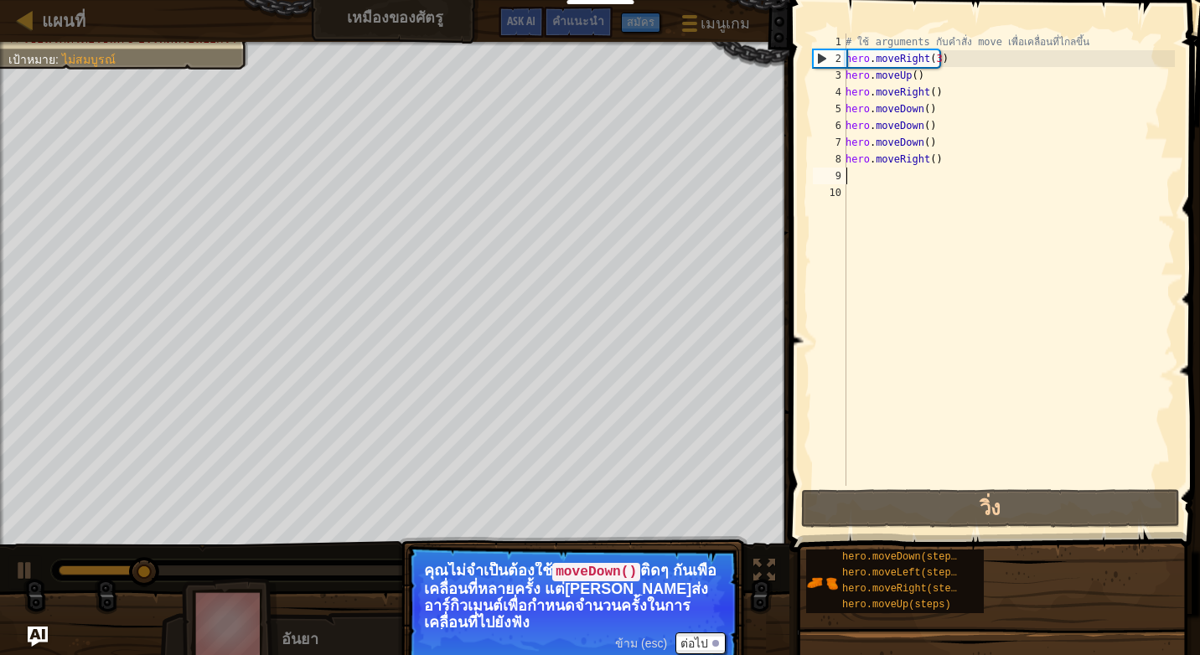
click at [872, 178] on div "# ใช้ arguments กับคำสั่ง move เพื่อเคลื่อนที่ไกลขึ้น hero . moveRight ( 3 ) he…" at bounding box center [1008, 277] width 333 height 486
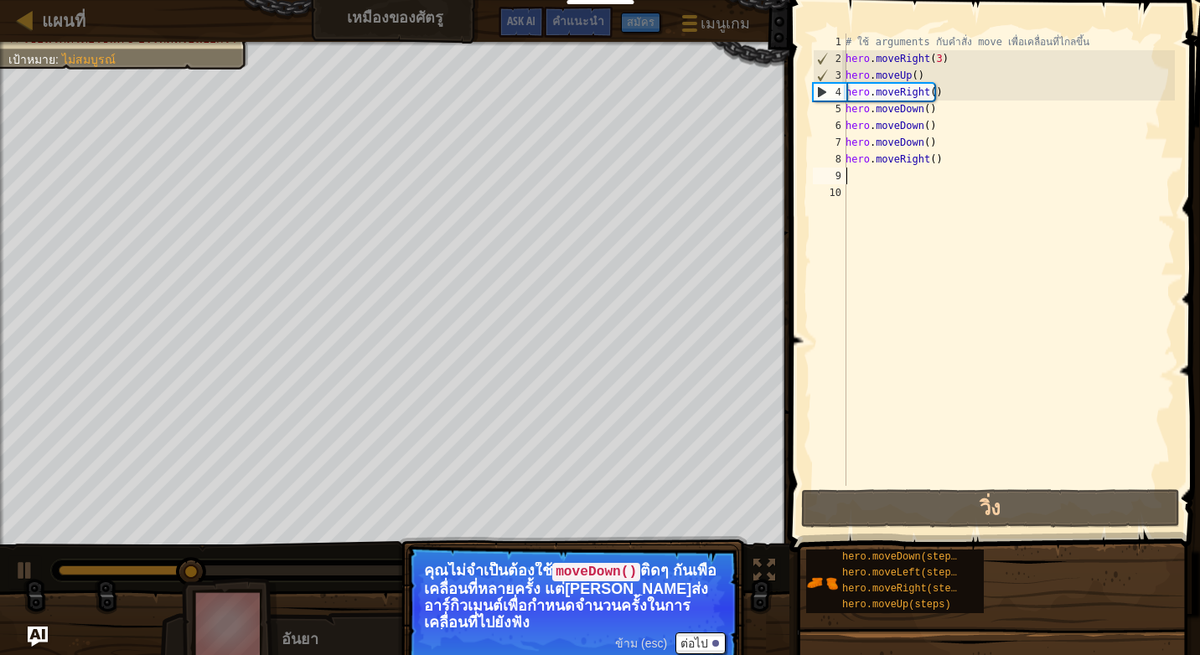
type textarea "h"
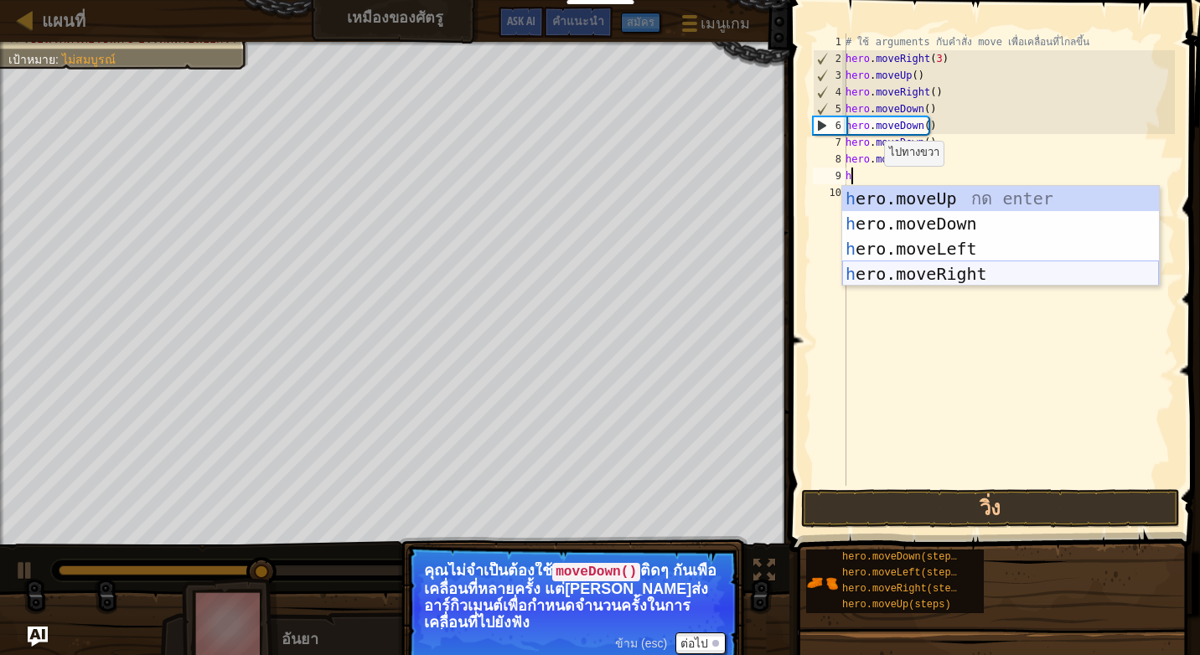
click at [938, 282] on div "h ero.moveUp กด enter h ero.moveDown กด enter h ero.moveLeft กด enter h ero.mov…" at bounding box center [1000, 261] width 317 height 151
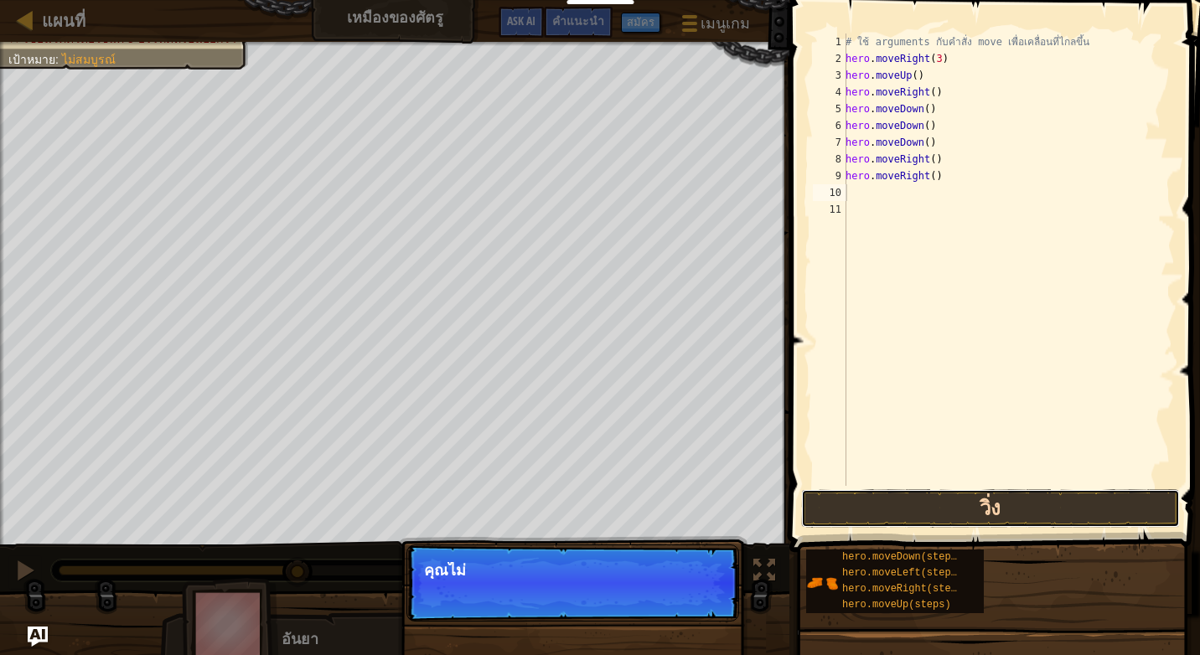
click at [929, 500] on button "วิ่ง" at bounding box center [990, 508] width 379 height 39
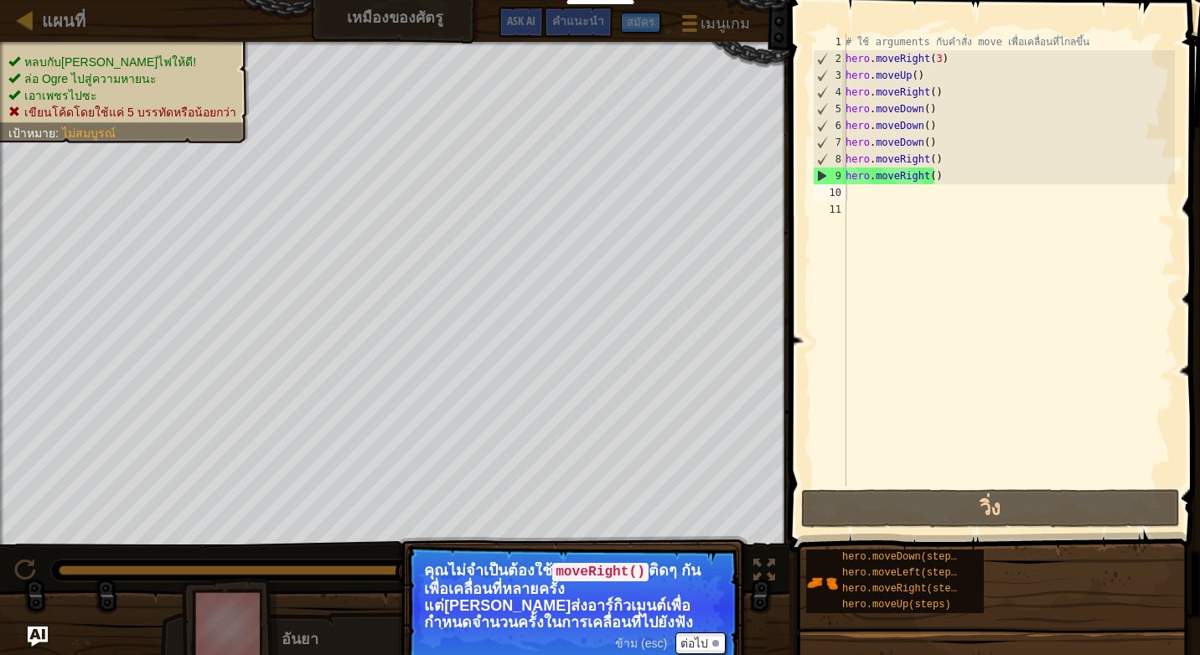
click at [127, 54] on ul "หลบกับ[PERSON_NAME]ไฟให้ดี! ล่อ Ogre ไปสู่ความหายนะ เอาเพชรไปซะ เขียนโค้ดโดยใช้…" at bounding box center [124, 87] width 232 height 67
click at [147, 69] on li "หลบกับ[PERSON_NAME]ไฟให้ดี!" at bounding box center [122, 62] width 228 height 17
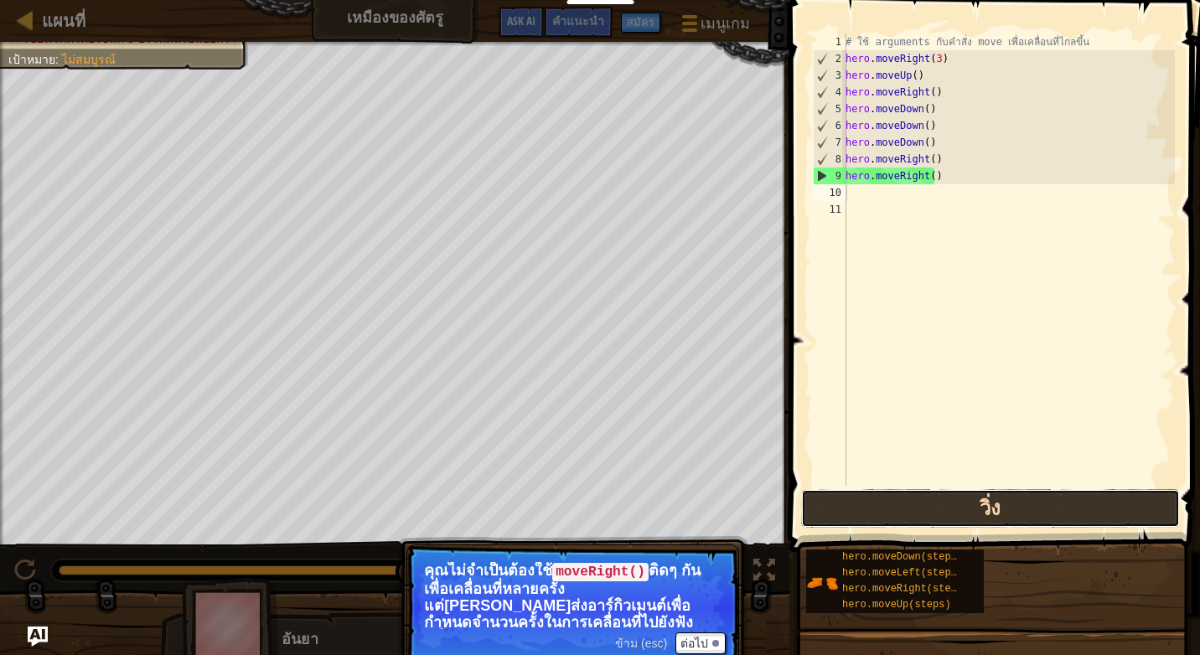
click at [1014, 491] on button "วิ่ง" at bounding box center [990, 508] width 379 height 39
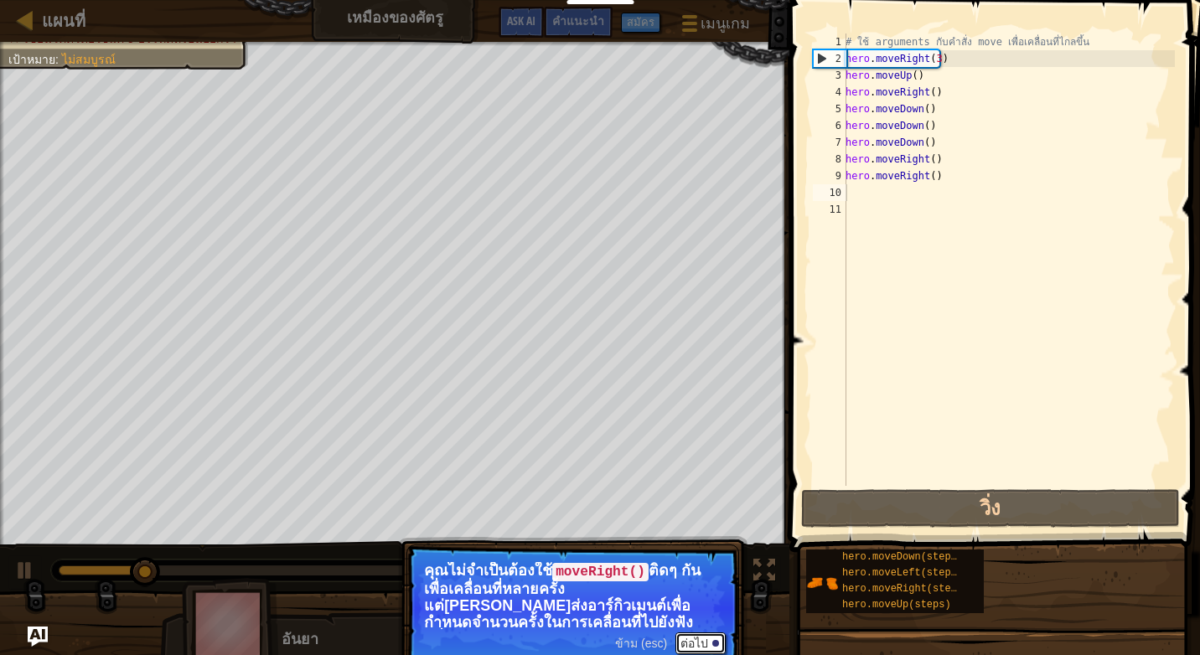
click at [705, 633] on button "ต่อไป" at bounding box center [700, 644] width 50 height 22
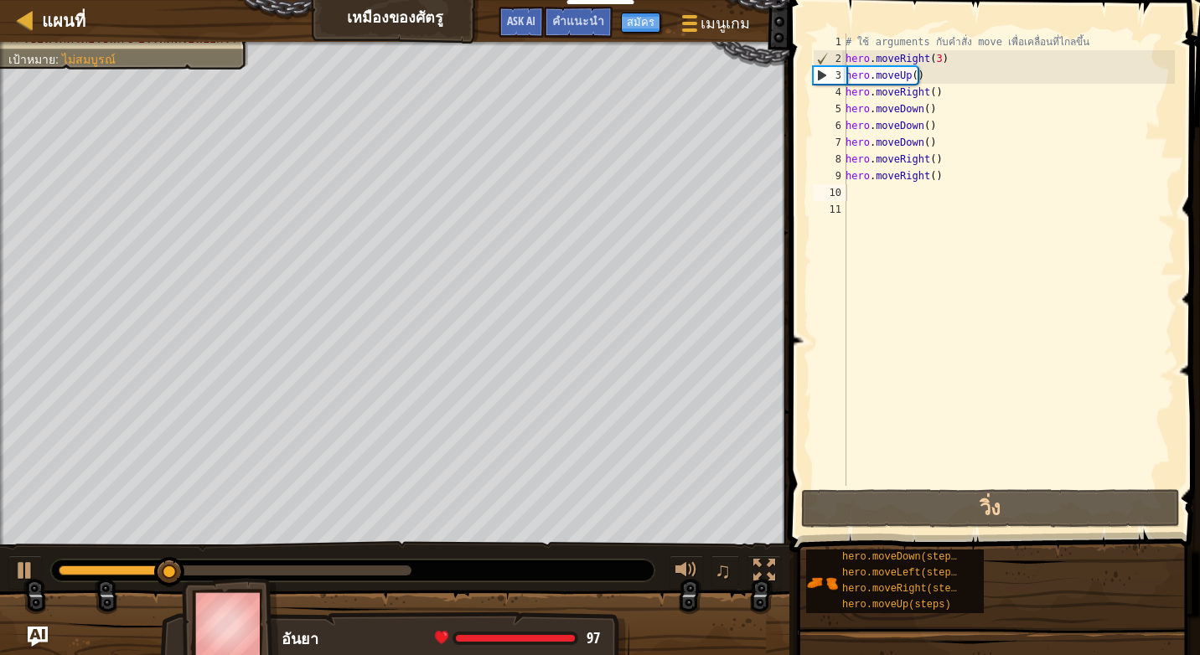
drag, startPoint x: 706, startPoint y: 647, endPoint x: 709, endPoint y: 635, distance: 12.0
click at [709, 640] on div "หลบกับ[PERSON_NAME]ไฟให้ดี! ล่อ Ogre ไปสู่ความหายนะ เอาเพชรไปซะ เขียนโค้ดโดยใช้…" at bounding box center [600, 350] width 1200 height 617
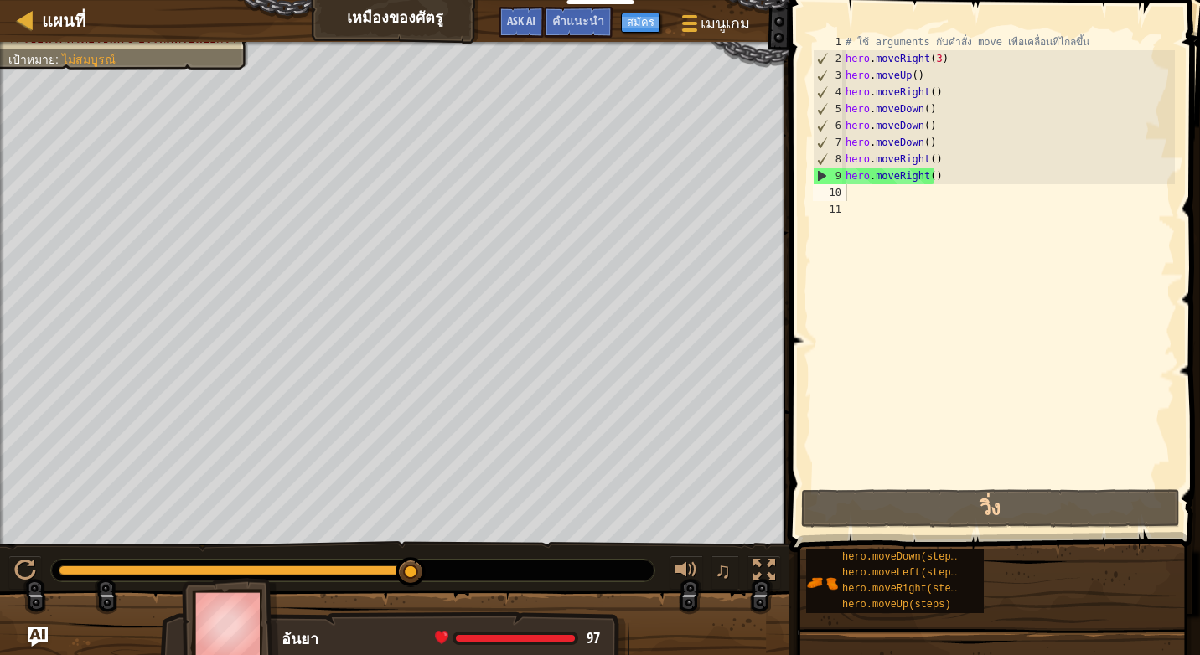
drag, startPoint x: 964, startPoint y: 52, endPoint x: 973, endPoint y: 111, distance: 60.2
click at [966, 82] on div "# ใช้ arguments กับคำสั่ง move เพื่อเคลื่อนที่ไกลขึ้น hero . moveRight ( 3 ) he…" at bounding box center [1008, 277] width 333 height 486
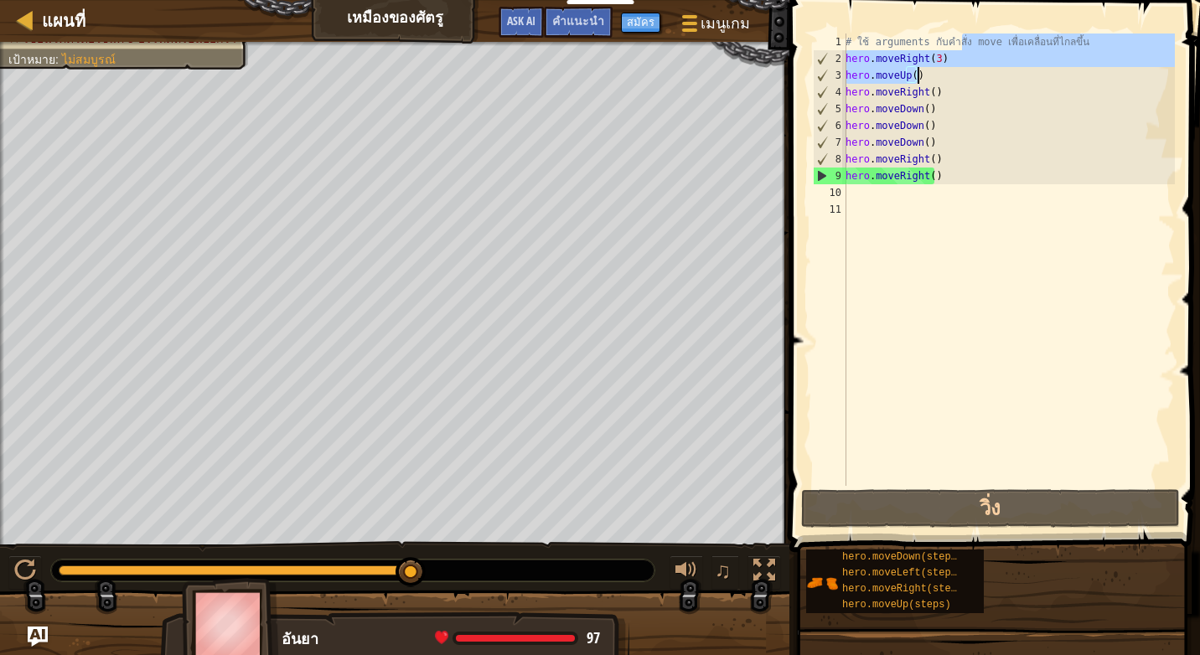
drag, startPoint x: 978, startPoint y: 142, endPoint x: 986, endPoint y: 148, distance: 10.7
click at [981, 146] on div "# ใช้ arguments กับคำสั่ง move เพื่อเคลื่อนที่ไกลขึ้น hero . moveRight ( 3 ) he…" at bounding box center [1008, 277] width 333 height 486
type textarea "hero.moveDown() hero.moveDown()"
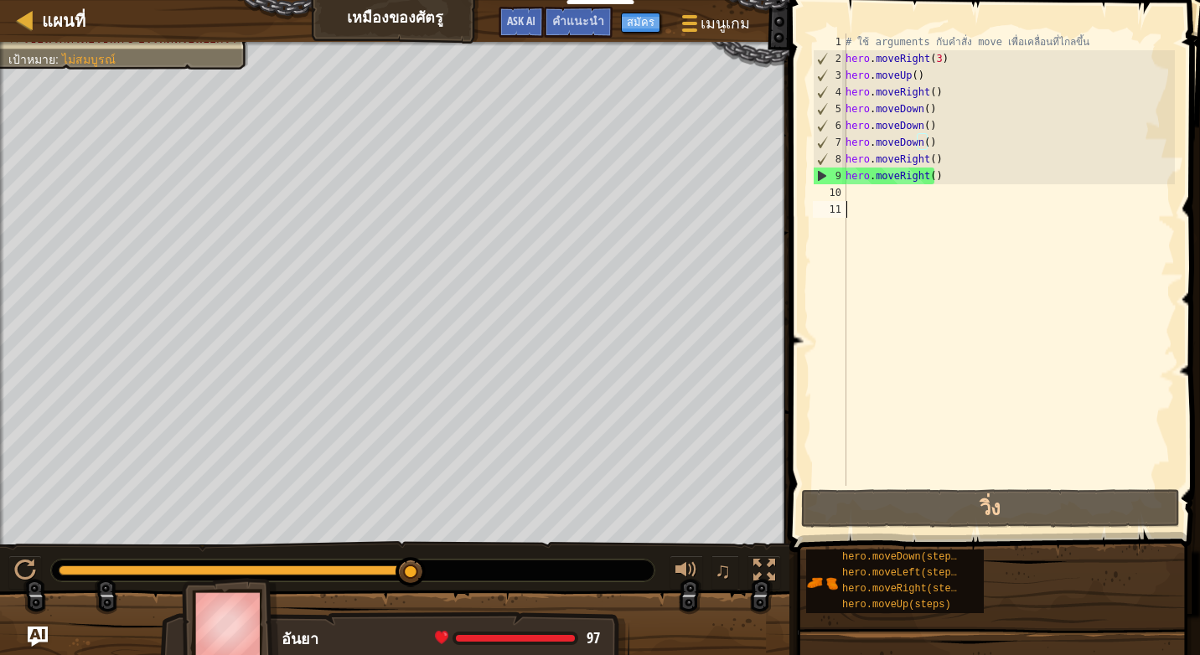
drag, startPoint x: 841, startPoint y: 227, endPoint x: 835, endPoint y: 220, distance: 9.6
drag, startPoint x: 1161, startPoint y: 426, endPoint x: 1088, endPoint y: 483, distance: 92.5
drag, startPoint x: 1088, startPoint y: 483, endPoint x: 1017, endPoint y: 534, distance: 87.0
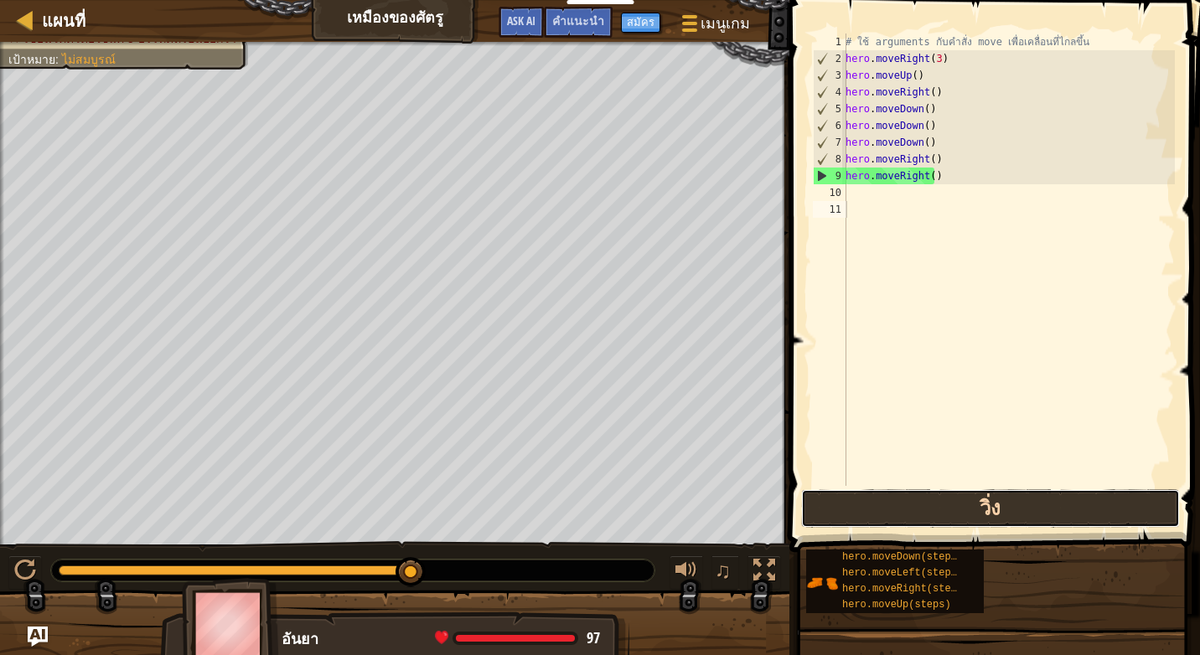
click at [1002, 508] on button "วิ่ง" at bounding box center [990, 508] width 379 height 39
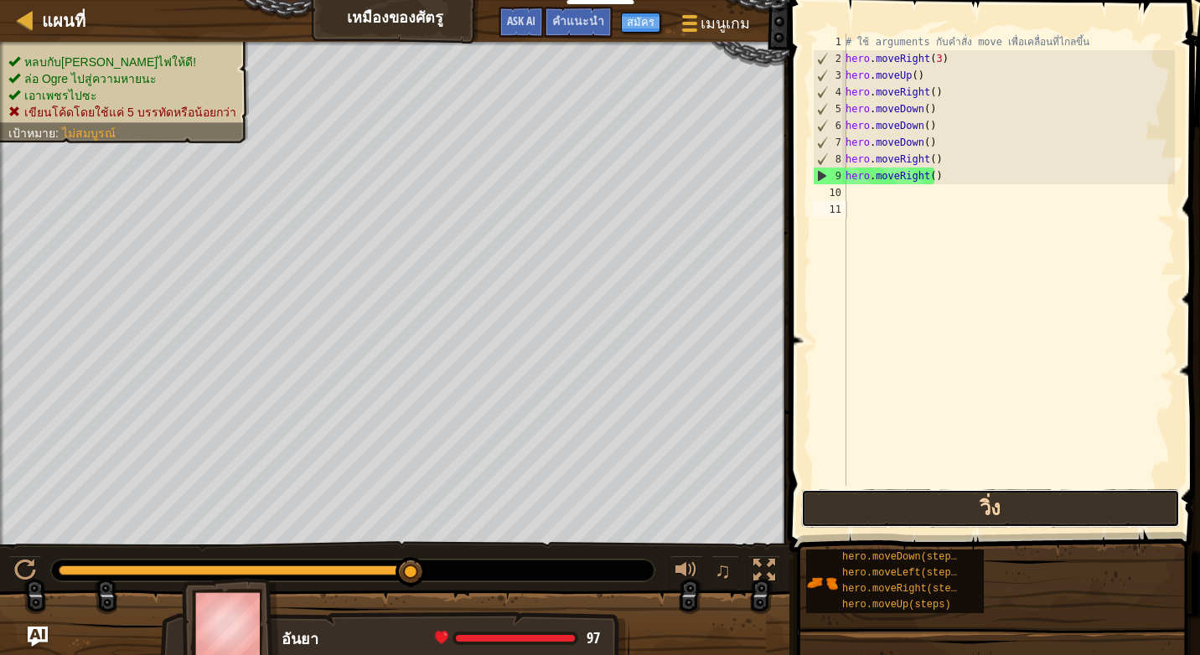
click at [1026, 513] on button "วิ่ง" at bounding box center [990, 508] width 379 height 39
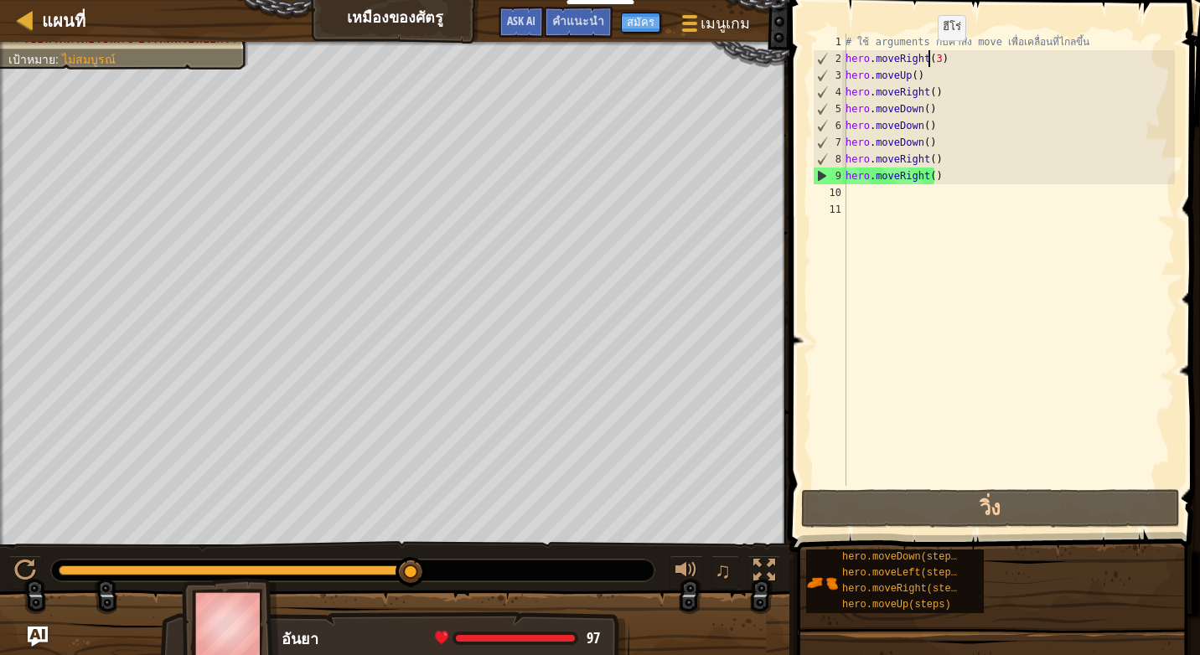
click at [930, 58] on div "# ใช้ arguments กับคำสั่ง move เพื่อเคลื่อนที่ไกลขึ้น hero . moveRight ( 3 ) he…" at bounding box center [1008, 277] width 333 height 486
click at [950, 61] on div "# ใช้ arguments กับคำสั่ง move เพื่อเคลื่อนที่ไกลขึ้น hero . moveRight ( 3 ) he…" at bounding box center [1008, 277] width 333 height 486
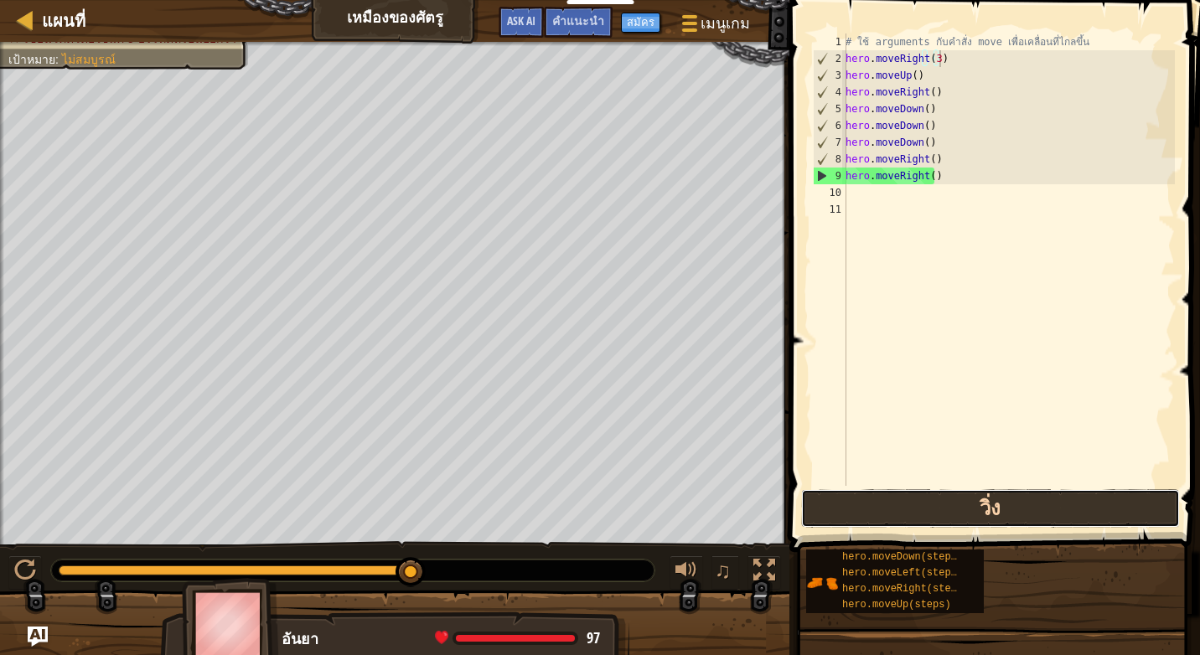
click at [999, 503] on button "วิ่ง" at bounding box center [990, 508] width 379 height 39
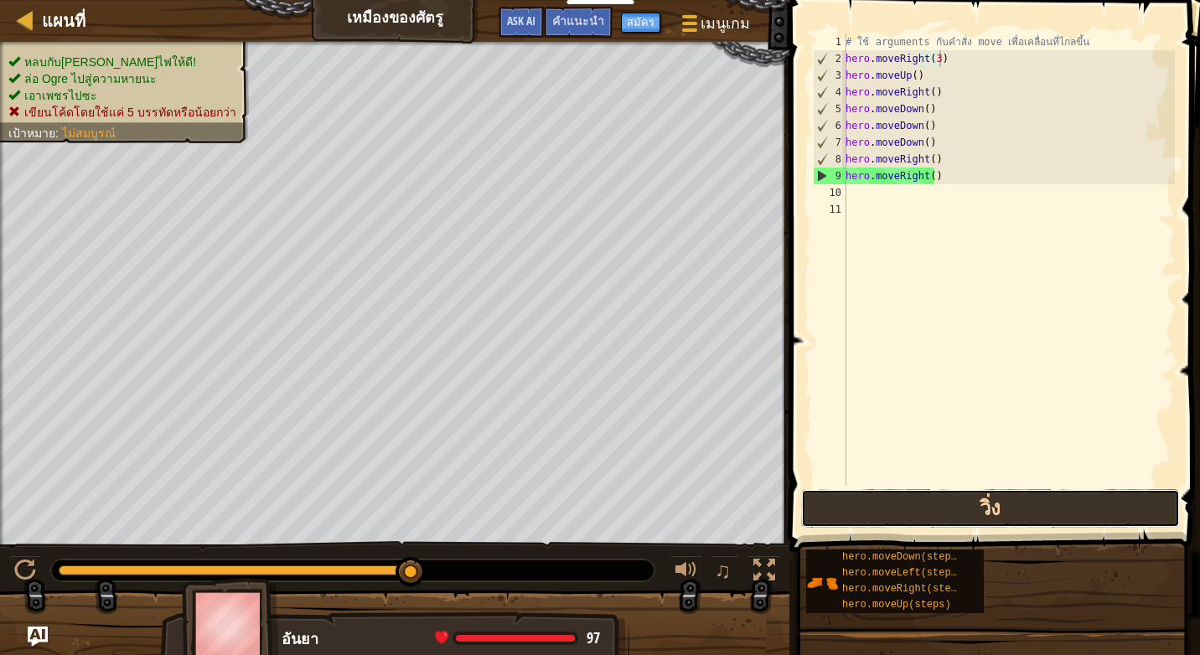
drag, startPoint x: 959, startPoint y: 495, endPoint x: 965, endPoint y: 505, distance: 11.6
click at [965, 505] on button "วิ่ง" at bounding box center [990, 508] width 379 height 39
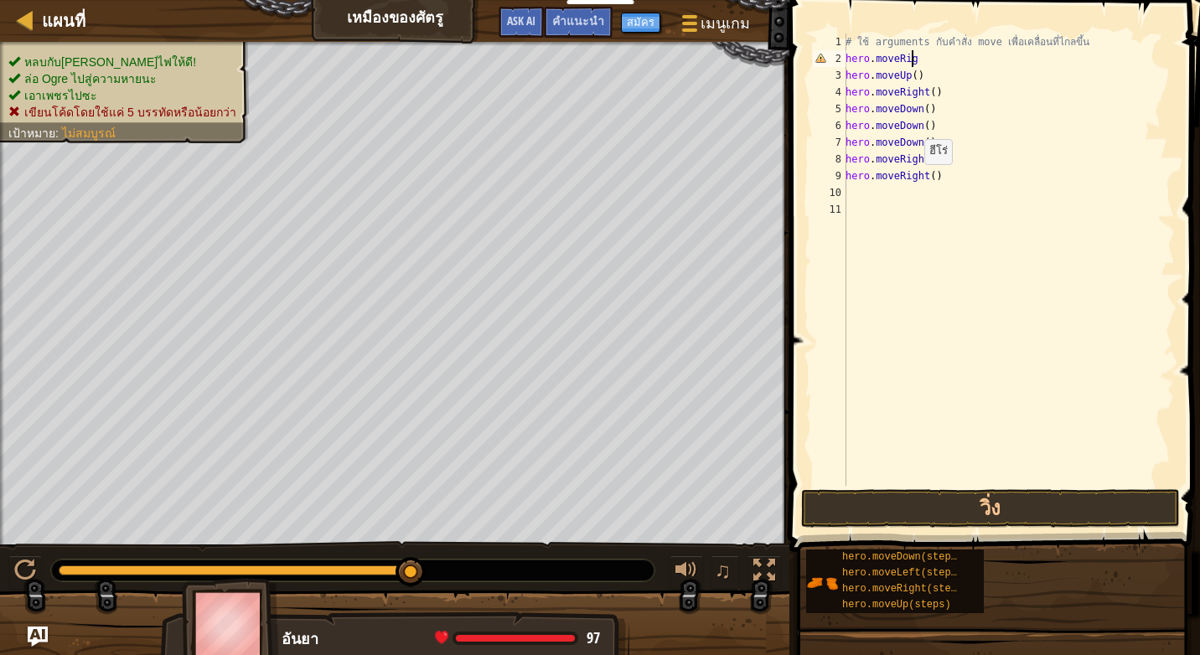
click at [919, 176] on div "# ใช้ arguments กับคำสั่ง move เพื่อเคลื่อนที่ไกลขึ้น hero . moveRig hero . mov…" at bounding box center [1008, 277] width 333 height 486
click at [928, 173] on div "# ใช้ arguments กับคำสั่ง move เพื่อเคลื่อนที่ไกลขึ้น hero . moveRig hero . mov…" at bounding box center [1008, 277] width 333 height 486
click at [935, 176] on div "# ใช้ arguments กับคำสั่ง move เพื่อเคลื่อนที่ไกลขึ้น hero . moveRig hero . mov…" at bounding box center [1008, 277] width 333 height 486
type textarea "h"
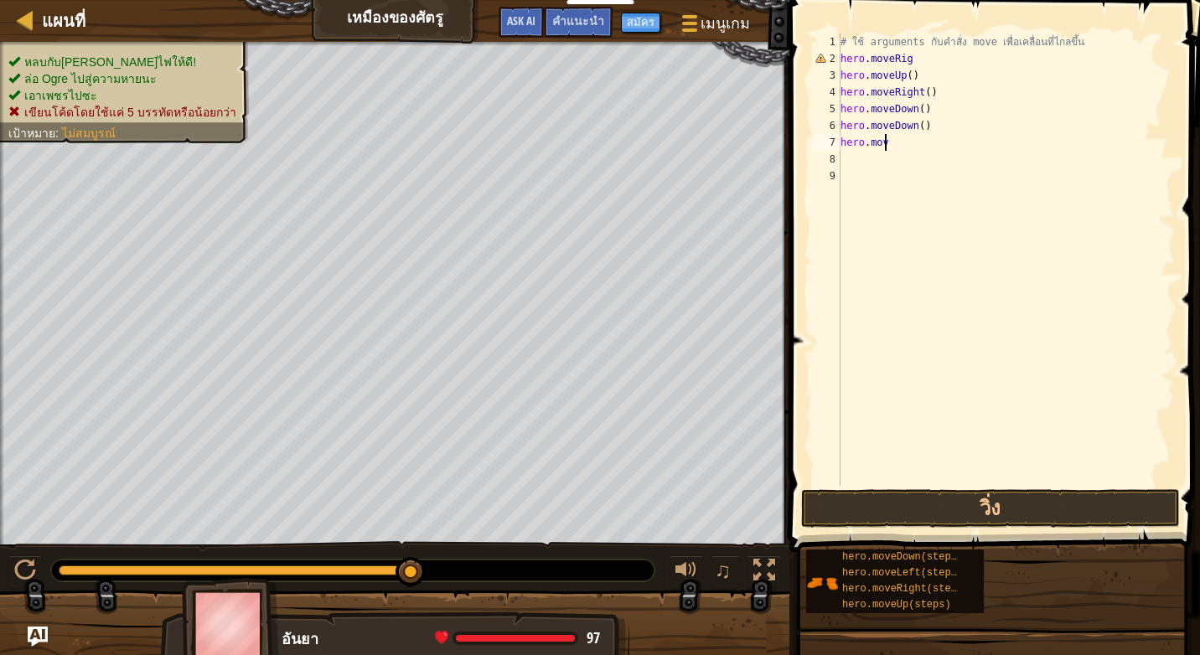
type textarea "h"
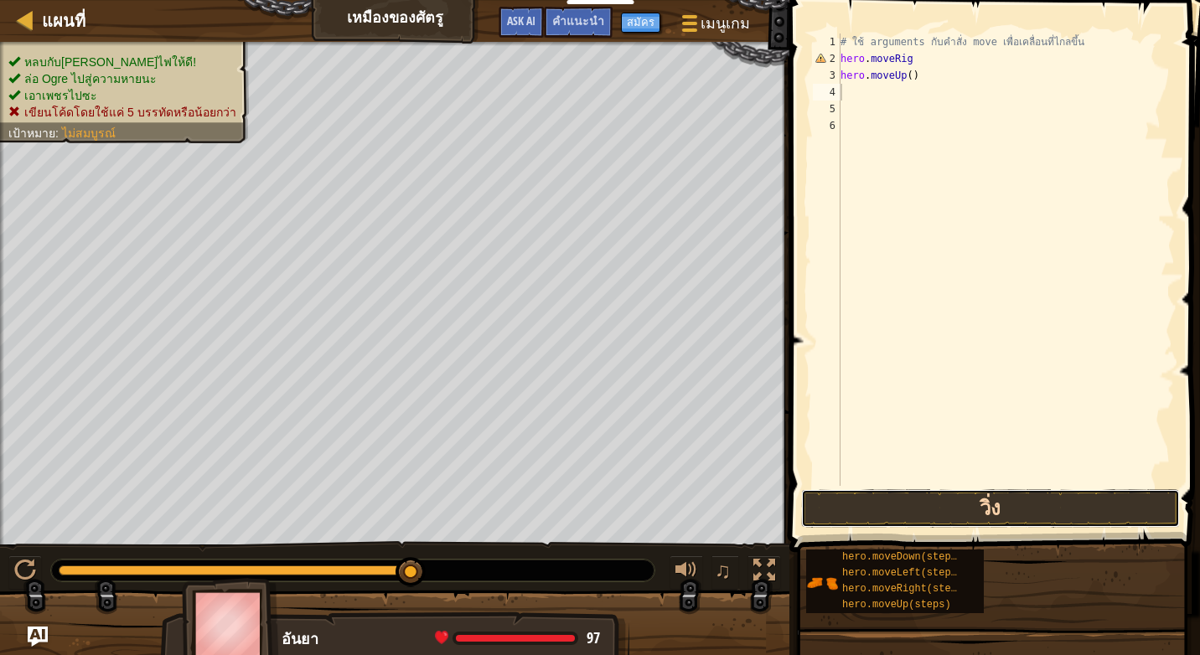
click at [919, 501] on button "วิ่ง" at bounding box center [990, 508] width 379 height 39
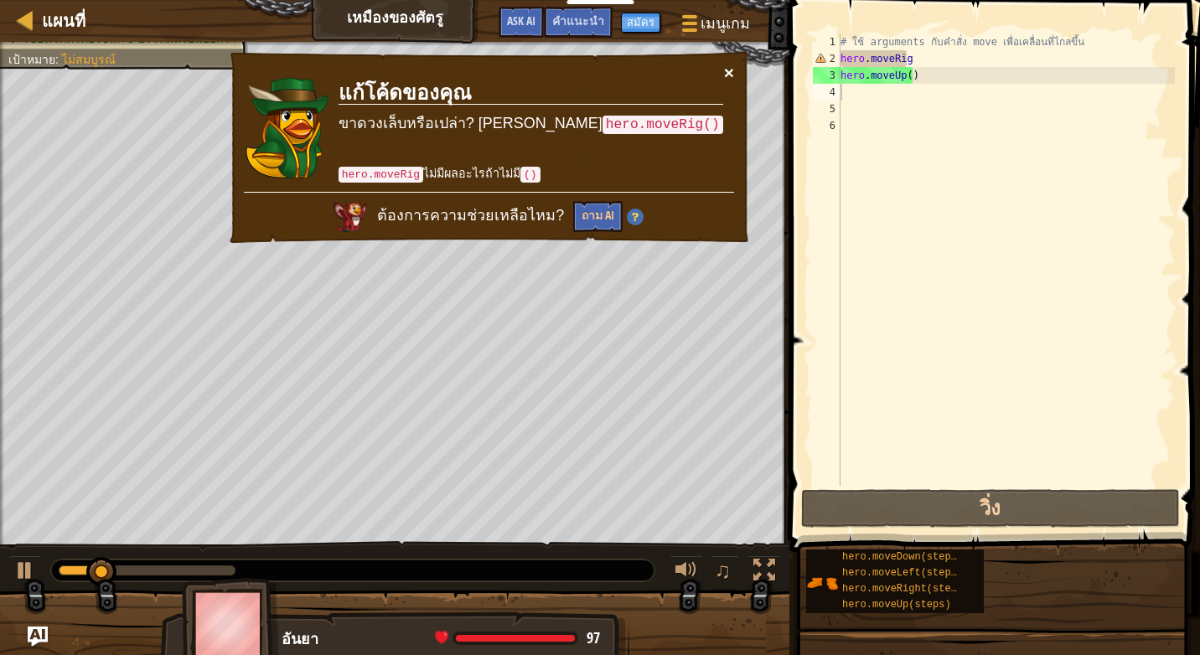
click at [732, 65] on button "×" at bounding box center [729, 74] width 10 height 18
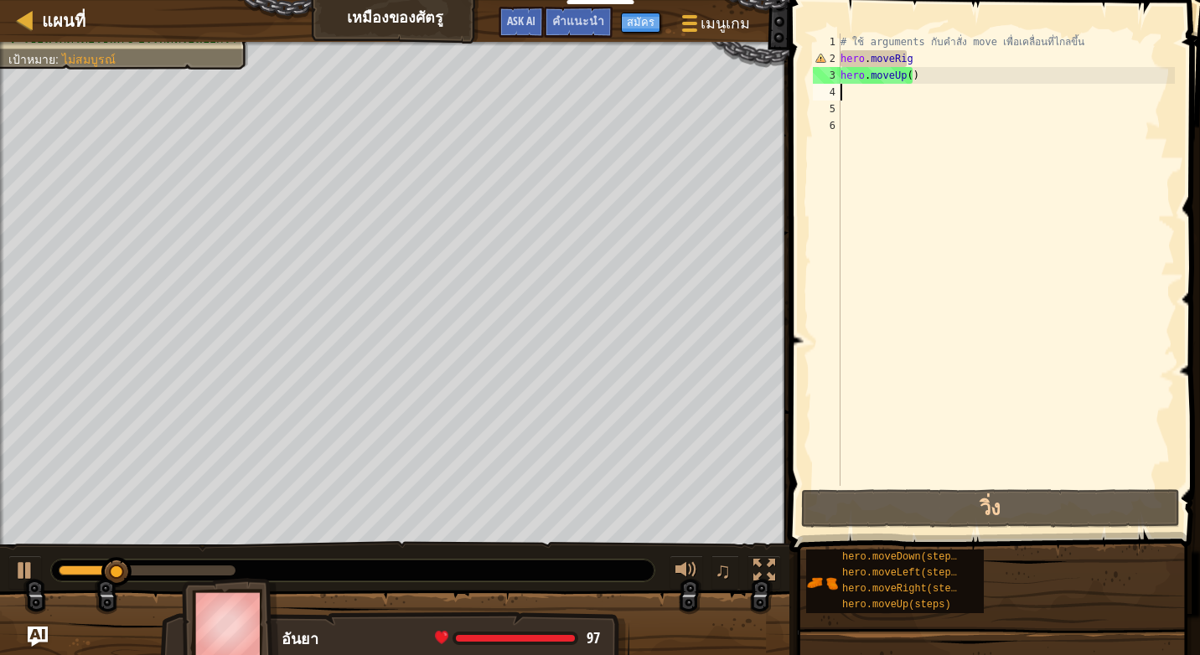
click at [923, 70] on div "# ใช้ arguments กับคำสั่ง move เพื่อเคลื่อนที่ไกลขึ้น hero . moveRig hero . mov…" at bounding box center [1006, 277] width 338 height 486
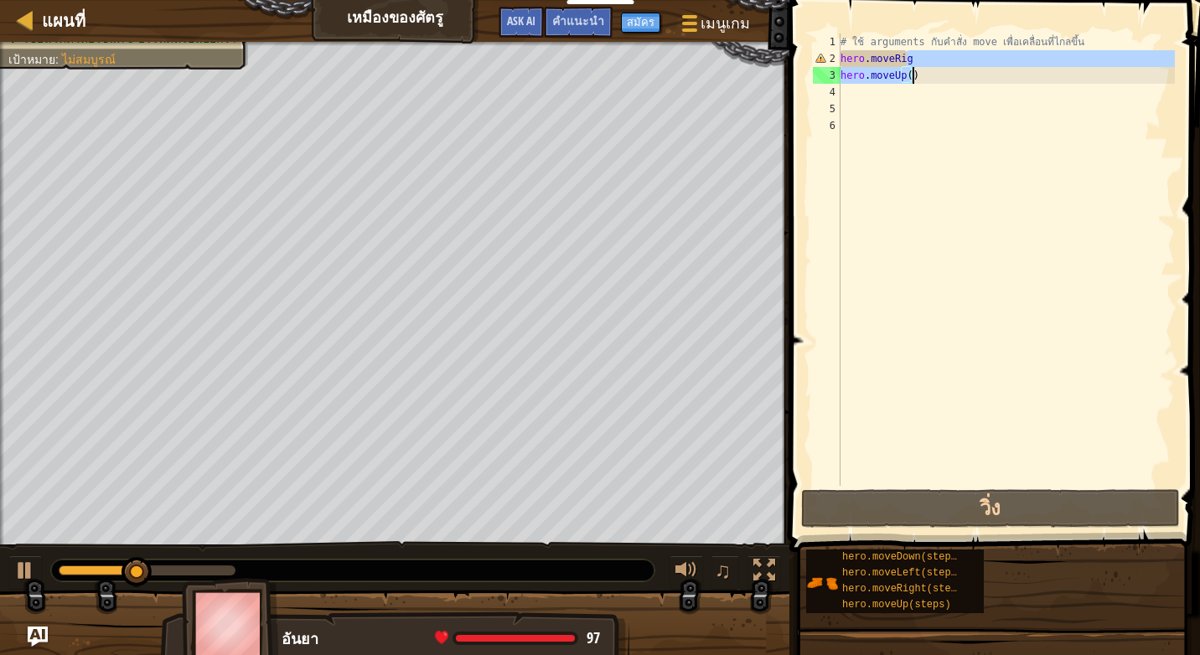
click at [920, 59] on div "# ใช้ arguments กับคำสั่ง move เพื่อเคลื่อนที่ไกลขึ้น hero . moveRig hero . mov…" at bounding box center [1006, 260] width 338 height 453
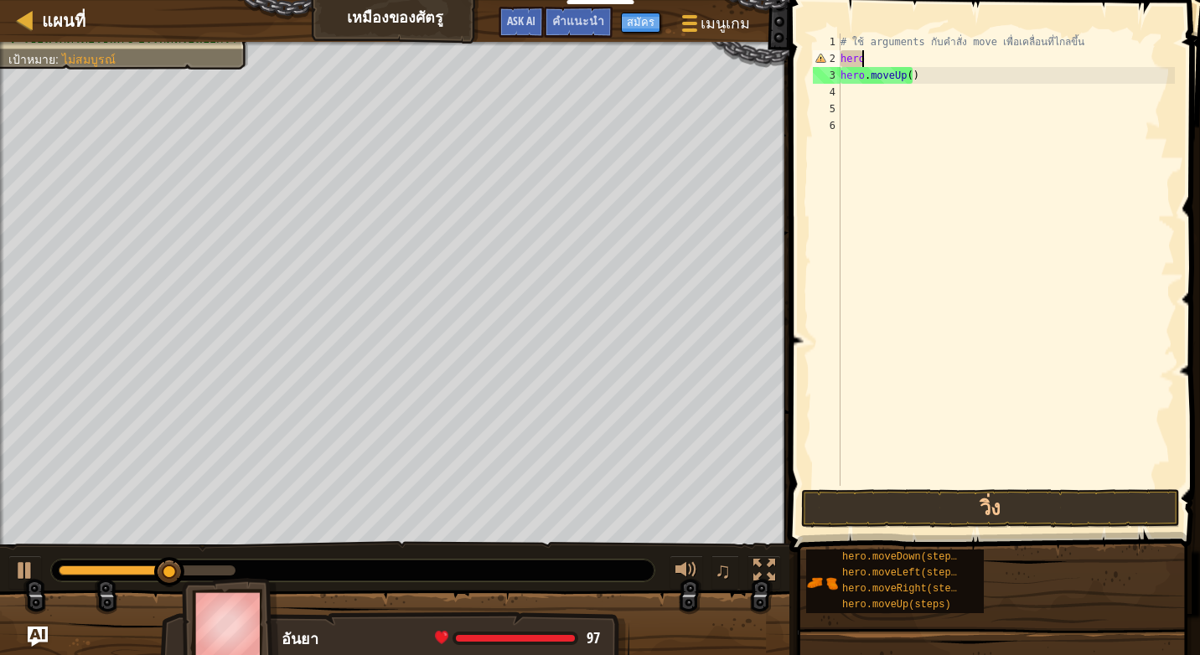
type textarea "h"
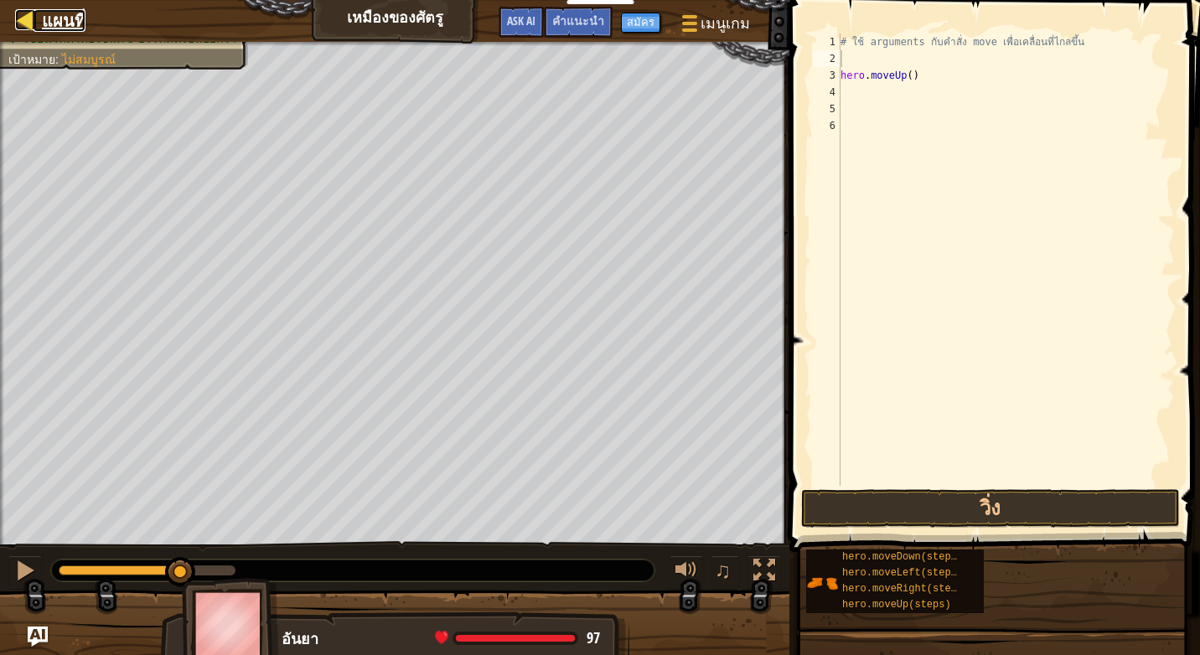
click at [38, 22] on link "แผนที่" at bounding box center [60, 20] width 52 height 23
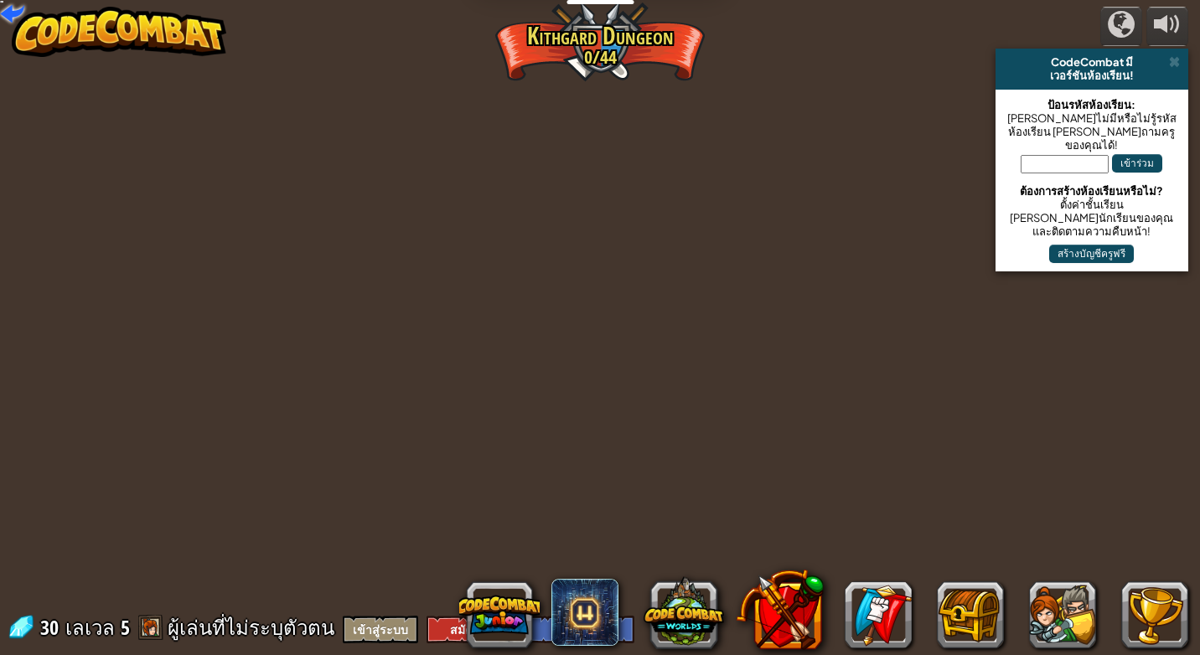
select select "th"
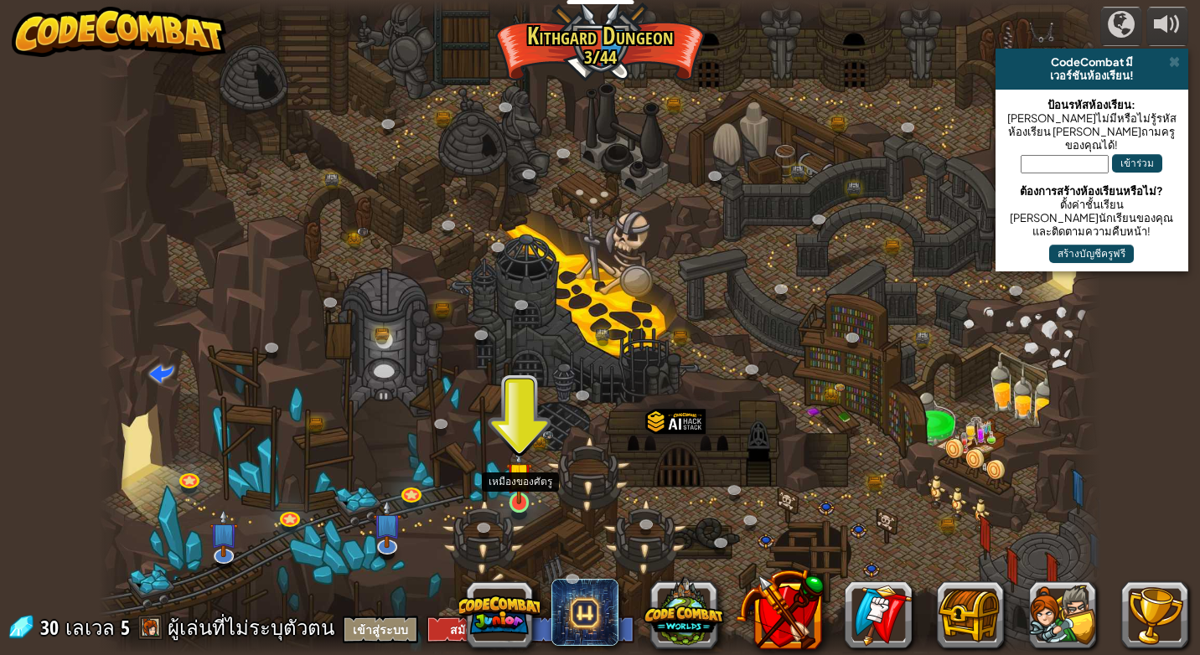
drag, startPoint x: 516, startPoint y: 499, endPoint x: 524, endPoint y: 506, distance: 10.1
click at [516, 501] on img at bounding box center [518, 475] width 25 height 59
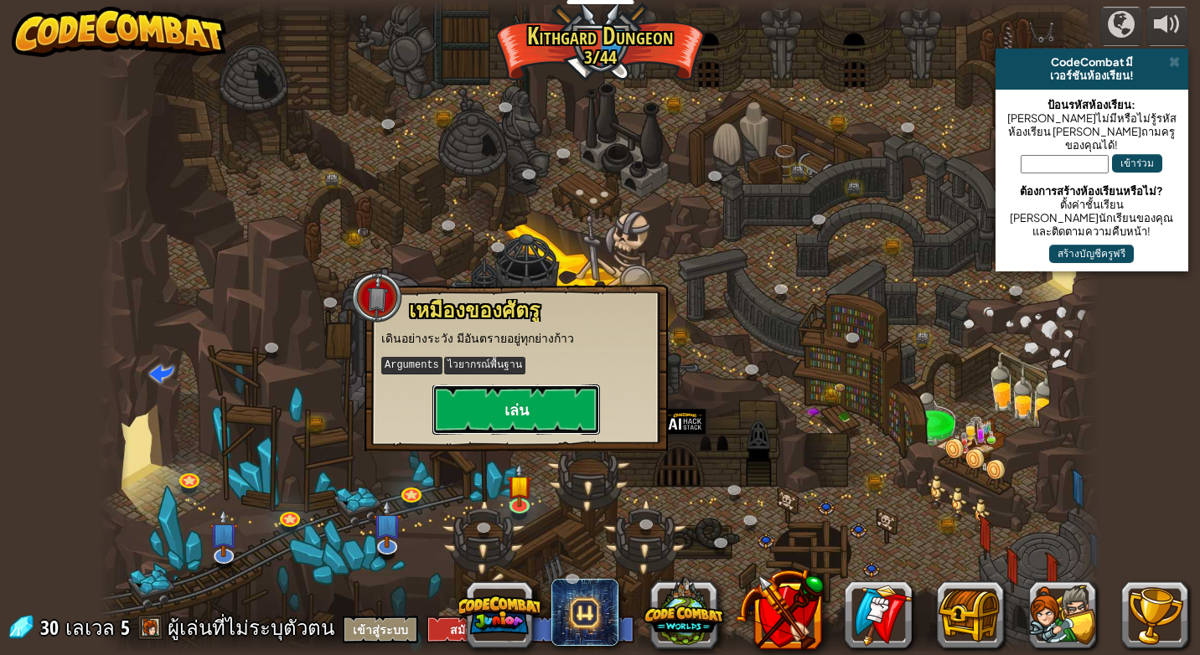
click at [471, 403] on button "เล่น" at bounding box center [516, 410] width 168 height 50
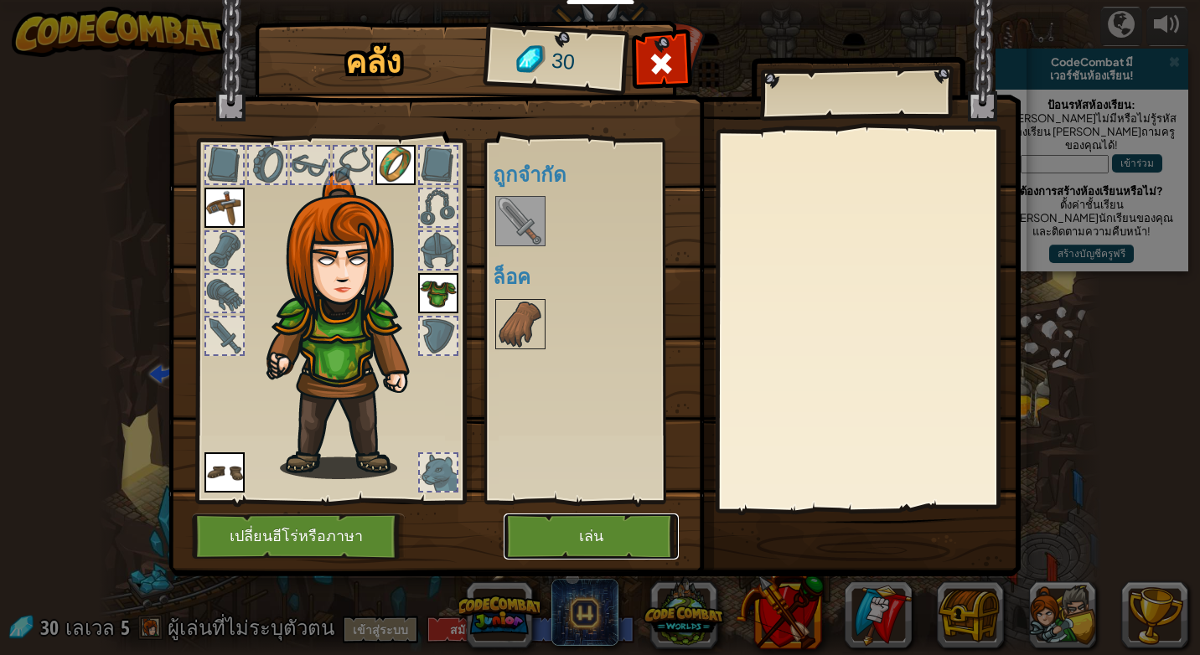
click at [558, 532] on button "เล่น" at bounding box center [591, 537] width 175 height 46
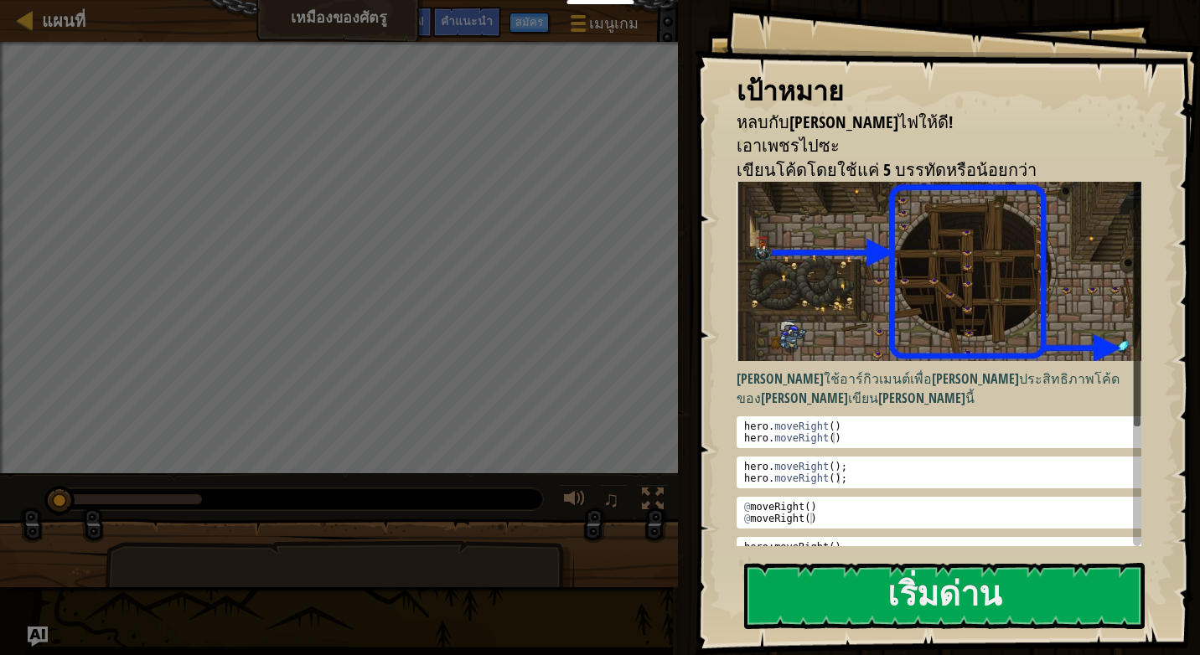
click at [878, 268] on div "เป้าหมาย หลบกับ[PERSON_NAME]ไฟให้ดี! เอาเพชรไปซะ เขียนโค้ดโดยใช้แค่ 5 บรรทัดหรื…" at bounding box center [947, 327] width 505 height 655
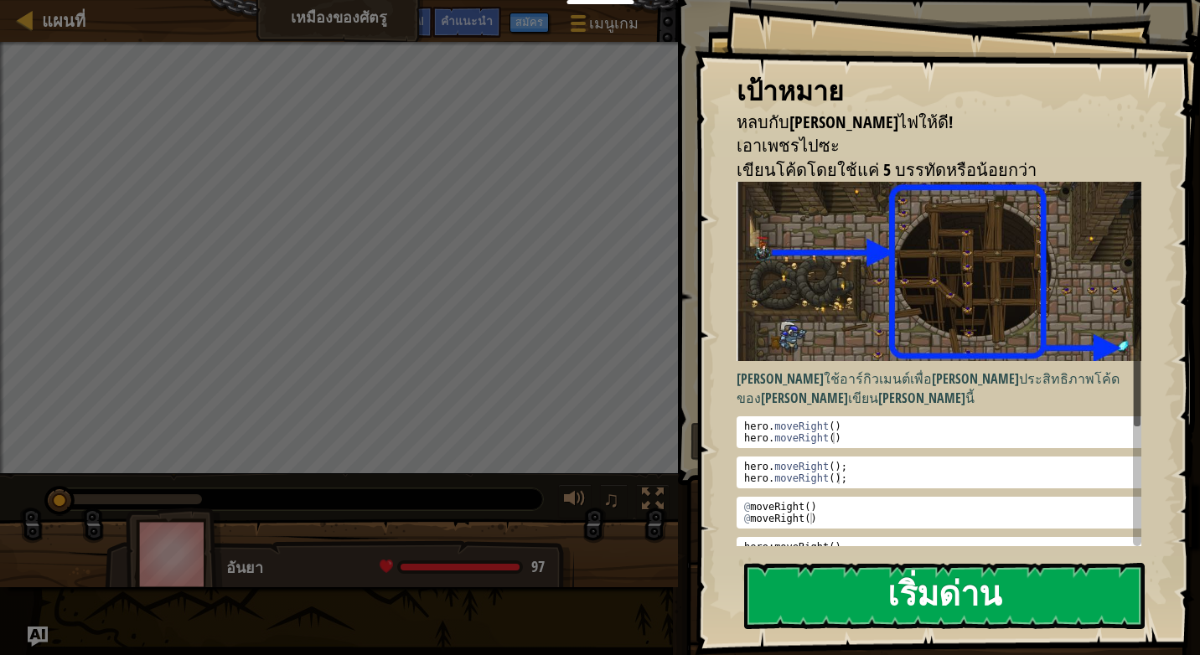
drag, startPoint x: 933, startPoint y: 615, endPoint x: 930, endPoint y: 601, distance: 14.5
click at [931, 611] on button "เริ่มด่าน" at bounding box center [944, 596] width 401 height 66
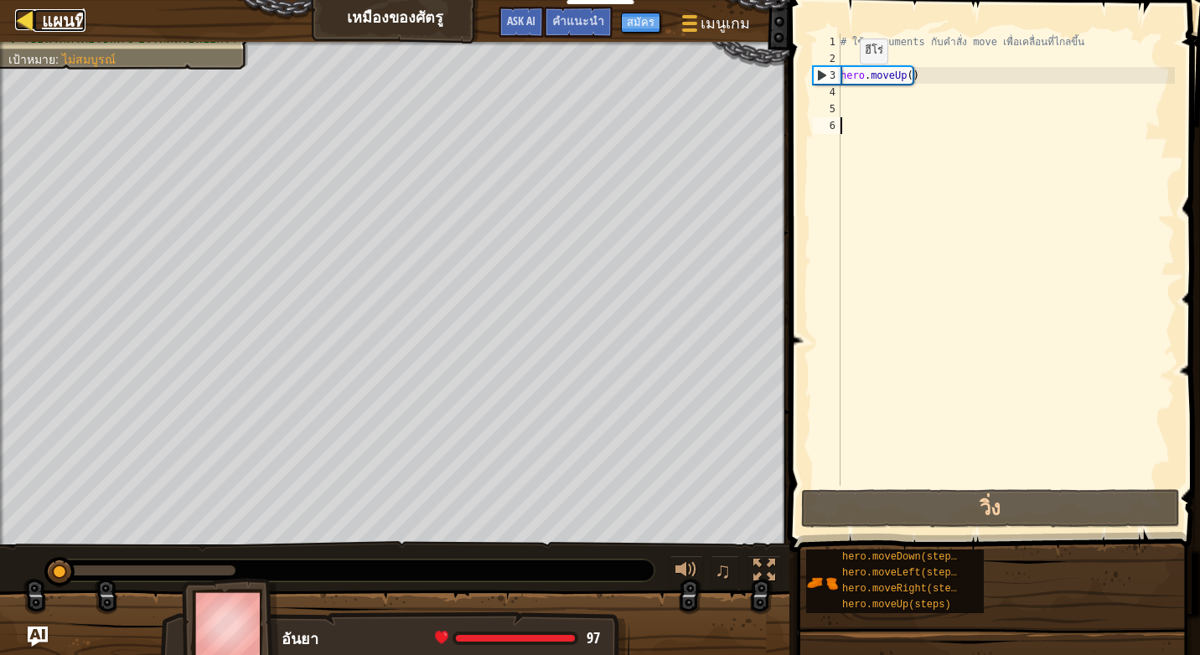
click at [40, 26] on link "แผนที่" at bounding box center [60, 20] width 52 height 23
select select "th"
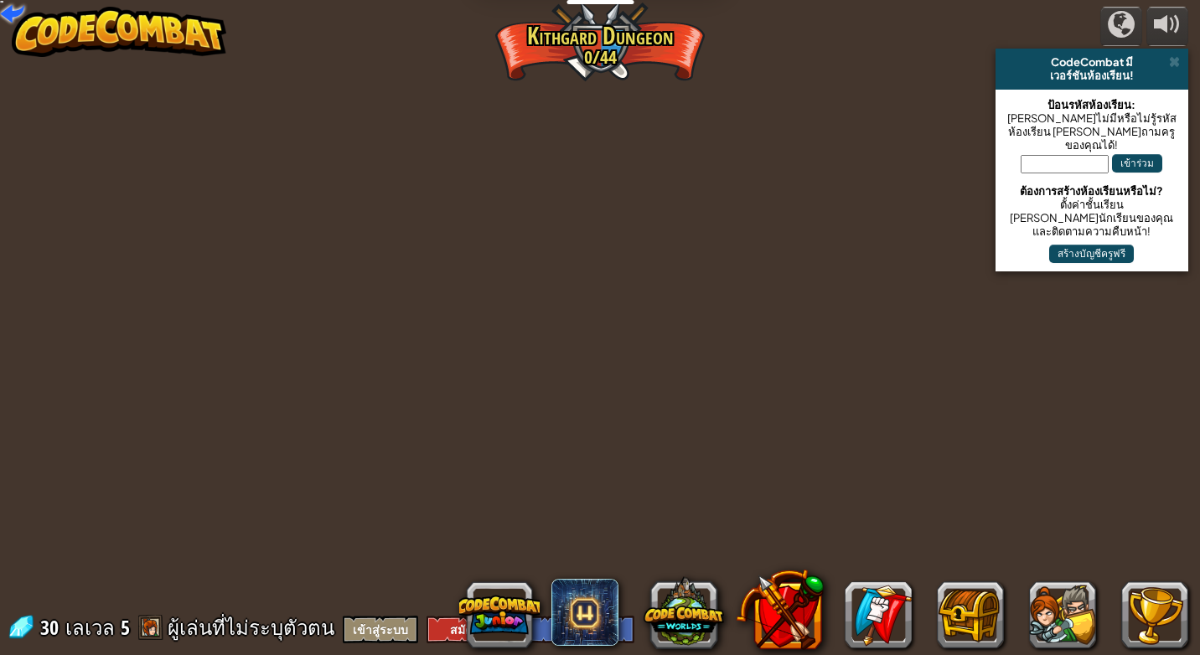
select select "th"
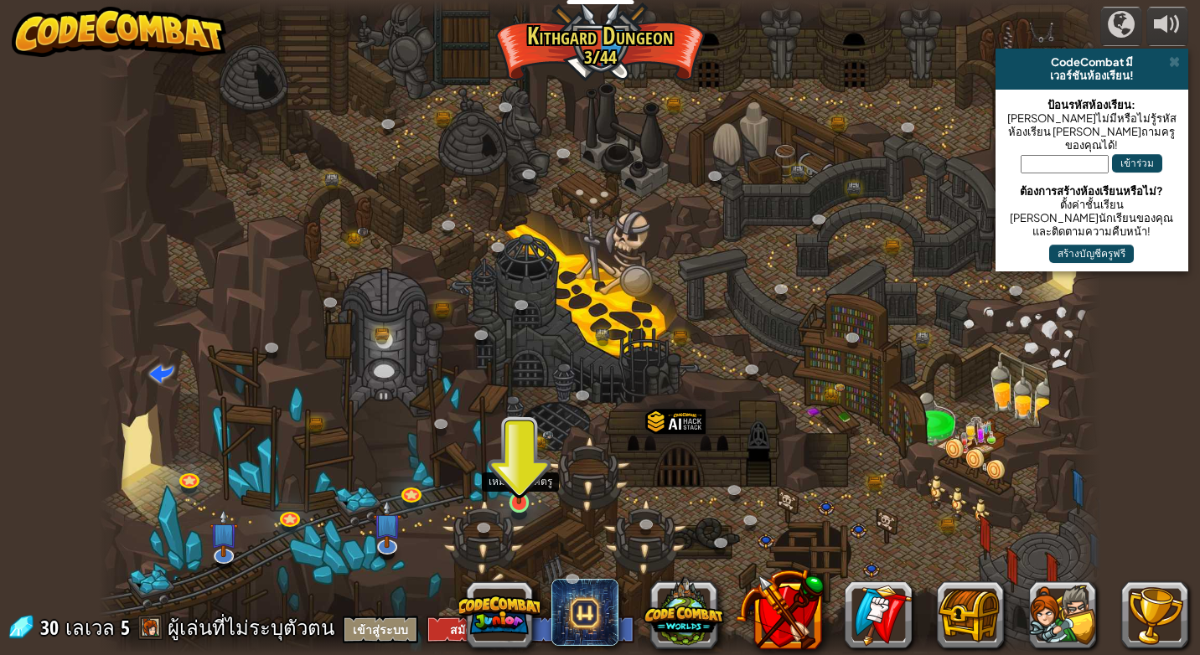
click at [519, 503] on img at bounding box center [518, 475] width 25 height 59
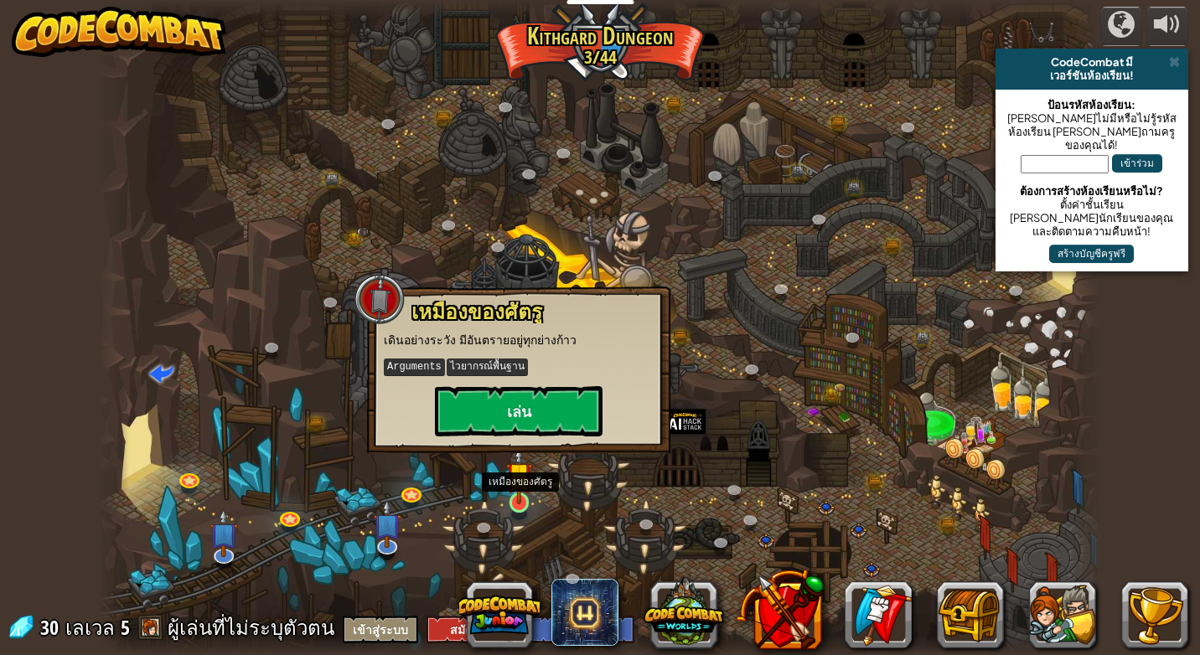
click at [519, 503] on img at bounding box center [518, 475] width 25 height 59
drag, startPoint x: 519, startPoint y: 503, endPoint x: 510, endPoint y: 401, distance: 102.6
click at [519, 490] on img at bounding box center [518, 485] width 25 height 44
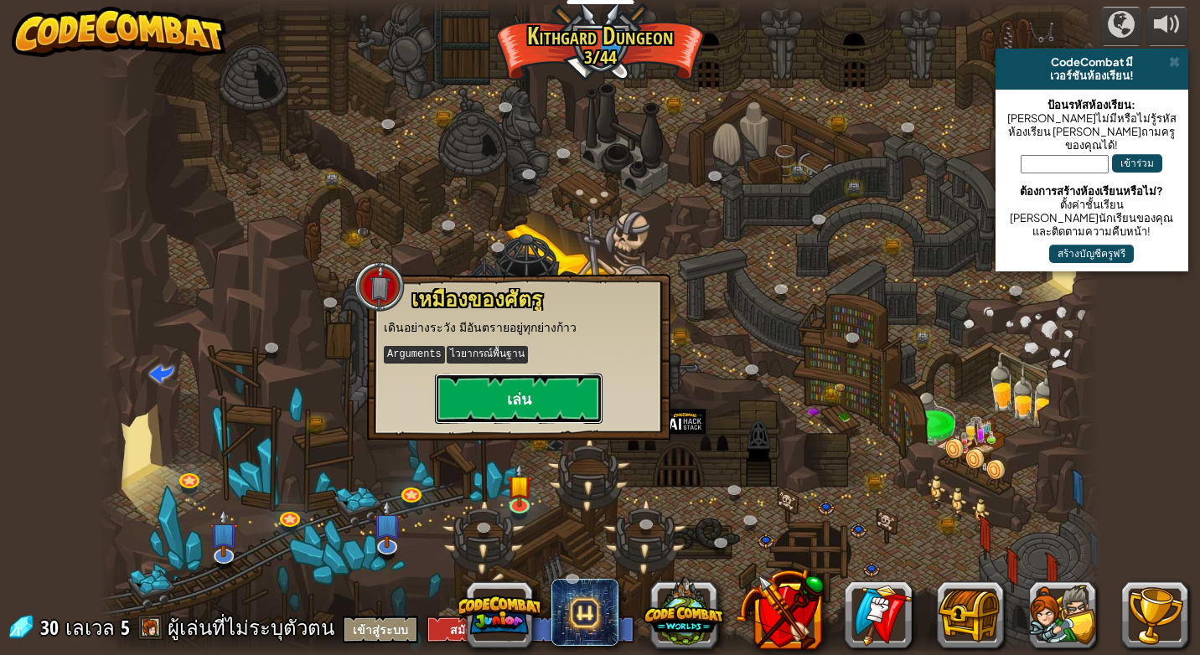
click at [510, 395] on button "เล่น" at bounding box center [519, 399] width 168 height 50
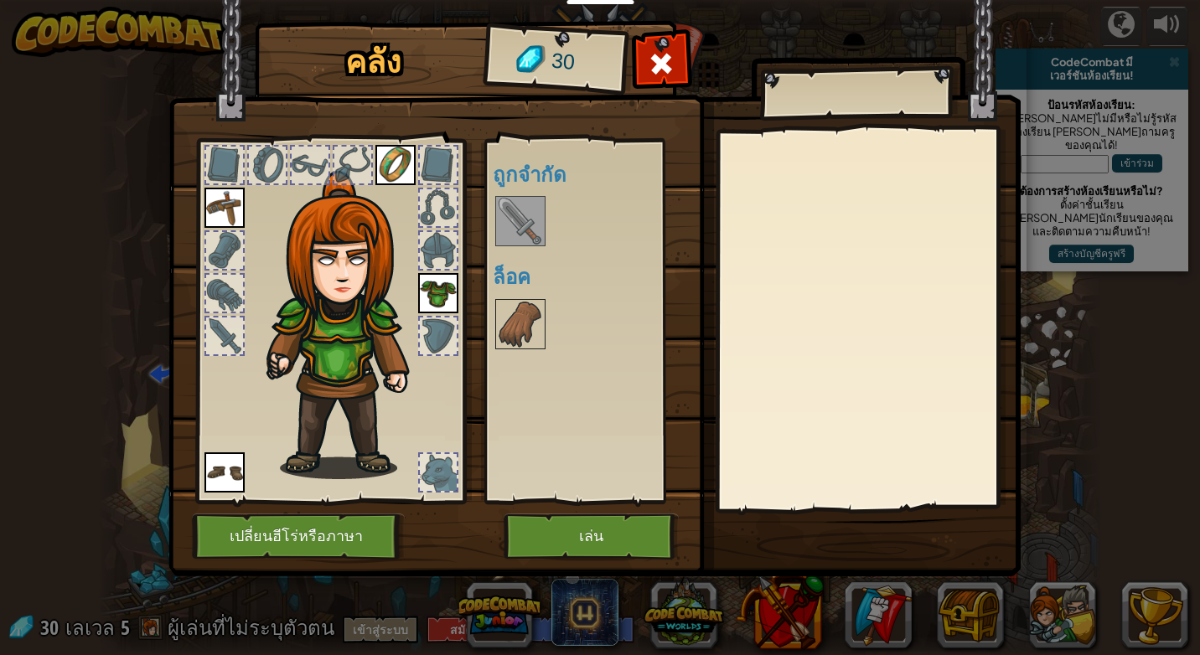
drag, startPoint x: 647, startPoint y: 475, endPoint x: 643, endPoint y: 499, distance: 23.8
click at [647, 480] on div "พร้อมใช้งาน ใช้งาน ใช้งาน ใช้งาน ใช้งาน (ดับเบิลคลิ๊ก..เพื่อใช้งาน) ถูกจำกัด ล็…" at bounding box center [598, 321] width 210 height 349
click at [620, 519] on div "คลัง 30 พร้อมใช้งาน ใช้งาน ใช้งาน ใช้งาน ใช้งาน (ดับเบิลคลิ๊ก..เพื่อใช้งาน) ถูก…" at bounding box center [600, 301] width 852 height 553
click at [619, 515] on button "เล่น" at bounding box center [591, 537] width 175 height 46
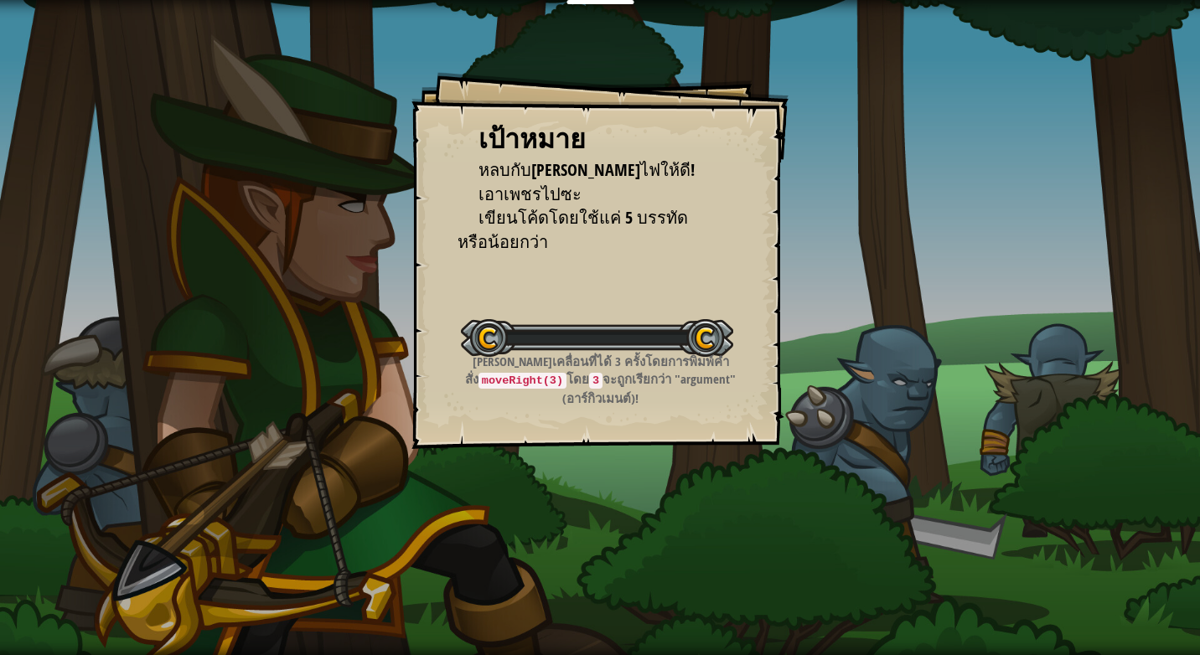
click at [619, 522] on div "เป้าหมาย หลบกับ[PERSON_NAME]ไฟให้ดี! เอาเพชรไปซะ เขียนโค้ดโดยใช้แค่ 5 บรรทัดหรื…" at bounding box center [600, 327] width 1200 height 655
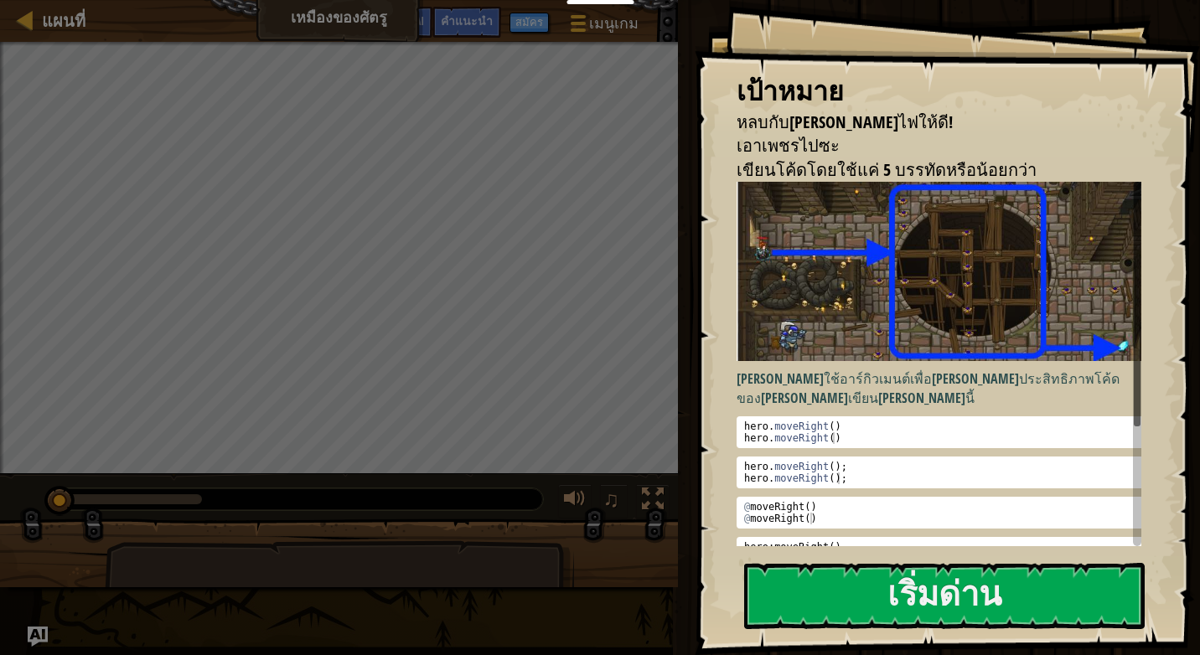
click at [147, 496] on div "หลบกับ[PERSON_NAME]ไฟให้ดี! เอาเพชรไปซะ เขียนโค้ดโดยใช้แค่ 5 บรรทัดหรือน้อยกว่า…" at bounding box center [600, 315] width 1200 height 546
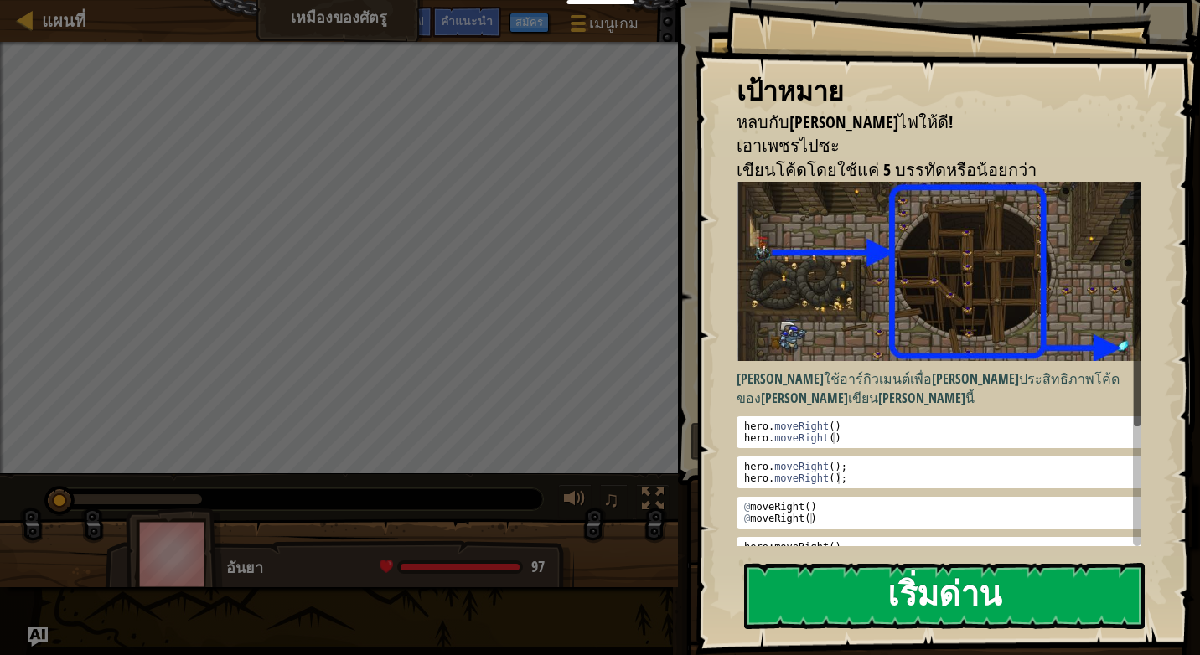
drag, startPoint x: 934, startPoint y: 625, endPoint x: 933, endPoint y: 593, distance: 31.9
click at [933, 598] on button "เริ่มด่าน" at bounding box center [944, 596] width 401 height 66
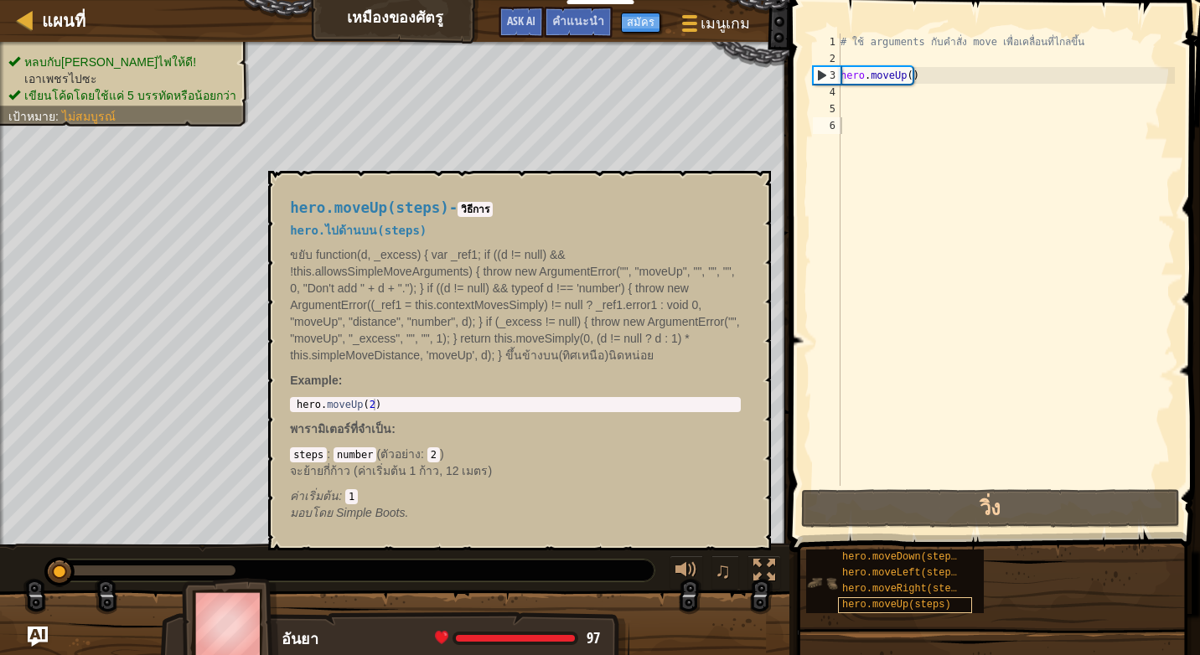
click at [914, 608] on span "hero.moveUp(steps)" at bounding box center [896, 605] width 109 height 12
click at [919, 595] on div "hero.moveRight(steps)" at bounding box center [905, 590] width 134 height 16
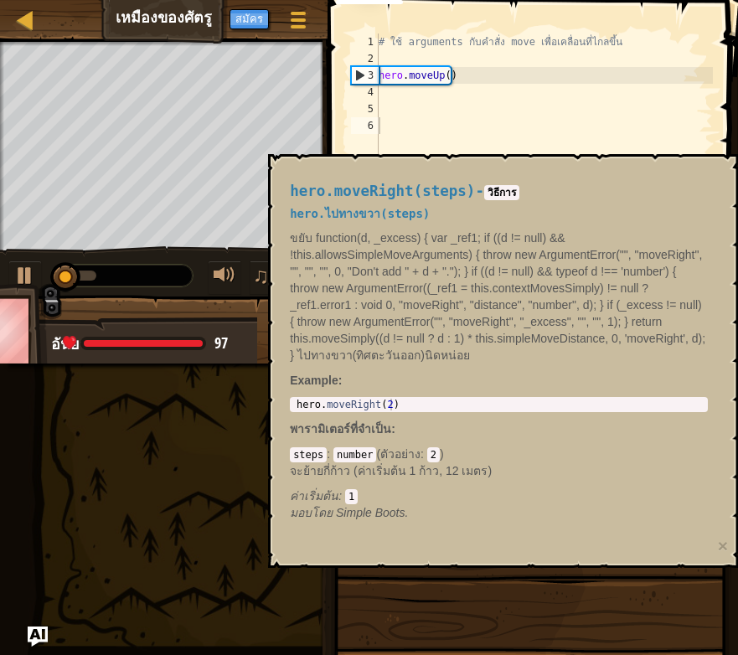
click at [721, 69] on span at bounding box center [535, 109] width 424 height 317
drag, startPoint x: 732, startPoint y: 69, endPoint x: 770, endPoint y: 76, distance: 38.5
click at [738, 0] on html "นักการศึกษา สร้างบัญชีฟรี โซลูชั่นสำหรับโรงเรียนและเขต ดูเครื่องมือสำหรับครู กา…" at bounding box center [369, 0] width 738 height 0
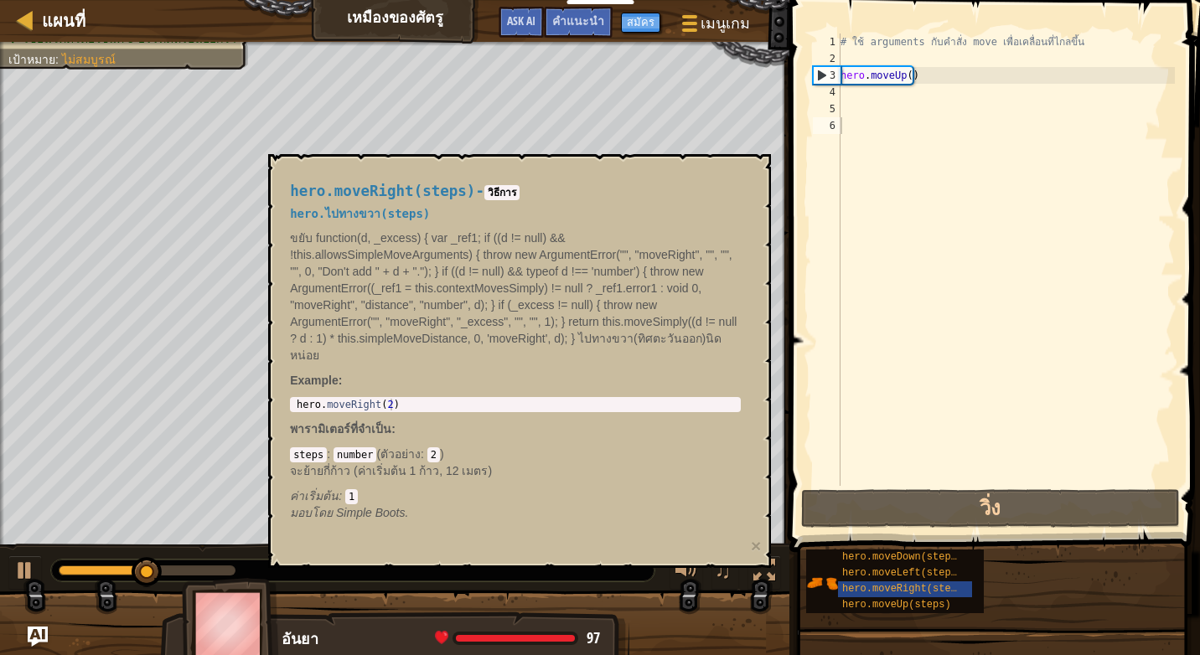
click at [913, 69] on div "# ใช้ arguments กับคำสั่ง move เพื่อเคลื่อนที่ไกลขึ้น hero . moveUp ( )" at bounding box center [1006, 277] width 338 height 486
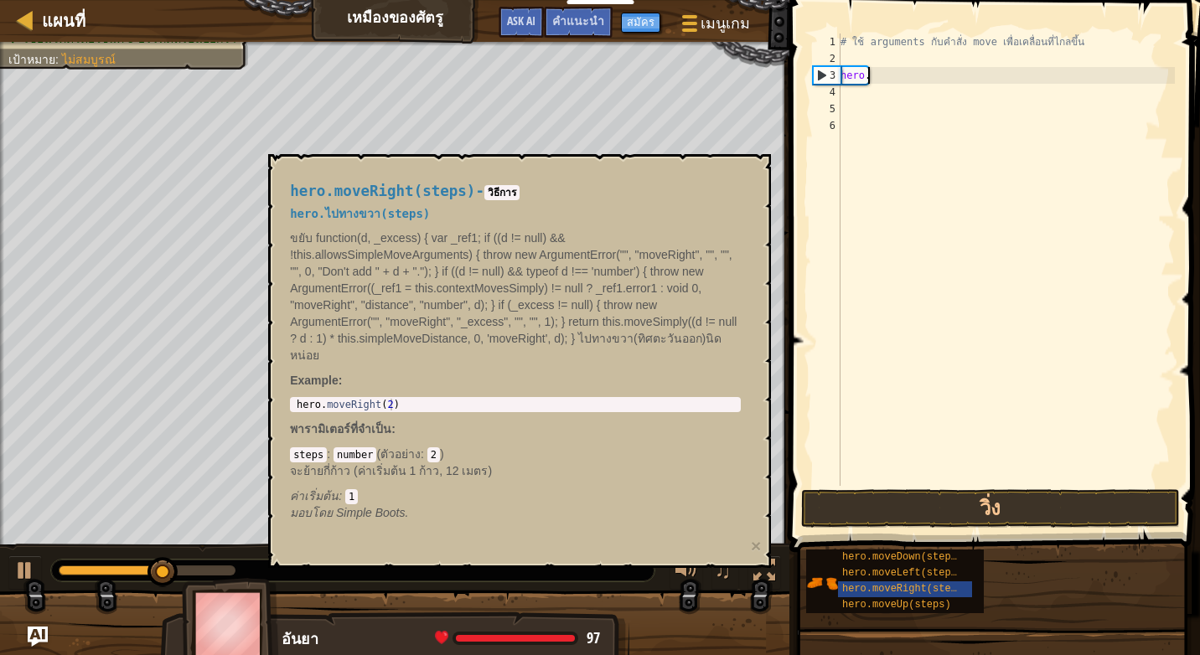
type textarea "h"
click at [861, 55] on div "# ใช้ arguments กับคำสั่ง move เพื่อเคลื่อนที่ไกลขึ้น" at bounding box center [1006, 277] width 338 height 486
click at [499, 189] on code "วิธีการ" at bounding box center [501, 192] width 35 height 15
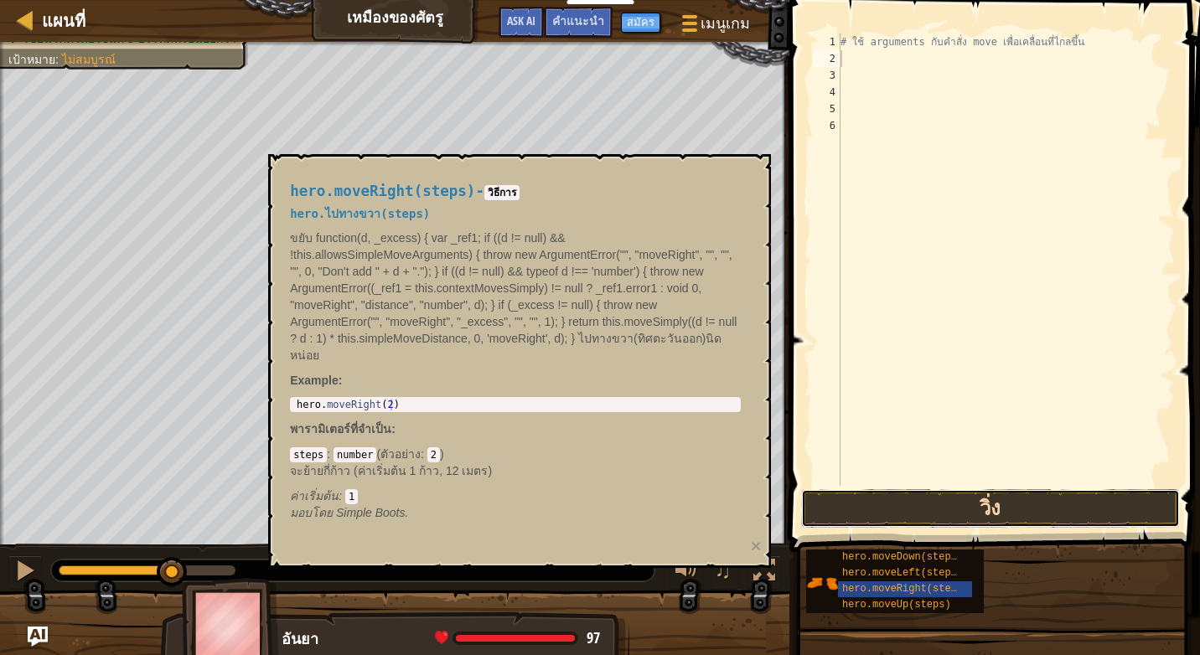
click at [892, 501] on button "วิ่ง" at bounding box center [990, 508] width 379 height 39
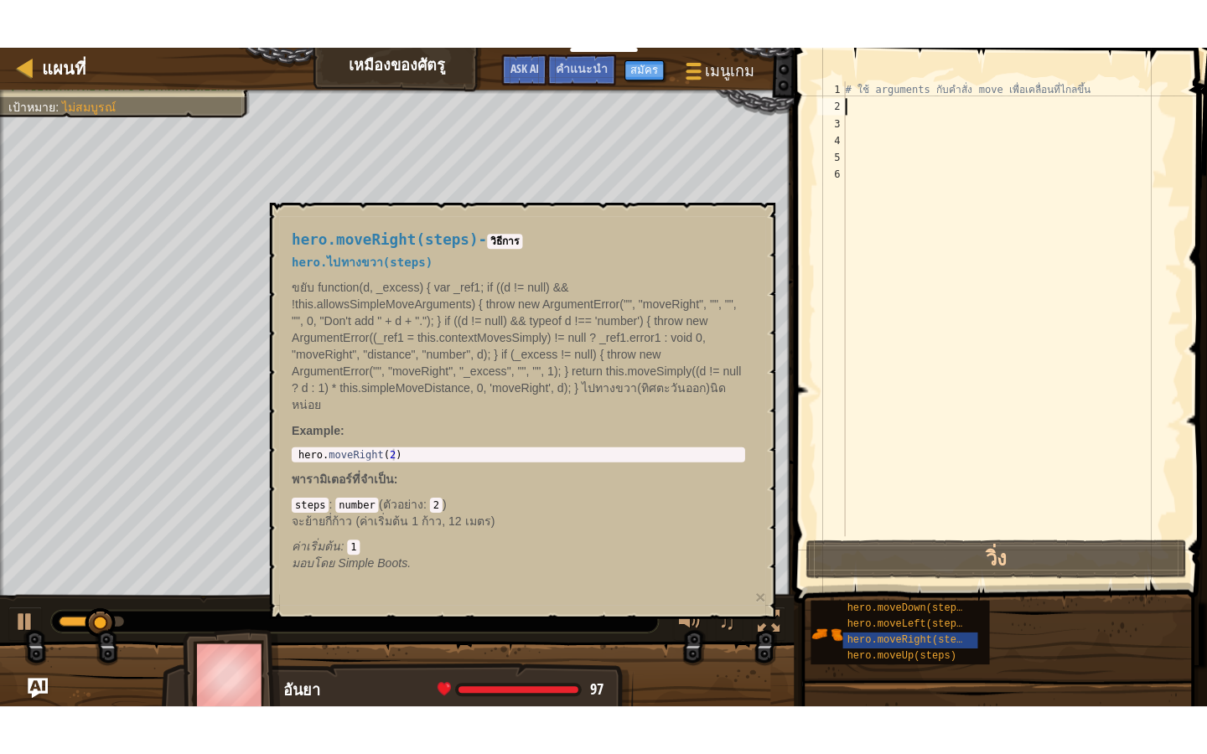
scroll to position [8, 0]
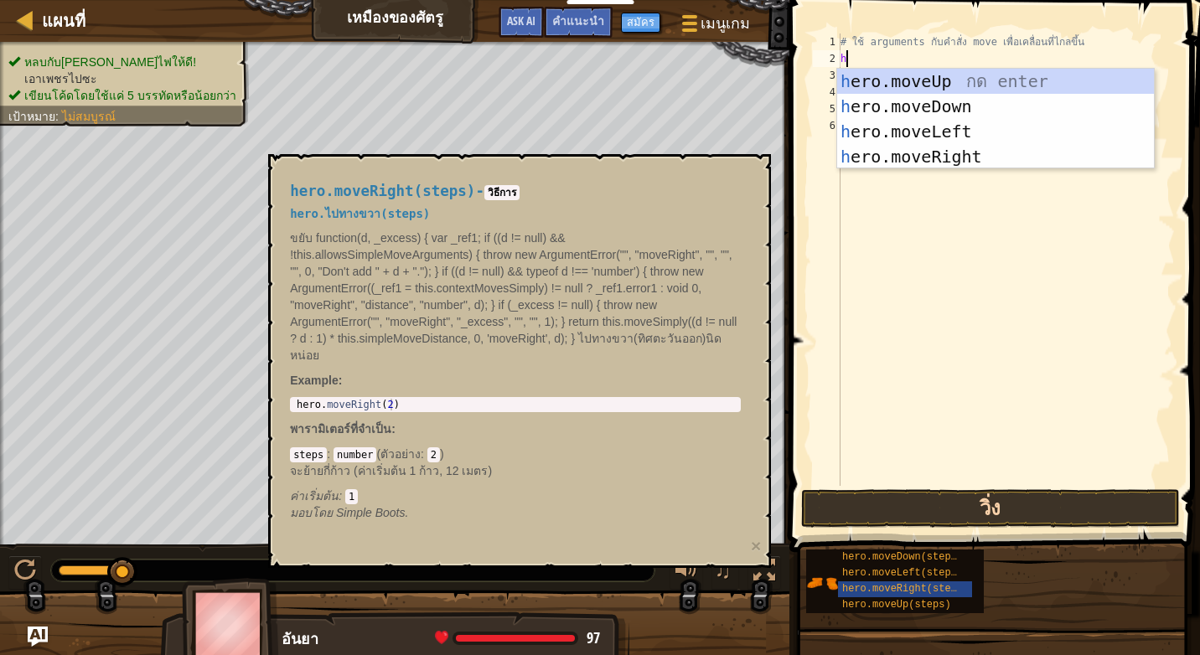
type textarea "h"
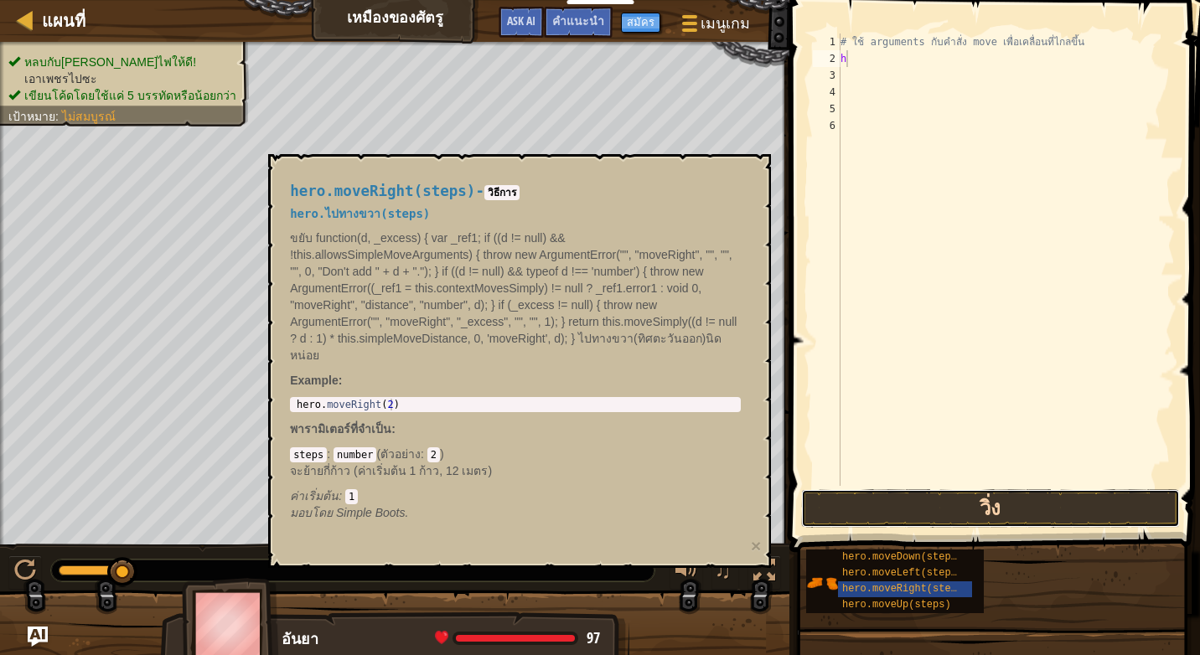
click at [910, 499] on button "วิ่ง" at bounding box center [990, 508] width 379 height 39
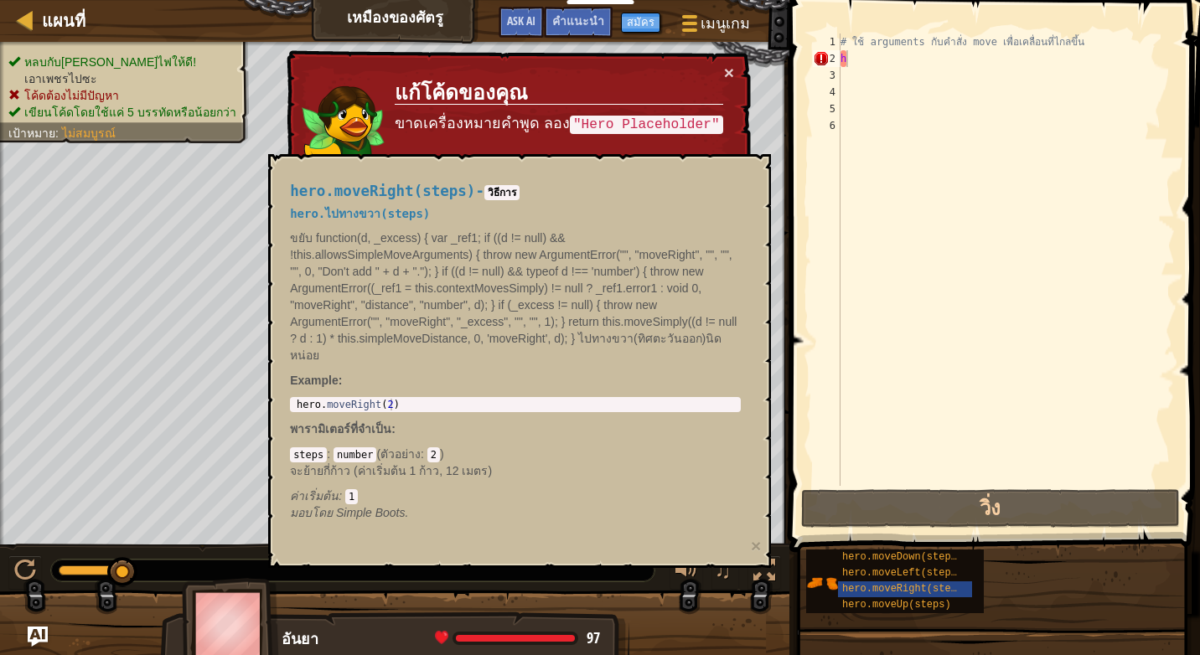
click at [735, 75] on div "× แก้โค้ดของคุณ ขาดเครื่องหมายคำพูด [PERSON_NAME] "Hero Placeholder" บรรทัด 2:R…" at bounding box center [517, 147] width 468 height 195
click at [735, 64] on div "× แก้โค้ดของคุณ ขาดเครื่องหมายคำพูด [PERSON_NAME] "Hero Placeholder" บรรทัด 2:R…" at bounding box center [517, 147] width 468 height 195
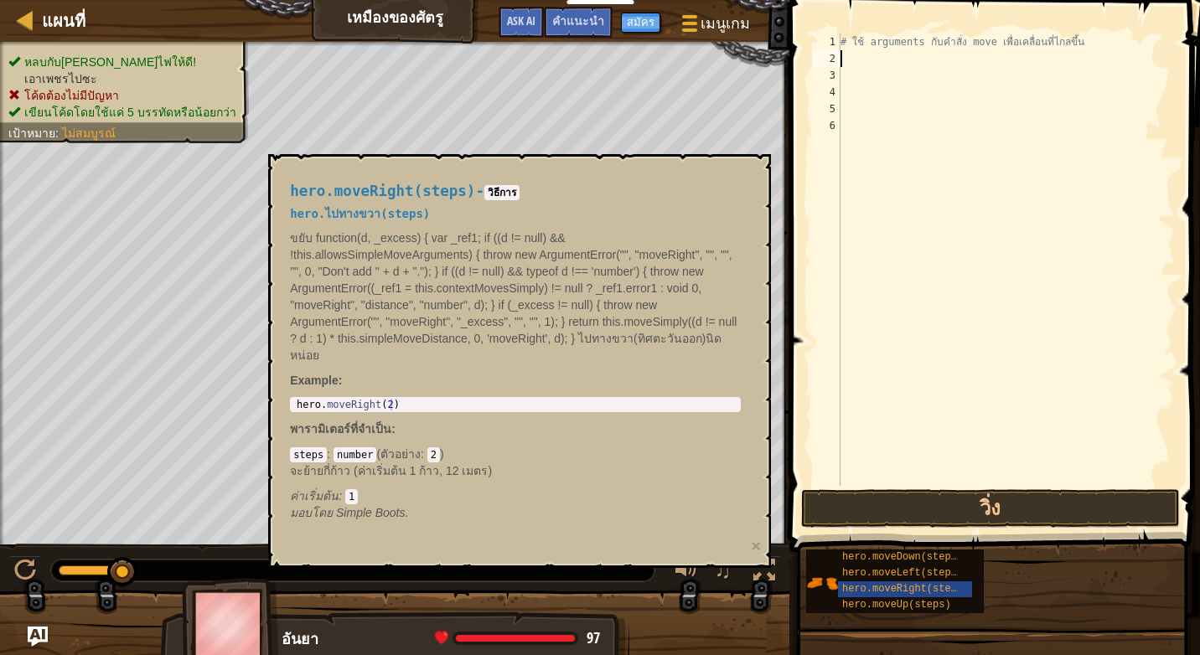
type textarea "h"
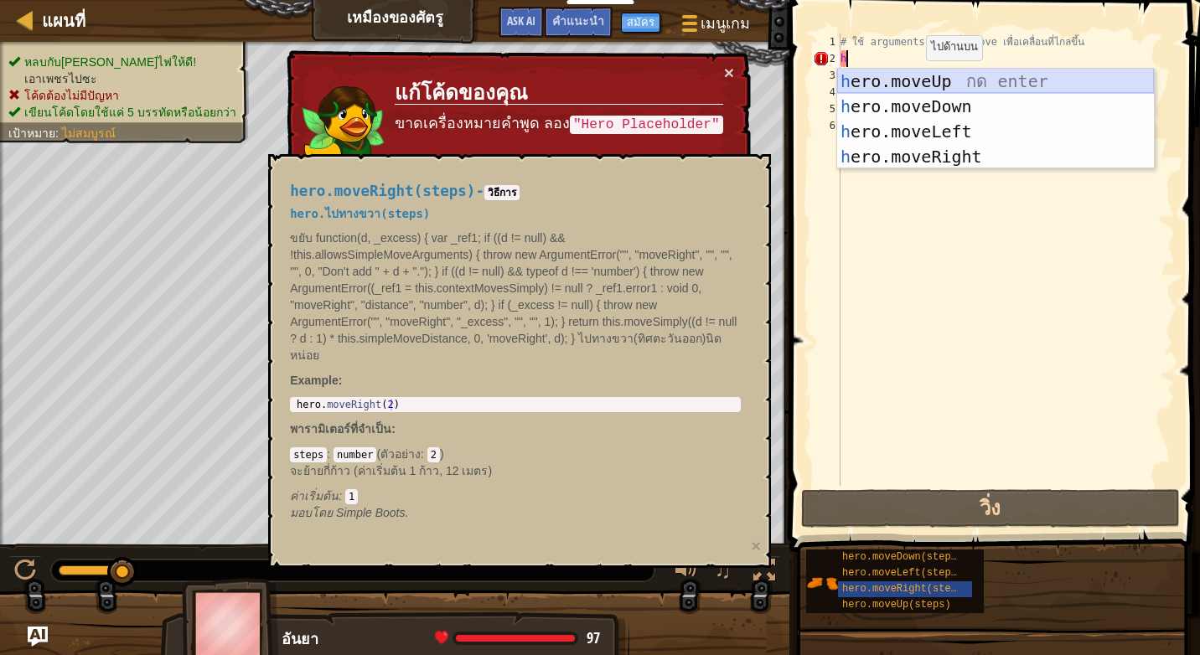
click at [967, 75] on div "h ero.moveUp กด enter h ero.moveDown กด enter h ero.moveLeft กด enter h ero.mov…" at bounding box center [995, 144] width 317 height 151
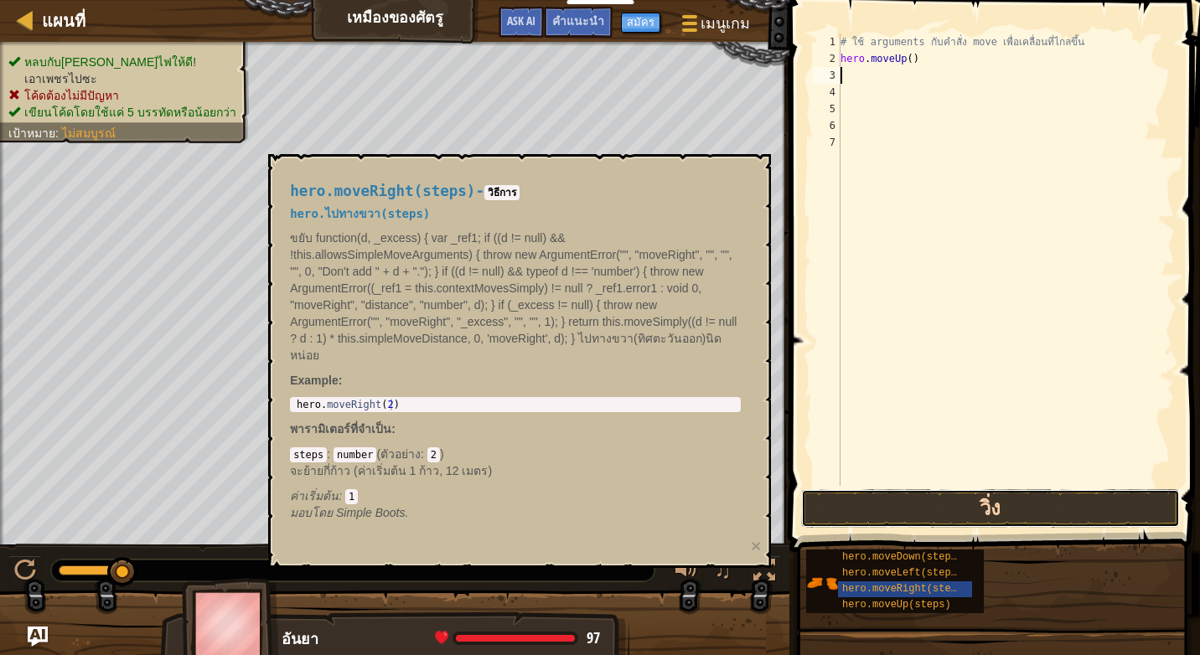
click at [966, 499] on button "วิ่ง" at bounding box center [990, 508] width 379 height 39
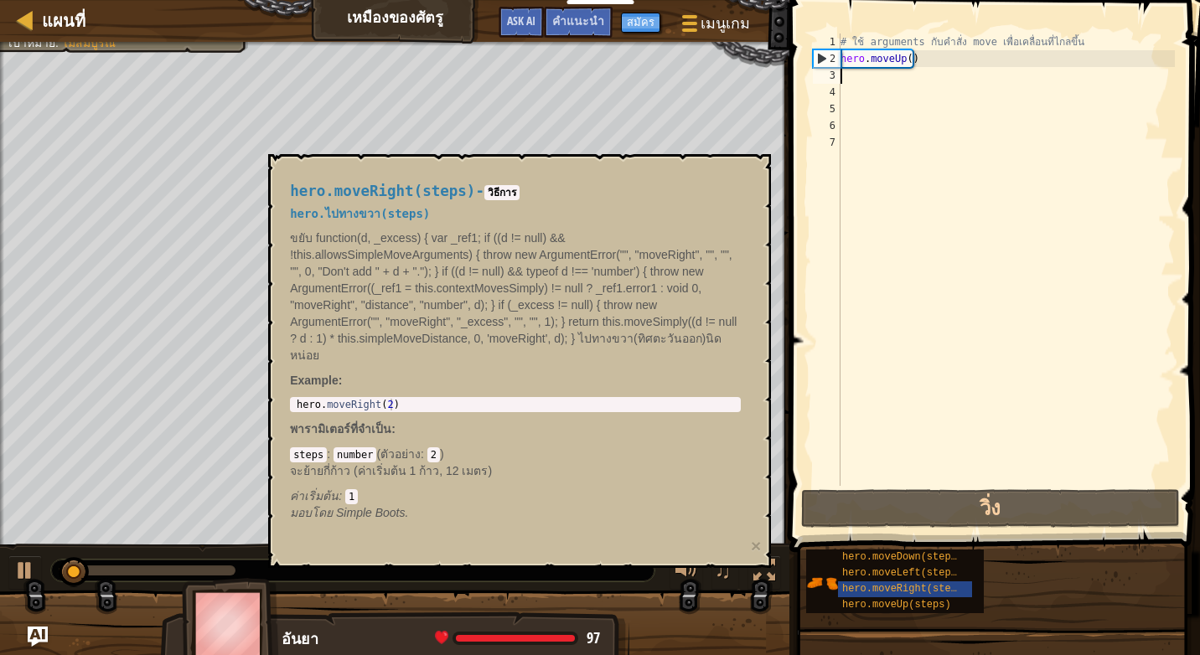
drag, startPoint x: 504, startPoint y: 201, endPoint x: 515, endPoint y: 195, distance: 13.1
click at [506, 200] on div "hero.moveRight(steps) - วิธีการ hero.ไปทางขวา(steps) ขยับ function(d, _excess) …" at bounding box center [515, 353] width 474 height 370
click at [512, 187] on code "วิธีการ" at bounding box center [501, 192] width 35 height 15
click at [504, 184] on h4 "hero.moveRight(steps) - วิธีการ" at bounding box center [515, 192] width 451 height 16
click at [913, 57] on div "# ใช้ arguments กับคำสั่ง move เพื่อเคลื่อนที่ไกลขึ้น hero . moveUp ( )" at bounding box center [1006, 277] width 338 height 486
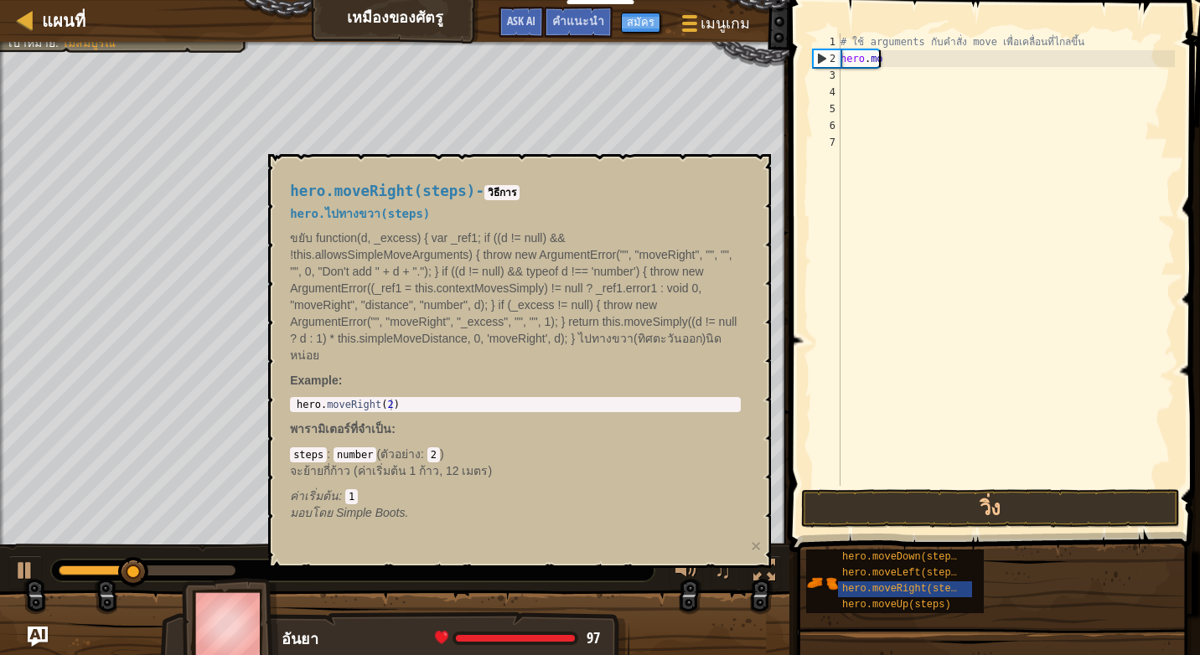
type textarea "h"
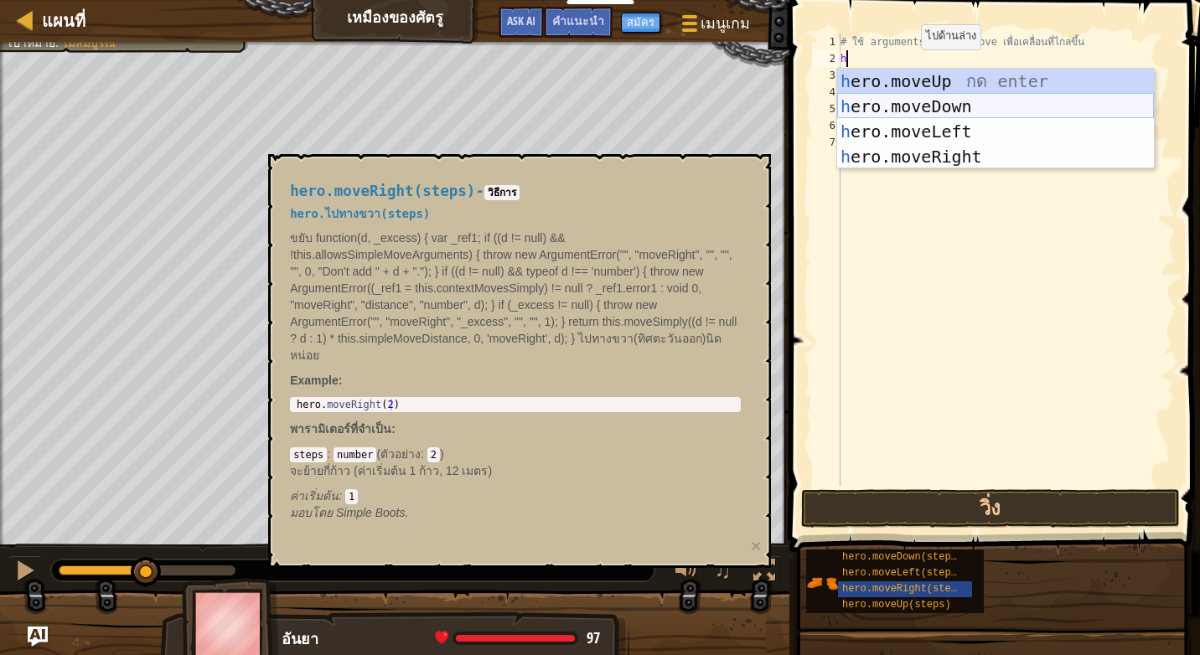
drag, startPoint x: 965, startPoint y: 97, endPoint x: 980, endPoint y: 132, distance: 38.0
click at [975, 114] on div "h ero.moveUp กด enter h ero.moveDown กด enter h ero.moveLeft กด enter h ero.mov…" at bounding box center [995, 144] width 317 height 151
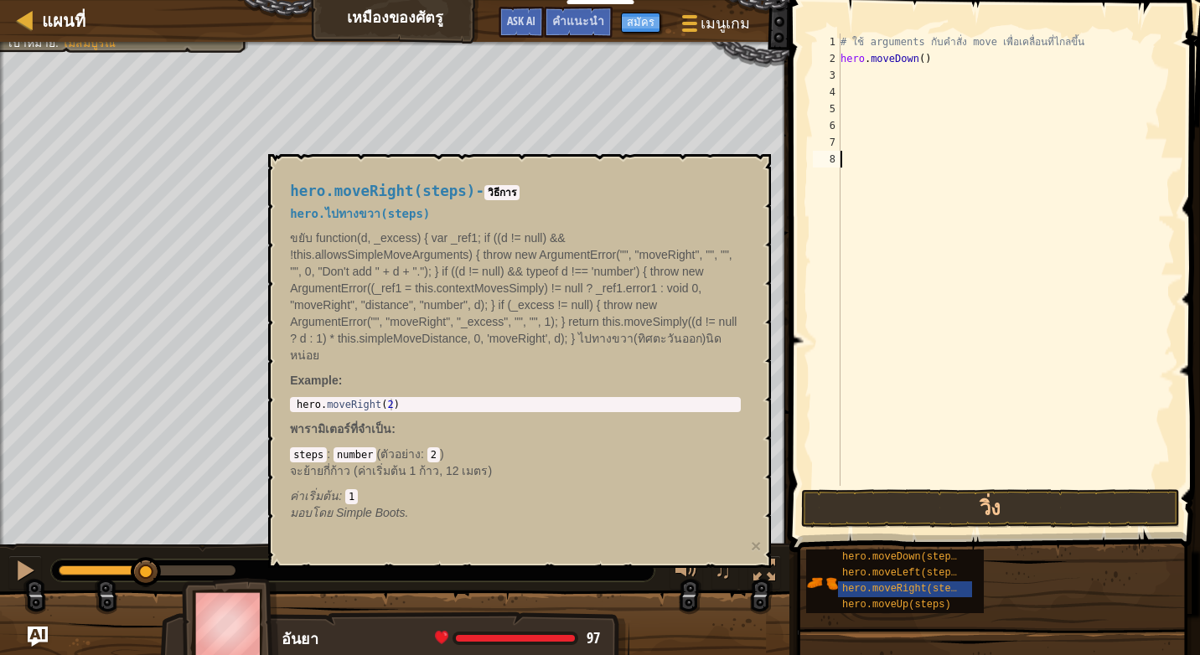
click at [1003, 480] on div "# ใช้ arguments กับคำสั่ง move เพื่อเคลื่อนที่ไกลขึ้น hero . moveDown ( )" at bounding box center [1006, 277] width 338 height 486
click at [1004, 489] on button "วิ่ง" at bounding box center [990, 508] width 379 height 39
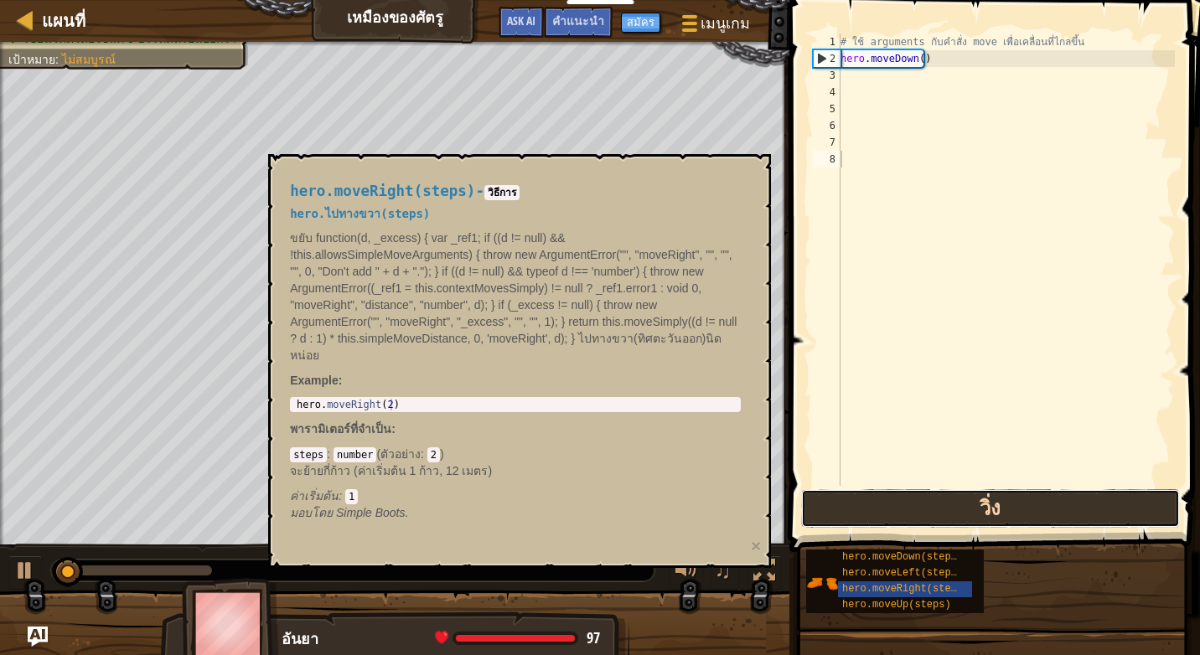
click at [1002, 492] on button "วิ่ง" at bounding box center [990, 508] width 379 height 39
click at [941, 59] on div "# ใช้ arguments กับคำสั่ง move เพื่อเคลื่อนที่ไกลขึ้น hero . moveDown ( )" at bounding box center [1006, 277] width 338 height 486
type textarea "h"
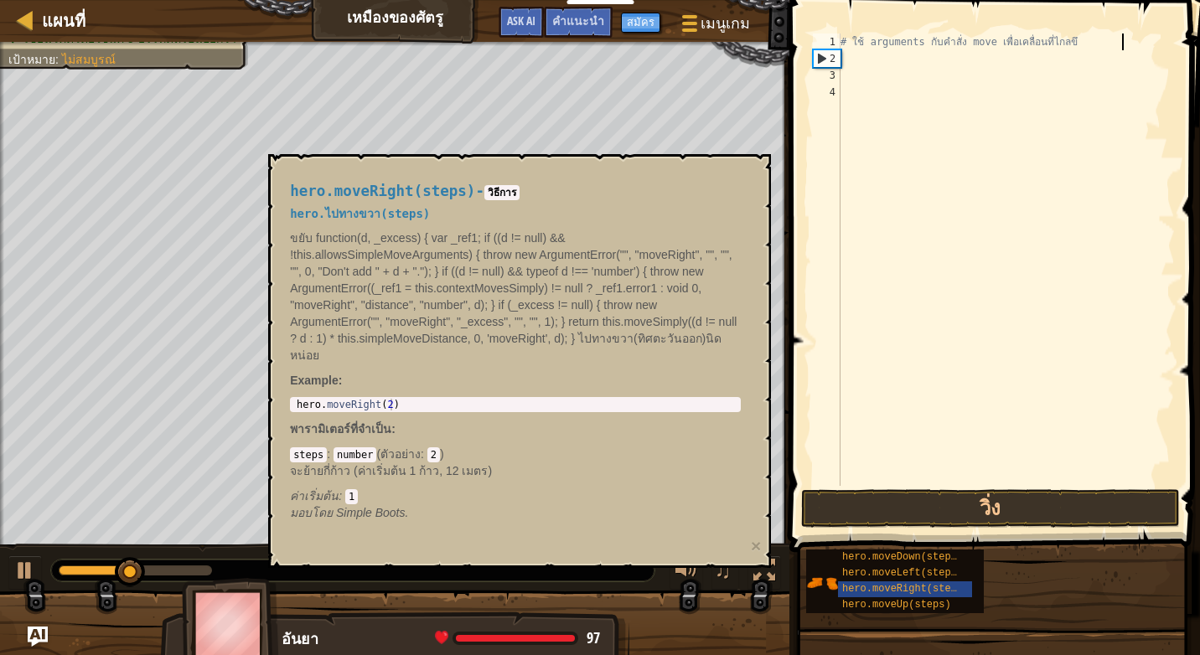
type textarea "# ใช้ arguments กับคำสั่ง move เพื่อเคลื่อนที่ไกลข"
click at [356, 463] on p "จะย้ายกี่ก้าว (ค่าเริ่มต้น 1 ก้าว, 12 เมตร)" at bounding box center [515, 471] width 451 height 17
drag, startPoint x: 356, startPoint y: 463, endPoint x: 341, endPoint y: 468, distance: 15.9
click at [341, 468] on p "จะย้ายกี่ก้าว (ค่าเริ่มต้น 1 ก้าว, 12 เมตร)" at bounding box center [515, 471] width 451 height 17
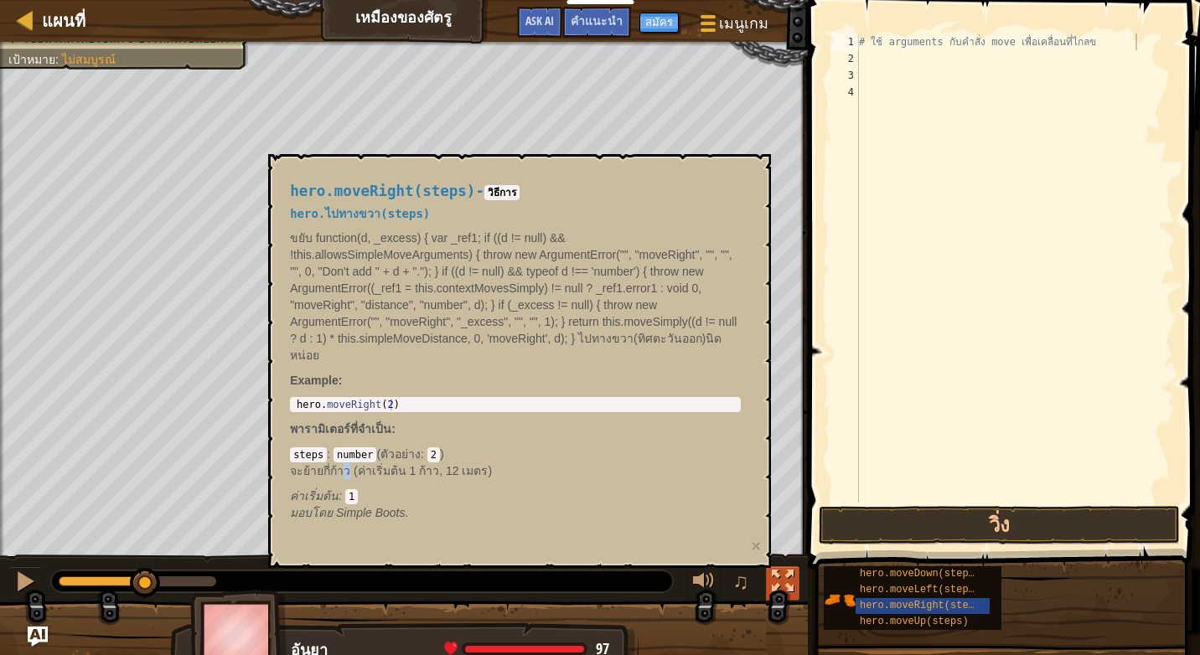
click at [773, 567] on div "♫" at bounding box center [404, 577] width 808 height 50
click at [773, 567] on button at bounding box center [783, 584] width 34 height 34
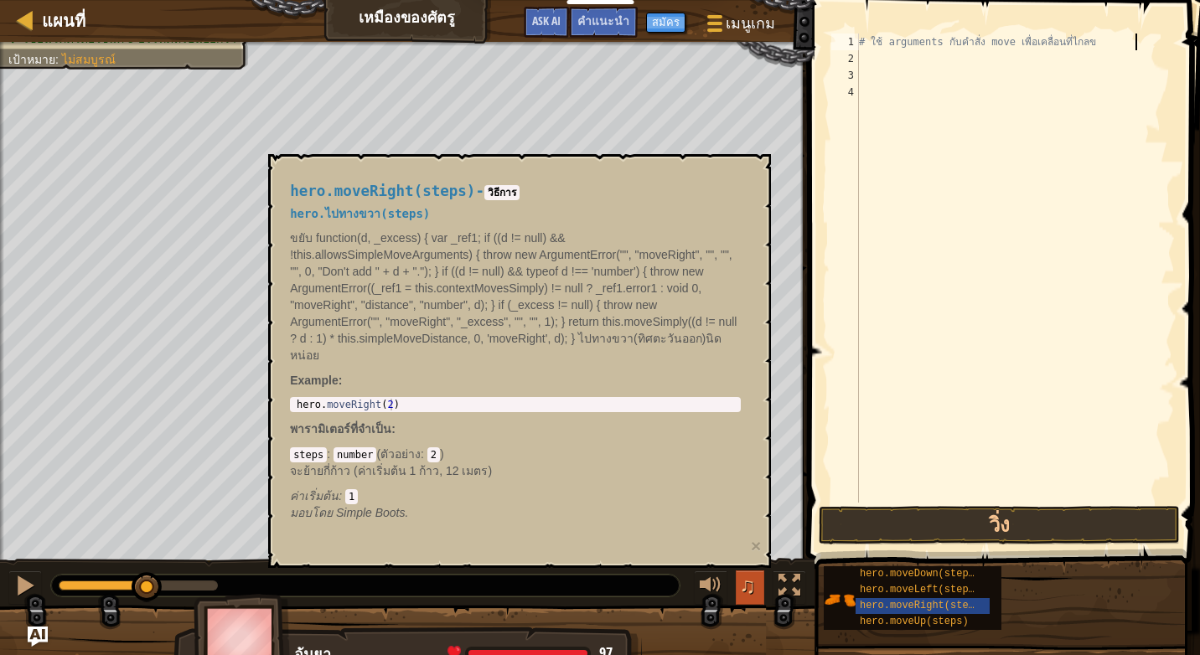
click at [754, 604] on button "♫" at bounding box center [750, 588] width 28 height 34
click at [761, 604] on button "♫" at bounding box center [750, 588] width 28 height 34
click at [762, 603] on button "♫" at bounding box center [750, 588] width 28 height 34
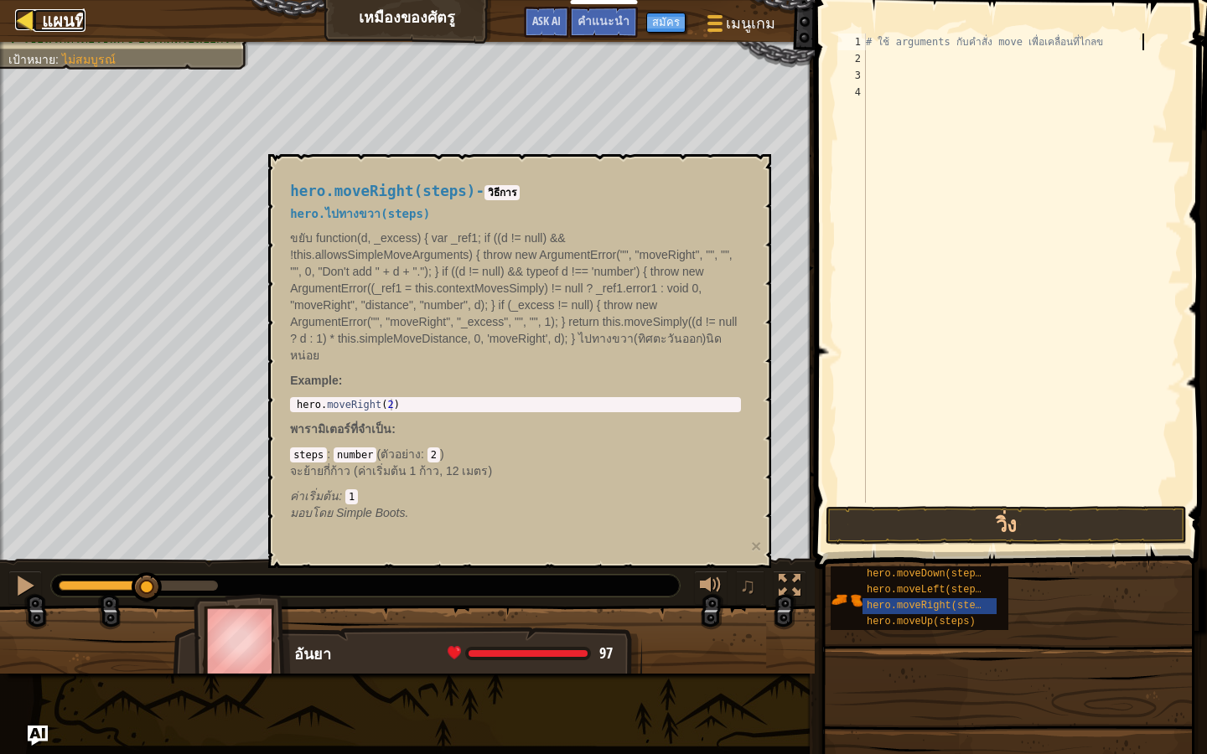
click at [26, 12] on div at bounding box center [25, 19] width 21 height 21
select select "th"
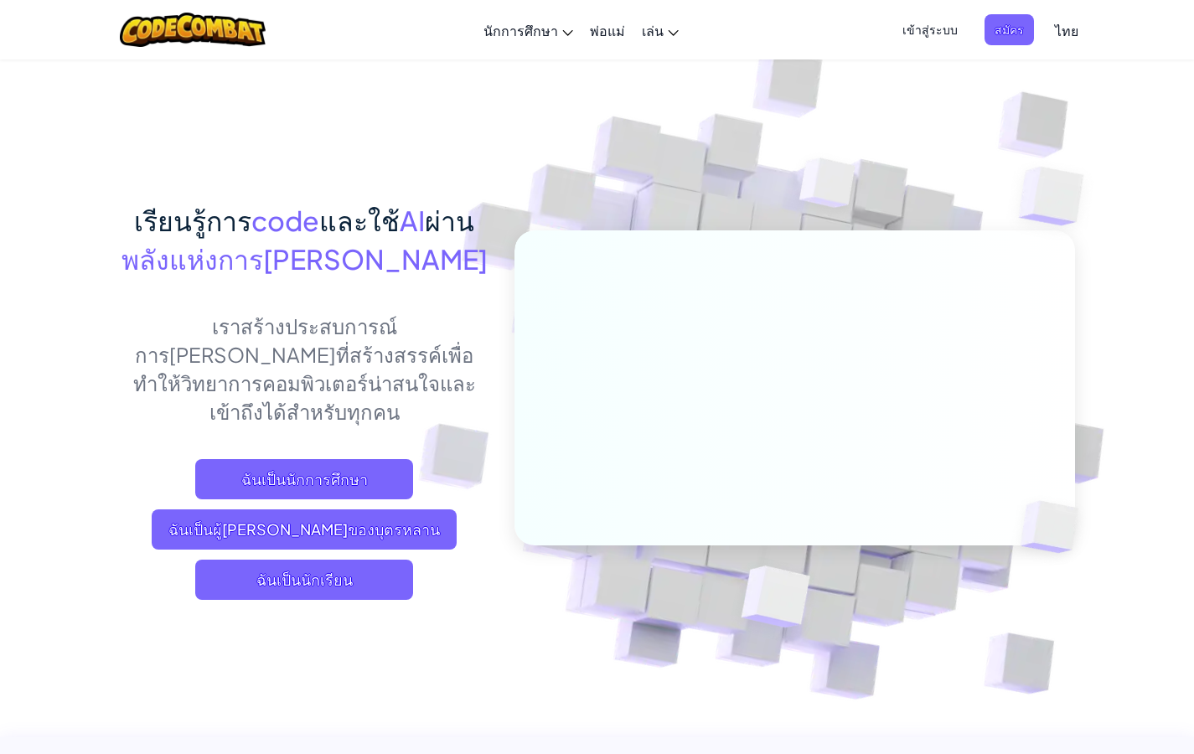
click at [463, 120] on img at bounding box center [783, 369] width 931 height 931
click at [461, 119] on img at bounding box center [783, 369] width 931 height 931
click at [458, 108] on img at bounding box center [783, 369] width 931 height 931
click at [458, 105] on img at bounding box center [783, 369] width 931 height 931
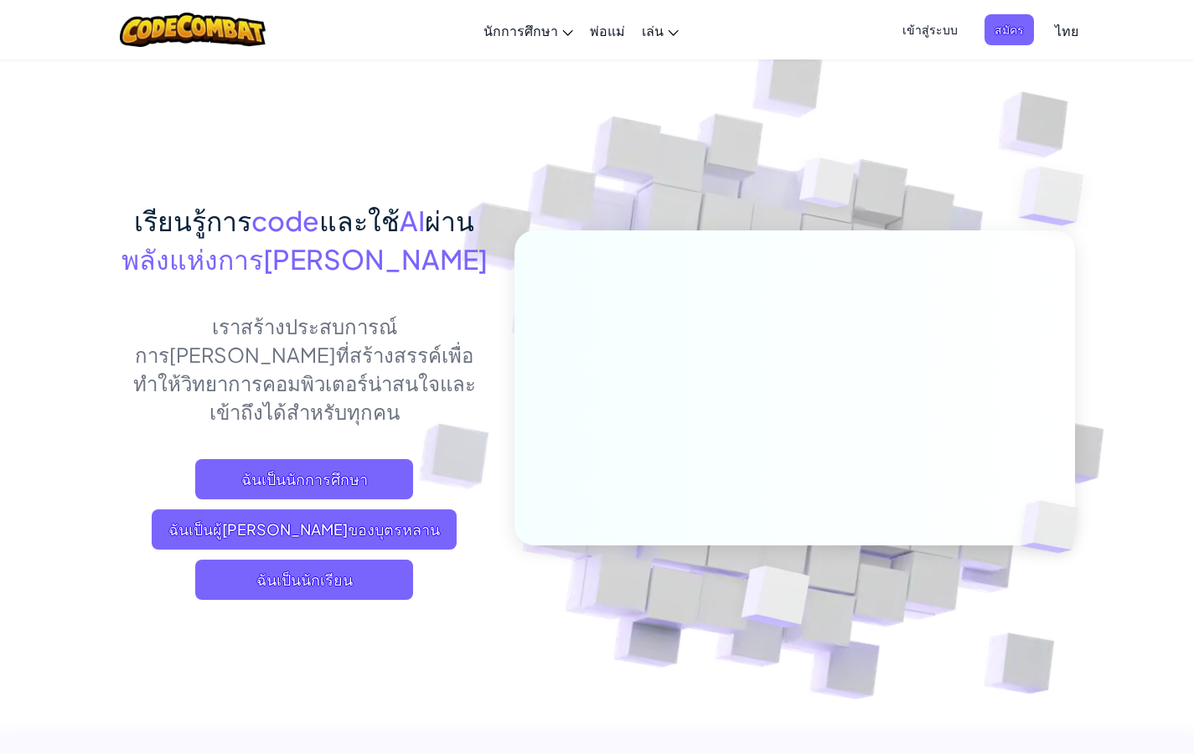
click at [458, 105] on img at bounding box center [783, 369] width 931 height 931
drag, startPoint x: 458, startPoint y: 105, endPoint x: 466, endPoint y: 124, distance: 21.0
click at [459, 117] on img at bounding box center [783, 369] width 931 height 931
click at [466, 124] on img at bounding box center [783, 369] width 931 height 931
click at [460, 116] on div "เรียนรู้การ code และใช้ AI ผ่าน พลังแห่งการ[PERSON_NAME] เราสร้างประสบการณ์การ[…" at bounding box center [597, 365] width 955 height 612
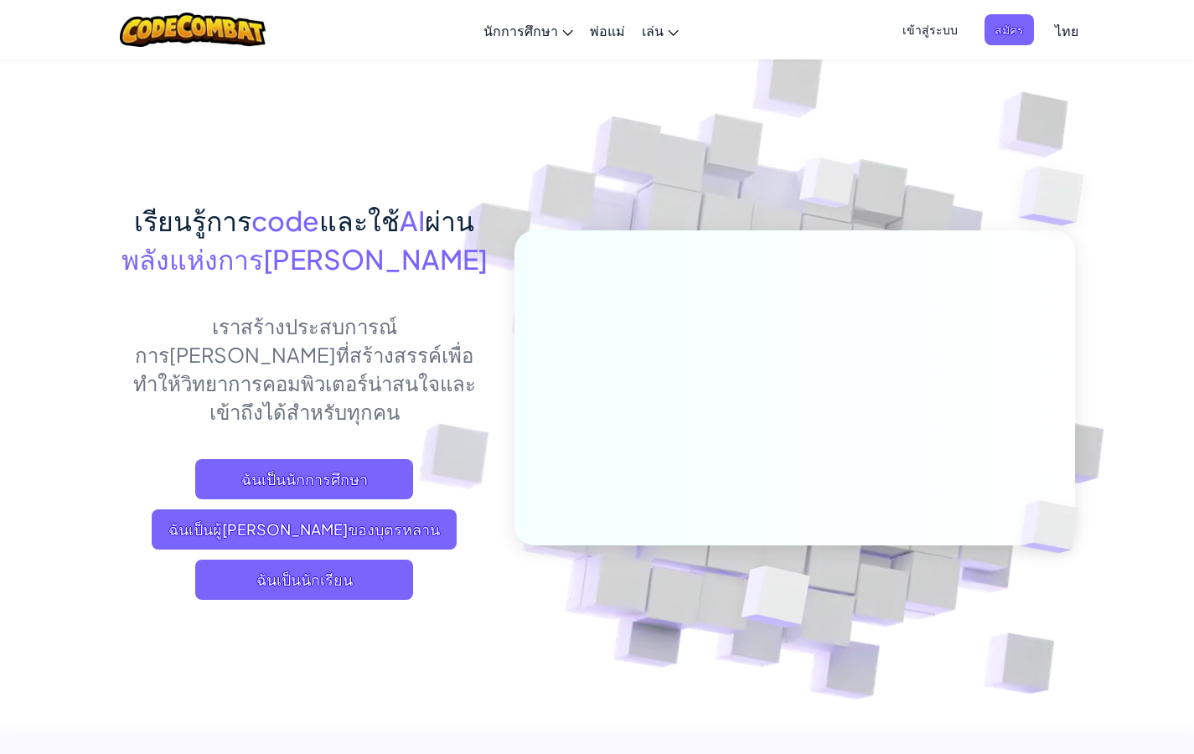
click at [462, 115] on img at bounding box center [783, 369] width 931 height 931
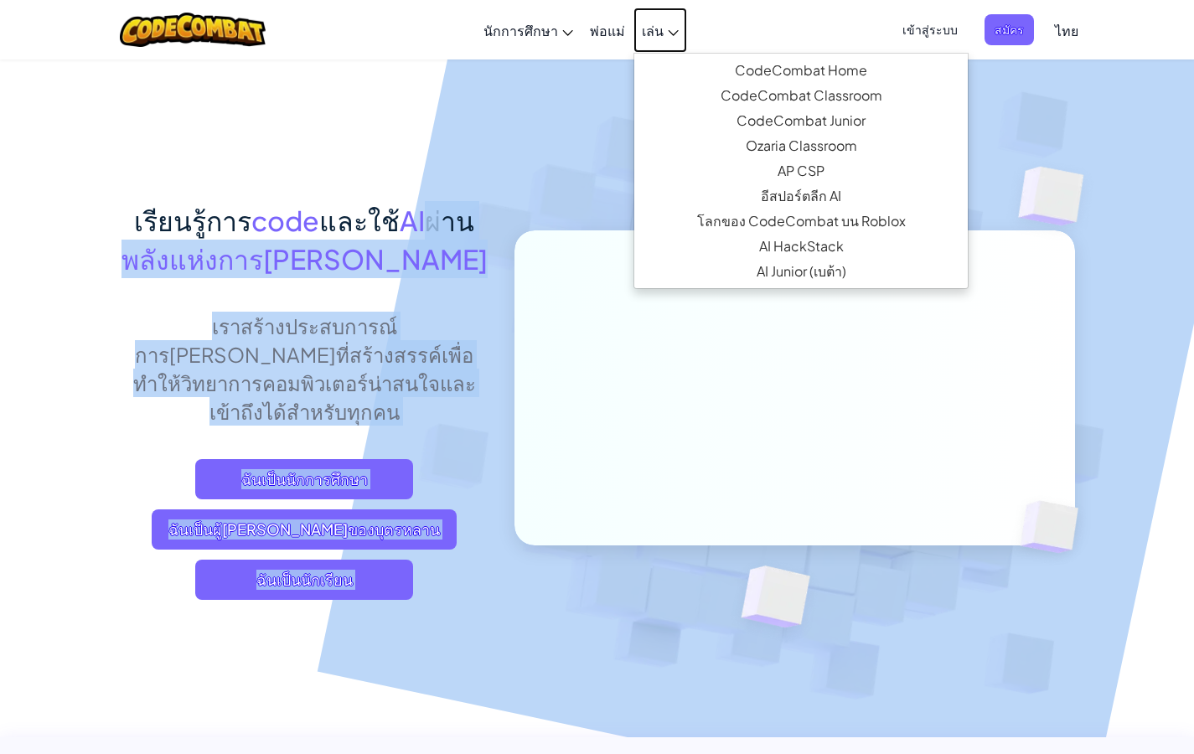
click at [649, 28] on span "เล่น" at bounding box center [653, 31] width 22 height 18
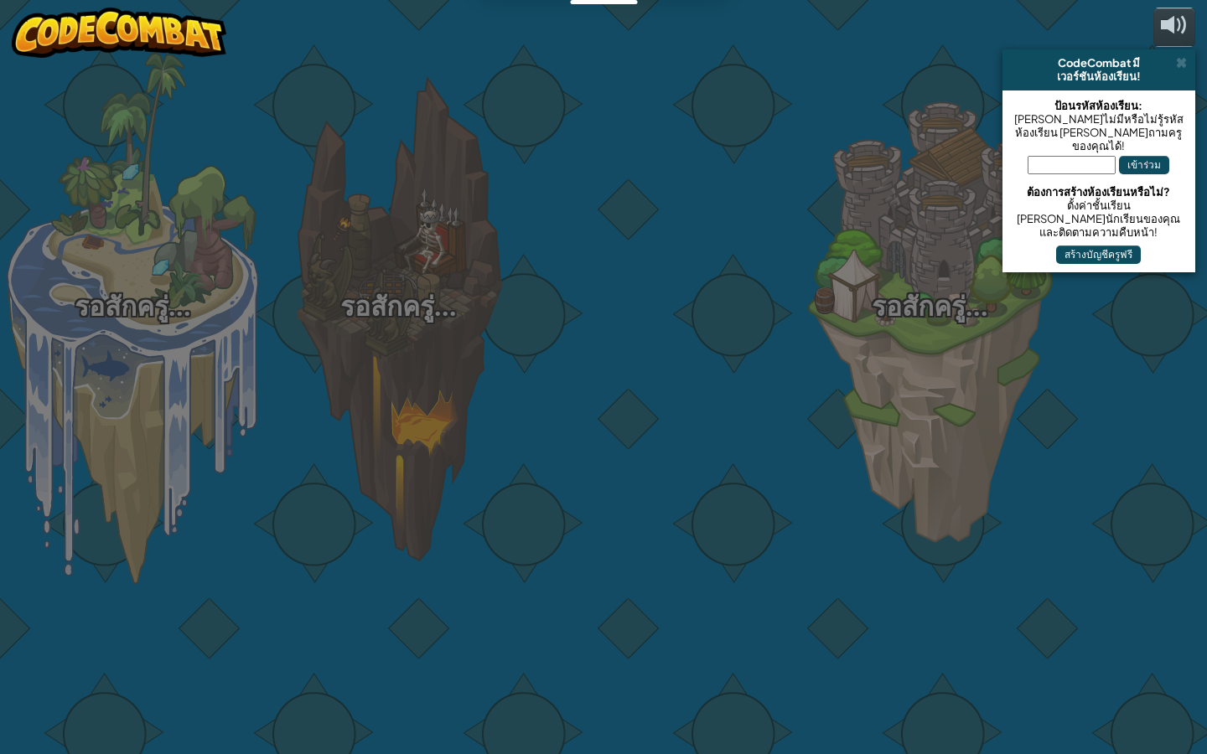
select select "th"
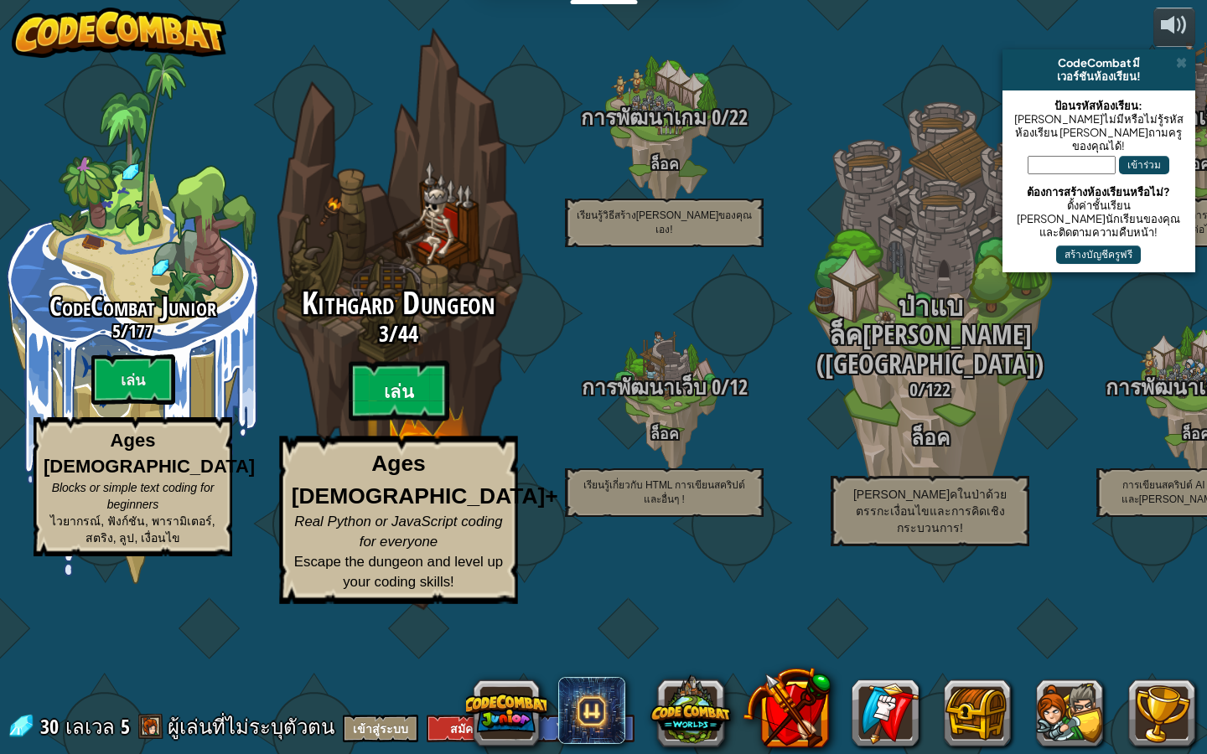
click at [368, 422] on btn "เล่น" at bounding box center [399, 391] width 101 height 60
select select "th"
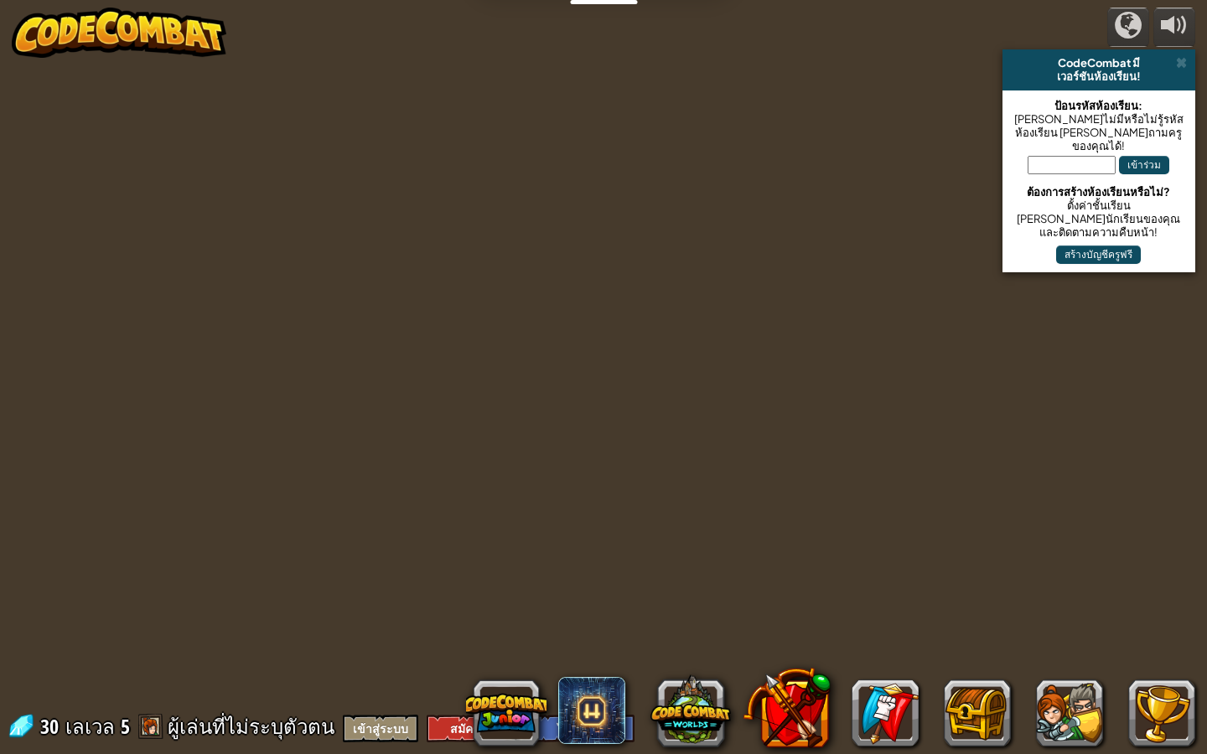
select select "th"
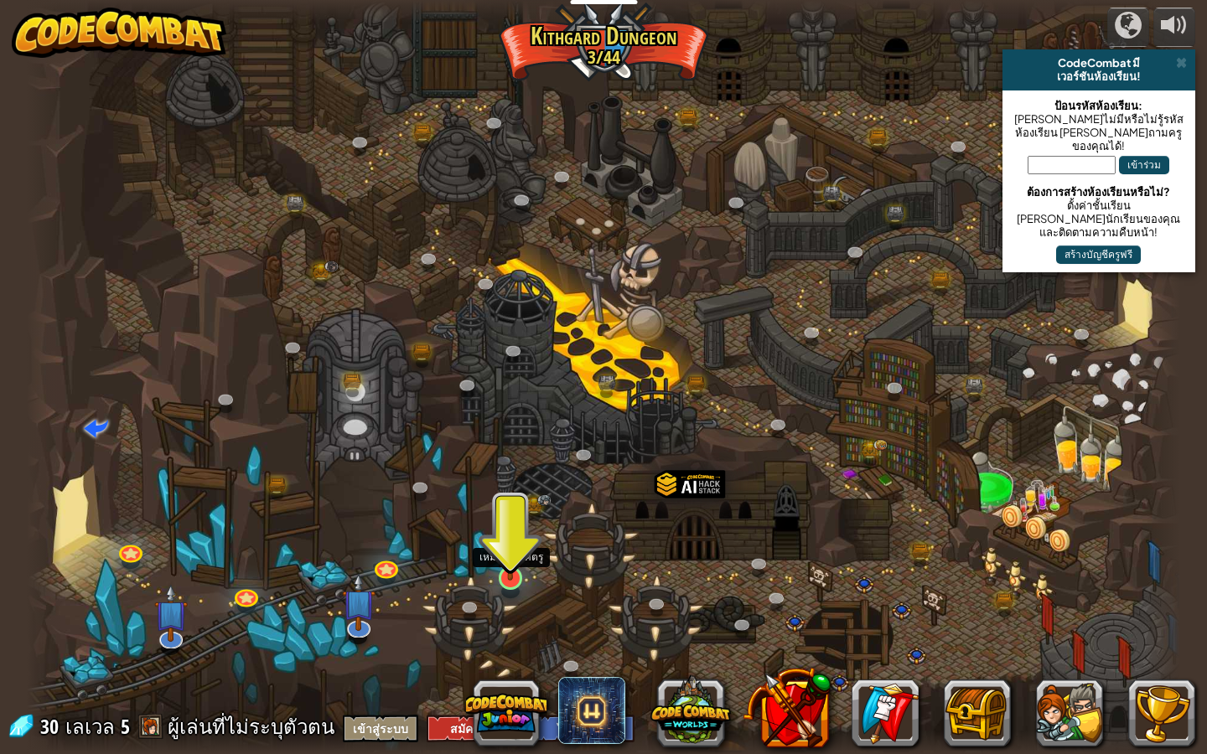
click at [523, 579] on img at bounding box center [510, 545] width 31 height 70
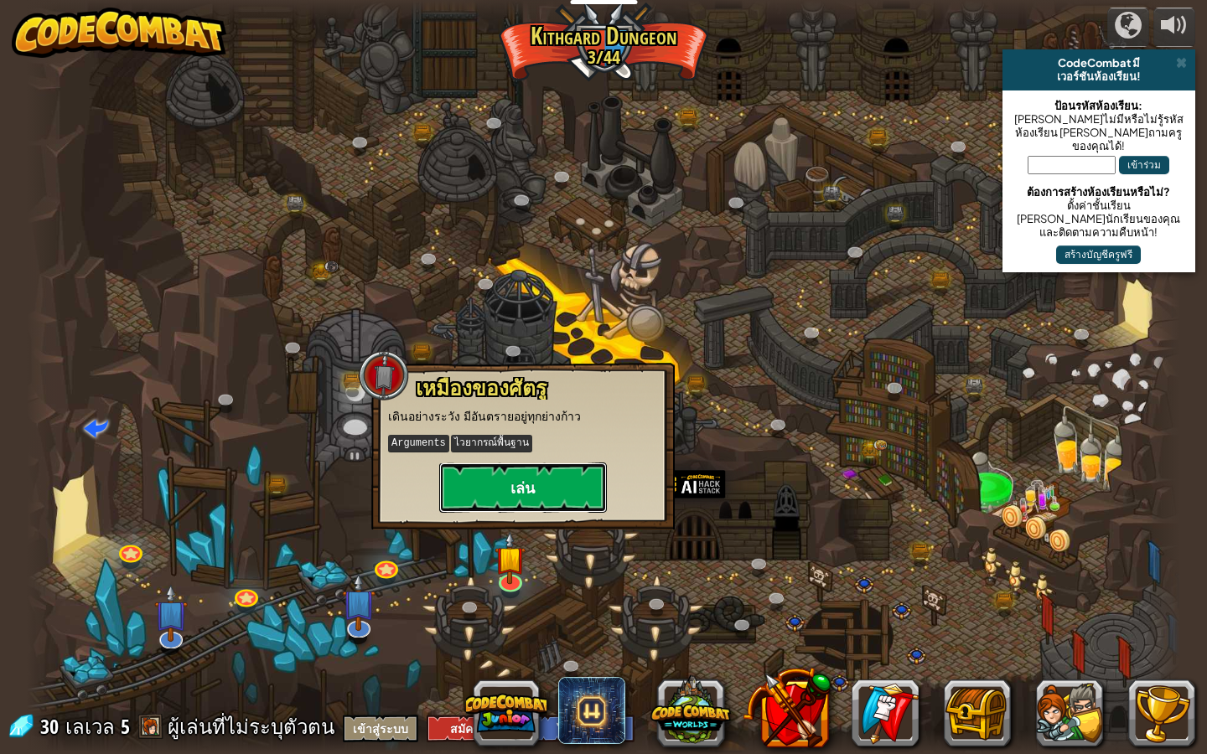
drag, startPoint x: 551, startPoint y: 471, endPoint x: 568, endPoint y: 484, distance: 22.1
click at [568, 484] on button "เล่น" at bounding box center [523, 488] width 168 height 50
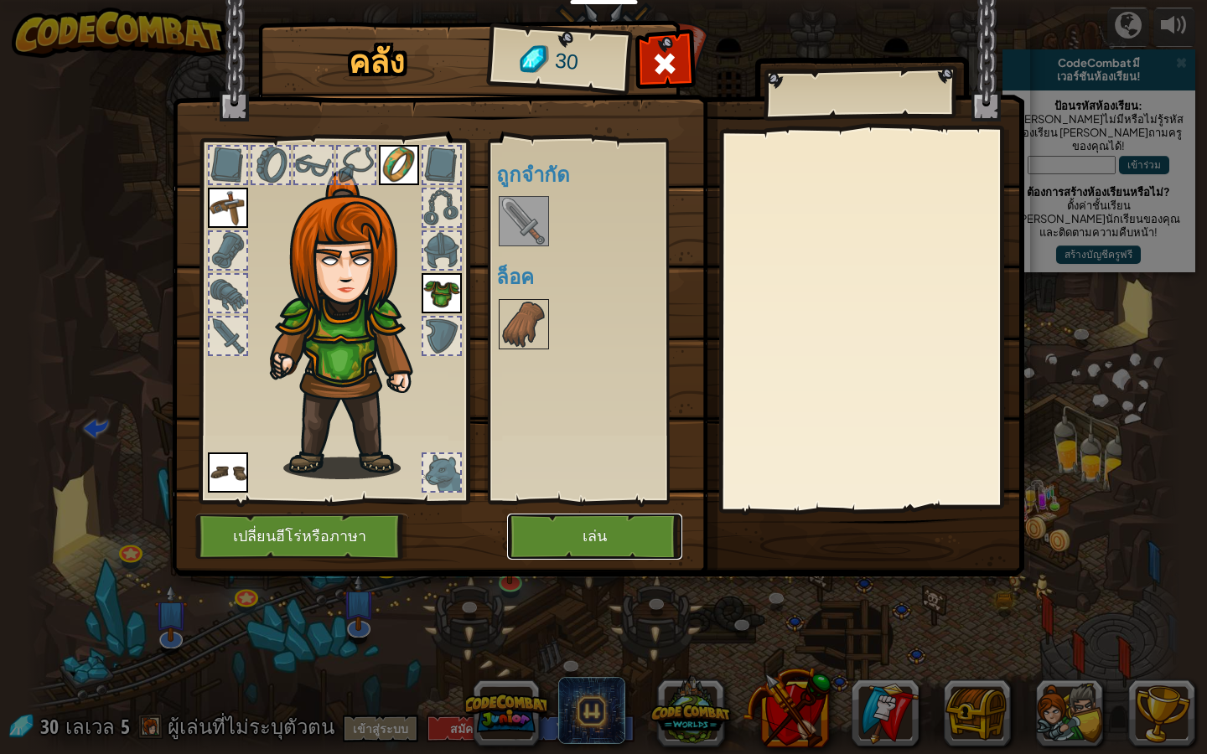
click at [594, 560] on div "คลัง 30 พร้อมใช้งาน ใช้งาน ใช้งาน ใช้งาน ใช้งาน (ดับเบิลคลิ๊ก..เพื่อใช้งาน) ถูก…" at bounding box center [604, 301] width 852 height 553
click at [607, 544] on button "เล่น" at bounding box center [594, 537] width 175 height 46
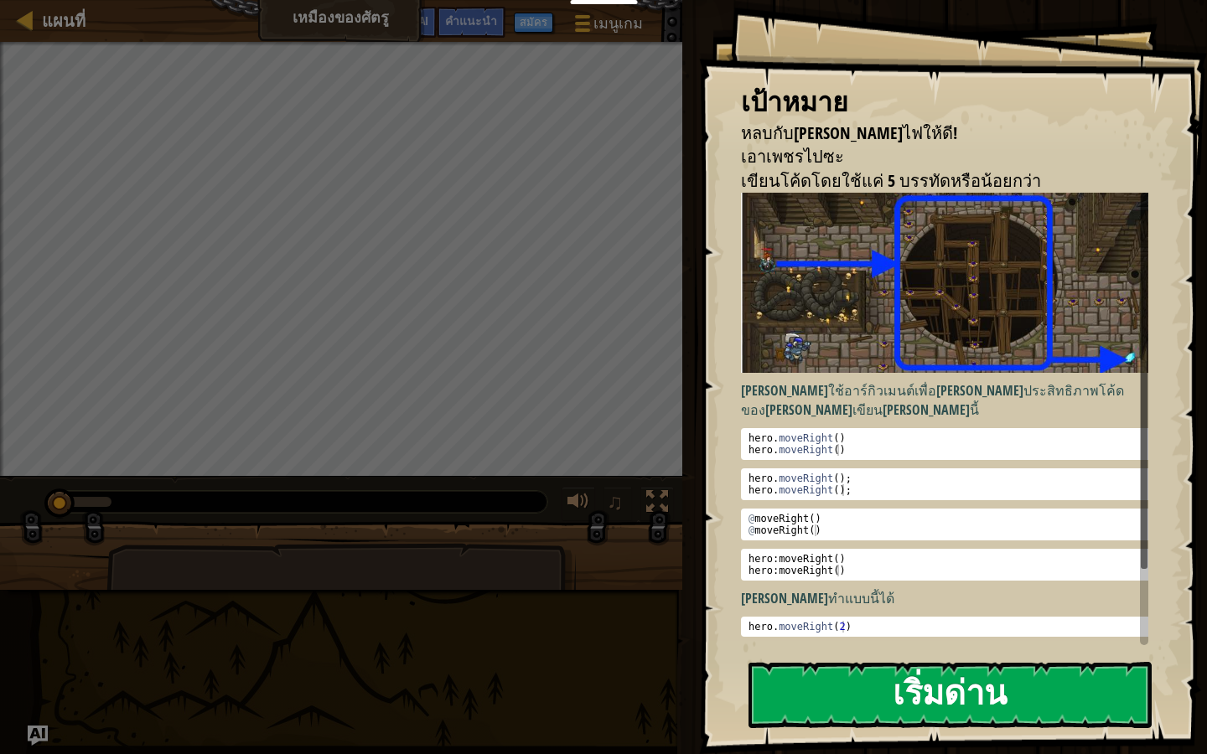
drag, startPoint x: 921, startPoint y: 707, endPoint x: 929, endPoint y: 710, distance: 8.7
click at [928, 654] on button "เริ่มด่าน" at bounding box center [949, 695] width 403 height 66
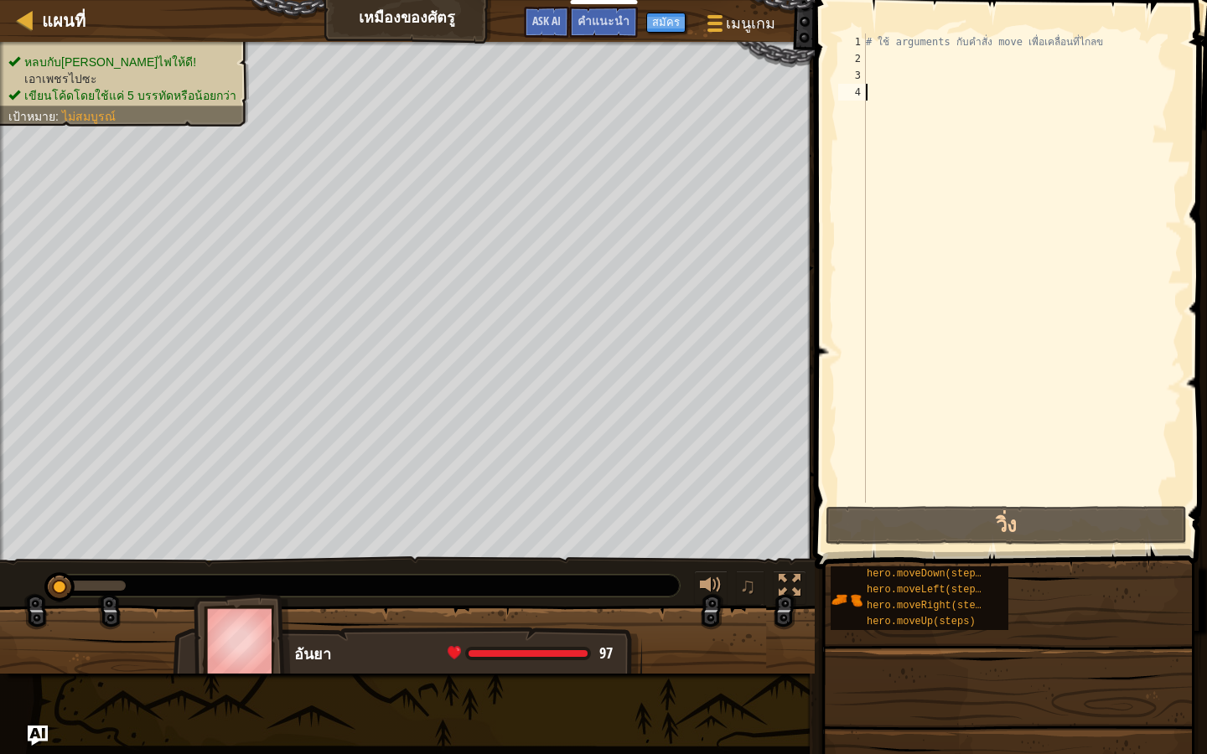
click at [917, 62] on div "# ใช้ arguments กับคำสั่ง move เพื่อเคลื่อนที่ไกลข" at bounding box center [1021, 285] width 319 height 503
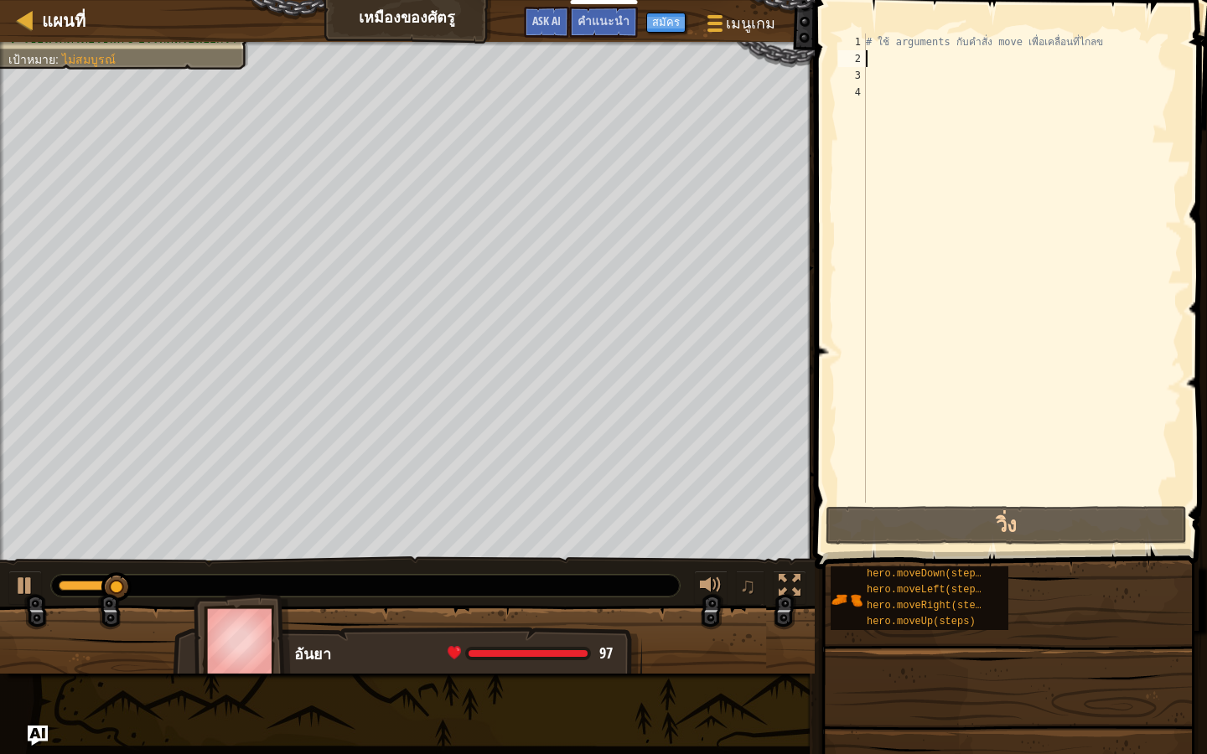
type textarea "h"
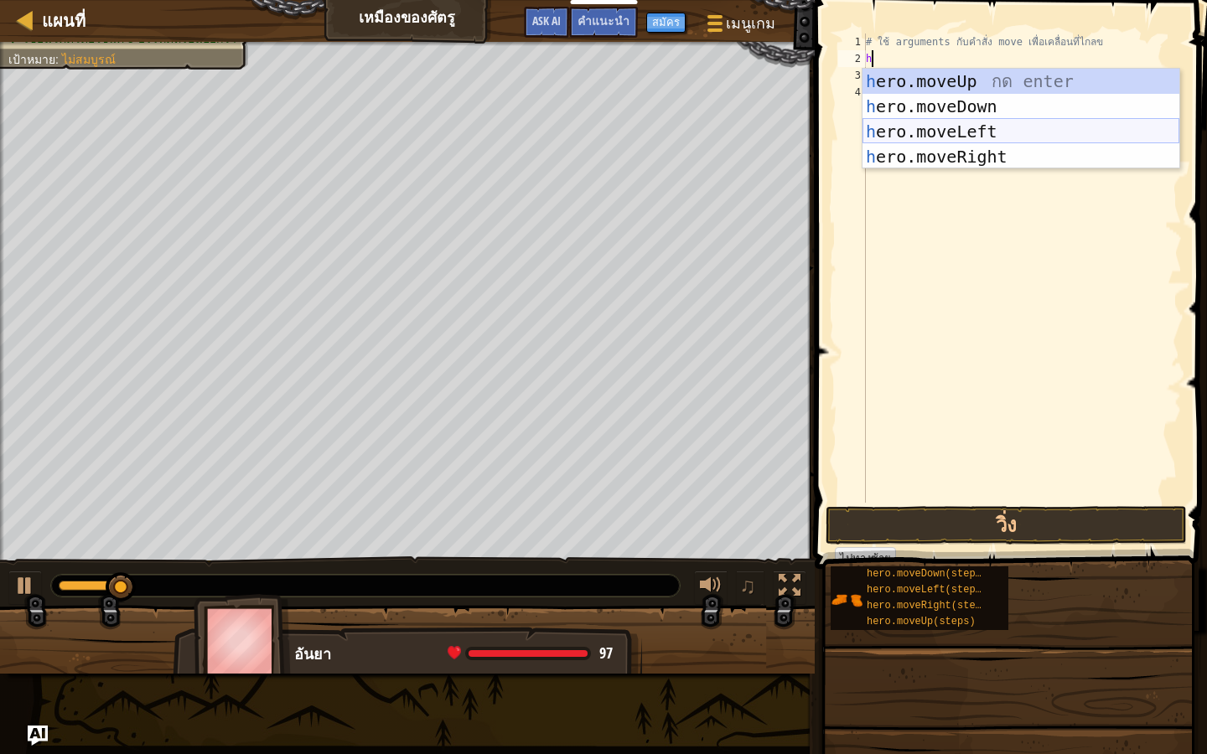
scroll to position [8, 0]
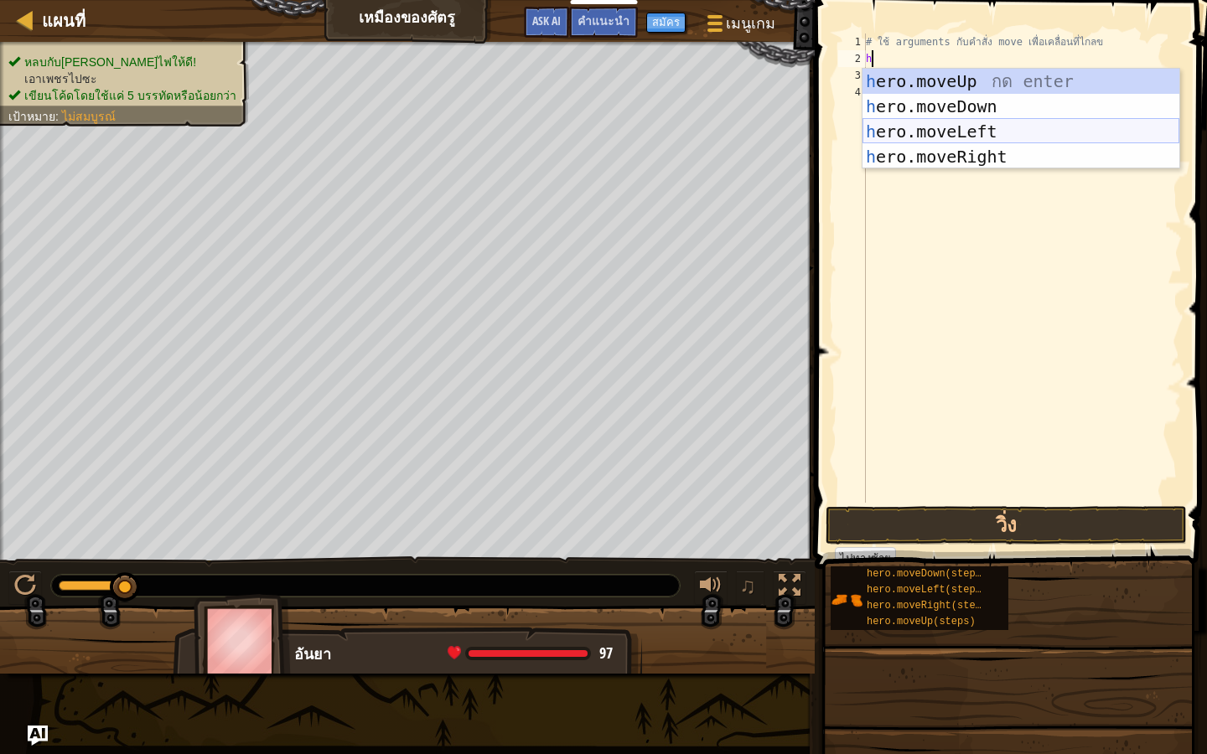
click at [979, 124] on div "h ero.moveUp กด enter h ero.moveDown กด enter h ero.moveLeft กด enter h ero.mov…" at bounding box center [1020, 144] width 317 height 151
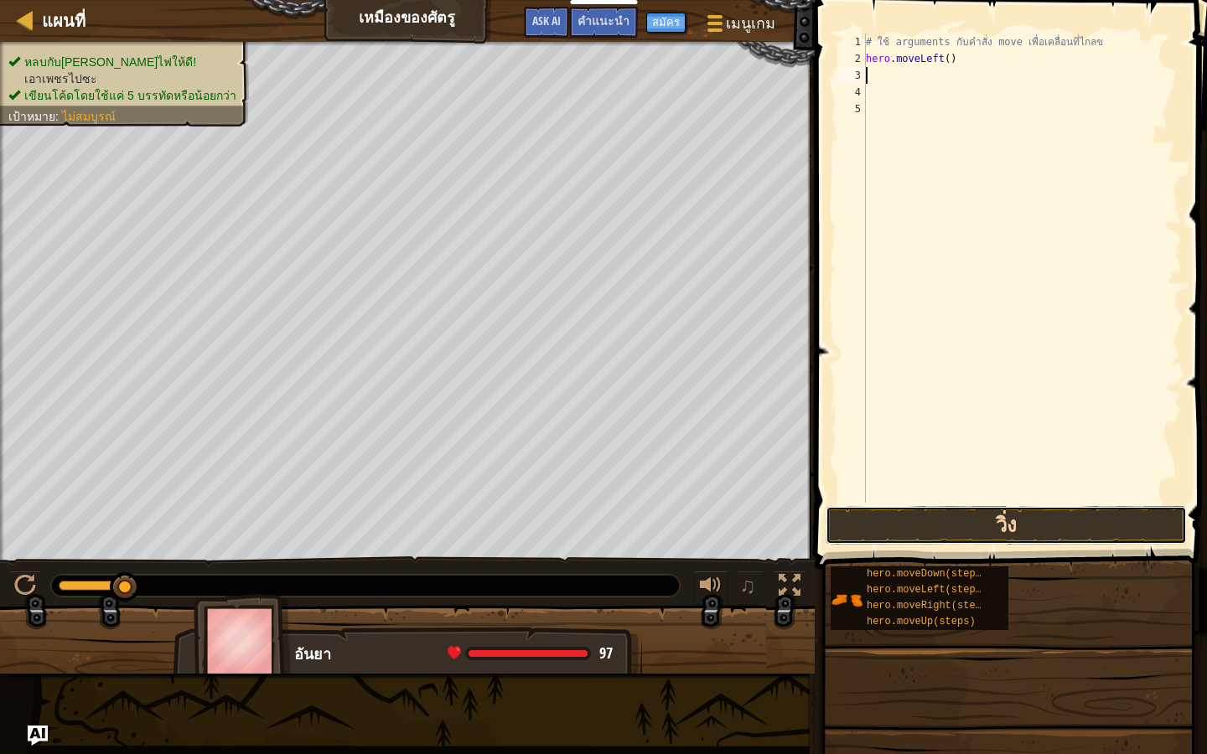
click at [1084, 521] on button "วิ่ง" at bounding box center [1005, 525] width 361 height 39
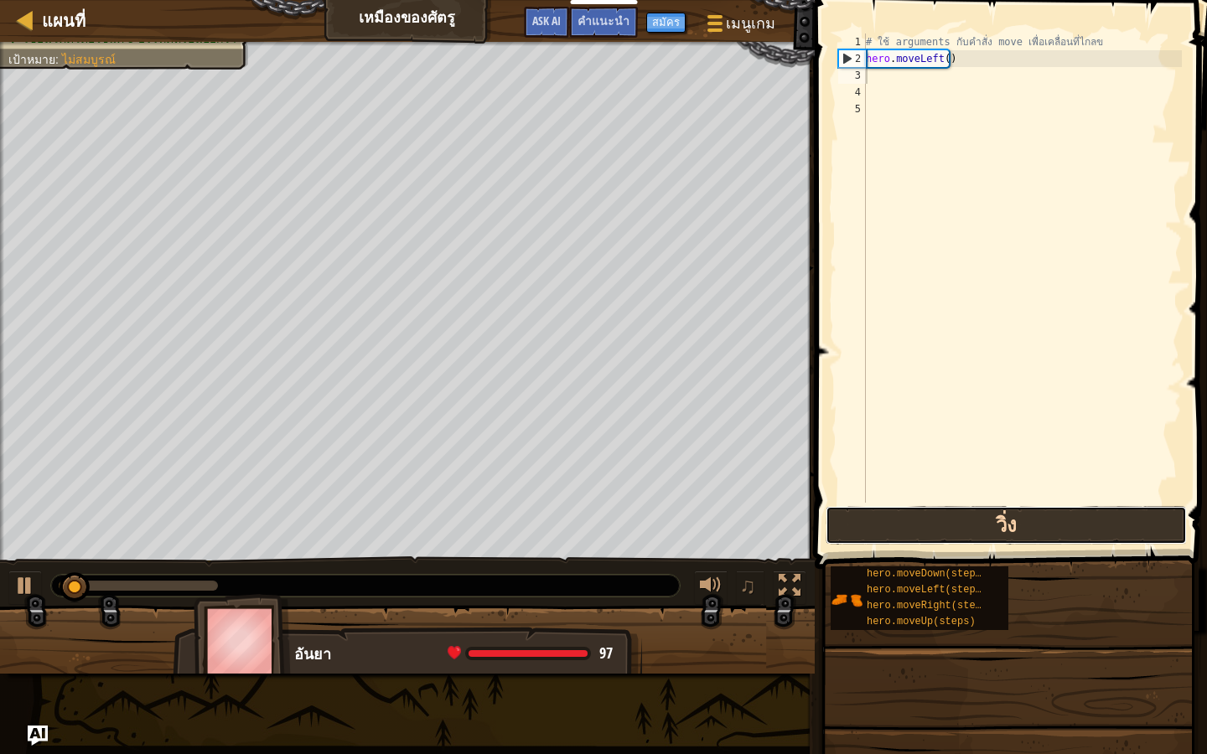
click at [1097, 516] on button "วิ่ง" at bounding box center [1005, 525] width 361 height 39
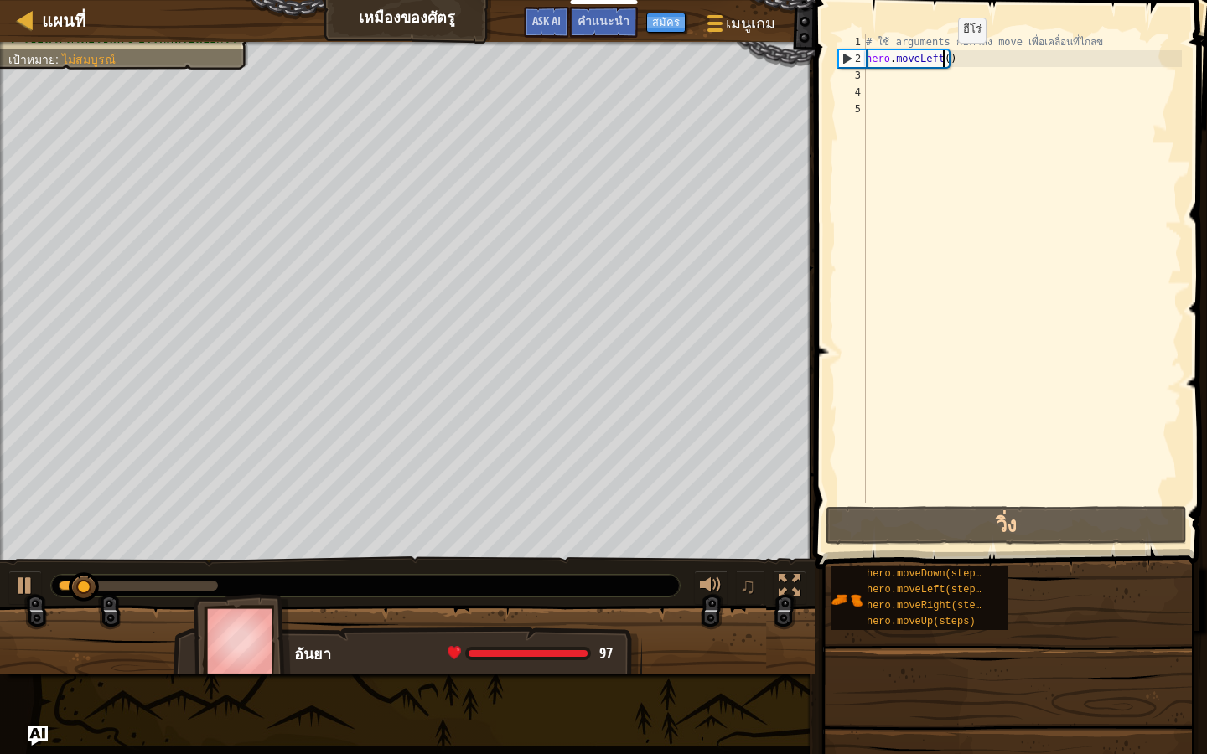
drag, startPoint x: 944, startPoint y: 59, endPoint x: 950, endPoint y: 65, distance: 8.9
click at [948, 65] on div "# ใช้ arguments กับคำสั่ง move เพื่อเคลื่อนที่ไกลข hero . moveLeft ( )" at bounding box center [1021, 285] width 319 height 503
click at [953, 64] on div "# ใช้ arguments กับคำสั่ง move เพื่อเคลื่อนที่ไกลข hero . moveLeft ( )" at bounding box center [1021, 268] width 319 height 469
drag, startPoint x: 949, startPoint y: 59, endPoint x: 941, endPoint y: 68, distance: 11.3
click at [947, 59] on div "# ใช้ arguments กับคำสั่ง move เพื่อเคลื่อนที่ไกลข hero . moveLeft ( )" at bounding box center [1021, 285] width 319 height 503
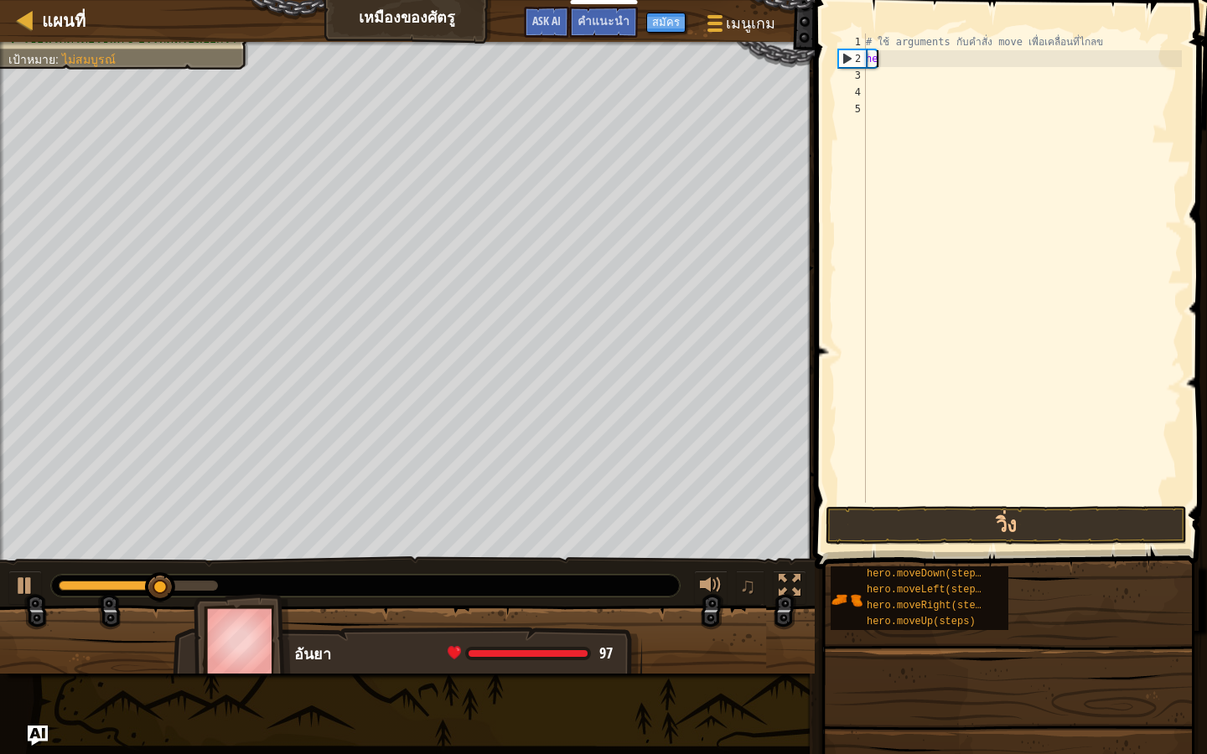
type textarea "h"
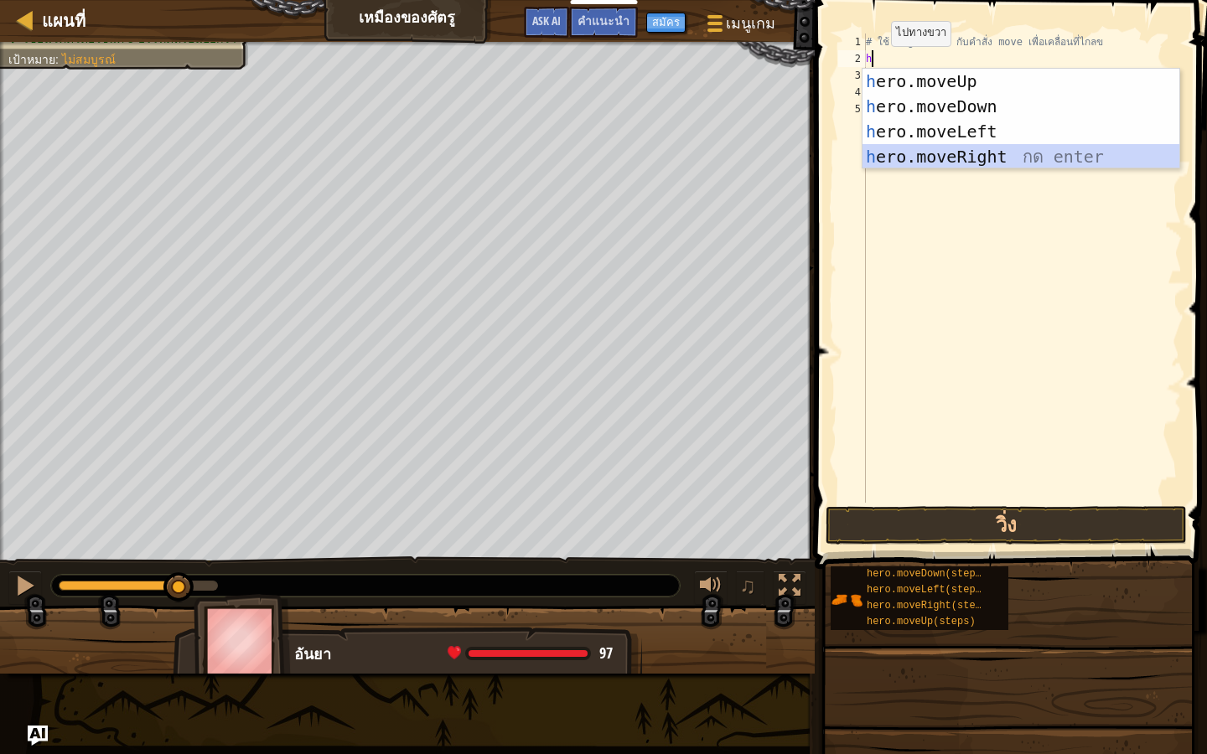
click at [912, 164] on div "h ero.moveUp กด enter h ero.moveDown กด enter h ero.moveLeft กด enter h ero.mov…" at bounding box center [1020, 144] width 317 height 151
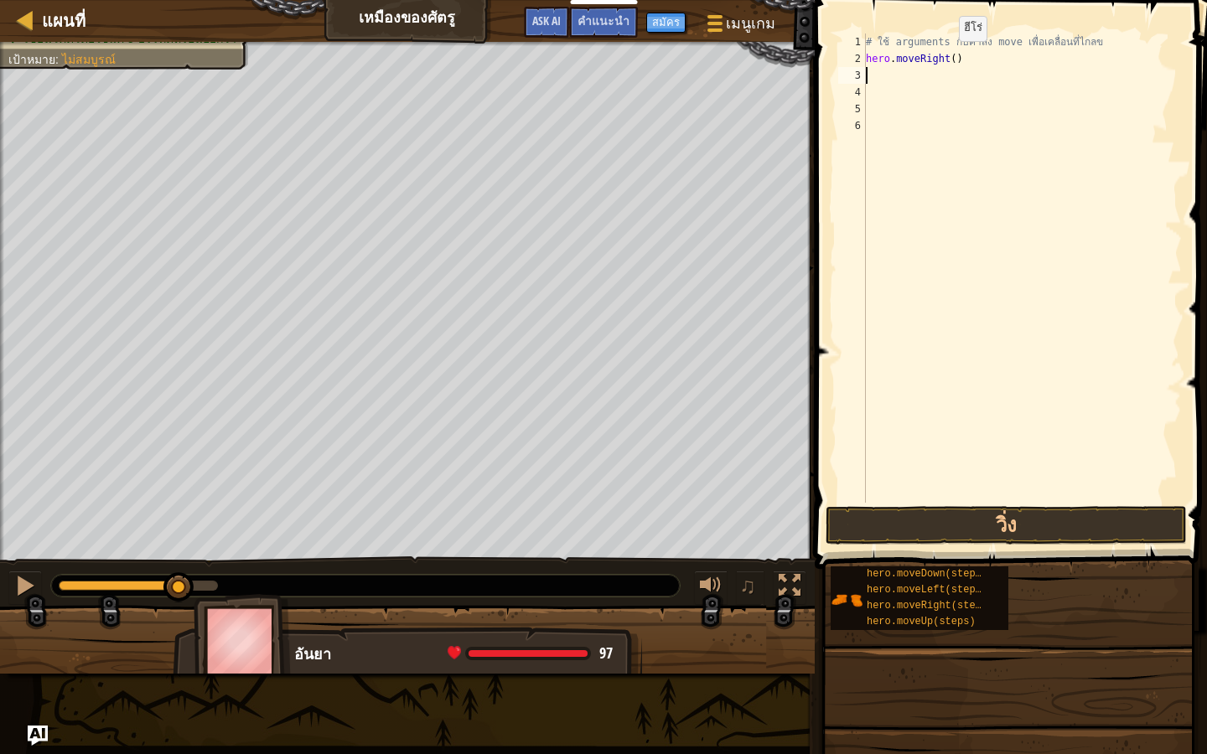
click at [944, 58] on div "# ใช้ arguments กับคำสั่ง move เพื่อเคลื่อนที่ไกลข hero . moveRight ( )" at bounding box center [1021, 285] width 319 height 503
type textarea "hero.moveRight()"
click at [947, 57] on div "# ใช้ arguments กับคำสั่ง move เพื่อเคลื่อนที่ไกลข hero . moveRight ( )" at bounding box center [1021, 285] width 319 height 503
click at [1064, 516] on button "วิ่ง" at bounding box center [1005, 525] width 361 height 39
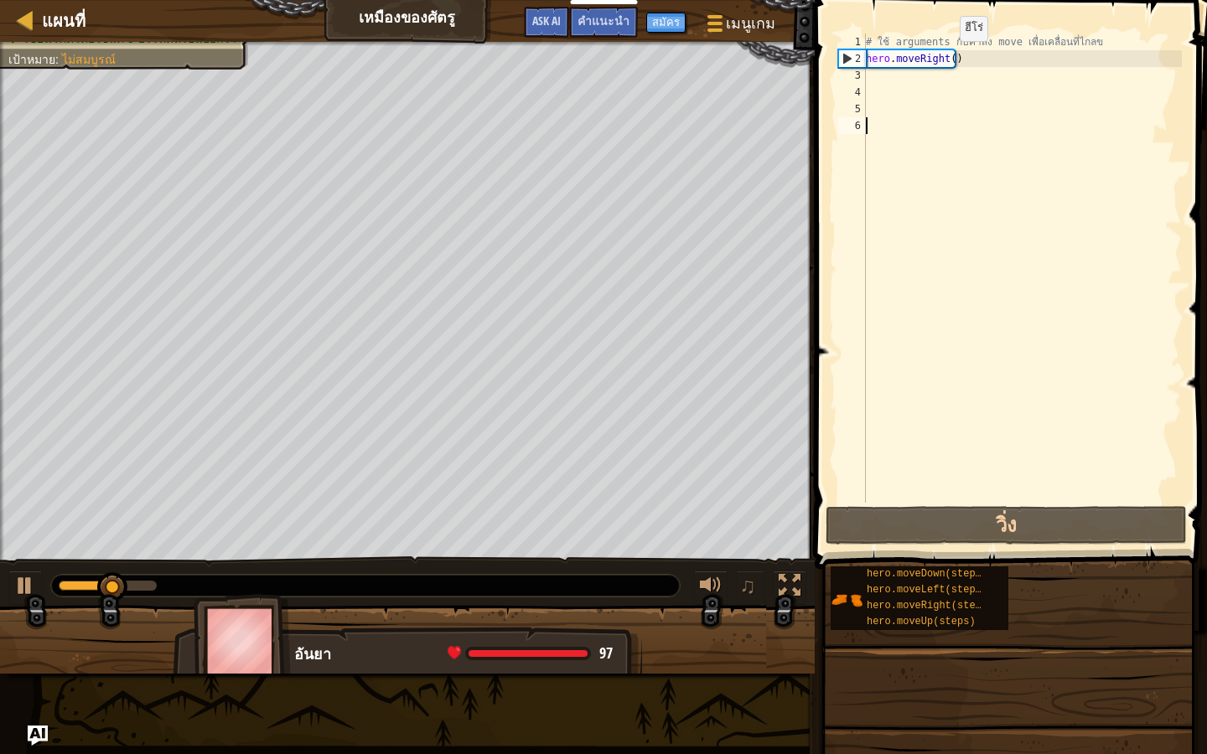
type textarea "hero.moveRight()"
click at [944, 57] on div "hero.moveRight() 1 2 3 4 5 6 # ใช้ arguments กับคำสั่ง move เพื่อเคลื่อนที่ไกลข…" at bounding box center [1008, 268] width 347 height 469
drag, startPoint x: 944, startPoint y: 57, endPoint x: 918, endPoint y: 75, distance: 32.5
click at [913, 76] on div "# ใช้ arguments กับคำสั่ง move เพื่อเคลื่อนที่ไกลข hero . moveRight ( )" at bounding box center [1021, 285] width 319 height 503
click at [952, 57] on div "# ใช้ arguments กับคำสั่ง move เพื่อเคลื่อนที่ไกลข hero . moveRight ( )" at bounding box center [1021, 285] width 319 height 503
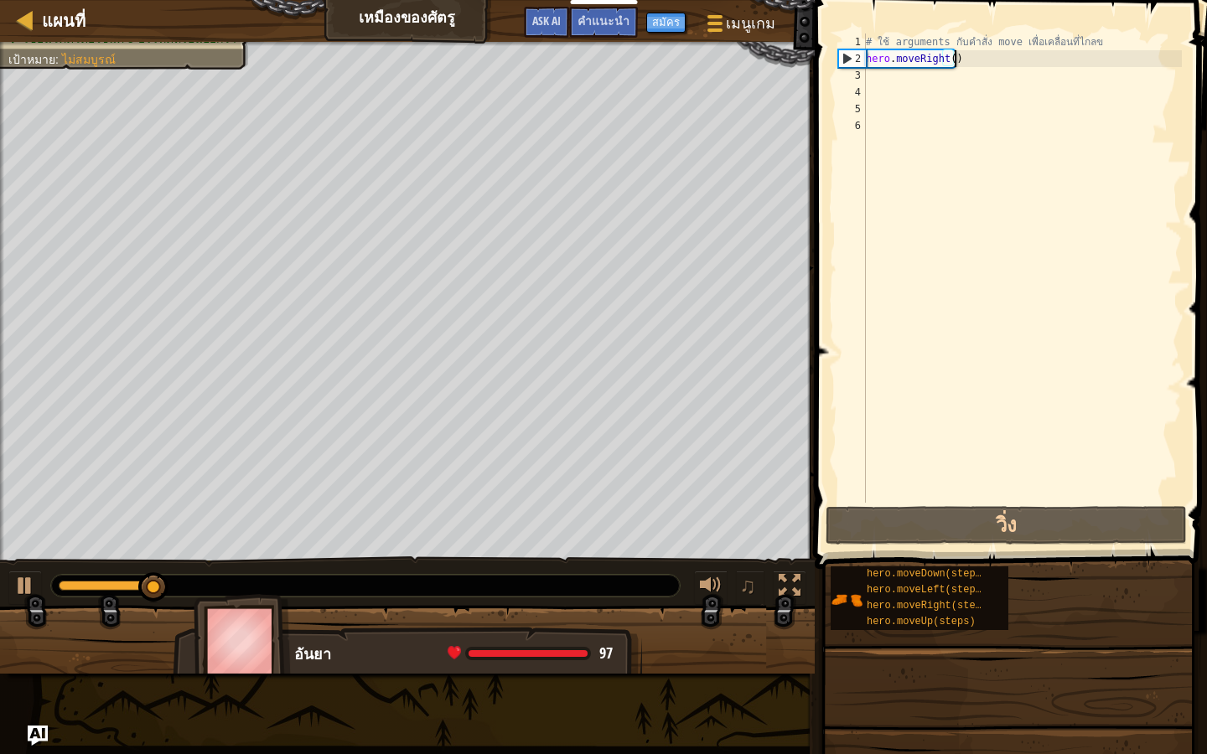
type textarea "hero.moveRight()"
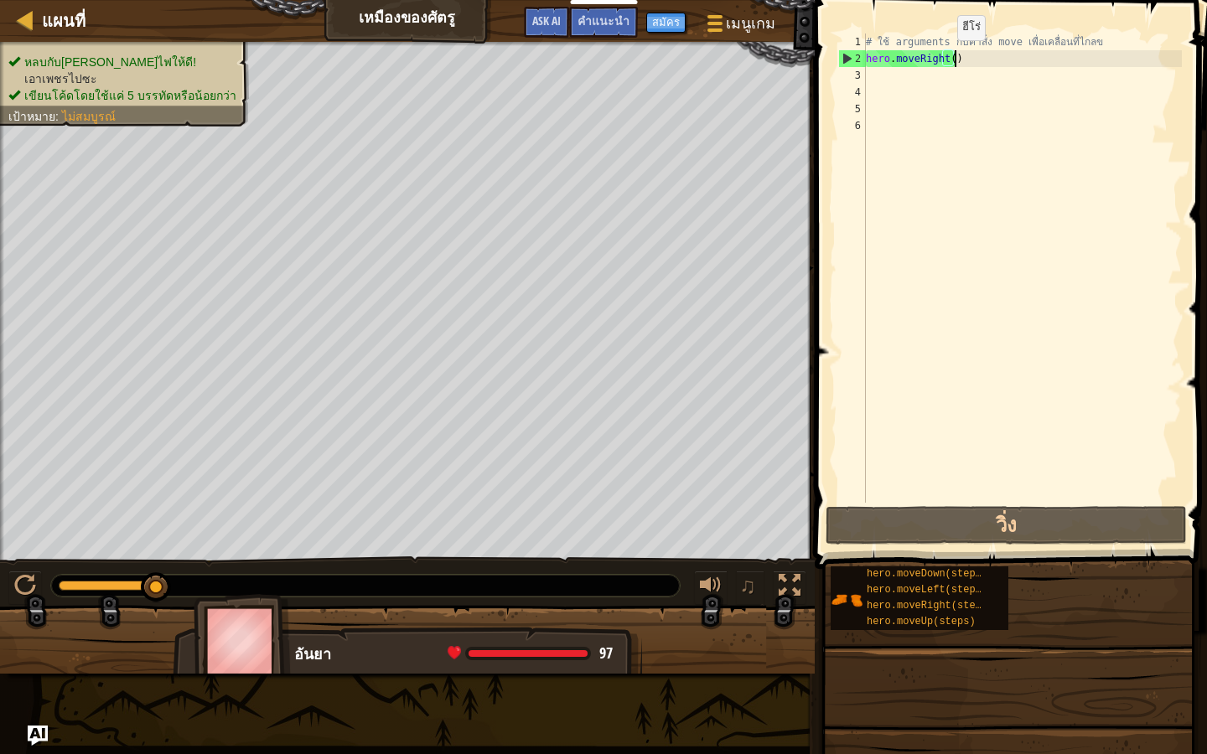
click at [943, 57] on div "# ใช้ arguments กับคำสั่ง move เพื่อเคลื่อนที่ไกลข hero . moveRight ( )" at bounding box center [1021, 285] width 319 height 503
click at [948, 56] on div "# ใช้ arguments กับคำสั่ง move เพื่อเคลื่อนที่ไกลข hero . moveRight ( )" at bounding box center [1021, 285] width 319 height 503
click at [949, 59] on div "# ใช้ arguments กับคำสั่ง move เพื่อเคลื่อนที่ไกลข hero . moveRight ( )" at bounding box center [1021, 285] width 319 height 503
type textarea "hero.moveRight()"
drag, startPoint x: 944, startPoint y: 54, endPoint x: 953, endPoint y: 70, distance: 19.1
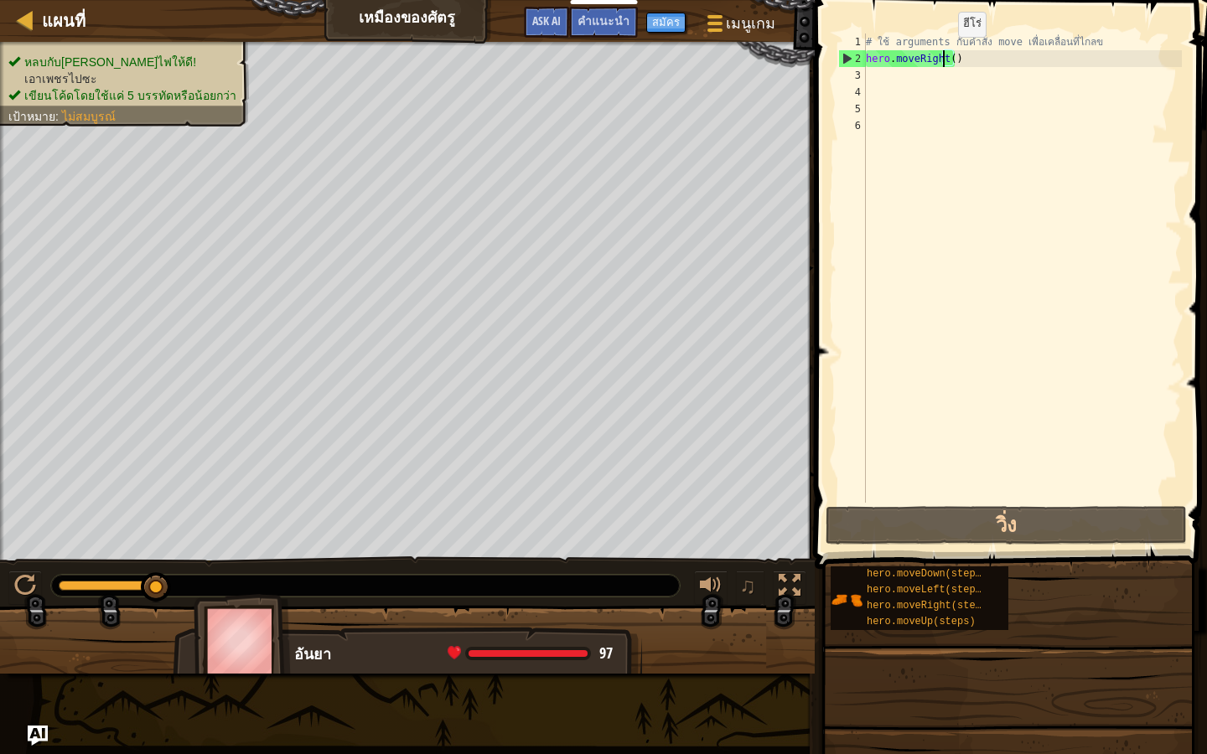
click at [943, 59] on div "# ใช้ arguments กับคำสั่ง move เพื่อเคลื่อนที่ไกลข hero . moveRight ( )" at bounding box center [1021, 285] width 319 height 503
click at [963, 54] on div "# ใช้ arguments กับคำสั่ง move เพื่อเคลื่อนที่ไกลข hero . moveRight ( )" at bounding box center [1021, 285] width 319 height 503
click at [949, 59] on div "# ใช้ arguments กับคำสั่ง move เพื่อเคลื่อนที่ไกลข hero . moveRight ( )" at bounding box center [1021, 285] width 319 height 503
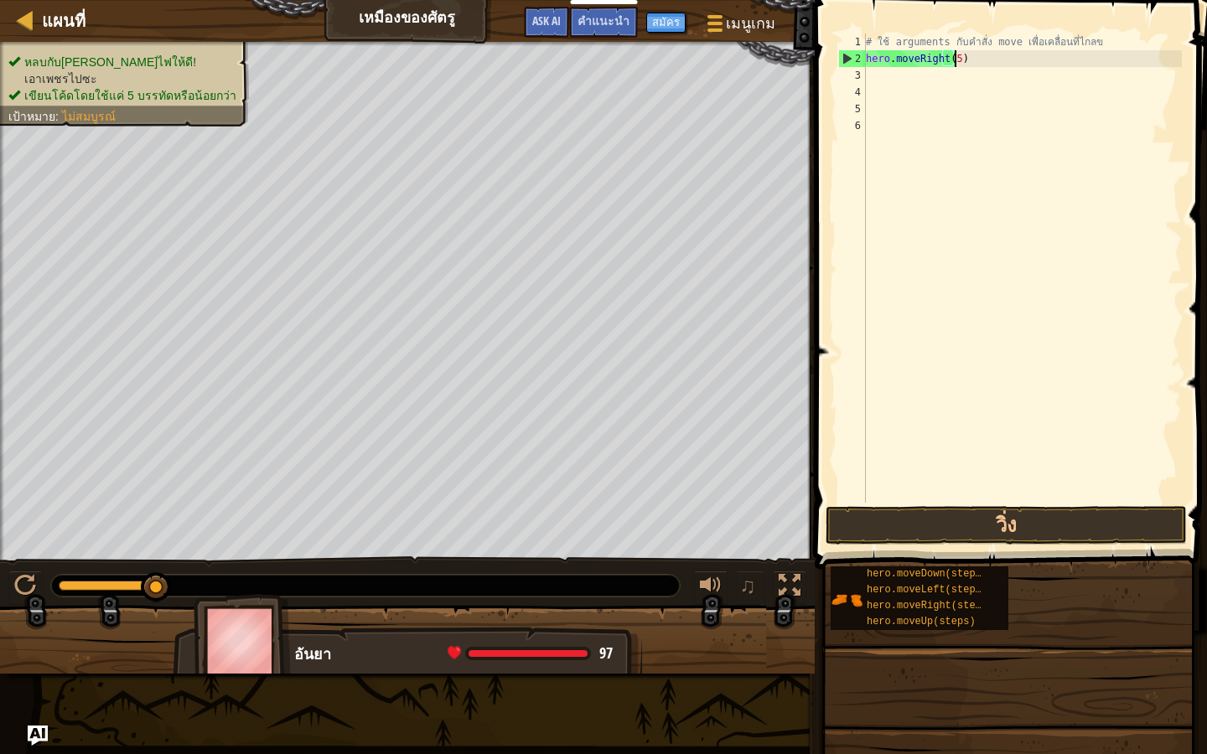
scroll to position [8, 7]
type textarea "hero.moveRight(3)"
drag, startPoint x: 905, startPoint y: 511, endPoint x: 913, endPoint y: 517, distance: 10.2
click at [911, 516] on button "วิ่ง" at bounding box center [1005, 525] width 361 height 39
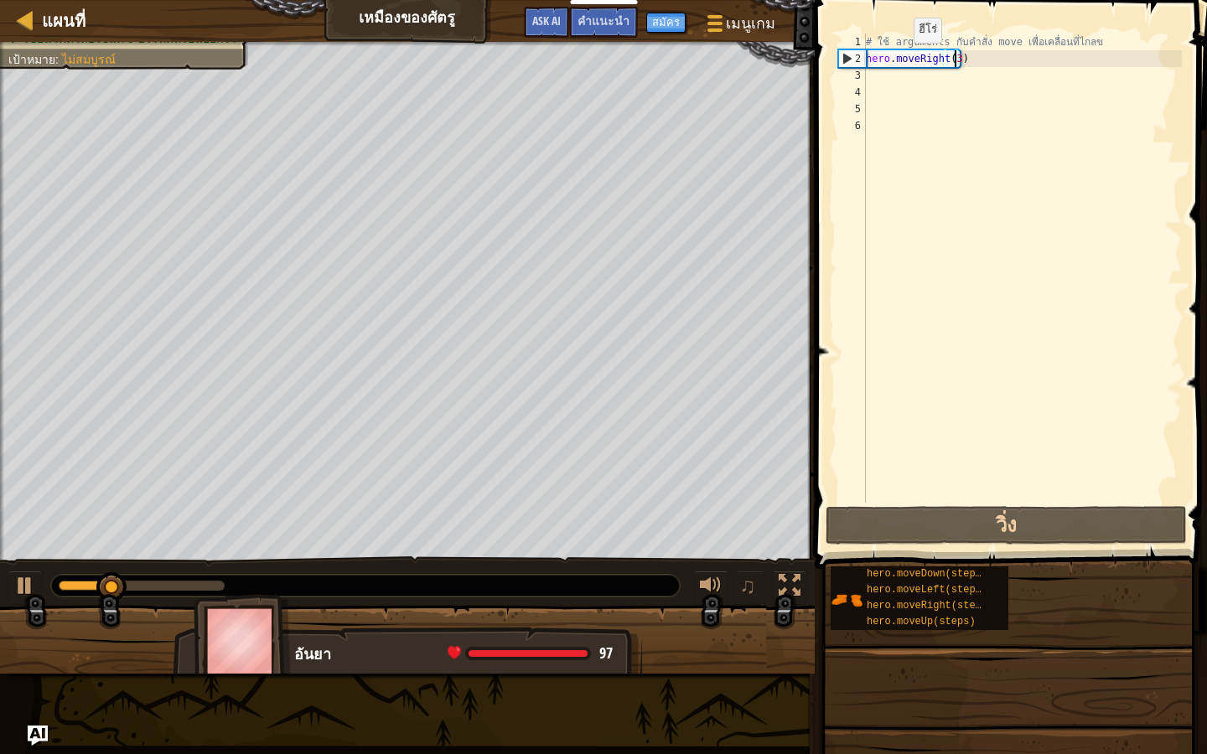
click at [899, 59] on div "# ใช้ arguments กับคำสั่ง move เพื่อเคลื่อนที่ไกลข hero . moveRight ( 3 )" at bounding box center [1021, 285] width 319 height 503
click at [895, 82] on div "# ใช้ arguments กับคำสั่ง move เพื่อเคลื่อนที่ไกลข hero . moveRight ( 3 )" at bounding box center [1021, 285] width 319 height 503
type textarea "h"
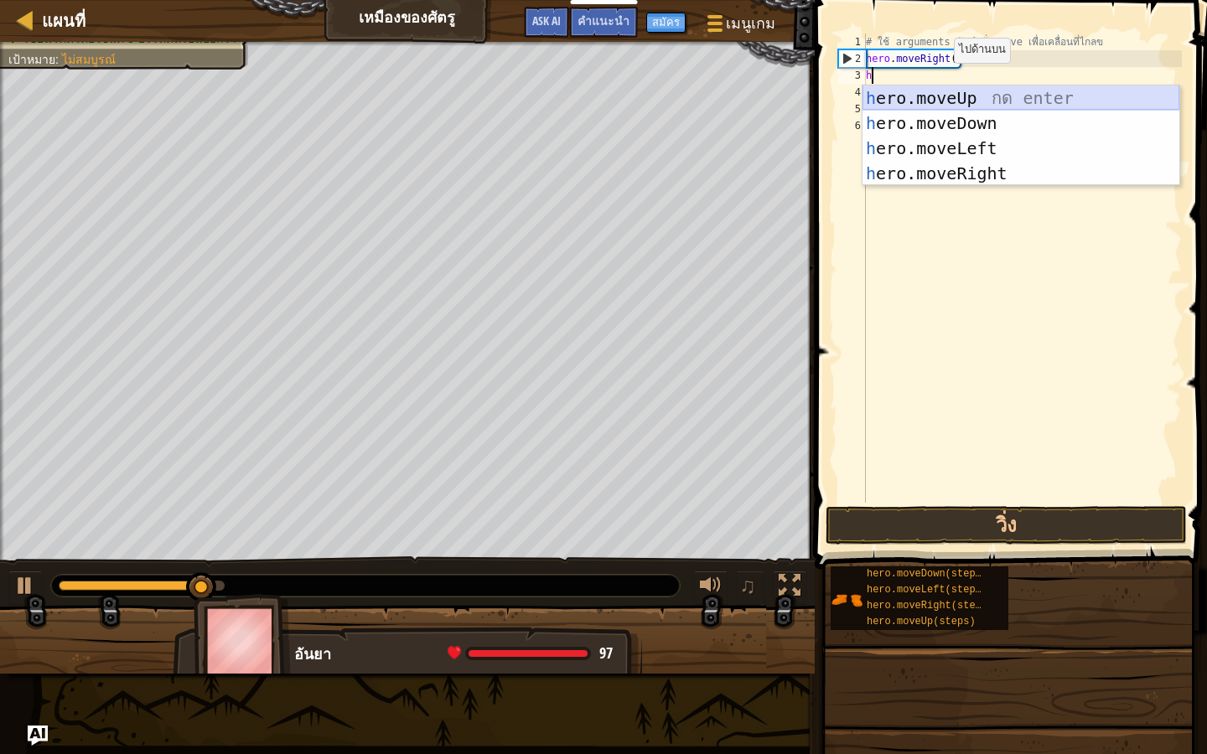
click at [955, 96] on div "h ero.moveUp กด enter h ero.moveDown กด enter h ero.moveLeft กด enter h ero.mov…" at bounding box center [1020, 160] width 317 height 151
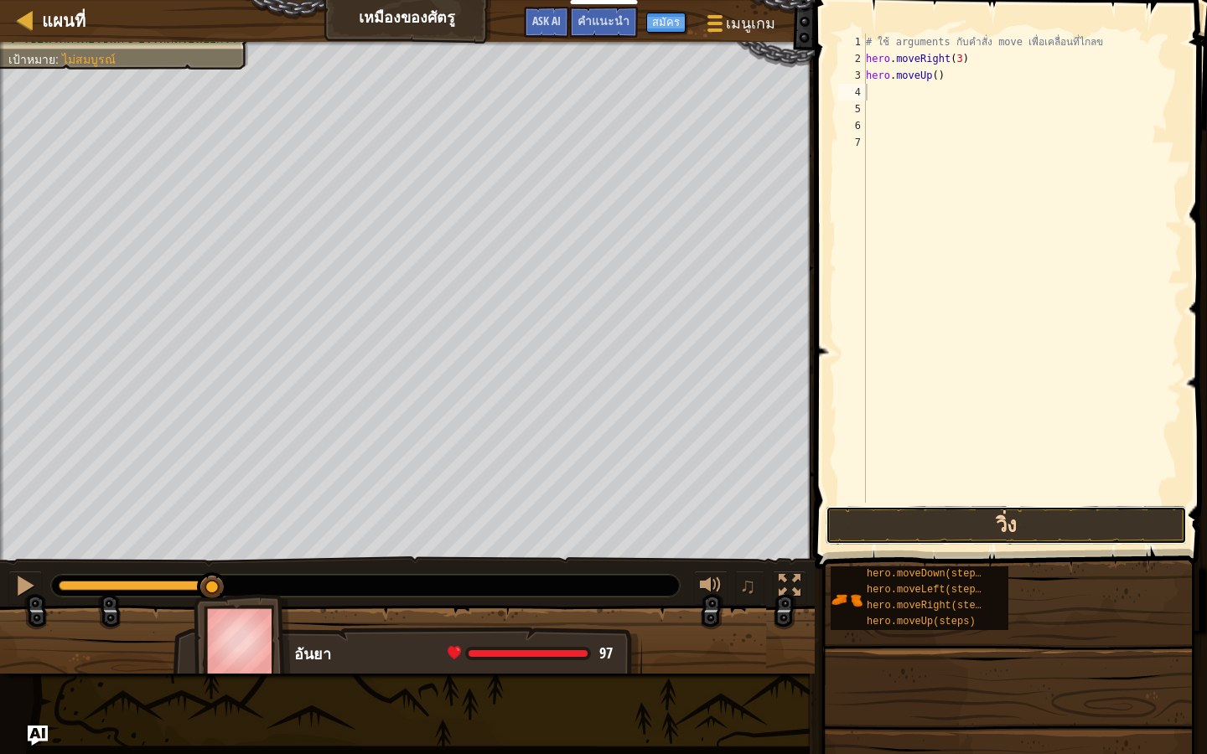
drag, startPoint x: 935, startPoint y: 515, endPoint x: 948, endPoint y: 515, distance: 12.6
click at [943, 515] on button "วิ่ง" at bounding box center [1005, 525] width 361 height 39
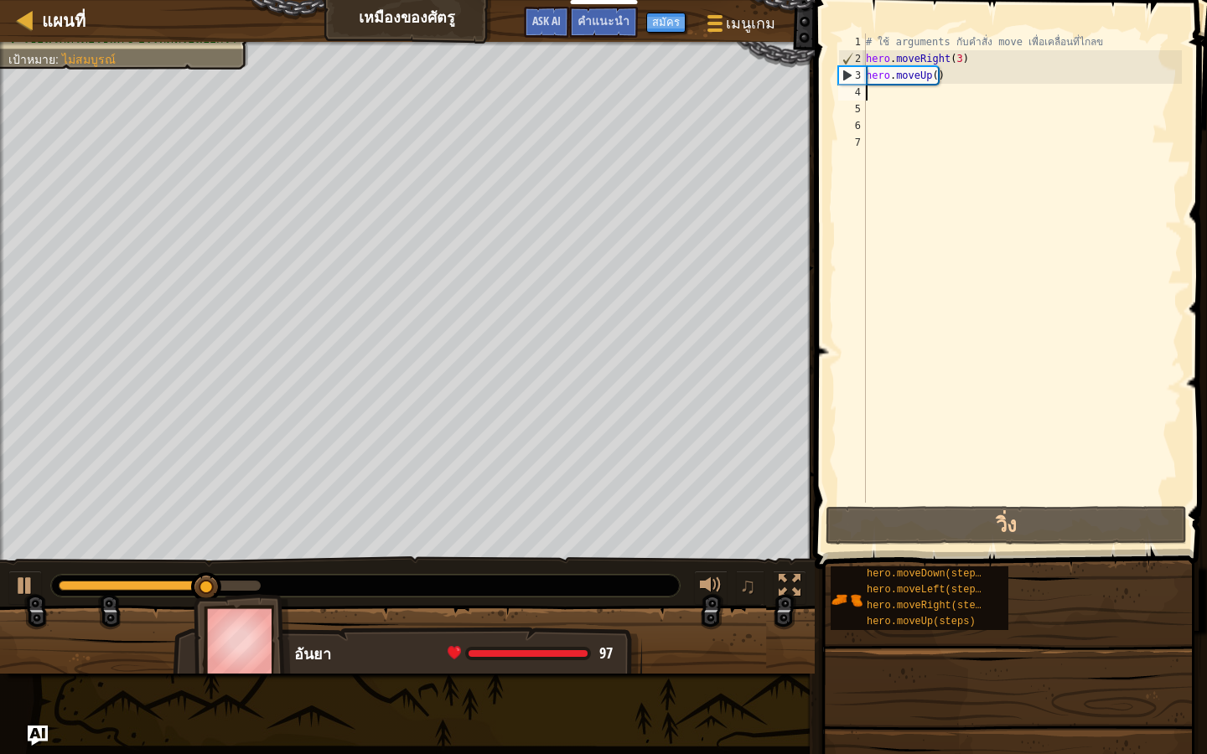
click at [895, 99] on div "# ใช้ arguments กับคำสั่ง move เพื่อเคลื่อนที่ไกลข hero . moveRight ( 3 ) hero …" at bounding box center [1021, 285] width 319 height 503
type textarea "h"
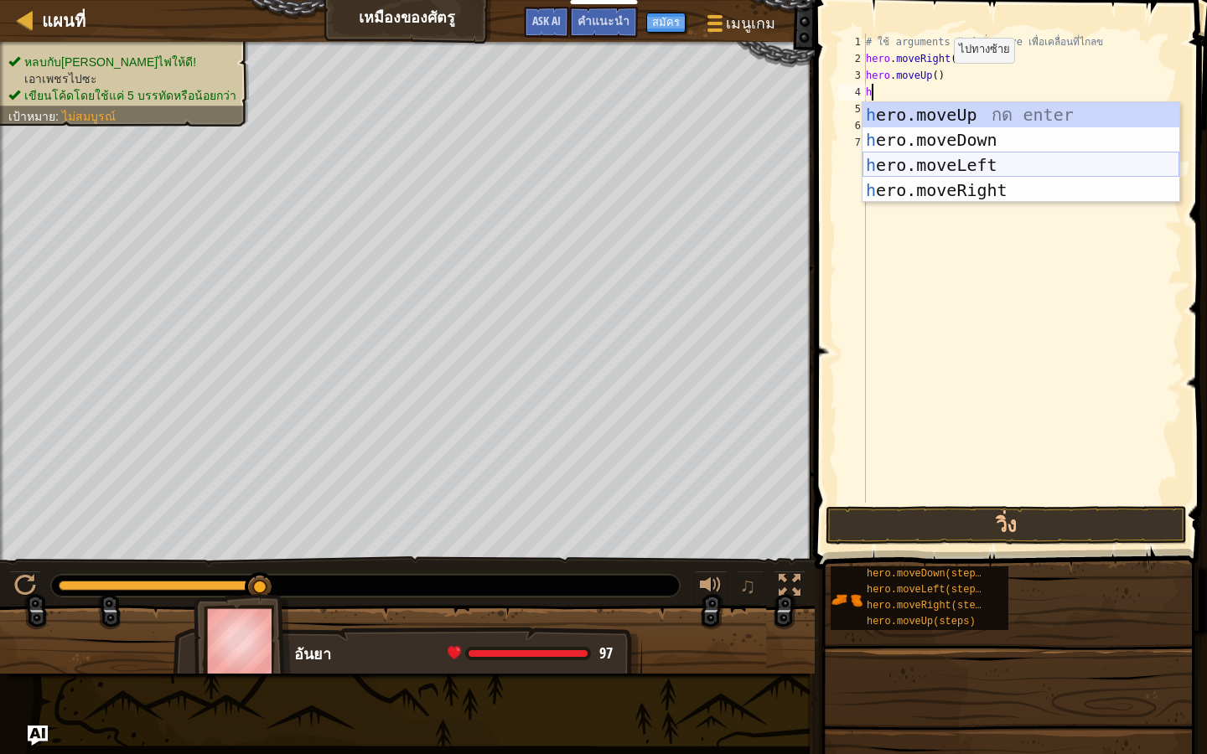
click at [908, 159] on div "h ero.moveUp กด enter h ero.moveDown กด enter h ero.moveLeft กด enter h ero.mov…" at bounding box center [1020, 177] width 317 height 151
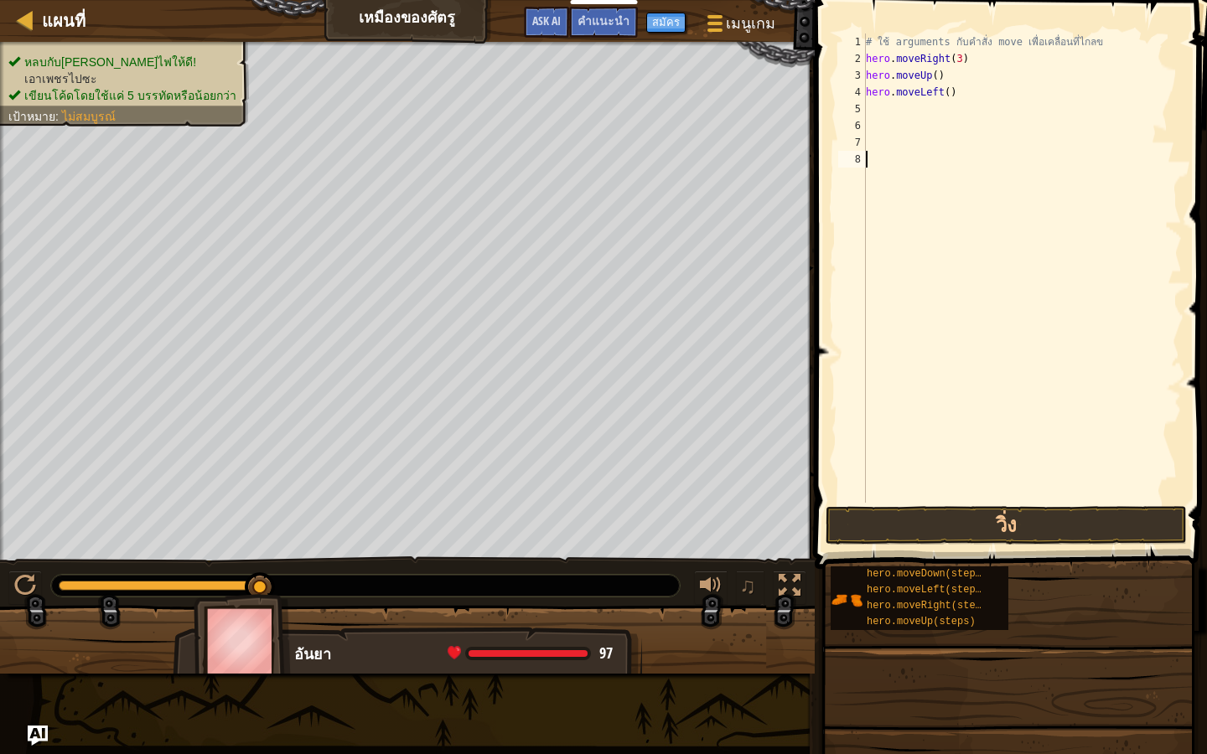
drag, startPoint x: 977, startPoint y: 487, endPoint x: 977, endPoint y: 497, distance: 10.1
click at [977, 490] on div "# ใช้ arguments กับคำสั่ง move เพื่อเคลื่อนที่ไกลข hero . moveRight ( 3 ) hero …" at bounding box center [1021, 285] width 319 height 503
click at [949, 535] on button "วิ่ง" at bounding box center [1005, 525] width 361 height 39
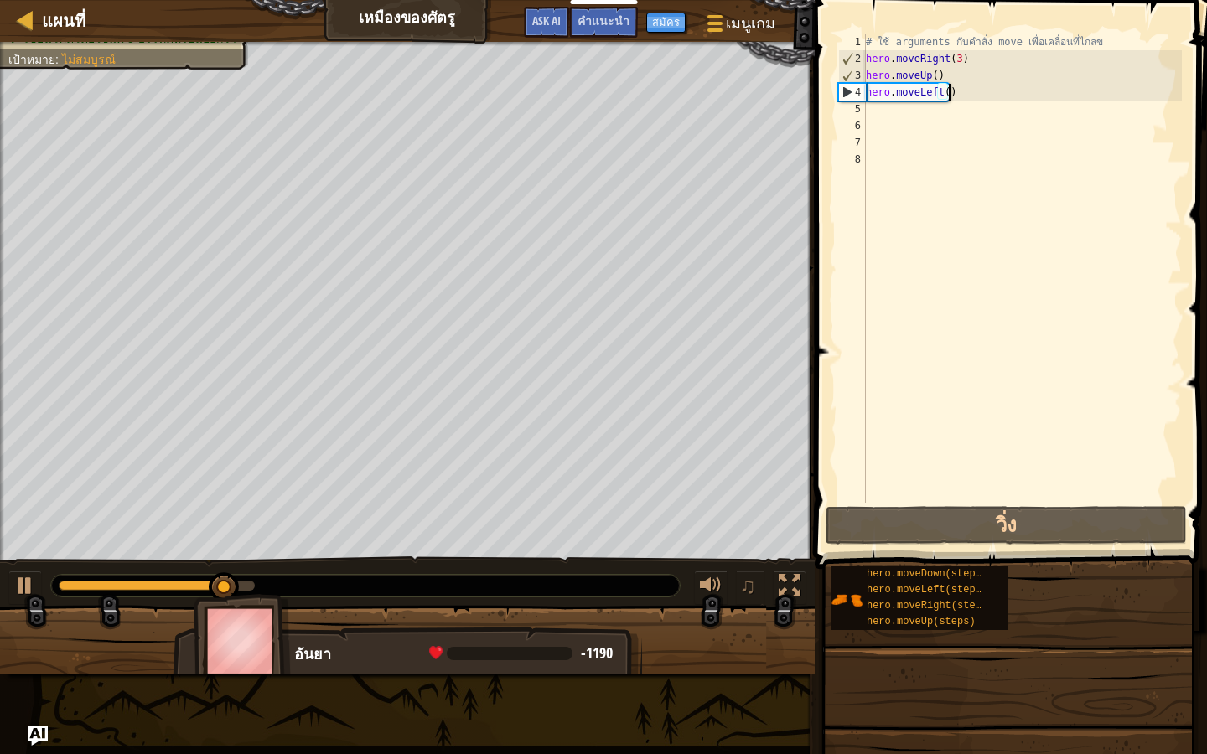
click at [951, 94] on div "# ใช้ arguments กับคำสั่ง move เพื่อเคลื่อนที่ไกลข hero . moveRight ( 3 ) hero …" at bounding box center [1021, 285] width 319 height 503
click at [954, 92] on div "# ใช้ arguments กับคำสั่ง move เพื่อเคลื่อนที่ไกลข hero . moveRight ( 3 ) hero …" at bounding box center [1021, 285] width 319 height 503
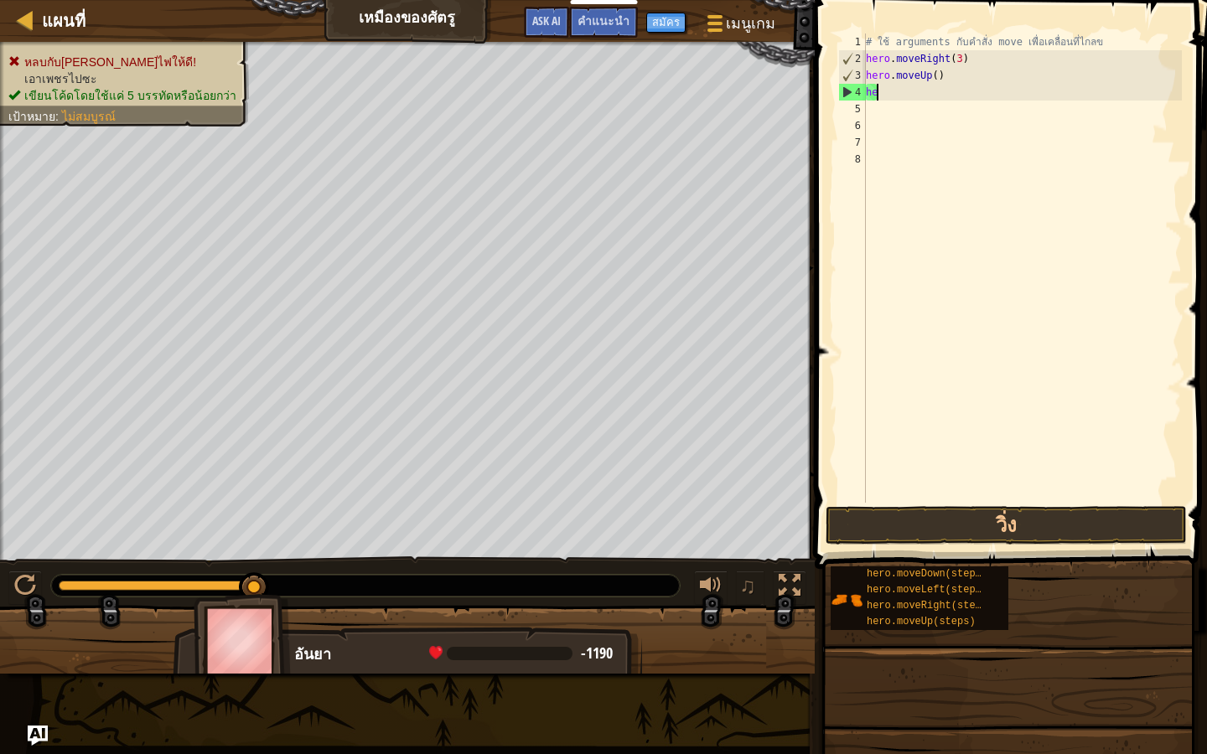
type textarea "h"
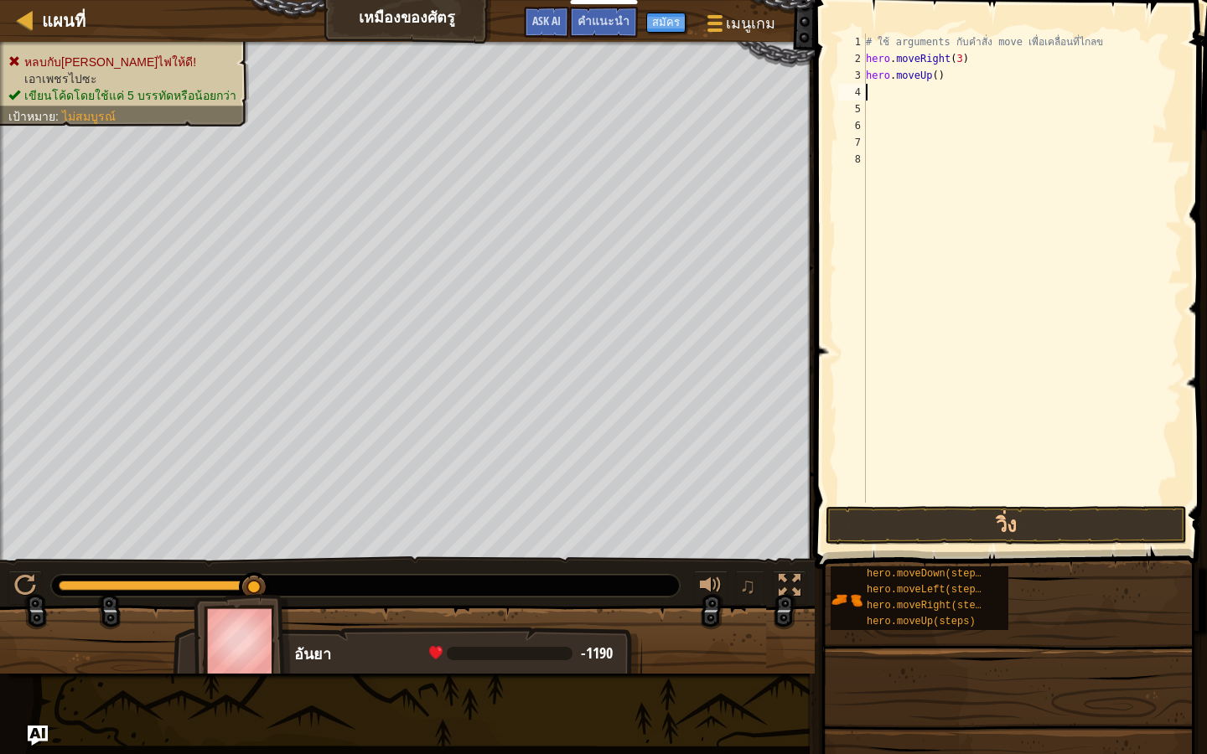
type textarea "h"
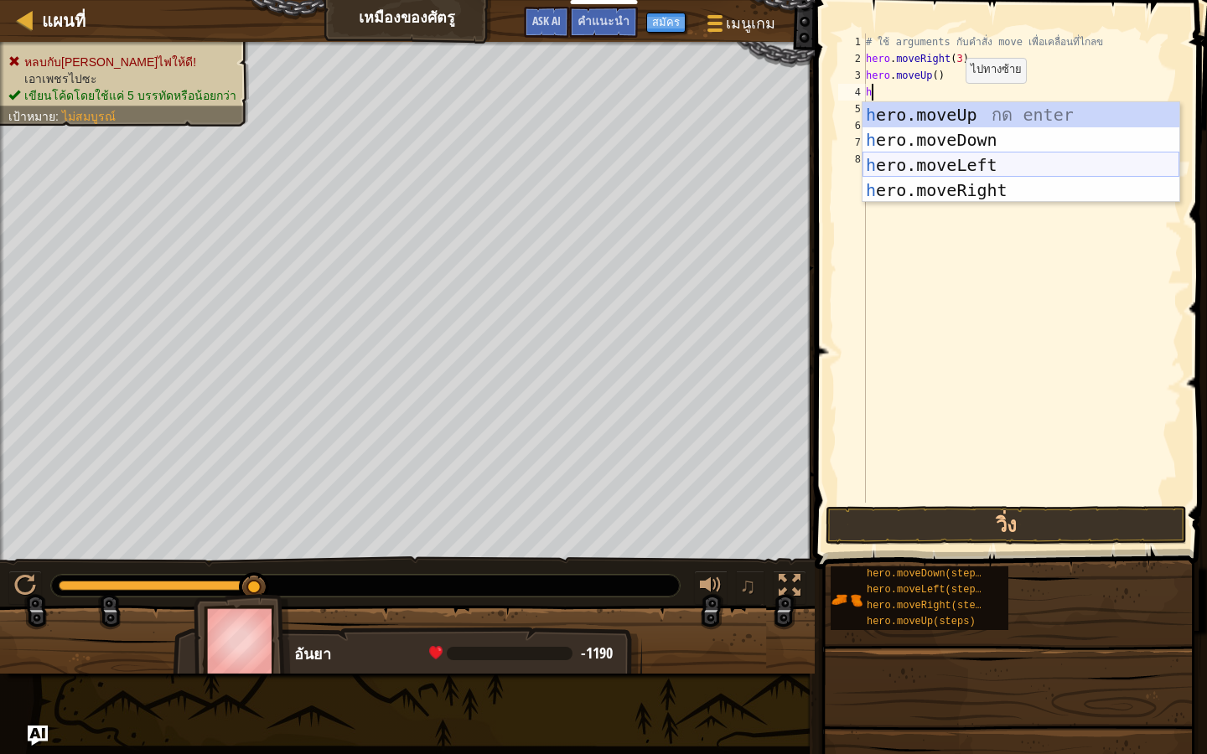
drag, startPoint x: 951, startPoint y: 158, endPoint x: 954, endPoint y: 189, distance: 30.3
click at [953, 187] on div "h ero.moveUp กด enter h ero.moveDown กด enter h ero.moveLeft กด enter h ero.mov…" at bounding box center [1020, 177] width 317 height 151
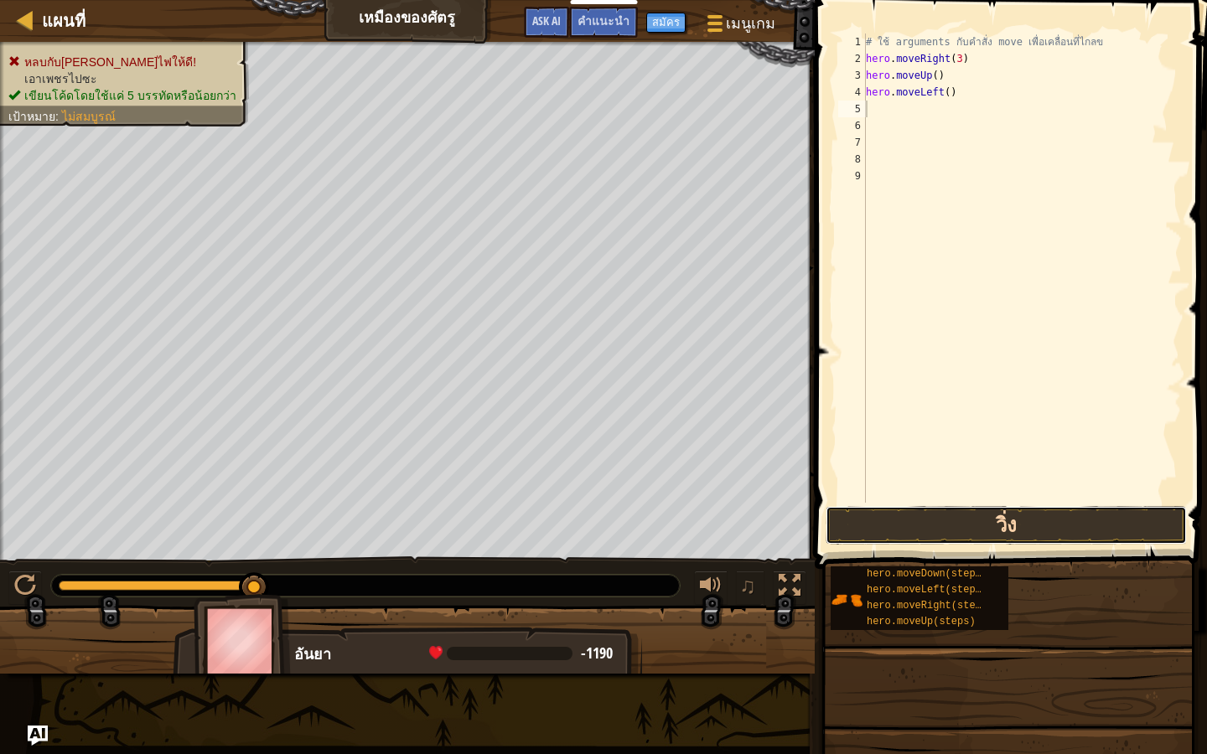
drag, startPoint x: 918, startPoint y: 522, endPoint x: 943, endPoint y: 531, distance: 26.0
click at [939, 541] on button "วิ่ง" at bounding box center [1005, 525] width 361 height 39
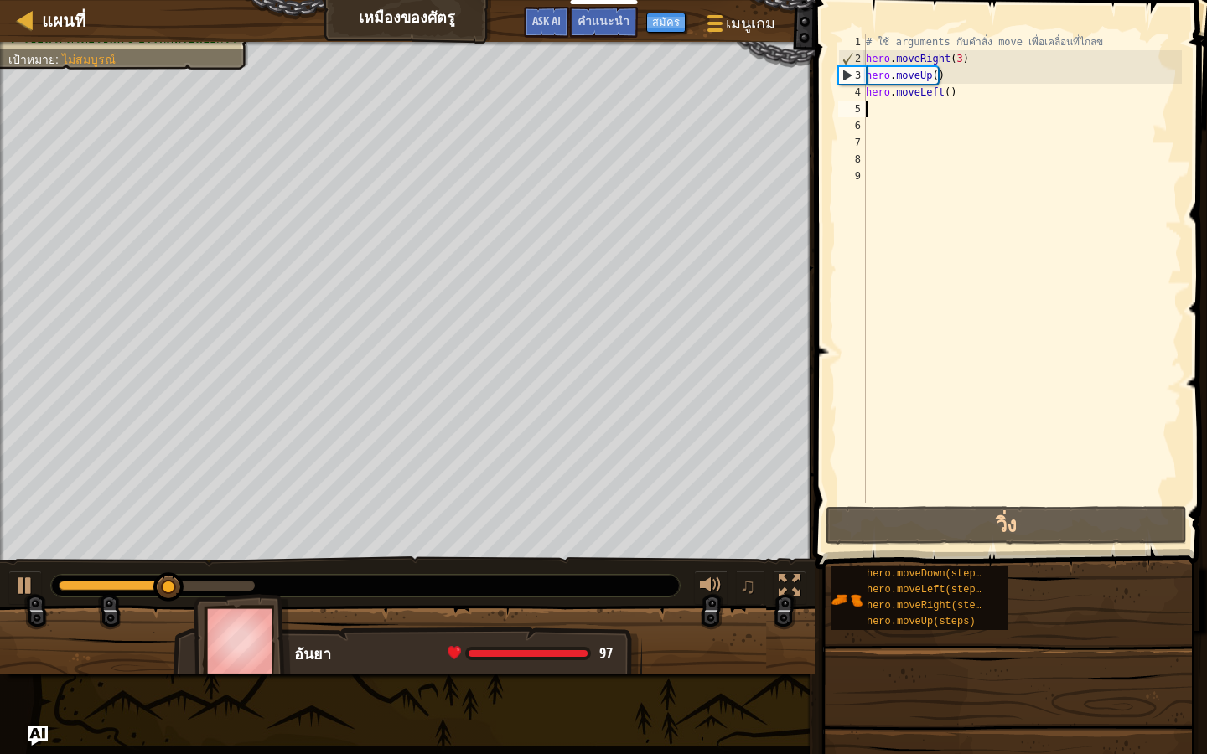
click at [959, 98] on div "# ใช้ arguments กับคำสั่ง move เพื่อเคลื่อนที่ไกลข hero . moveRight ( 3 ) hero …" at bounding box center [1021, 285] width 319 height 503
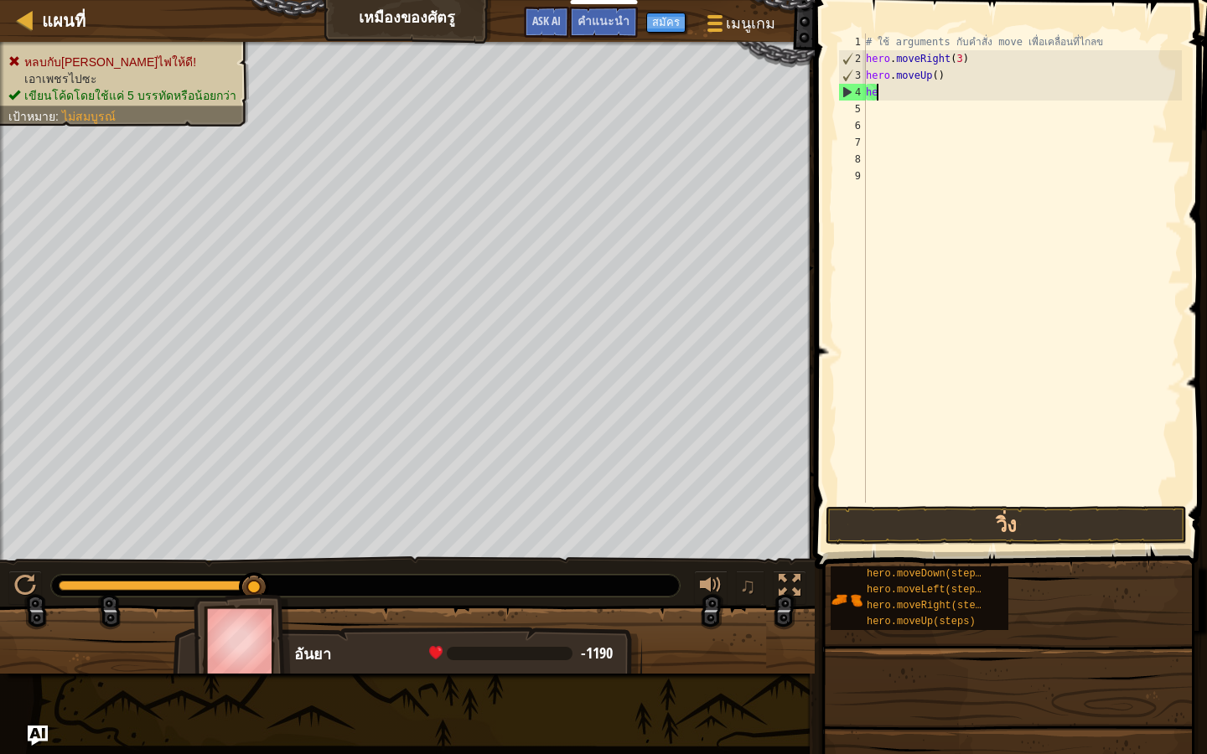
type textarea "h"
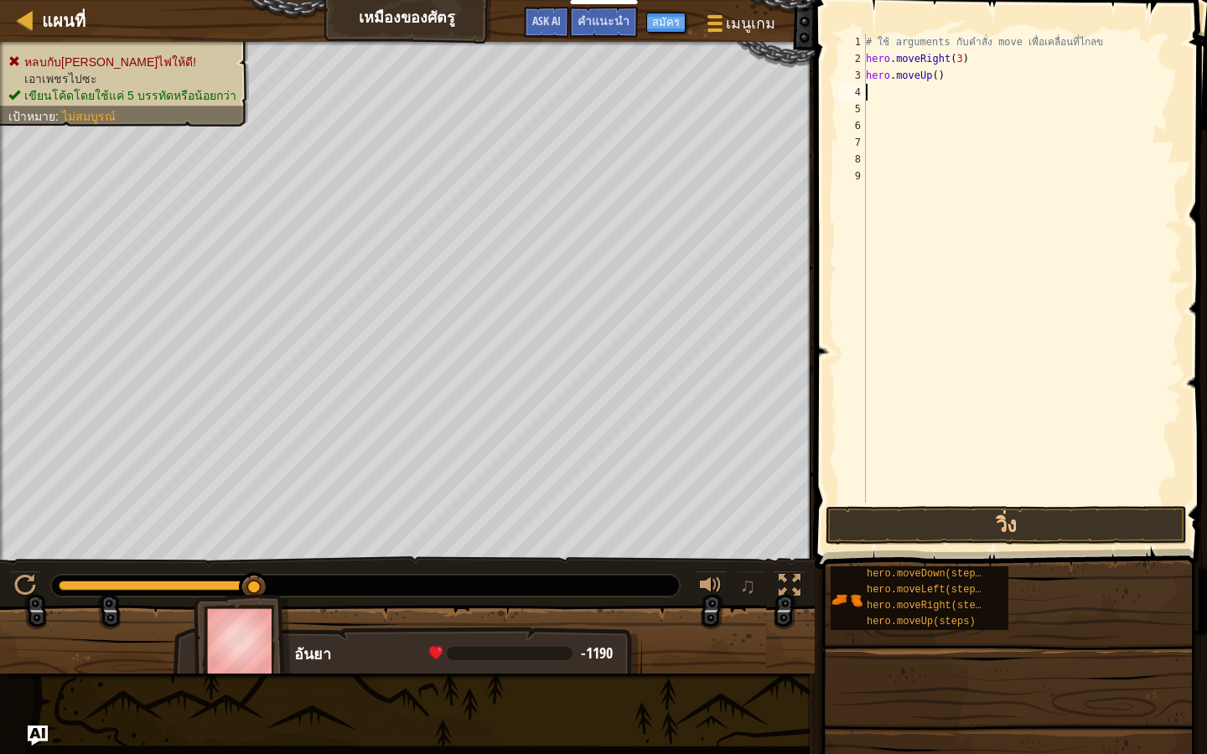
type textarea "h"
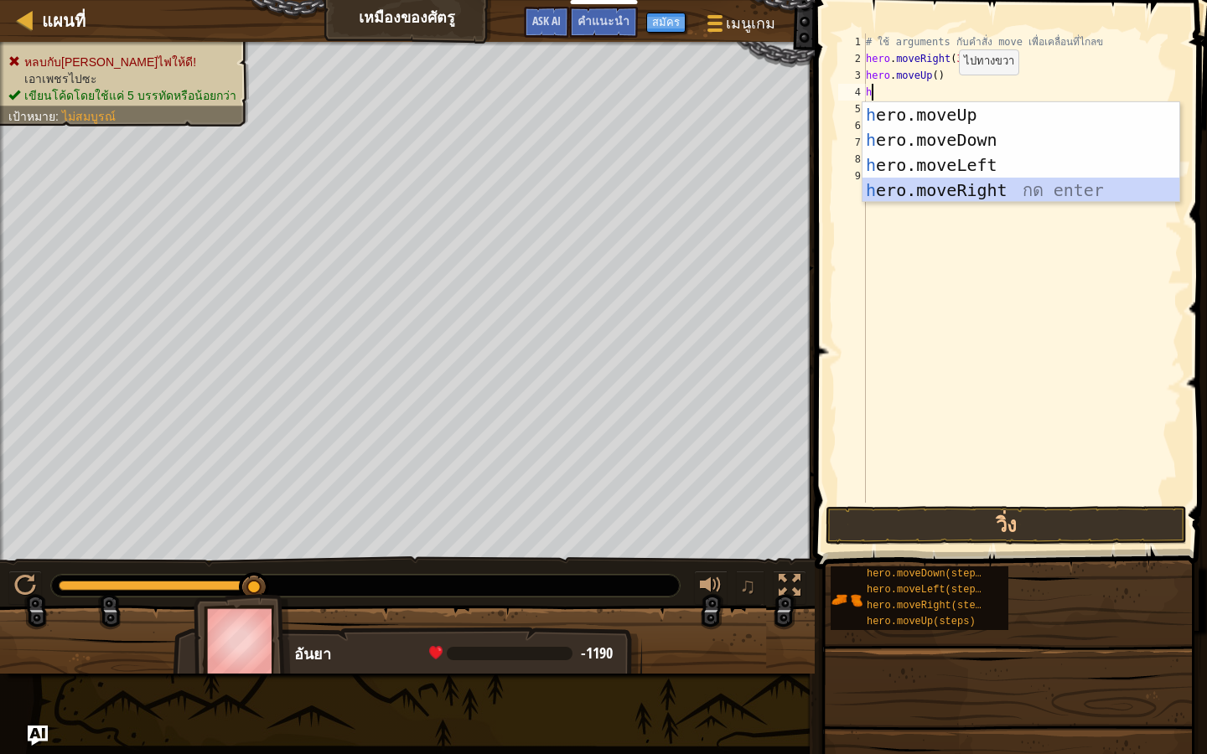
drag, startPoint x: 944, startPoint y: 194, endPoint x: 978, endPoint y: 285, distance: 96.5
click at [944, 196] on div "h ero.moveUp กด enter h ero.moveDown กด enter h ero.moveLeft กด enter h ero.mov…" at bounding box center [1020, 177] width 317 height 151
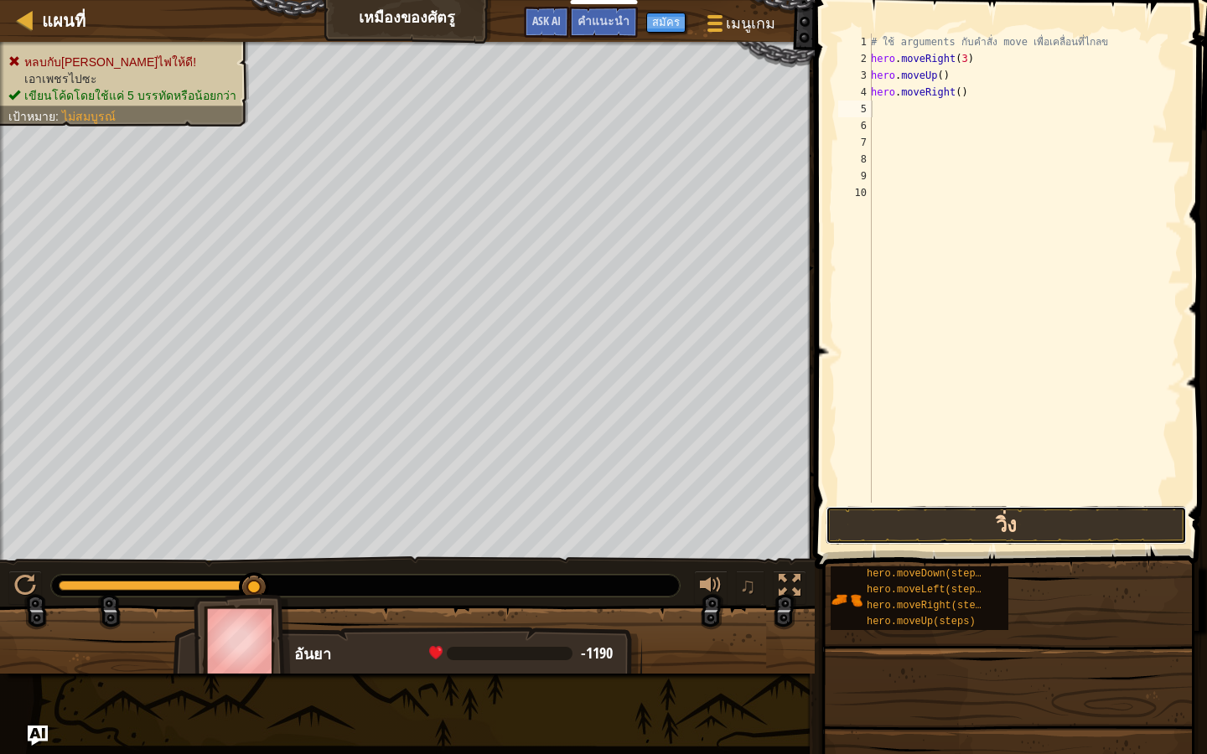
drag, startPoint x: 960, startPoint y: 539, endPoint x: 963, endPoint y: 516, distance: 22.8
click at [960, 538] on button "วิ่ง" at bounding box center [1005, 525] width 361 height 39
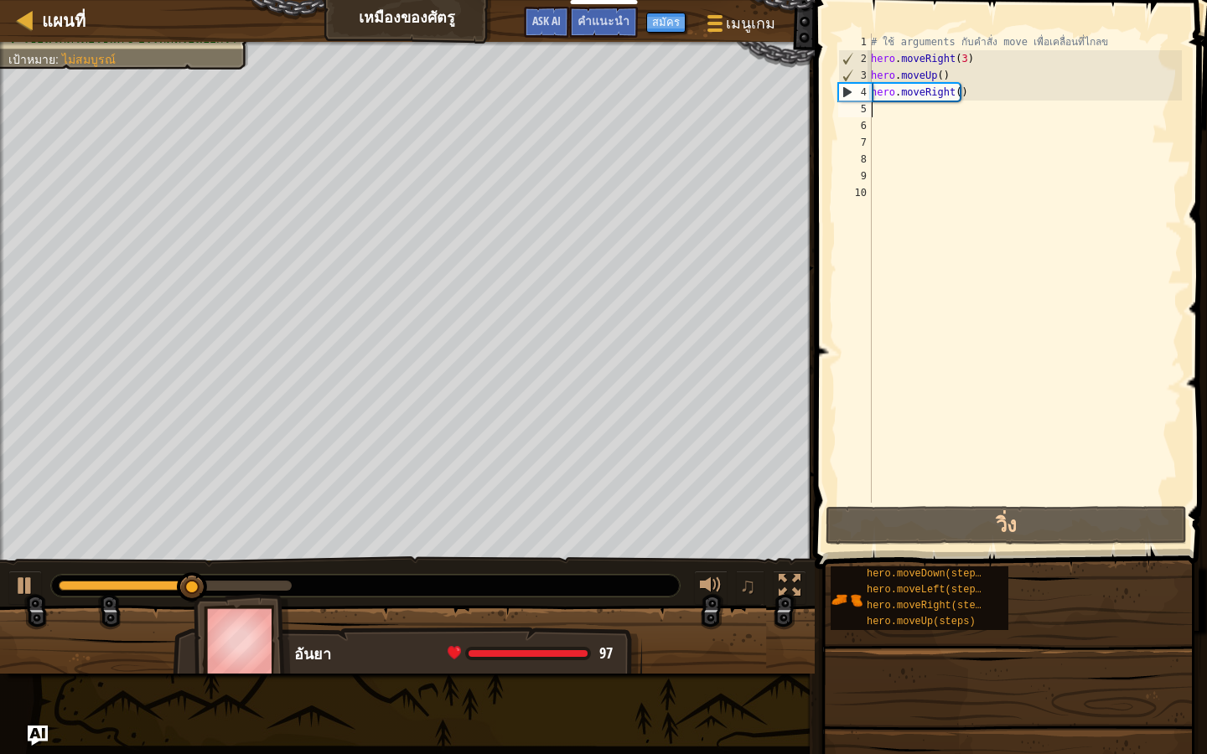
click at [889, 111] on div "# ใช้ arguments กับคำสั่ง move เพื่อเคลื่อนที่ไกลข hero . moveRight ( 3 ) hero …" at bounding box center [1024, 285] width 314 height 503
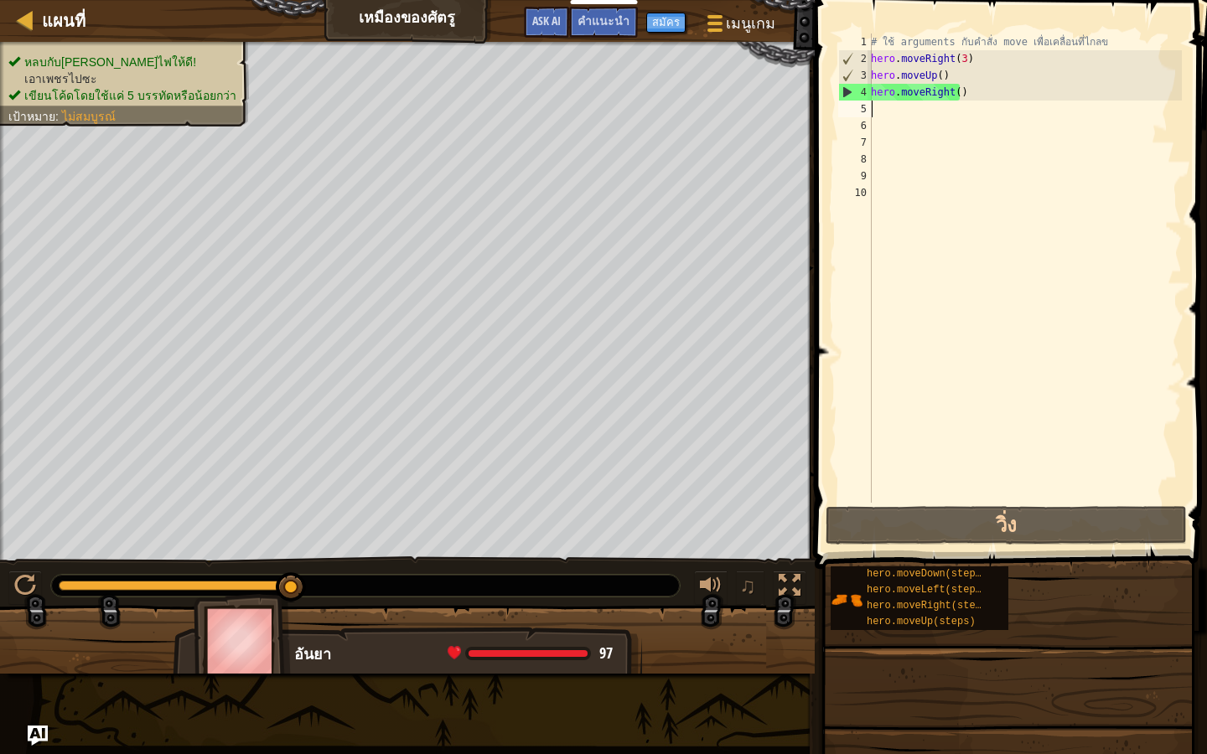
type textarea "h"
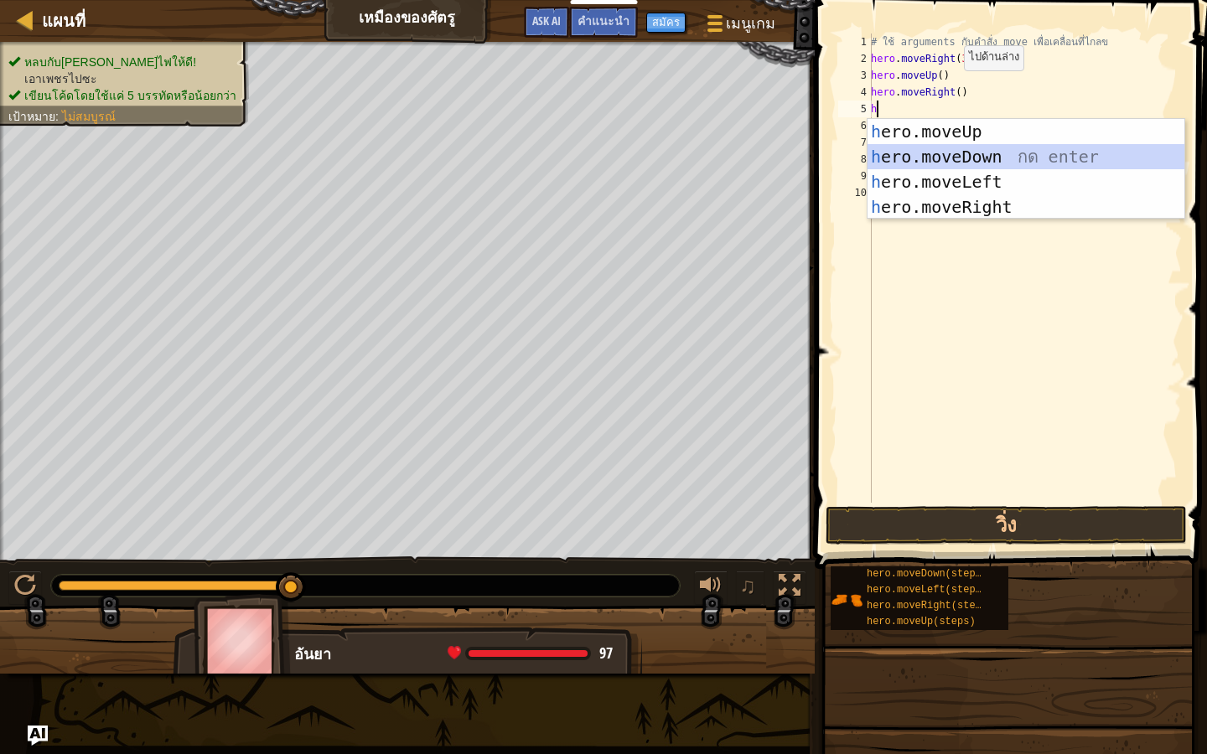
click at [918, 154] on div "h ero.moveUp กด enter h ero.moveDown กด enter h ero.moveLeft กด enter h ero.mov…" at bounding box center [1025, 194] width 317 height 151
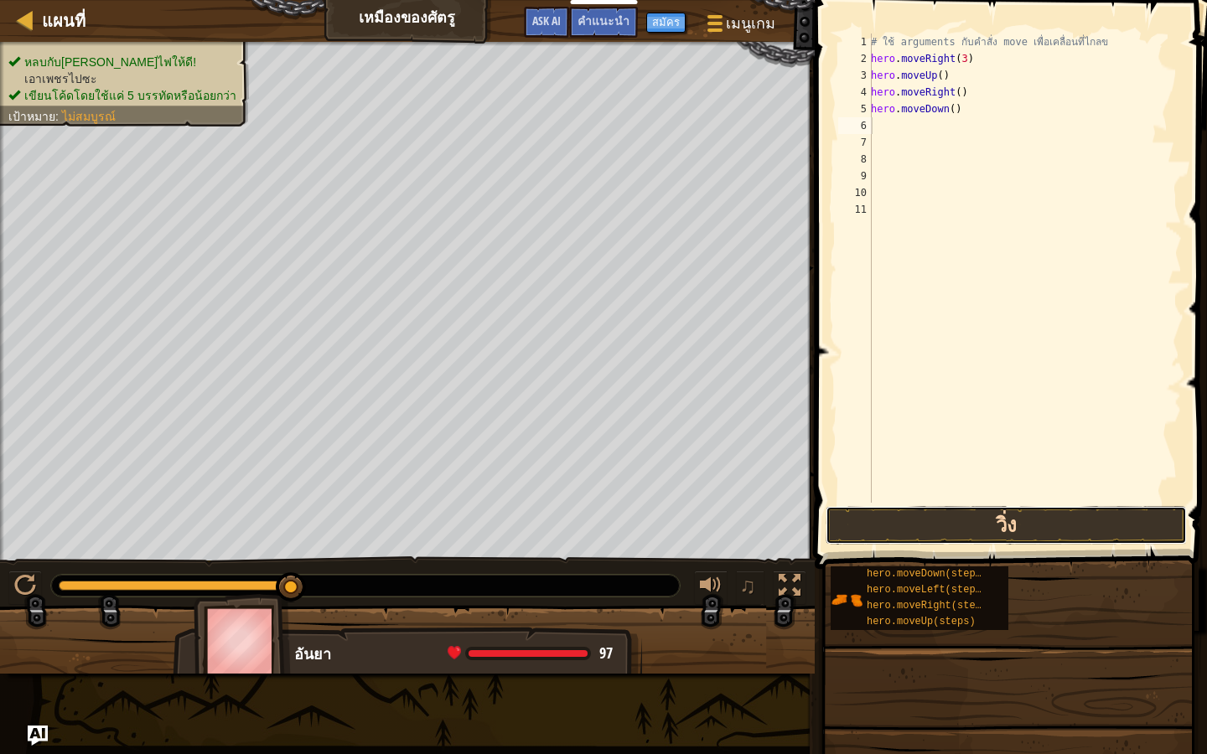
click at [1084, 526] on button "วิ่ง" at bounding box center [1005, 525] width 361 height 39
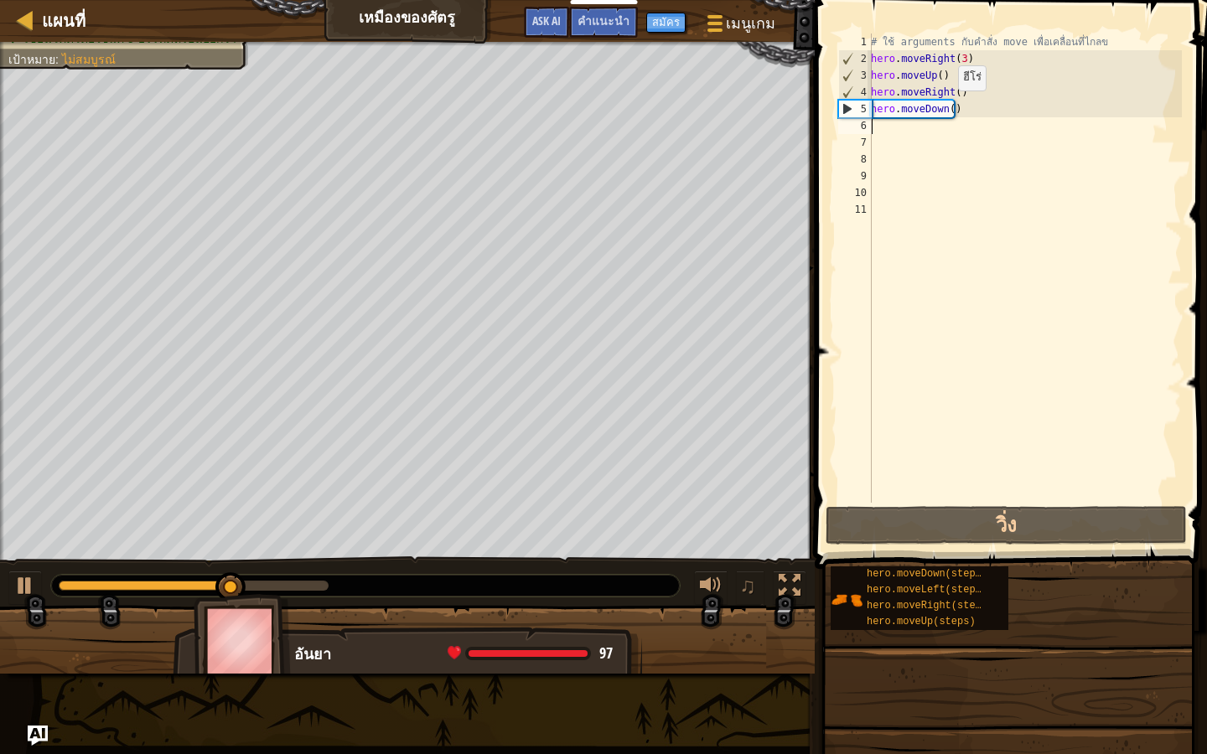
click at [949, 107] on div "# ใช้ arguments กับคำสั่ง move เพื่อเคลื่อนที่ไกลข hero . moveRight ( 3 ) hero …" at bounding box center [1024, 285] width 314 height 503
type textarea "hero.moveDown()"
click at [949, 110] on div "# ใช้ arguments กับคำสั่ง move เพื่อเคลื่อนที่ไกลข hero . moveRight ( 3 ) hero …" at bounding box center [1024, 285] width 314 height 503
type textarea "hero.moveDown()"
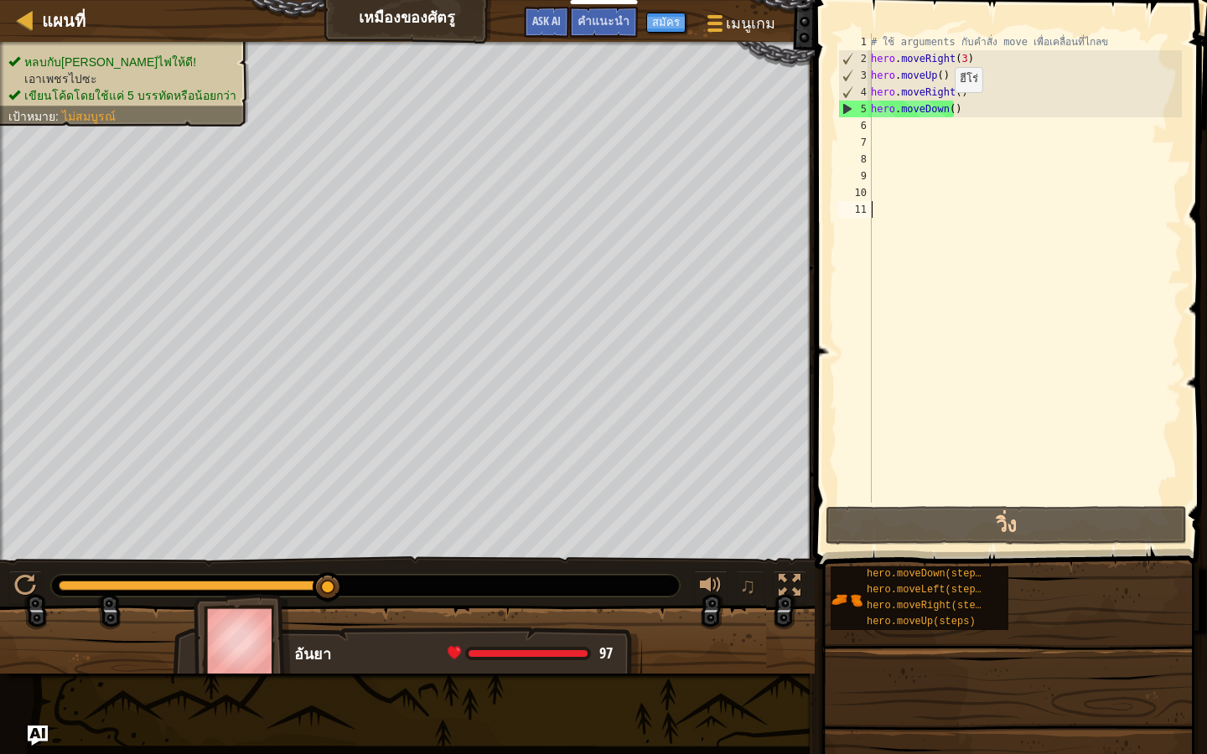
click at [945, 109] on div "# ใช้ arguments กับคำสั่ง move เพื่อเคลื่อนที่ไกลข hero . moveRight ( 3 ) hero …" at bounding box center [1024, 285] width 314 height 503
type textarea "hero.moveDown()"
click at [947, 108] on div "# ใช้ arguments กับคำสั่ง move เพื่อเคลื่อนที่ไกลข hero . moveRight ( 3 ) hero …" at bounding box center [1024, 285] width 314 height 503
click at [947, 108] on div "# ใช้ arguments กับคำสั่ง move เพื่อเคลื่อนที่ไกลข hero . moveRight ( 3 ) hero …" at bounding box center [1024, 268] width 314 height 469
click at [947, 106] on div "# ใช้ arguments กับคำสั่ง move เพื่อเคลื่อนที่ไกลข hero . moveRight ( 3 ) hero …" at bounding box center [1024, 285] width 314 height 503
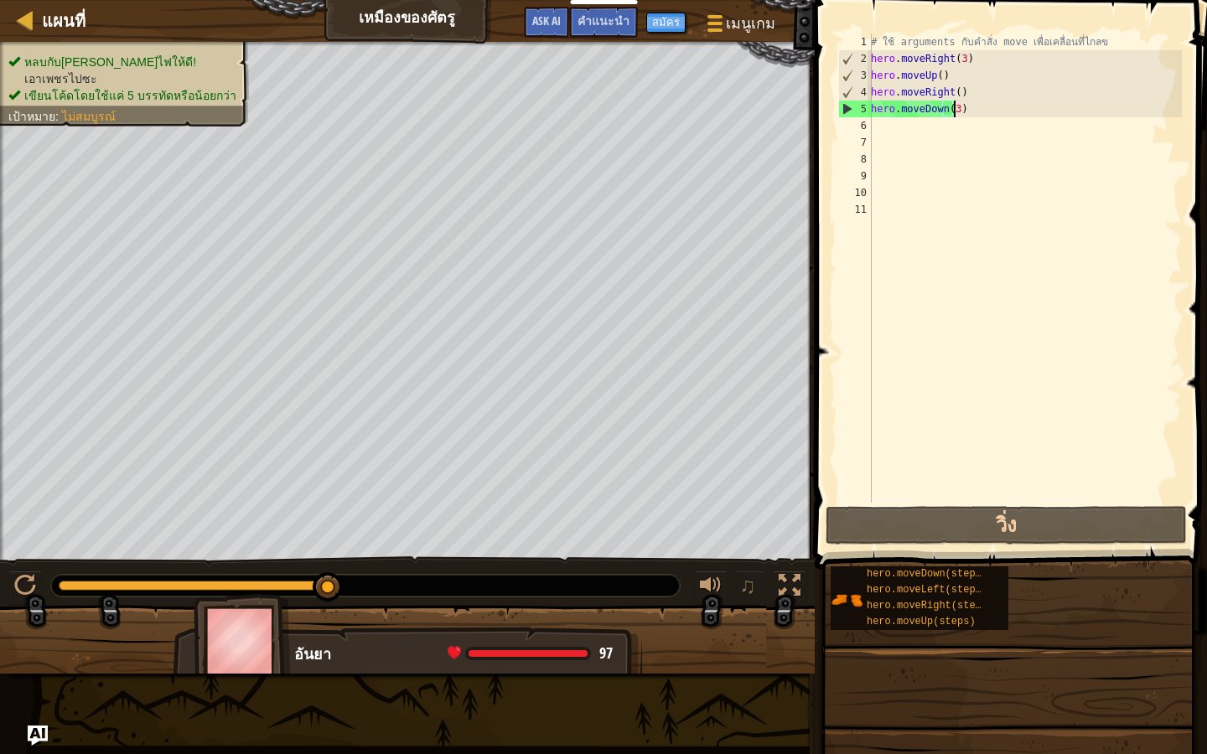
scroll to position [8, 6]
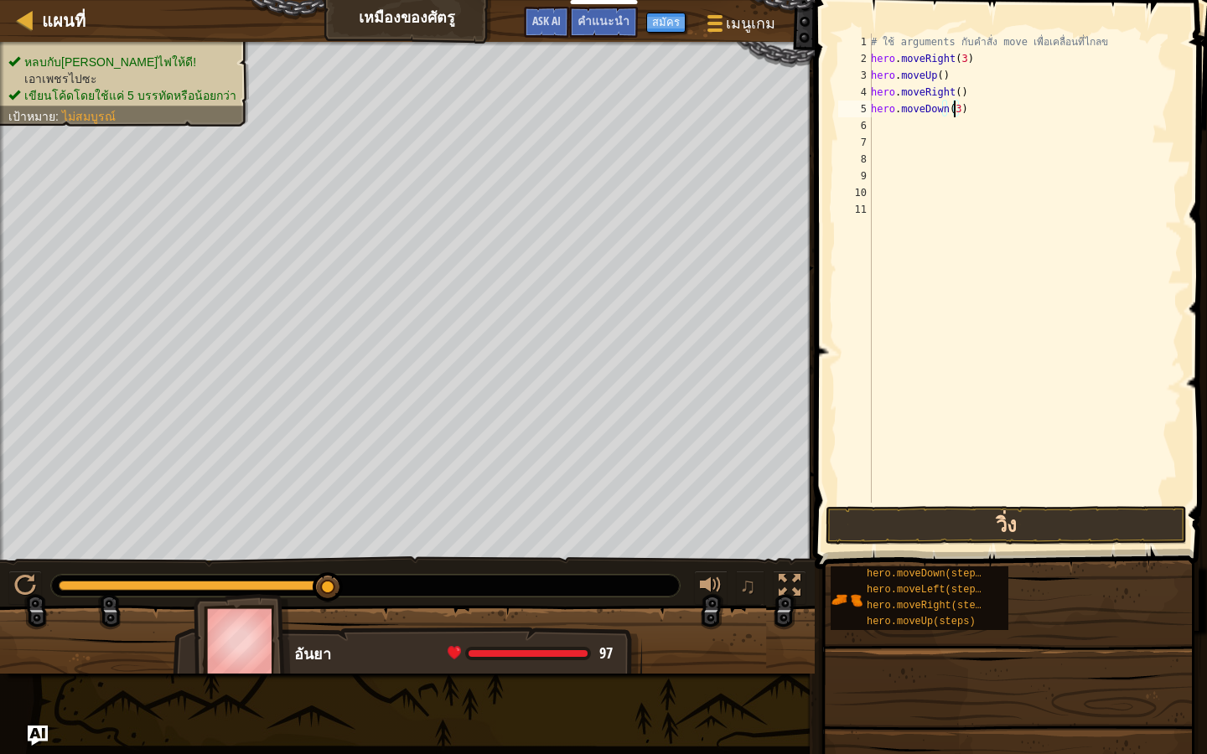
type textarea "hero.moveDown(3)"
click at [1056, 529] on button "วิ่ง" at bounding box center [1005, 525] width 361 height 39
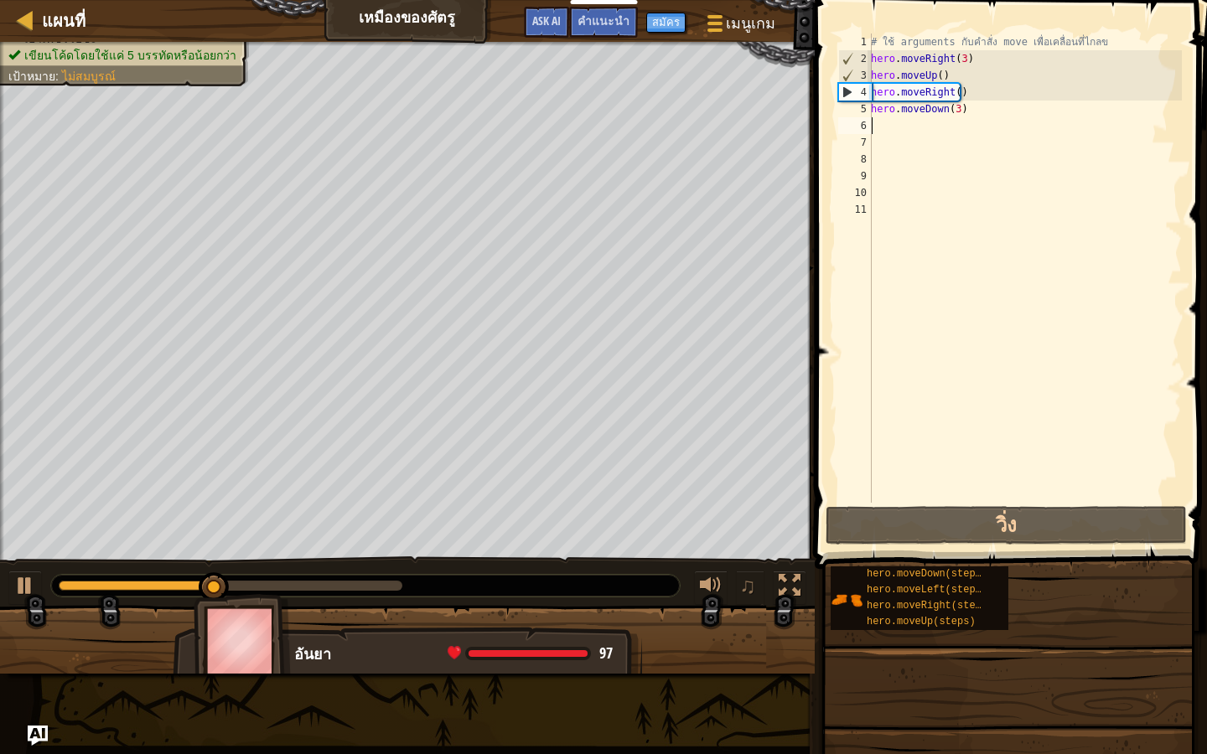
click at [875, 127] on div "# ใช้ arguments กับคำสั่ง move เพื่อเคลื่อนที่ไกลข hero . moveRight ( 3 ) hero …" at bounding box center [1024, 285] width 314 height 503
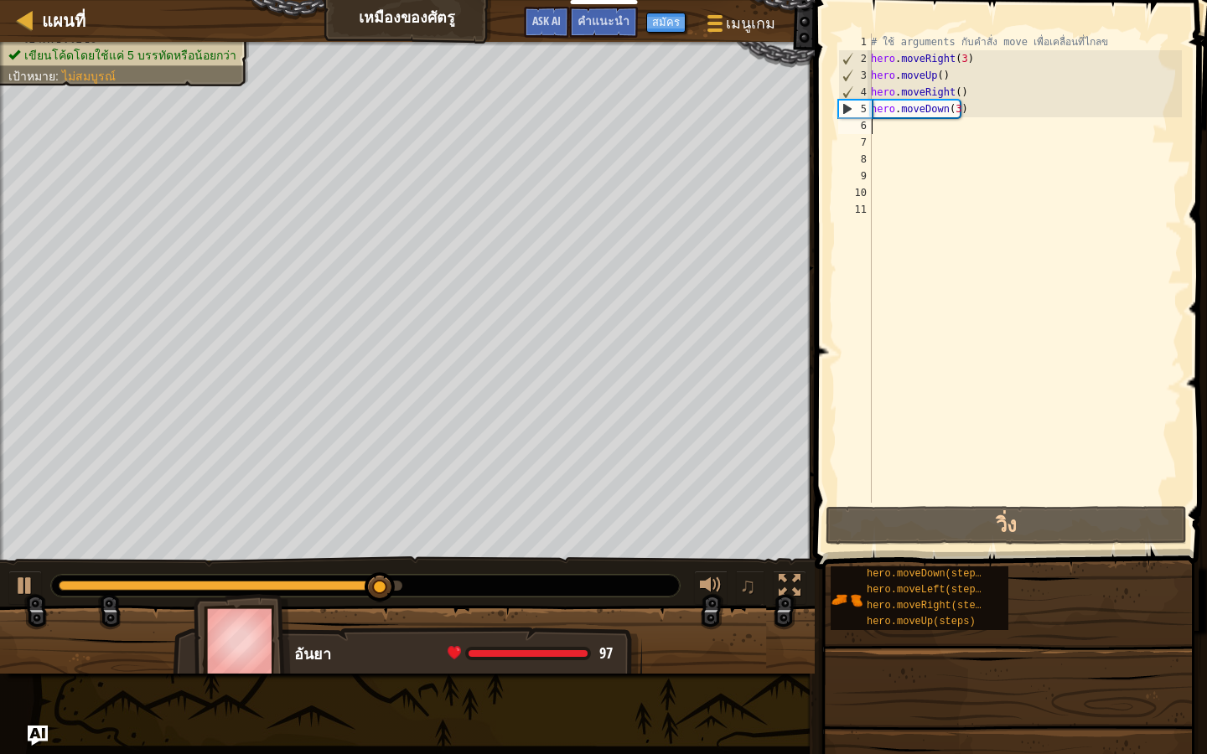
type textarea "j"
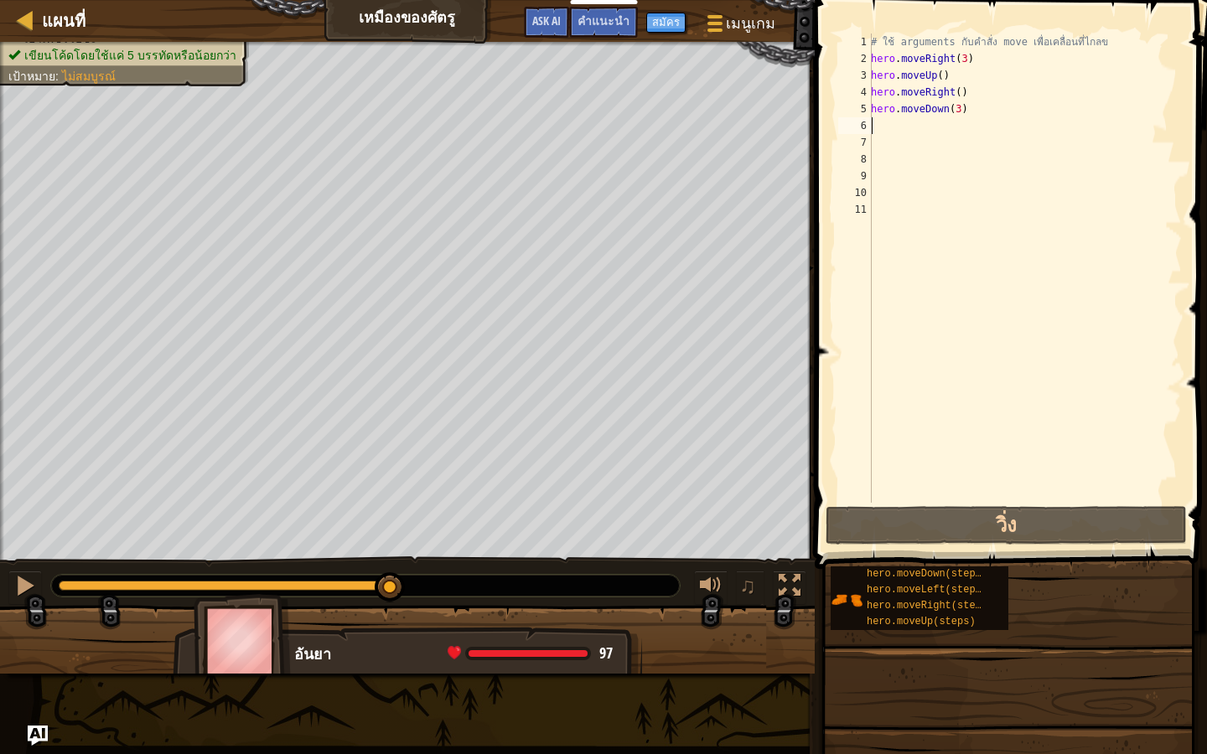
type textarea "h"
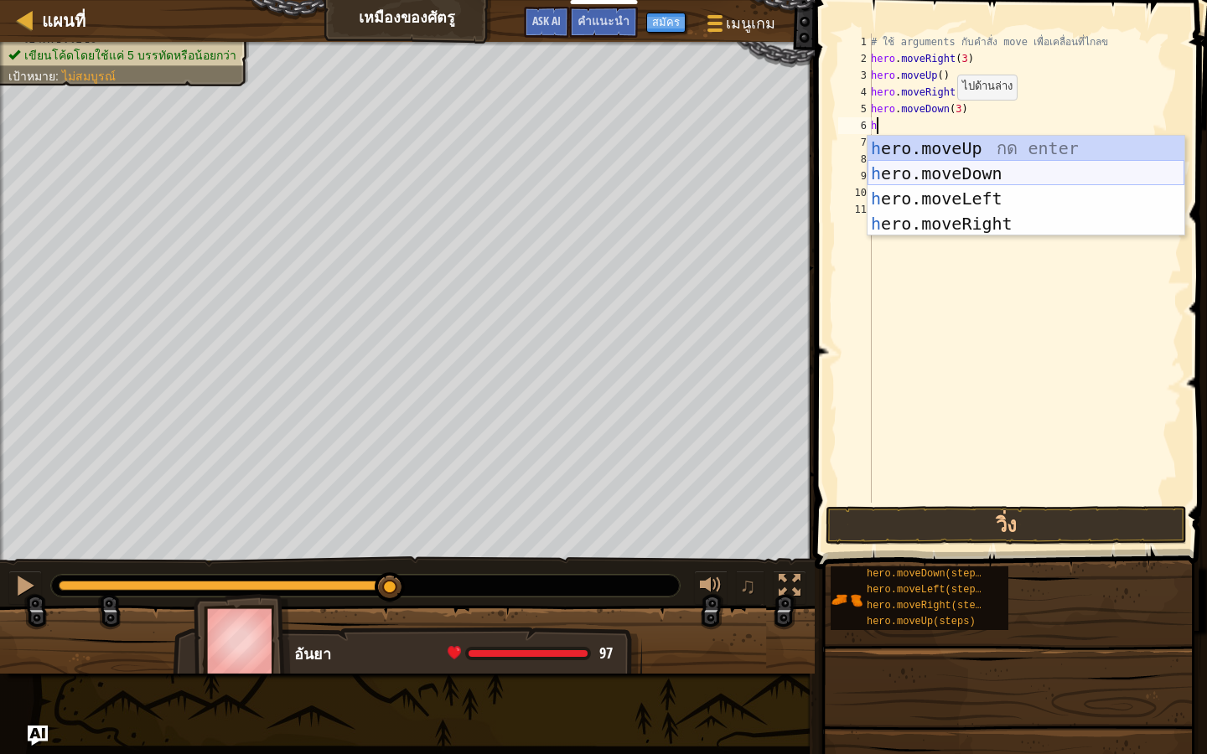
click at [956, 173] on div "h ero.moveUp กด enter h ero.moveDown กด enter h ero.moveLeft กด enter h ero.mov…" at bounding box center [1025, 211] width 317 height 151
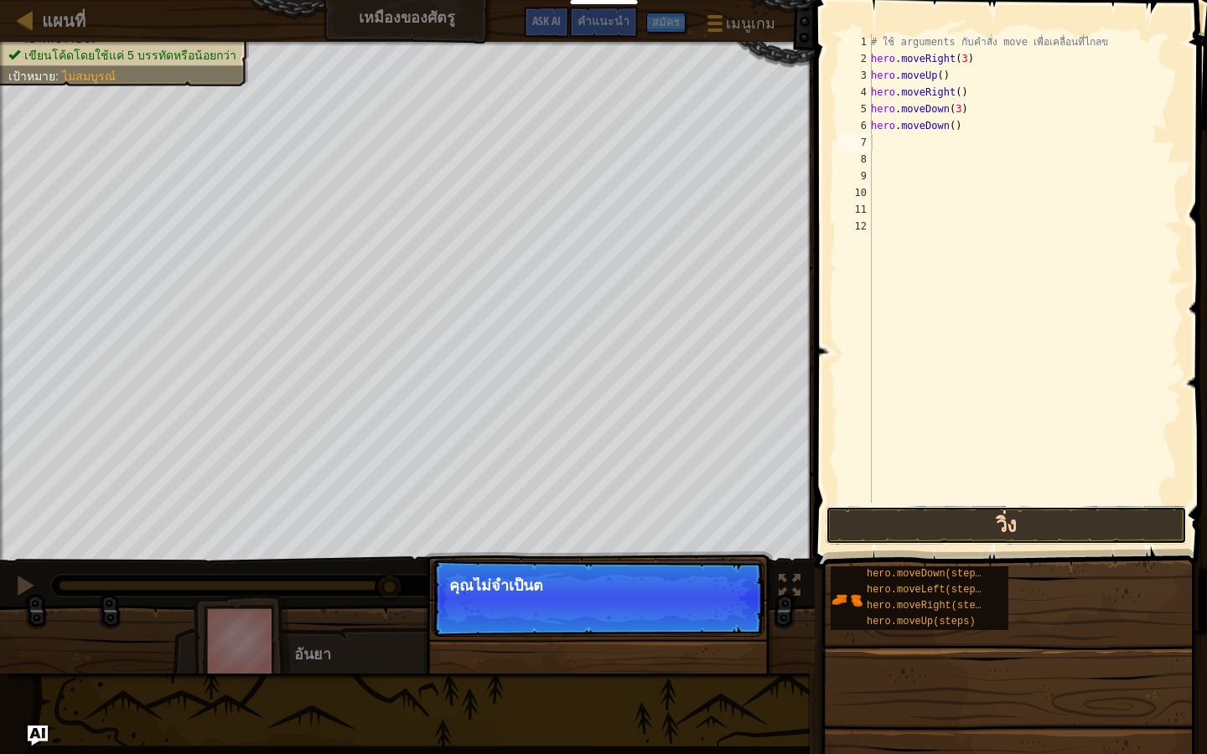
click at [1006, 535] on button "วิ่ง" at bounding box center [1005, 525] width 361 height 39
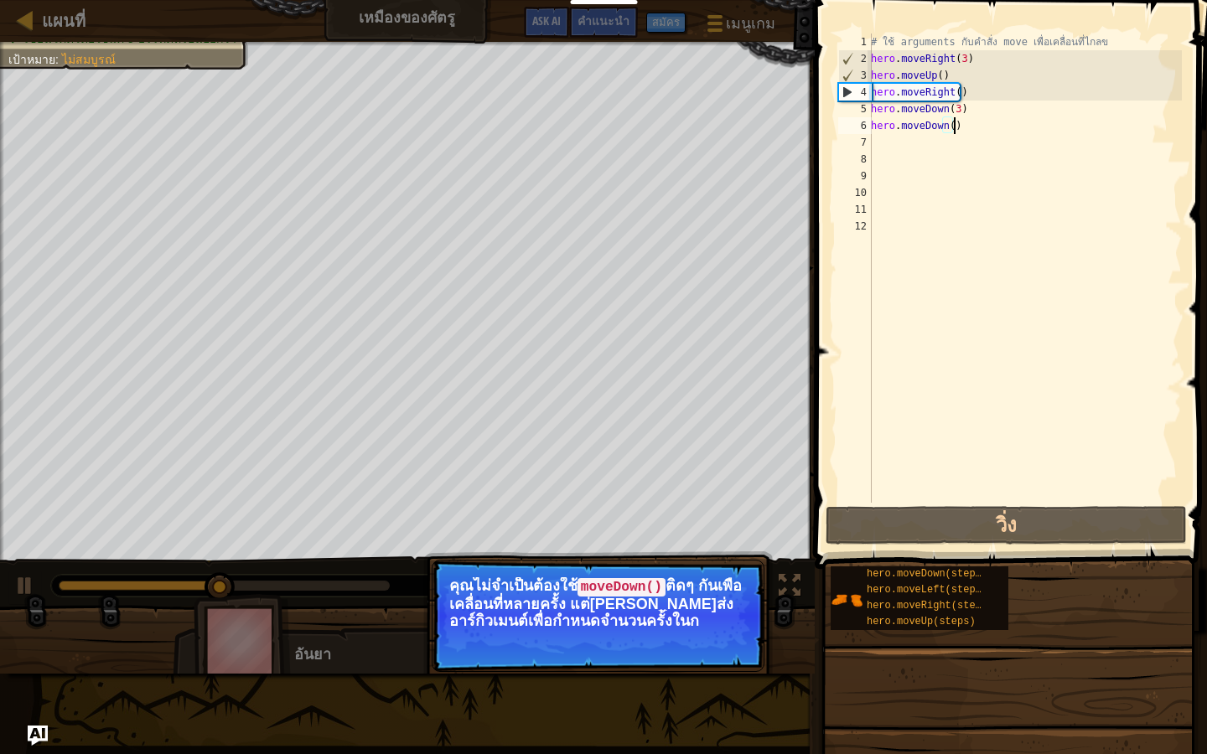
click at [962, 124] on div "# ใช้ arguments กับคำสั่ง move เพื่อเคลื่อนที่ไกลข hero . moveRight ( 3 ) hero …" at bounding box center [1024, 285] width 314 height 503
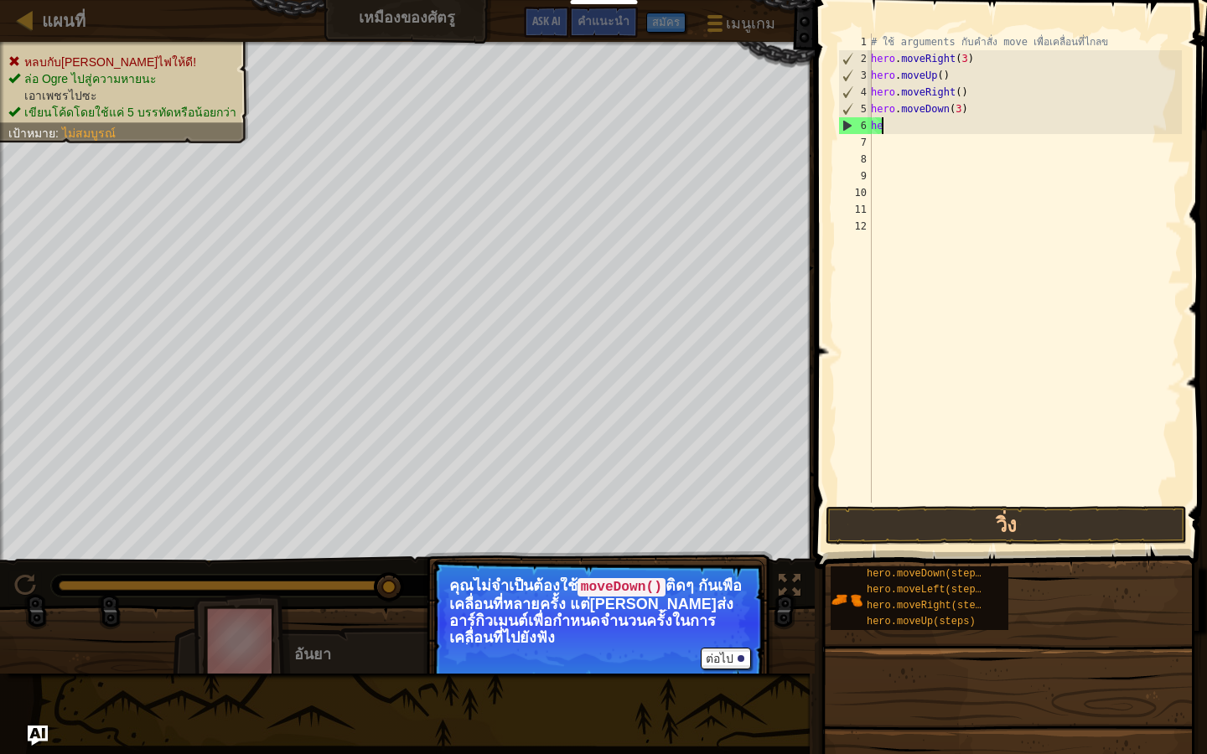
type textarea "h"
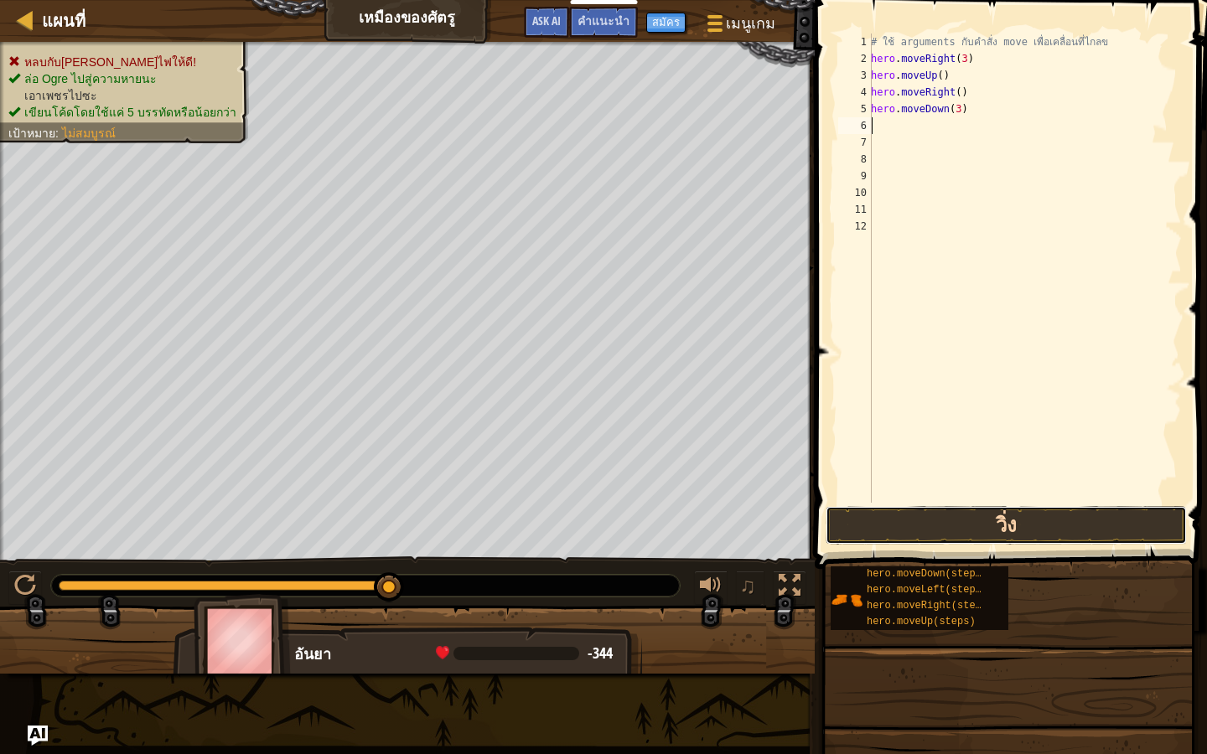
click at [974, 525] on button "วิ่ง" at bounding box center [1005, 525] width 361 height 39
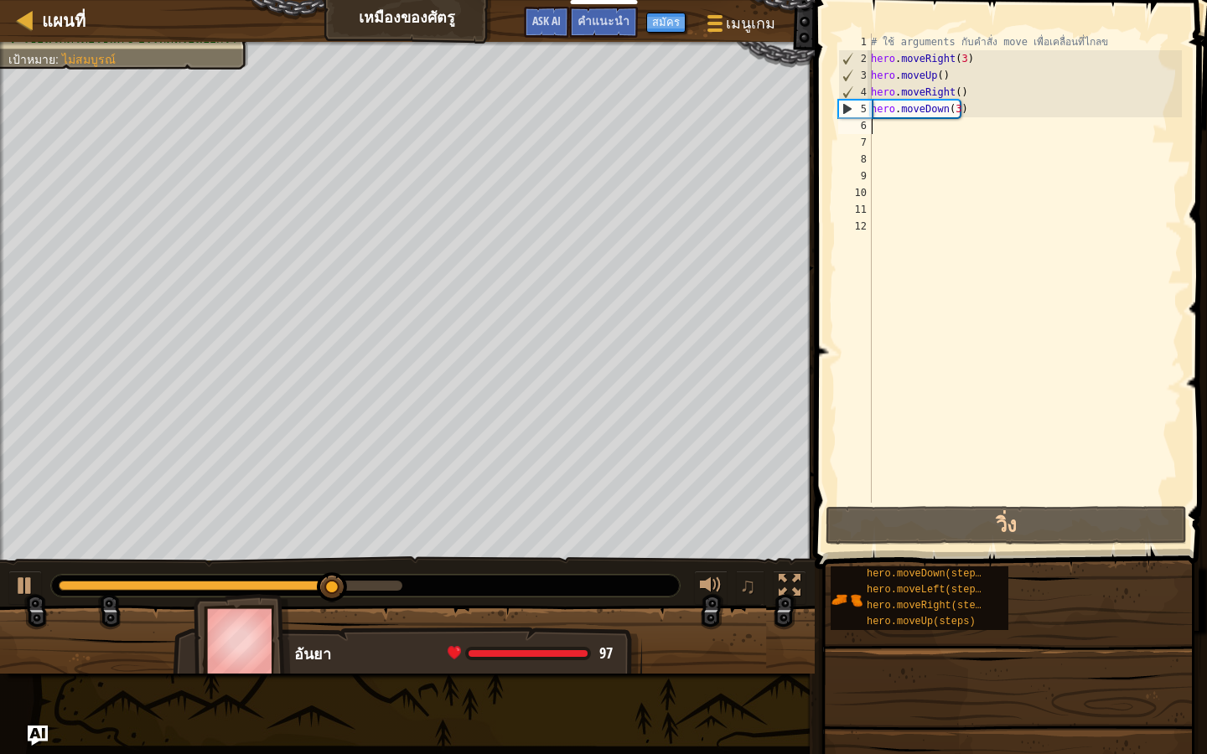
click at [917, 131] on div "# ใช้ arguments กับคำสั่ง move เพื่อเคลื่อนที่ไกลข hero . moveRight ( 3 ) hero …" at bounding box center [1024, 285] width 314 height 503
type textarea "h"
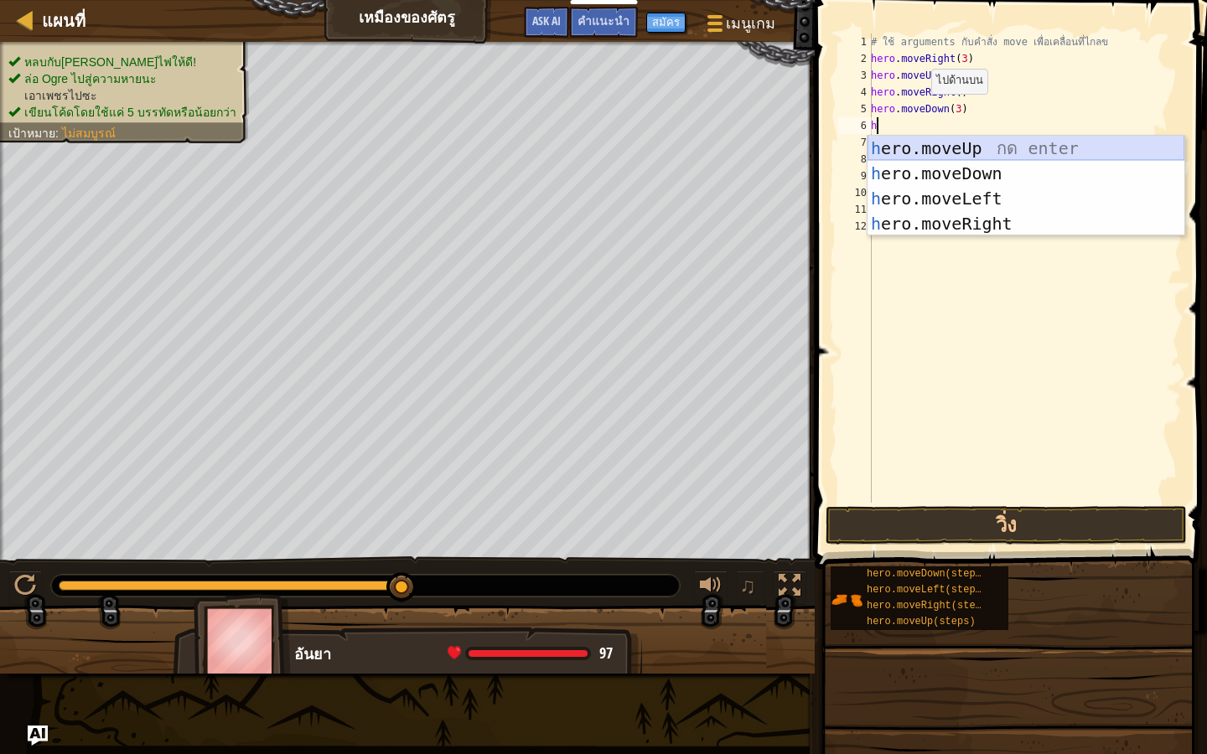
drag, startPoint x: 955, startPoint y: 142, endPoint x: 979, endPoint y: 310, distance: 170.2
click at [965, 163] on div "h ero.moveUp กด enter h ero.moveDown กด enter h ero.moveLeft กด enter h ero.mov…" at bounding box center [1025, 211] width 317 height 151
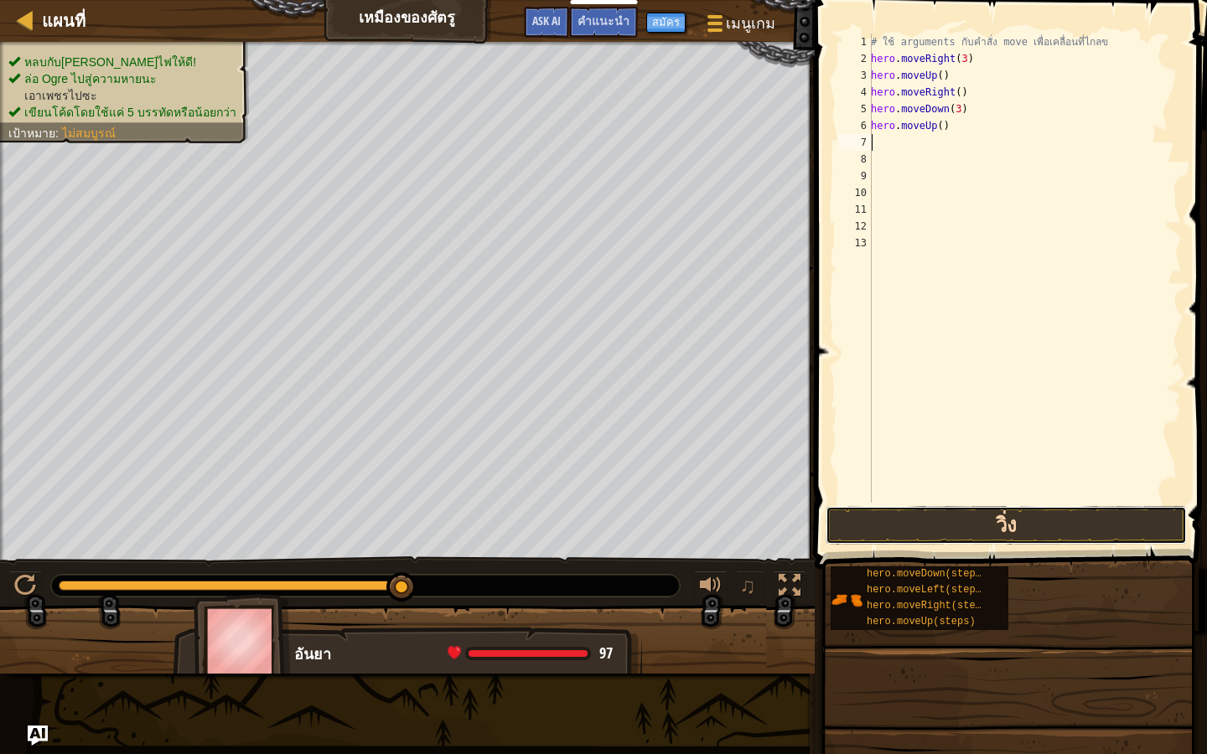
click at [989, 512] on button "วิ่ง" at bounding box center [1005, 525] width 361 height 39
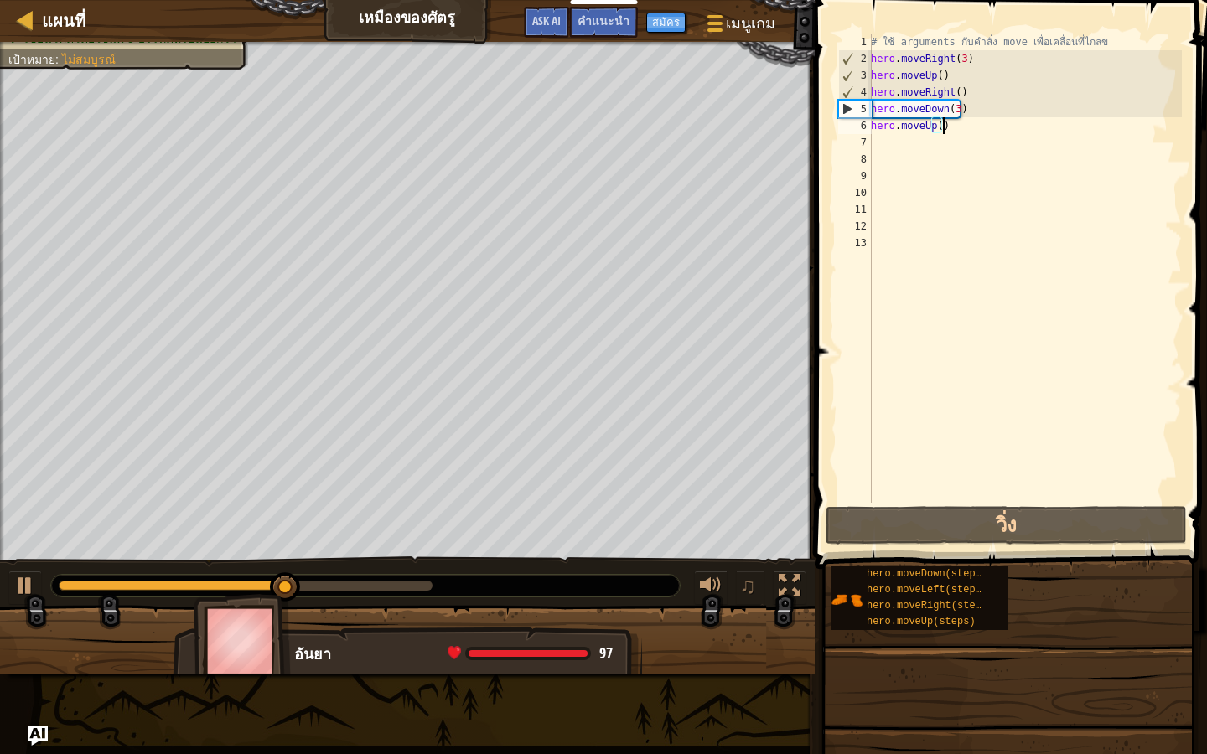
click at [959, 124] on div "# ใช้ arguments กับคำสั่ง move เพื่อเคลื่อนที่ไกลข hero . moveRight ( 3 ) hero …" at bounding box center [1024, 285] width 314 height 503
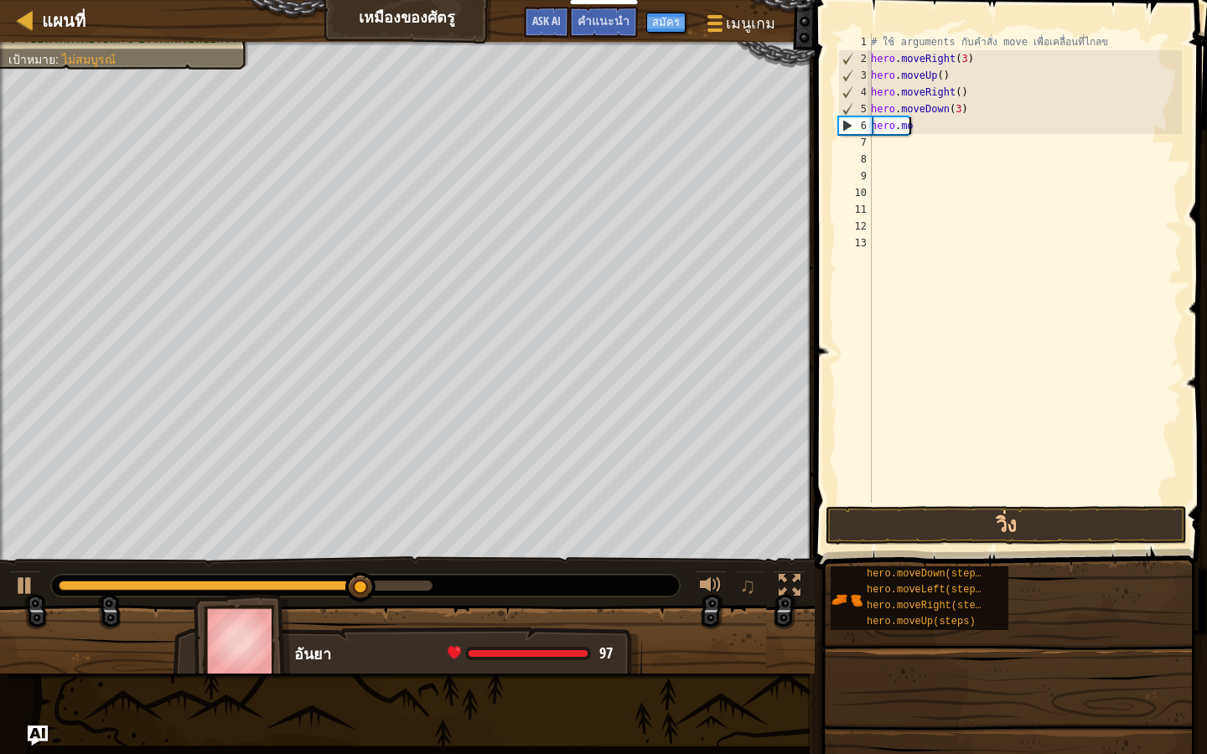
type textarea "h"
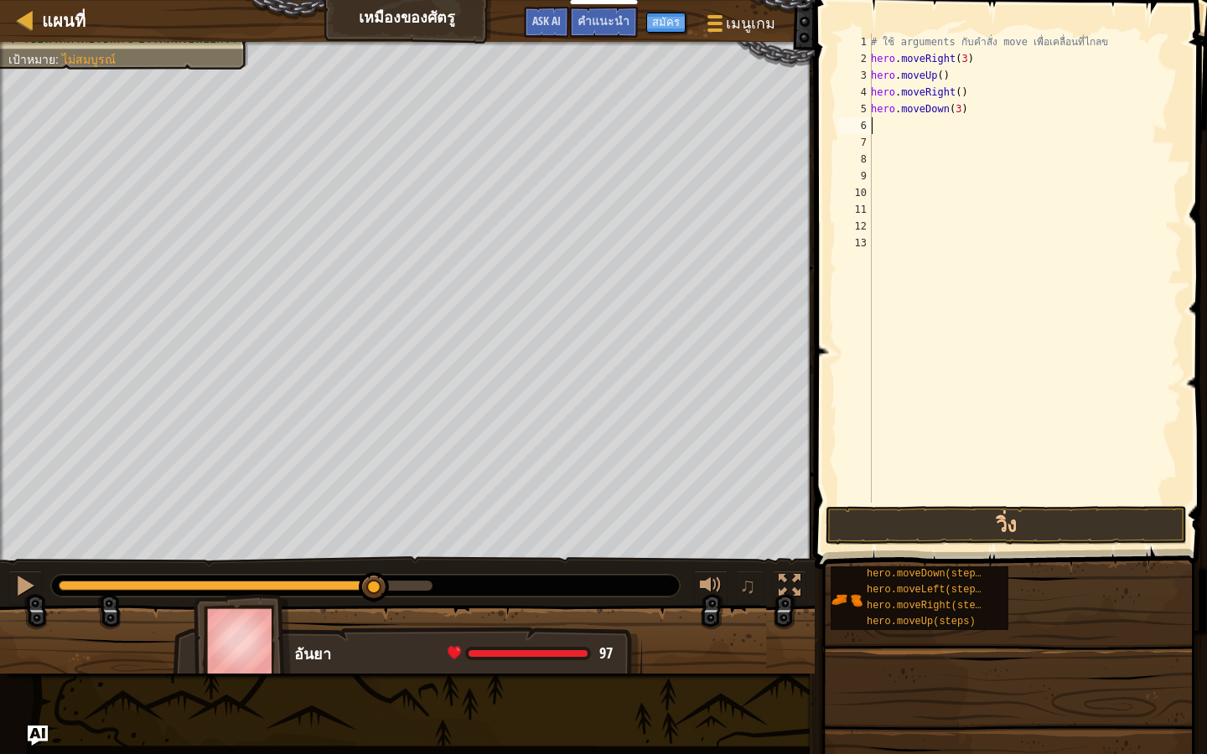
type textarea "h"
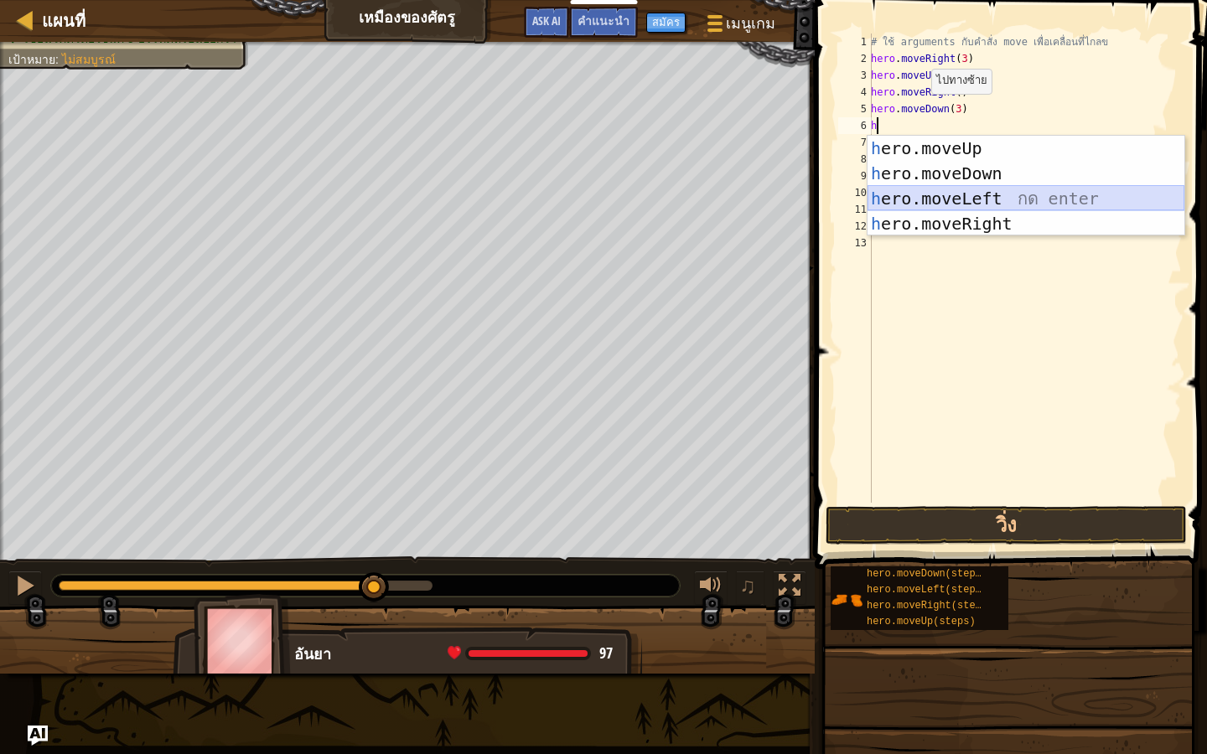
drag, startPoint x: 961, startPoint y: 191, endPoint x: 977, endPoint y: 267, distance: 77.9
click at [970, 219] on div "h ero.moveUp กด enter h ero.moveDown กด enter h ero.moveLeft กด enter h ero.mov…" at bounding box center [1025, 211] width 317 height 151
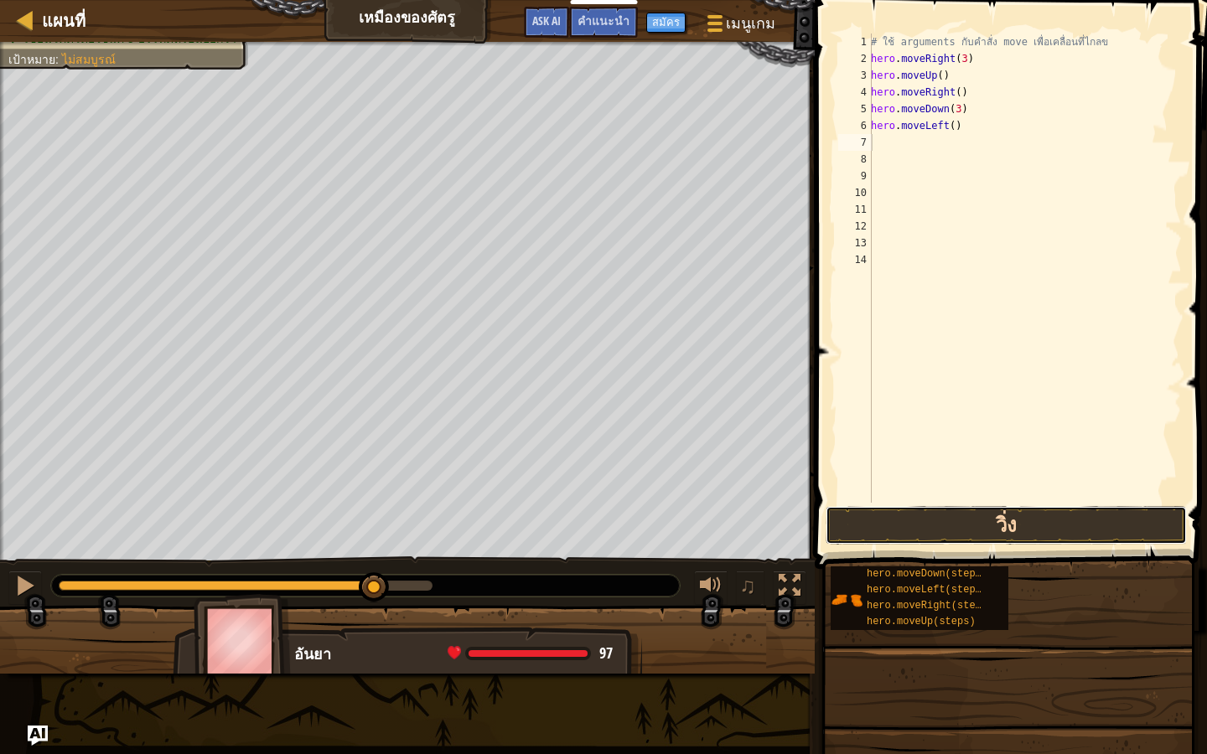
click at [935, 511] on button "วิ่ง" at bounding box center [1005, 525] width 361 height 39
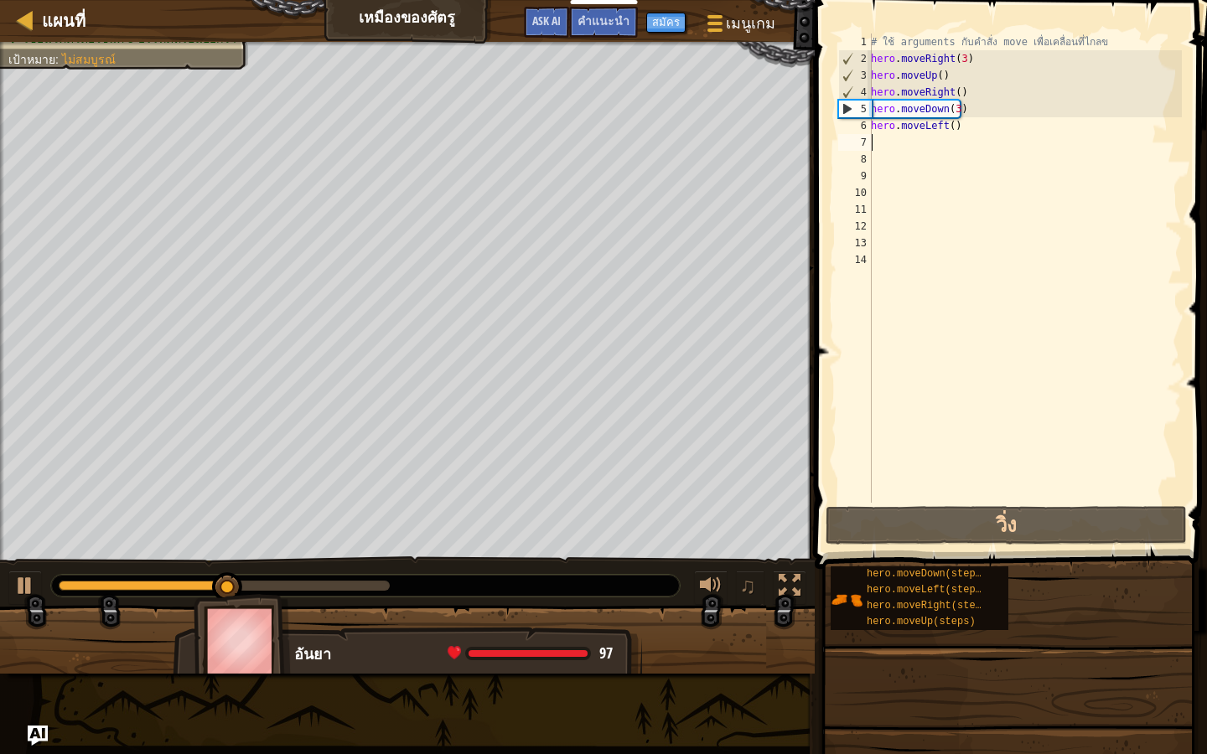
click at [964, 125] on div "# ใช้ arguments กับคำสั่ง move เพื่อเคลื่อนที่ไกลข hero . moveRight ( 3 ) hero …" at bounding box center [1024, 285] width 314 height 503
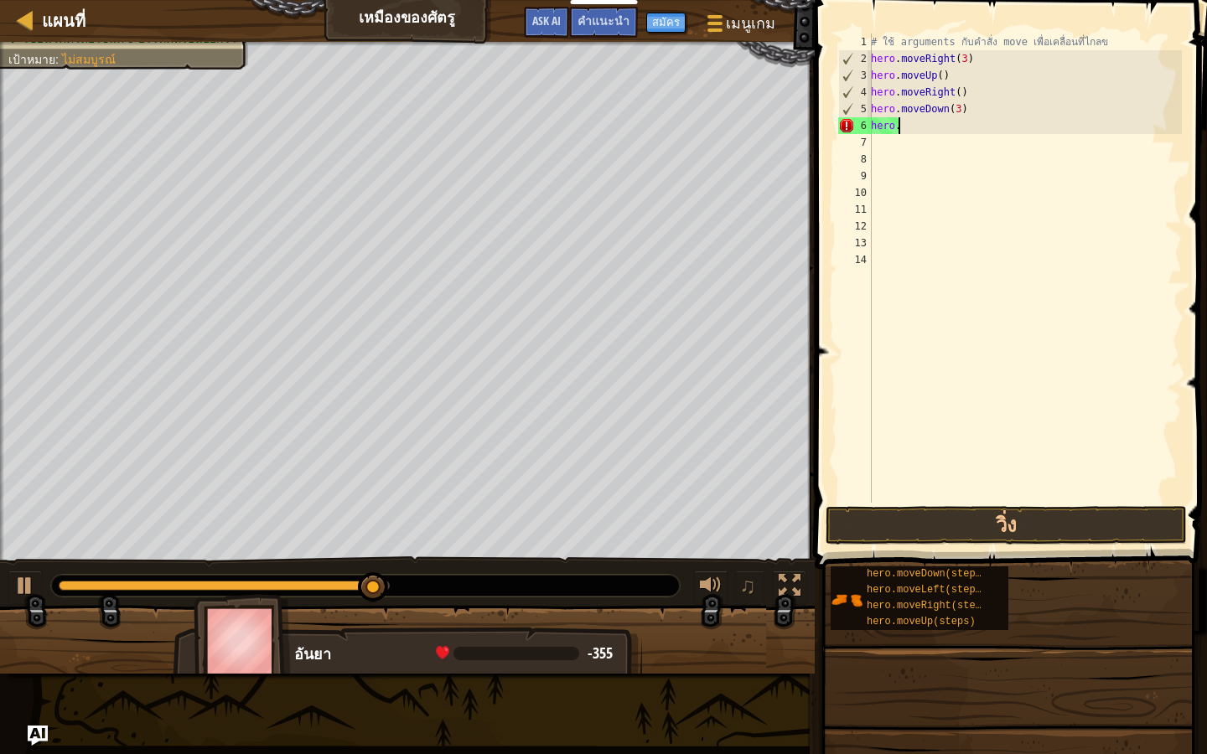
type textarea "h"
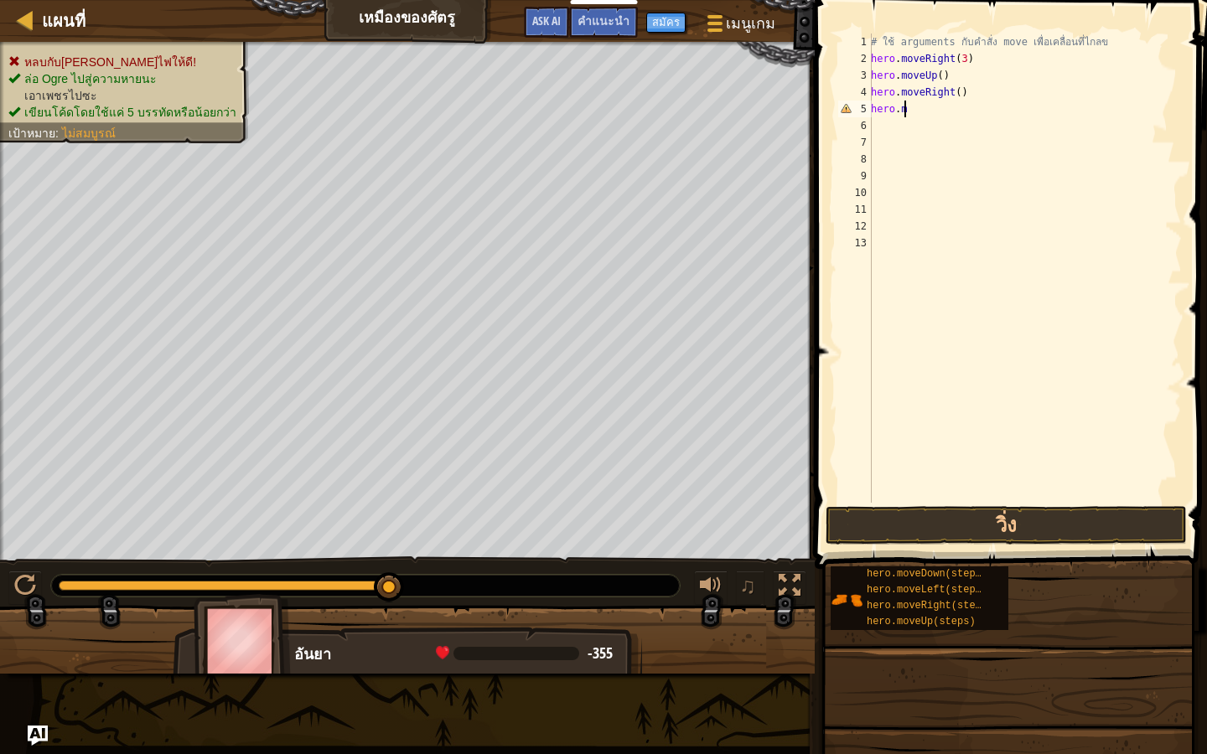
type textarea "h"
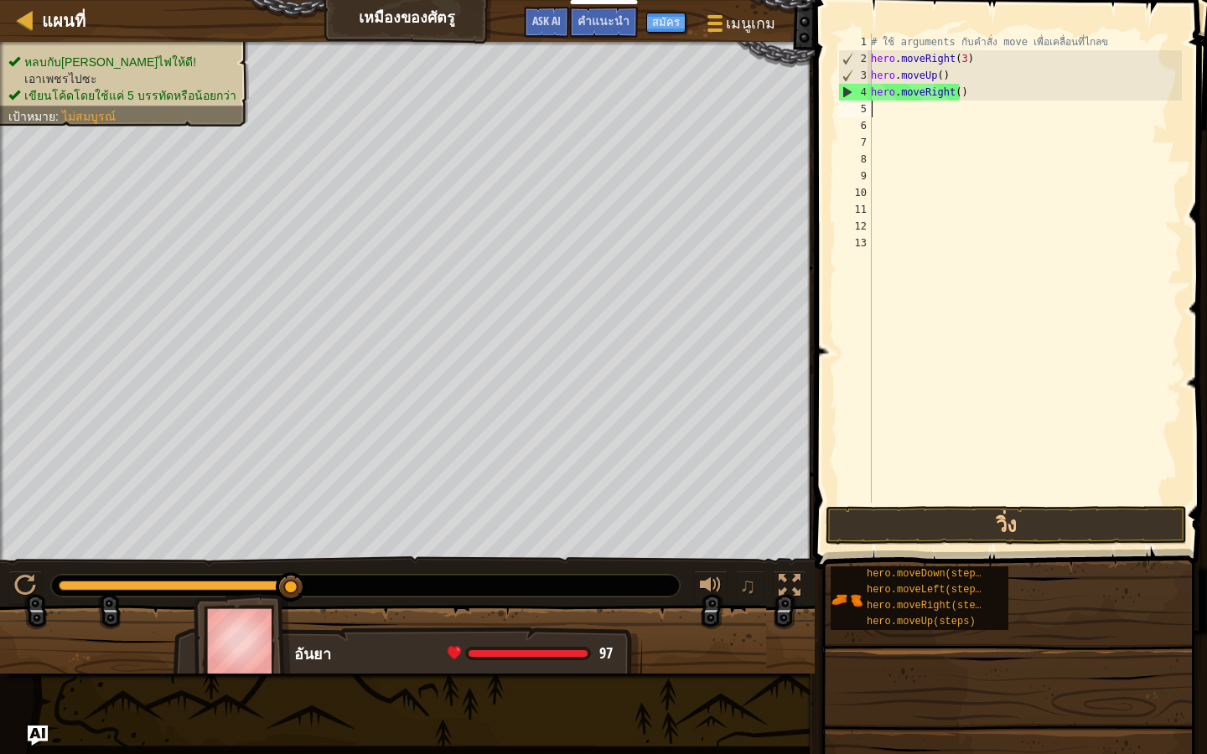
type textarea "h"
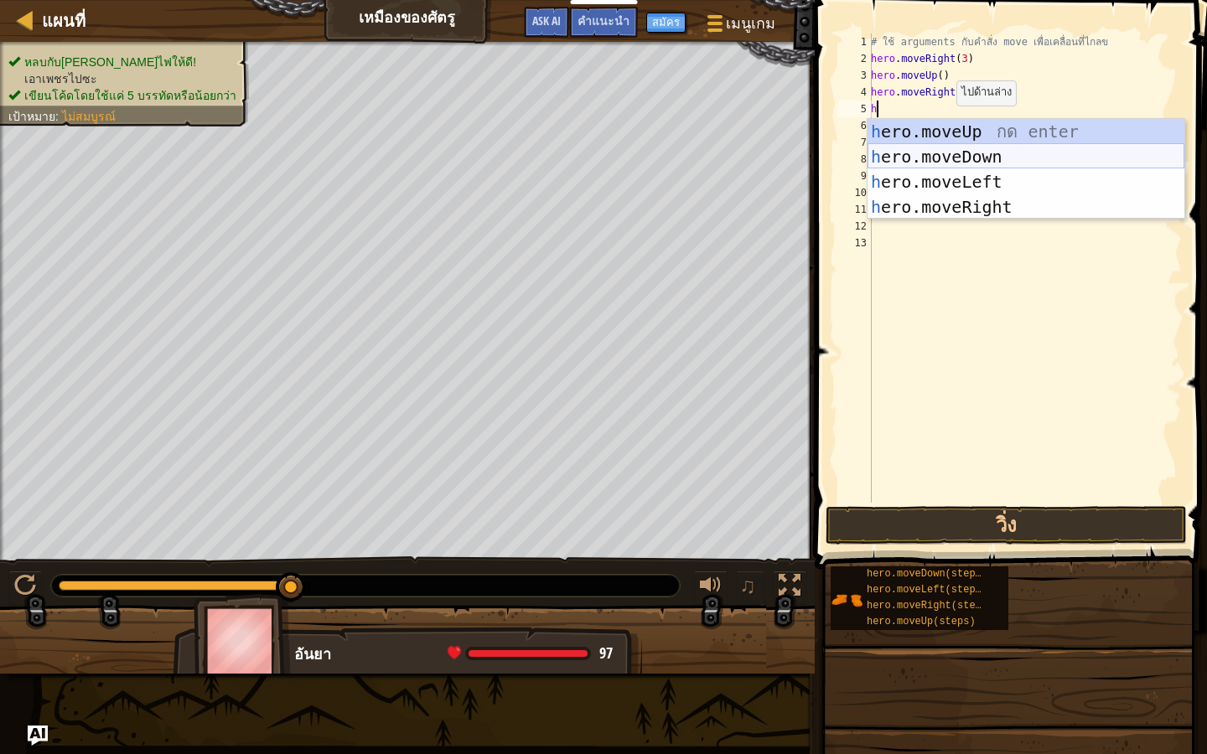
click at [910, 148] on div "h ero.moveUp กด enter h ero.moveDown กด enter h ero.moveLeft กด enter h ero.mov…" at bounding box center [1025, 194] width 317 height 151
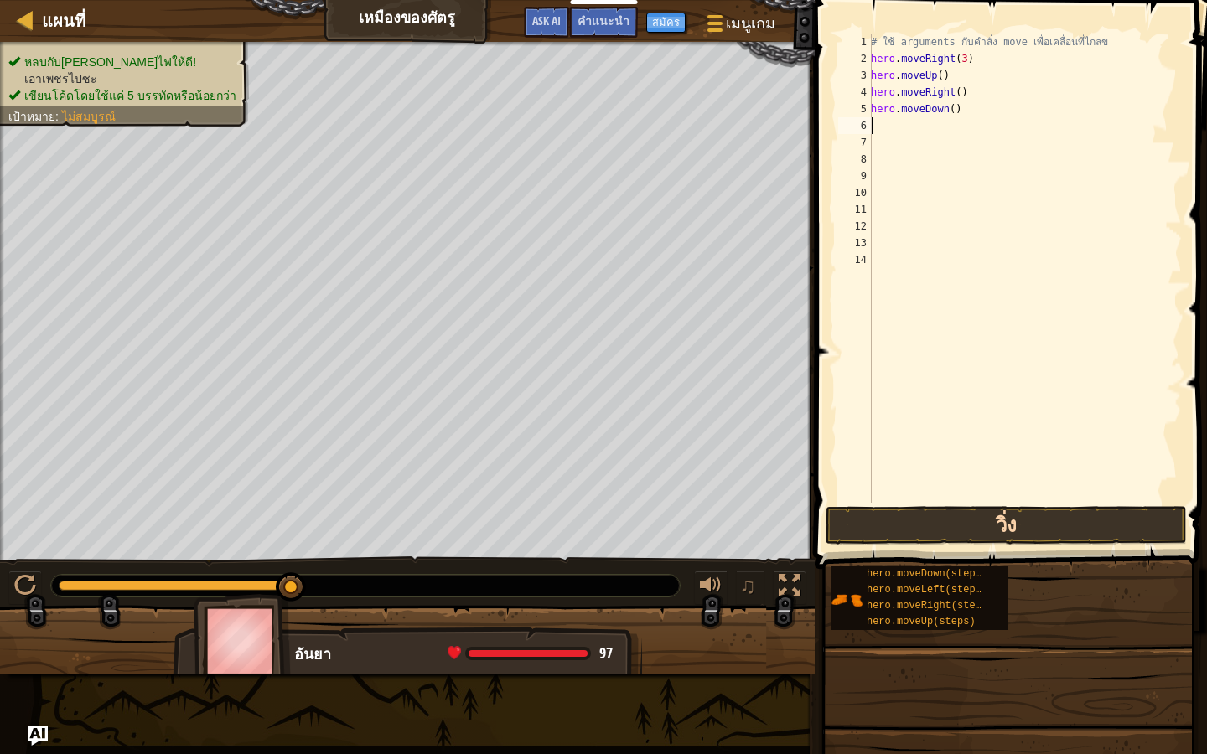
click at [901, 508] on div "1 2 3 4 5 6 7 8 9 10 11 12 13 14 # ใช้ arguments กับคำสั่ง move เพื่อเคลื่อนที่…" at bounding box center [1008, 317] width 397 height 618
drag, startPoint x: 904, startPoint y: 513, endPoint x: 911, endPoint y: 524, distance: 12.8
click at [911, 523] on button "วิ่ง" at bounding box center [1005, 525] width 361 height 39
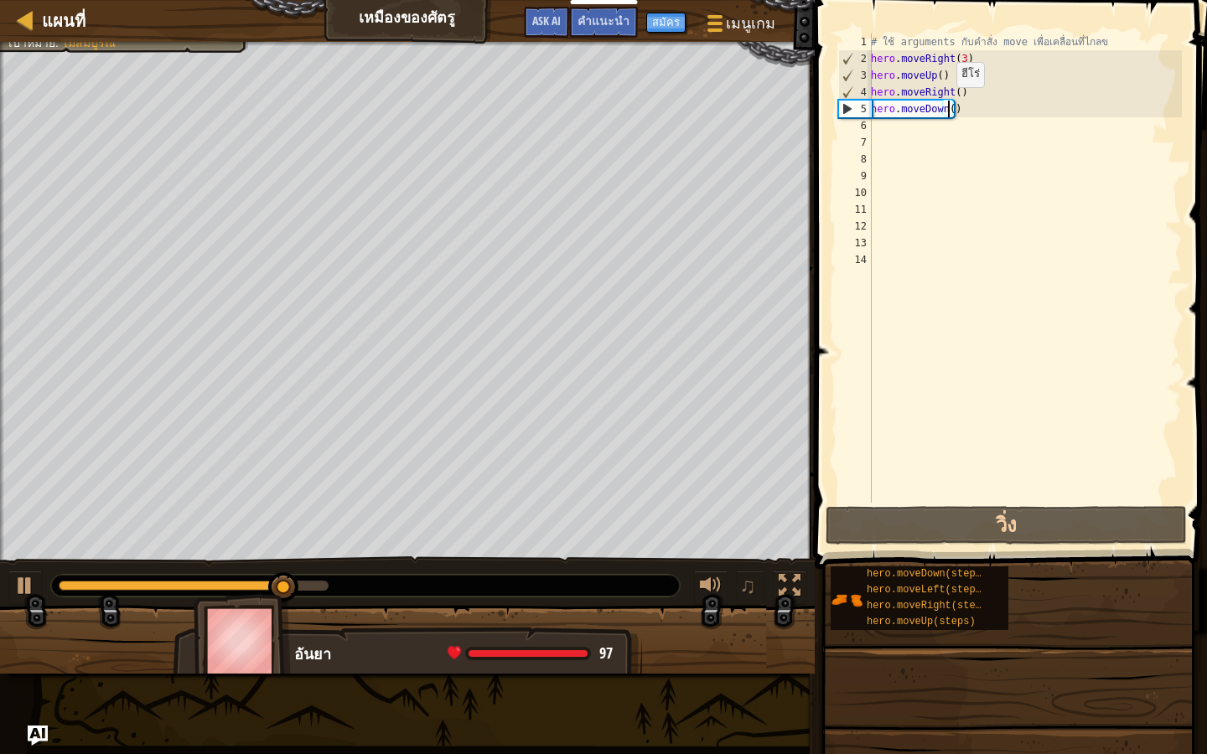
click at [947, 104] on div "# ใช้ arguments กับคำสั่ง move เพื่อเคลื่อนที่ไกลข hero . moveRight ( 3 ) hero …" at bounding box center [1024, 285] width 314 height 503
type textarea "hero.moveDown(3)"
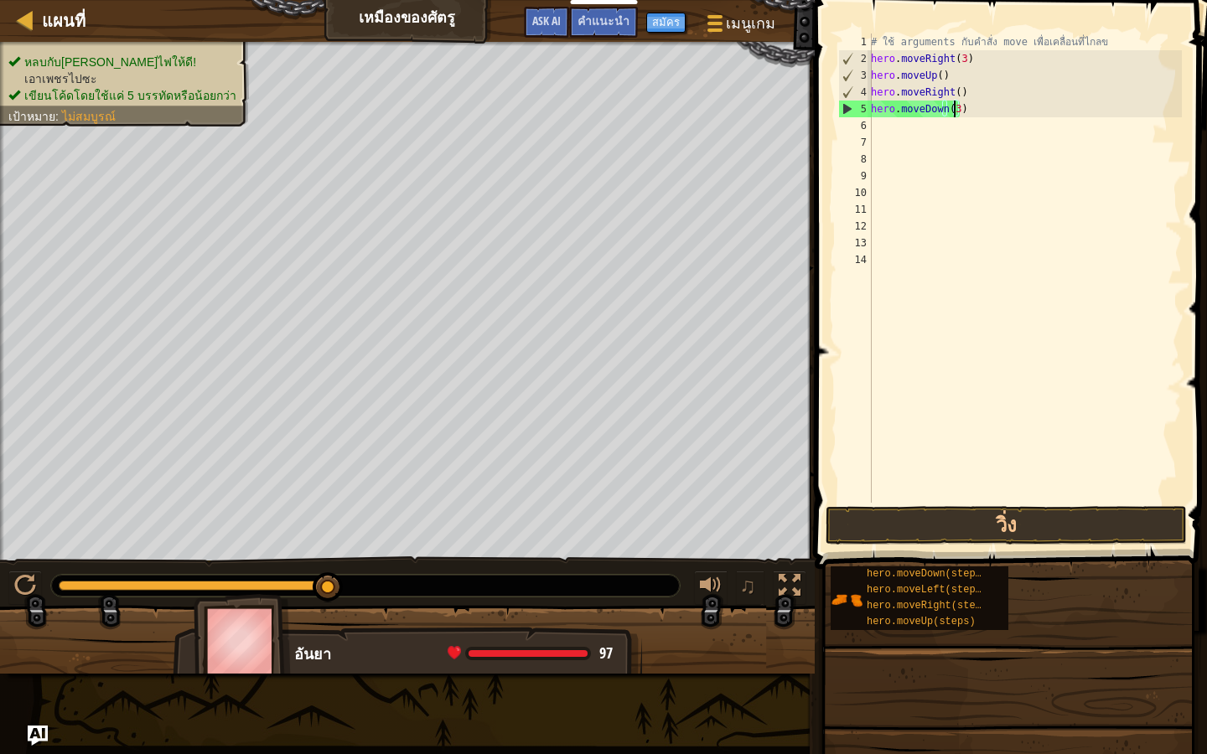
scroll to position [8, 6]
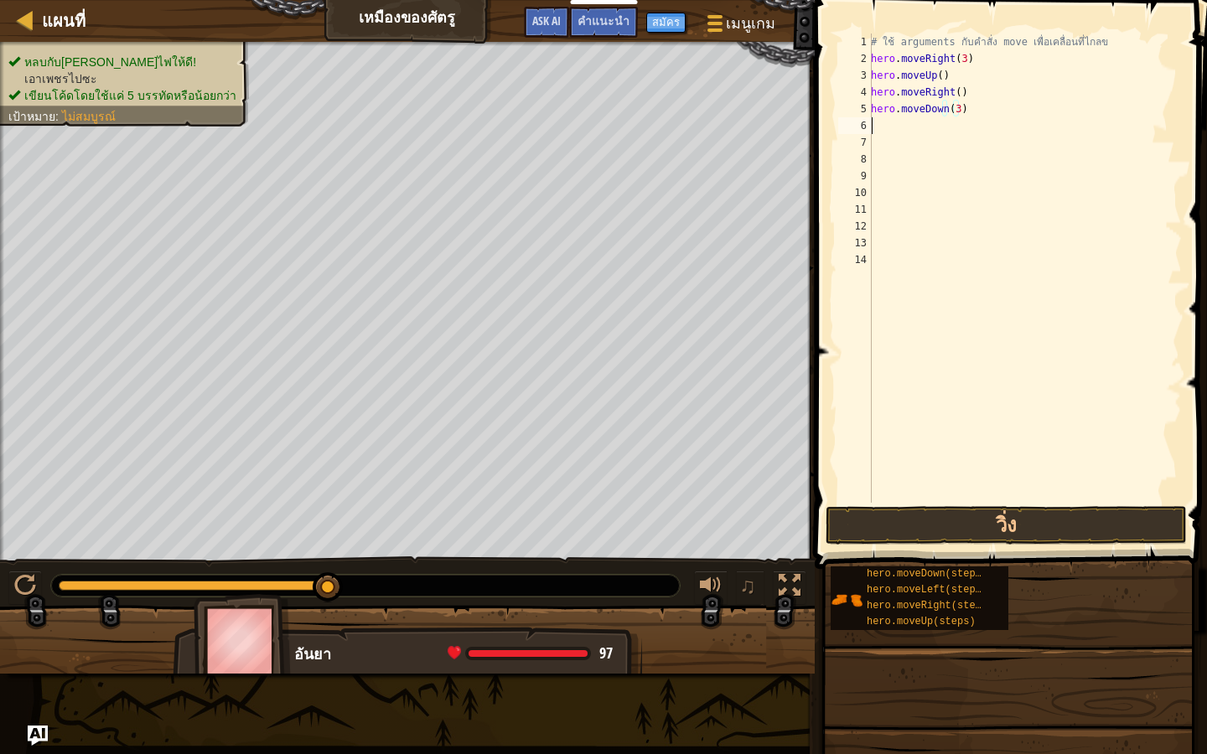
click at [918, 128] on div "# ใช้ arguments กับคำสั่ง move เพื่อเคลื่อนที่ไกลข hero . moveRight ( 3 ) hero …" at bounding box center [1024, 285] width 314 height 503
type textarea "h"
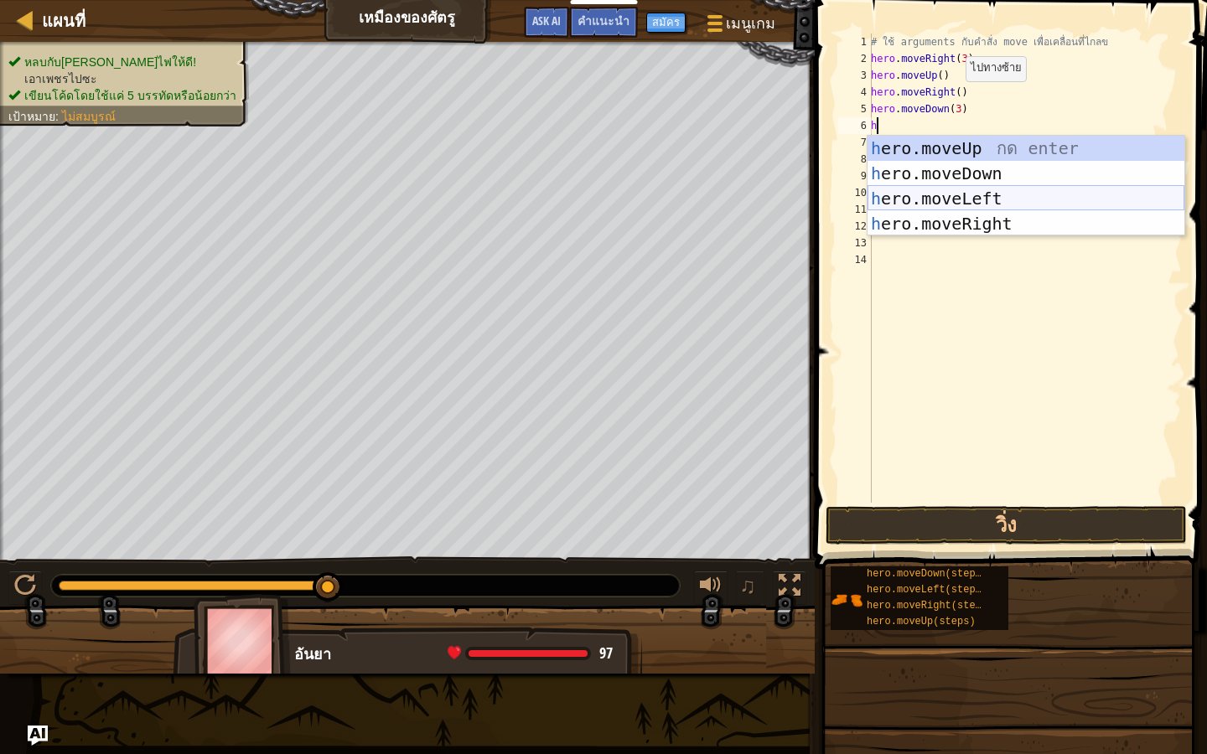
drag, startPoint x: 903, startPoint y: 188, endPoint x: 920, endPoint y: 220, distance: 36.4
click at [914, 211] on div "h ero.moveUp กด enter h ero.moveDown กด enter h ero.moveLeft กด enter h ero.mov…" at bounding box center [1025, 211] width 317 height 151
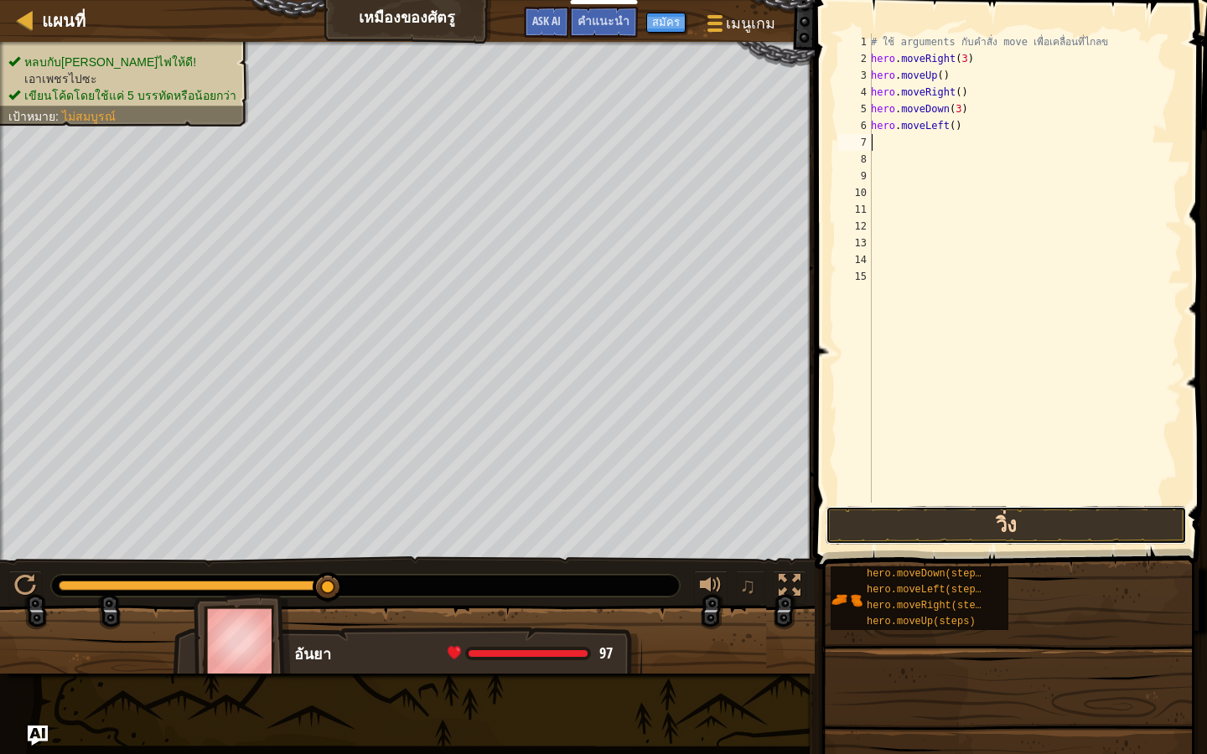
click at [905, 515] on button "วิ่ง" at bounding box center [1005, 525] width 361 height 39
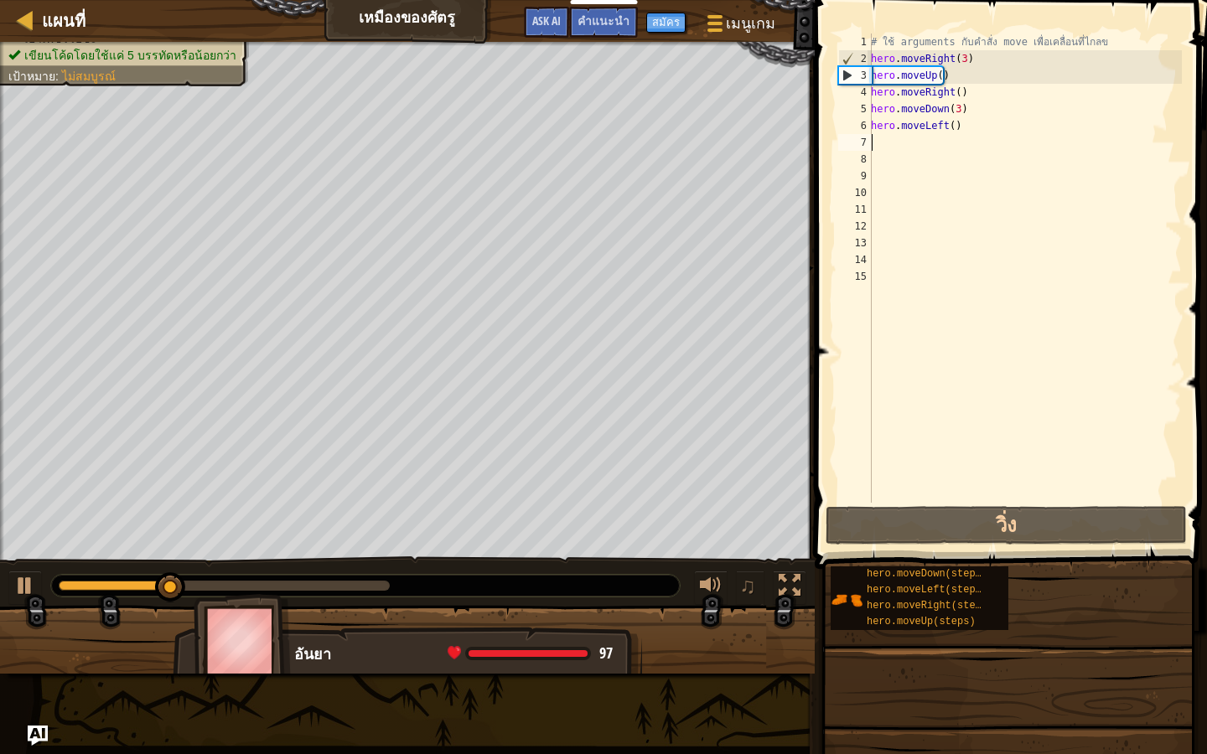
click at [964, 135] on div "# ใช้ arguments กับคำสั่ง move เพื่อเคลื่อนที่ไกลข hero . moveRight ( 3 ) hero …" at bounding box center [1024, 285] width 314 height 503
click at [965, 129] on div "# ใช้ arguments กับคำสั่ง move เพื่อเคลื่อนที่ไกลข hero . moveRight ( 3 ) hero …" at bounding box center [1024, 285] width 314 height 503
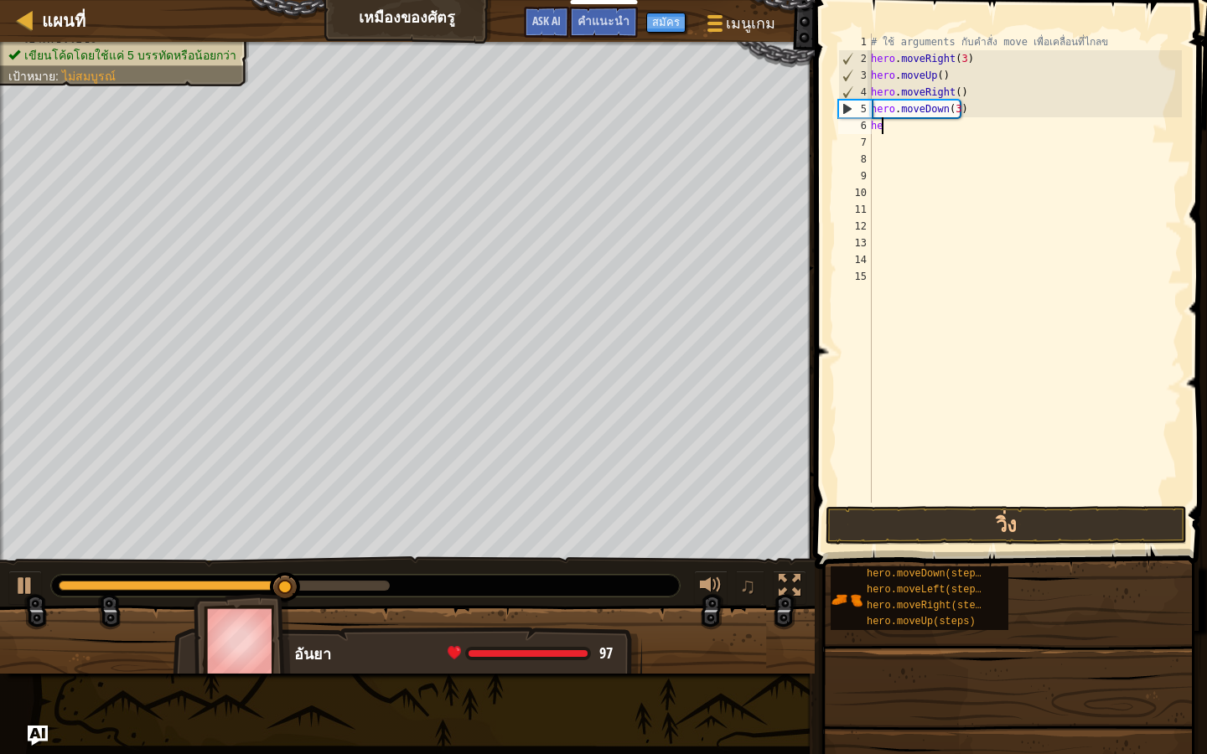
type textarea "h"
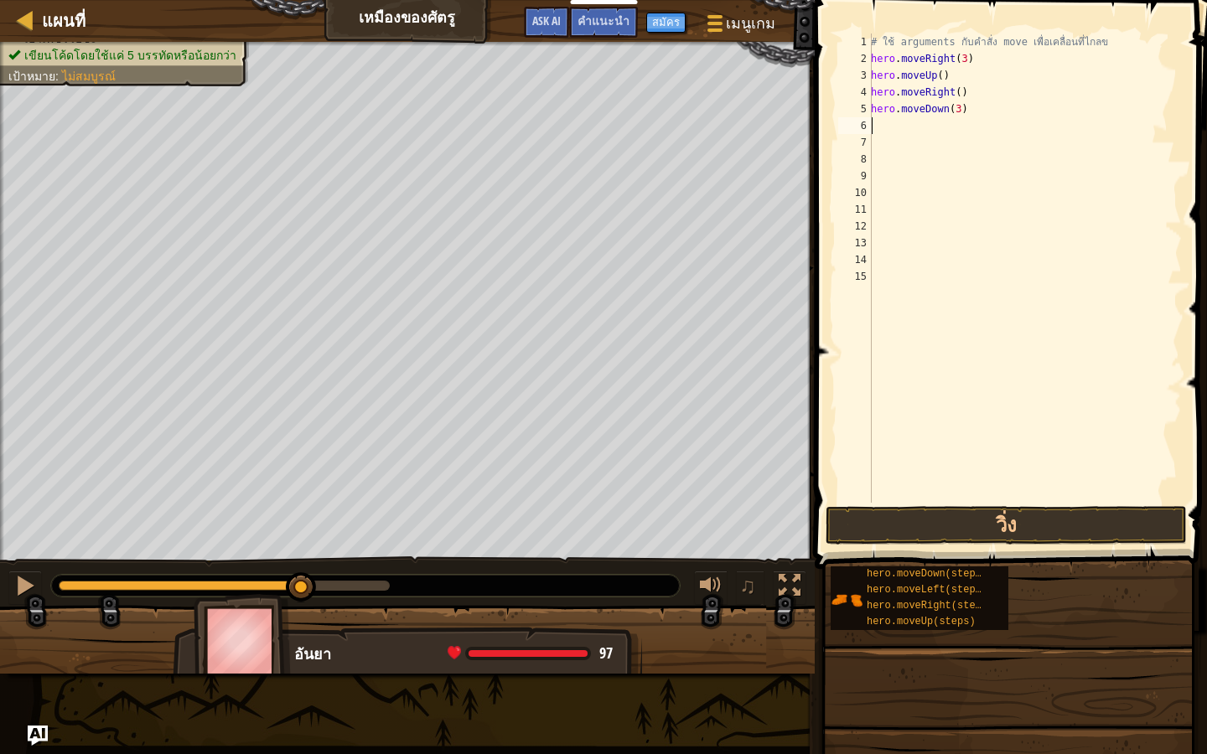
type textarea "h"
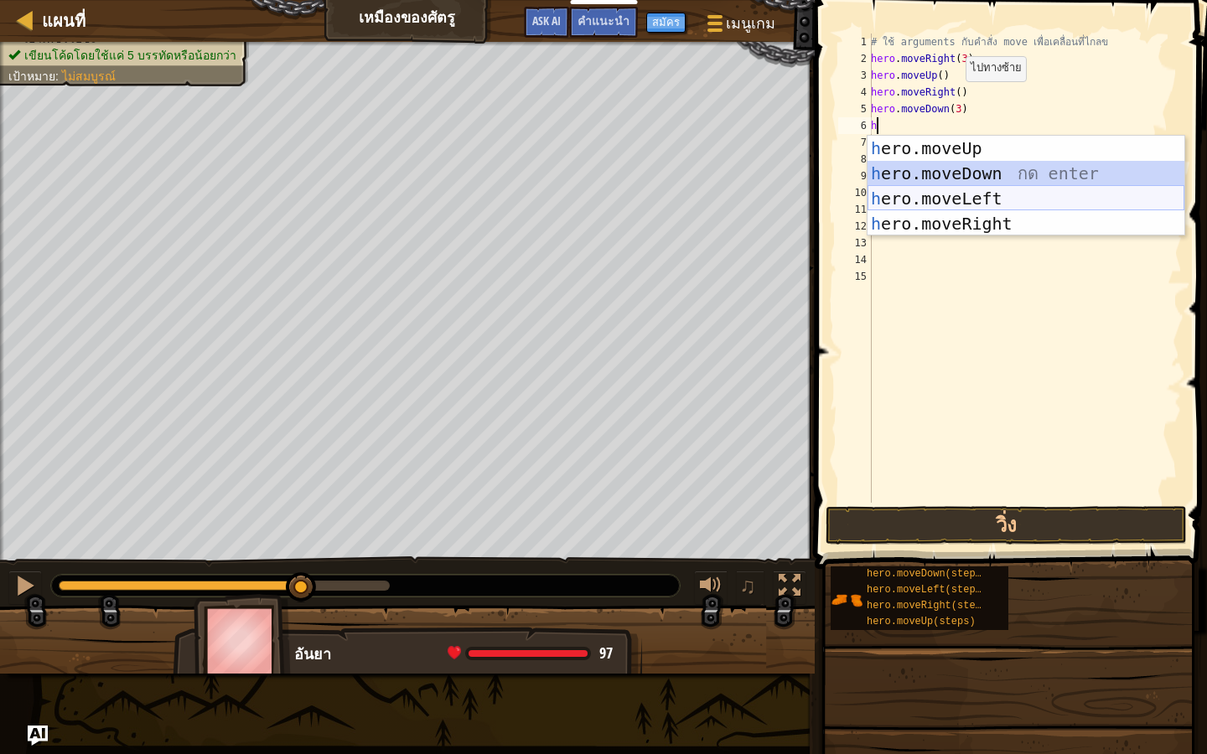
drag, startPoint x: 950, startPoint y: 168, endPoint x: 957, endPoint y: 244, distance: 76.6
click at [955, 201] on div "h ero.moveUp กด enter h ero.moveDown กด enter h ero.moveLeft กด enter h ero.mov…" at bounding box center [1025, 211] width 317 height 151
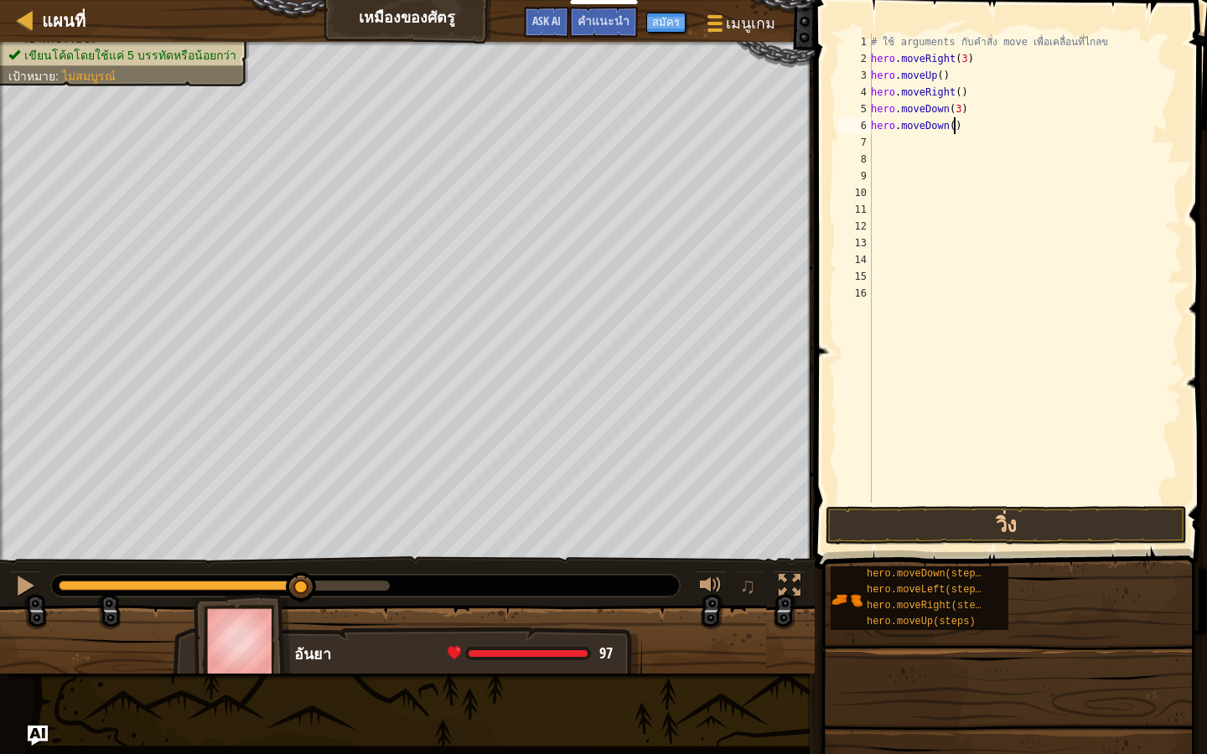
click at [969, 124] on div "# ใช้ arguments กับคำสั่ง move เพื่อเคลื่อนที่ไกลข hero . moveRight ( 3 ) hero …" at bounding box center [1024, 285] width 314 height 503
click at [908, 520] on button "วิ่ง" at bounding box center [1005, 525] width 361 height 39
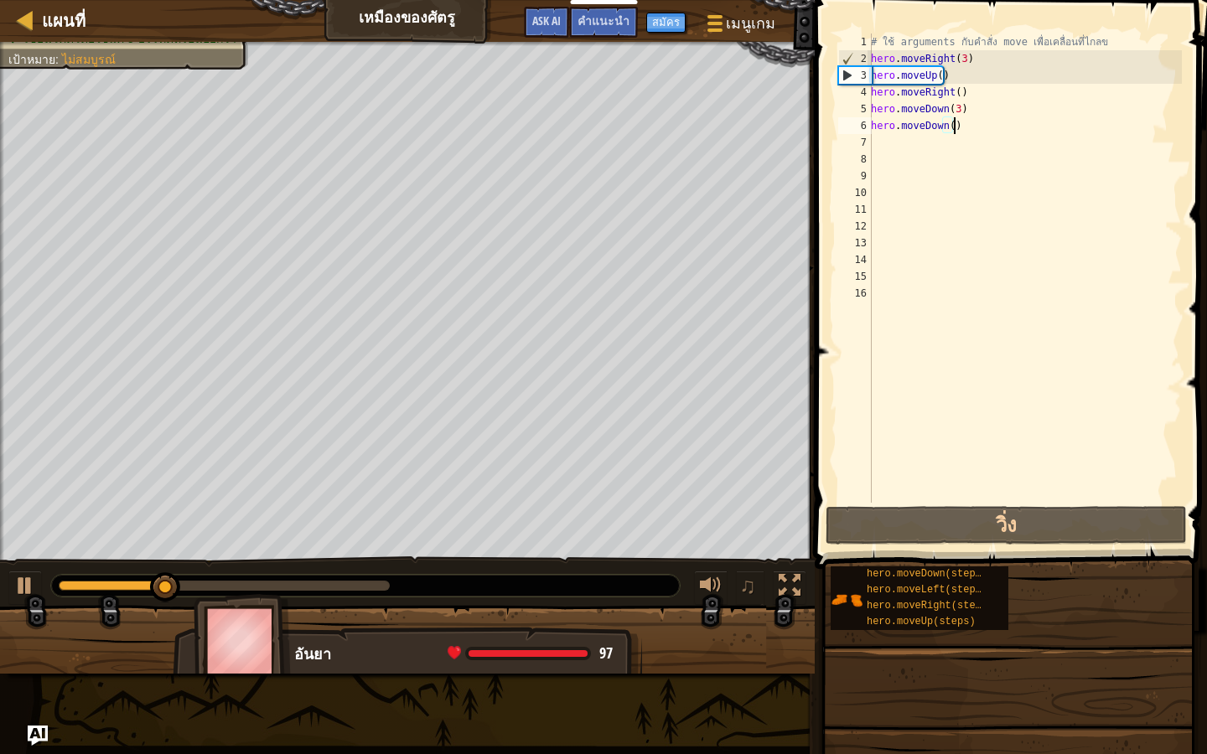
click at [964, 127] on div "# ใช้ arguments กับคำสั่ง move เพื่อเคลื่อนที่ไกลข hero . moveRight ( 3 ) hero …" at bounding box center [1024, 285] width 314 height 503
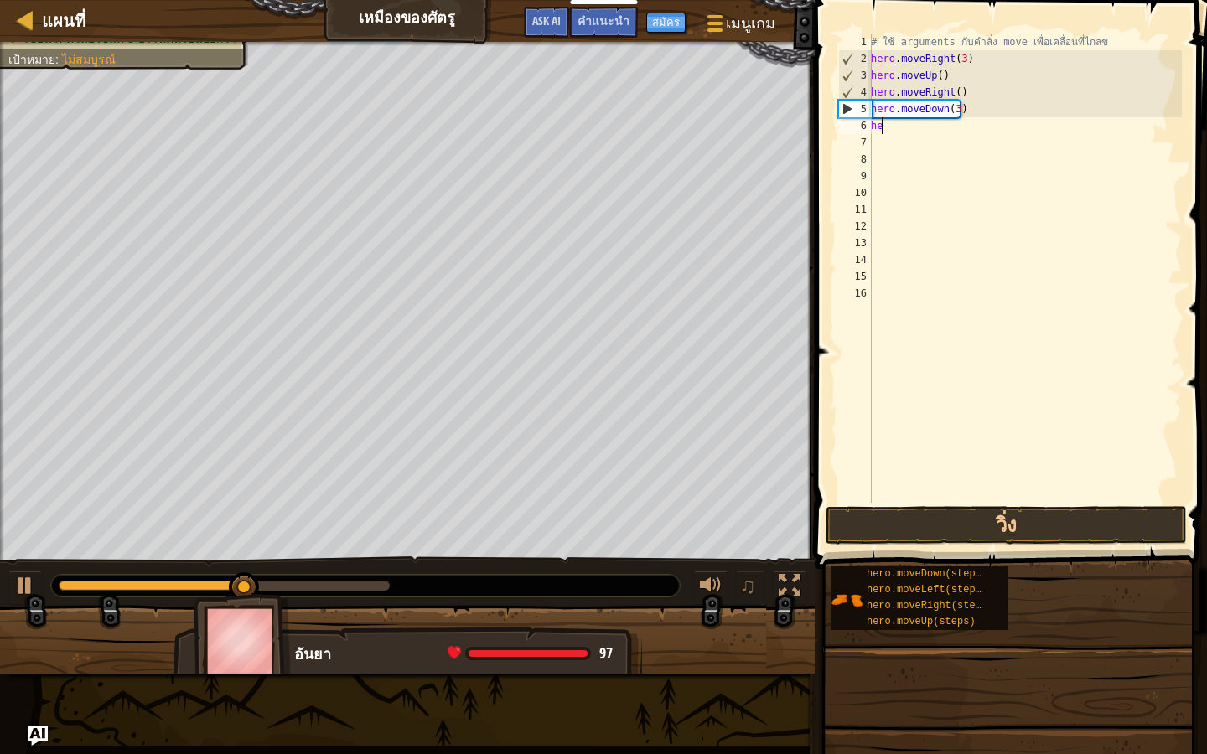
type textarea "h"
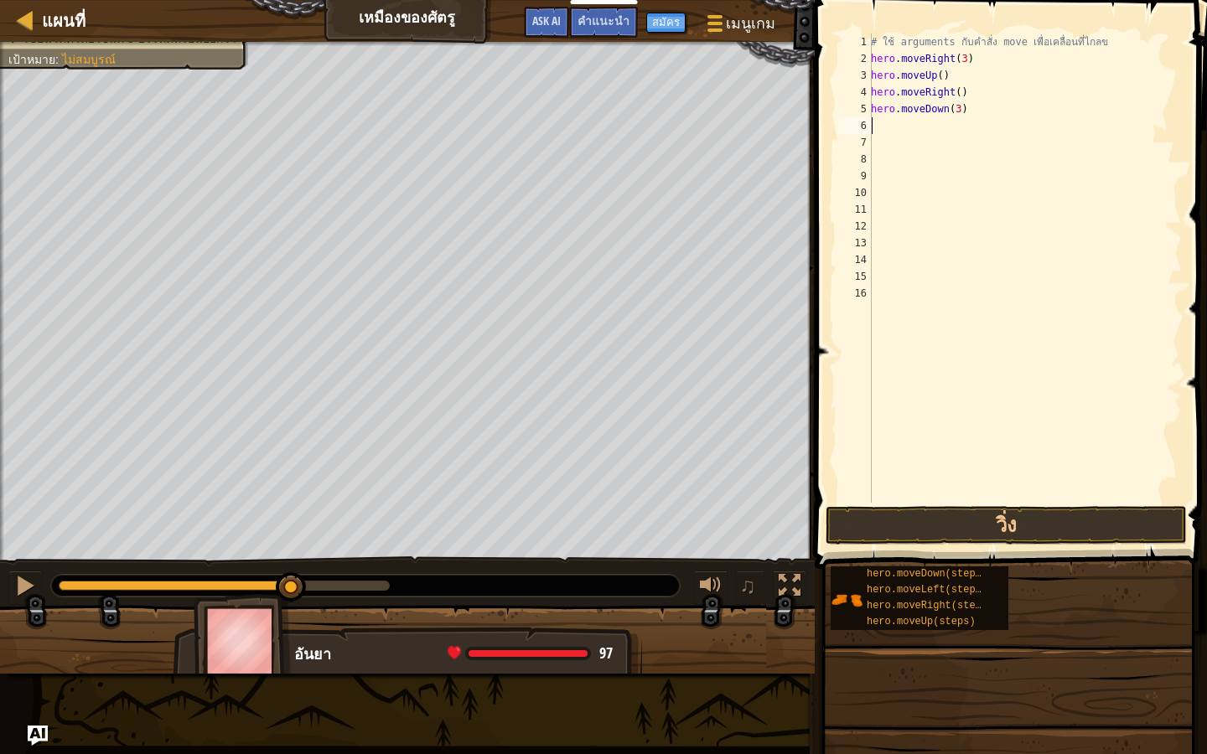
type textarea "h"
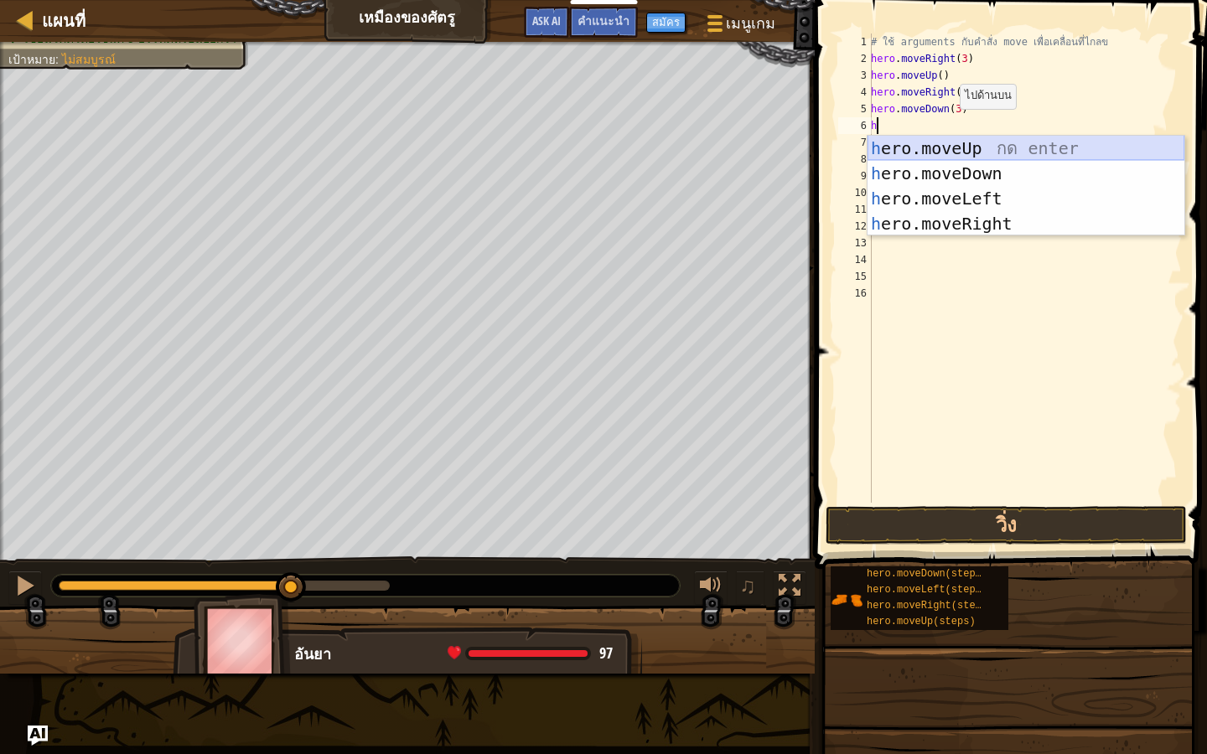
drag, startPoint x: 927, startPoint y: 155, endPoint x: 934, endPoint y: 174, distance: 20.7
click at [930, 161] on div "h ero.moveUp กด enter h ero.moveDown กด enter h ero.moveLeft กด enter h ero.mov…" at bounding box center [1025, 211] width 317 height 151
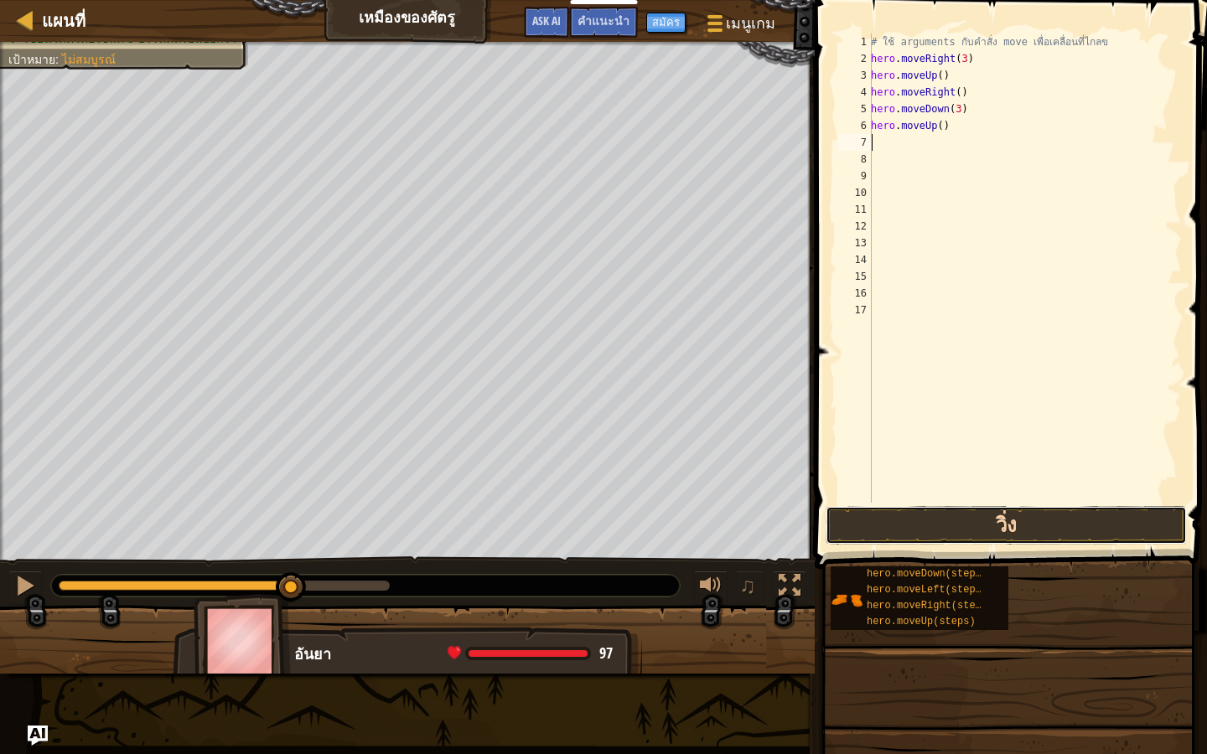
click at [873, 526] on button "วิ่ง" at bounding box center [1005, 525] width 361 height 39
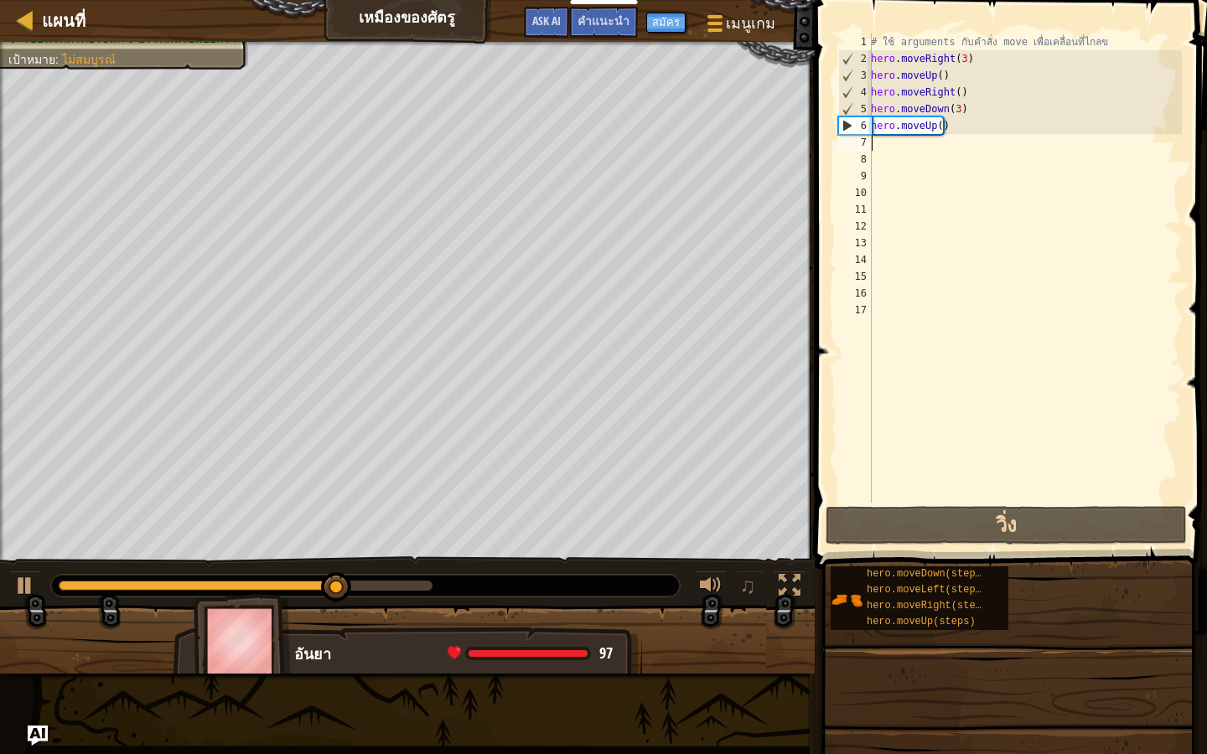
click at [953, 130] on div "# ใช้ arguments กับคำสั่ง move เพื่อเคลื่อนที่ไกลข hero . moveRight ( 3 ) hero …" at bounding box center [1024, 285] width 314 height 503
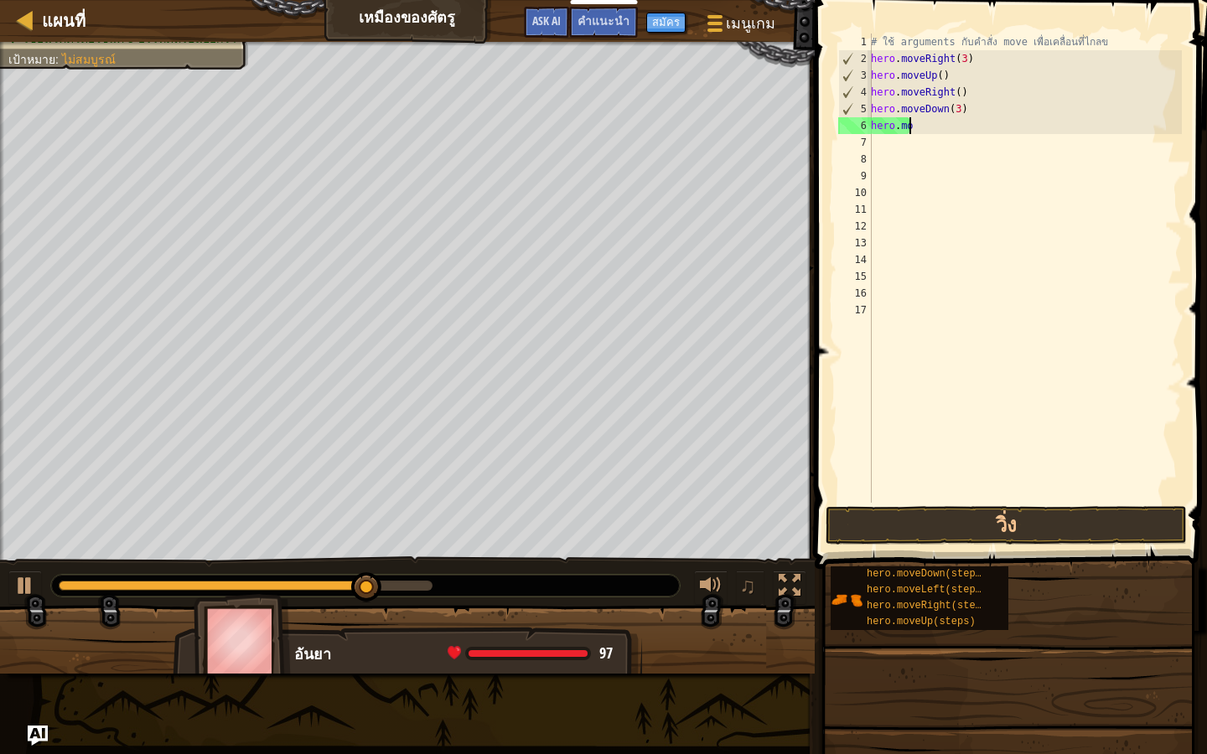
type textarea "h"
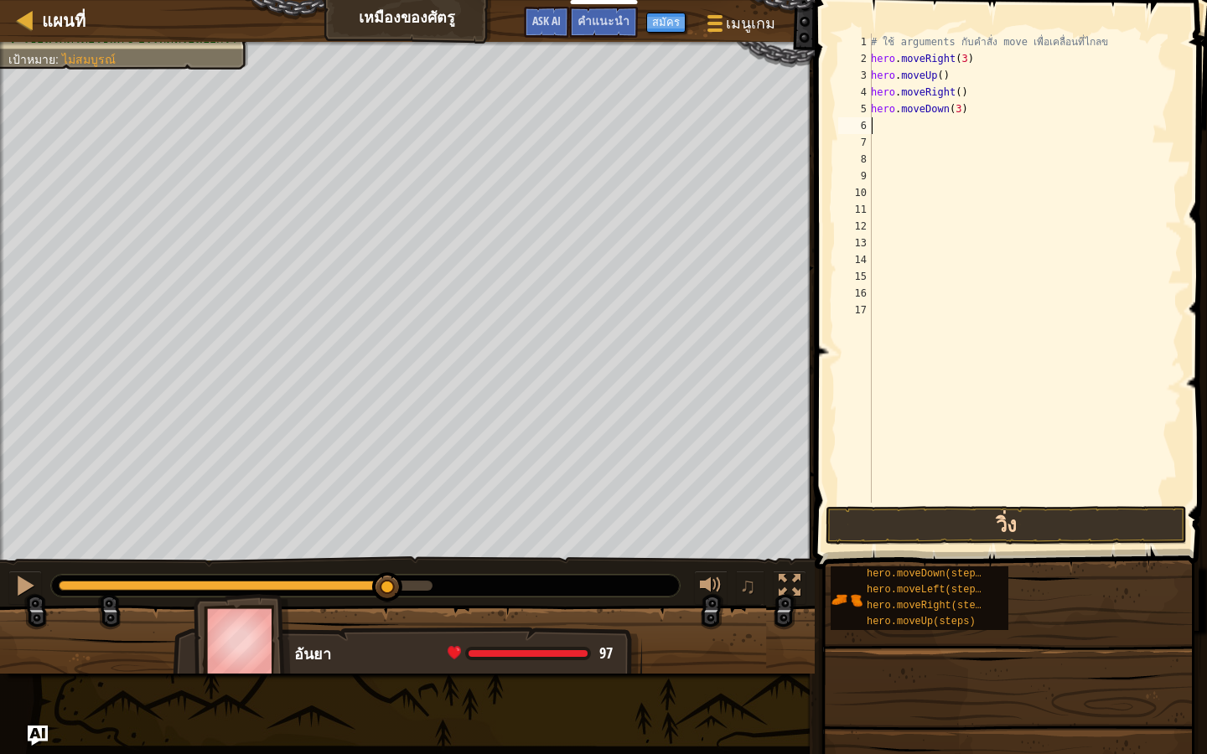
type textarea "h"
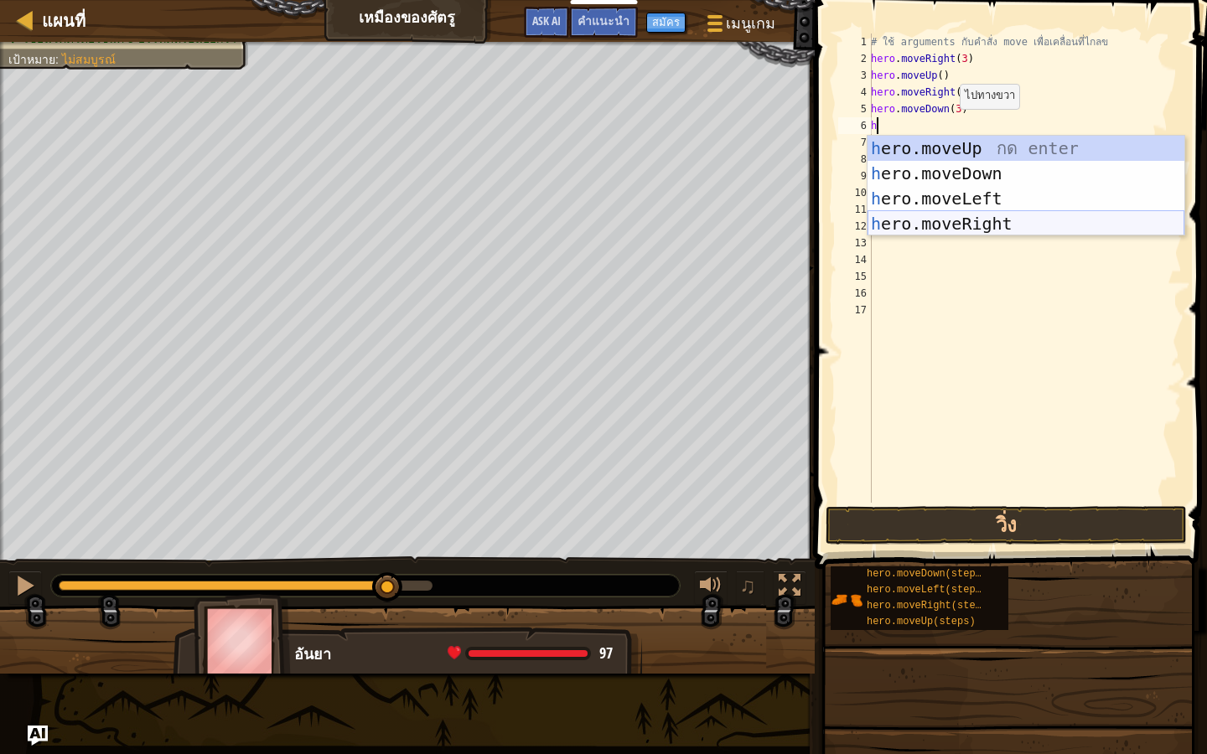
click at [948, 228] on div "h ero.moveUp กด enter h ero.moveDown กด enter h ero.moveLeft กด enter h ero.mov…" at bounding box center [1025, 211] width 317 height 151
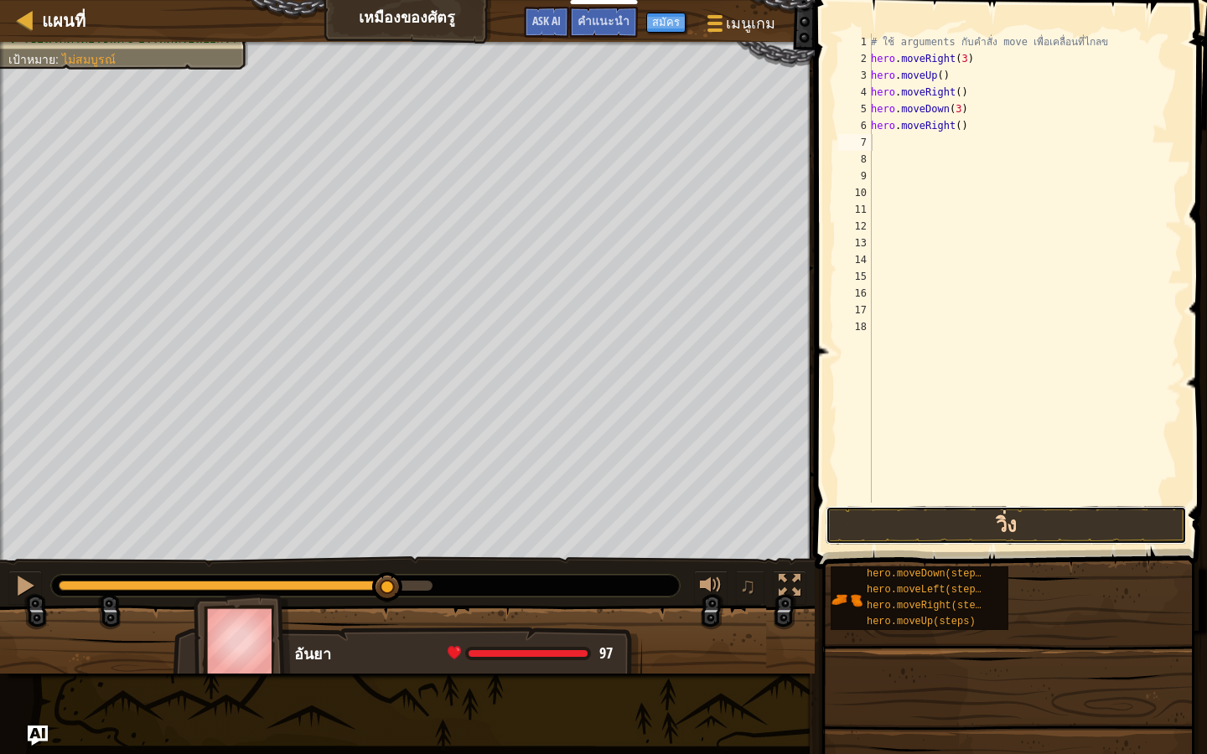
click at [916, 521] on button "วิ่ง" at bounding box center [1005, 525] width 361 height 39
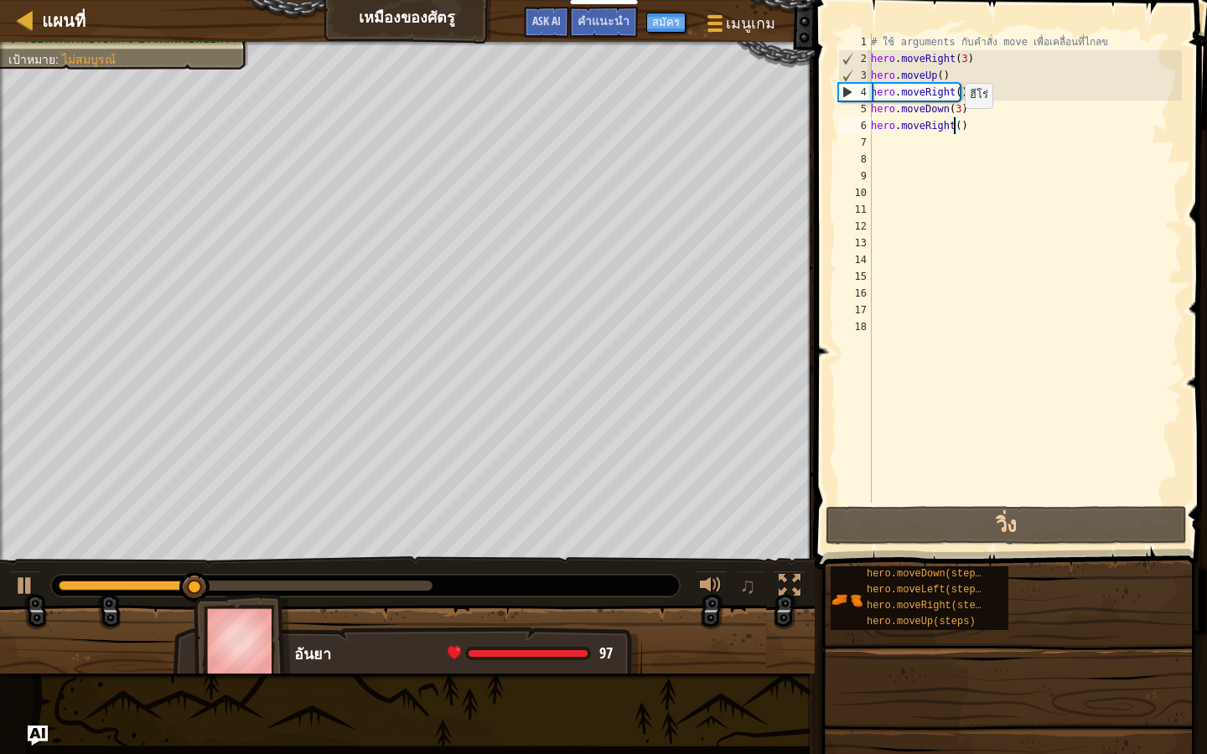
click at [955, 125] on div "# ใช้ arguments กับคำสั่ง move เพื่อเคลื่อนที่ไกลข hero . moveRight ( 3 ) hero …" at bounding box center [1024, 285] width 314 height 503
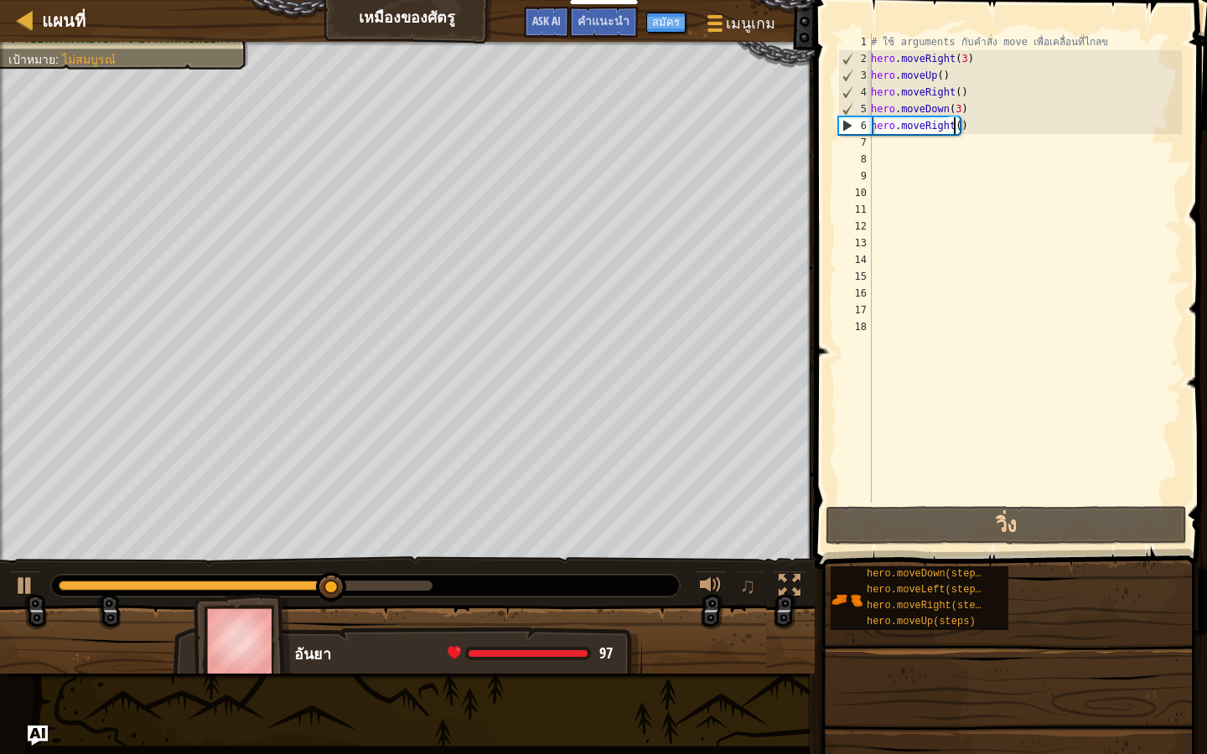
type textarea "hero.moveRight(1)"
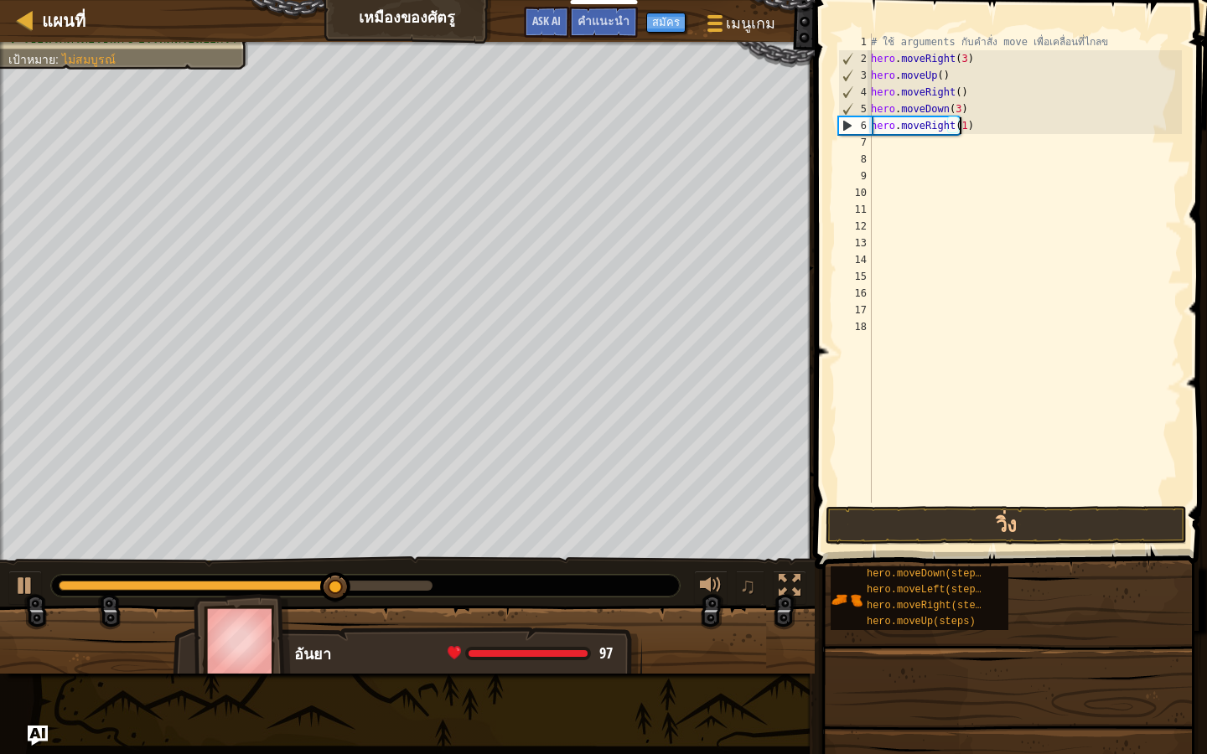
scroll to position [8, 7]
drag, startPoint x: 984, startPoint y: 498, endPoint x: 976, endPoint y: 551, distance: 54.2
click at [982, 510] on div "hero.moveRight(1) 1 2 3 4 5 6 7 8 9 10 11 12 13 14 15 16 17 18 # ใช้ arguments …" at bounding box center [1008, 317] width 397 height 618
click at [976, 522] on button "วิ่ง" at bounding box center [1005, 525] width 361 height 39
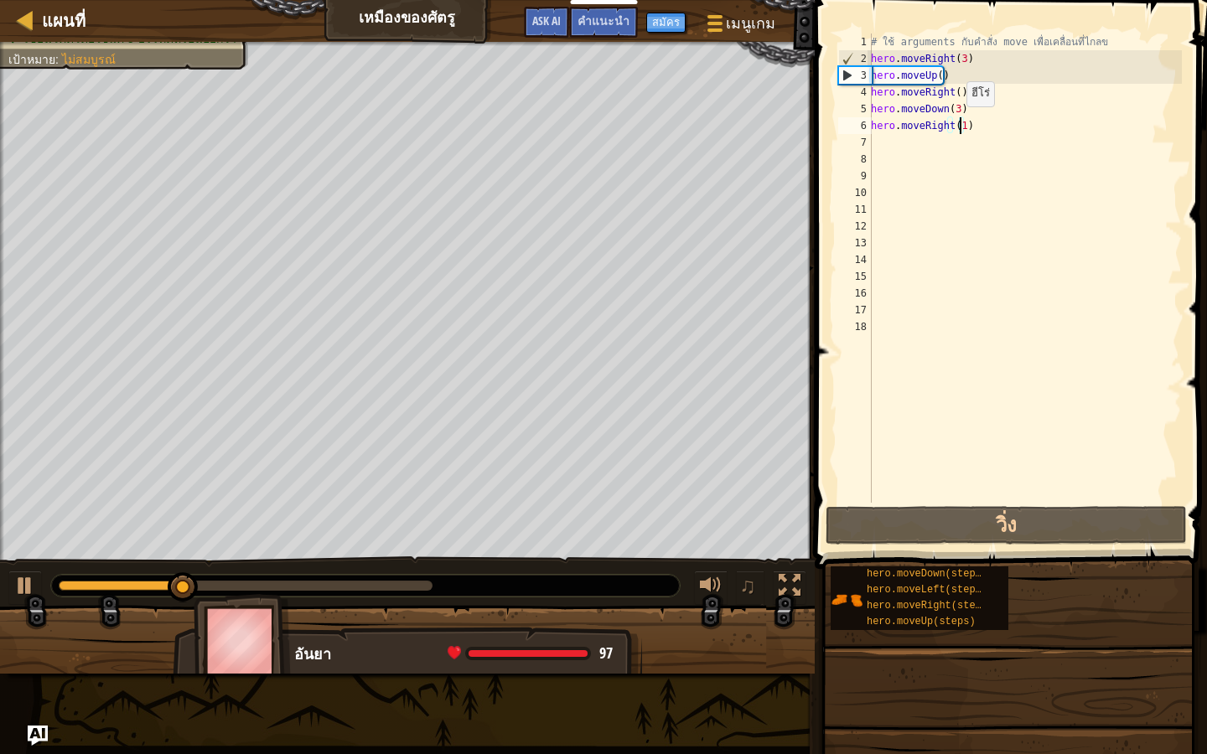
click at [957, 123] on div "# ใช้ arguments กับคำสั่ง move เพื่อเคลื่อนที่ไกลข hero . moveRight ( 3 ) hero …" at bounding box center [1024, 285] width 314 height 503
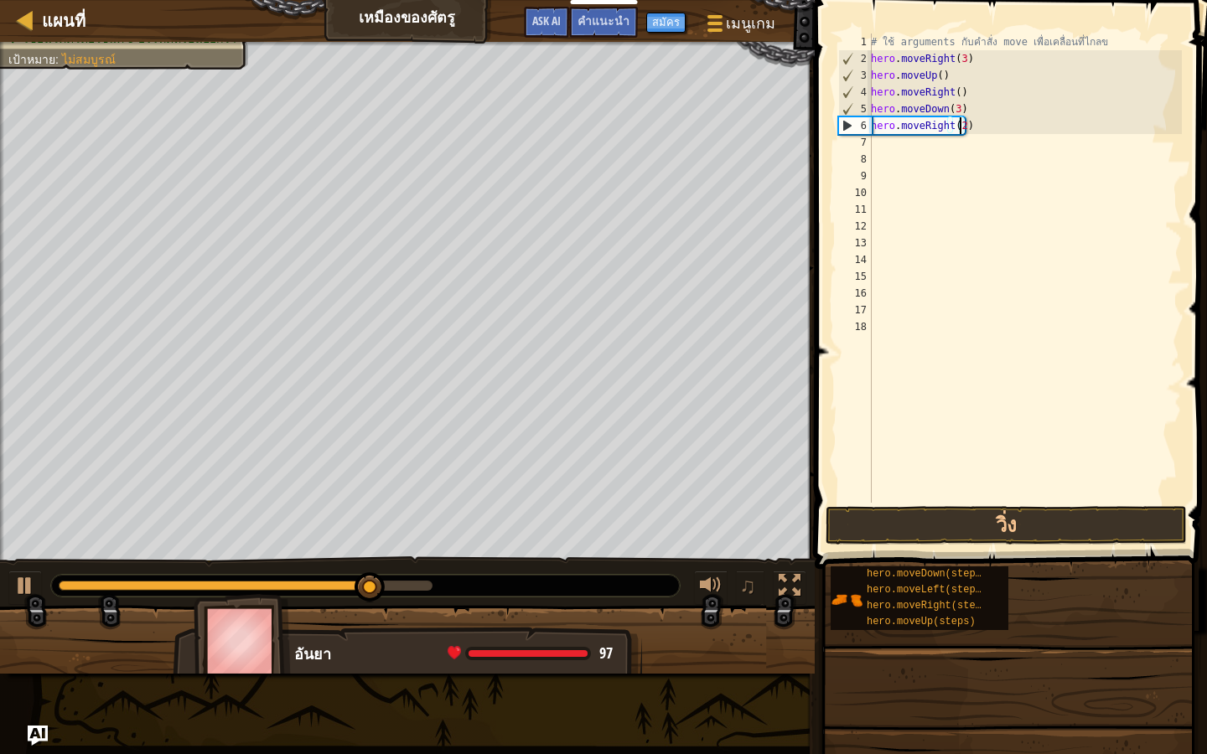
scroll to position [8, 7]
type textarea "hero.moveRight(2)"
click at [956, 528] on button "วิ่ง" at bounding box center [1005, 525] width 361 height 39
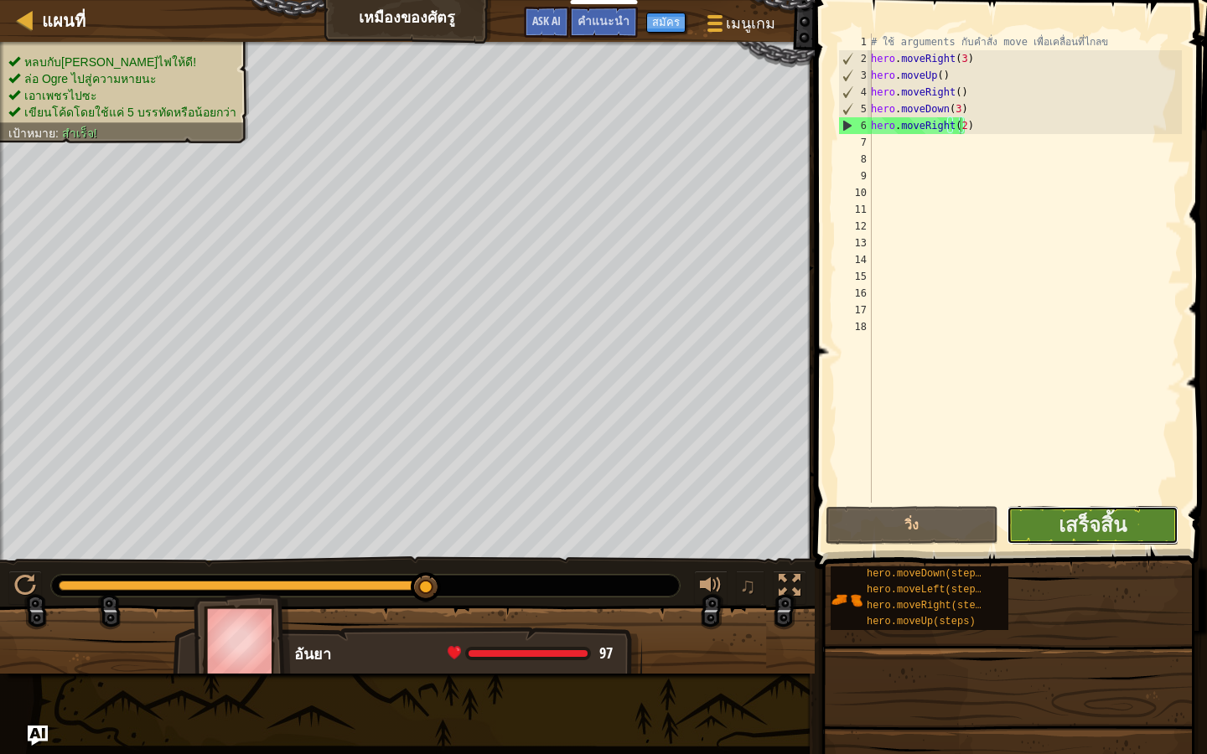
click at [1134, 515] on button "เสร็จสิ้น" at bounding box center [1092, 525] width 172 height 39
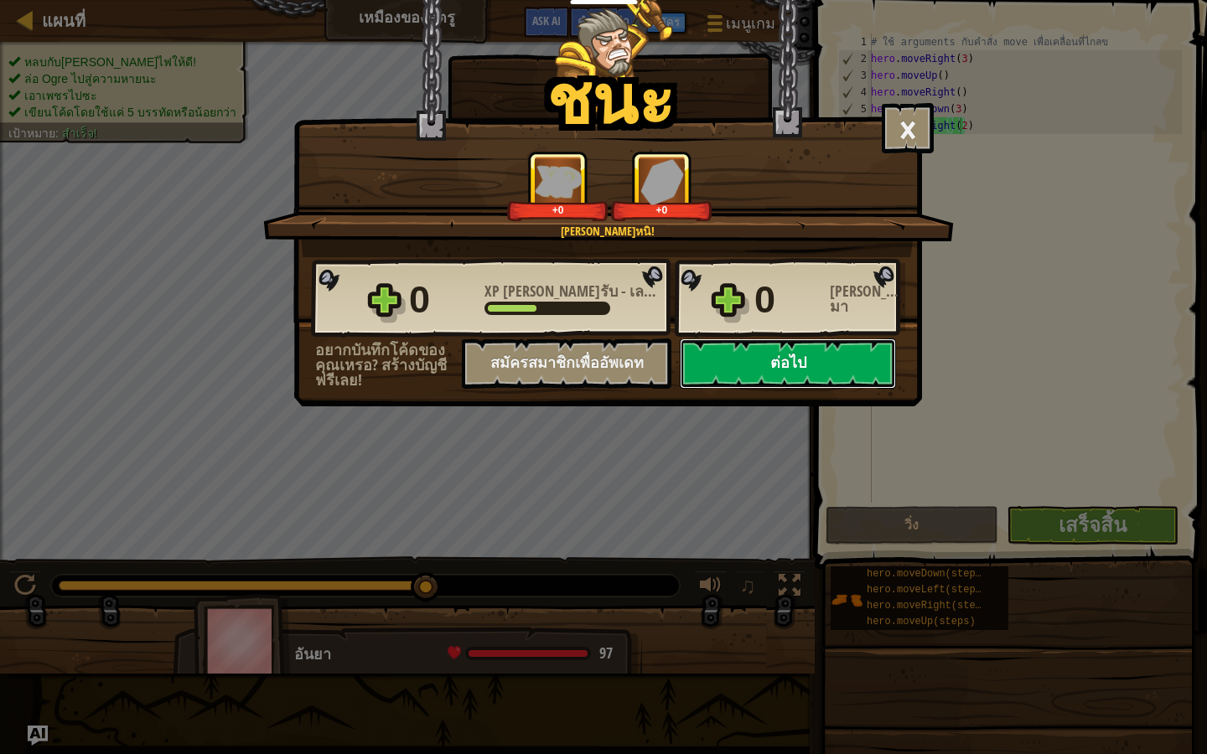
click at [842, 355] on button "ต่อไป" at bounding box center [788, 364] width 216 height 50
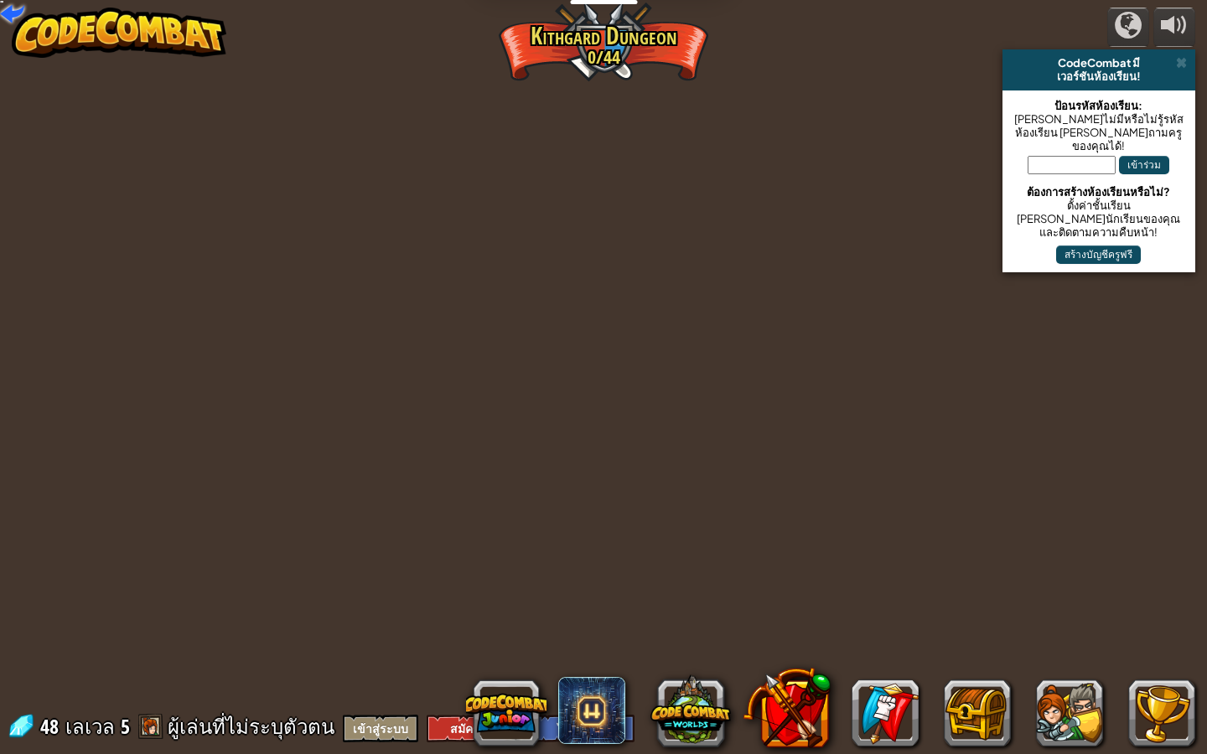
select select "th"
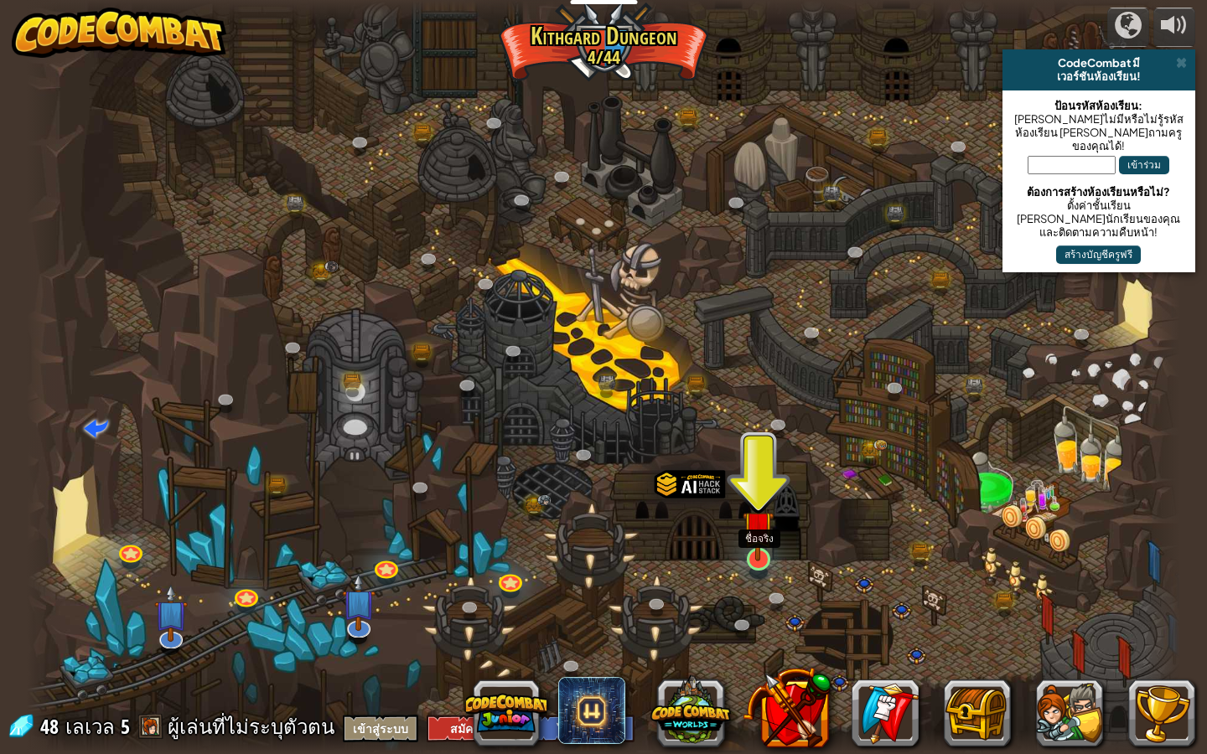
click at [764, 544] on img at bounding box center [757, 526] width 31 height 70
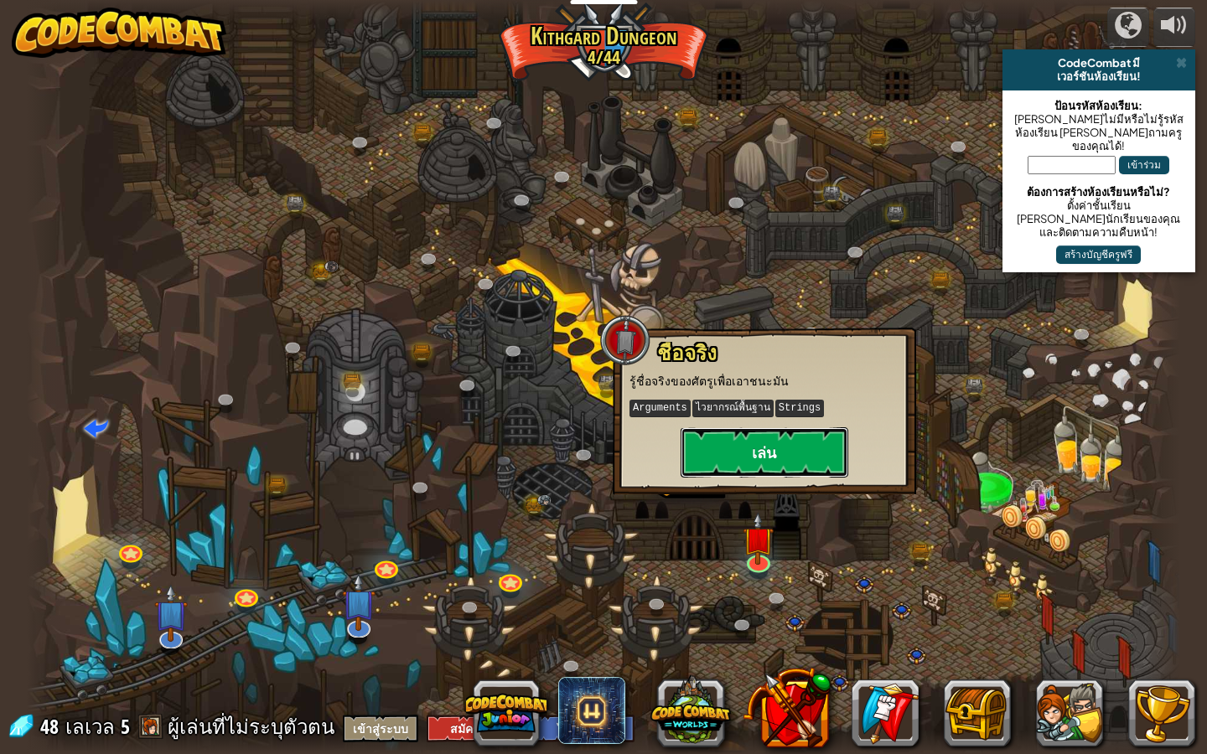
click at [782, 437] on button "เล่น" at bounding box center [764, 452] width 168 height 50
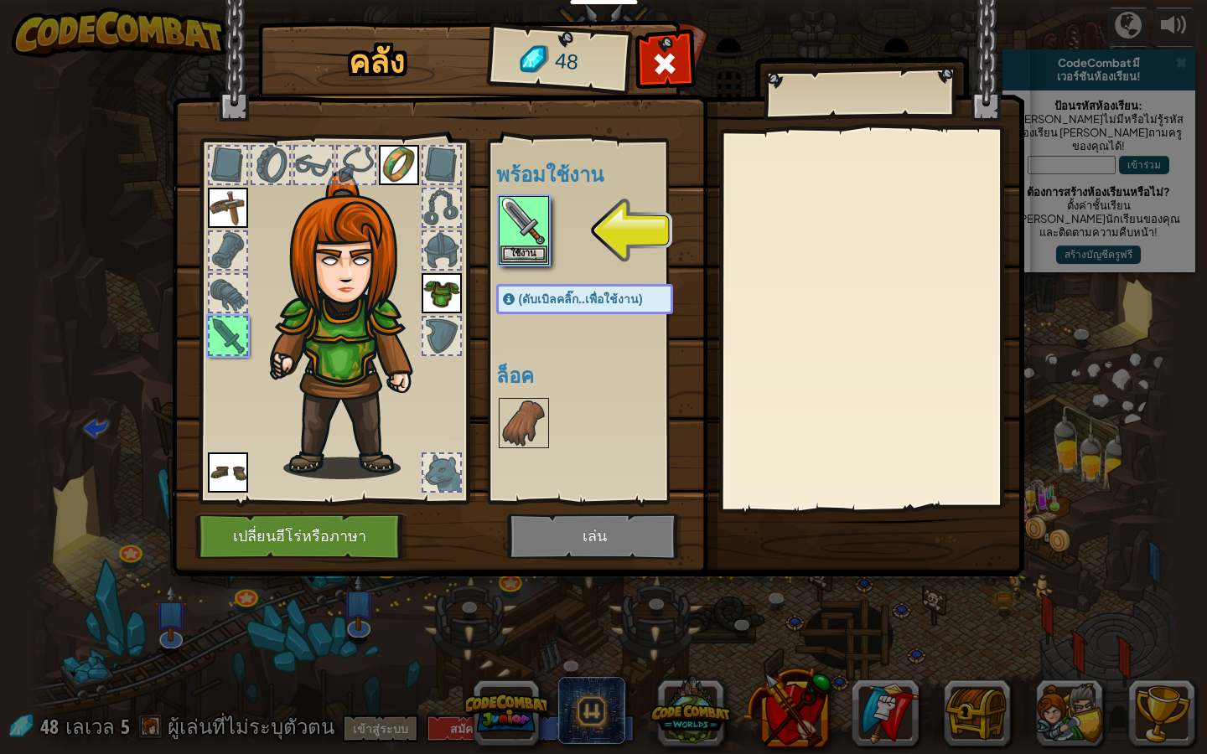
click at [535, 533] on img at bounding box center [598, 272] width 852 height 608
click at [604, 540] on img at bounding box center [598, 272] width 852 height 608
click at [604, 534] on img at bounding box center [598, 272] width 852 height 608
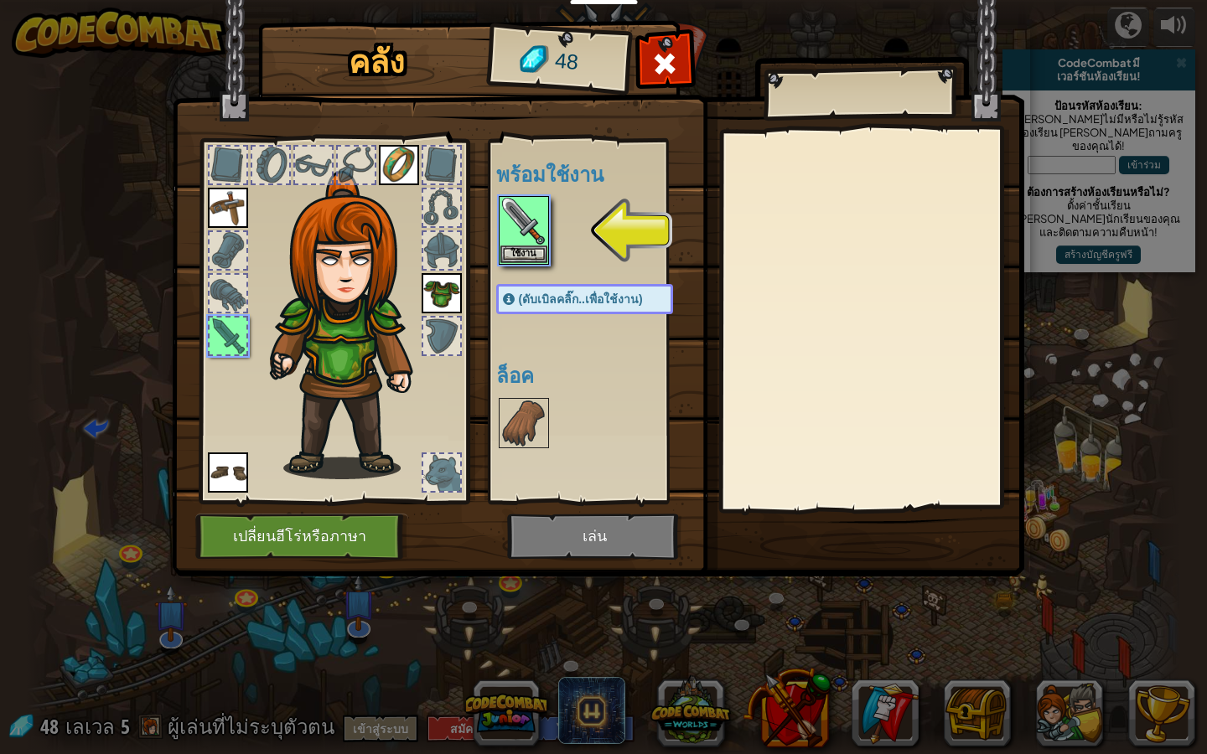
click at [609, 530] on img at bounding box center [598, 272] width 852 height 608
click at [524, 202] on img at bounding box center [523, 221] width 47 height 47
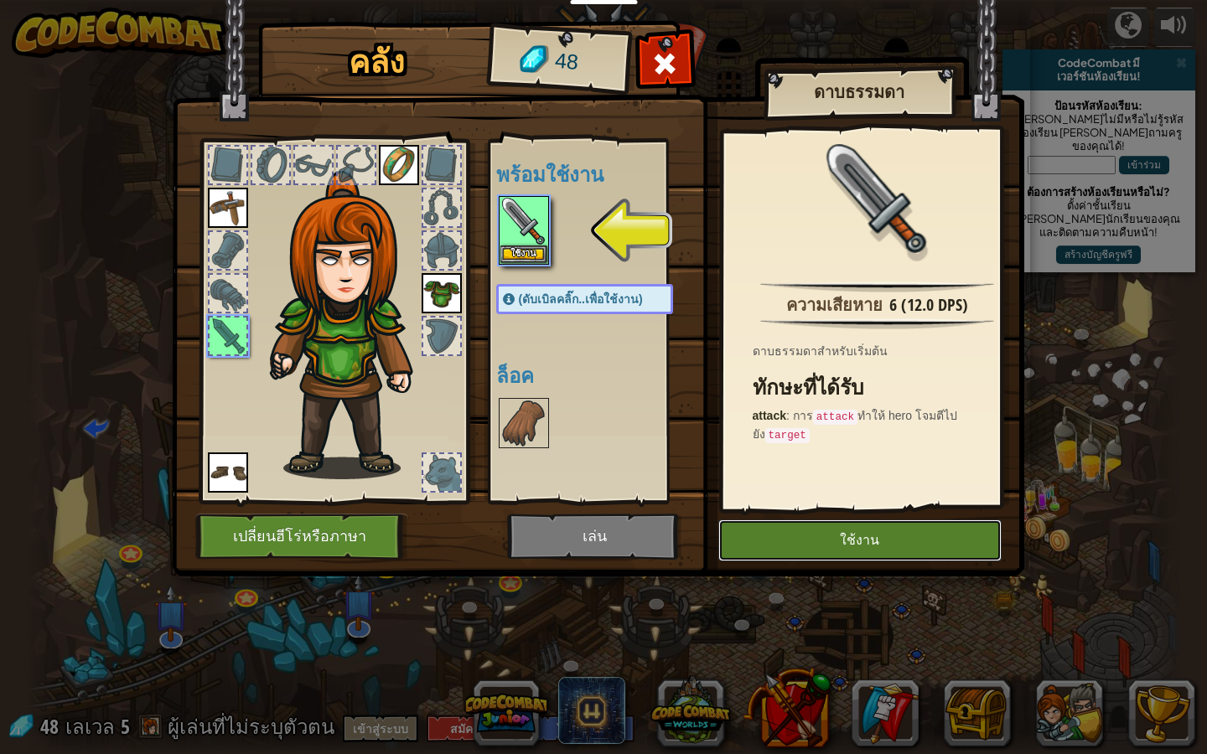
click at [828, 531] on button "ใช้งาน" at bounding box center [859, 541] width 283 height 42
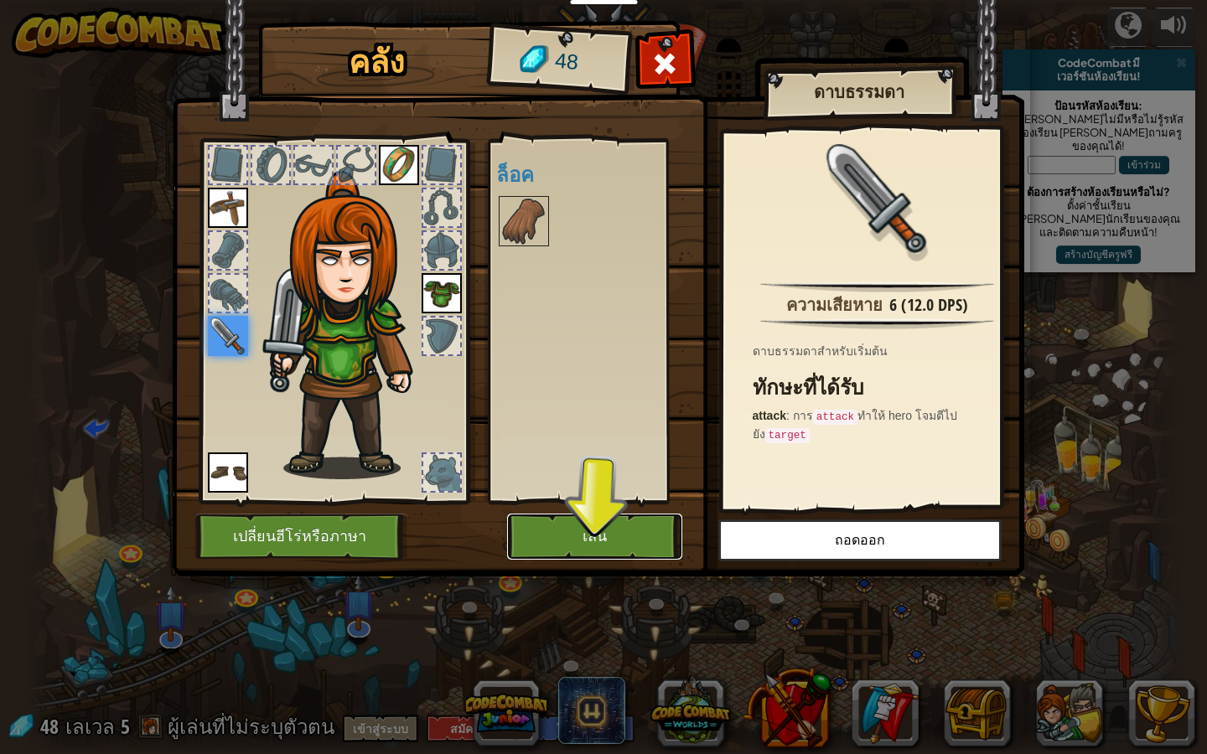
click at [611, 541] on button "เล่น" at bounding box center [594, 537] width 175 height 46
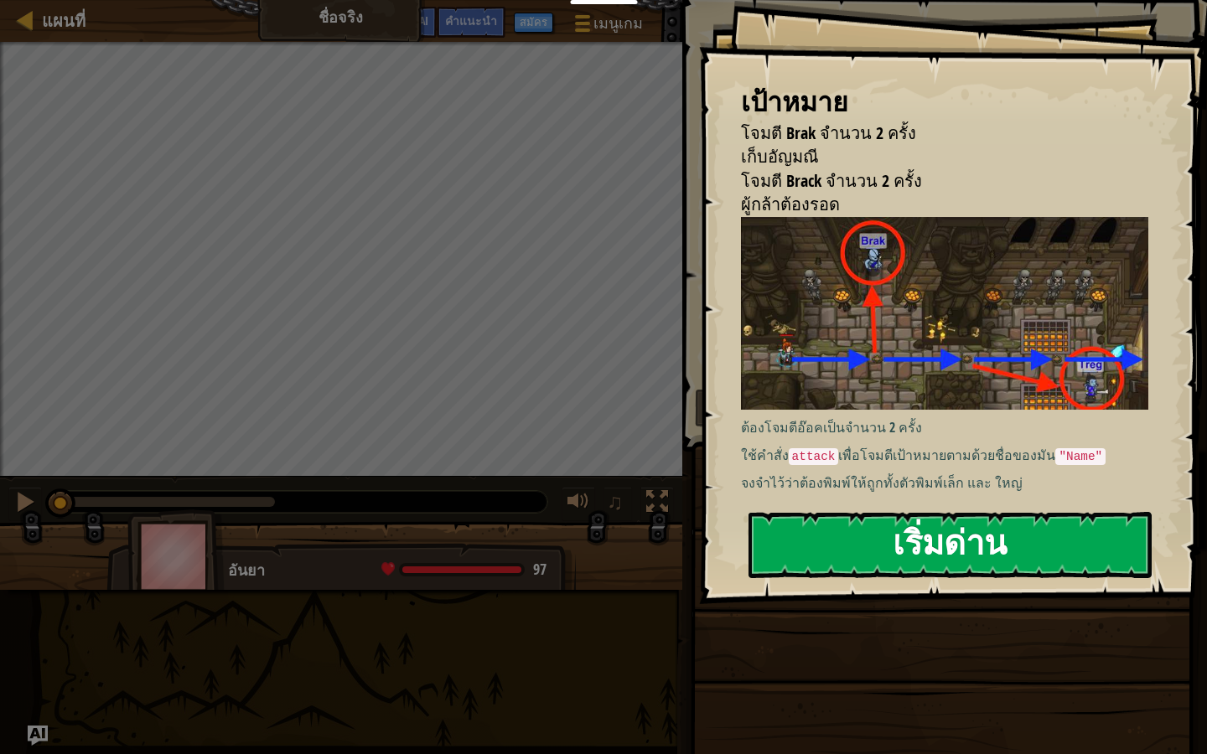
click at [953, 518] on button "เริ่มด่าน" at bounding box center [949, 545] width 403 height 66
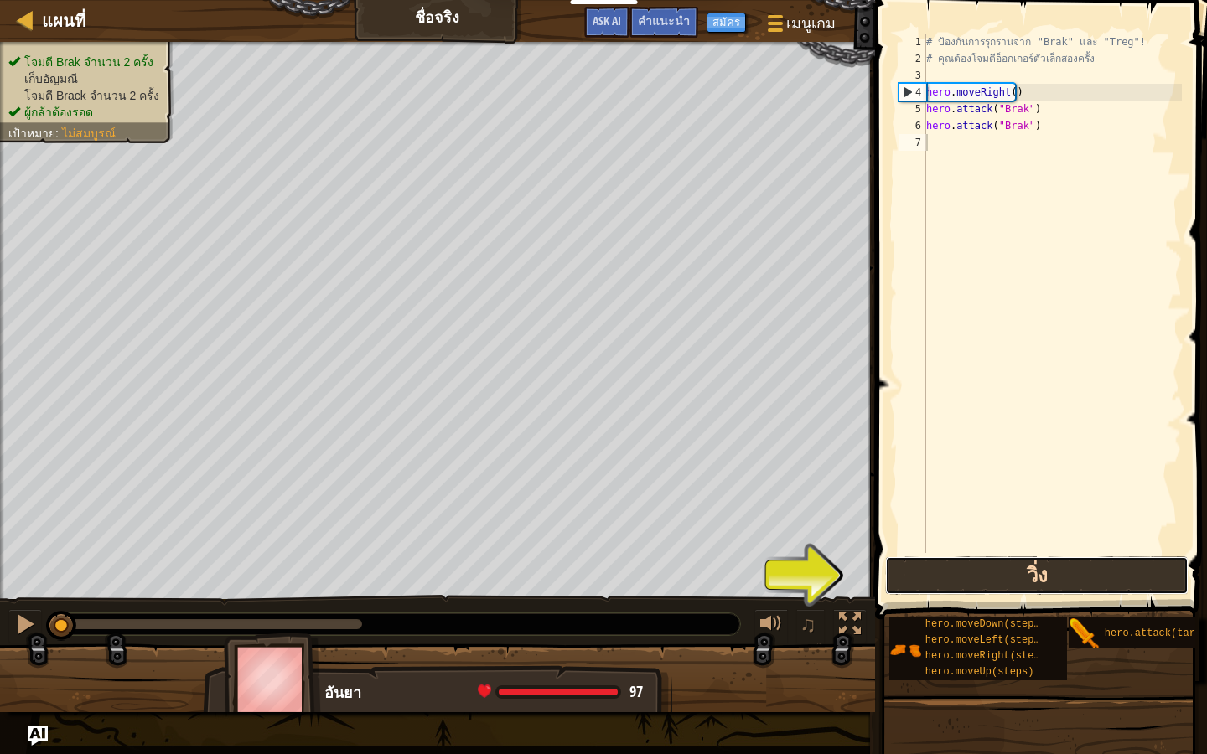
click at [931, 568] on button "วิ่ง" at bounding box center [1036, 575] width 303 height 39
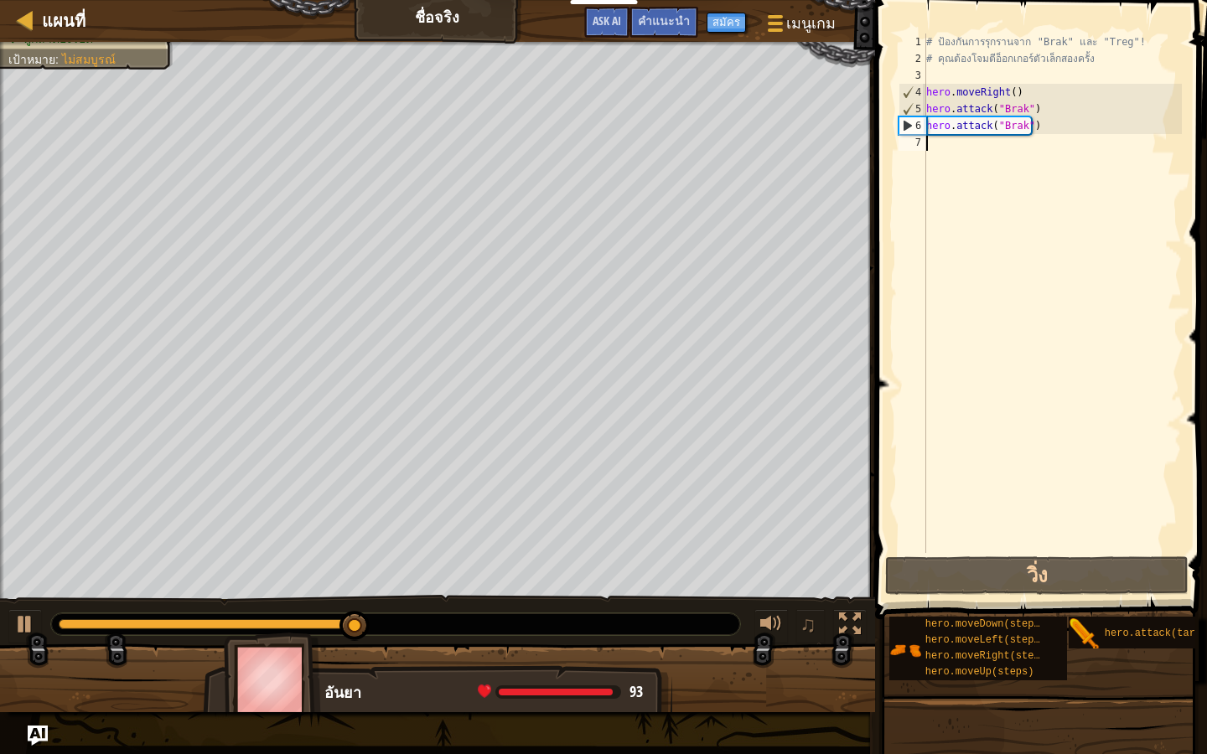
type textarea "h"
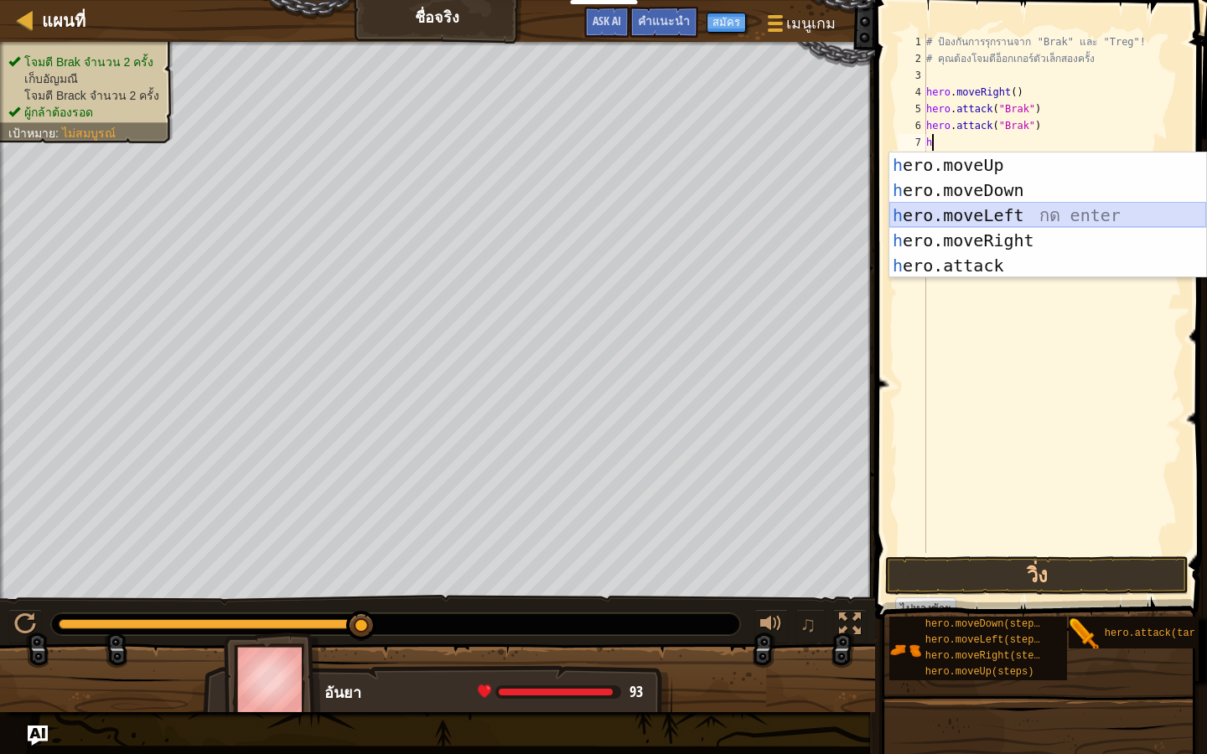
click at [971, 223] on div "h ero.moveUp กด enter h ero.moveDown กด enter h ero.moveLeft กด enter h ero.mov…" at bounding box center [1047, 241] width 317 height 176
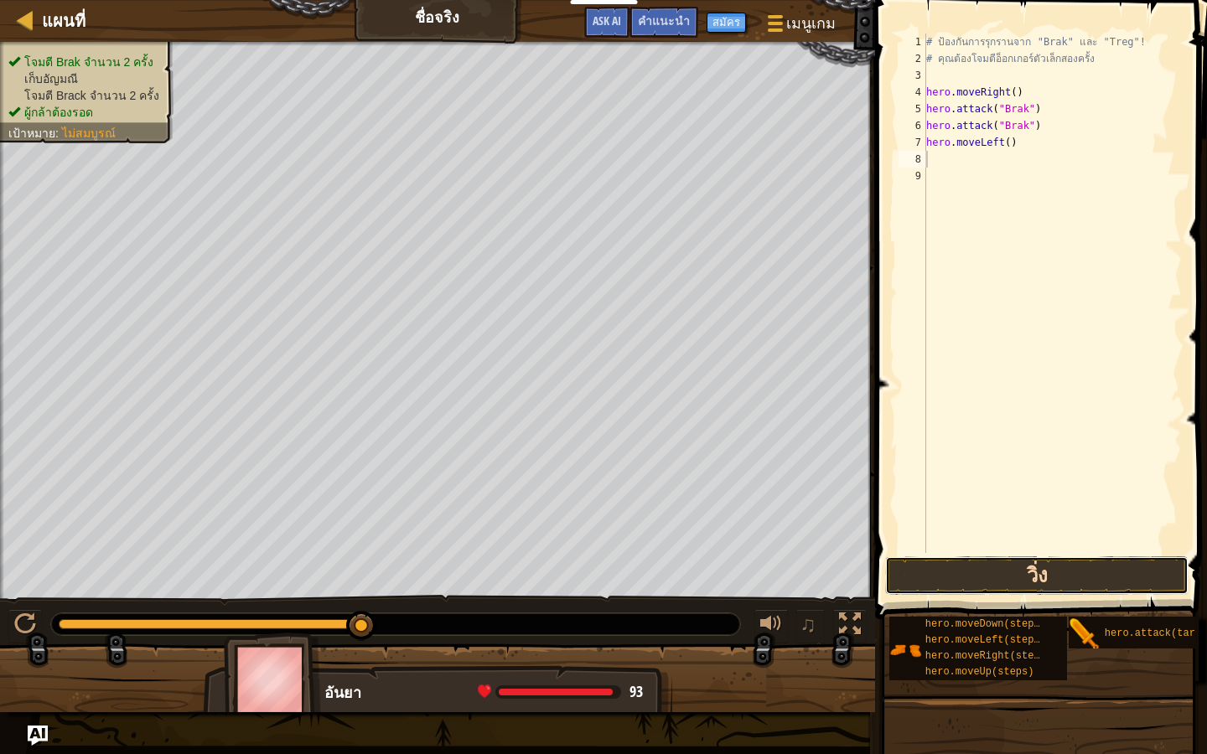
drag, startPoint x: 999, startPoint y: 567, endPoint x: 1009, endPoint y: 580, distance: 16.1
click at [1007, 579] on button "วิ่ง" at bounding box center [1036, 575] width 303 height 39
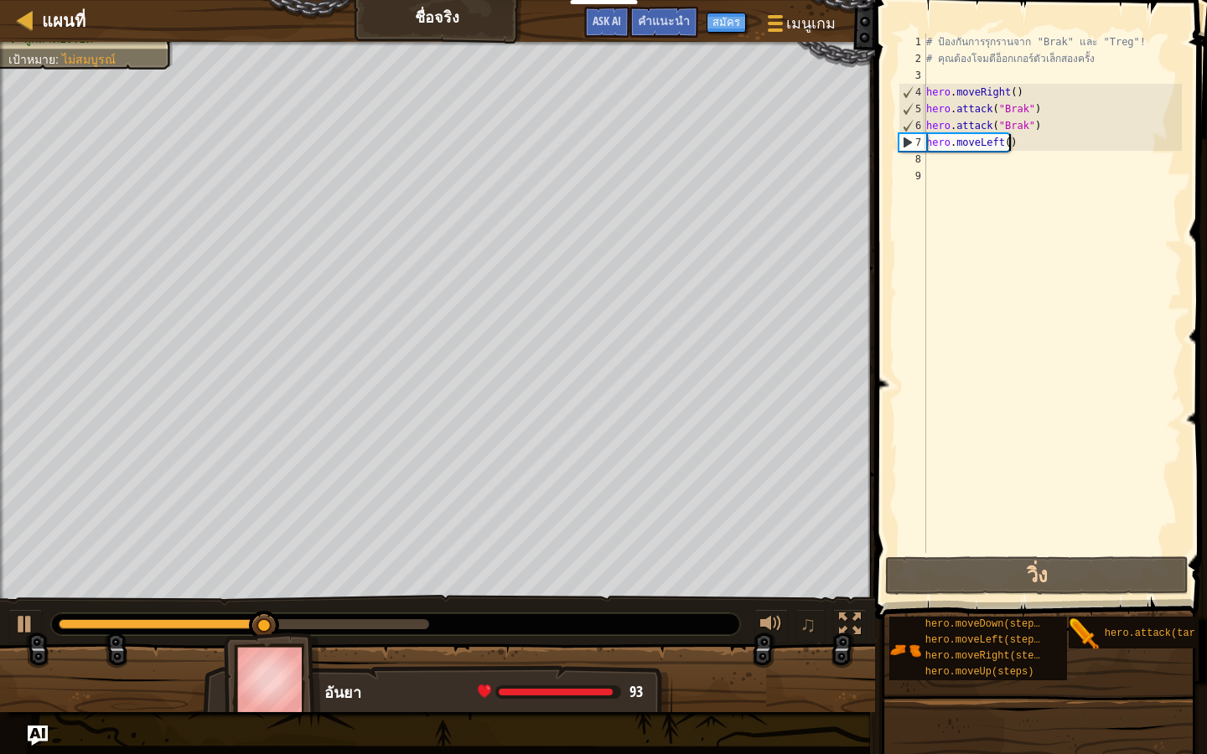
click at [1017, 138] on div "# ป้องกันการรุกรานจาก "Brak" และ "Treg"! # คุณต้องโจมตีอ็อกเกอร์ตัวเล็กสองครั้ง…" at bounding box center [1052, 310] width 259 height 553
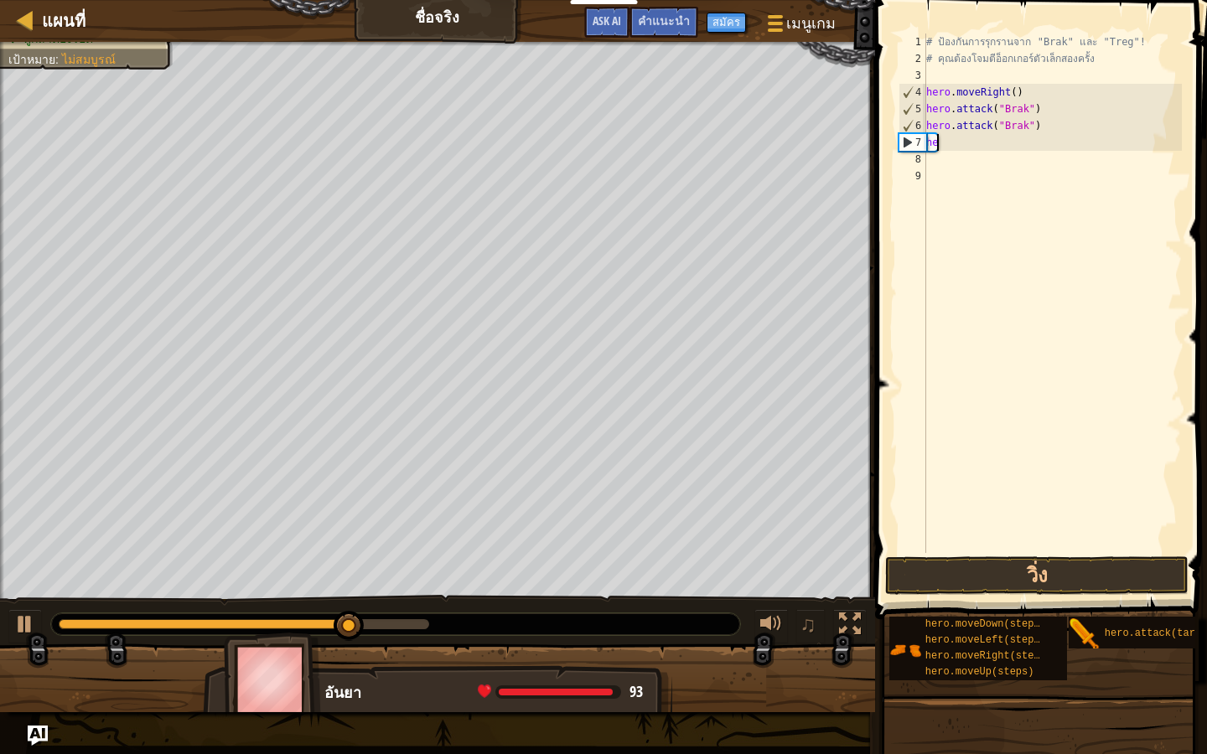
type textarea "h"
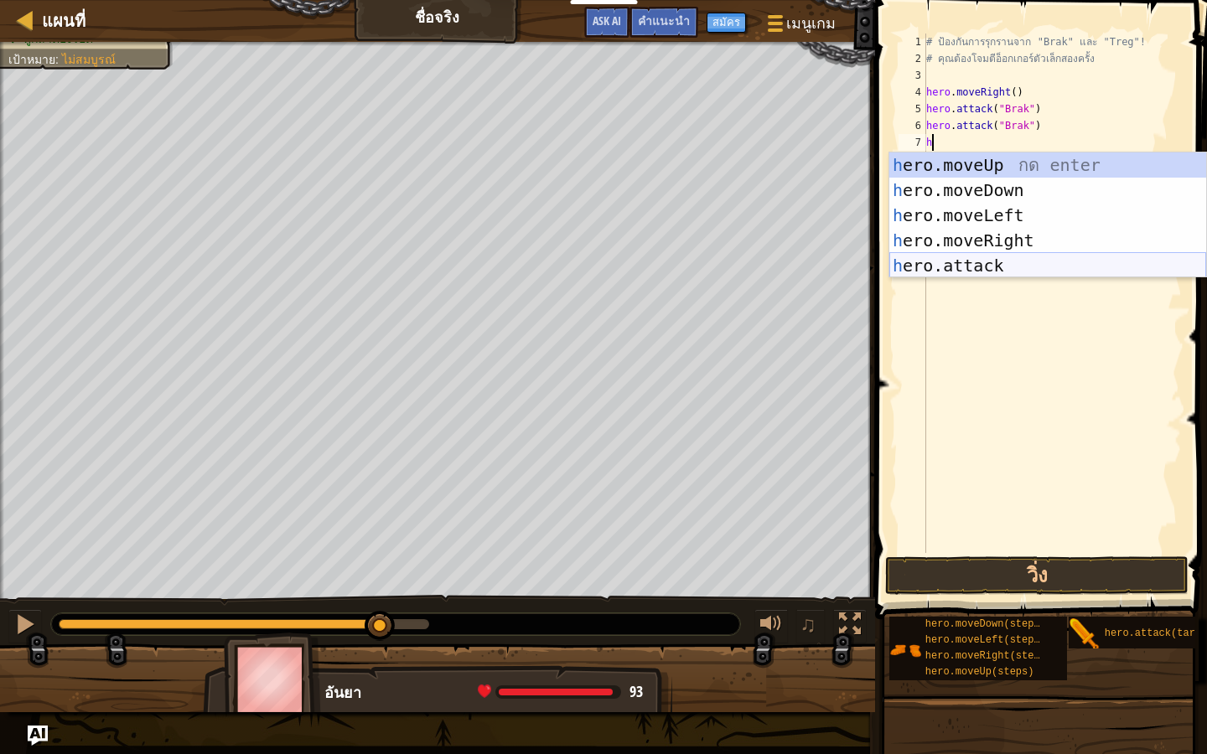
drag, startPoint x: 981, startPoint y: 256, endPoint x: 981, endPoint y: 266, distance: 10.1
click at [981, 256] on div "h ero.moveUp กด enter h ero.moveDown กด enter h ero.moveLeft กด enter h ero.mov…" at bounding box center [1047, 241] width 317 height 176
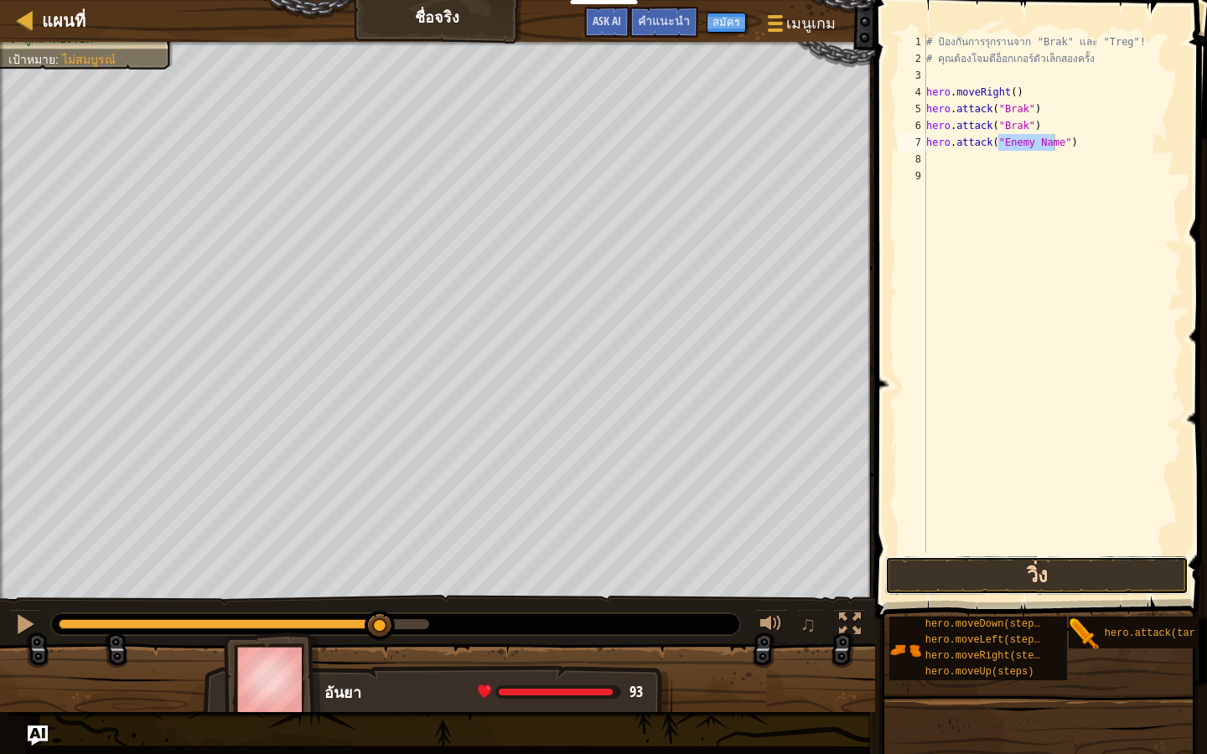
drag, startPoint x: 978, startPoint y: 566, endPoint x: 991, endPoint y: 568, distance: 12.8
click at [984, 567] on button "วิ่ง" at bounding box center [1036, 575] width 303 height 39
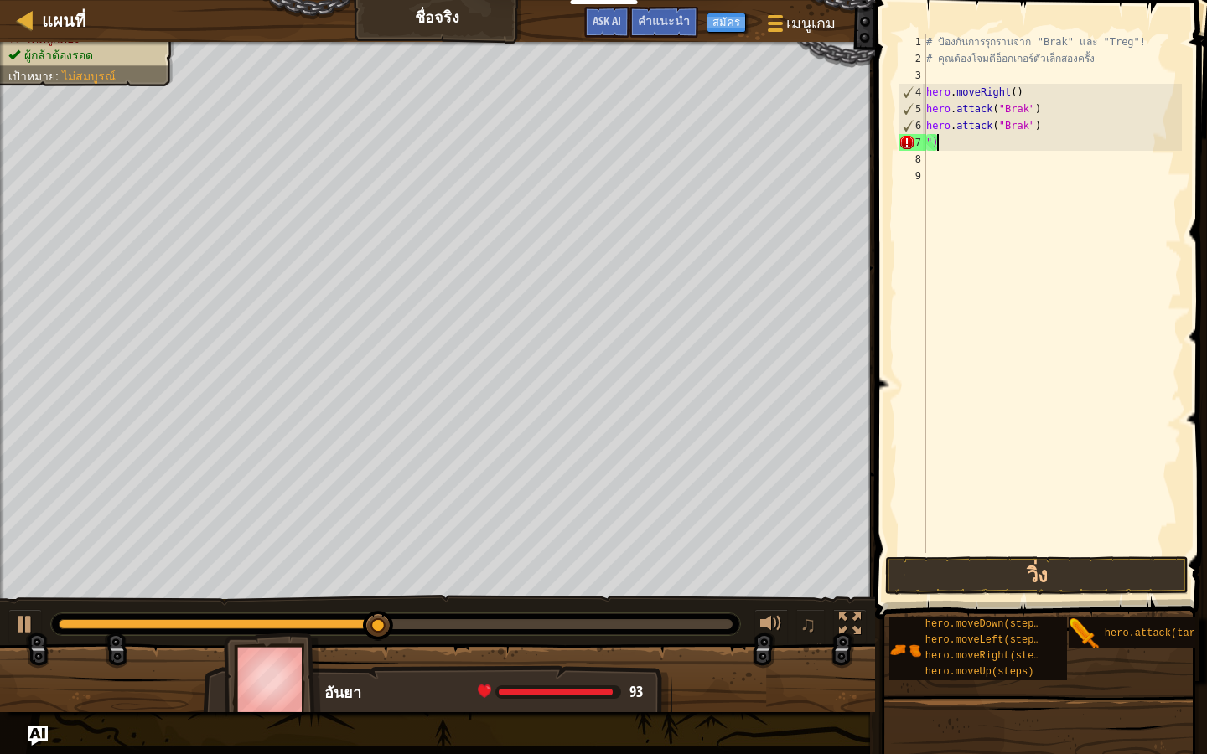
click at [963, 139] on div "# ป้องกันการรุกรานจาก "Brak" และ "Treg"! # คุณต้องโจมตีอ็อกเกอร์ตัวเล็กสองครั้ง…" at bounding box center [1052, 310] width 259 height 553
type textarea """
type textarea "hero.attack("Brak")"
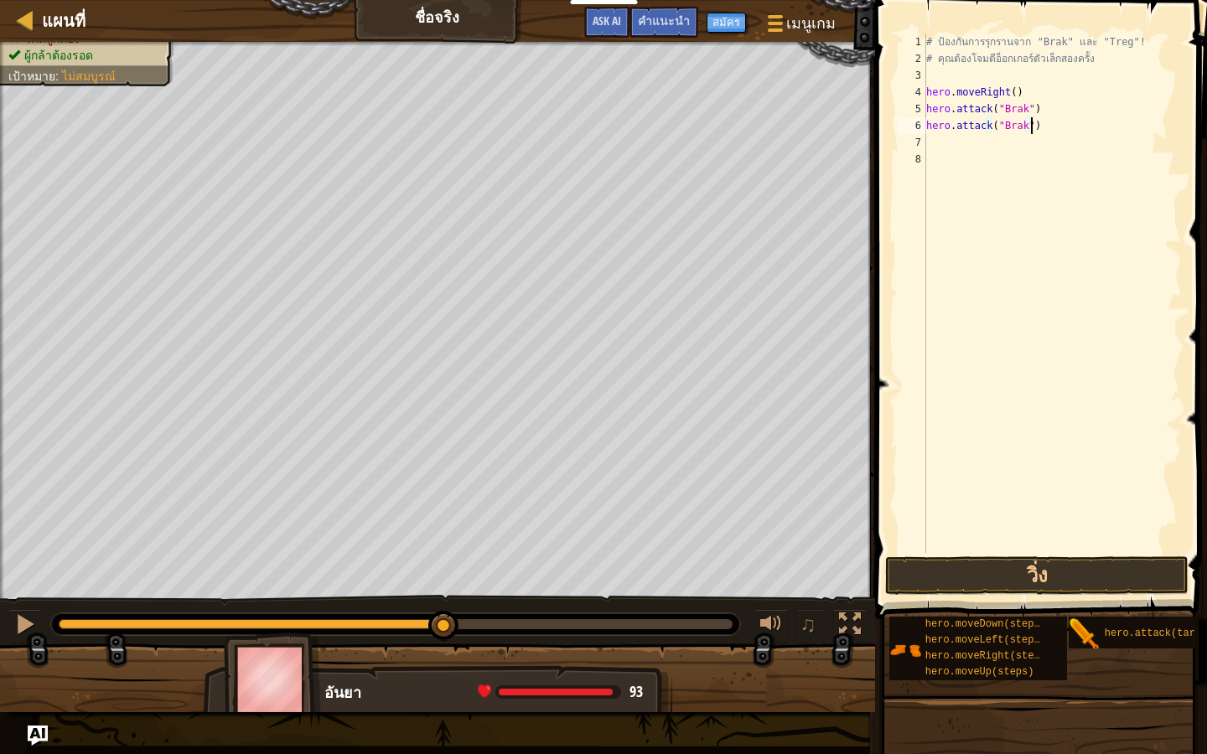
click at [949, 145] on div "# ป้องกันการรุกรานจาก "Brak" และ "Treg"! # คุณต้องโจมตีอ็อกเกอร์ตัวเล็กสองครั้ง…" at bounding box center [1052, 310] width 259 height 553
type textarea "g"
type textarea "f"
type textarea "h"
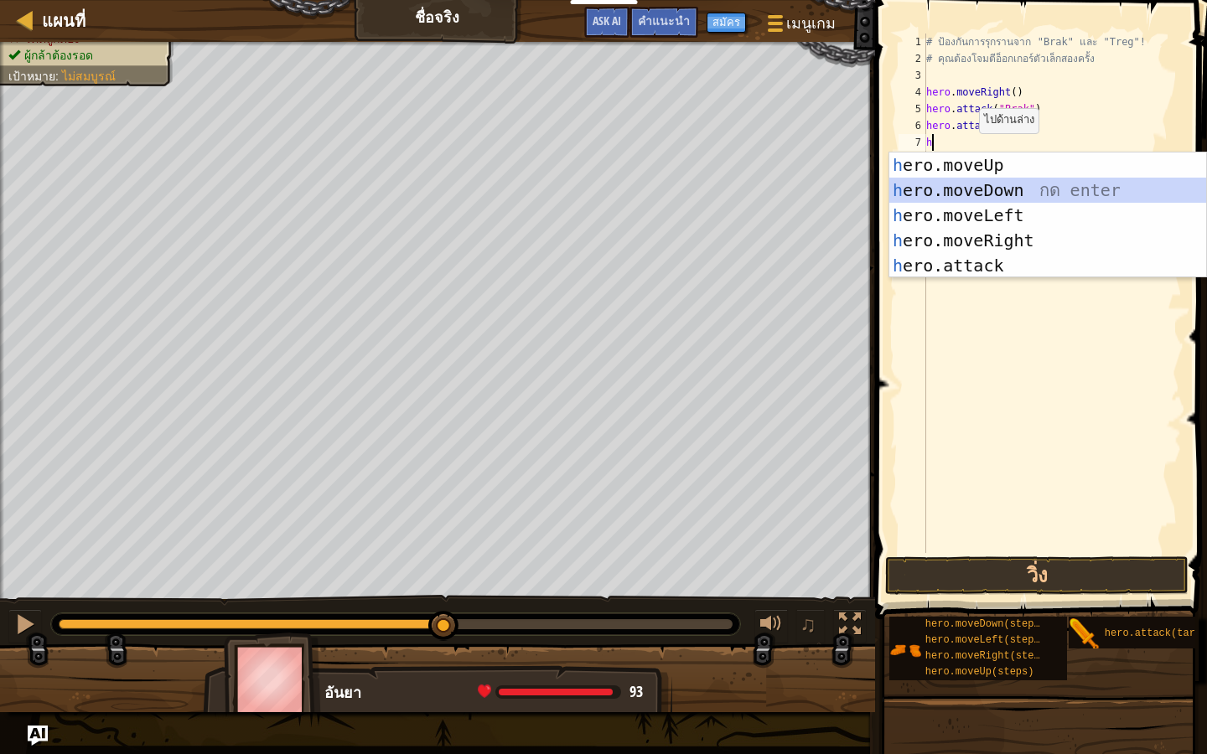
click at [978, 196] on div "h ero.moveUp กด enter h ero.moveDown กด enter h ero.moveLeft กด enter h ero.mov…" at bounding box center [1047, 241] width 317 height 176
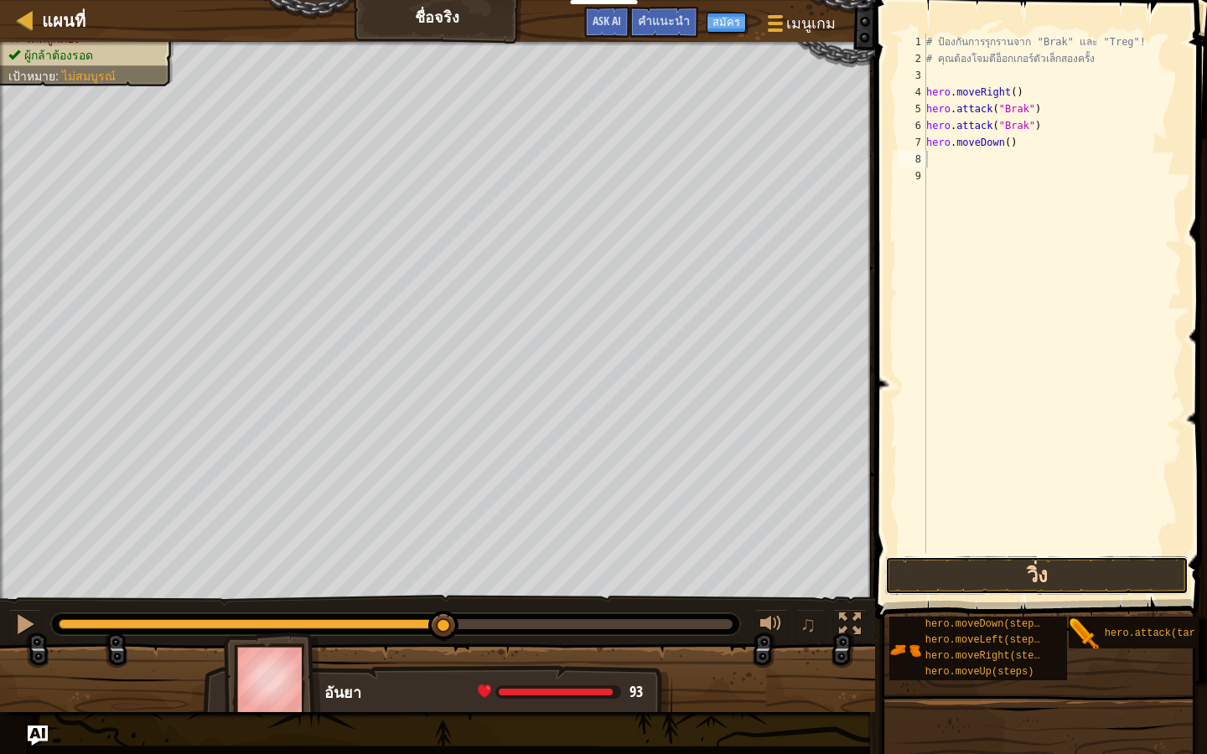
drag, startPoint x: 979, startPoint y: 572, endPoint x: 981, endPoint y: 563, distance: 8.7
click at [980, 561] on button "วิ่ง" at bounding box center [1036, 575] width 303 height 39
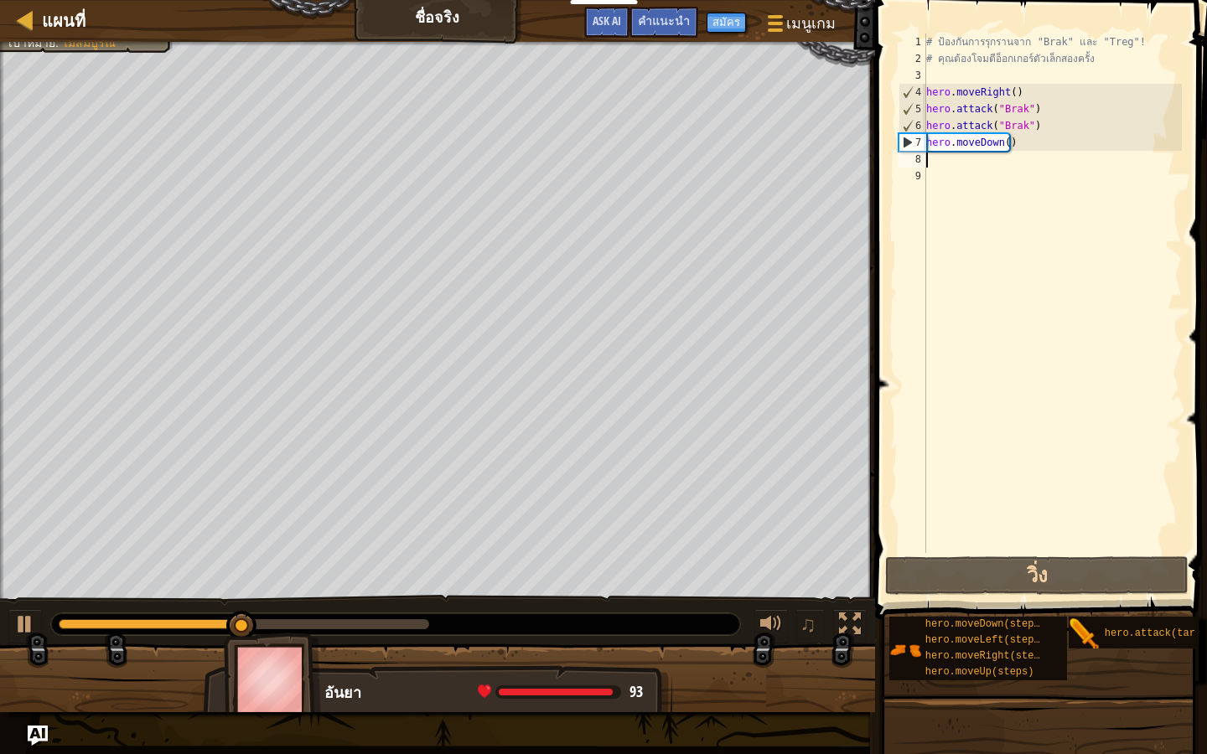
click at [1011, 143] on div "# ป้องกันการรุกรานจาก "Brak" และ "Treg"! # คุณต้องโจมตีอ็อกเกอร์ตัวเล็กสองครั้ง…" at bounding box center [1052, 310] width 259 height 553
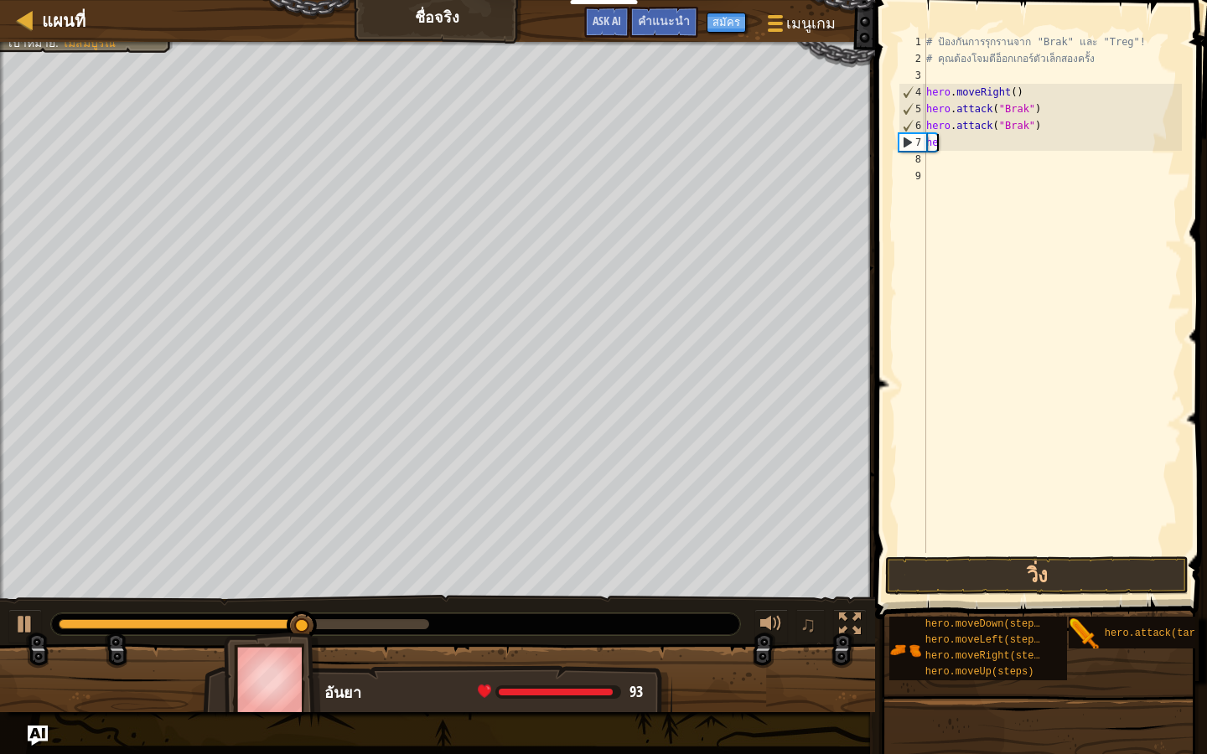
type textarea "h"
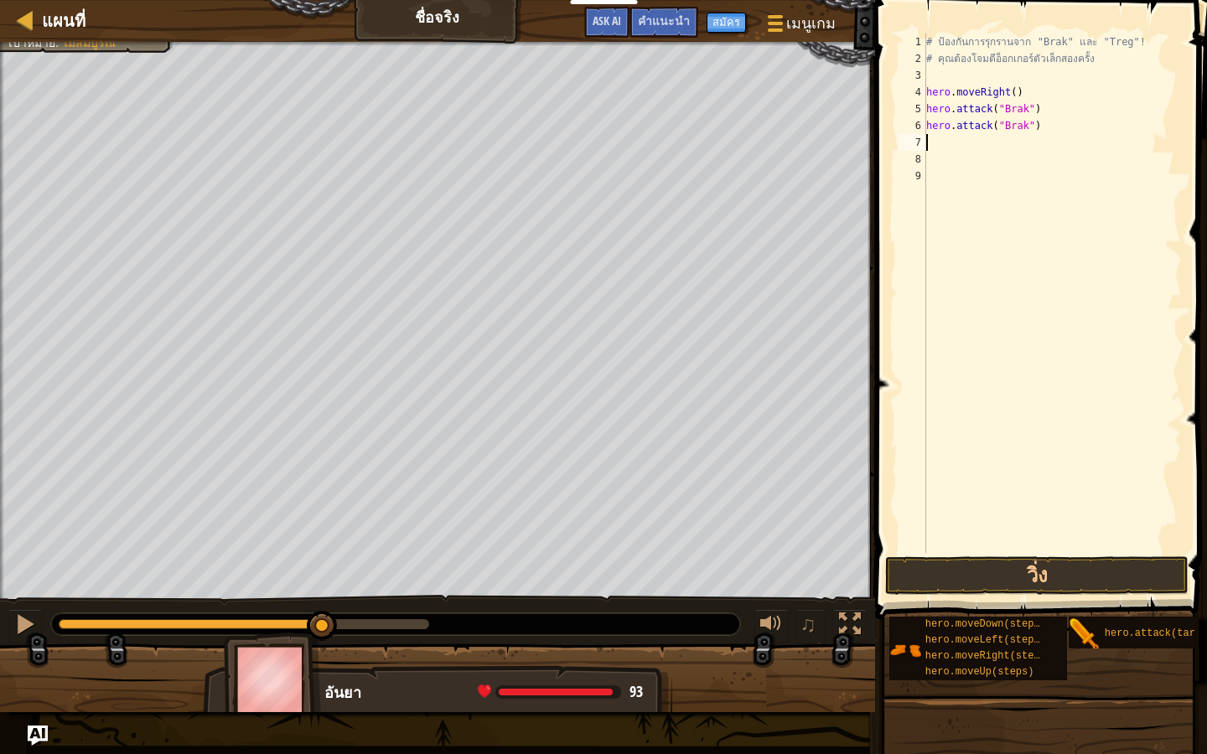
click at [933, 140] on div "# ป้องกันการรุกรานจาก "Brak" และ "Treg"! # คุณต้องโจมตีอ็อกเกอร์ตัวเล็กสองครั้ง…" at bounding box center [1052, 310] width 259 height 553
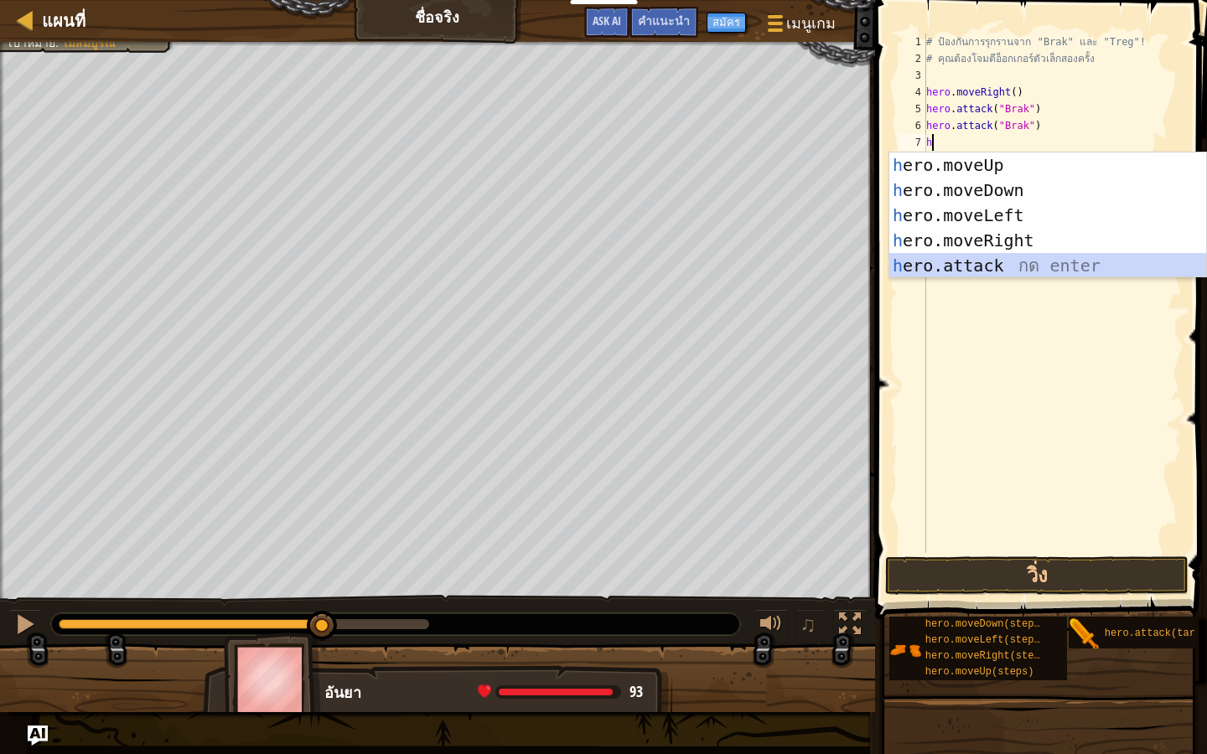
click at [923, 263] on div "h ero.moveUp กด enter h ero.moveDown กด enter h ero.moveLeft กด enter h ero.mov…" at bounding box center [1047, 241] width 317 height 176
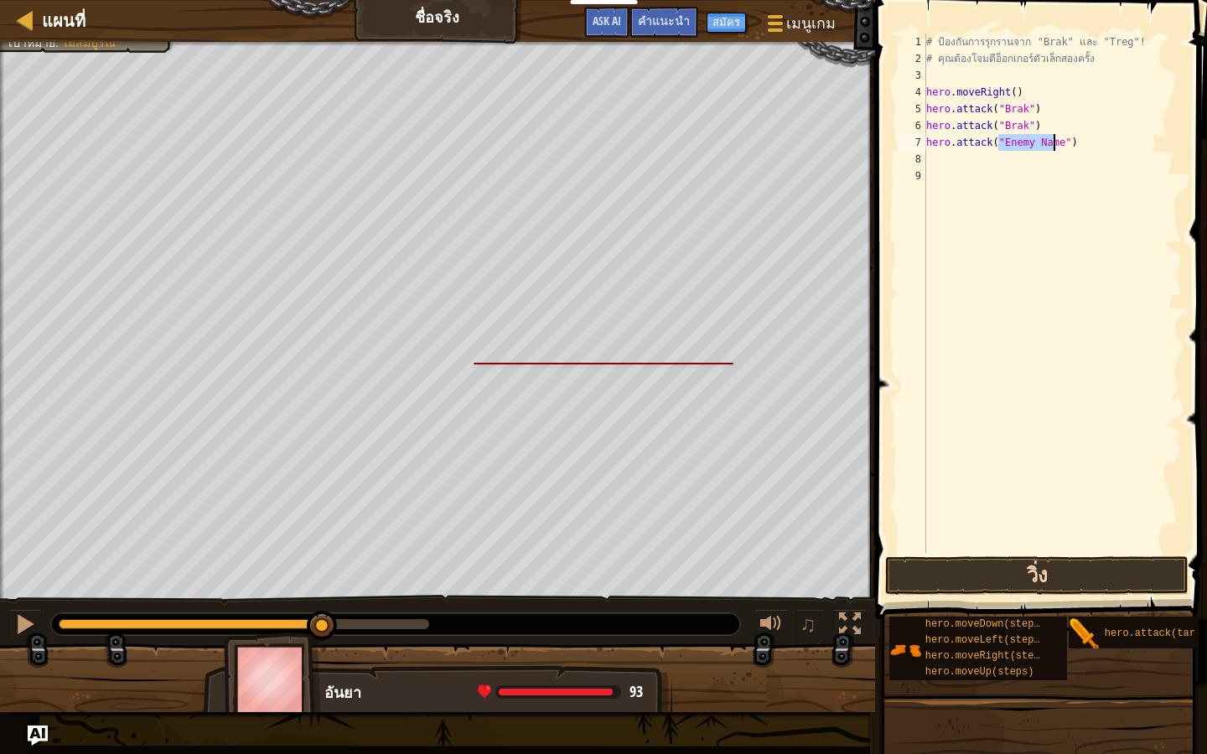
drag, startPoint x: 929, startPoint y: 553, endPoint x: 940, endPoint y: 569, distance: 19.3
click at [936, 562] on div "hero.attack("Enemy Name") 1 2 3 4 5 6 7 8 9 # ป้องกันการรุกรานจาก "Brak" และ "T…" at bounding box center [1038, 342] width 337 height 669
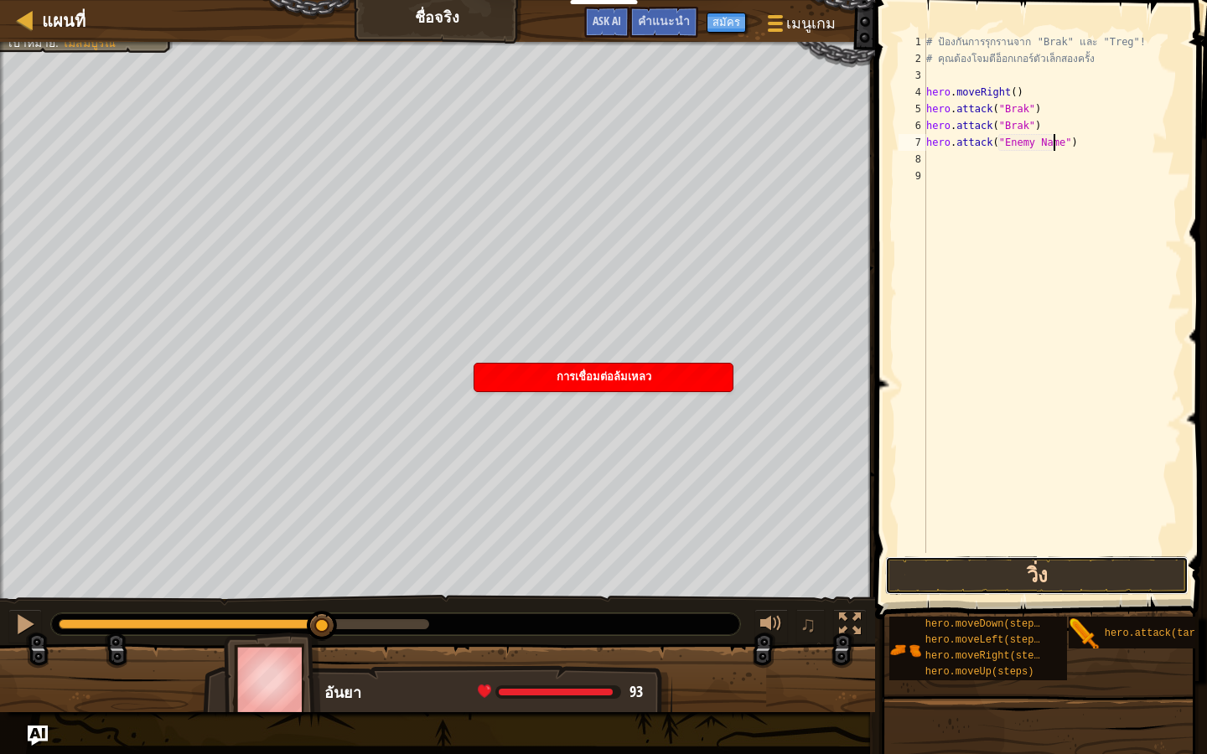
click at [940, 577] on button "วิ่ง" at bounding box center [1036, 575] width 303 height 39
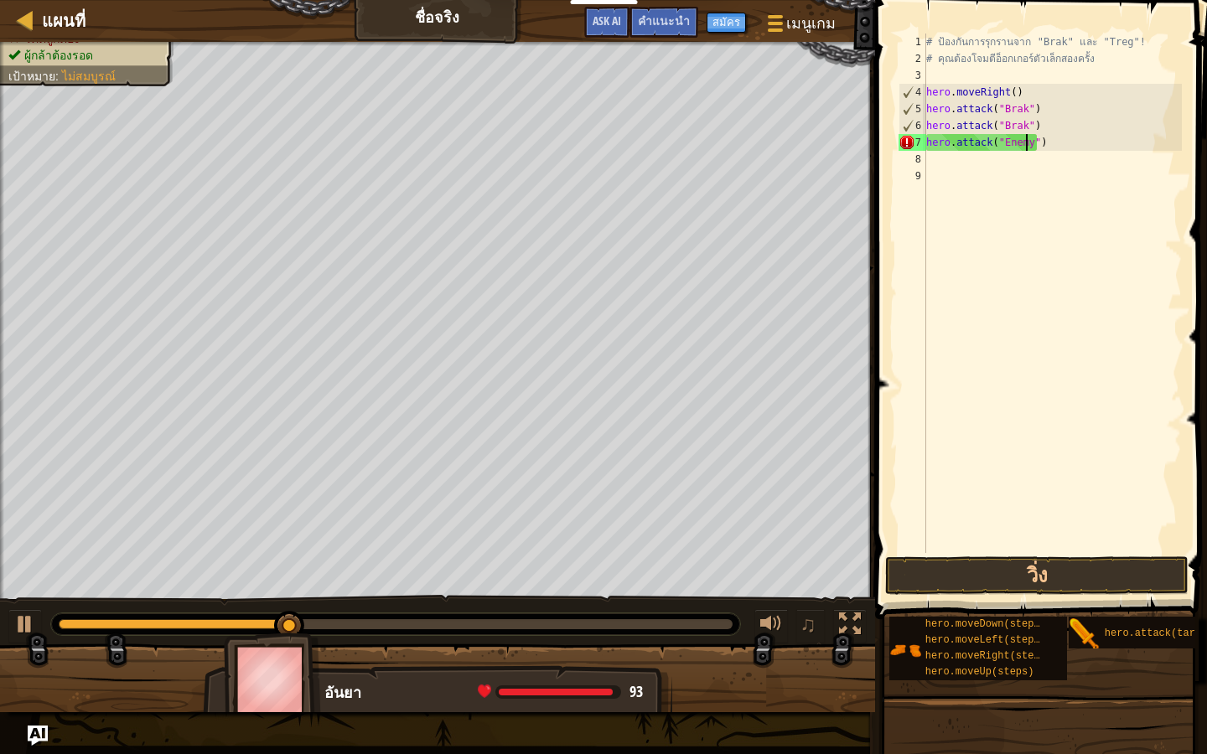
type textarea "hero.attack("")"
click at [1074, 150] on div "# ป้องกันการรุกรานจาก "Brak" และ "Treg"! # คุณต้องโจมตีอ็อกเกอร์ตัวเล็กสองครั้ง…" at bounding box center [1052, 310] width 259 height 553
click at [1068, 148] on div "# ป้องกันการรุกรานจาก "Brak" และ "Treg"! # คุณต้องโจมตีอ็อกเกอร์ตัวเล็กสองครั้ง…" at bounding box center [1052, 310] width 259 height 553
type textarea "h"
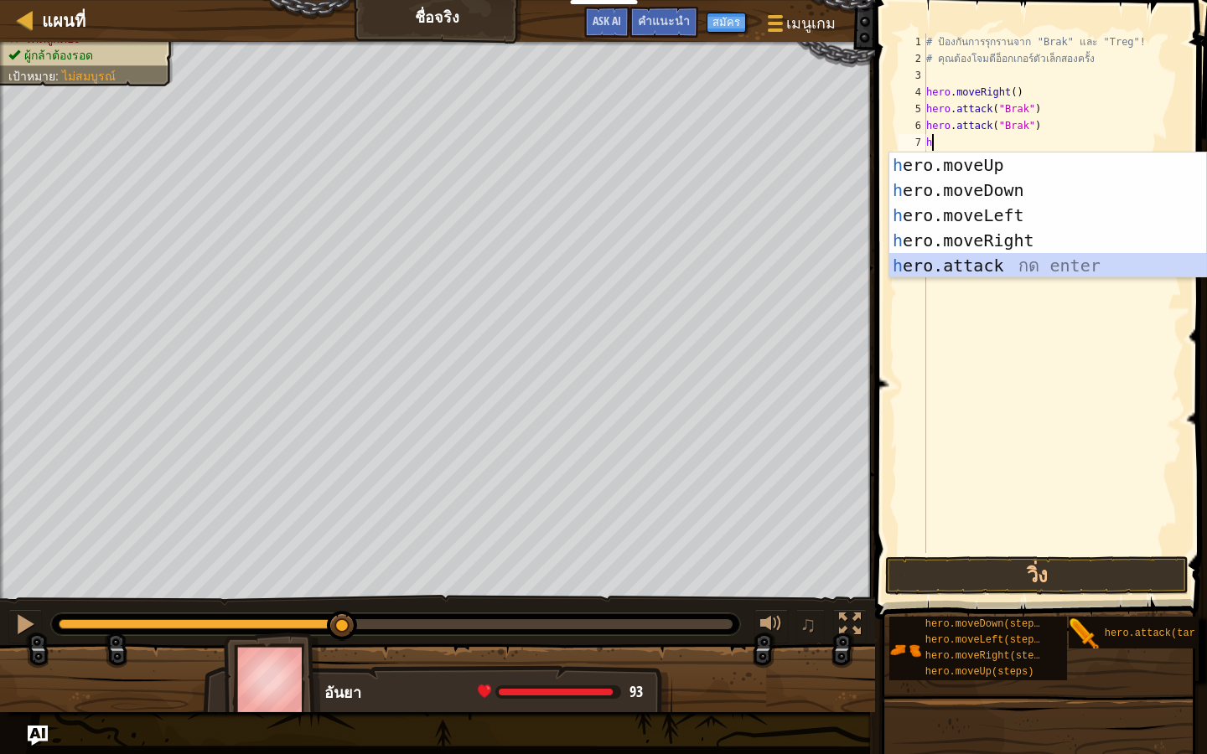
drag, startPoint x: 1024, startPoint y: 267, endPoint x: 1022, endPoint y: 304, distance: 37.0
click at [1024, 268] on div "h ero.moveUp กด enter h ero.moveDown กด enter h ero.moveLeft กด enter h ero.mov…" at bounding box center [1047, 241] width 317 height 176
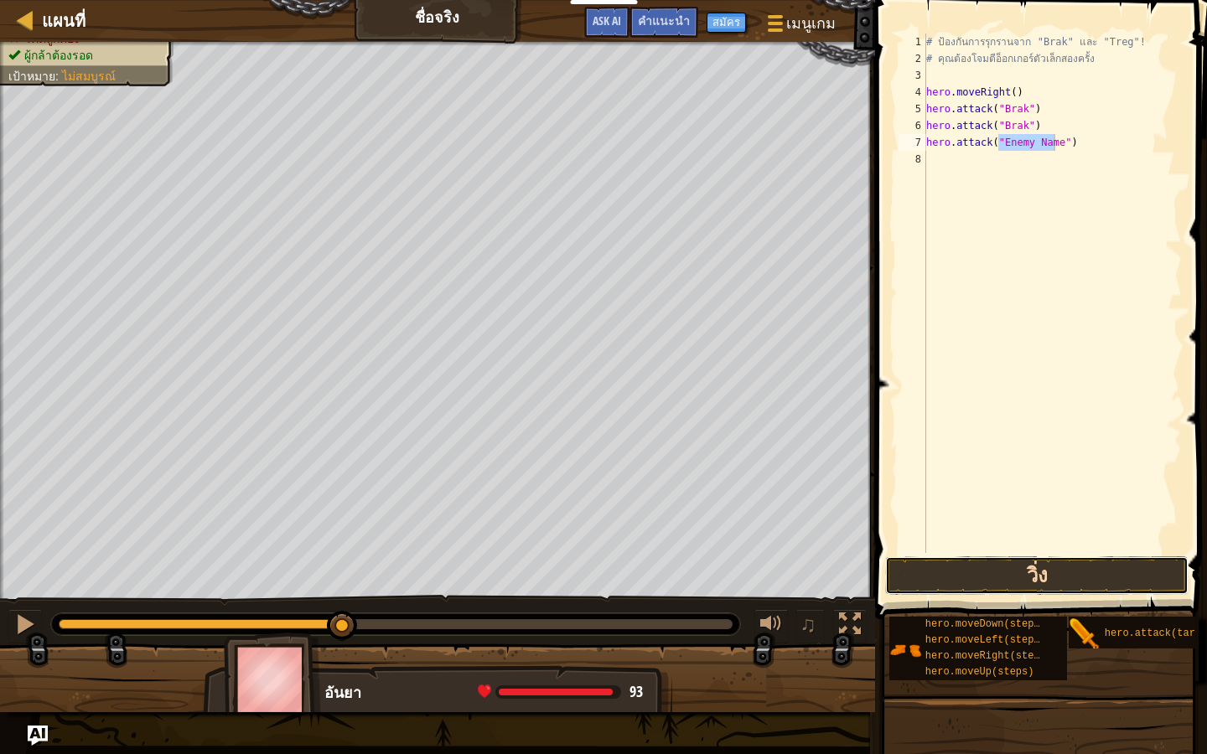
click at [944, 573] on button "วิ่ง" at bounding box center [1036, 575] width 303 height 39
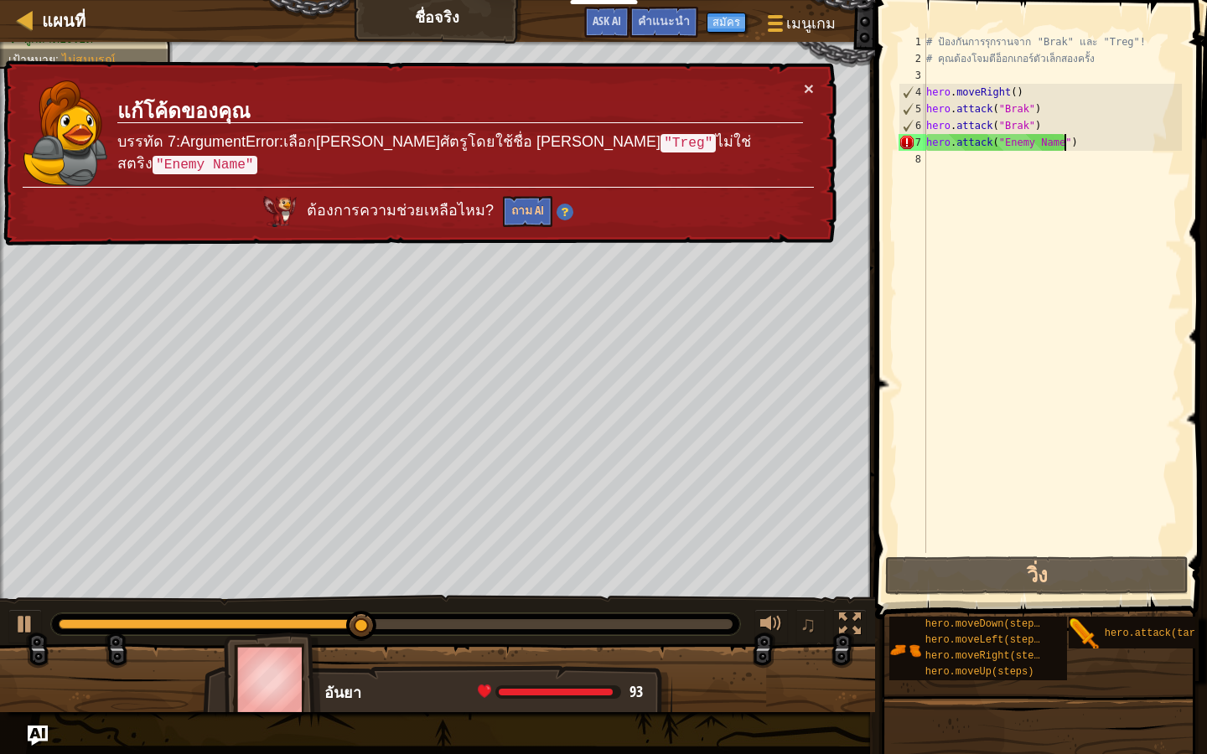
click at [1074, 136] on div "# ป้องกันการรุกรานจาก "Brak" และ "Treg"! # คุณต้องโจมตีอ็อกเกอร์ตัวเล็กสองครั้ง…" at bounding box center [1052, 310] width 259 height 553
click at [1074, 141] on div "# ป้องกันการรุกรานจาก "Brak" และ "Treg"! # คุณต้องโจมตีอ็อกเกอร์ตัวเล็กสองครั้ง…" at bounding box center [1052, 310] width 259 height 553
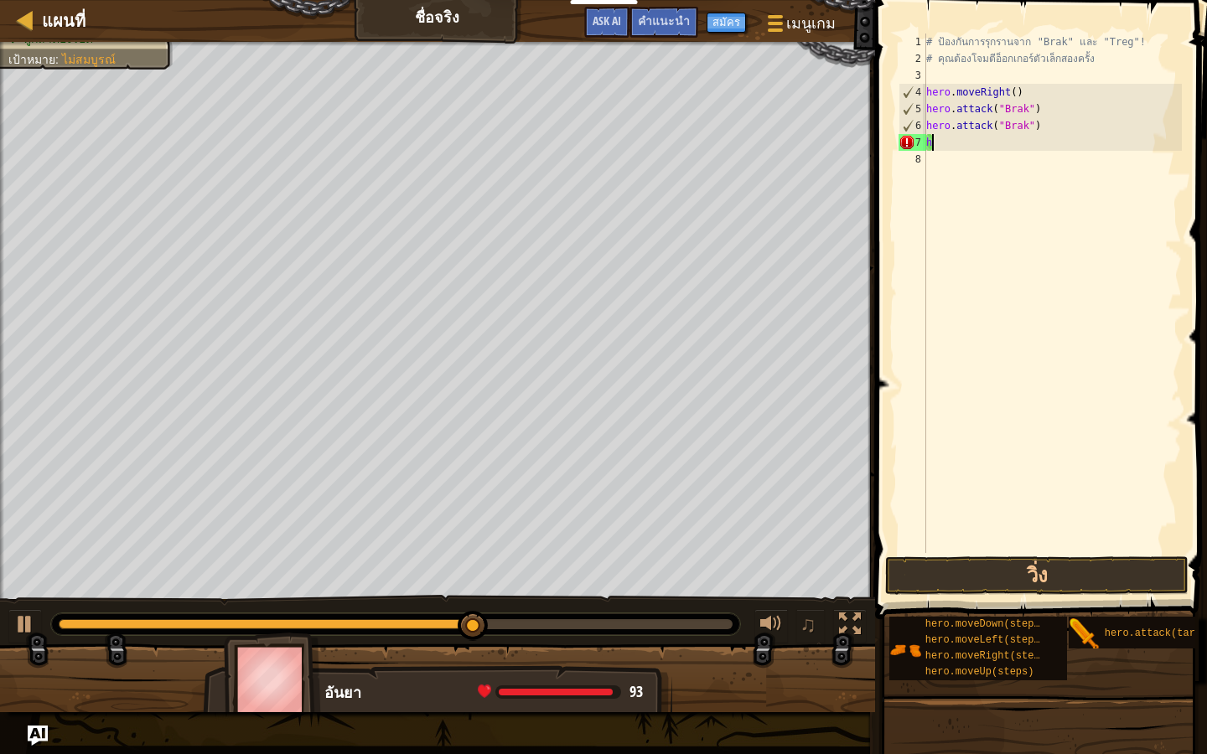
type textarea "h"
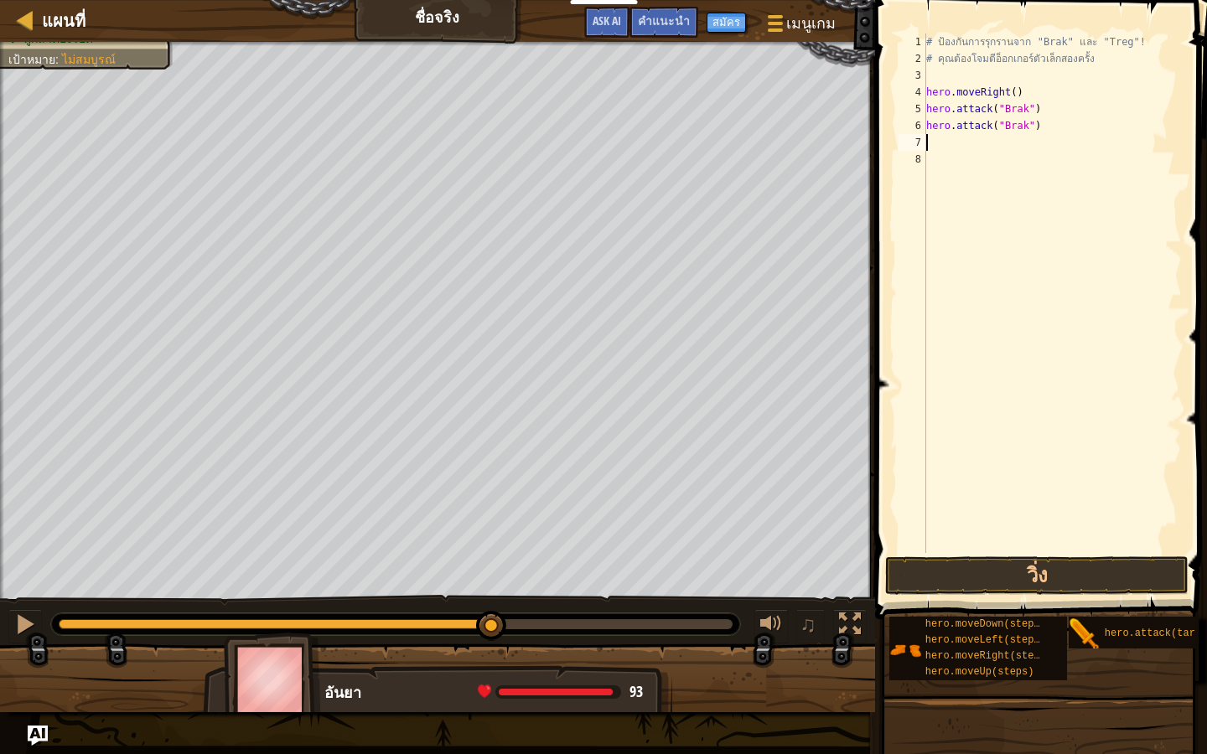
type textarea "h"
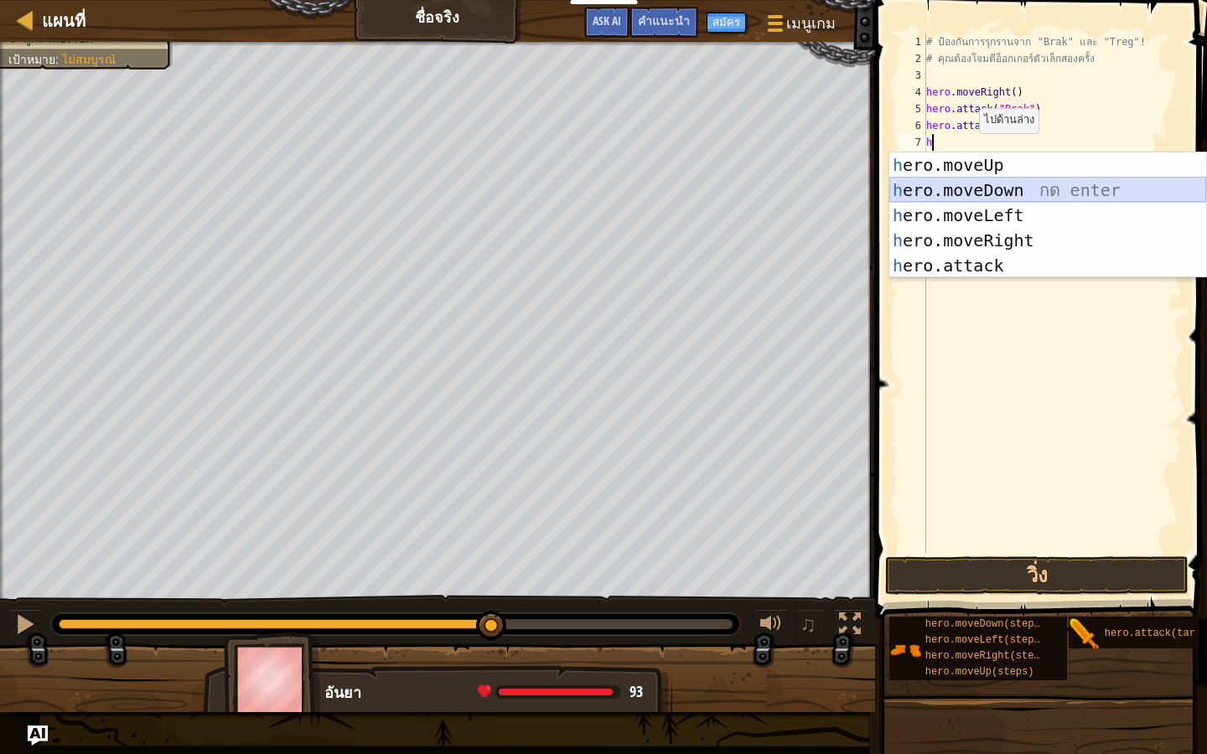
click at [1016, 184] on div "h ero.moveUp กด enter h ero.moveDown กด enter h ero.moveLeft กด enter h ero.mov…" at bounding box center [1047, 241] width 317 height 176
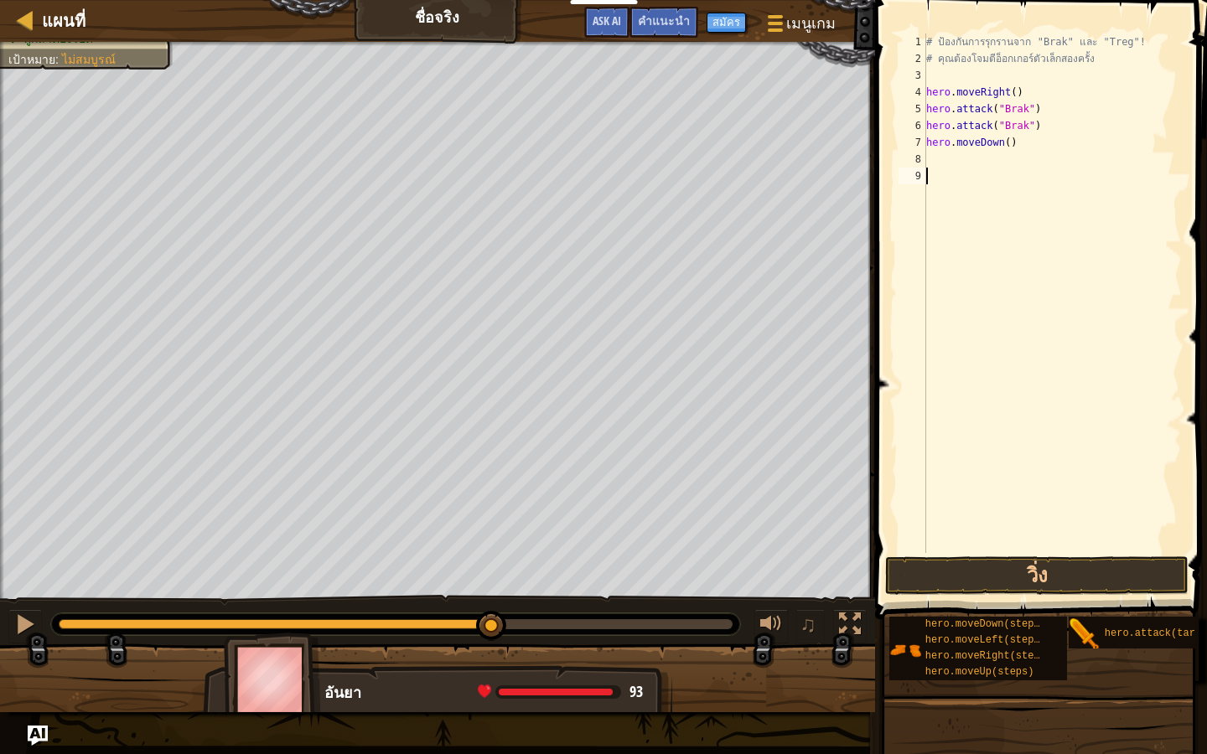
click at [1003, 196] on div "# ป้องกันการรุกรานจาก "Brak" และ "Treg"! # คุณต้องโจมตีอ็อกเกอร์ตัวเล็กสองครั้ง…" at bounding box center [1052, 310] width 259 height 553
click at [929, 560] on button "วิ่ง" at bounding box center [1036, 575] width 303 height 39
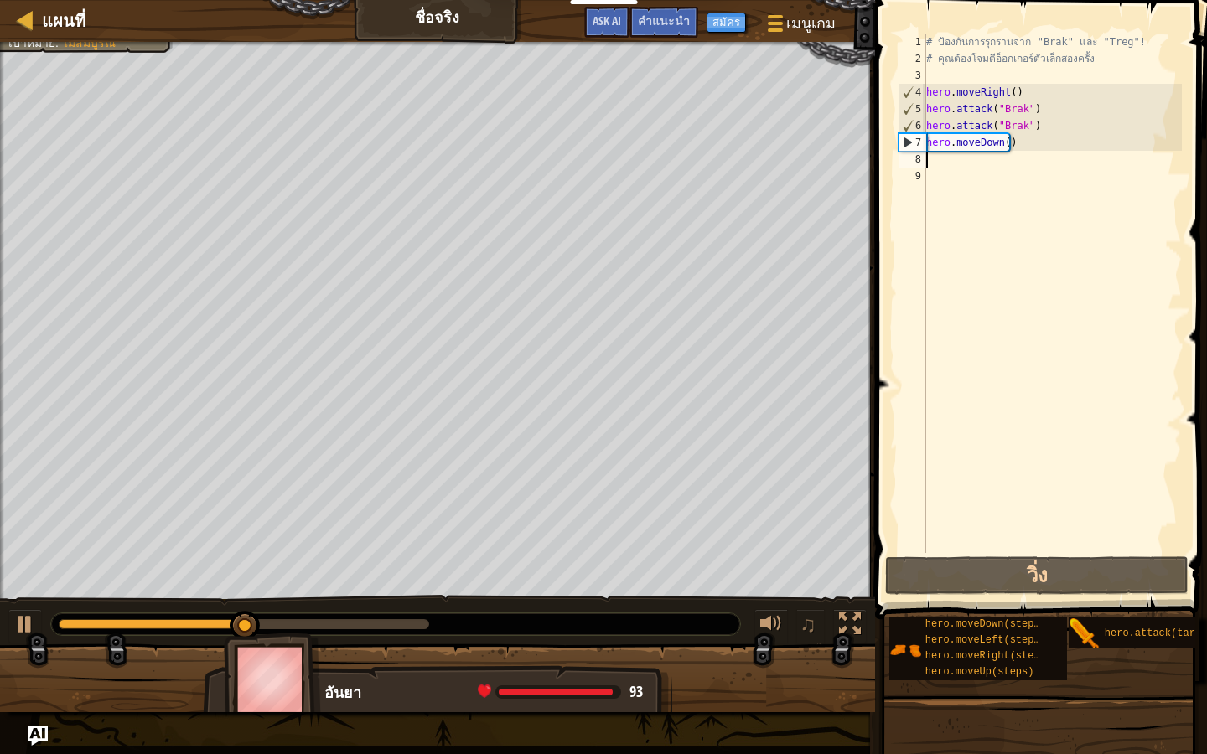
click at [1036, 153] on div "# ป้องกันการรุกรานจาก "Brak" และ "Treg"! # คุณต้องโจมตีอ็อกเกอร์ตัวเล็กสองครั้ง…" at bounding box center [1052, 310] width 259 height 553
click at [1032, 146] on div "# ป้องกันการรุกรานจาก "Brak" และ "Treg"! # คุณต้องโจมตีอ็อกเกอร์ตัวเล็กสองครั้ง…" at bounding box center [1052, 310] width 259 height 553
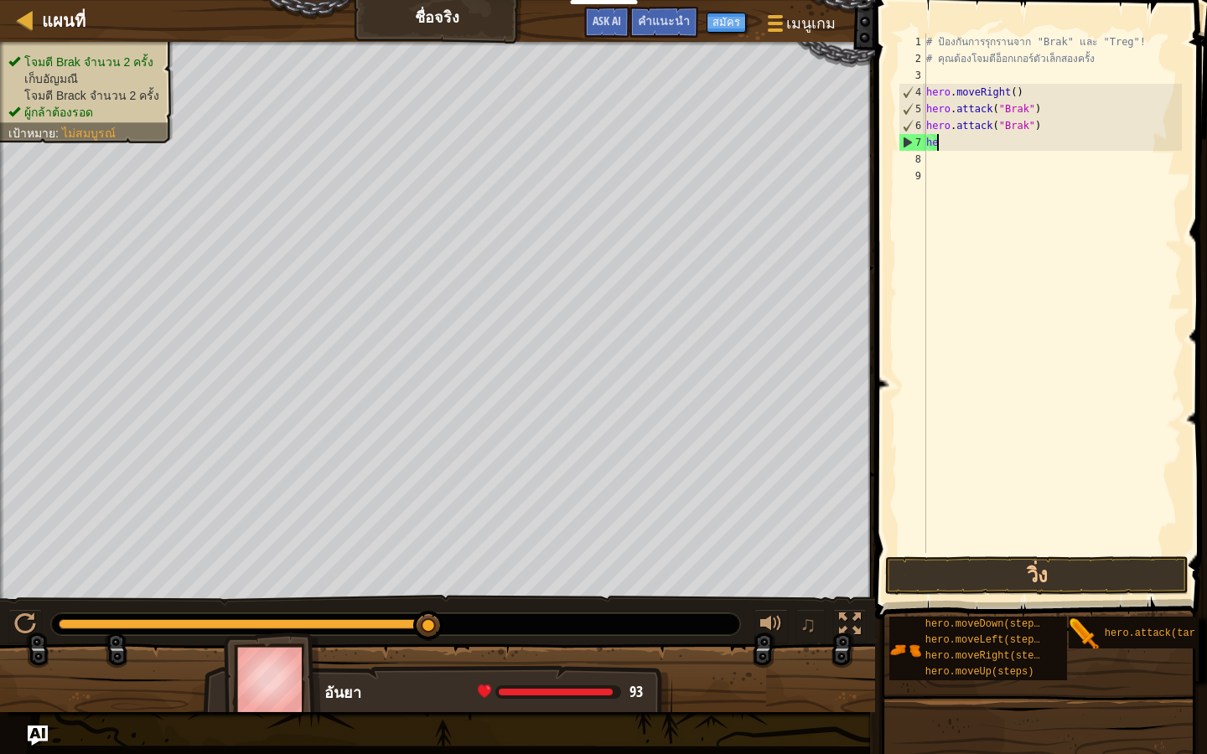
type textarea "h"
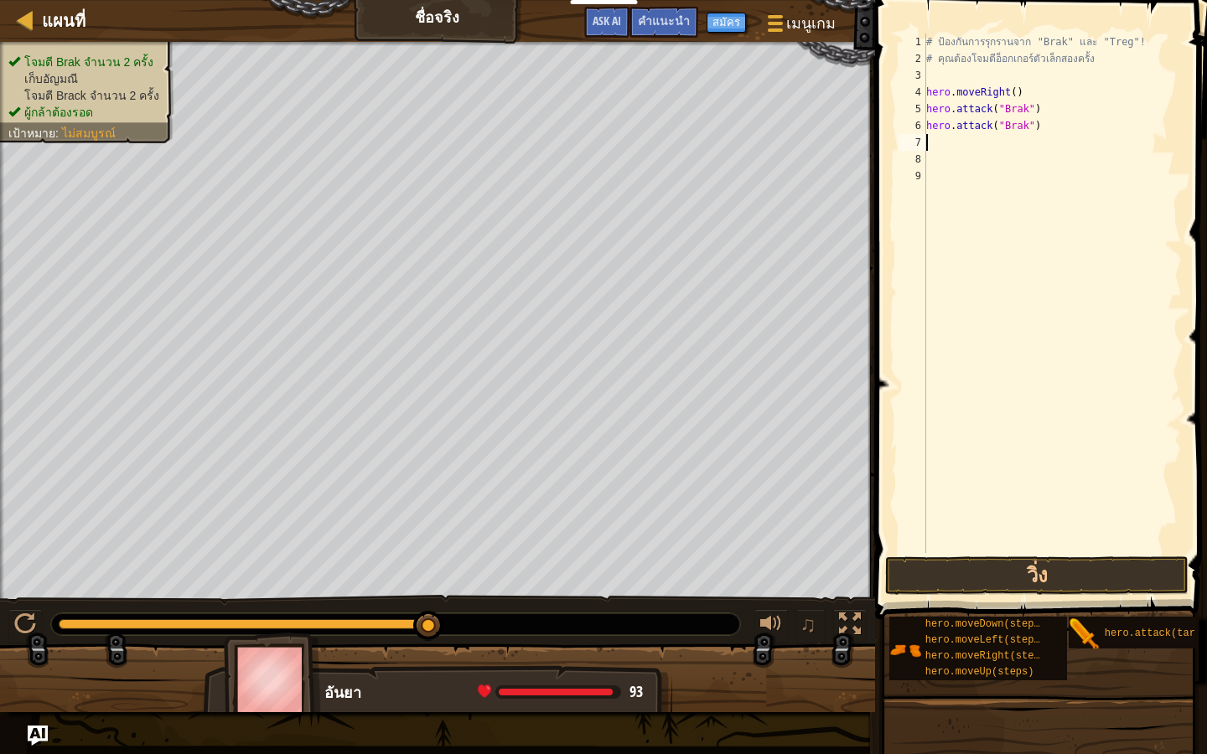
type textarea "hero.attack("Brak")"
click at [929, 142] on div "# ป้องกันการรุกรานจาก "Brak" และ "Treg"! # คุณต้องโจมตีอ็อกเกอร์ตัวเล็กสองครั้ง…" at bounding box center [1052, 310] width 259 height 553
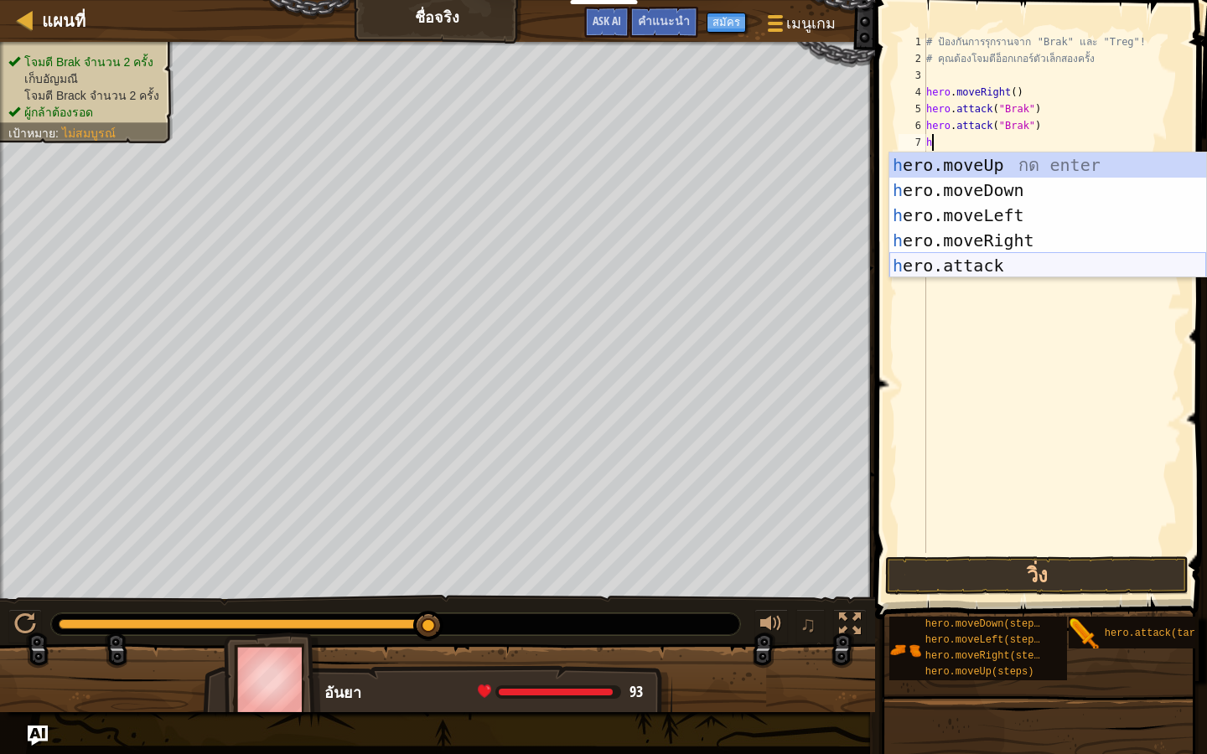
click at [980, 269] on div "h ero.moveUp กด enter h ero.moveDown กด enter h ero.moveLeft กด enter h ero.mov…" at bounding box center [1047, 241] width 317 height 176
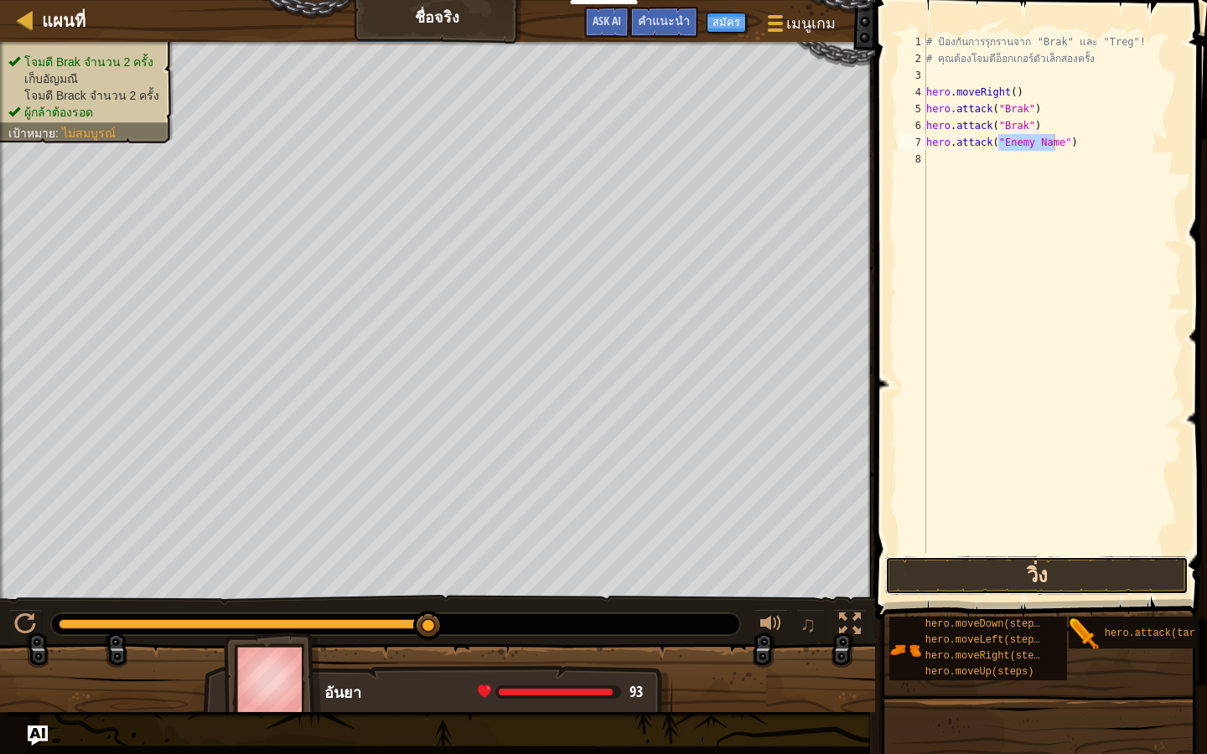
click at [952, 573] on button "วิ่ง" at bounding box center [1036, 575] width 303 height 39
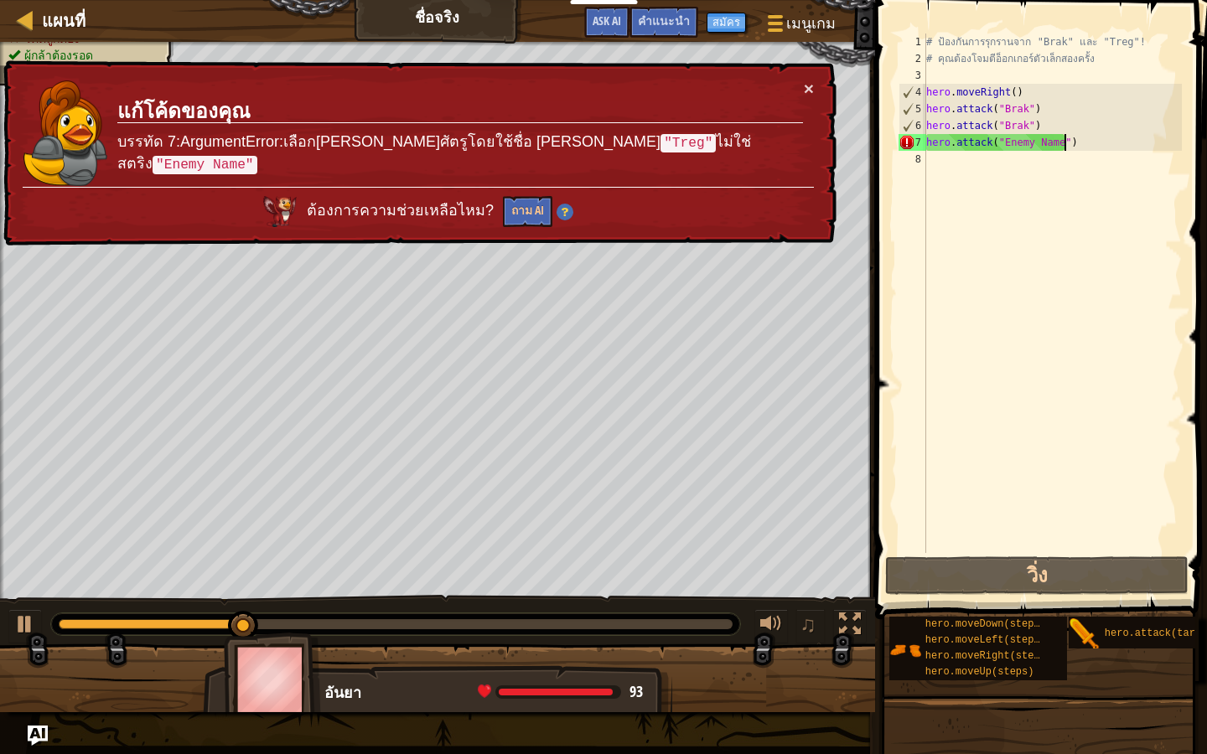
click at [1100, 137] on div "# ป้องกันการรุกรานจาก "Brak" และ "Treg"! # คุณต้องโจมตีอ็อกเกอร์ตัวเล็กสองครั้ง…" at bounding box center [1052, 310] width 259 height 553
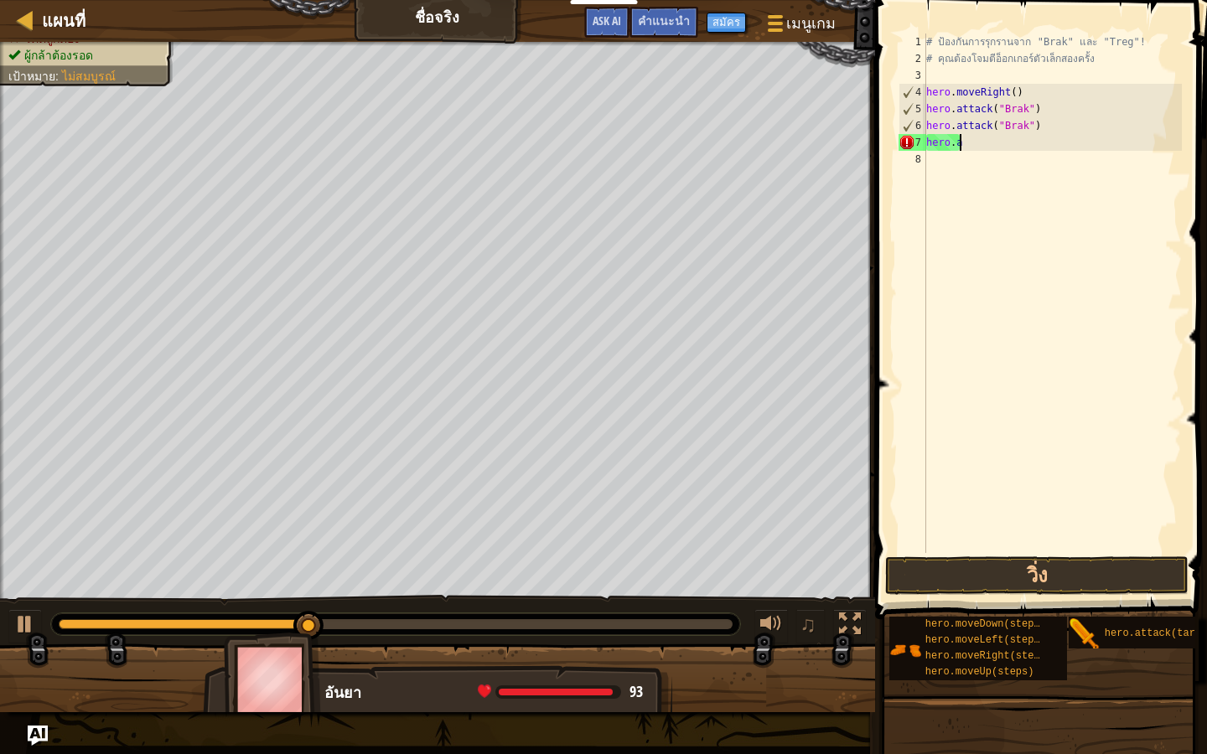
type textarea "h"
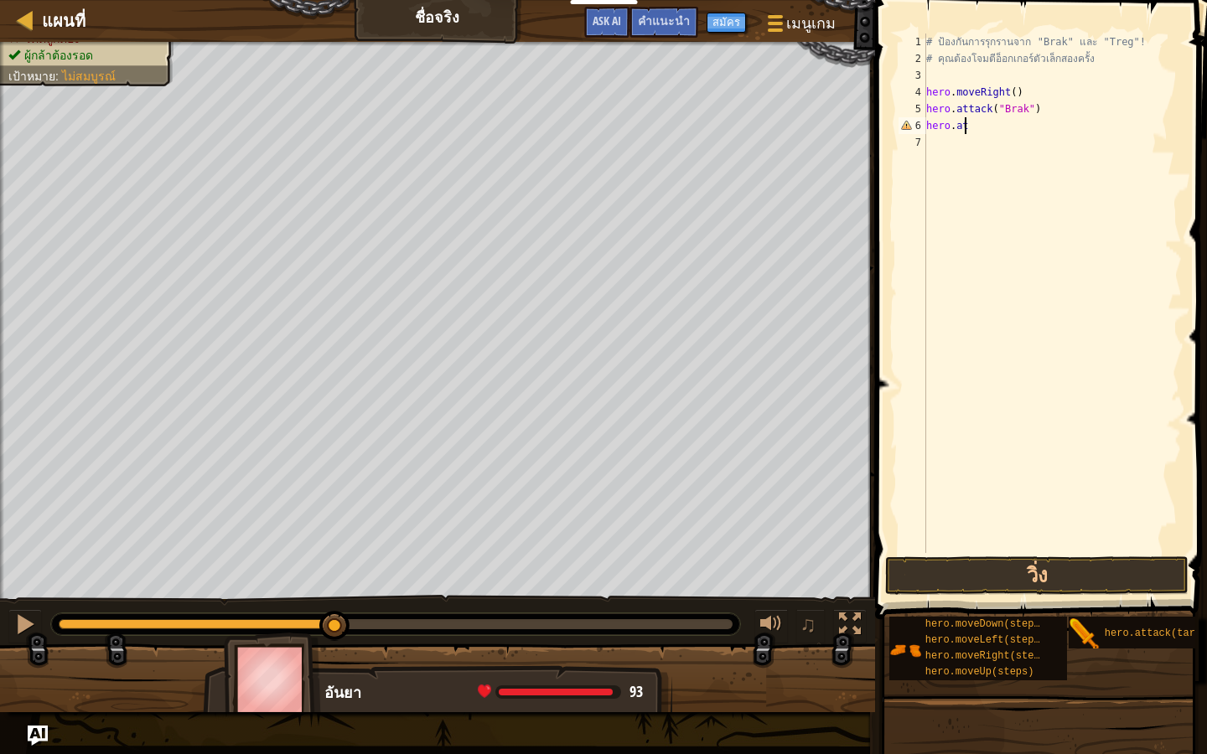
type textarea "h"
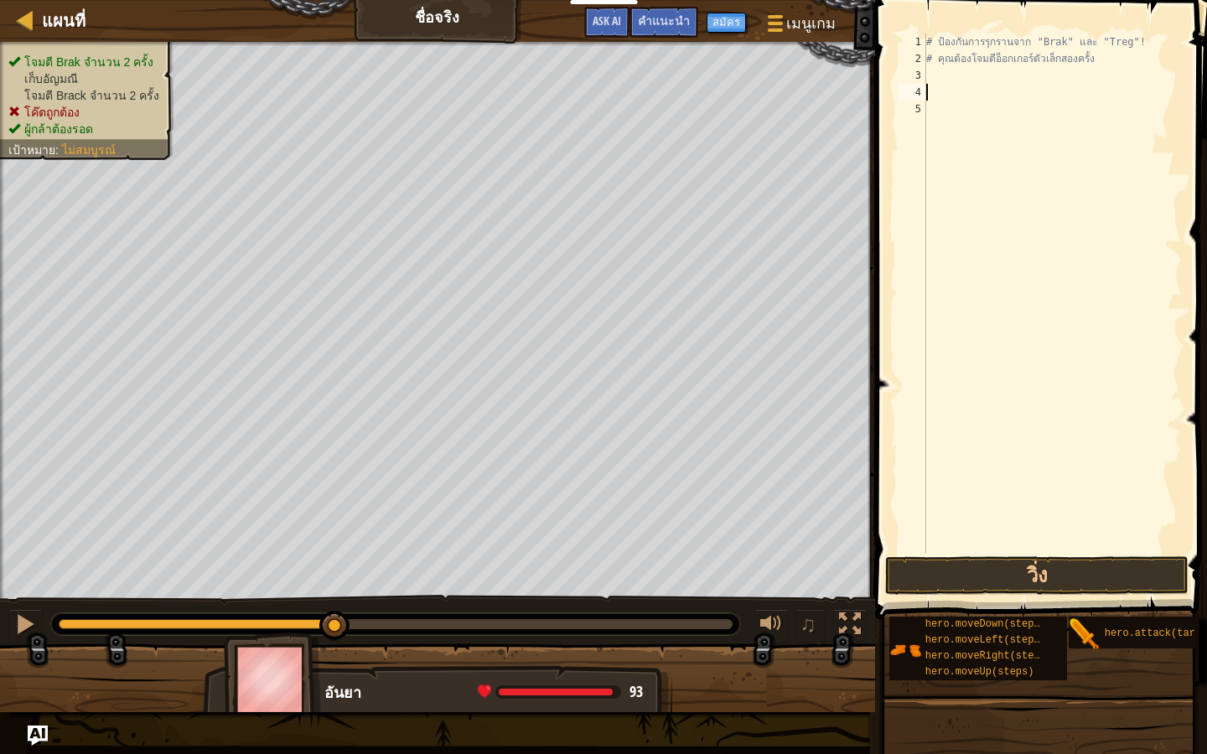
click at [59, 59] on ul "โจมตี Brak จำนวน 2 ครั้ง เก็บ[PERSON_NAME] โจมตี Brack จำนวน 2 ครั้ง โค๊ตถูกต้อ…" at bounding box center [86, 96] width 157 height 84
click at [71, 70] on li "เก็บอัญมณี" at bounding box center [84, 78] width 153 height 17
click at [69, 128] on span "ผู้กล้าต้องรอด" at bounding box center [58, 128] width 69 height 13
click at [71, 147] on span "ไม่สมบูรณ์" at bounding box center [89, 149] width 54 height 13
drag, startPoint x: 71, startPoint y: 147, endPoint x: 151, endPoint y: 148, distance: 79.6
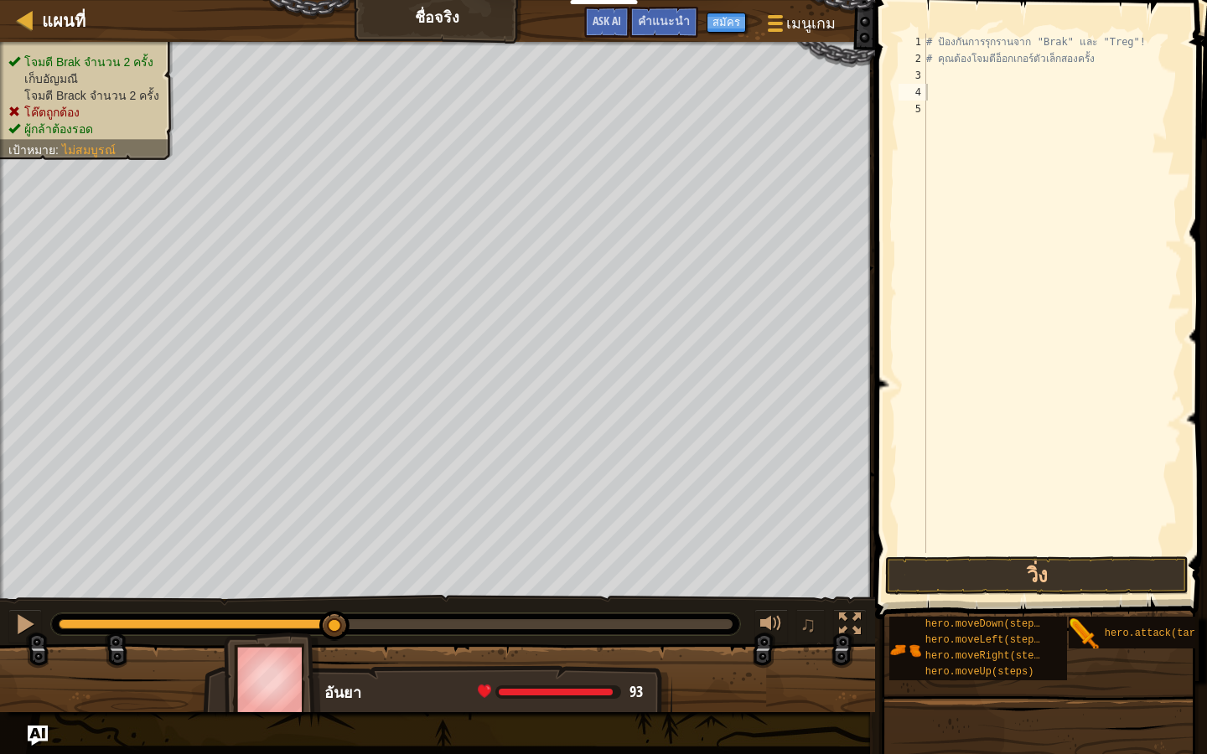
click at [82, 148] on span "ไม่สมบูรณ์" at bounding box center [89, 149] width 54 height 13
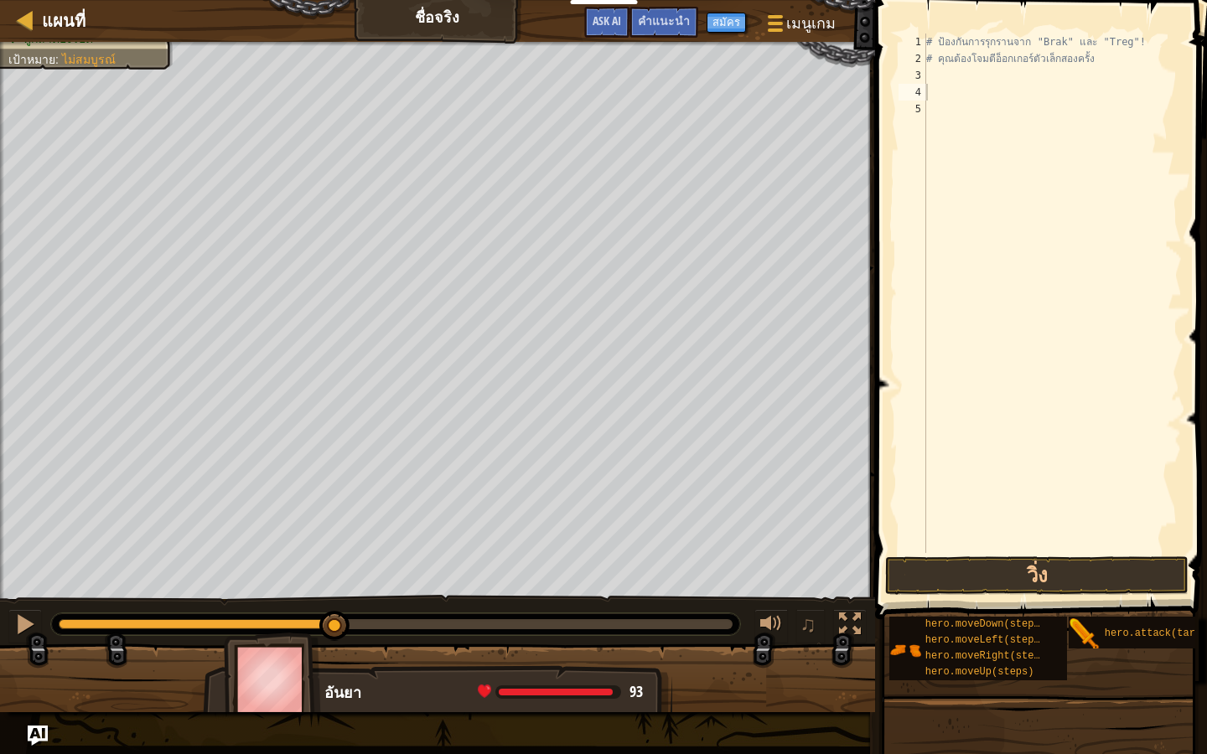
click at [944, 76] on div "# ป้องกันการรุกรานจาก "Brak" และ "Treg"! # คุณต้องโจมตีอ็อกเกอร์ตัวเล็กสองครั้ง" at bounding box center [1052, 310] width 259 height 553
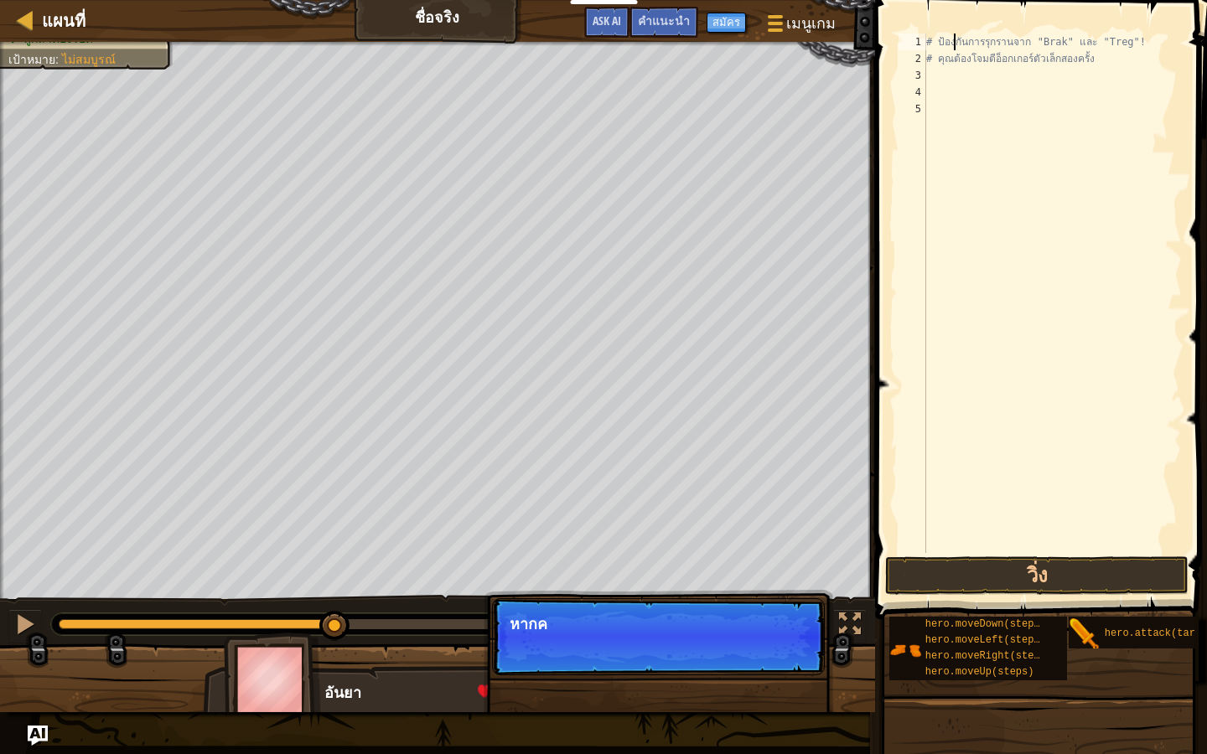
drag, startPoint x: 952, startPoint y: 43, endPoint x: 958, endPoint y: 59, distance: 17.0
click at [955, 44] on div "# ป้องกันการรุกรานจาก "Brak" และ "Treg"! # คุณต้องโจมตีอ็อกเกอร์ตัวเล็กสองครั้ง" at bounding box center [1052, 310] width 259 height 553
type textarea "# ป้องกันการรุกรานจาก "Brak" และ "Treg"!"
drag, startPoint x: 958, startPoint y: 70, endPoint x: 878, endPoint y: 182, distance: 137.0
click at [957, 74] on div "# ป้องกันการรุกรานจาก "Brak" และ "Treg"! # คุณต้องโจมตีอ็อกเกอร์ตัวเล็กสองครั้ง" at bounding box center [1052, 310] width 259 height 553
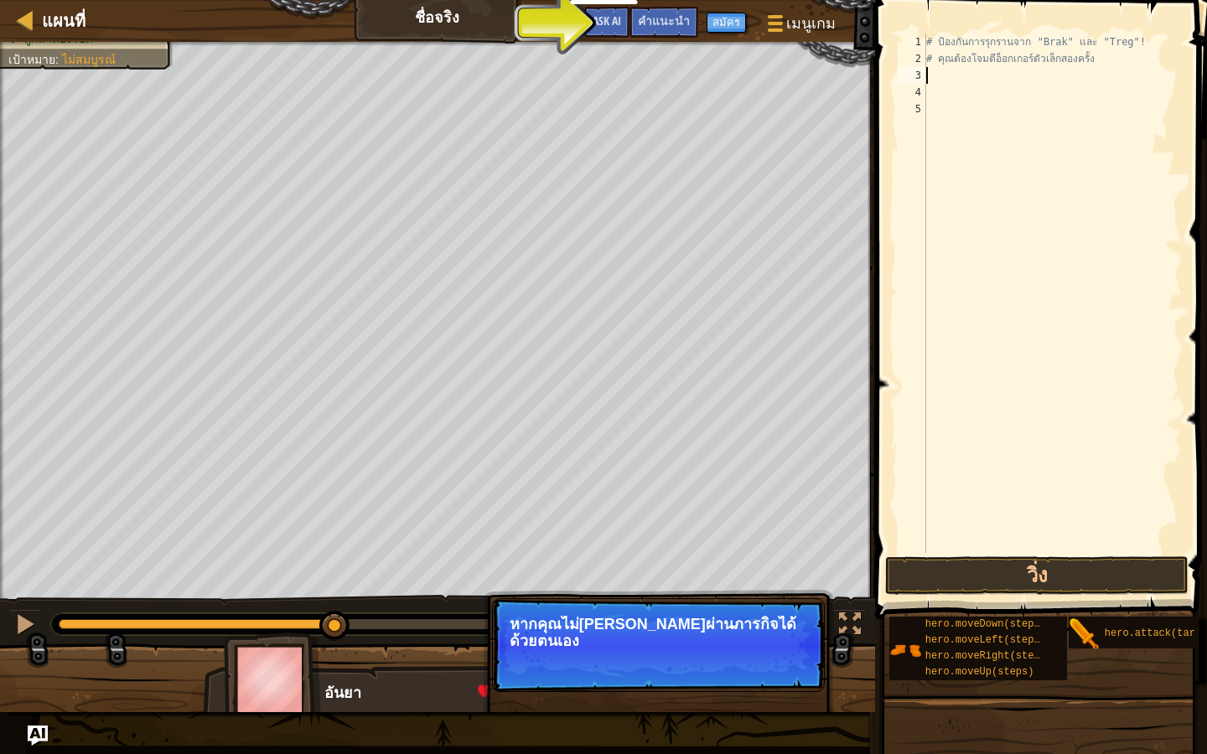
drag, startPoint x: 640, startPoint y: 623, endPoint x: 662, endPoint y: 623, distance: 21.8
click at [646, 623] on p "หากคุณไม่[PERSON_NAME]ผ่านภารกิจได้ด้วยตนเอง" at bounding box center [658, 633] width 297 height 34
click at [659, 629] on p "หากคุณไม่[PERSON_NAME]ผ่านภารกิจได้ด้วยตนเอง [PERSON_NAME]ใช้" at bounding box center [658, 633] width 297 height 34
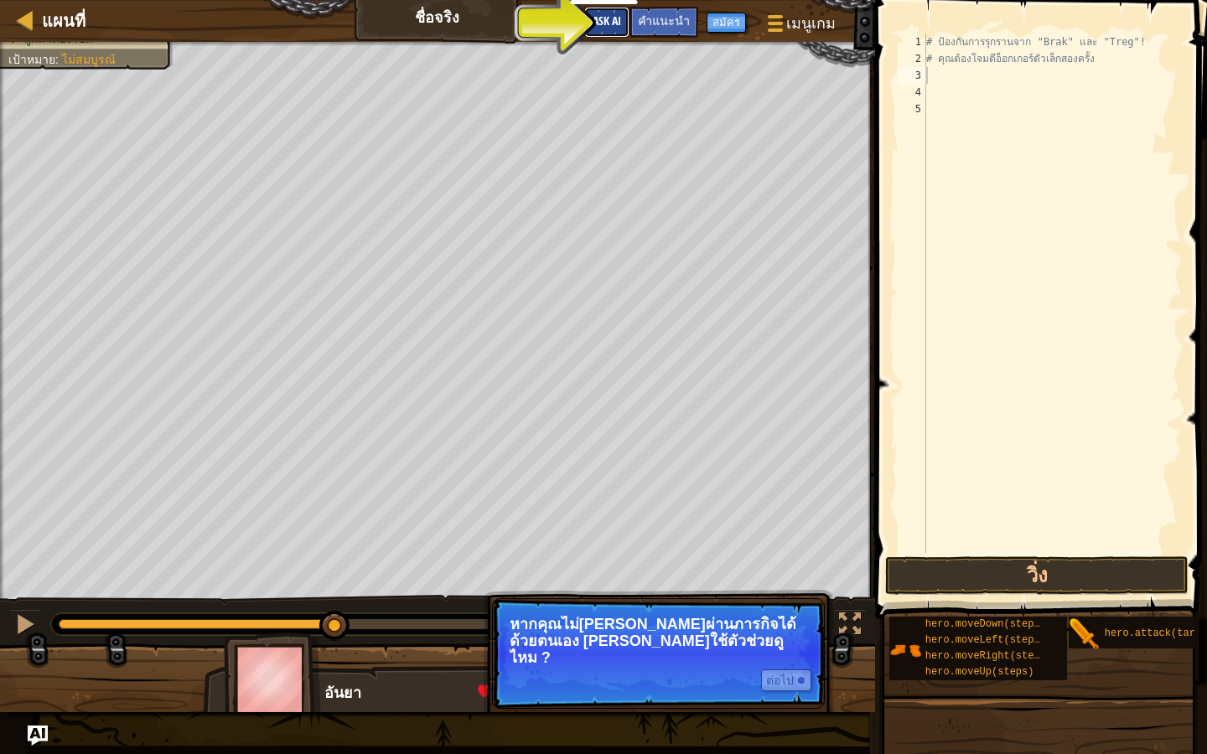
click at [598, 28] on button "Ask AI" at bounding box center [606, 22] width 45 height 31
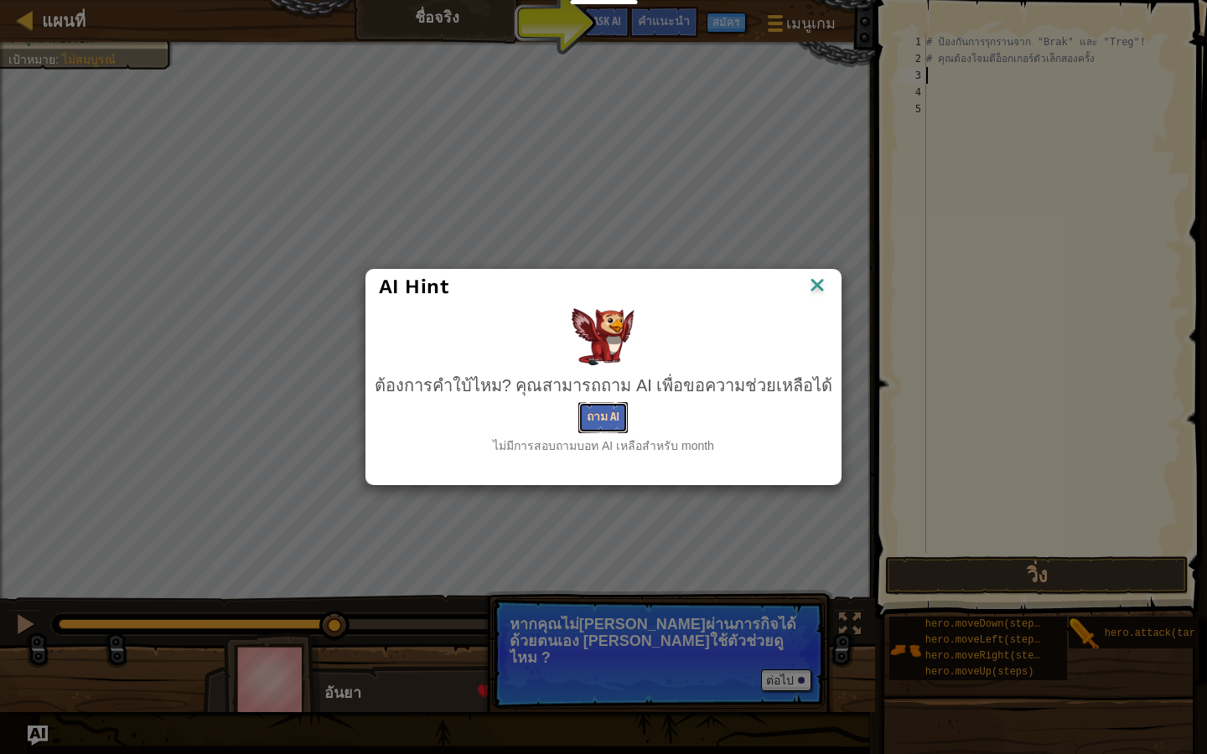
click at [608, 407] on button "ถาม AI" at bounding box center [602, 417] width 49 height 31
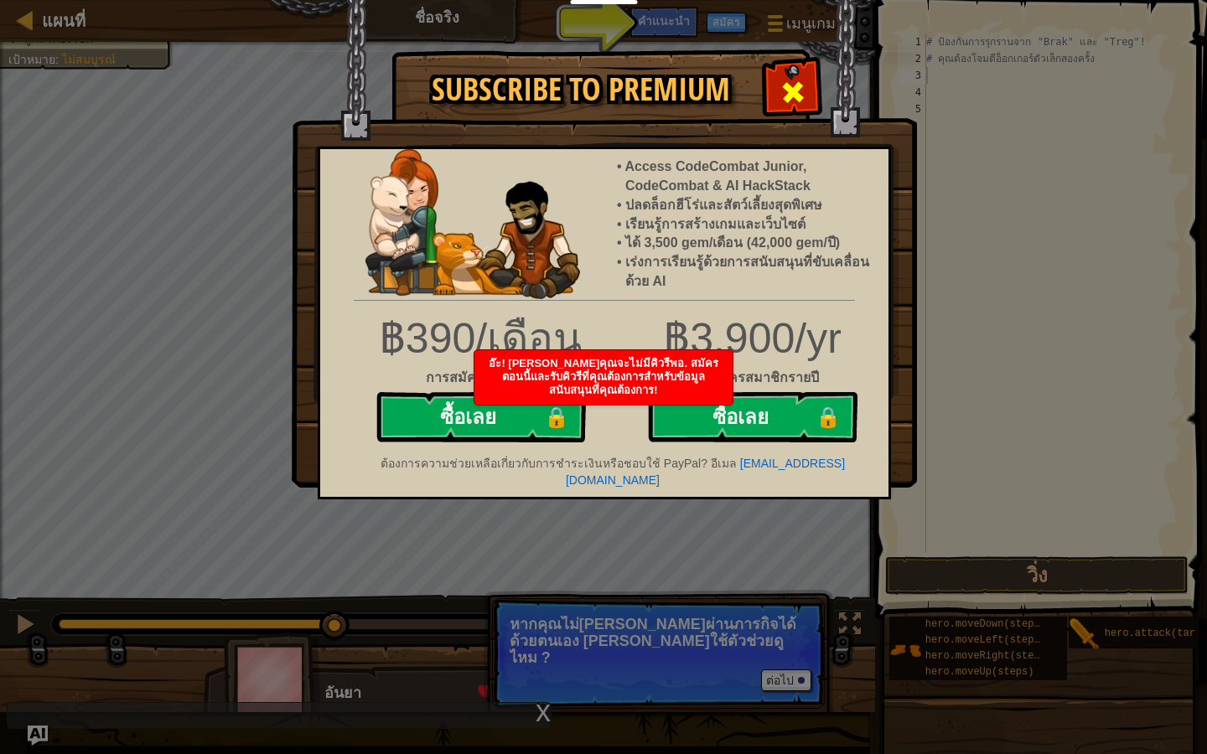
click at [779, 112] on div at bounding box center [792, 90] width 53 height 53
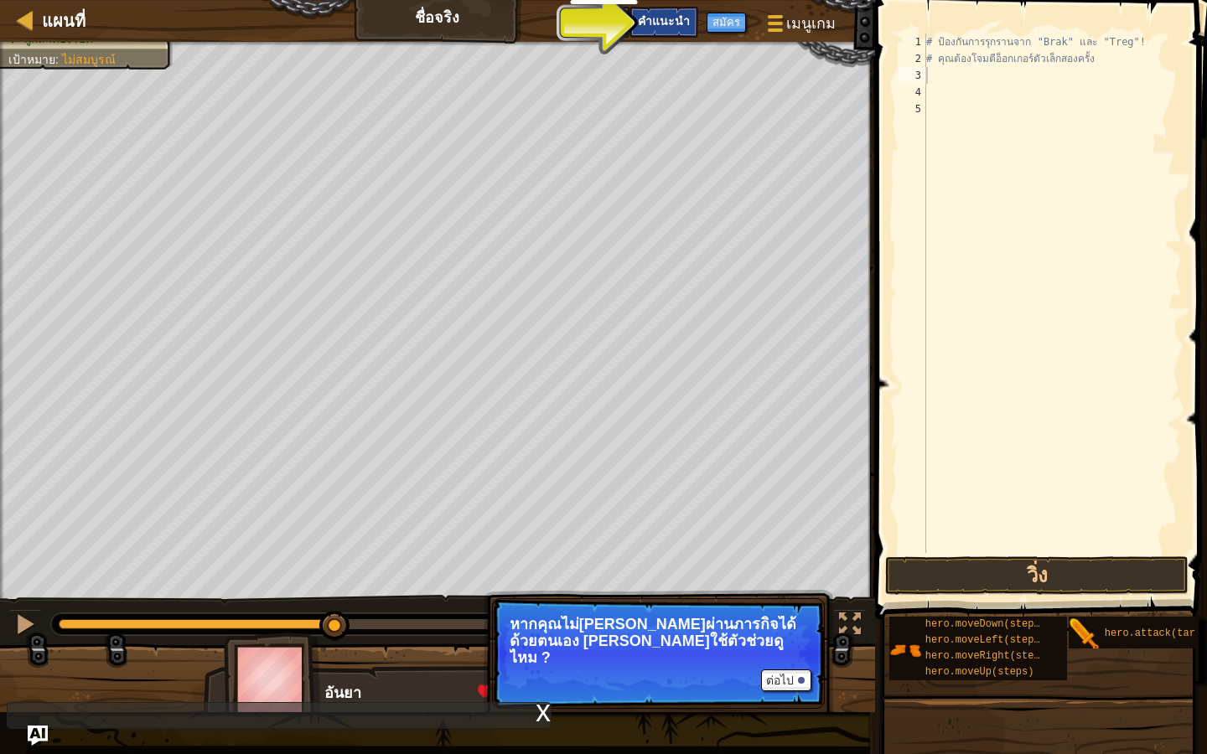
click at [657, 19] on span "คำแนะนำ" at bounding box center [664, 21] width 52 height 16
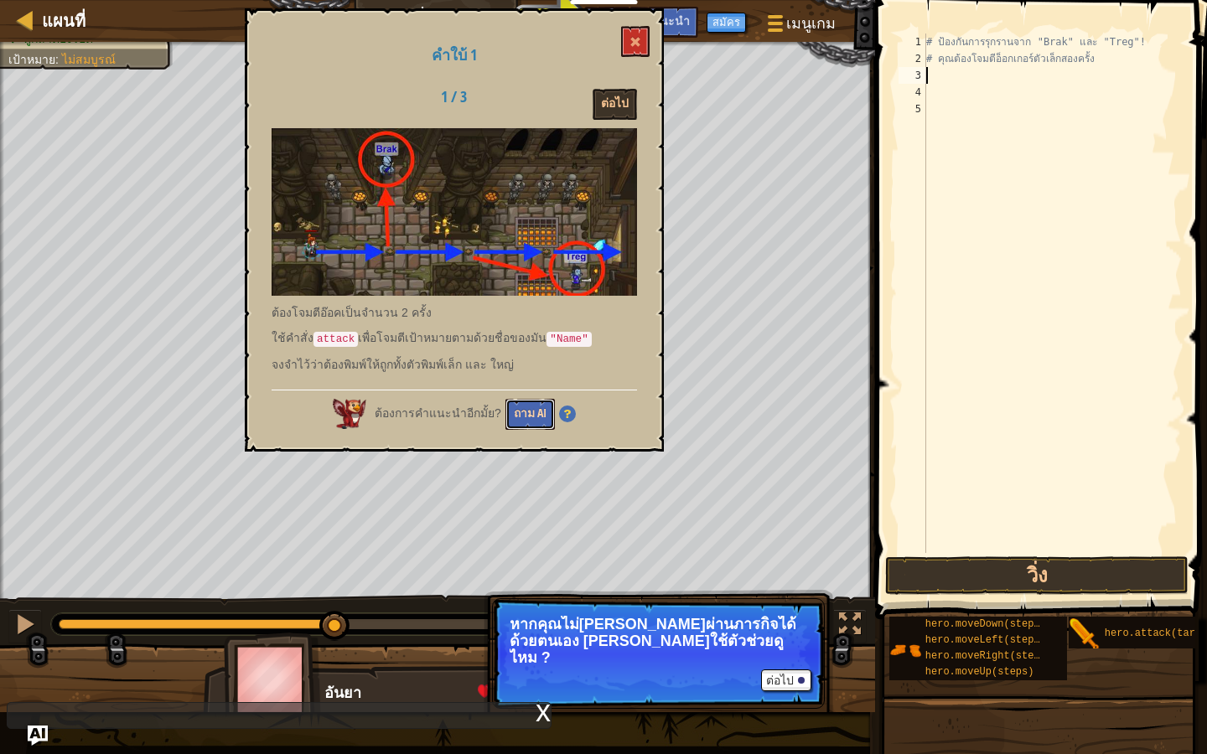
click at [542, 405] on button "ถาม AI" at bounding box center [529, 414] width 49 height 31
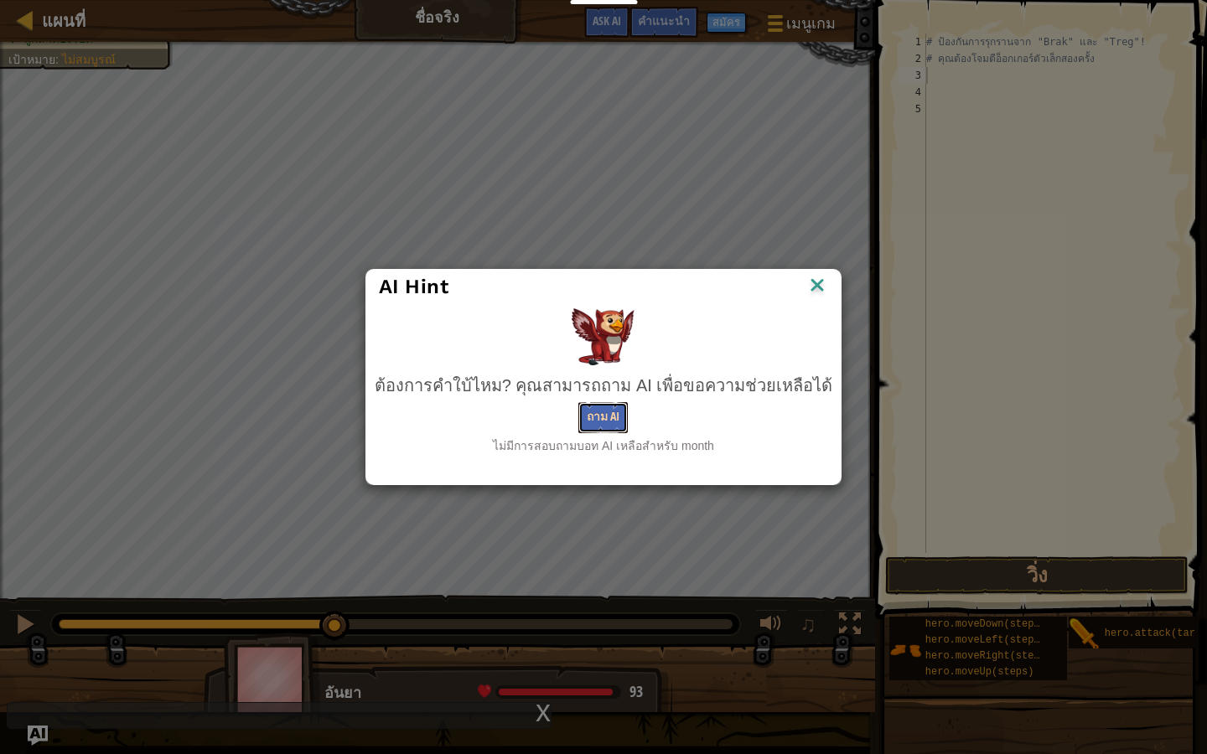
click at [581, 408] on button "ถาม AI" at bounding box center [602, 417] width 49 height 31
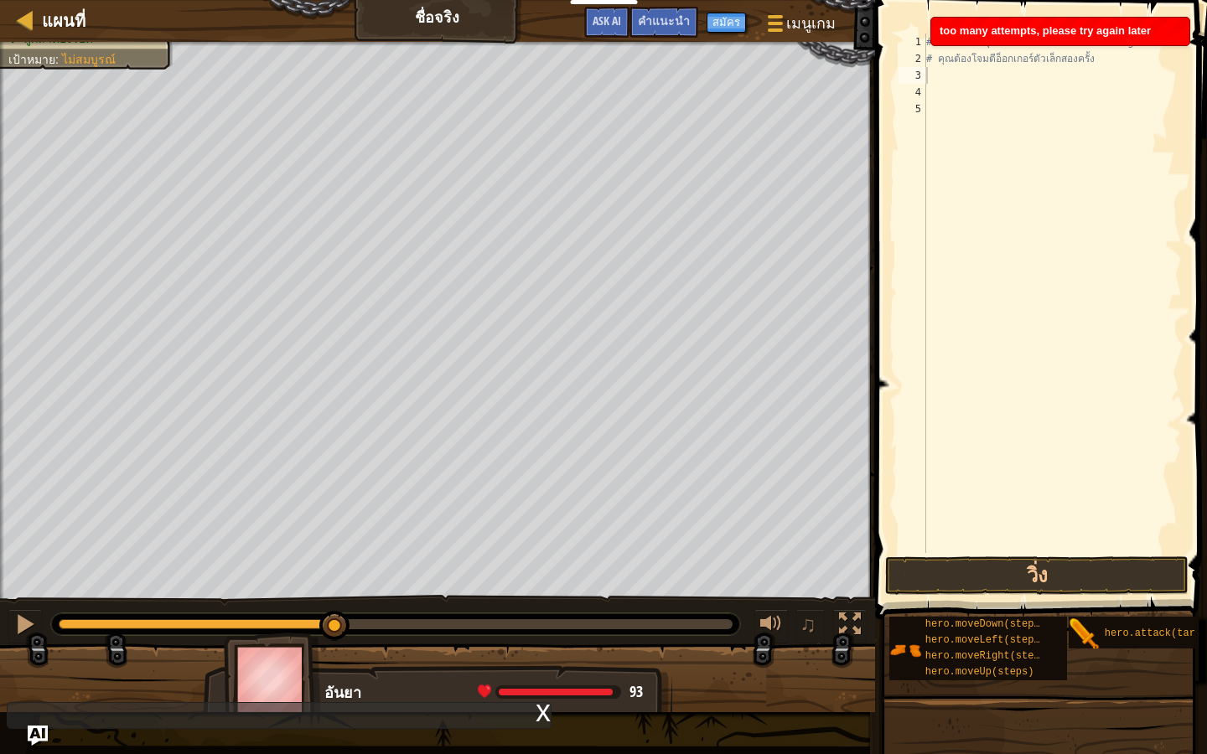
drag, startPoint x: 957, startPoint y: 39, endPoint x: 915, endPoint y: 333, distance: 297.1
click at [958, 43] on div "too many attempts, please try again later" at bounding box center [1060, 32] width 258 height 28
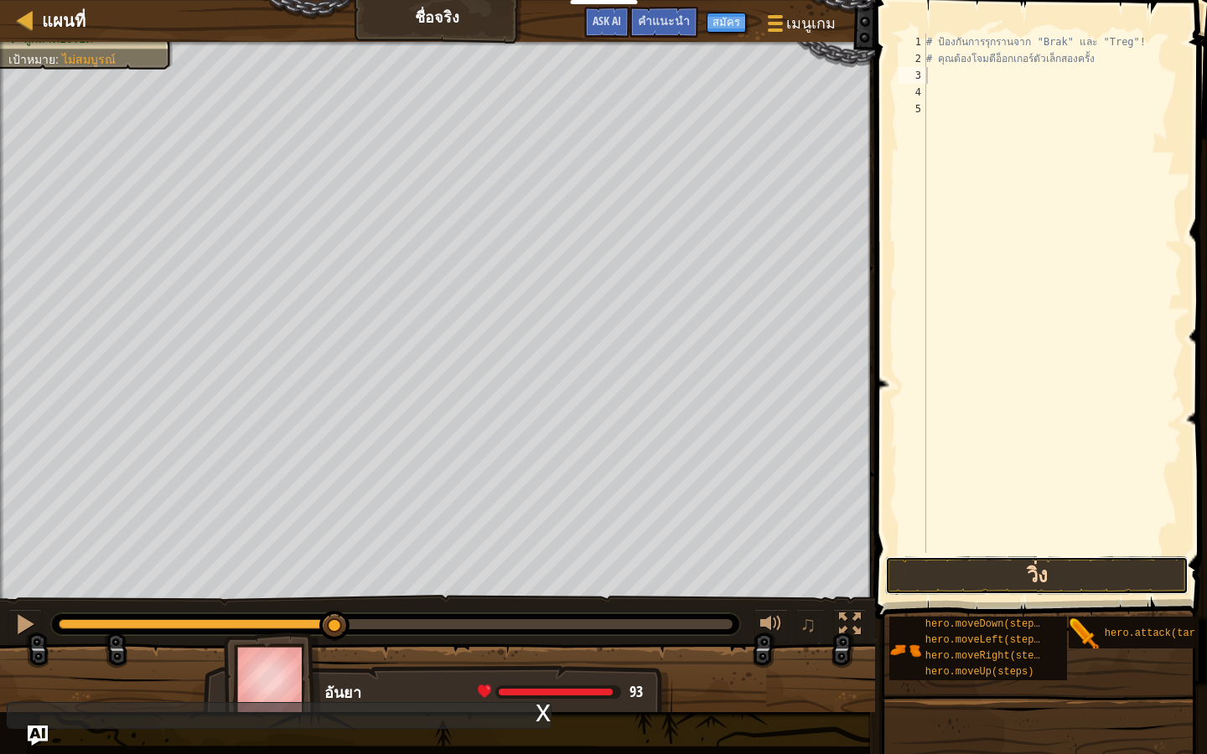
click at [975, 583] on button "วิ่ง" at bounding box center [1036, 575] width 303 height 39
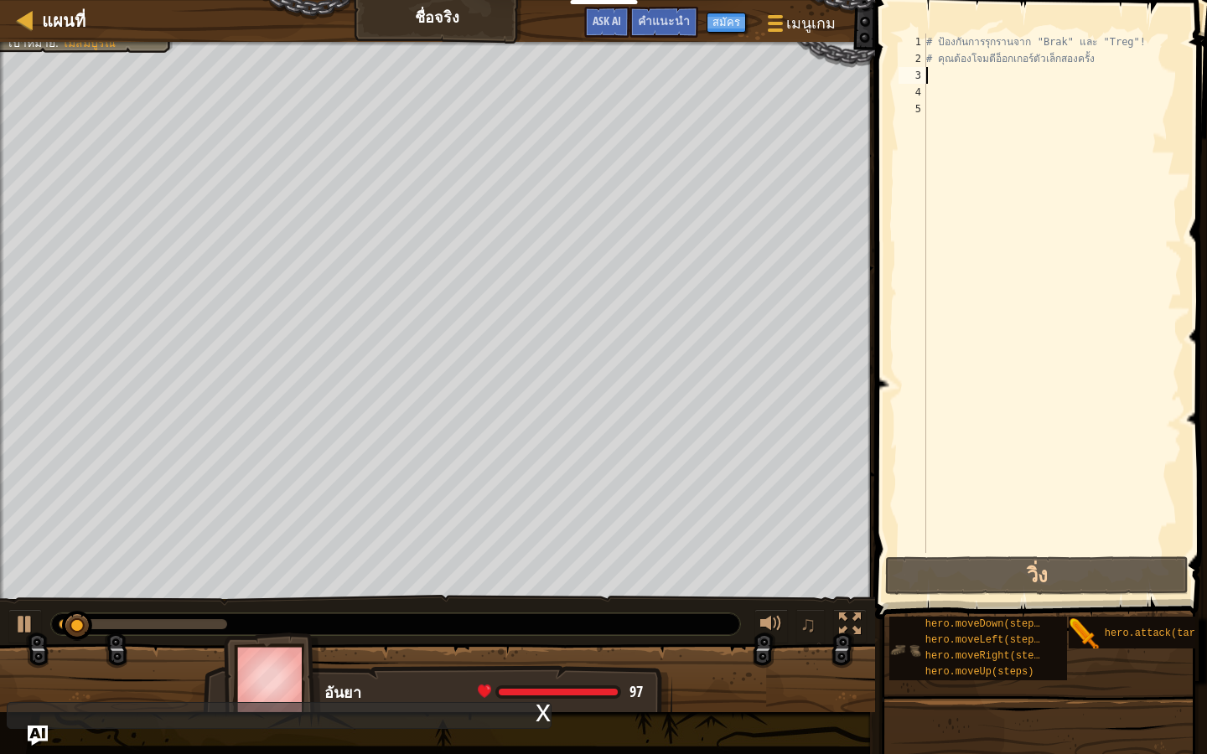
click at [1060, 637] on div "hero.moveDown(steps) hero.moveLeft(steps) hero.moveRight(steps) hero.moveUp(ste…" at bounding box center [978, 649] width 178 height 64
click at [544, 654] on div "x" at bounding box center [542, 711] width 15 height 17
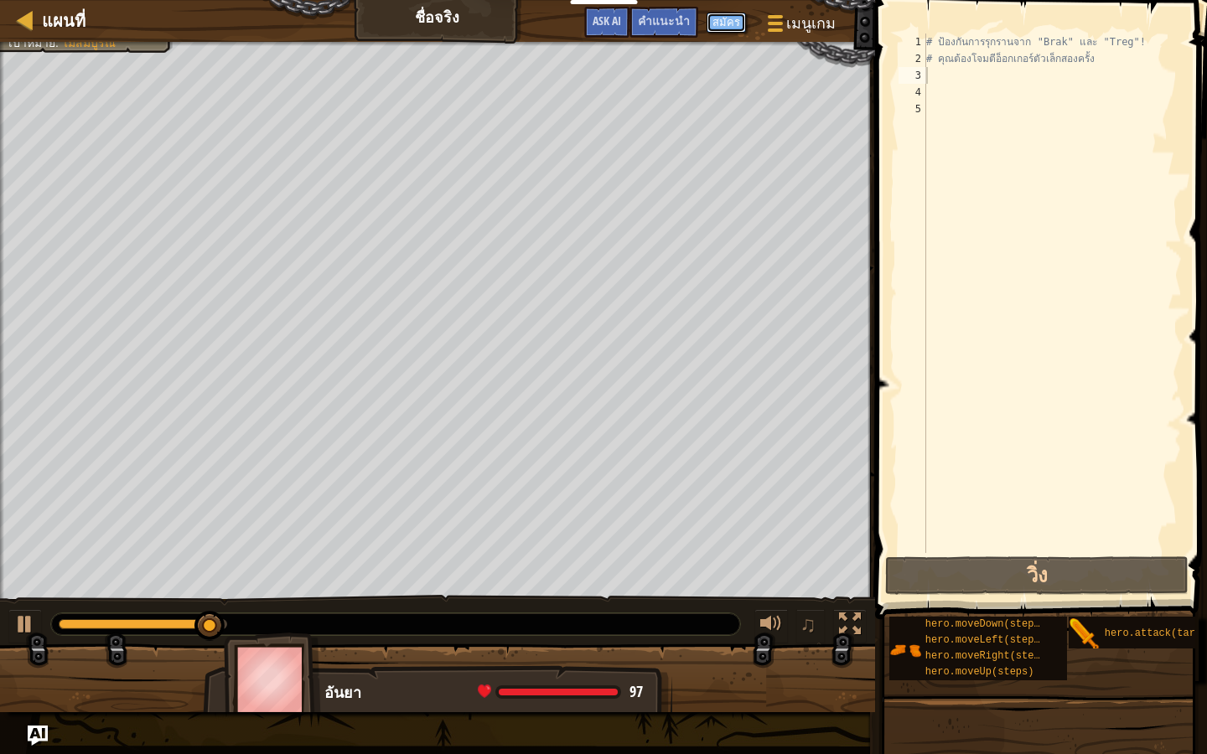
click at [730, 22] on button "สมัคร" at bounding box center [725, 23] width 39 height 20
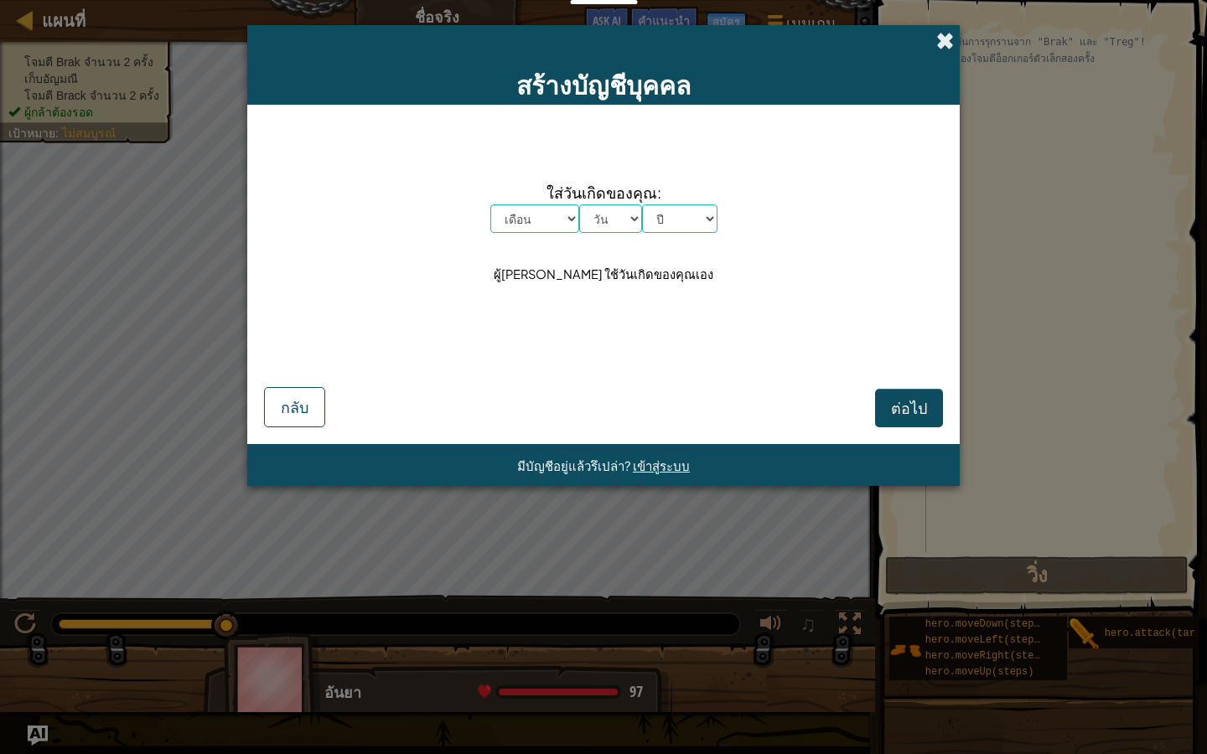
click at [947, 44] on span at bounding box center [945, 41] width 18 height 18
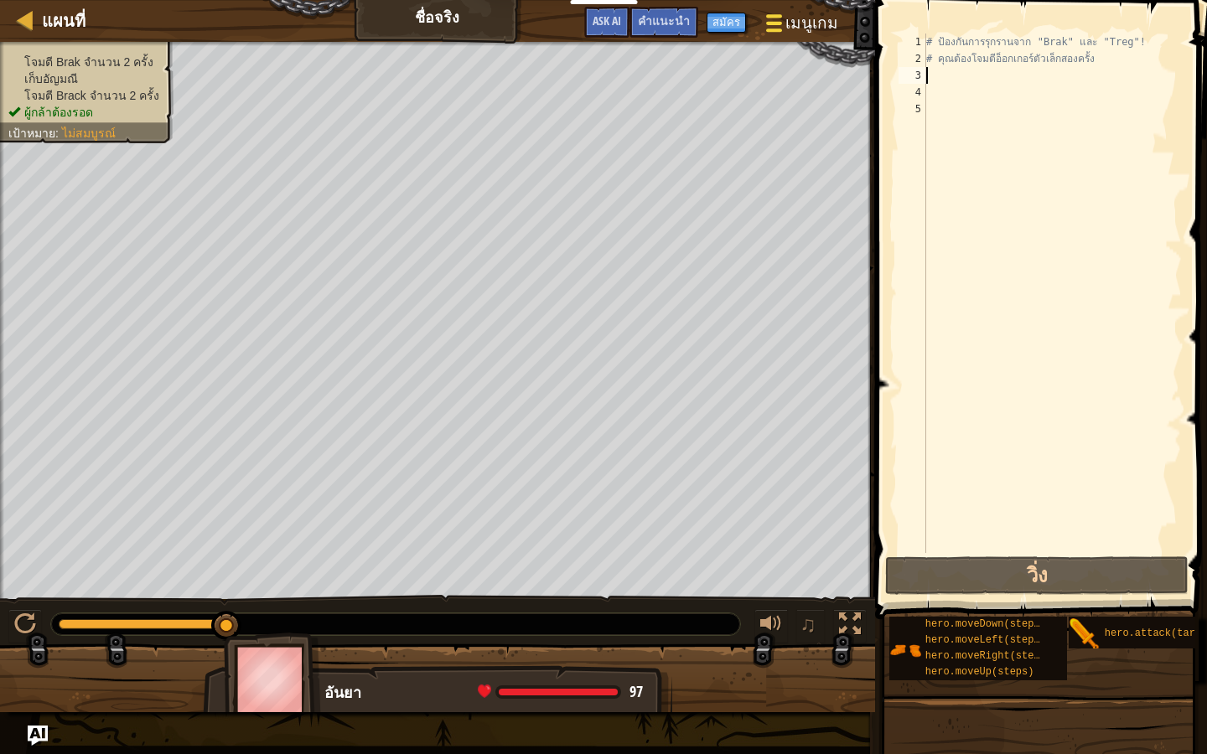
click at [799, 14] on span "เมนูเกม" at bounding box center [811, 23] width 52 height 23
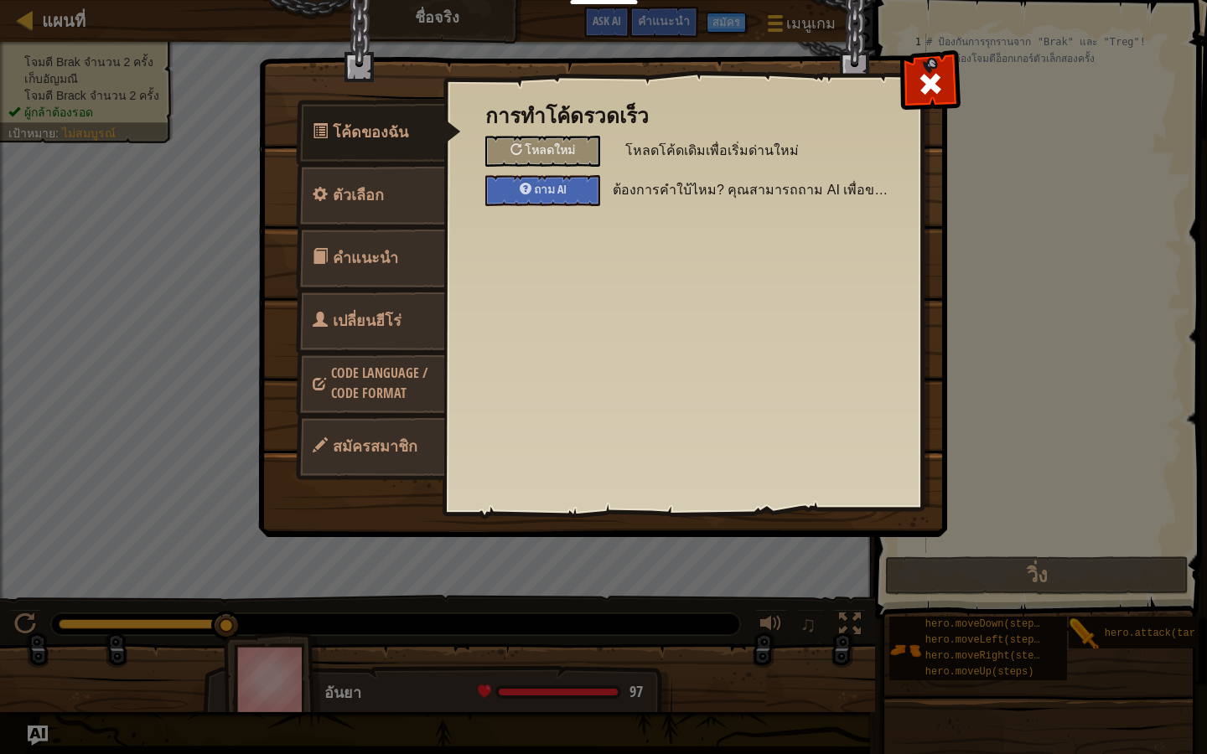
drag, startPoint x: 938, startPoint y: 75, endPoint x: 926, endPoint y: 75, distance: 11.8
click at [934, 75] on span at bounding box center [930, 83] width 27 height 27
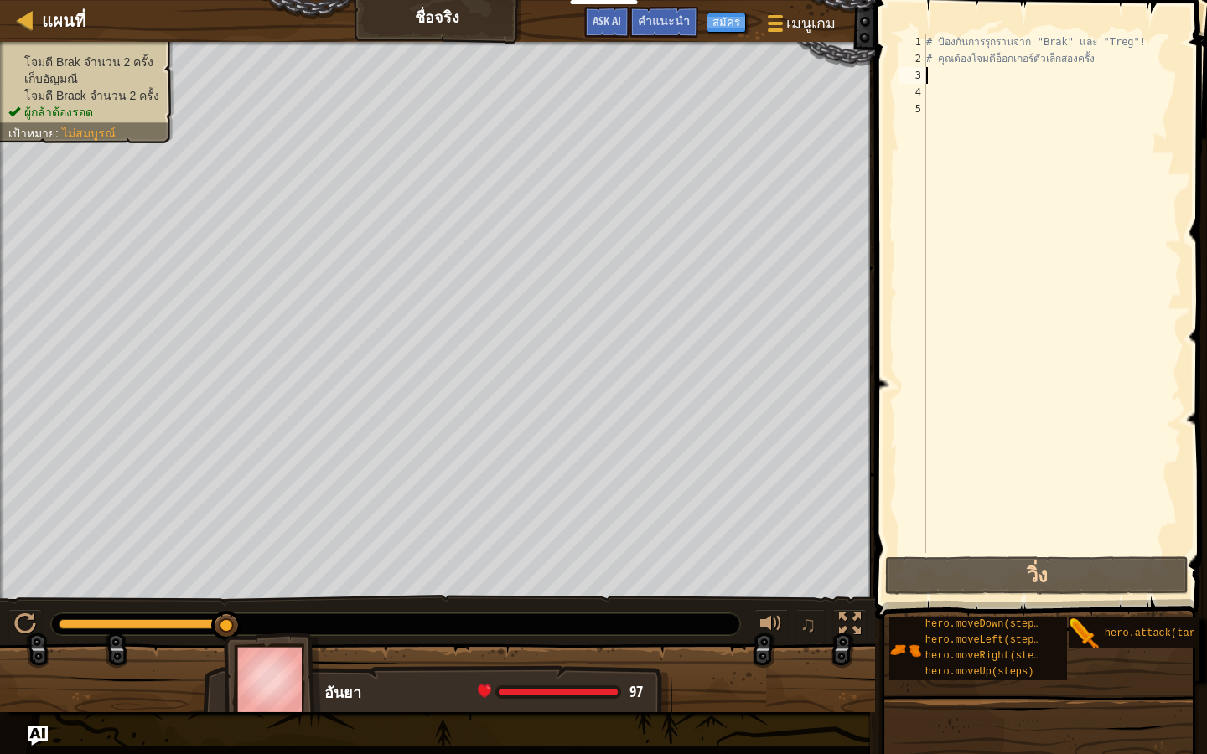
drag, startPoint x: 479, startPoint y: 0, endPoint x: 473, endPoint y: 8, distance: 9.6
click at [473, 6] on div "แผนที่ ชื่อจริง เมนูเกม เสร็จสิ้น สมัคร คำแนะนำ Ask AI" at bounding box center [437, 21] width 875 height 42
click at [470, 9] on div "แผนที่ ชื่อจริง เมนูเกม เสร็จสิ้น สมัคร คำแนะนำ Ask AI" at bounding box center [437, 21] width 875 height 42
click at [505, 654] on div at bounding box center [437, 686] width 875 height 84
drag, startPoint x: 505, startPoint y: 663, endPoint x: 499, endPoint y: 625, distance: 38.2
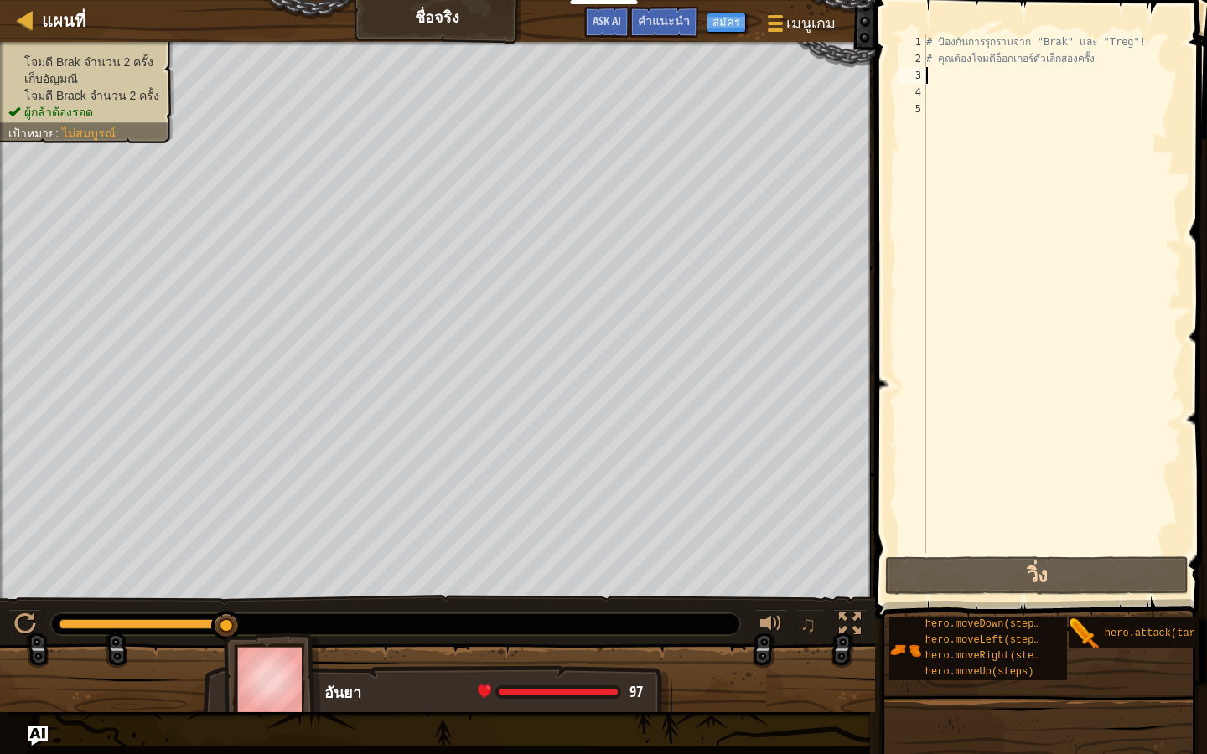
click at [502, 643] on div "โจมตี Brak จำนวน 2 ครั้ง เก็บ[PERSON_NAME] โจมตี Brack จำนวน 2 ครั้ง ผู้กล้าต้อ…" at bounding box center [603, 377] width 1207 height 670
click at [667, 14] on span "คำแนะนำ" at bounding box center [664, 21] width 52 height 16
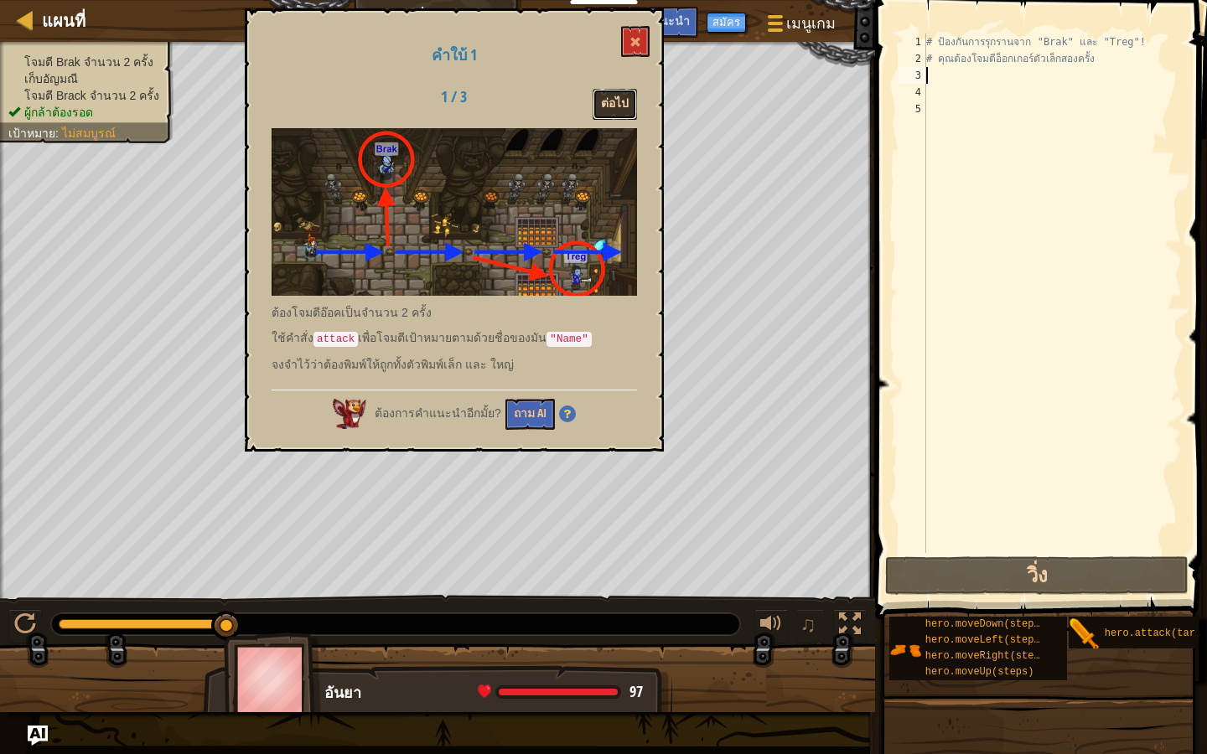
click at [603, 94] on button "ต่อไป" at bounding box center [614, 104] width 44 height 31
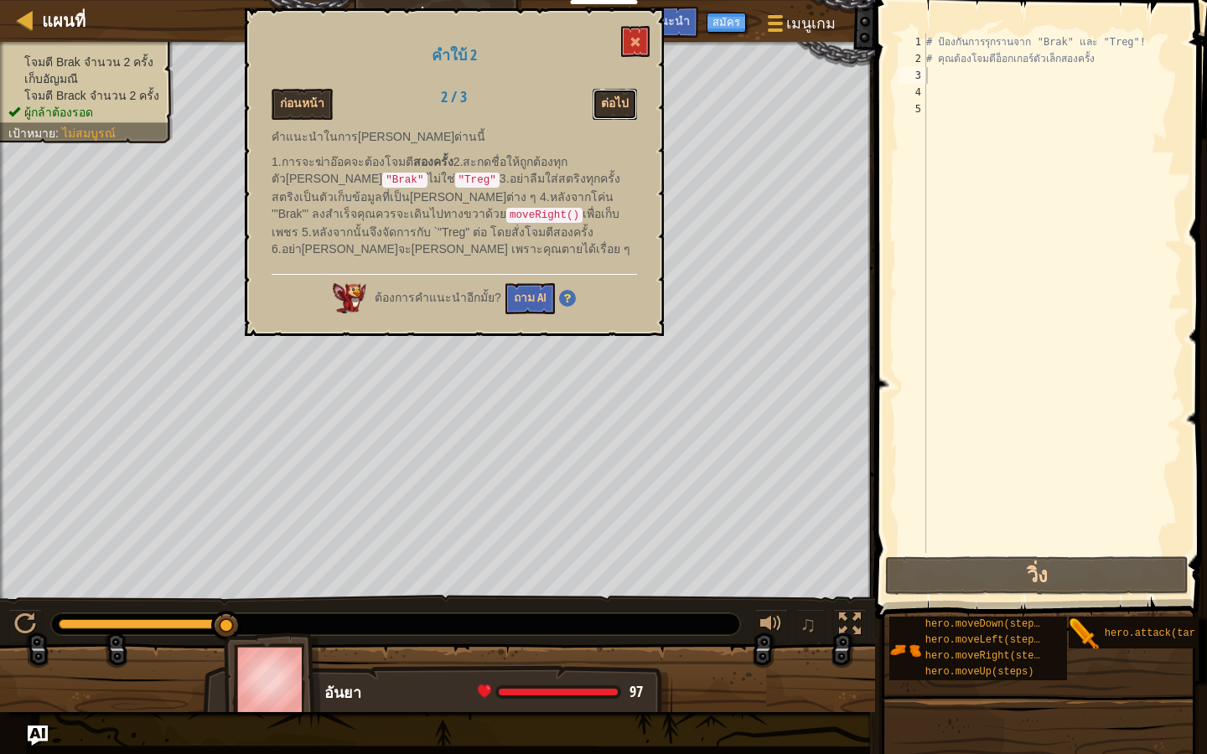
click at [603, 94] on button "ต่อไป" at bounding box center [614, 104] width 44 height 31
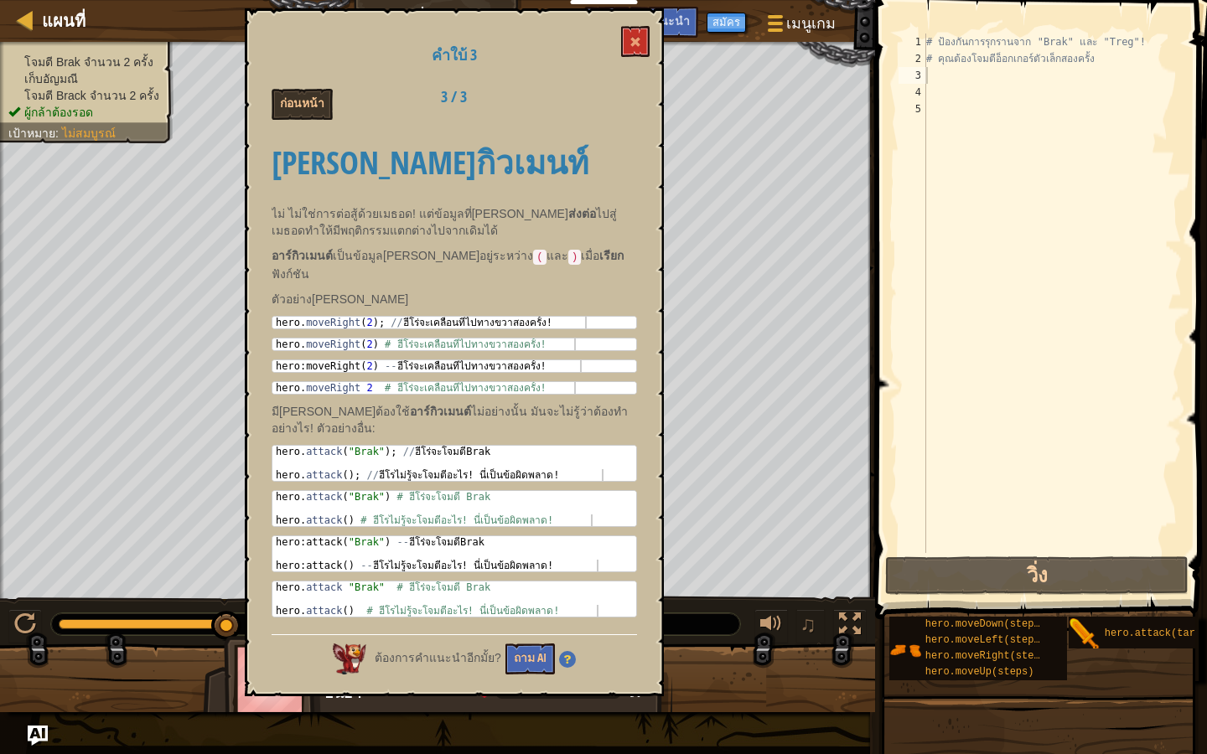
click at [603, 94] on div "ก่อนหน้า 3 / 3" at bounding box center [454, 104] width 391 height 31
click at [670, 22] on span "คำแนะนำ" at bounding box center [664, 21] width 52 height 16
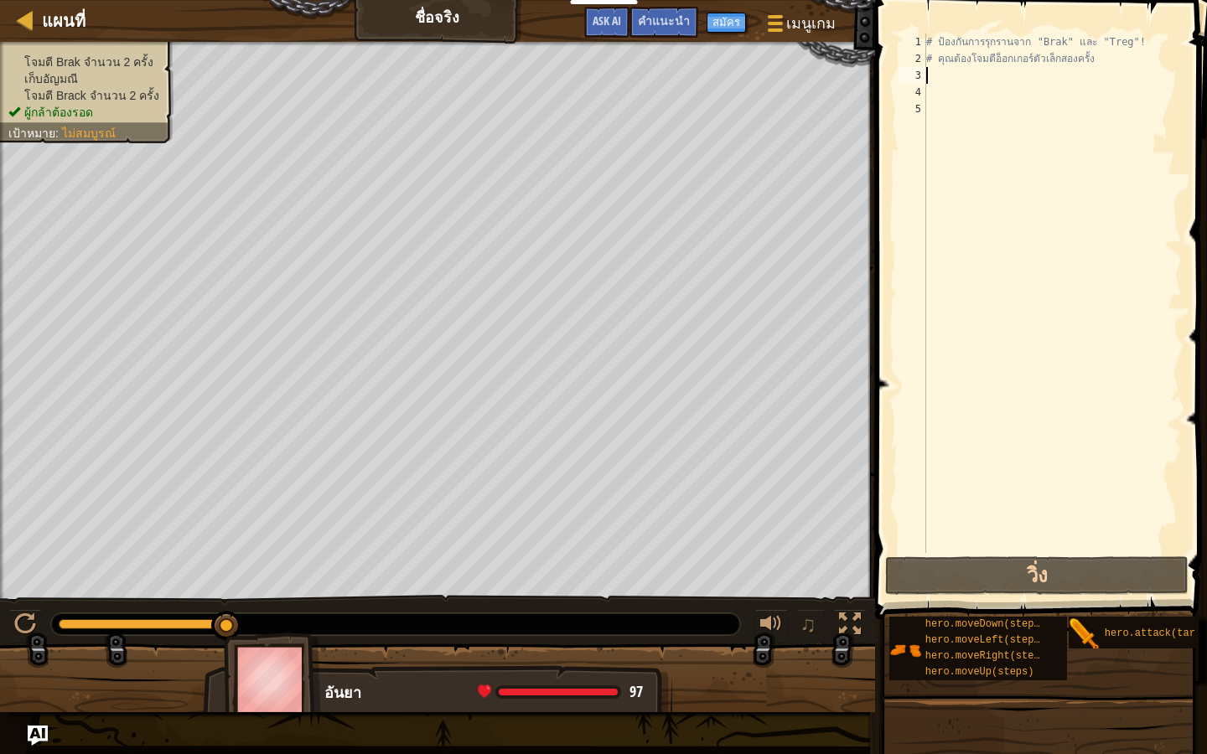
type textarea "h"
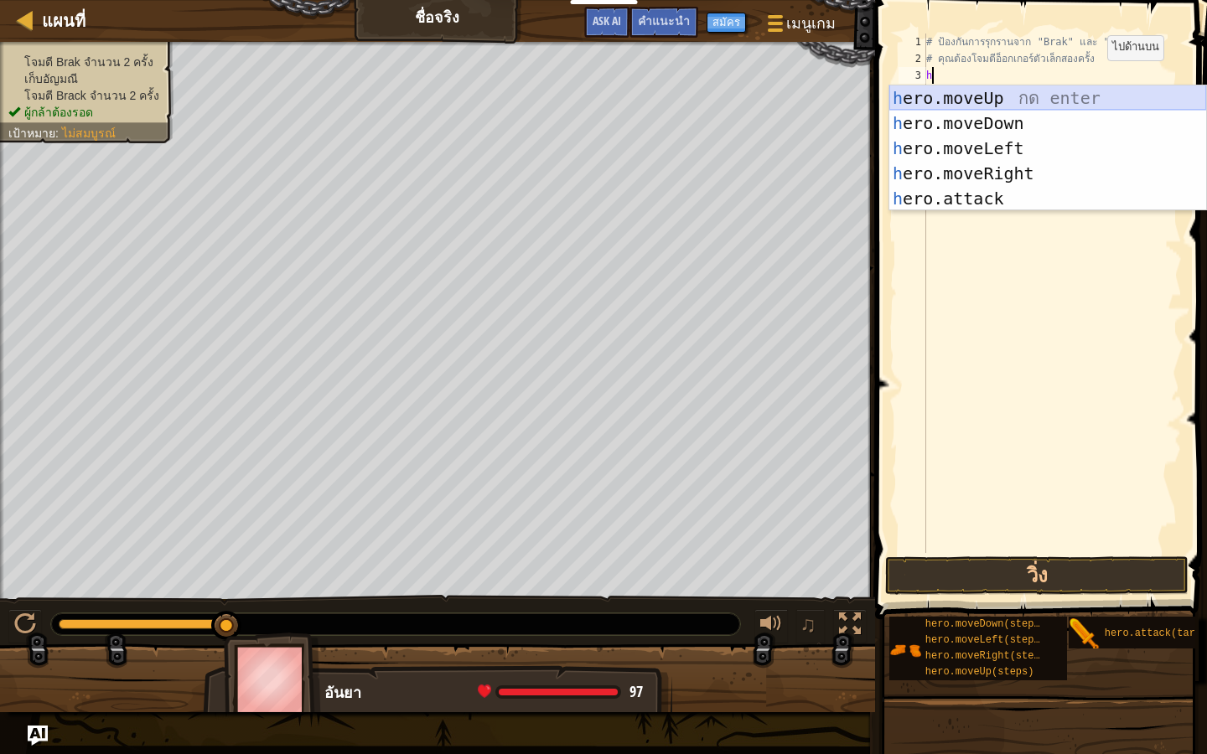
click at [1037, 86] on div "h ero.moveUp กด enter h ero.moveDown กด enter h ero.moveLeft กด enter h ero.mov…" at bounding box center [1047, 173] width 317 height 176
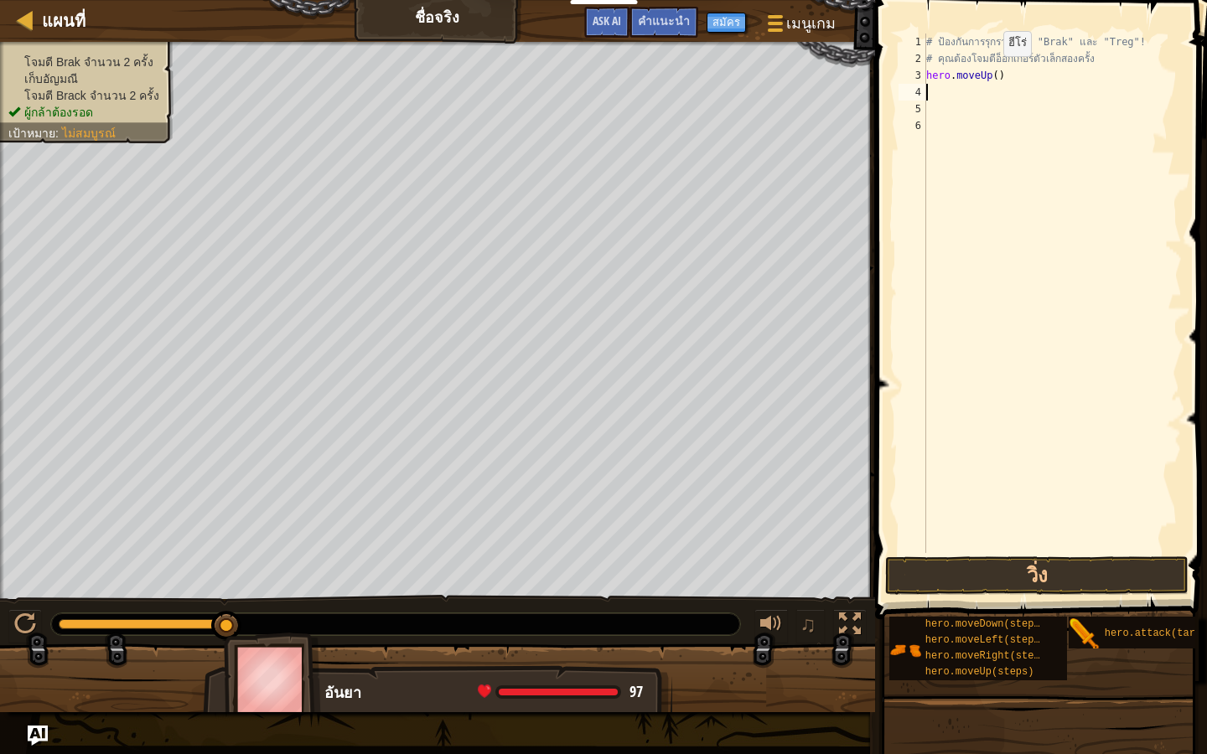
click at [989, 73] on div "# ป้องกันการรุกรานจาก "Brak" และ "Treg"! # คุณต้องโจมตีอ็อกเกอร์ตัวเล็กสองครั้ง…" at bounding box center [1052, 310] width 259 height 553
click at [978, 80] on div "# ป้องกันการรุกรานจาก "Brak" และ "Treg"! # คุณต้องโจมตีอ็อกเกอร์ตัวเล็กสองครั้ง…" at bounding box center [1052, 310] width 259 height 553
type textarea "h"
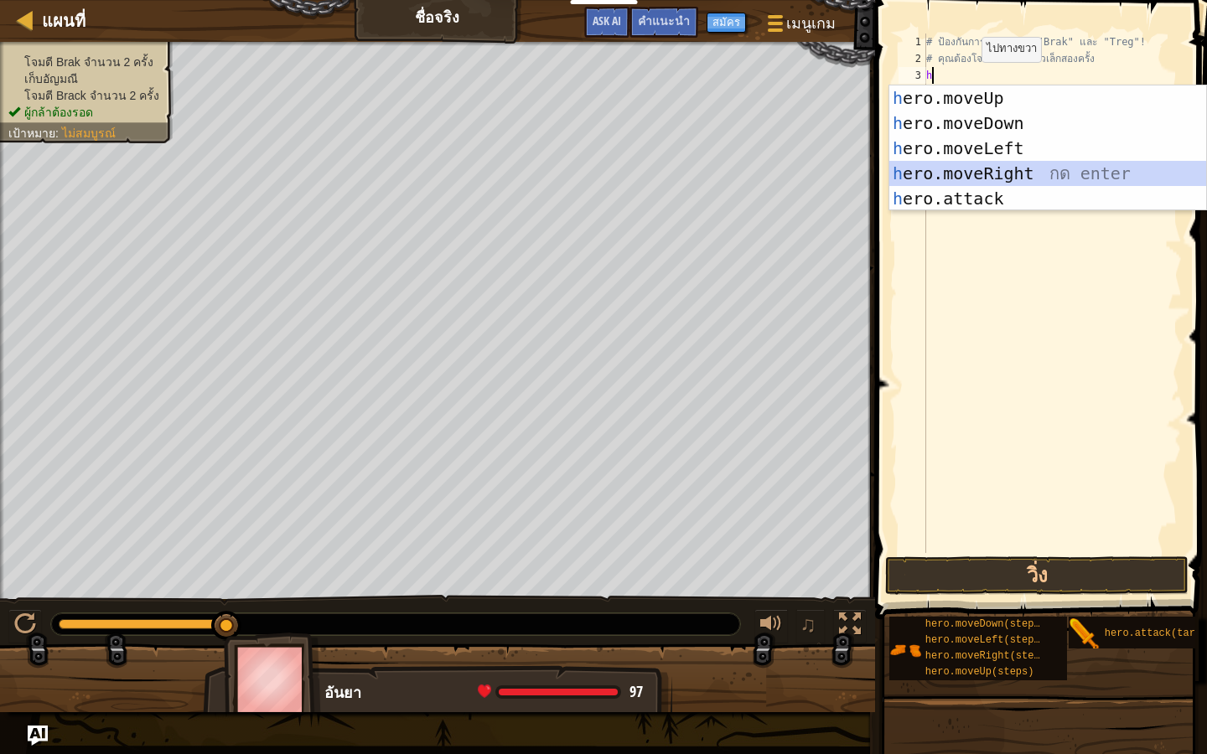
click at [975, 167] on div "h ero.moveUp กด enter h ero.moveDown กด enter h ero.moveLeft กด enter h ero.mov…" at bounding box center [1047, 173] width 317 height 176
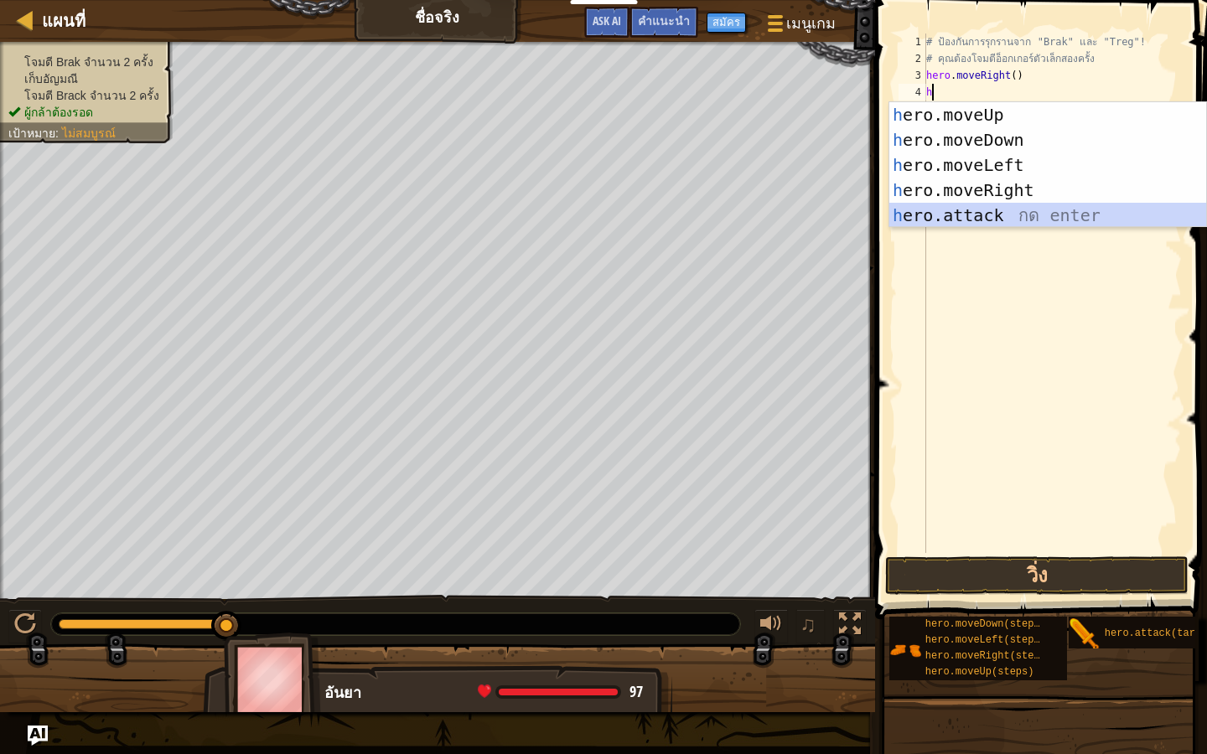
click at [1008, 210] on div "h ero.moveUp กด enter h ero.moveDown กด enter h ero.moveLeft กด enter h ero.mov…" at bounding box center [1047, 190] width 317 height 176
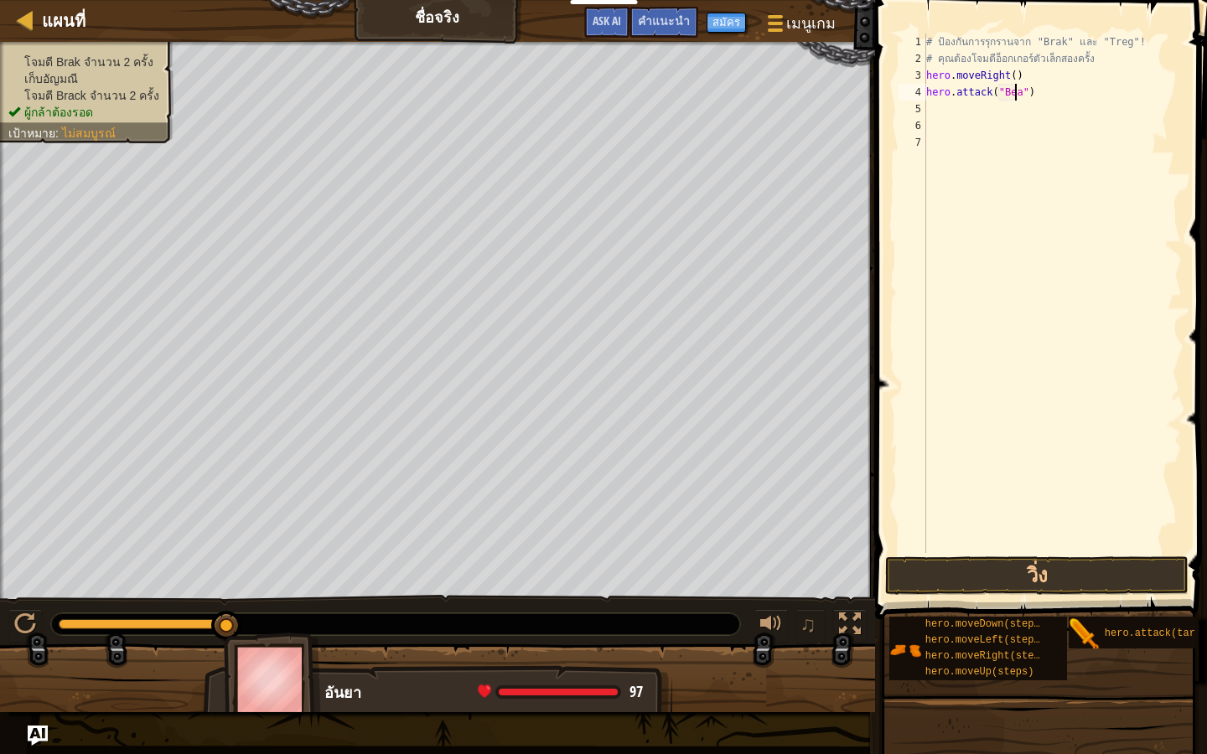
scroll to position [8, 7]
type textarea "hero.attack("Brak")"
click at [1006, 75] on div "# ป้องกันการรุกรานจาก "Brak" และ "Treg"! # คุณต้องโจมตีอ็อกเกอร์ตัวเล็กสองครั้ง…" at bounding box center [1052, 310] width 259 height 553
type textarea "hero.moveRight()"
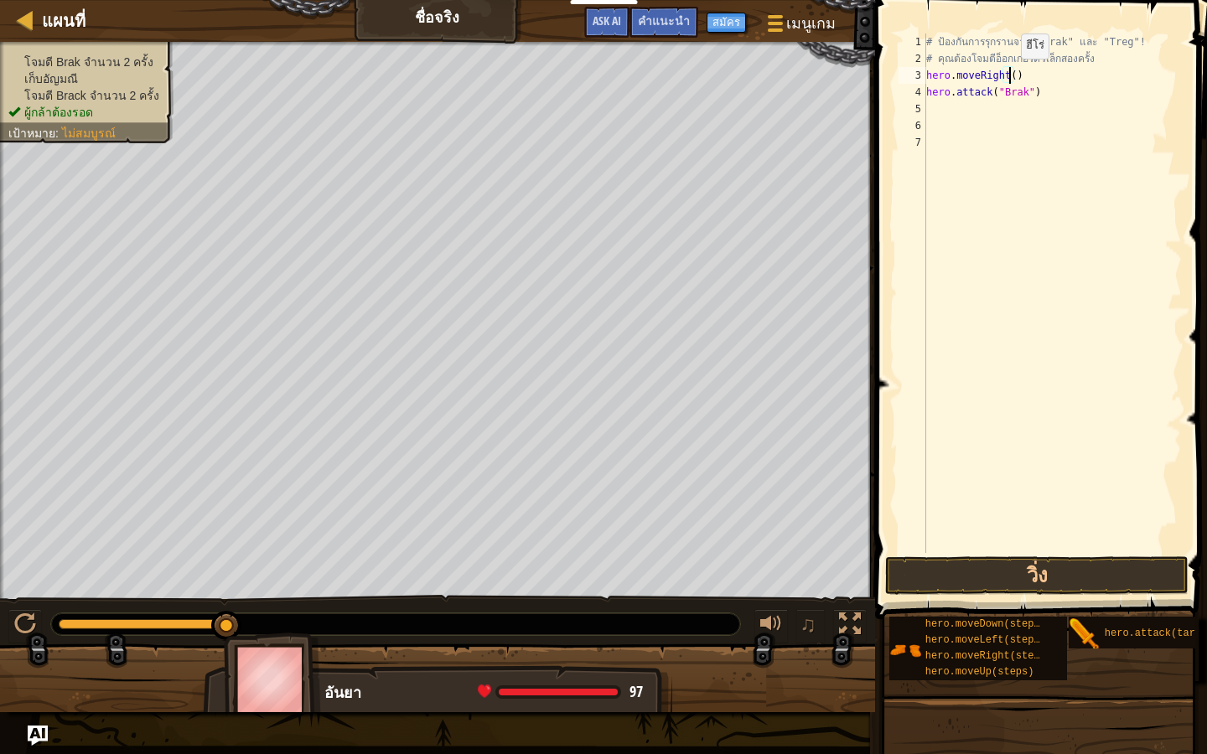
scroll to position [8, 7]
click at [925, 101] on div "5" at bounding box center [912, 109] width 28 height 17
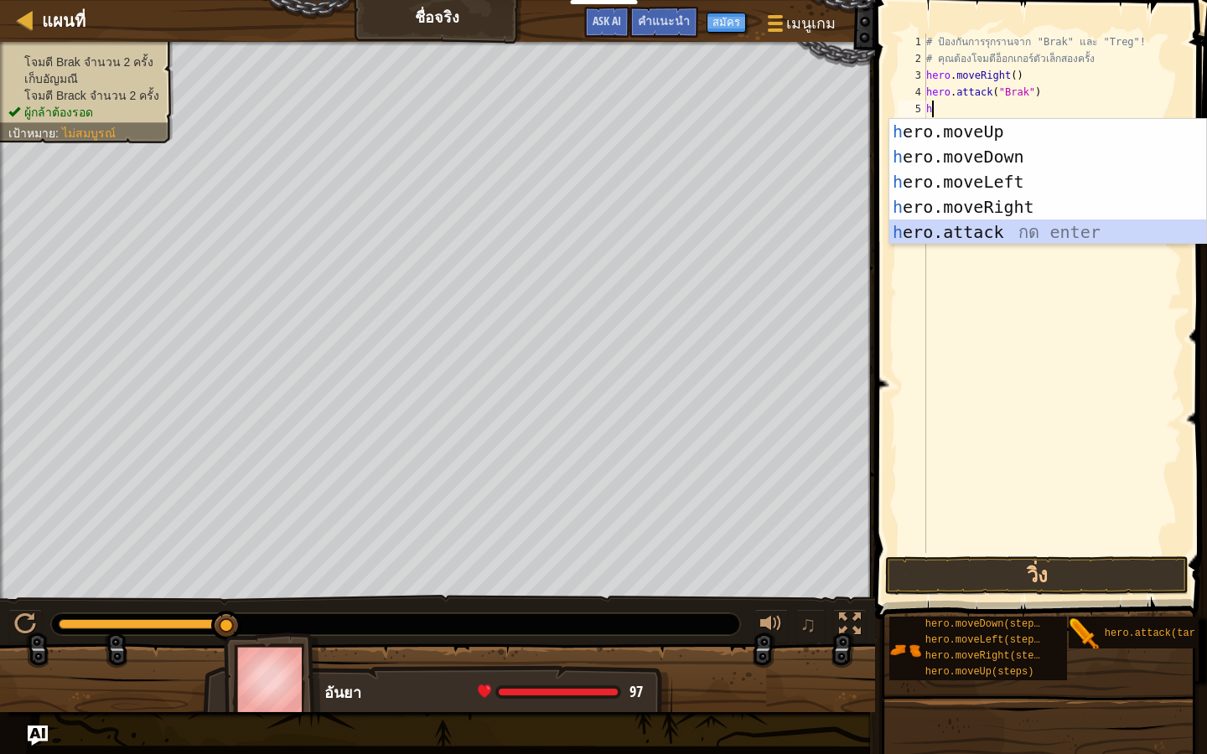
click at [986, 227] on div "h ero.moveUp กด enter h ero.moveDown กด enter h ero.moveLeft กด enter h ero.mov…" at bounding box center [1047, 207] width 317 height 176
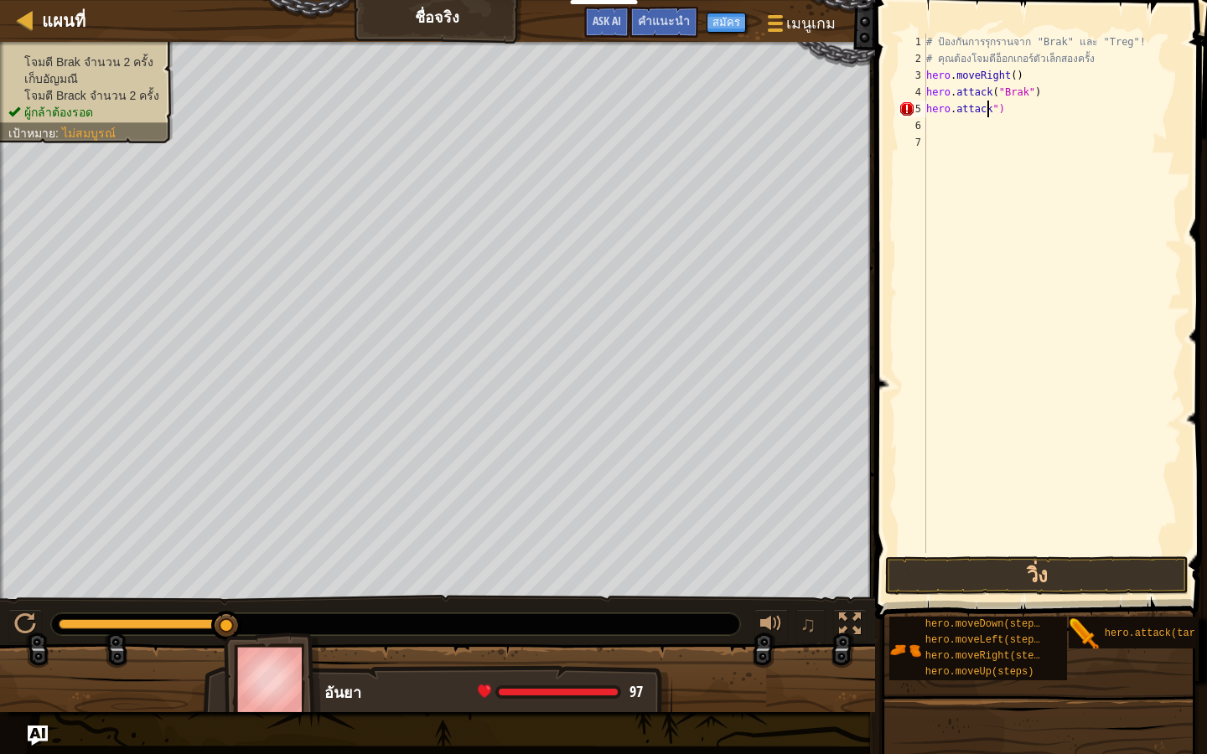
click at [1008, 108] on div "# ป้องกันการรุกรานจาก "Brak" และ "Treg"! # คุณต้องโจมตีอ็อกเกอร์ตัวเล็กสองครั้ง…" at bounding box center [1052, 310] width 259 height 553
type textarea "h"
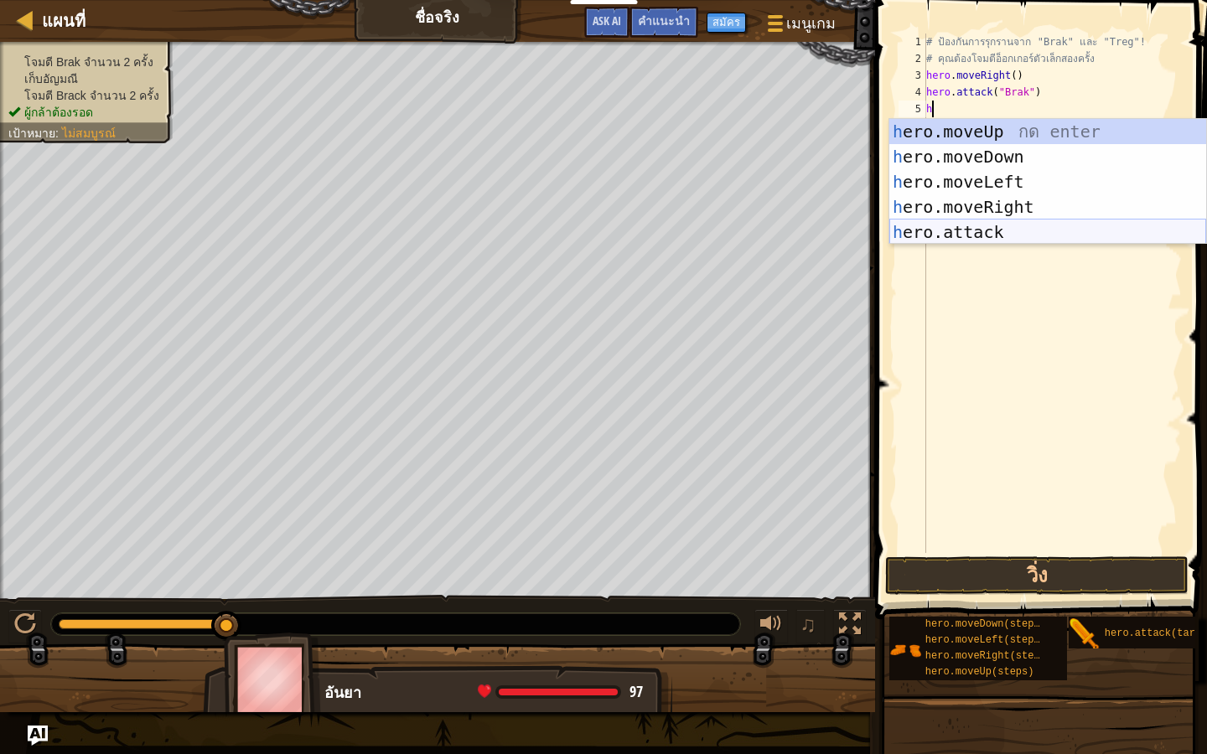
click at [970, 223] on div "h ero.moveUp กด enter h ero.moveDown กด enter h ero.moveLeft กด enter h ero.mov…" at bounding box center [1047, 207] width 317 height 176
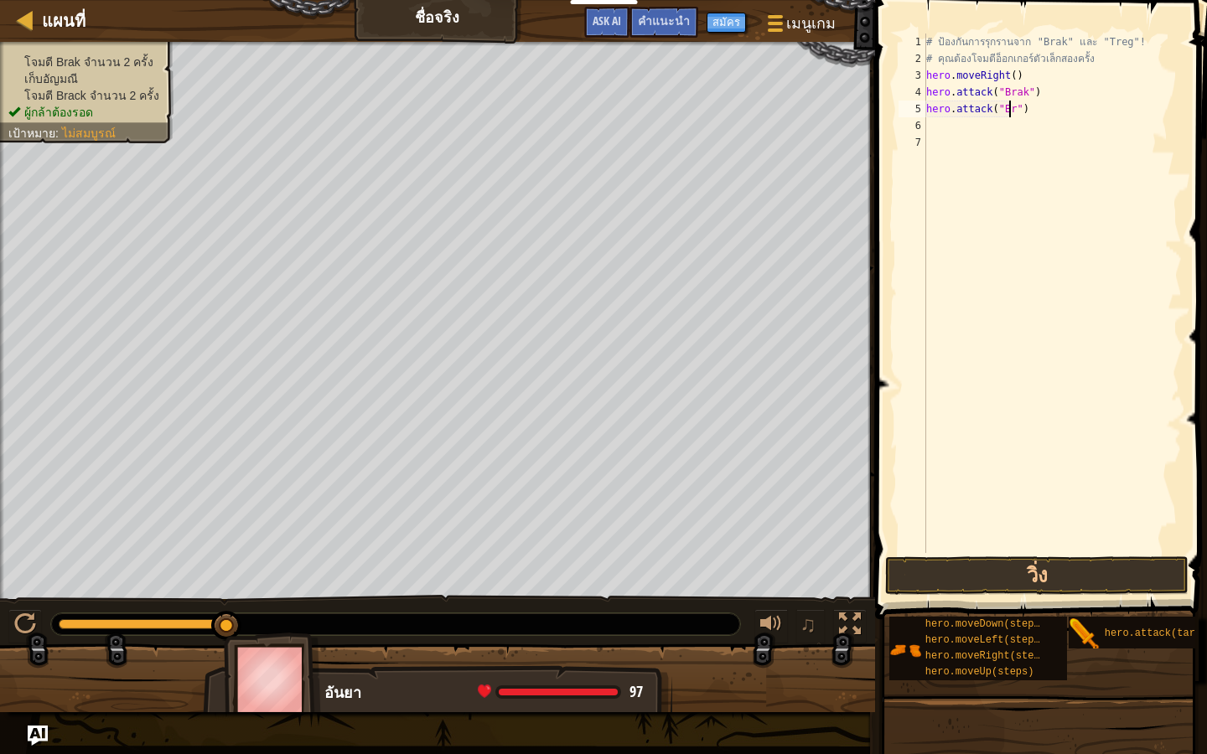
scroll to position [8, 7]
type textarea "hero.attack("Brak")"
click at [1031, 132] on div "# ป้องกันการรุกรานจาก "Brak" และ "Treg"! # คุณต้องโจมตีอ็อกเกอร์ตัวเล็กสองครั้ง…" at bounding box center [1052, 310] width 259 height 553
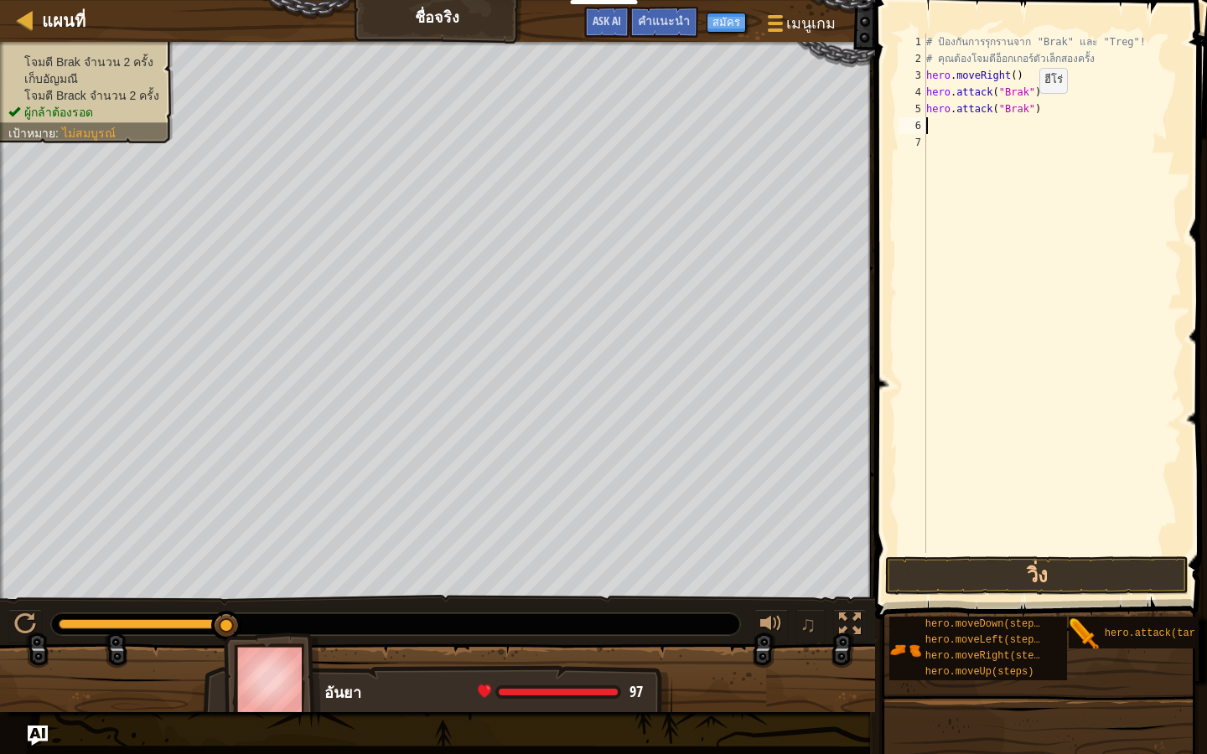
type textarea "h"
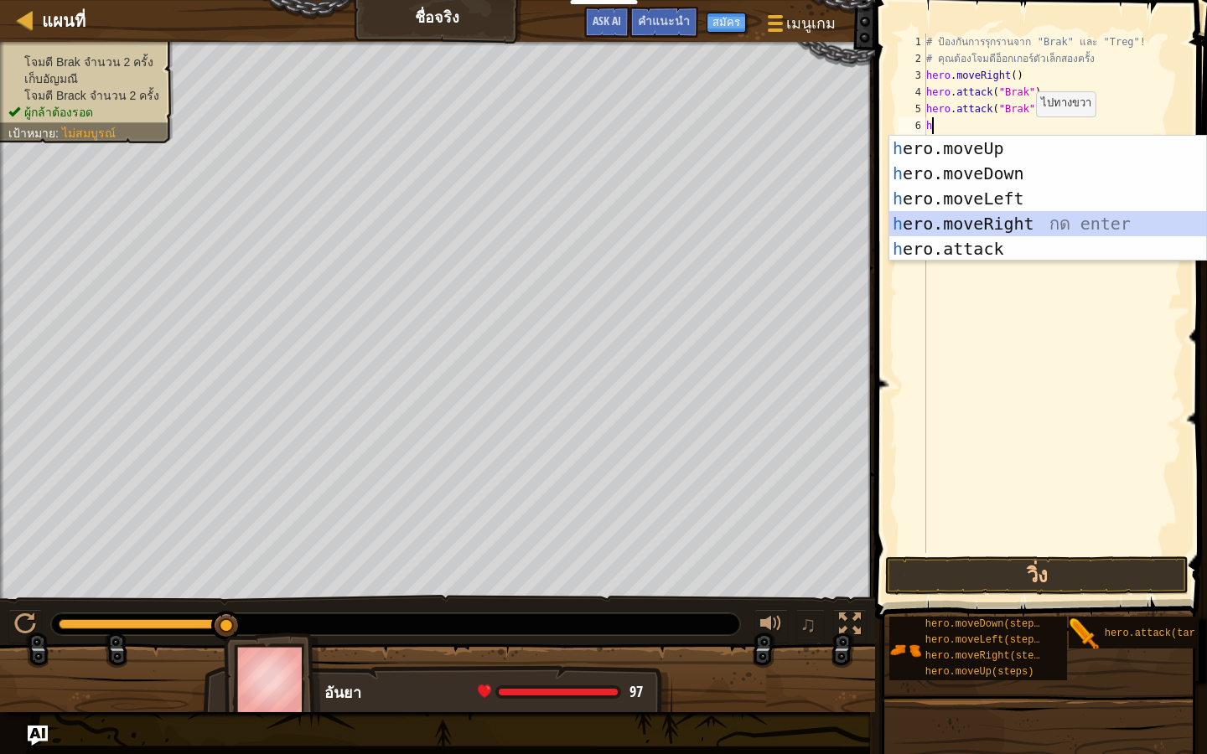
click at [979, 224] on div "h ero.moveUp กด enter h ero.moveDown กด enter h ero.moveLeft กด enter h ero.mov…" at bounding box center [1047, 224] width 317 height 176
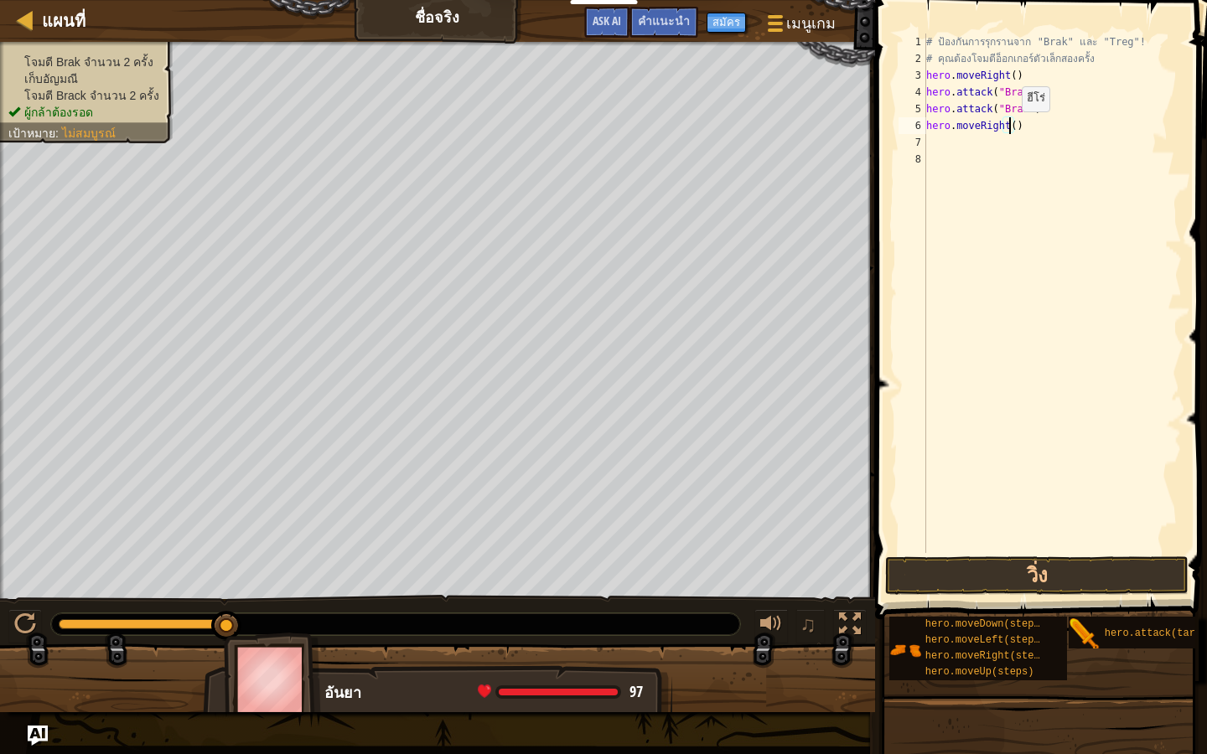
click at [1007, 128] on div "# ป้องกันการรุกรานจาก "Brak" และ "Treg"! # คุณต้องโจมตีอ็อกเกอร์ตัวเล็กสองครั้ง…" at bounding box center [1052, 310] width 259 height 553
type textarea "hero.moveRight()"
click at [1006, 127] on div "# ป้องกันการรุกรานจาก "Brak" และ "Treg"! # คุณต้องโจมตีอ็อกเกอร์ตัวเล็กสองครั้ง…" at bounding box center [1052, 310] width 259 height 553
type textarea "hero.moveRight()"
click at [1010, 123] on div "# ป้องกันการรุกรานจาก "Brak" และ "Treg"! # คุณต้องโจมตีอ็อกเกอร์ตัวเล็กสองครั้ง…" at bounding box center [1052, 310] width 259 height 553
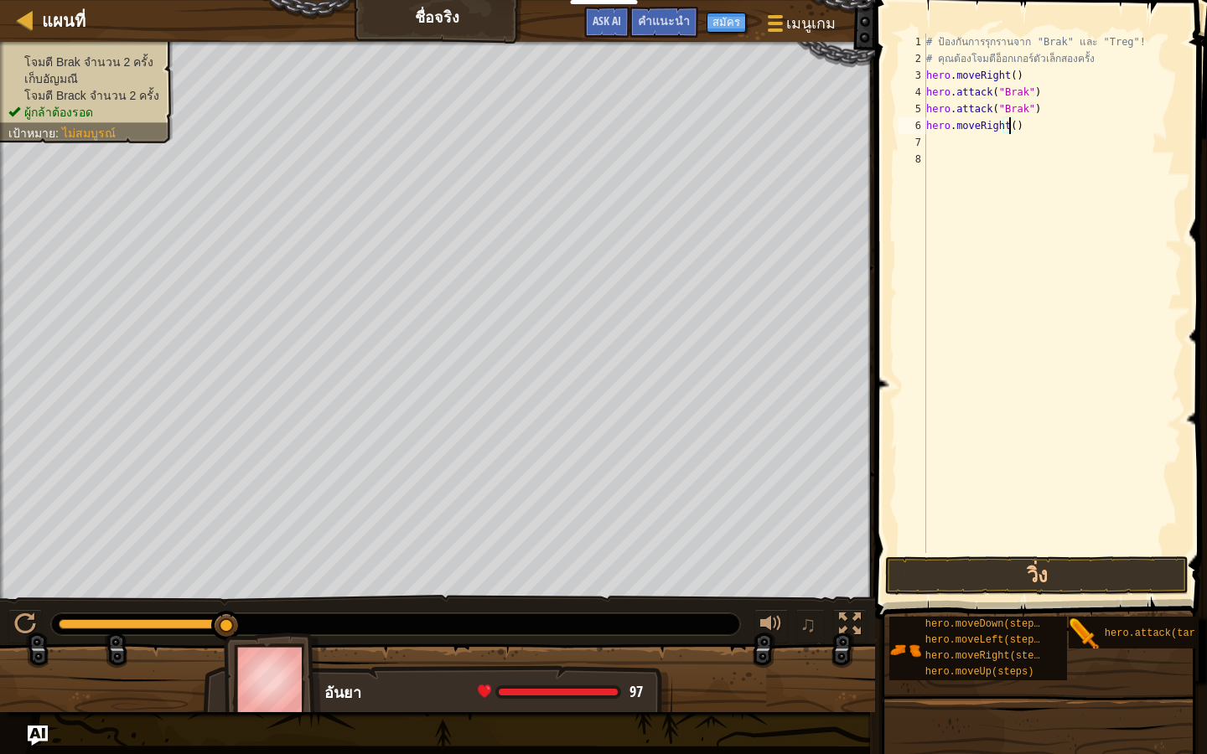
type textarea "hero.moveRight(3)"
click at [939, 146] on div "# ป้องกันการรุกรานจาก "Brak" และ "Treg"! # คุณต้องโจมตีอ็อกเกอร์ตัวเล็กสองครั้ง…" at bounding box center [1052, 310] width 259 height 553
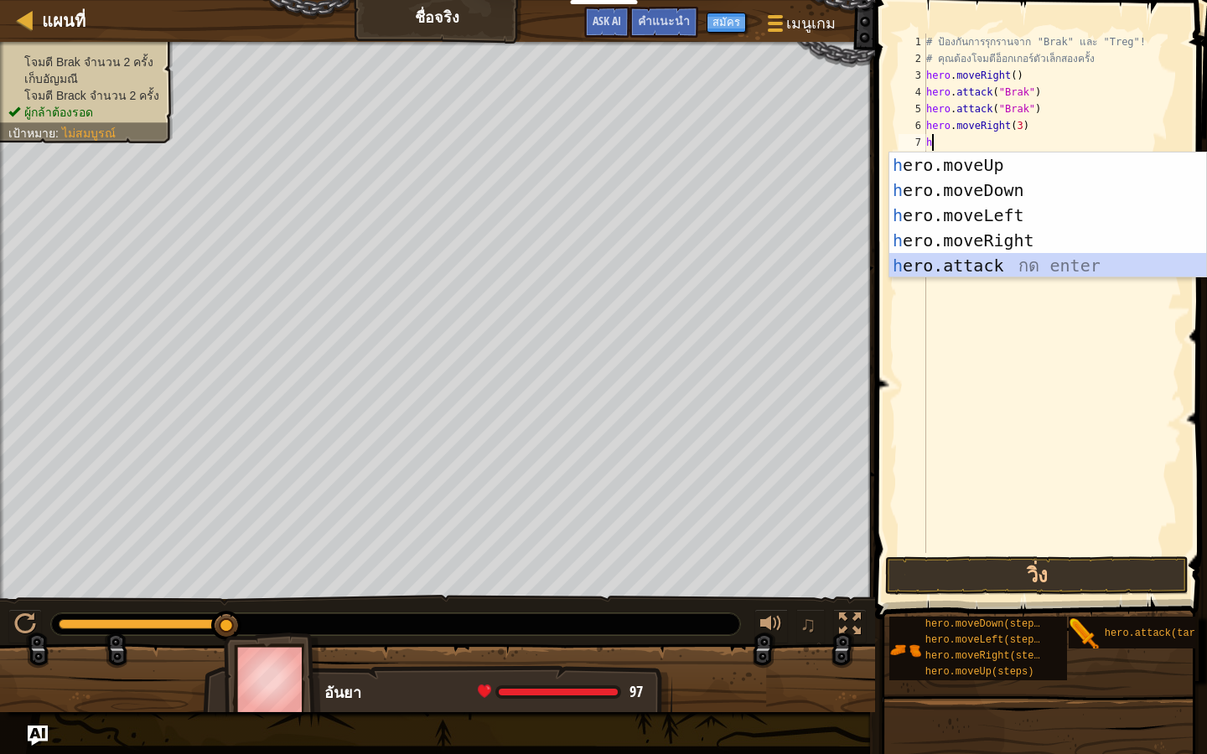
click at [967, 262] on div "h ero.moveUp กด enter h ero.moveDown กด enter h ero.moveLeft กด enter h ero.mov…" at bounding box center [1047, 241] width 317 height 176
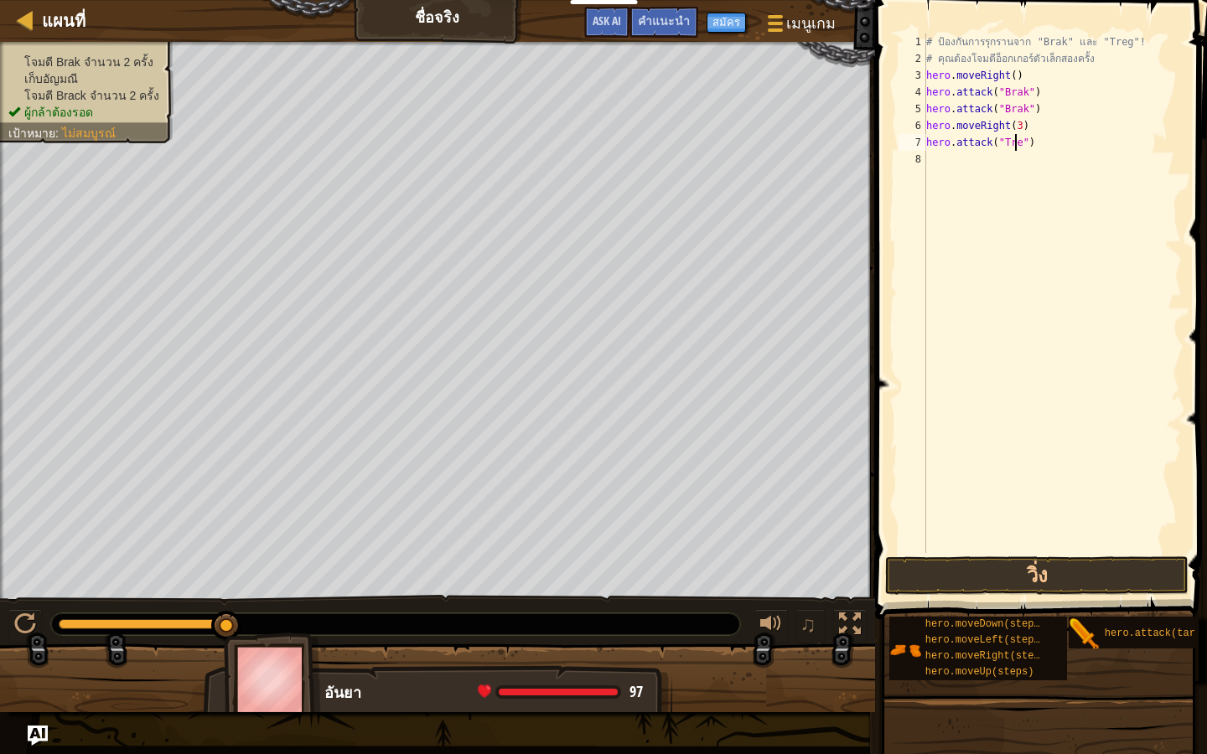
scroll to position [8, 8]
type textarea "hero.attack("Treg")"
click at [955, 168] on div "# ป้องกันการรุกรานจาก "Brak" และ "Treg"! # คุณต้องโจมตีอ็อกเกอร์ตัวเล็กสองครั้ง…" at bounding box center [1052, 310] width 259 height 553
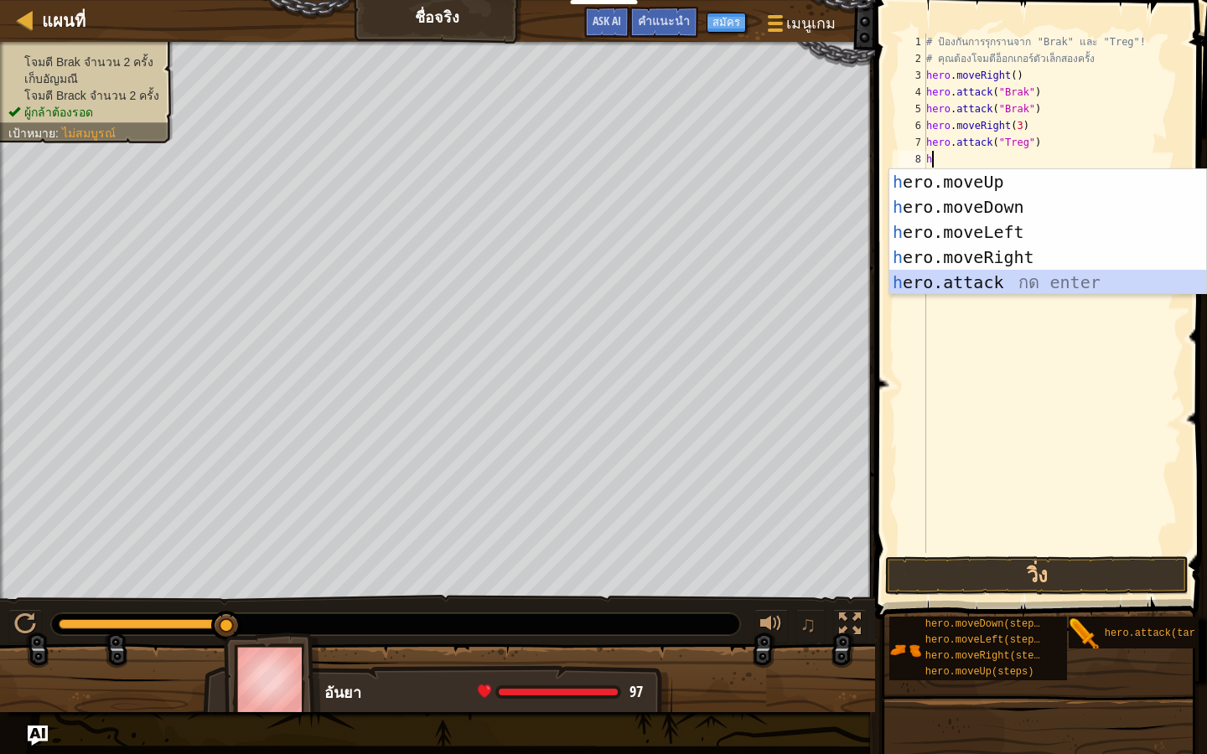
click at [907, 276] on div "h ero.moveUp กด enter h ero.moveDown กด enter h ero.moveLeft กด enter h ero.mov…" at bounding box center [1047, 257] width 317 height 176
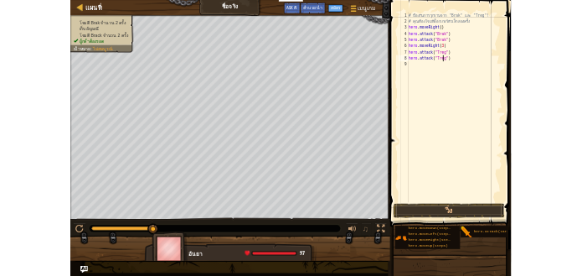
scroll to position [8, 8]
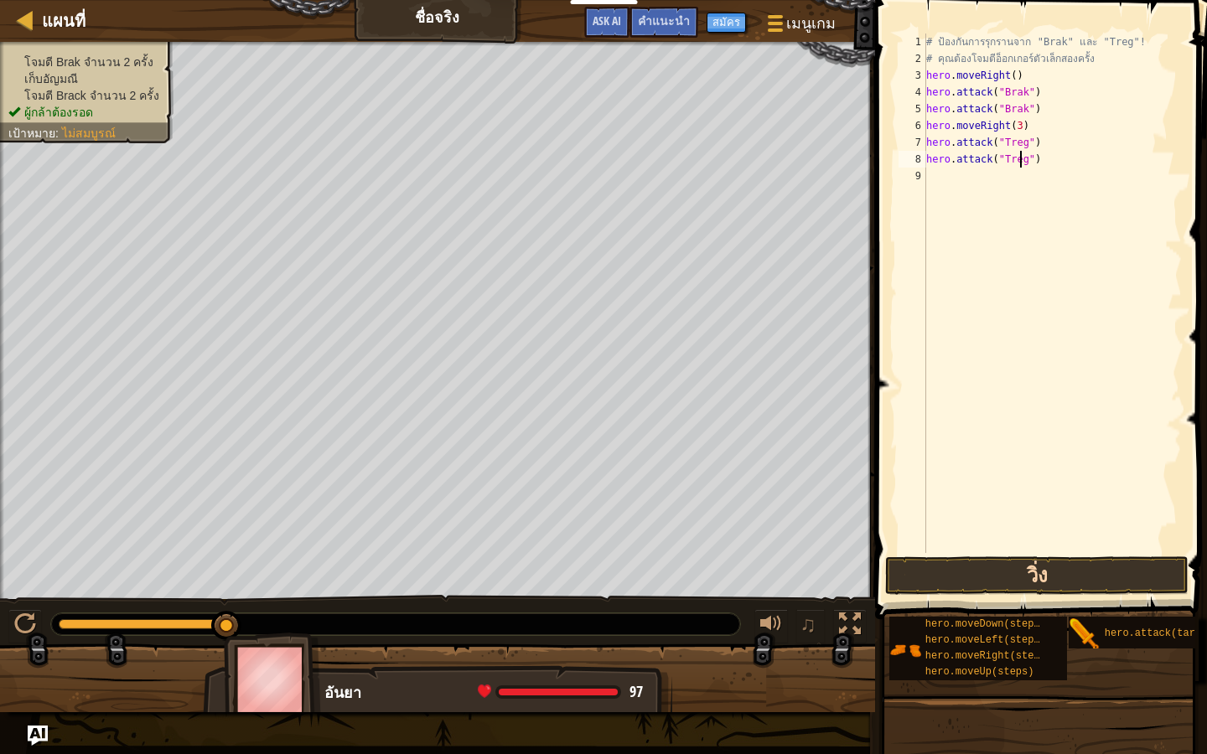
type textarea "hero.attack("Treg")"
click at [1067, 567] on button "วิ่ง" at bounding box center [1036, 575] width 303 height 39
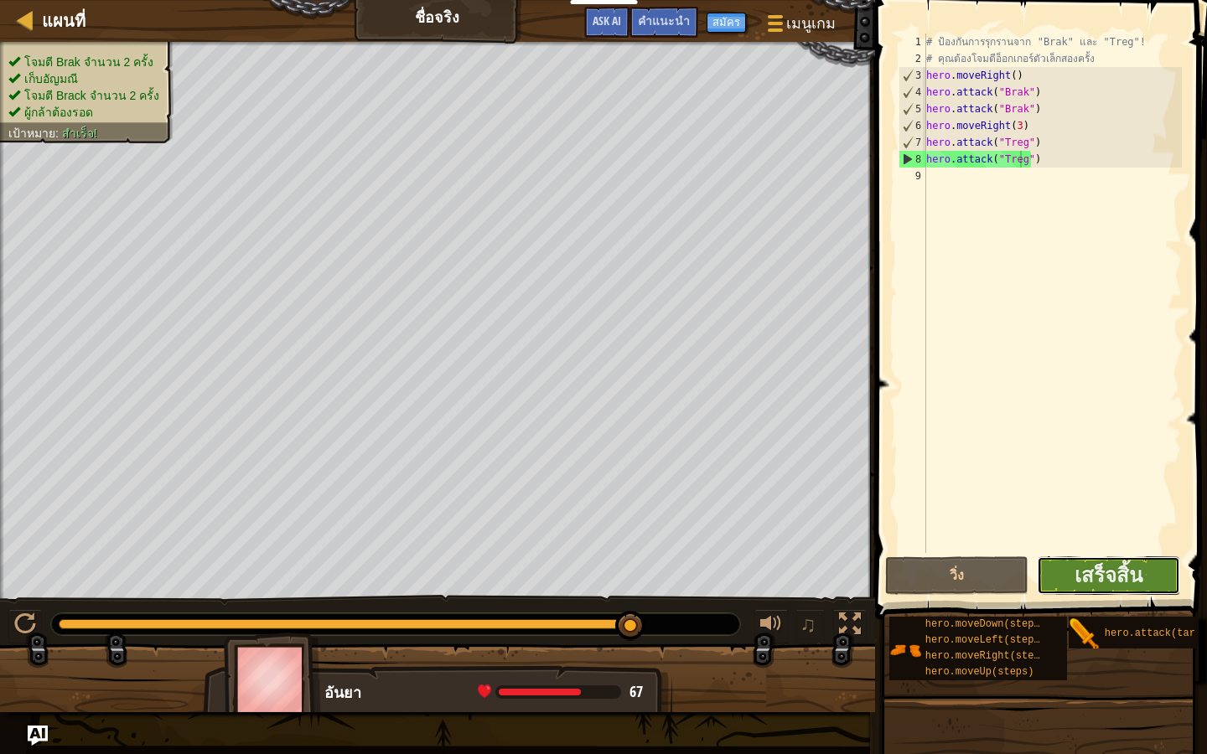
click at [1066, 567] on button "เสร็จสิ้น" at bounding box center [1108, 575] width 143 height 39
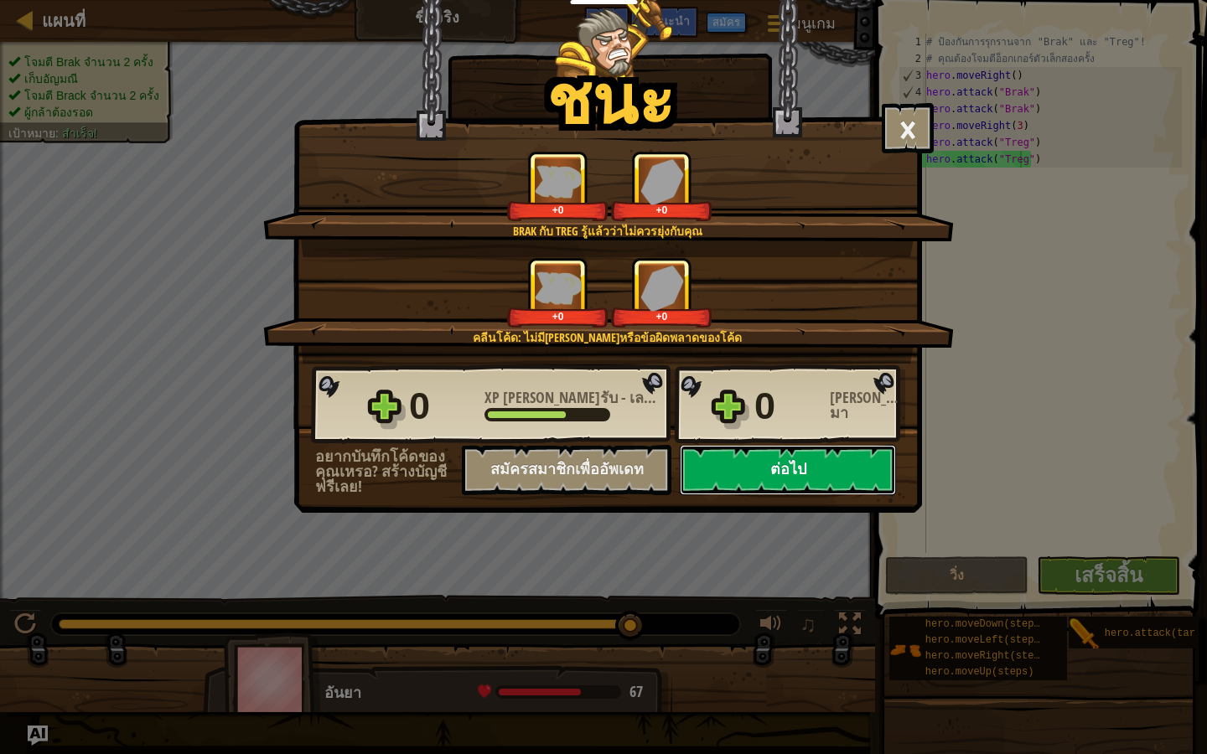
click at [835, 468] on button "ต่อไป" at bounding box center [788, 470] width 216 height 50
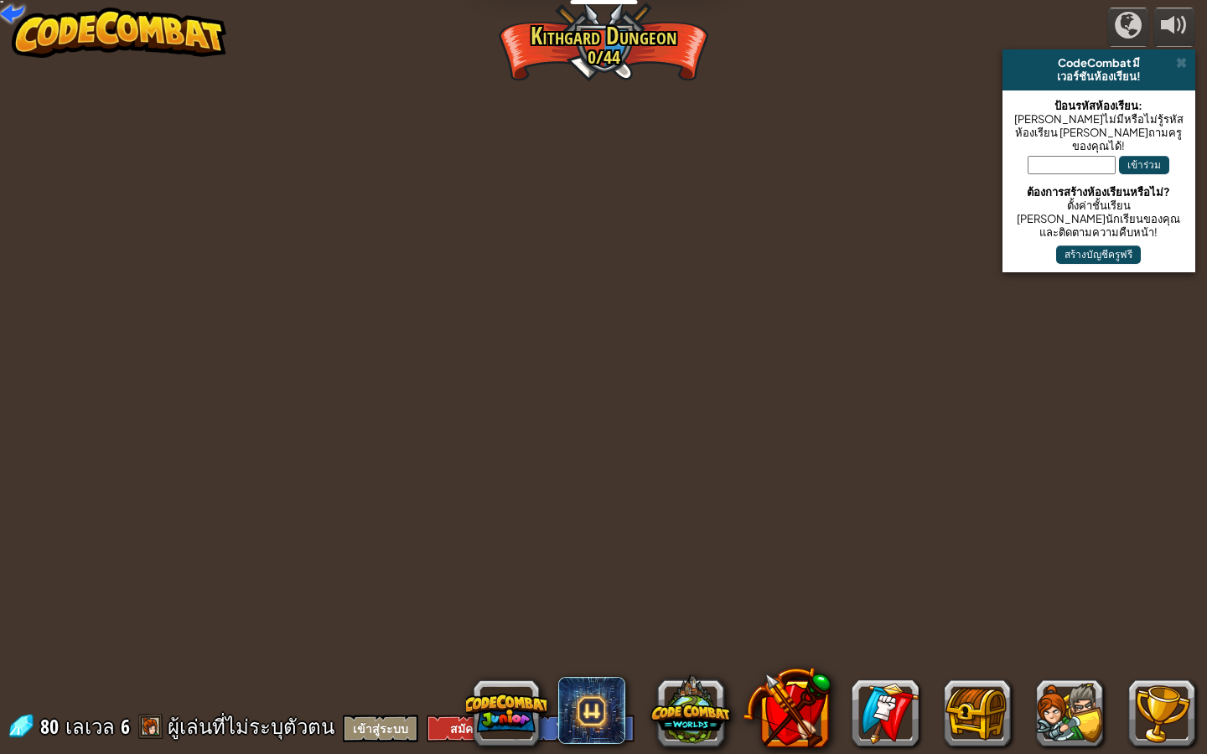
select select "th"
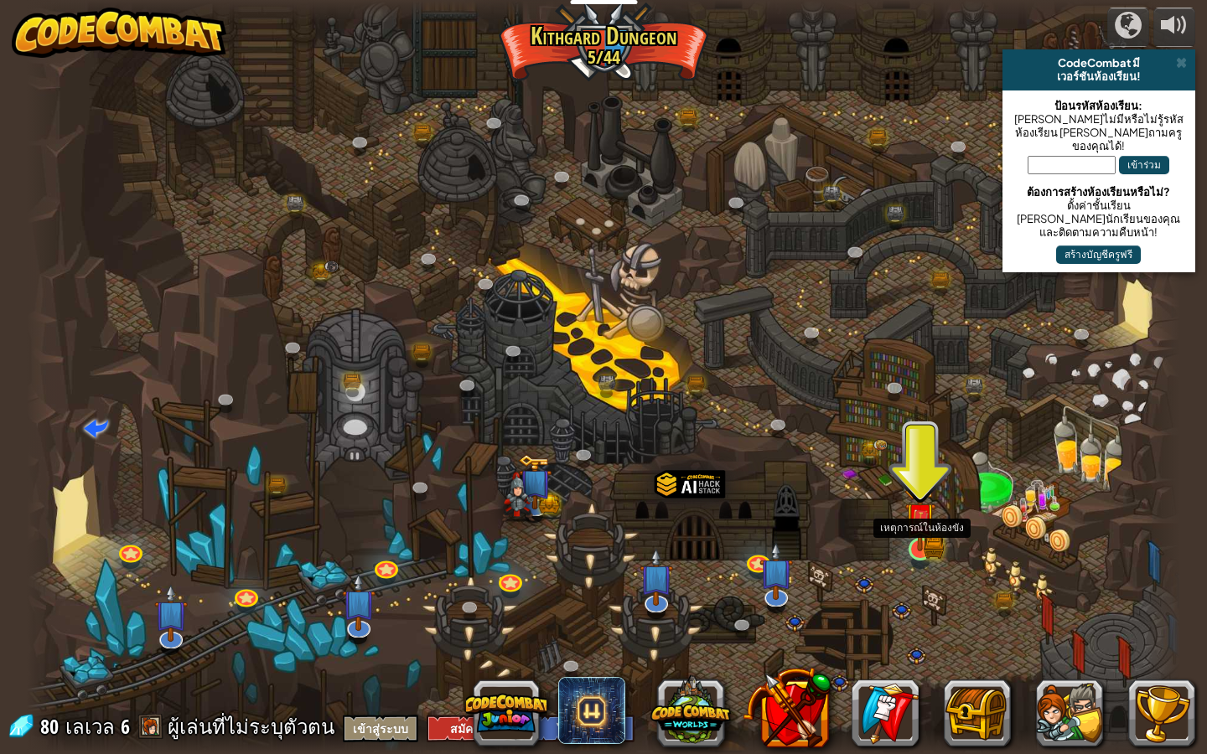
click at [912, 540] on img at bounding box center [919, 517] width 31 height 67
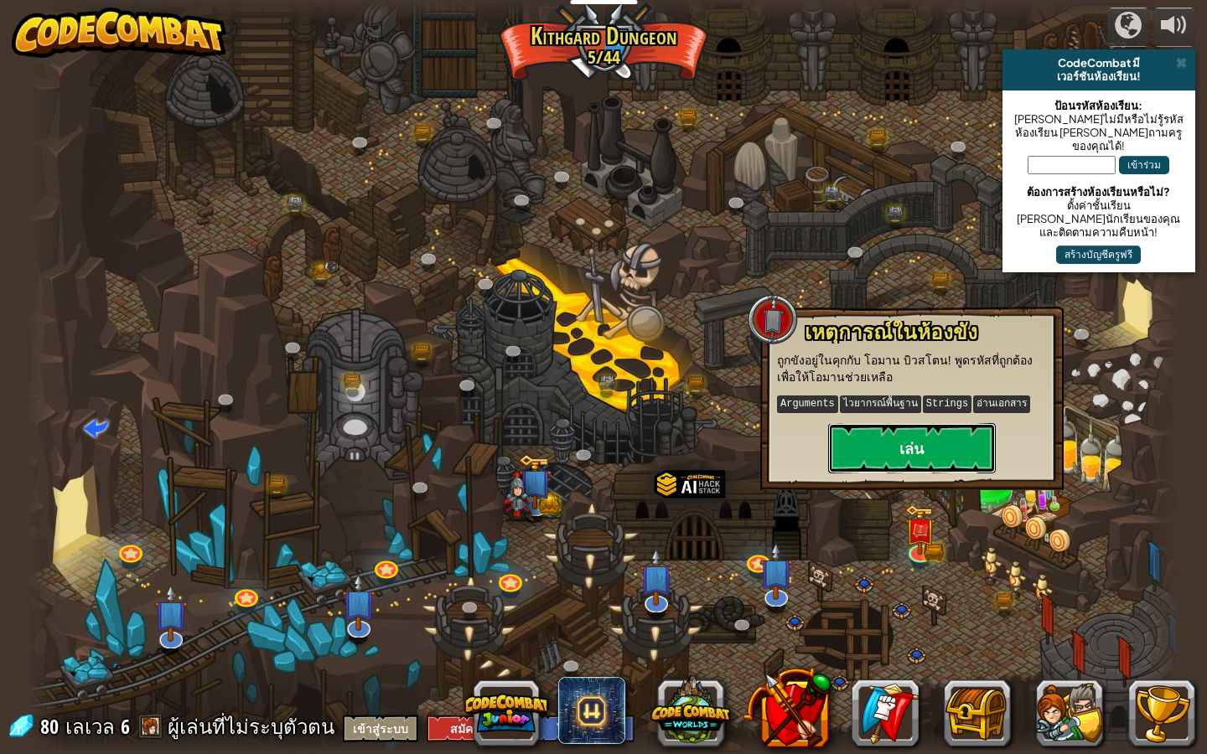
click at [903, 432] on button "เล่น" at bounding box center [912, 448] width 168 height 50
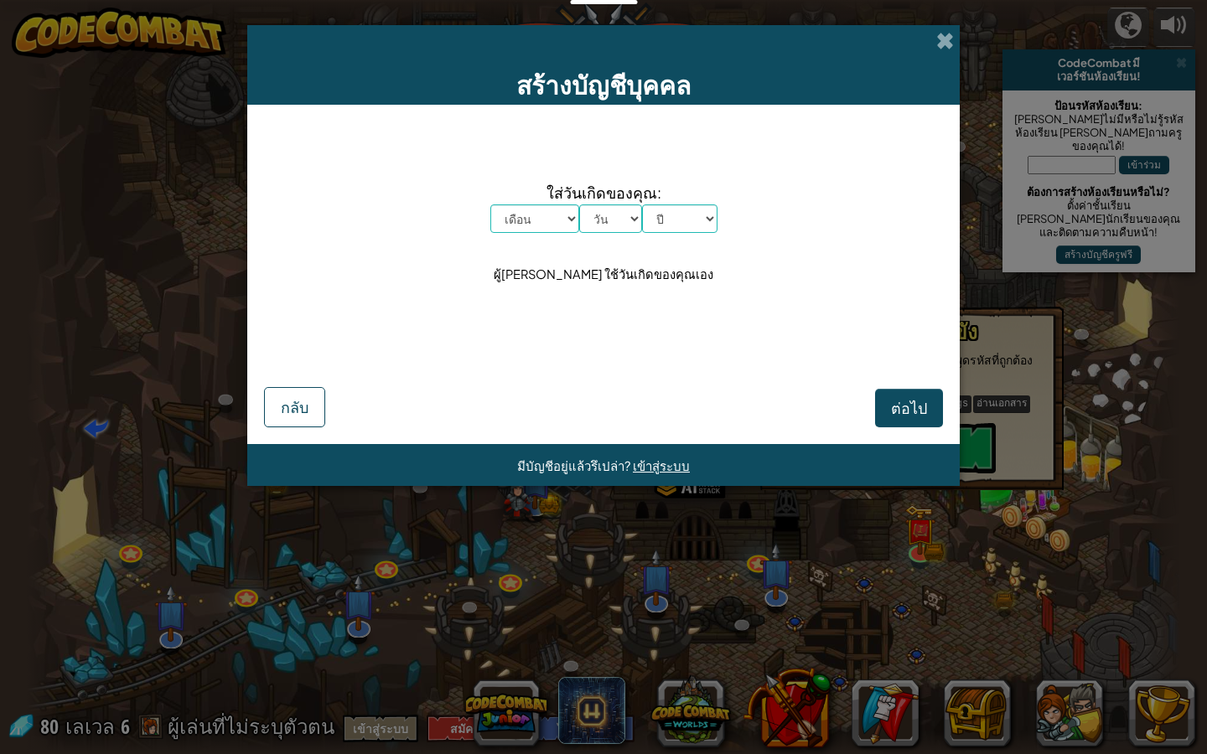
click at [946, 28] on div "สร้างบัญชีบุคคล" at bounding box center [603, 65] width 712 height 80
click at [946, 39] on span at bounding box center [945, 41] width 18 height 18
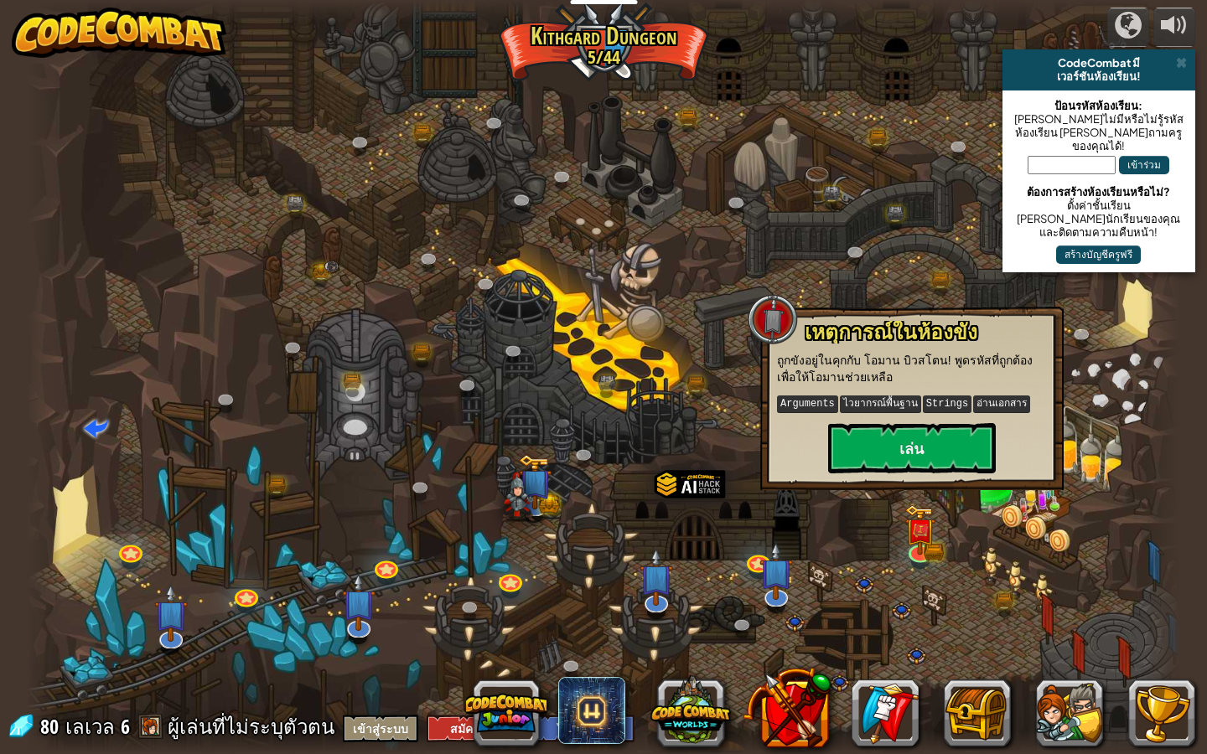
click at [191, 0] on div at bounding box center [604, 11] width 1154 height 23
click at [194, 0] on div at bounding box center [604, 11] width 1154 height 23
click at [1206, 660] on div "powered by CodeCombat มี เวอร์ชันห้องเรียน! ป้อนรหัสห้องเรียน: ถ้าคุณไม่มีหรือไ…" at bounding box center [603, 377] width 1207 height 754
click at [413, 727] on div "80 เลเวล 6 ผู้เล่นที่ไม่ระบุตัวตน เข้าสู่ระบบ สมัคร English (US) English (UK) 简…" at bounding box center [321, 727] width 628 height 29
